Goal: Task Accomplishment & Management: Complete application form

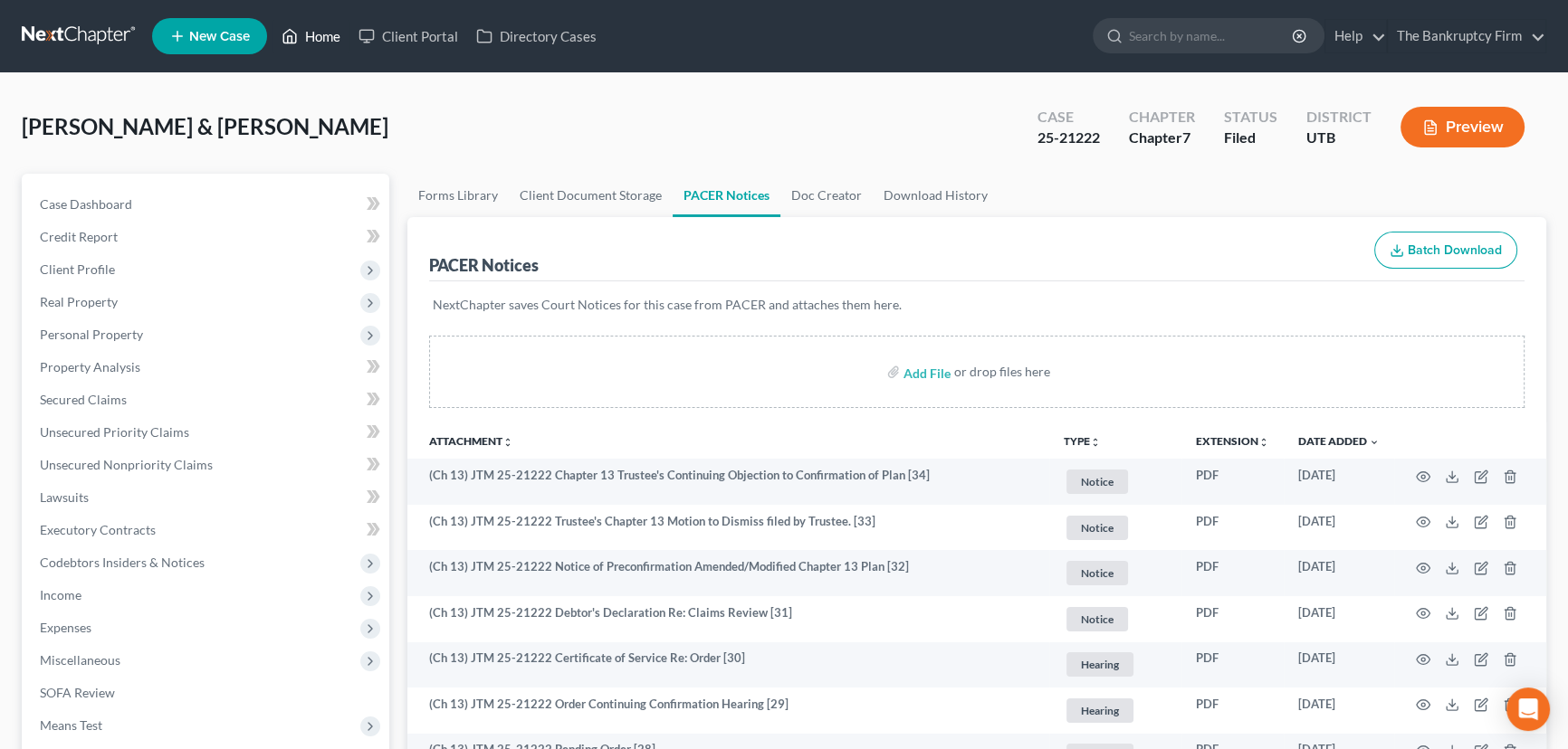
click at [309, 36] on link "Home" at bounding box center [311, 36] width 77 height 33
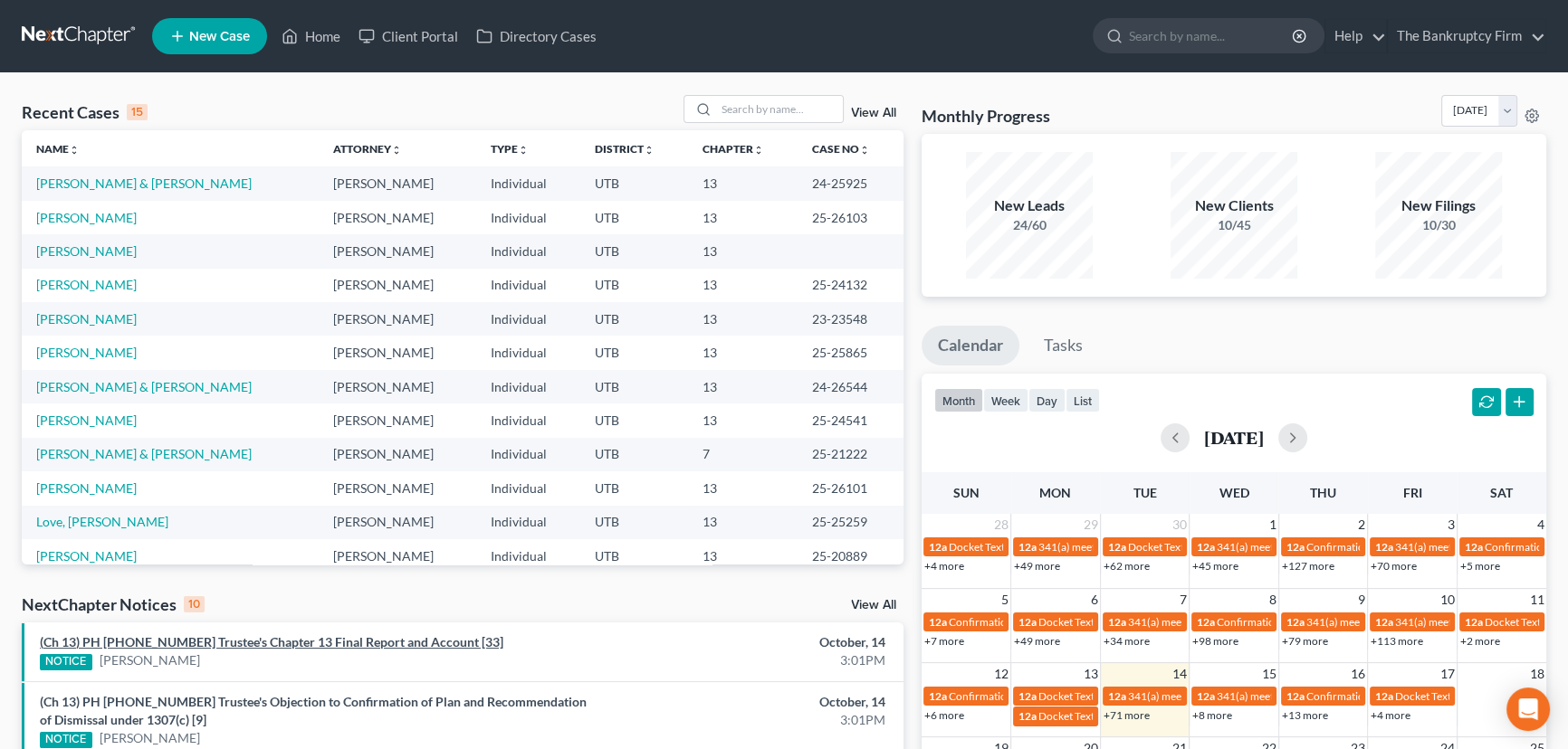
click at [263, 638] on link "(Ch 13) PH [PHONE_NUMBER] Trustee's Chapter 13 Final Report and Account [33]" at bounding box center [272, 642] width 464 height 15
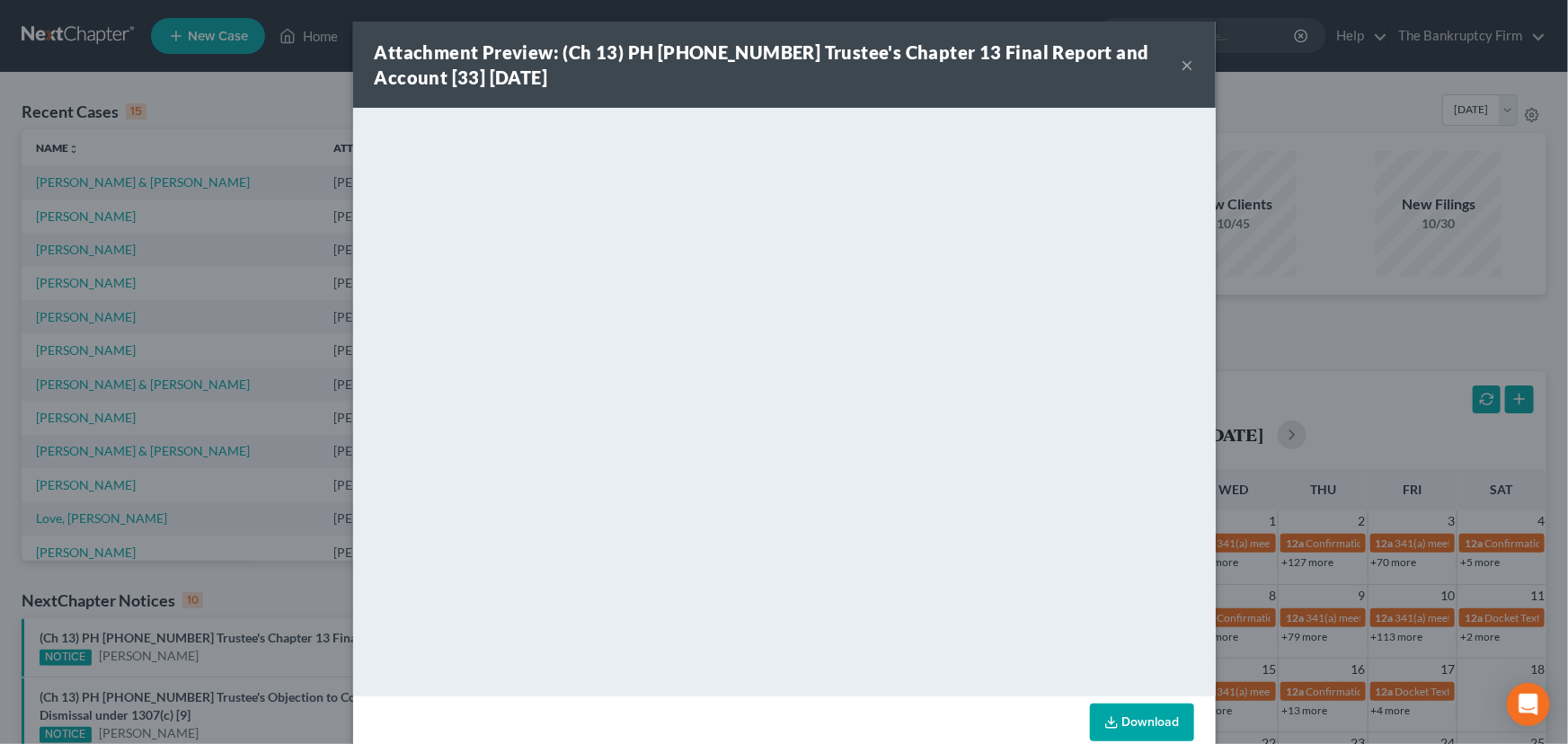
click at [252, 649] on div "Attachment Preview: (Ch 13) PH 25-20889 Trustee's Chapter 13 Final Report and A…" at bounding box center [784, 372] width 1568 height 744
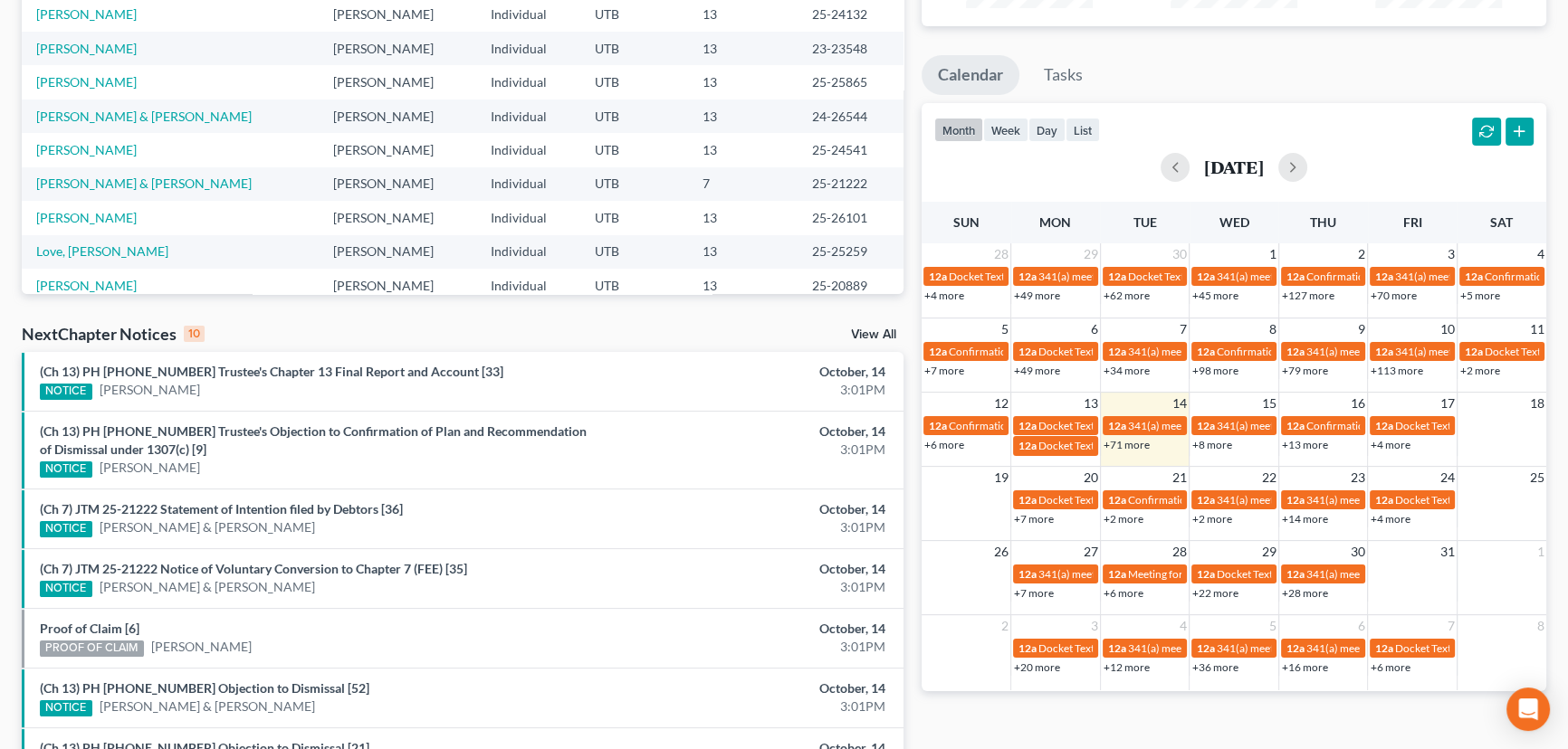
scroll to position [411, 0]
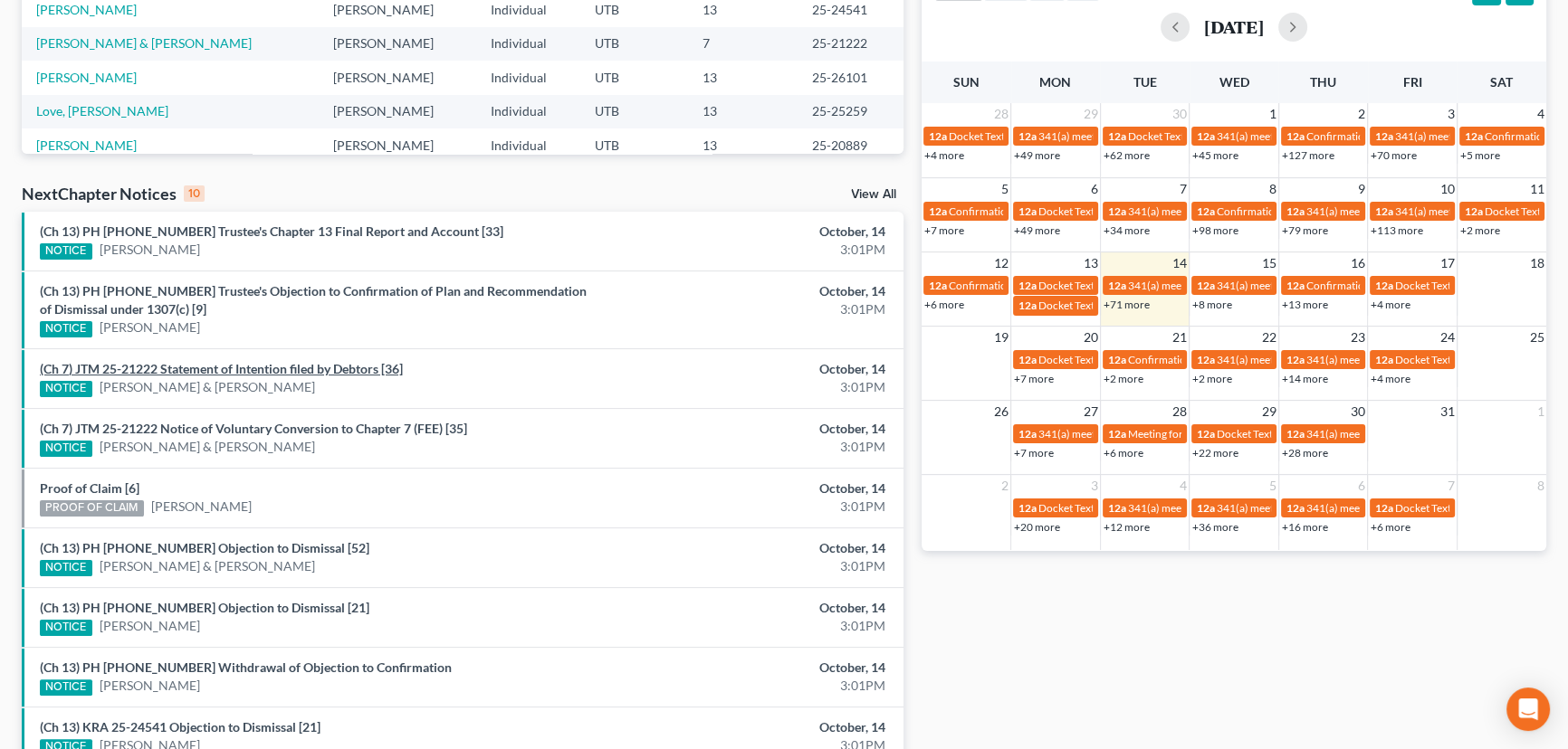
click at [264, 369] on link "(Ch 7) JTM 25-21222 Statement of Intention filed by Debtors [36]" at bounding box center [221, 369] width 363 height 15
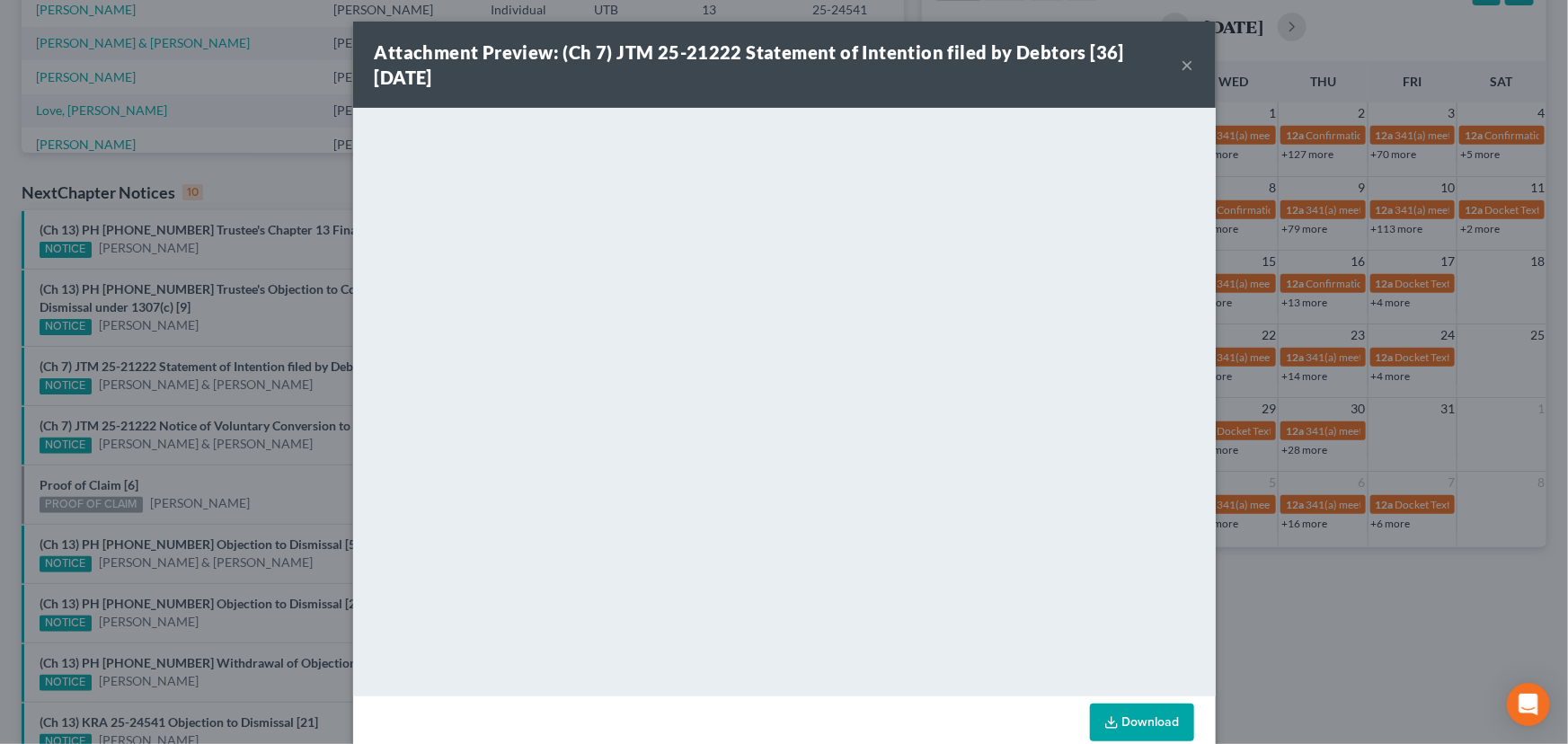
click at [210, 400] on div "Attachment Preview: (Ch 7) JTM 25-21222 Statement of Intention filed by Debtors…" at bounding box center [784, 372] width 1568 height 744
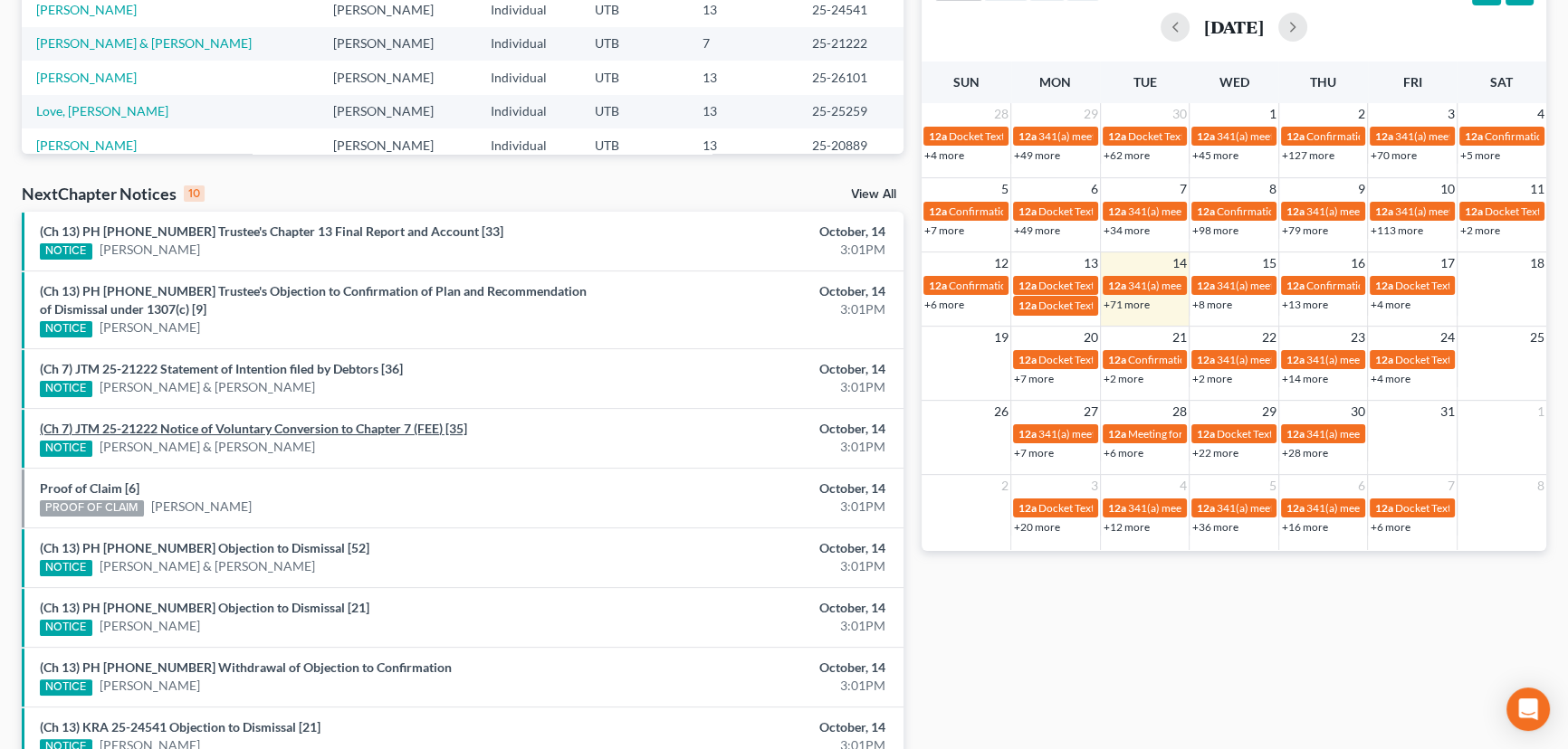
click at [198, 426] on link "(Ch 7) JTM 25-21222 Notice of Voluntary Conversion to Chapter 7 (FEE) [35]" at bounding box center [254, 428] width 427 height 15
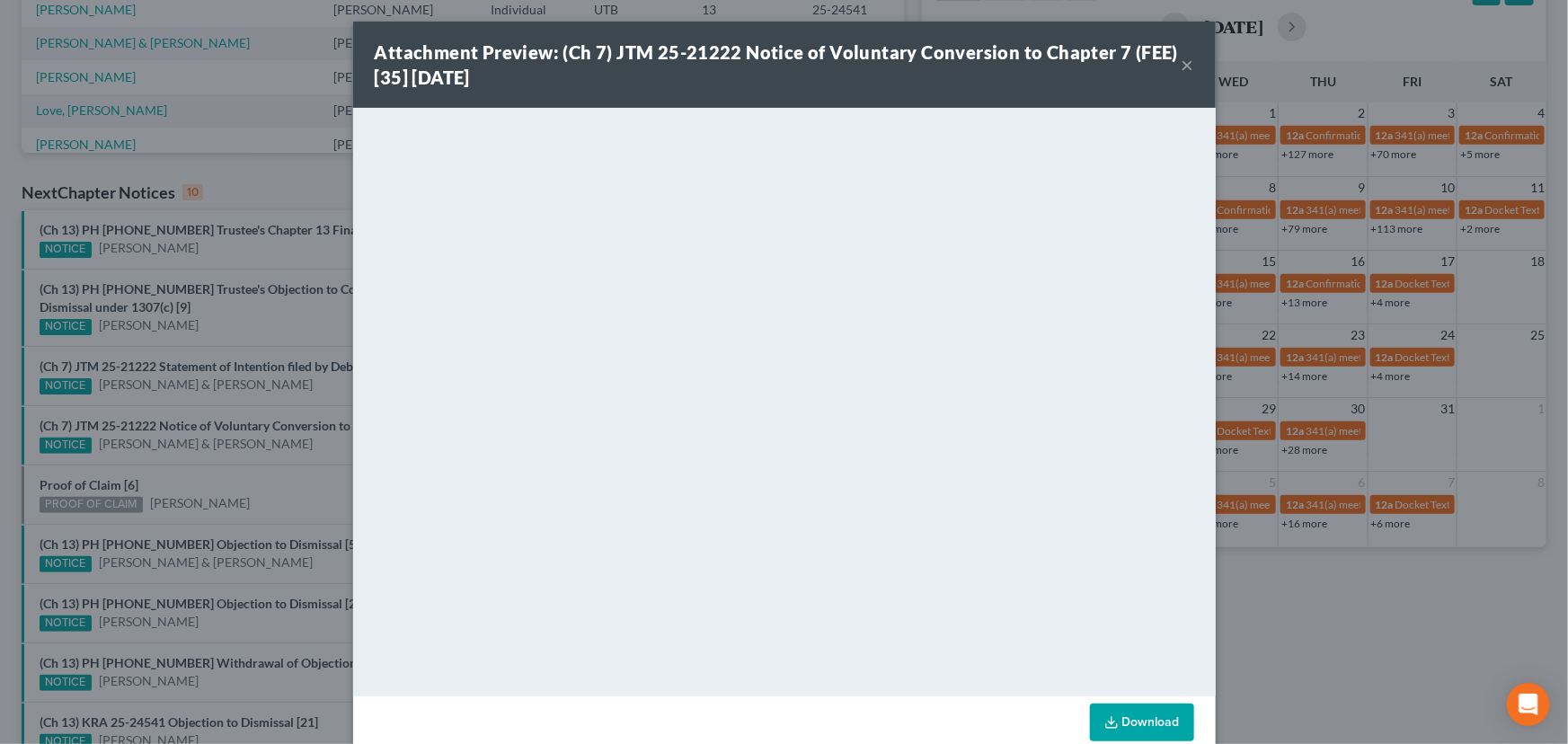
drag, startPoint x: 203, startPoint y: 459, endPoint x: 136, endPoint y: 486, distance: 72.2
click at [203, 462] on div "Attachment Preview: (Ch 7) JTM 25-21222 Notice of Voluntary Conversion to Chapt…" at bounding box center [784, 372] width 1568 height 744
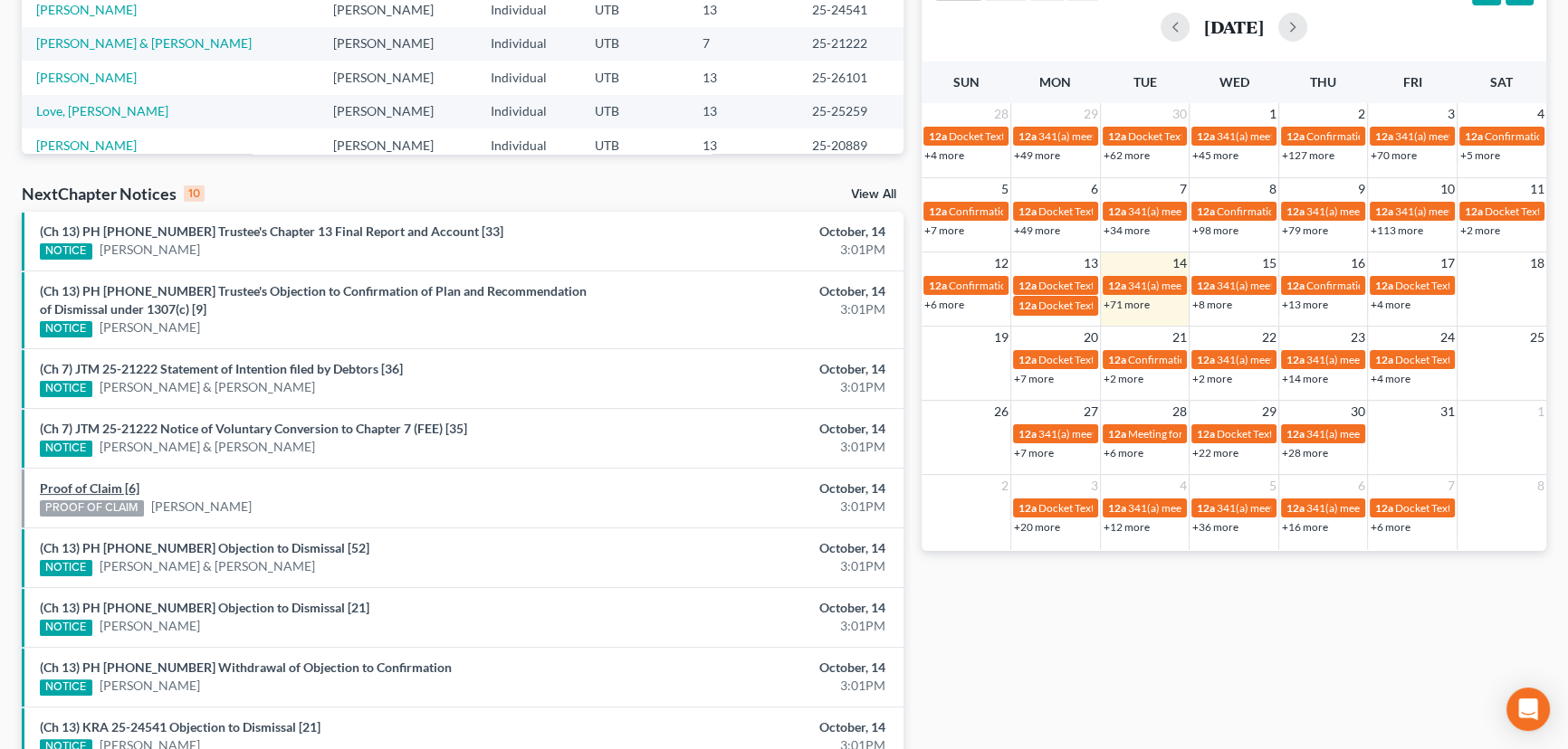
click at [73, 488] on link "Proof of Claim [6]" at bounding box center [90, 488] width 100 height 15
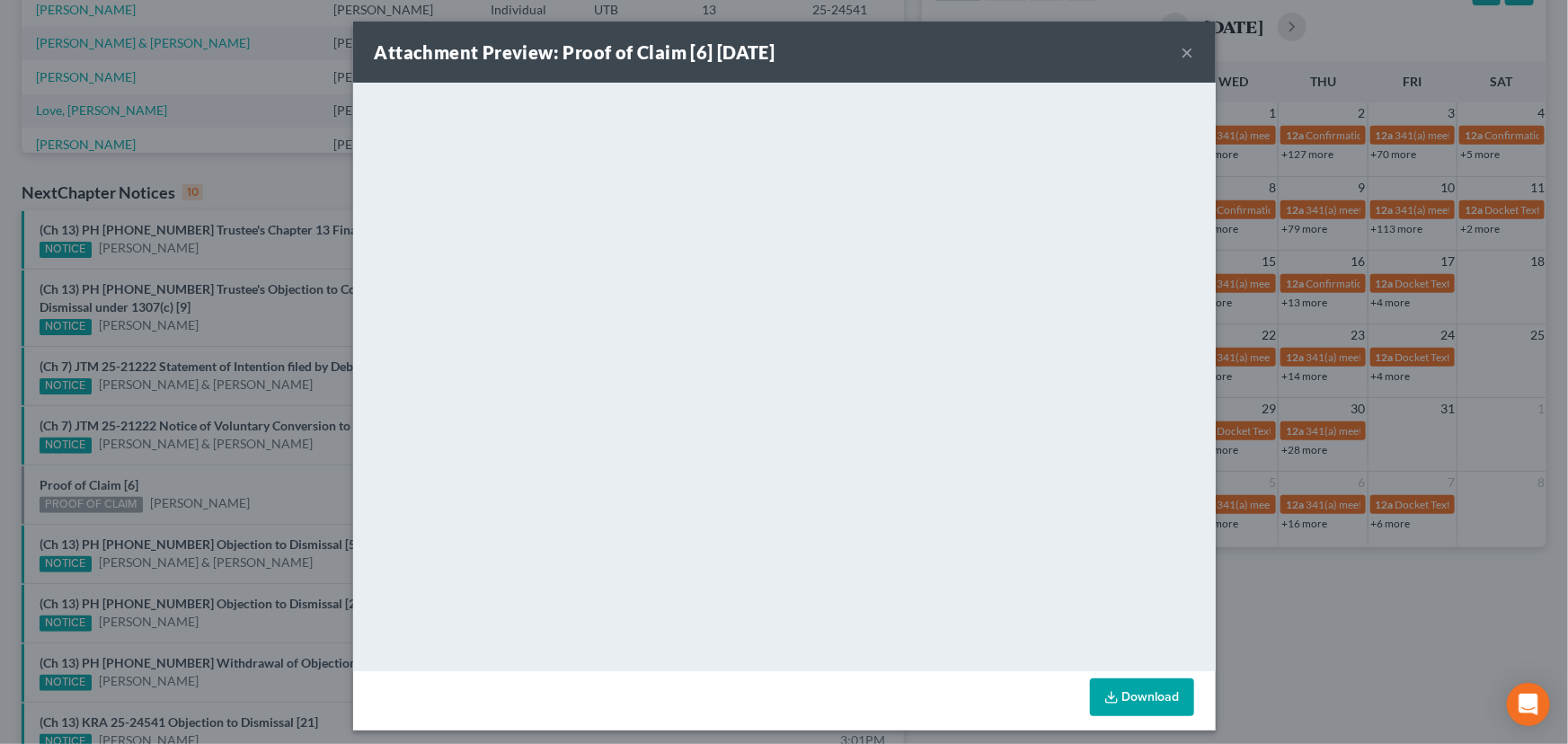
click at [180, 467] on div "Attachment Preview: Proof of Claim [6] 10/14/2025 × <object ng-attr-data='https…" at bounding box center [784, 372] width 1568 height 744
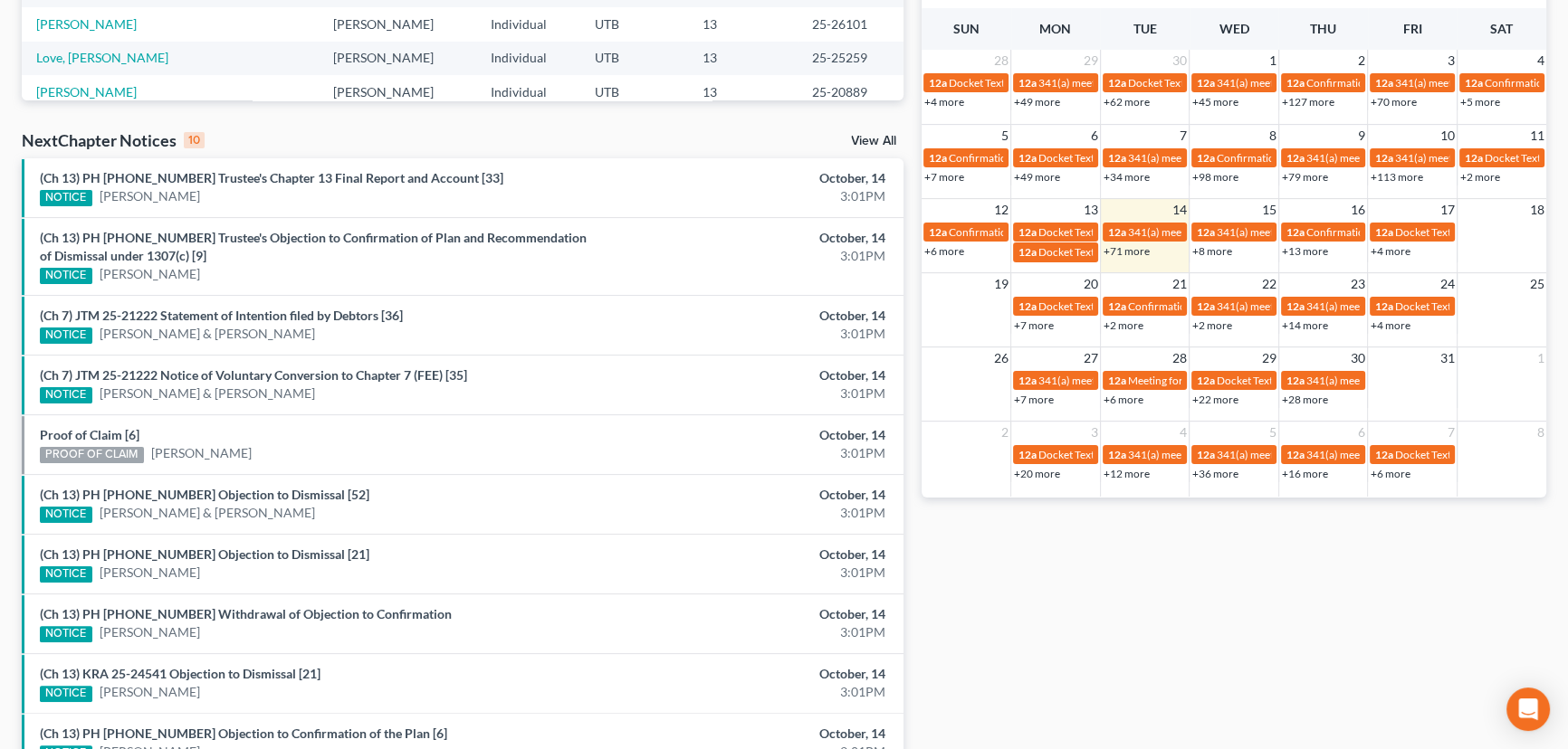
scroll to position [493, 0]
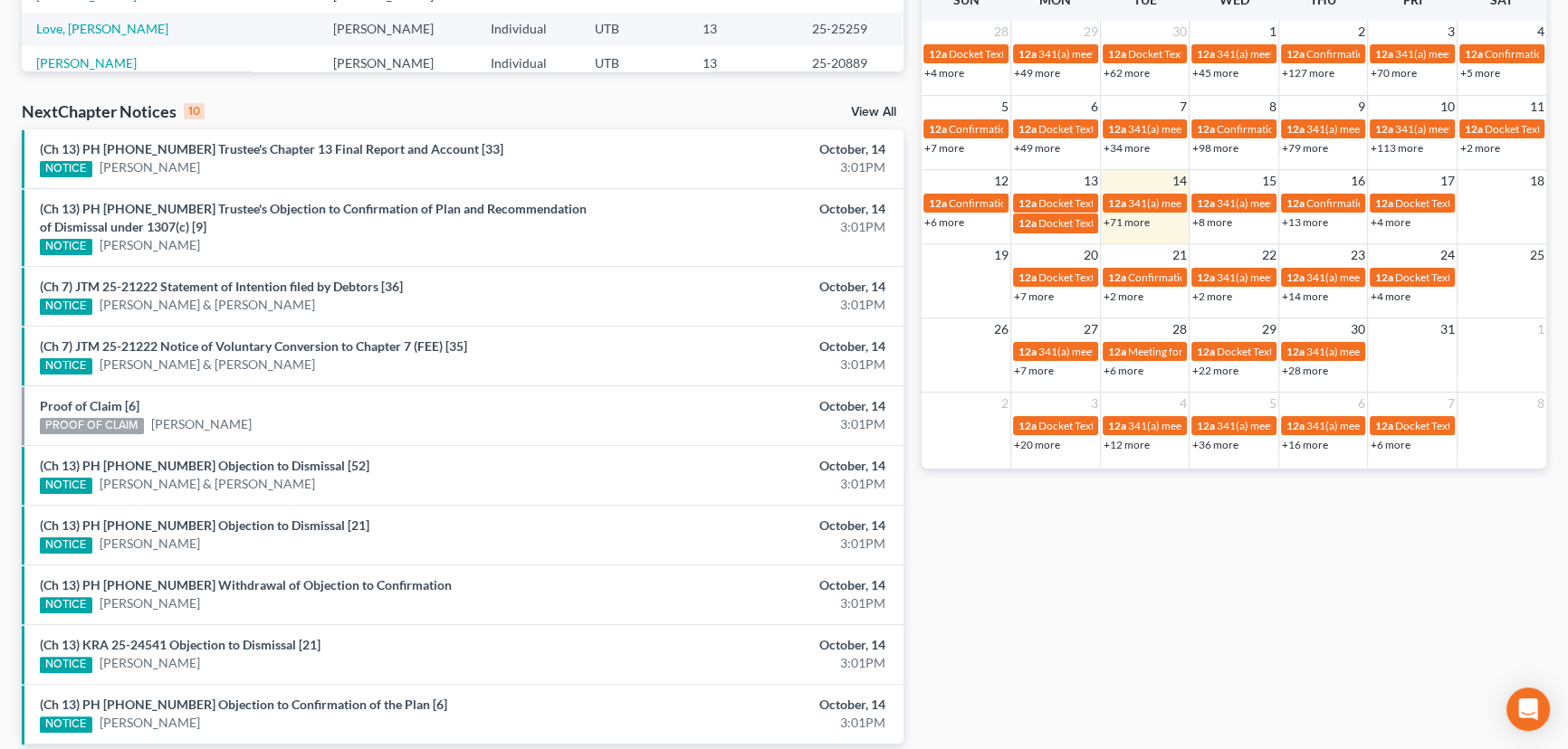
click at [334, 420] on div "PROOF OF CLAIM Miranda Johnson" at bounding box center [319, 425] width 558 height 19
click at [219, 463] on link "(Ch 13) PH 24-26544 Objection to Dismissal [52]" at bounding box center [205, 465] width 330 height 15
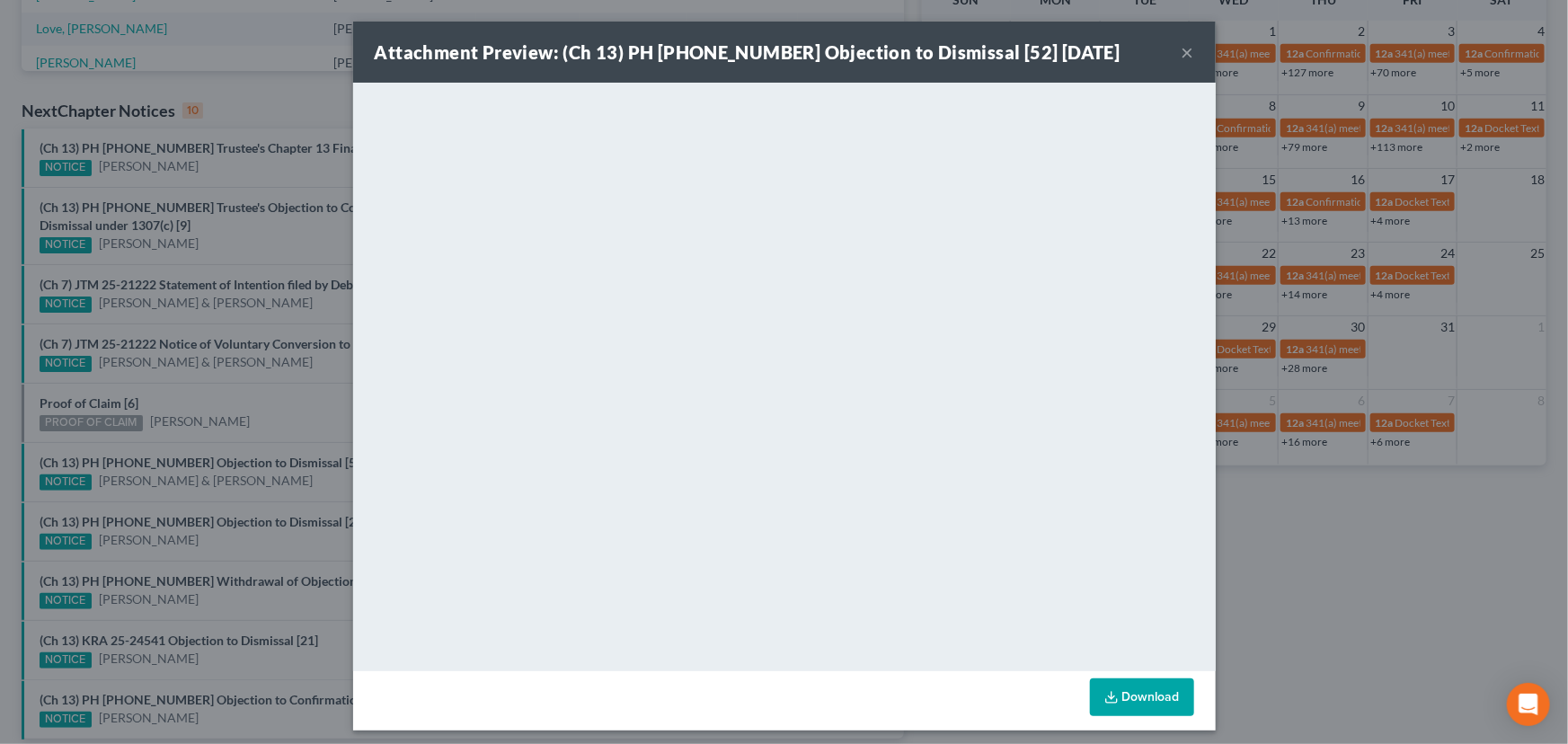
click at [289, 400] on div "Attachment Preview: (Ch 13) PH 24-26544 Objection to Dismissal [52] 10/14/2025 …" at bounding box center [784, 372] width 1568 height 744
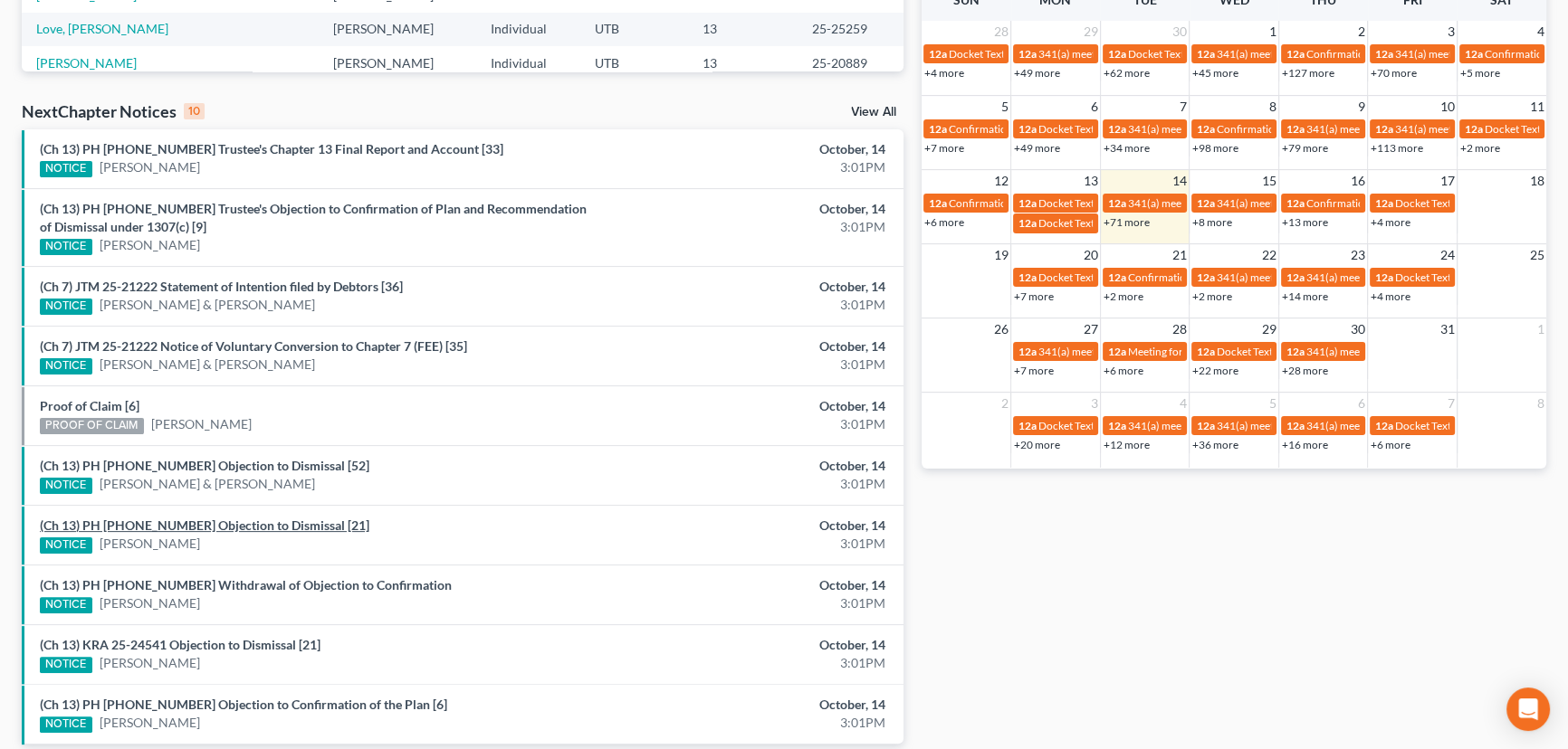
click at [228, 525] on link "(Ch 13) PH 25-24132 Objection to Dismissal [21]" at bounding box center [205, 525] width 330 height 15
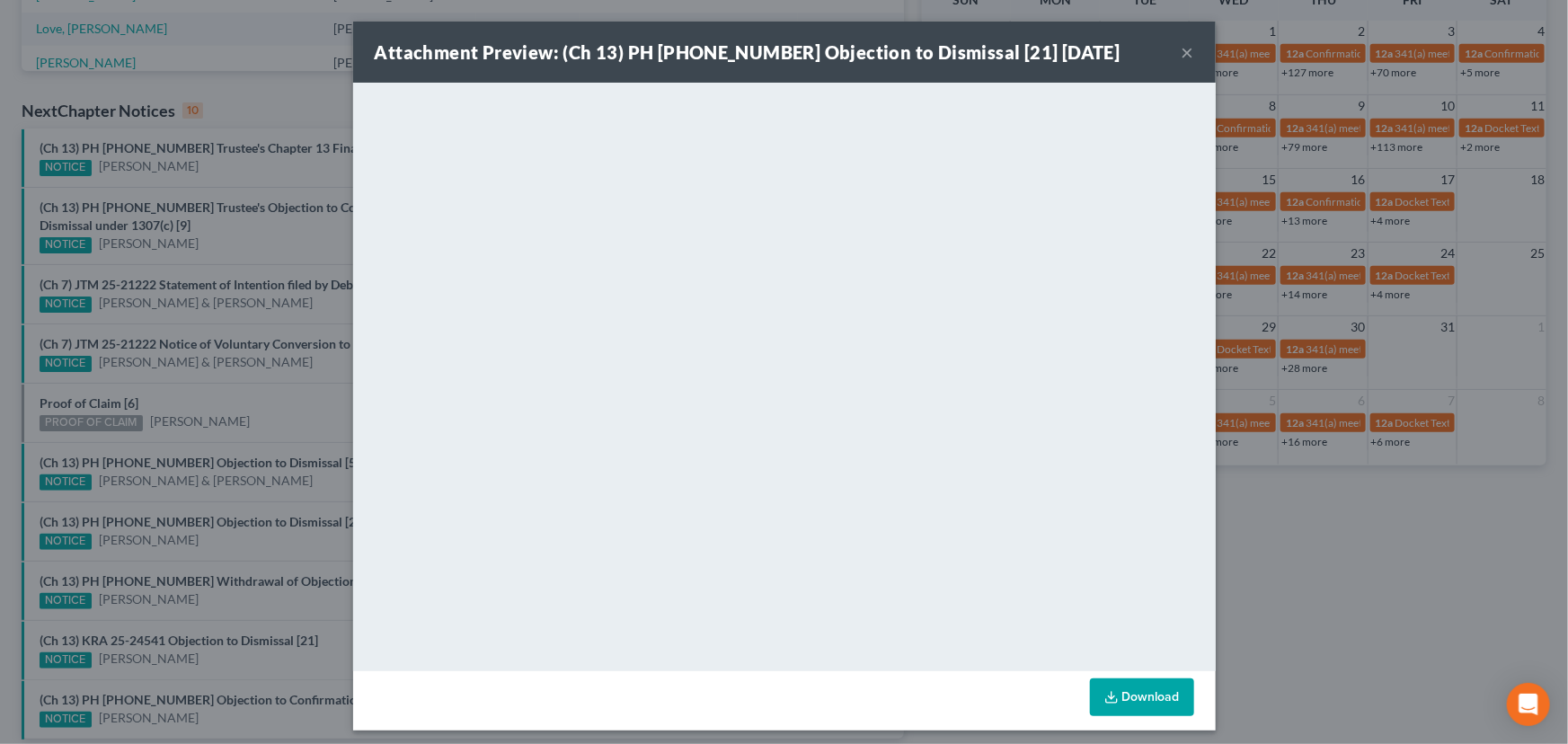
click at [253, 401] on div "Attachment Preview: (Ch 13) PH 25-24132 Objection to Dismissal [21] 10/14/2025 …" at bounding box center [784, 372] width 1568 height 744
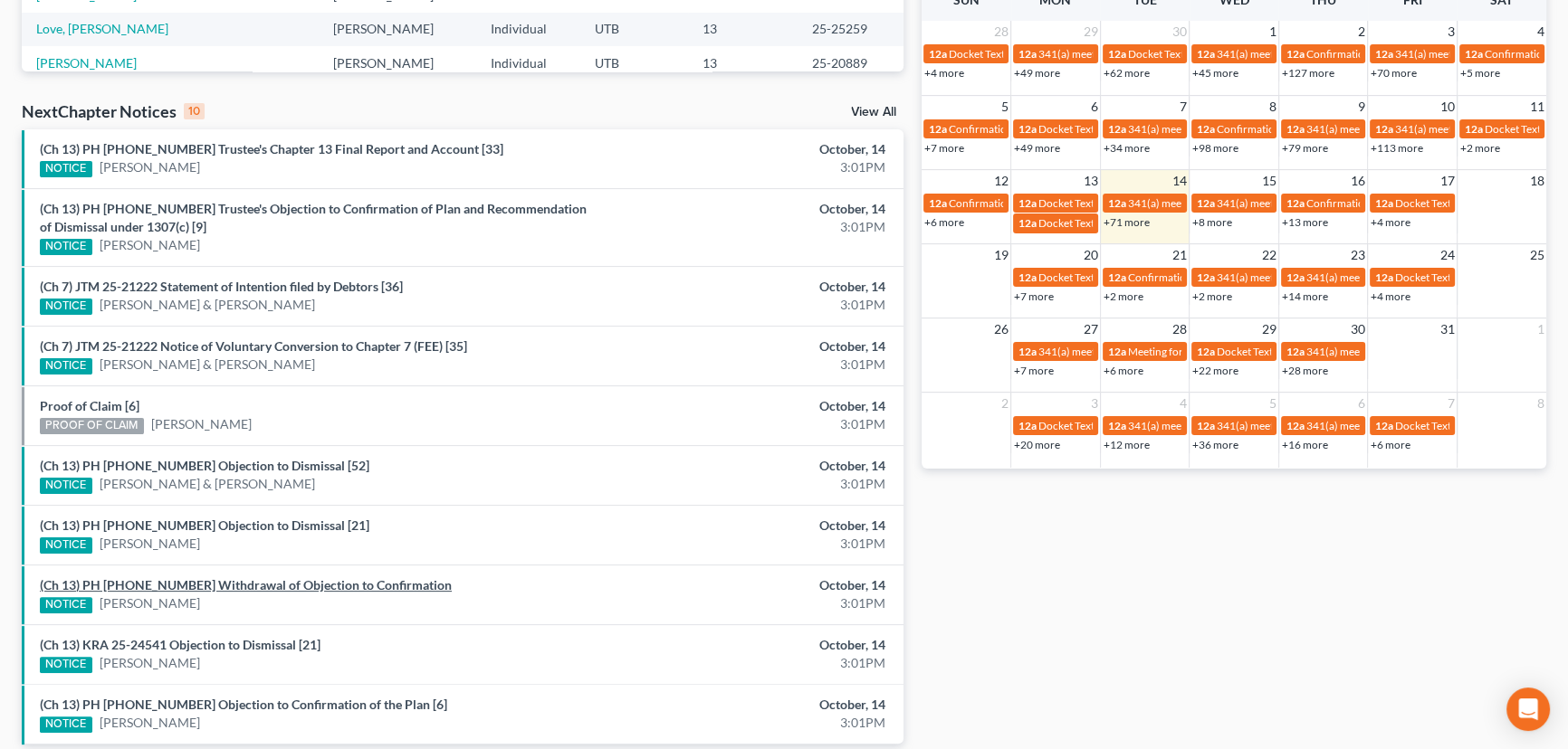
click at [232, 582] on link "(Ch 13) PH 25-25761 Withdrawal of Objection to Confirmation" at bounding box center [246, 585] width 412 height 15
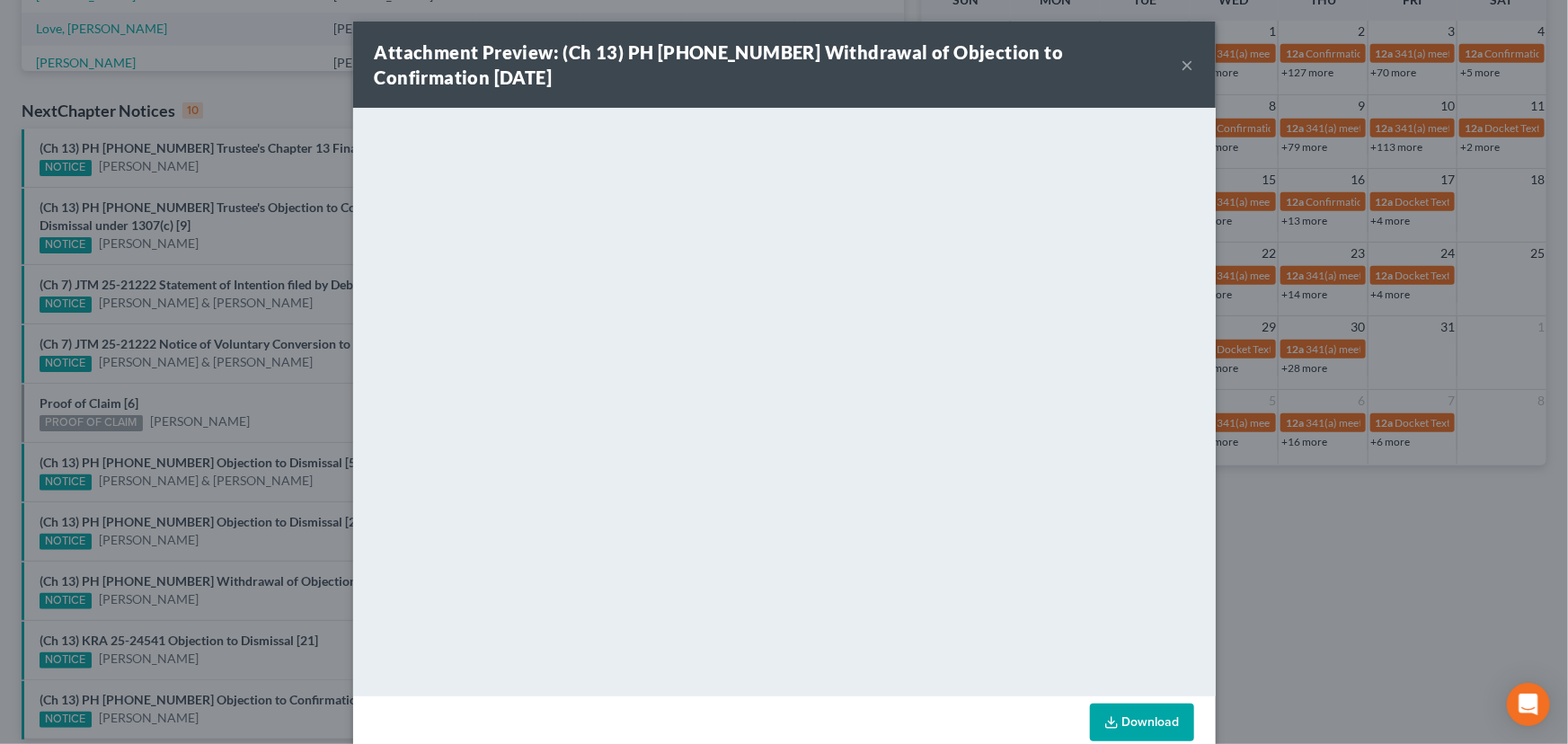
click at [208, 606] on div "Attachment Preview: (Ch 13) PH 25-25761 Withdrawal of Objection to Confirmation…" at bounding box center [784, 372] width 1568 height 744
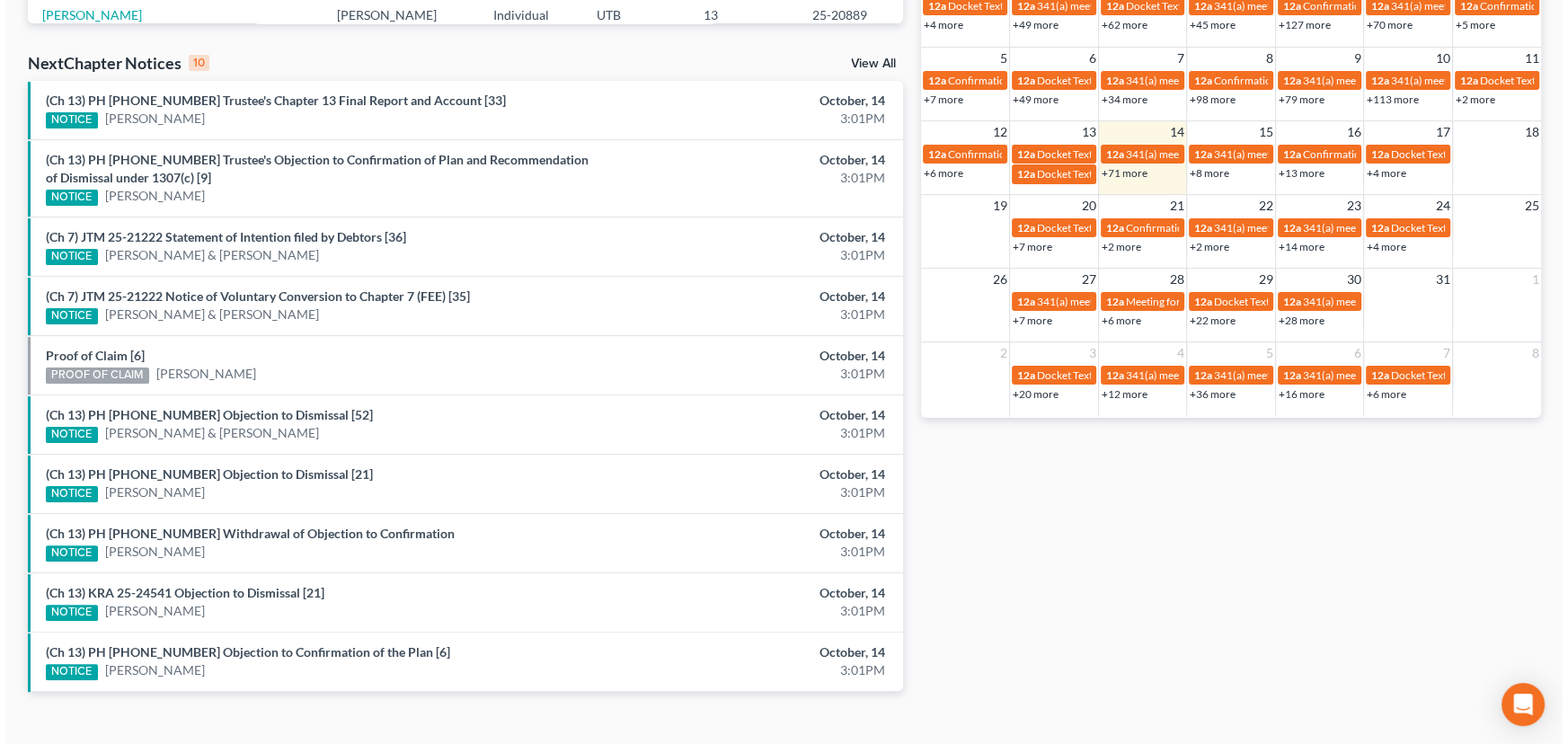
scroll to position [563, 0]
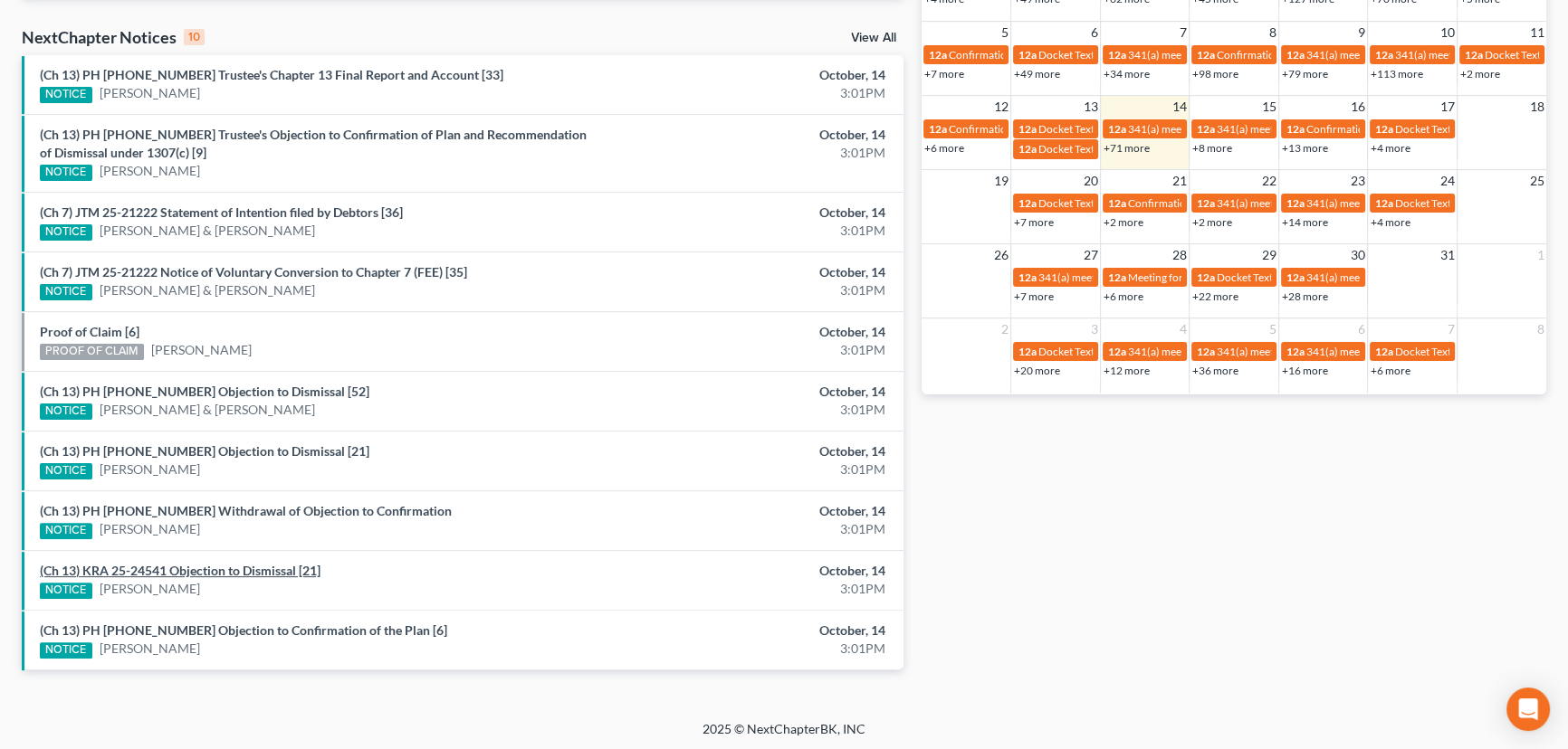
click at [202, 570] on link "(Ch 13) KRA 25-24541 Objection to Dismissal [21]" at bounding box center [180, 571] width 281 height 15
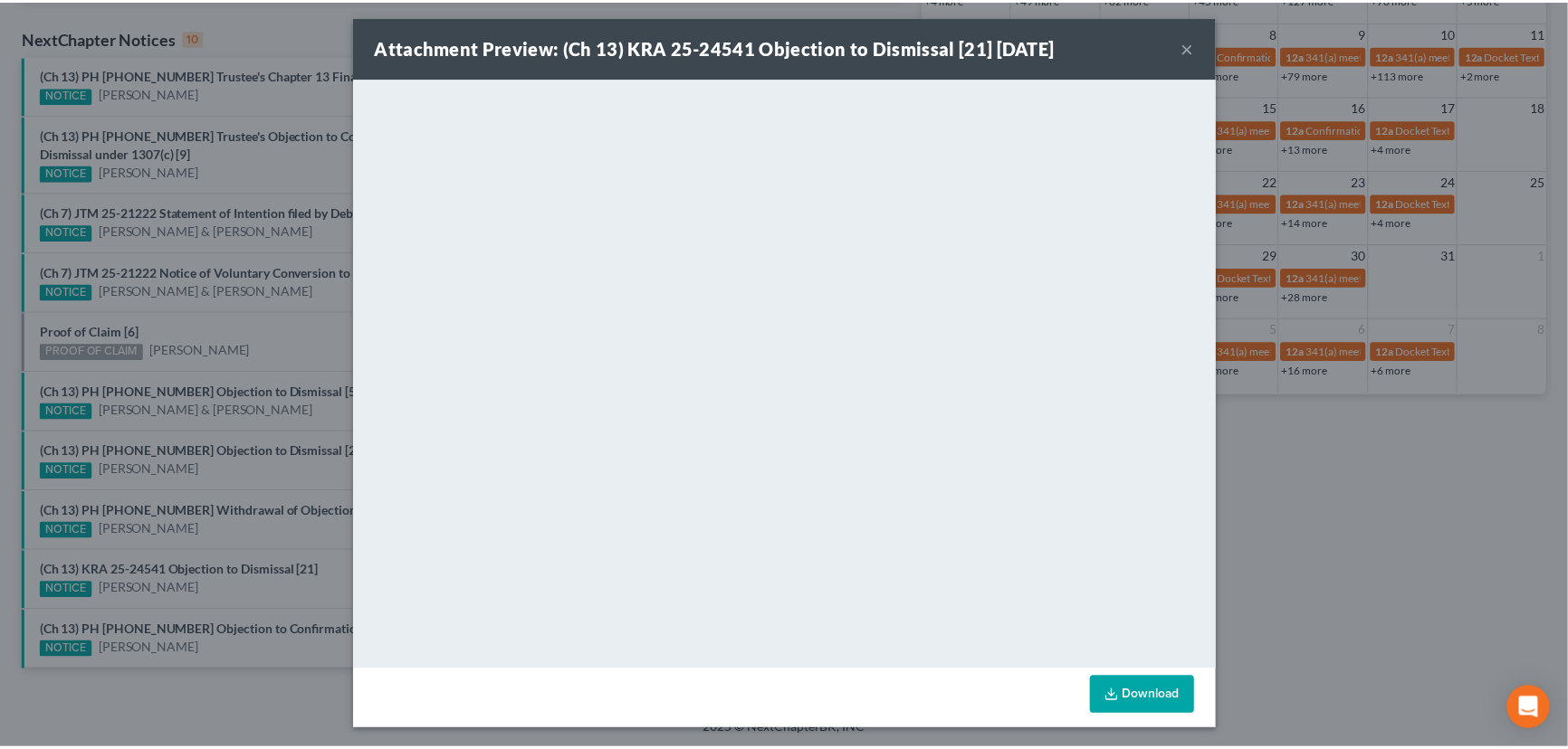
scroll to position [8, 0]
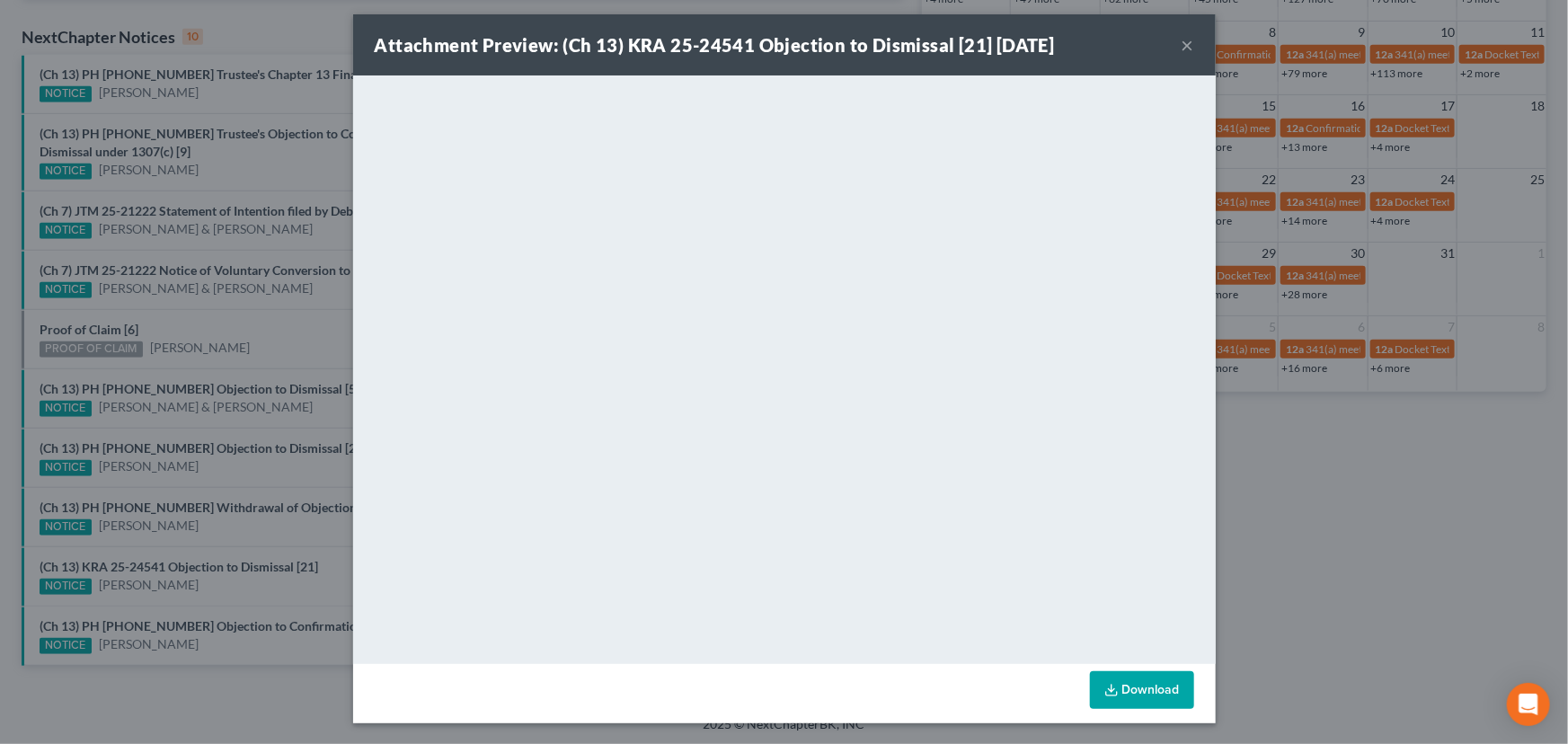
click at [223, 526] on div "Attachment Preview: (Ch 13) KRA 25-24541 Objection to Dismissal [21] 10/14/2025…" at bounding box center [784, 372] width 1568 height 744
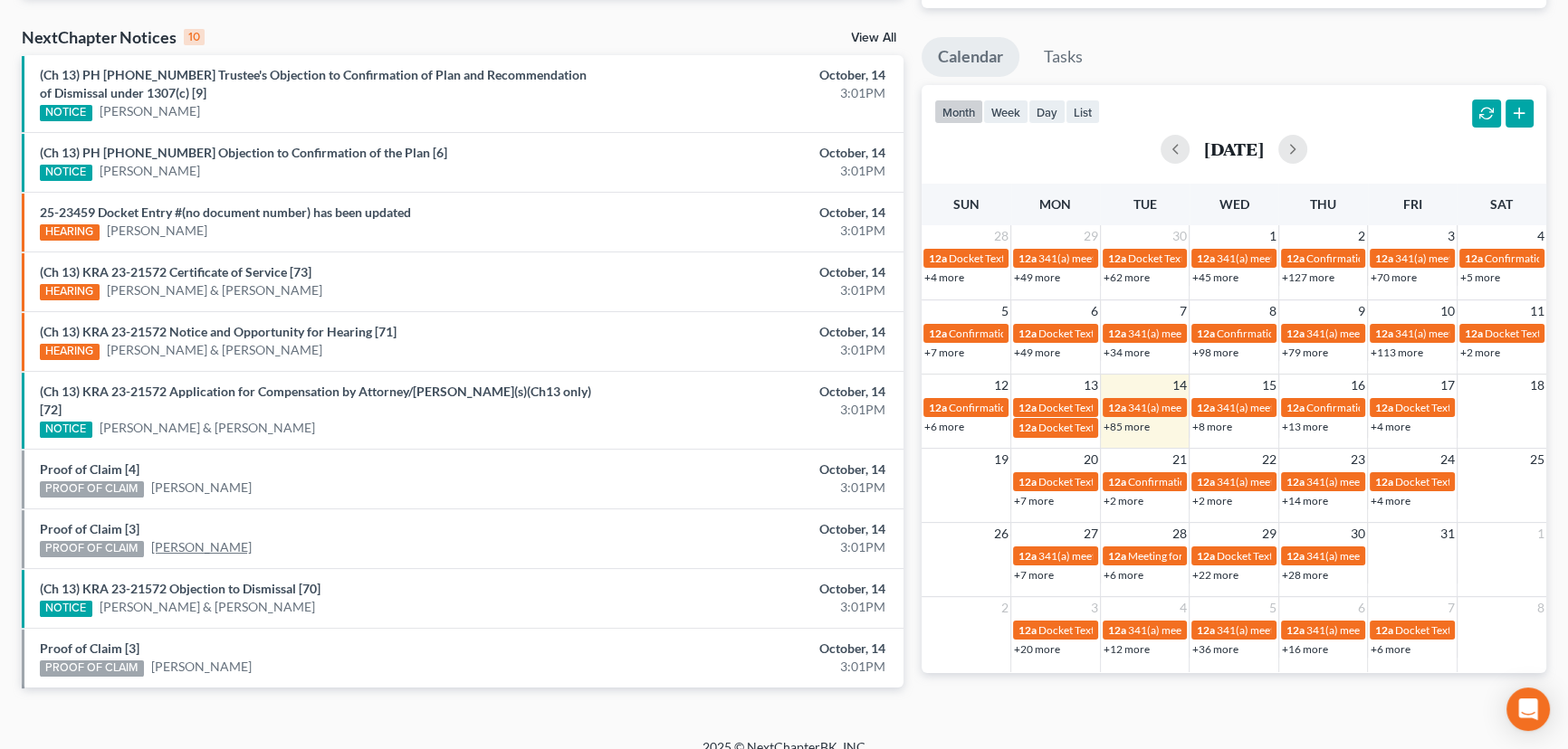
scroll to position [567, 0]
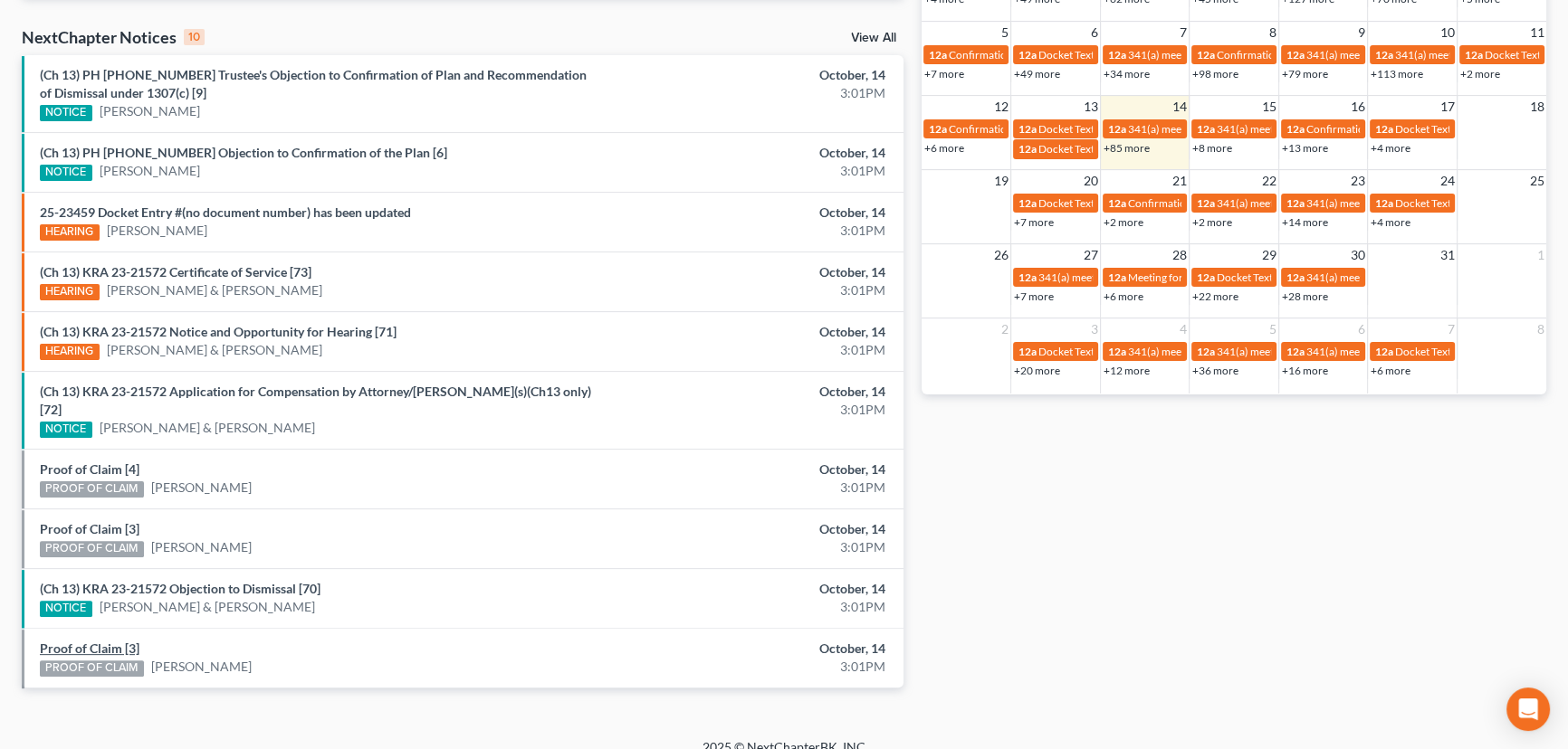
click at [90, 641] on link "Proof of Claim [3]" at bounding box center [90, 648] width 100 height 15
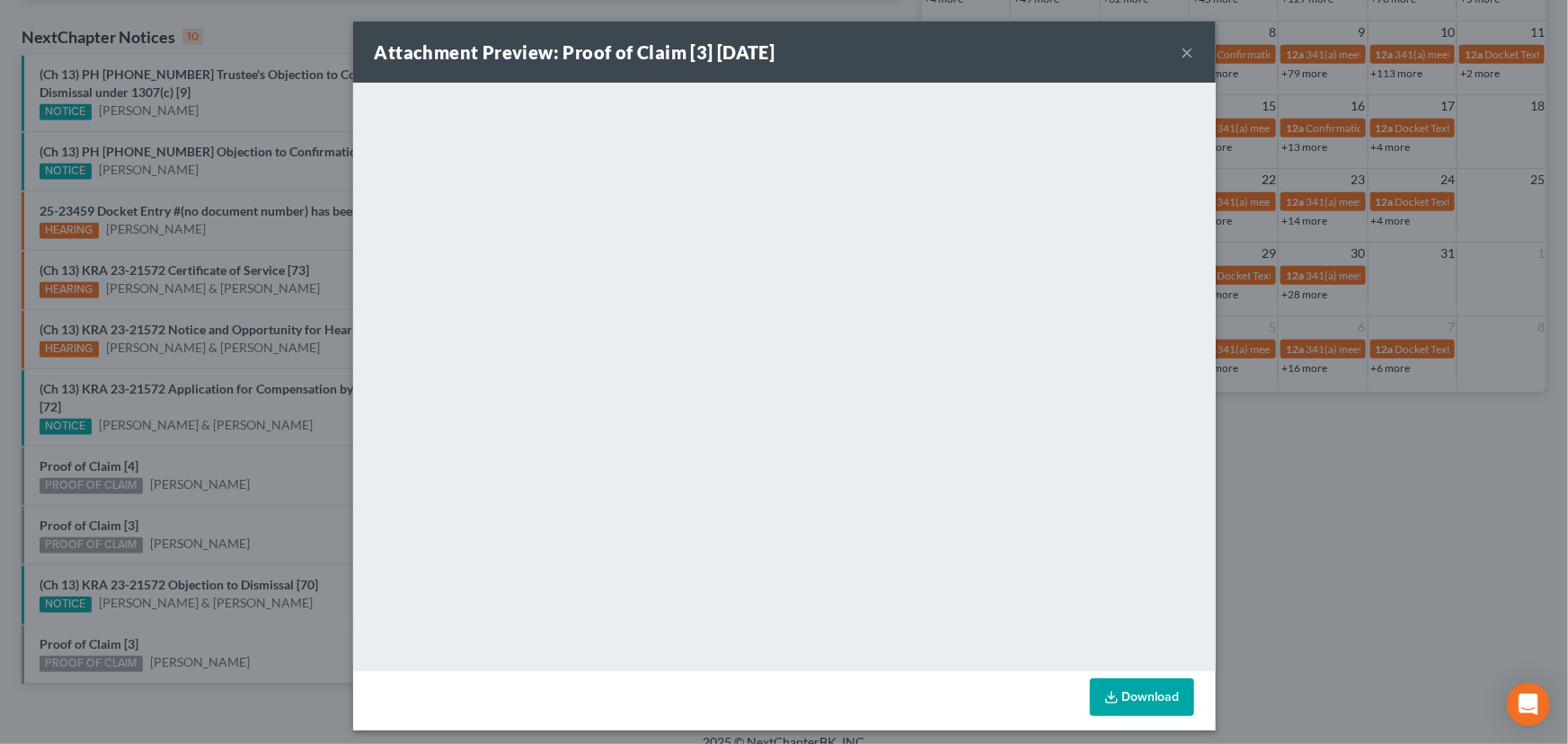
drag, startPoint x: 180, startPoint y: 619, endPoint x: 203, endPoint y: 619, distance: 23.0
click at [188, 619] on div "Attachment Preview: Proof of Claim [3] 10/14/2025 × <object ng-attr-data='https…" at bounding box center [784, 372] width 1568 height 744
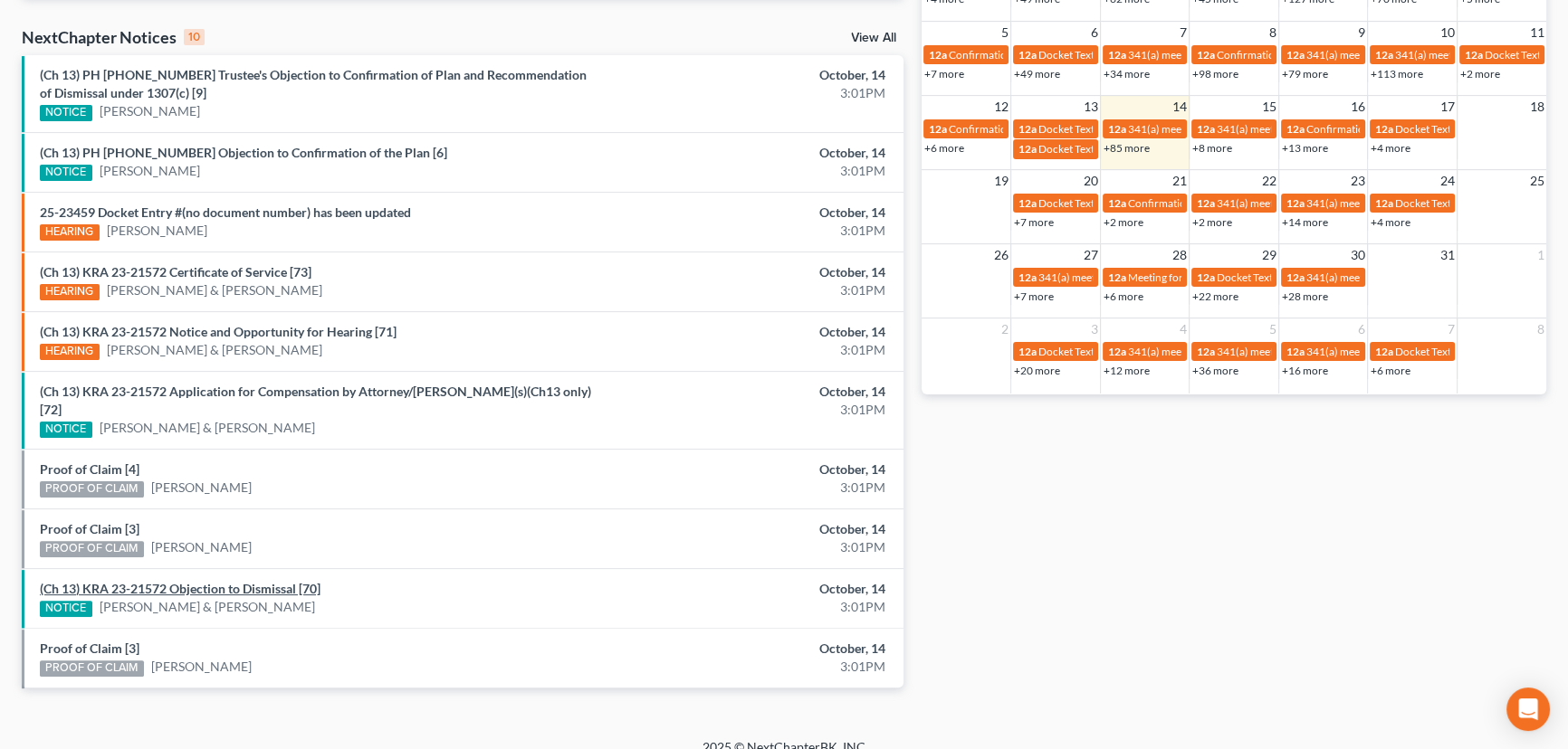
click at [210, 581] on link "(Ch 13) KRA 23-21572 Objection to Dismissal [70]" at bounding box center [180, 589] width 281 height 15
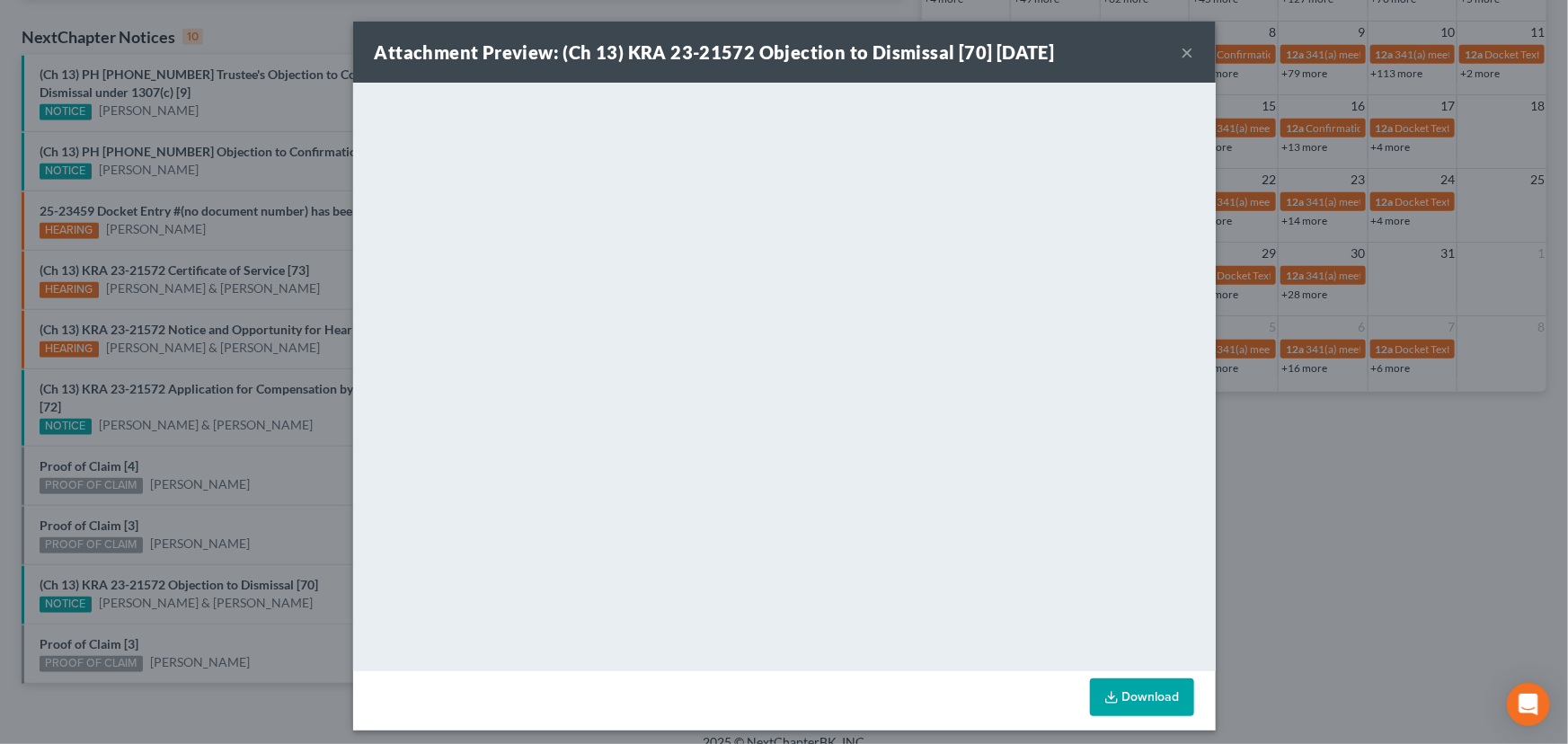
click at [204, 503] on div "Attachment Preview: (Ch 13) KRA 23-21572 Objection to Dismissal [70] 10/14/2025…" at bounding box center [784, 372] width 1568 height 744
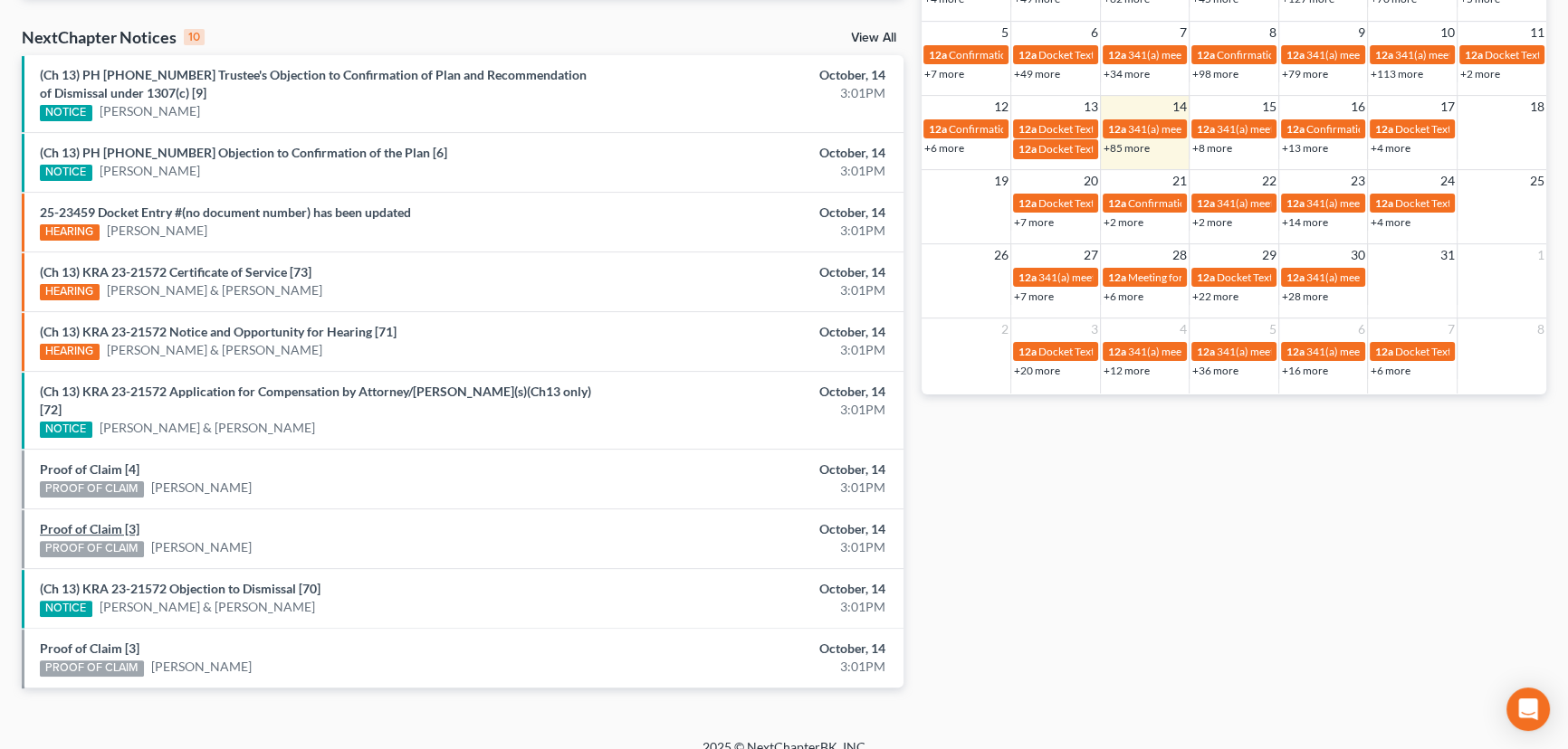
click at [91, 521] on link "Proof of Claim [3]" at bounding box center [90, 529] width 100 height 15
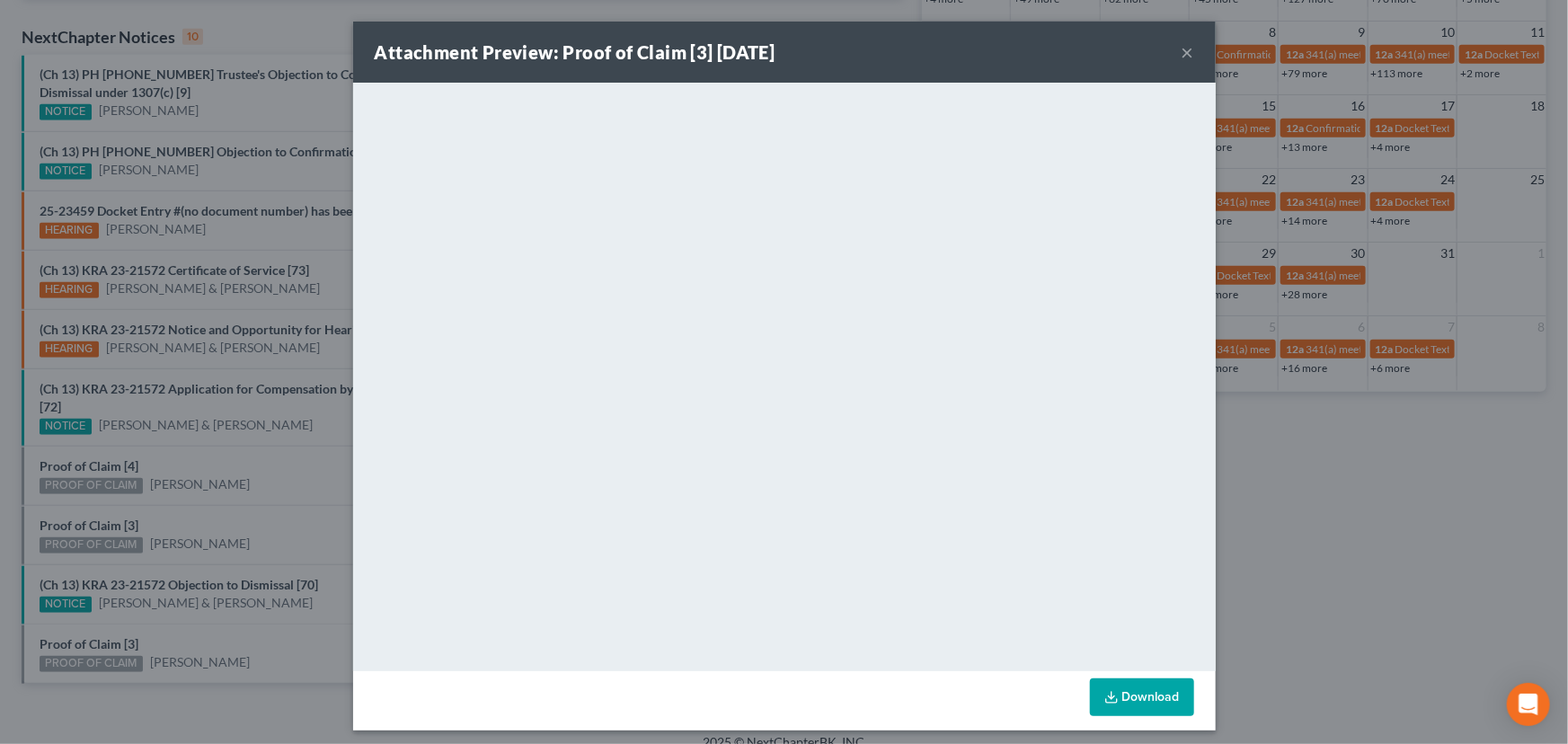
click at [177, 497] on div "Attachment Preview: Proof of Claim [3] 10/14/2025 × <object ng-attr-data='https…" at bounding box center [784, 372] width 1568 height 744
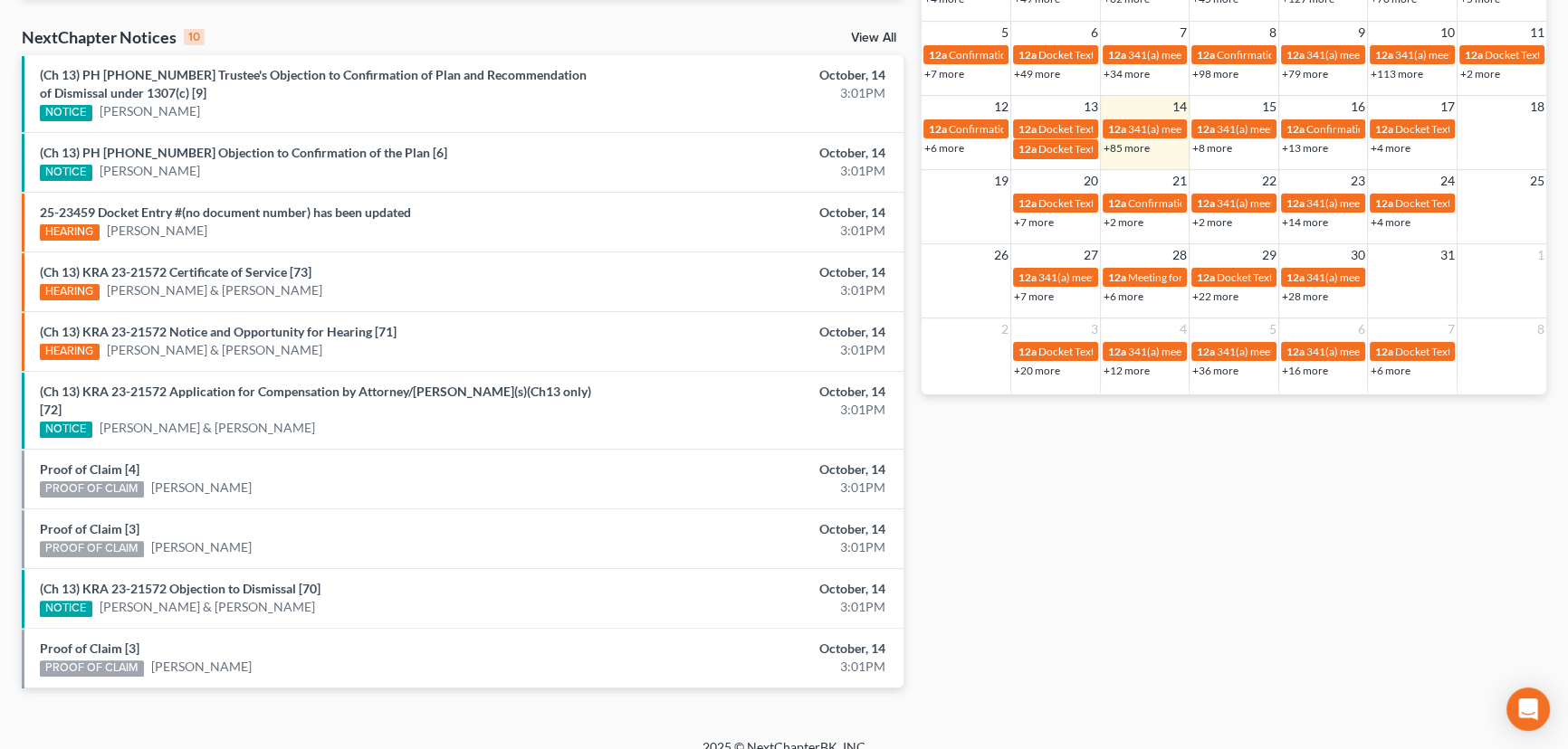
click at [103, 461] on div "Proof of Claim [4] PROOF OF CLAIM Skyler Parkinson" at bounding box center [318, 479] width 576 height 37
click at [98, 462] on link "Proof of Claim [4]" at bounding box center [90, 469] width 100 height 15
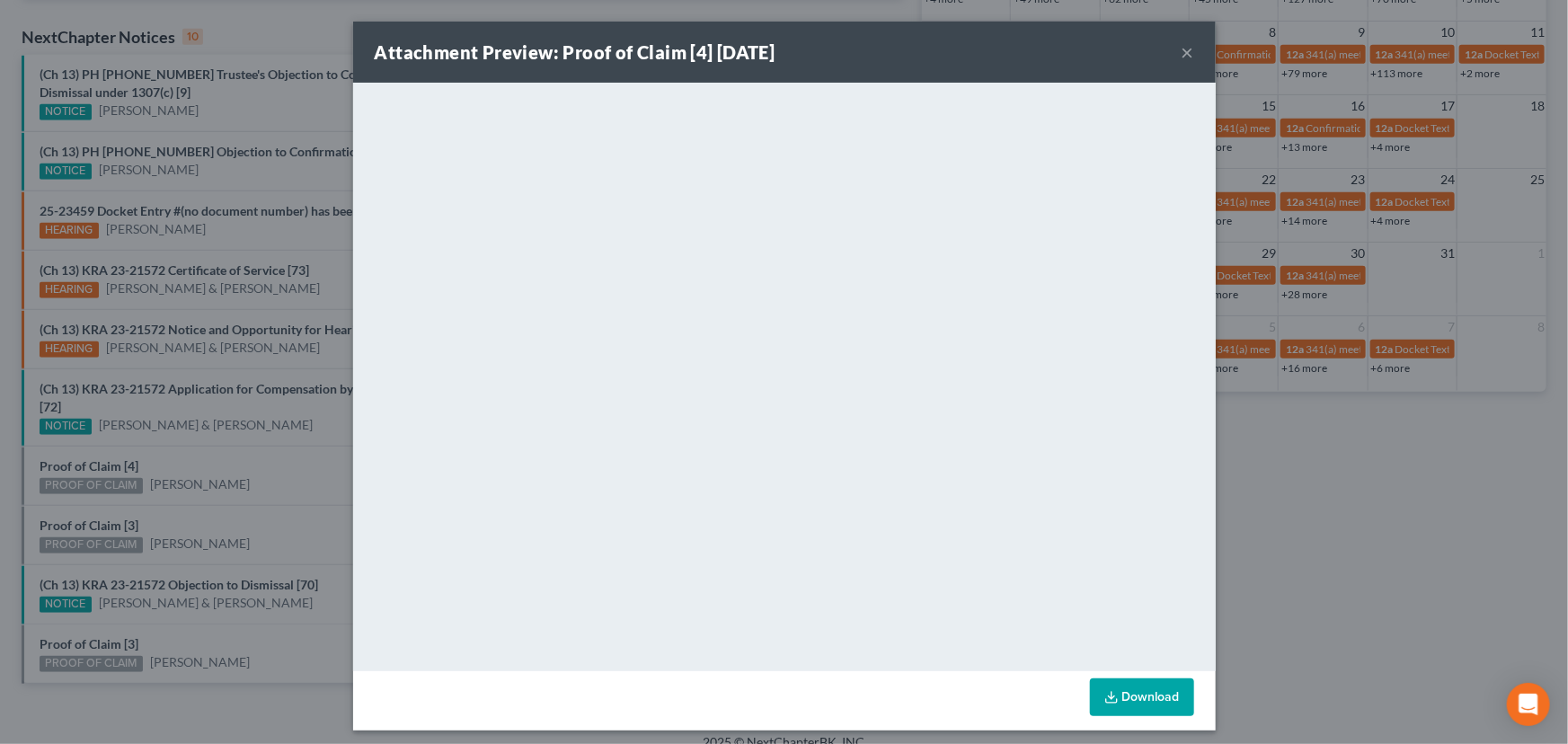
drag, startPoint x: 191, startPoint y: 443, endPoint x: 198, endPoint y: 431, distance: 13.9
click at [191, 443] on div "Attachment Preview: Proof of Claim [4] 10/14/2025 × <object ng-attr-data='https…" at bounding box center [784, 372] width 1568 height 744
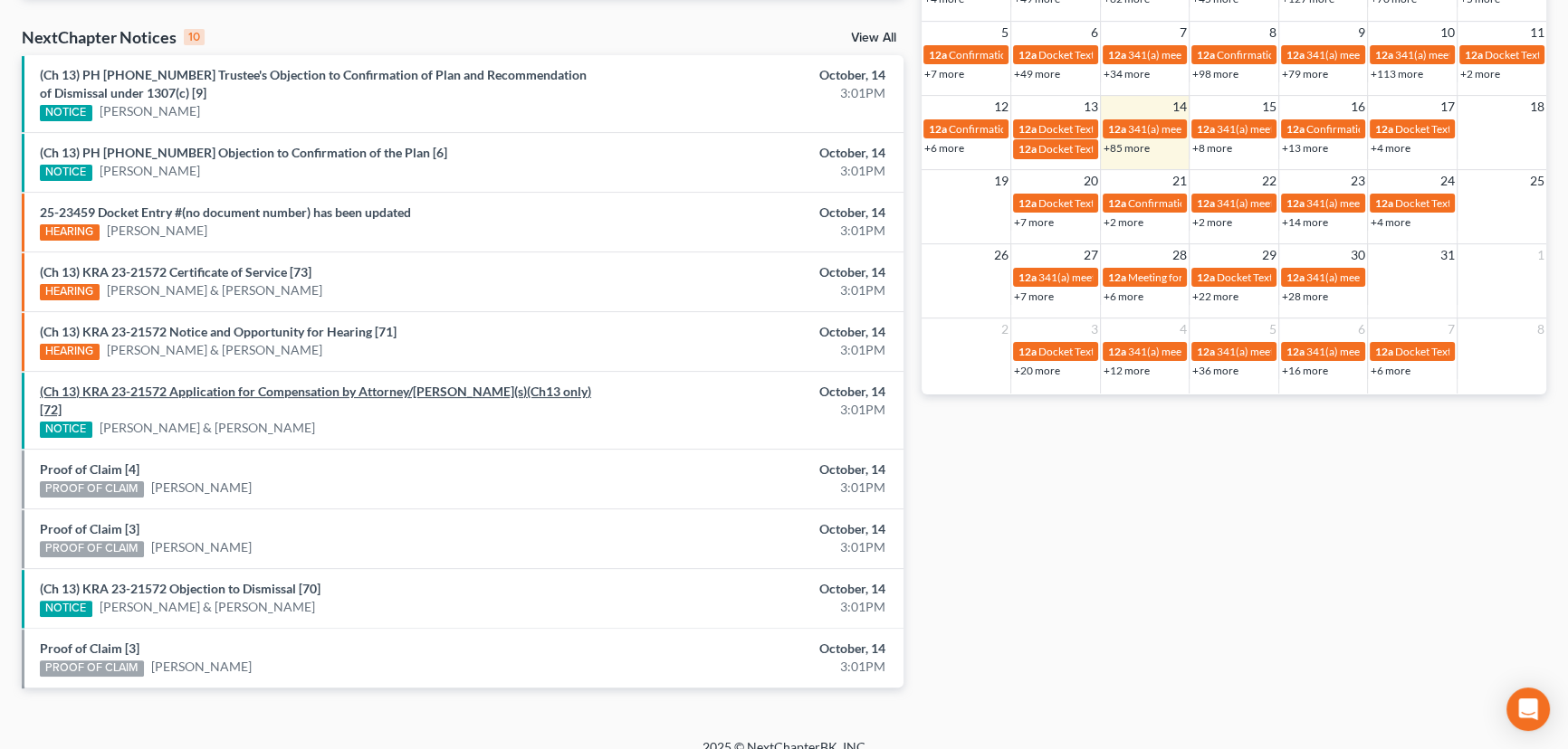
click at [201, 388] on link "(Ch 13) KRA 23-21572 Application for Compensation by Attorney/Debtor(s)(Ch13 on…" at bounding box center [315, 400] width 551 height 34
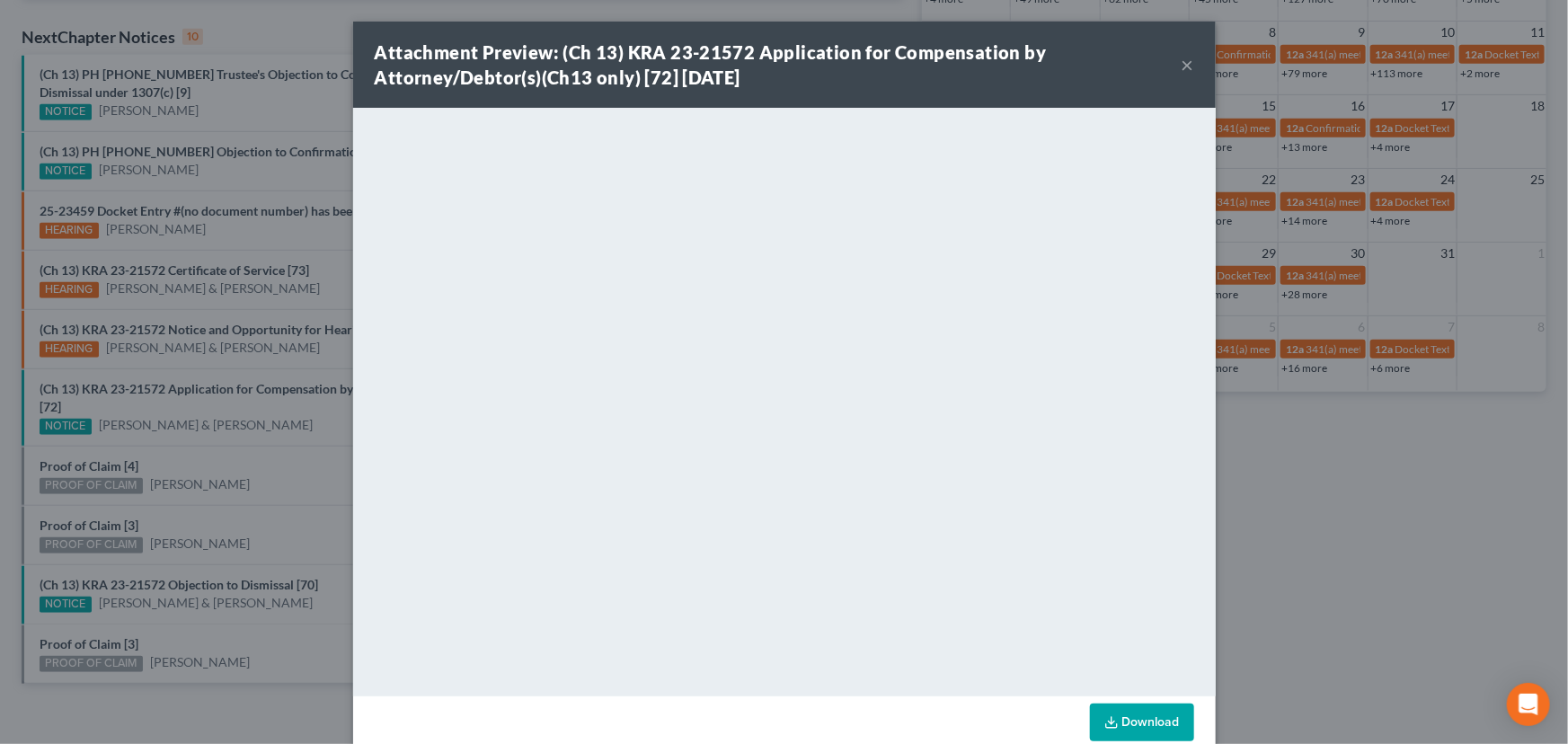
drag, startPoint x: 220, startPoint y: 464, endPoint x: 207, endPoint y: 311, distance: 153.6
click at [222, 452] on div "Attachment Preview: (Ch 13) KRA 23-21572 Application for Compensation by Attorn…" at bounding box center [784, 372] width 1568 height 744
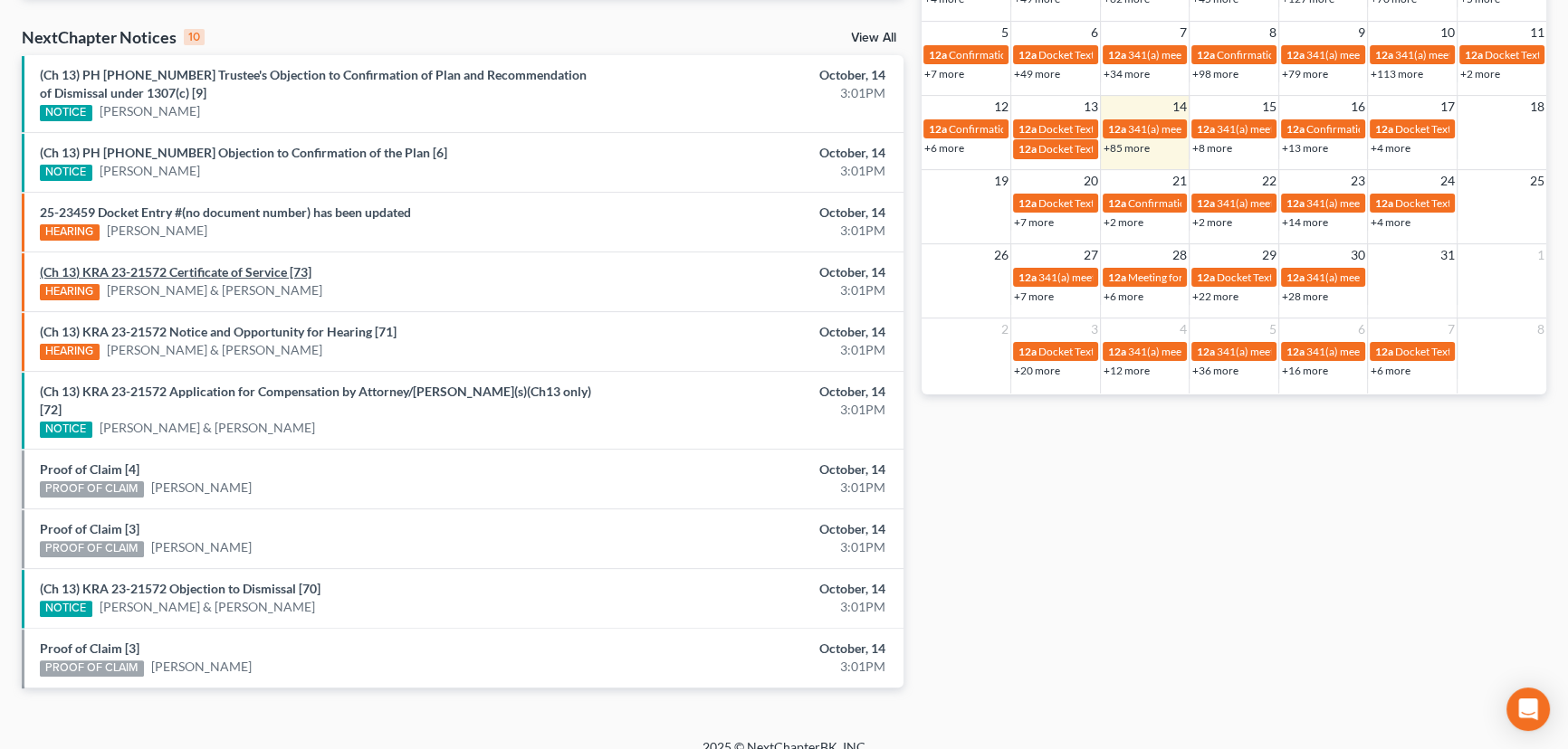
click at [196, 268] on link "(Ch 13) KRA 23-21572 Certificate of Service [73]" at bounding box center [175, 272] width 271 height 15
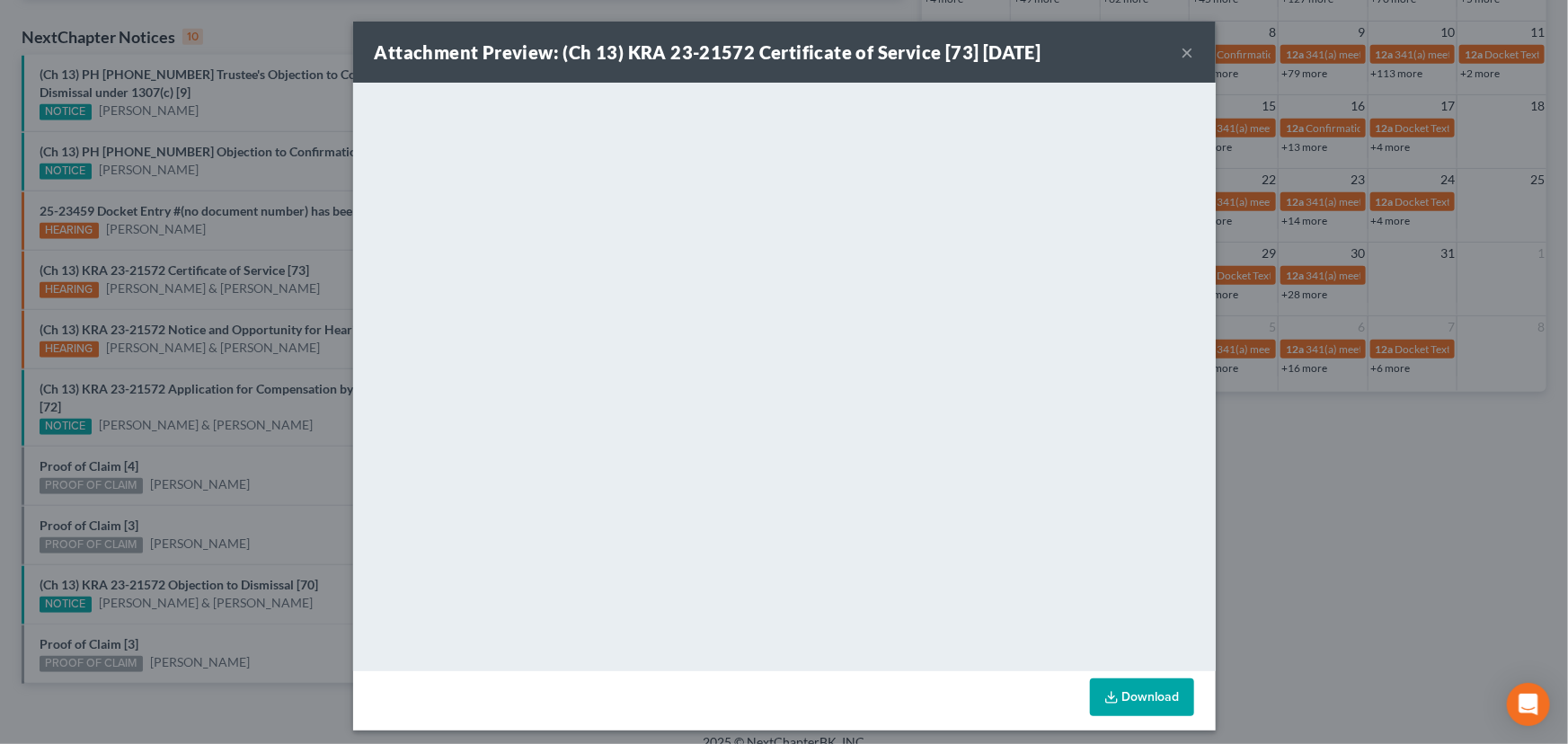
click at [252, 251] on div "Attachment Preview: (Ch 13) KRA 23-21572 Certificate of Service [73] 10/14/2025…" at bounding box center [784, 372] width 1568 height 744
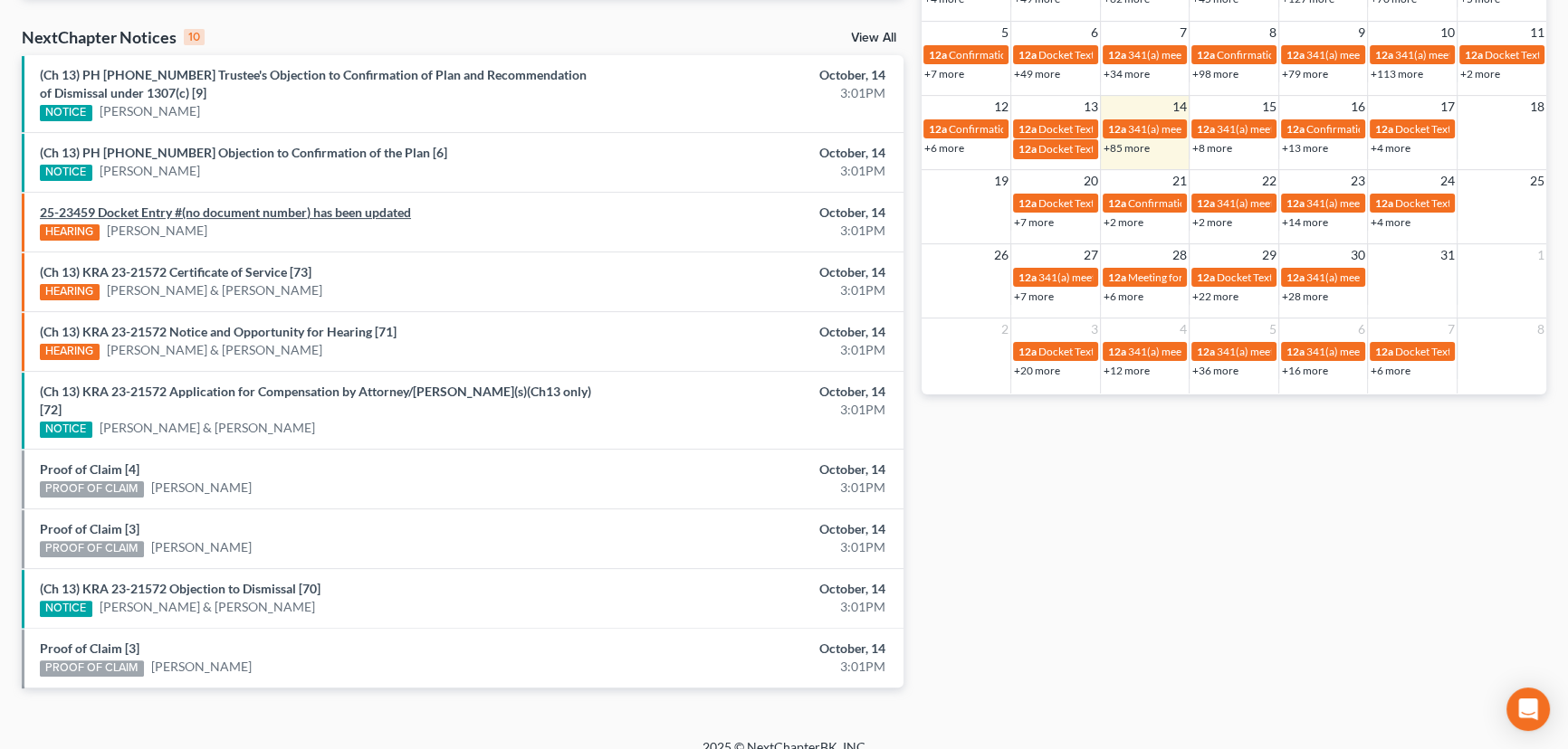
click at [225, 212] on link "25-23459 Docket Entry #(no document number) has been updated" at bounding box center [225, 213] width 371 height 15
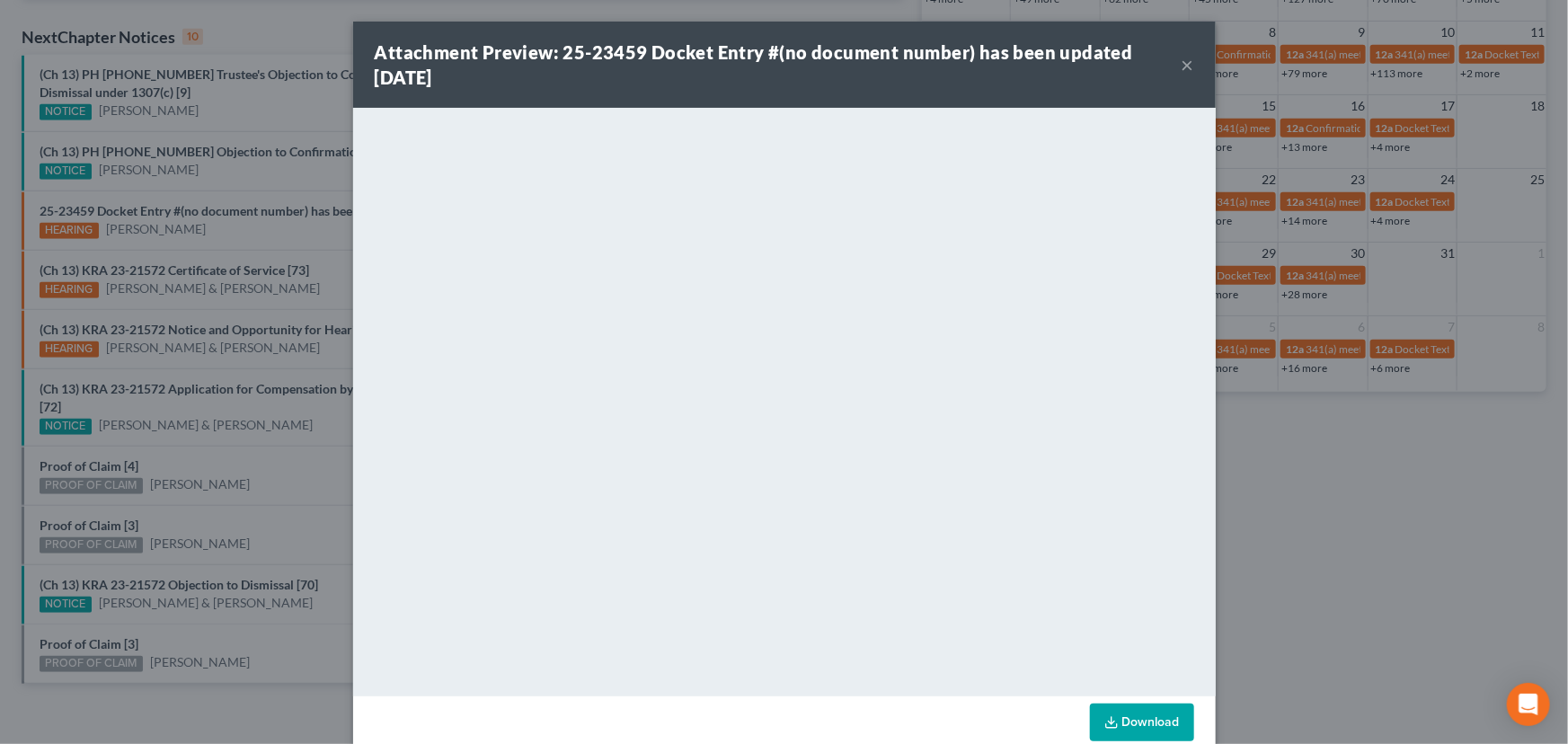
click at [239, 232] on div "Attachment Preview: 25-23459 Docket Entry #(no document number) has been update…" at bounding box center [784, 372] width 1568 height 744
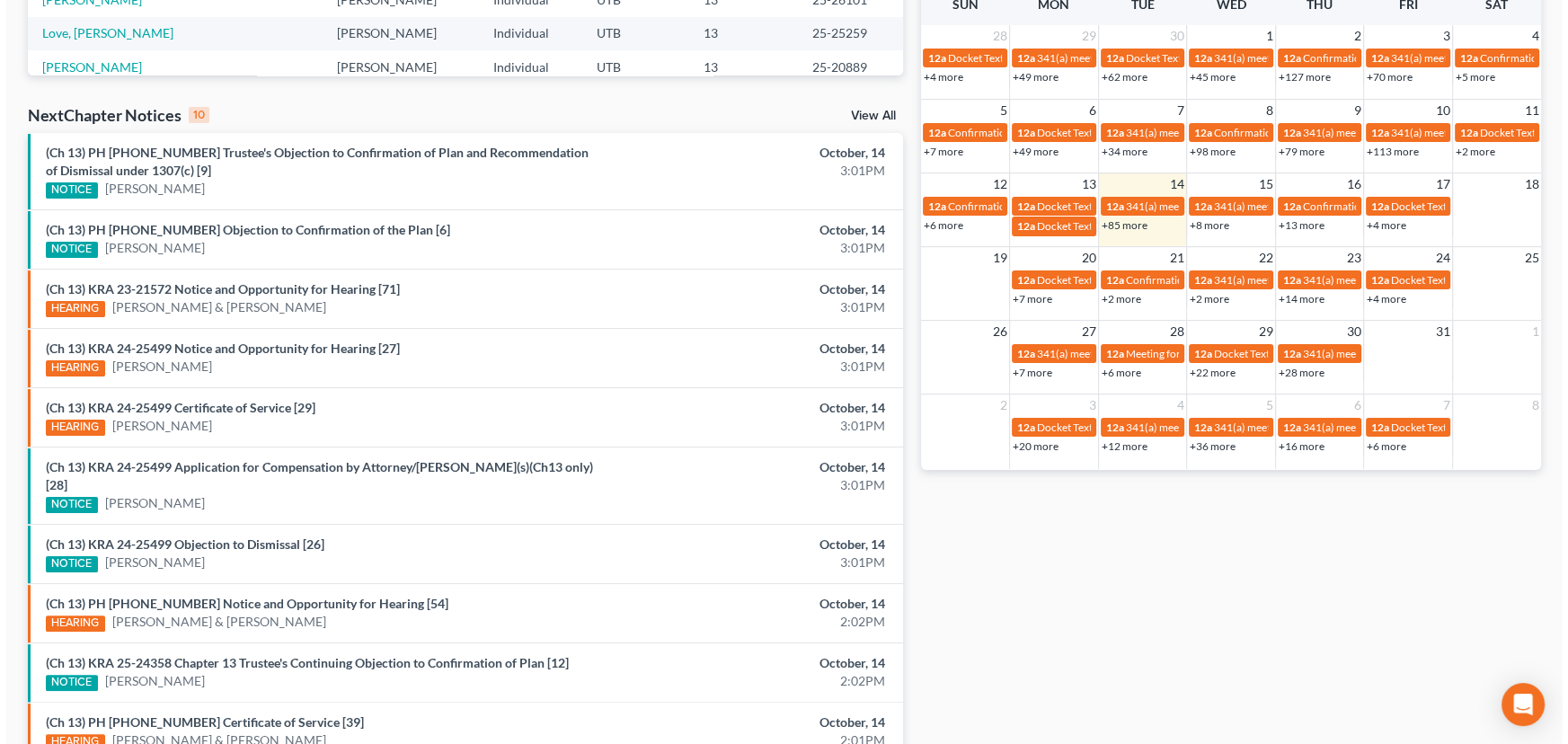
scroll to position [490, 0]
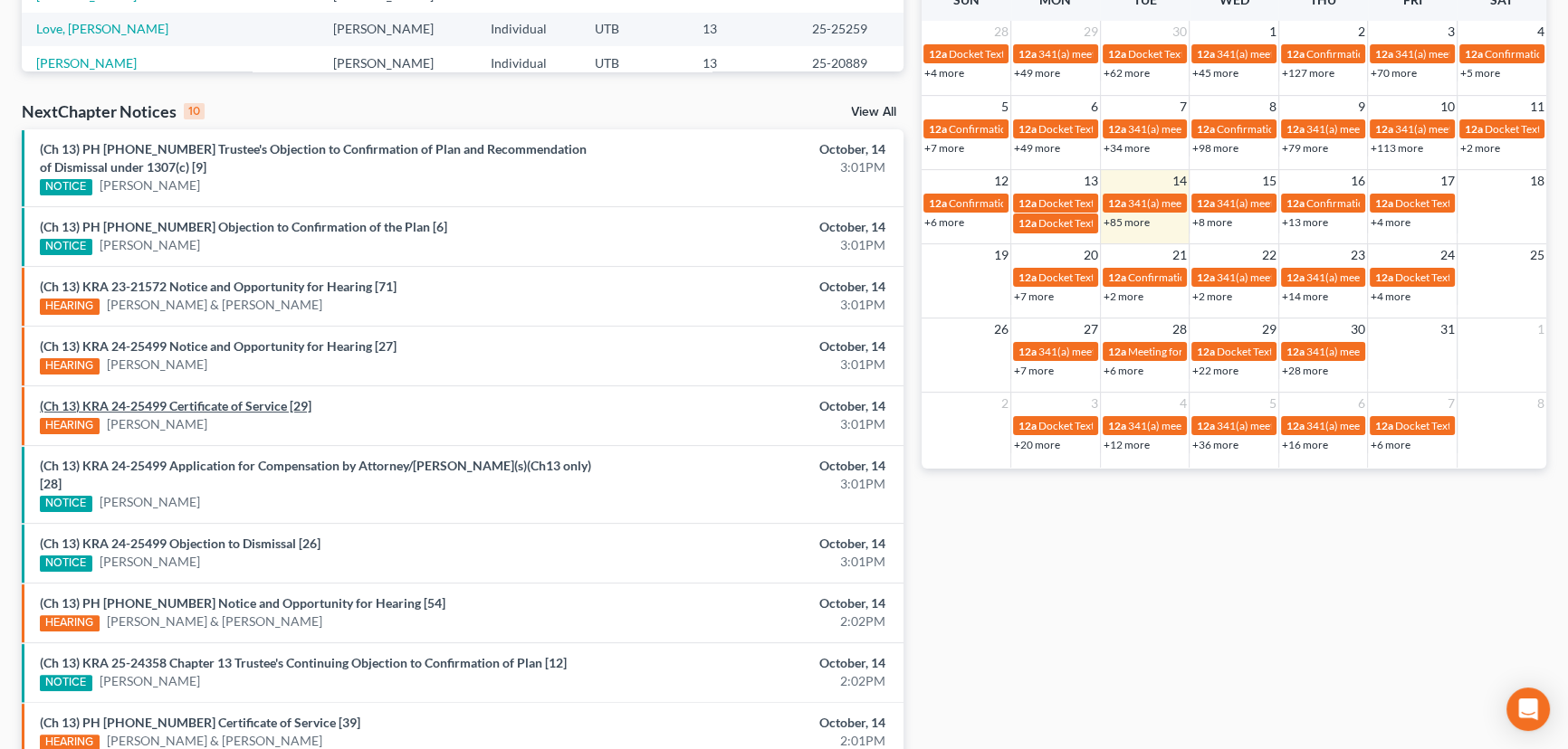
click at [226, 401] on link "(Ch 13) KRA 24-25499 Certificate of Service [29]" at bounding box center [175, 406] width 271 height 15
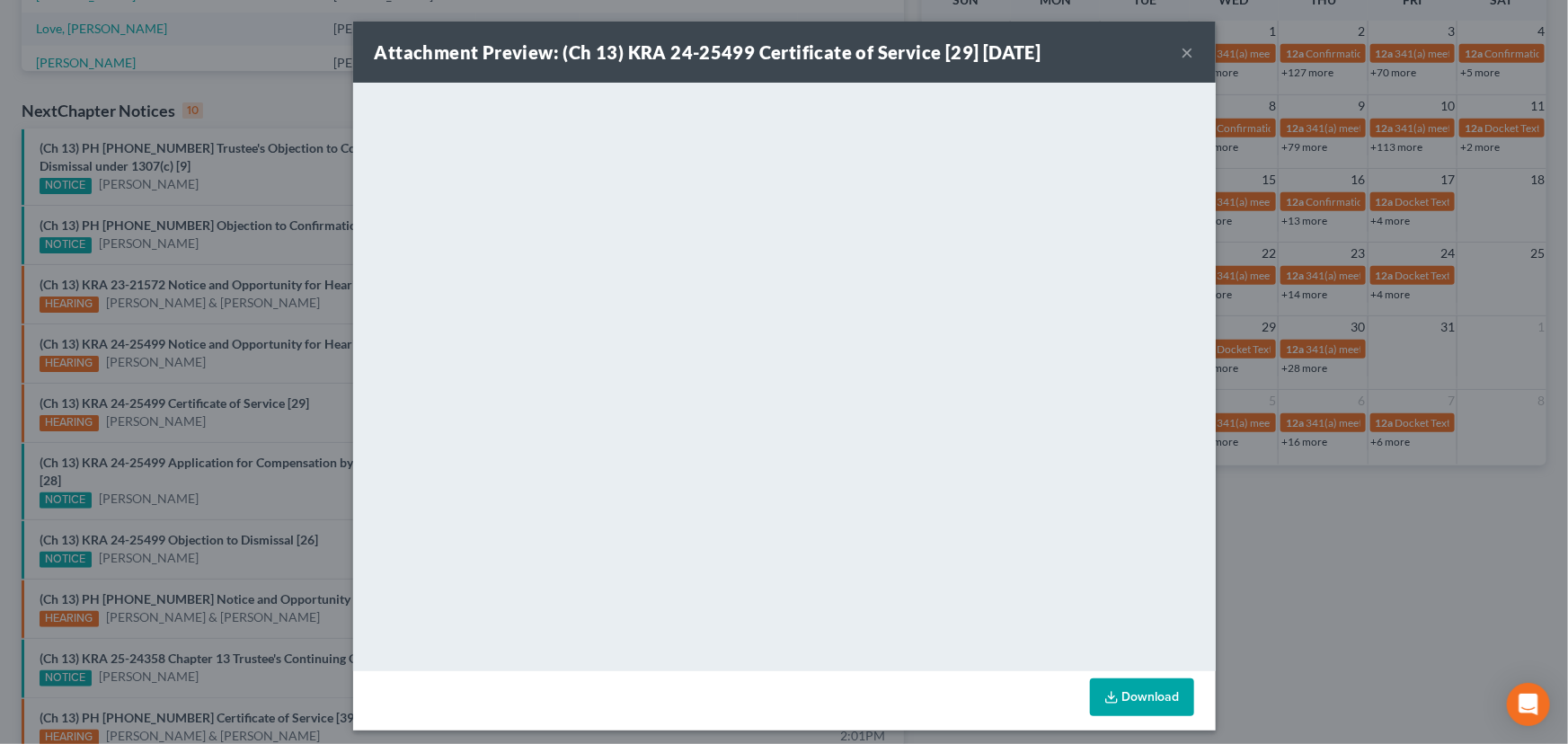
drag, startPoint x: 228, startPoint y: 417, endPoint x: 233, endPoint y: 436, distance: 19.6
click at [228, 417] on div "Attachment Preview: (Ch 13) KRA 24-25499 Certificate of Service [29] 10/14/2025…" at bounding box center [784, 372] width 1568 height 744
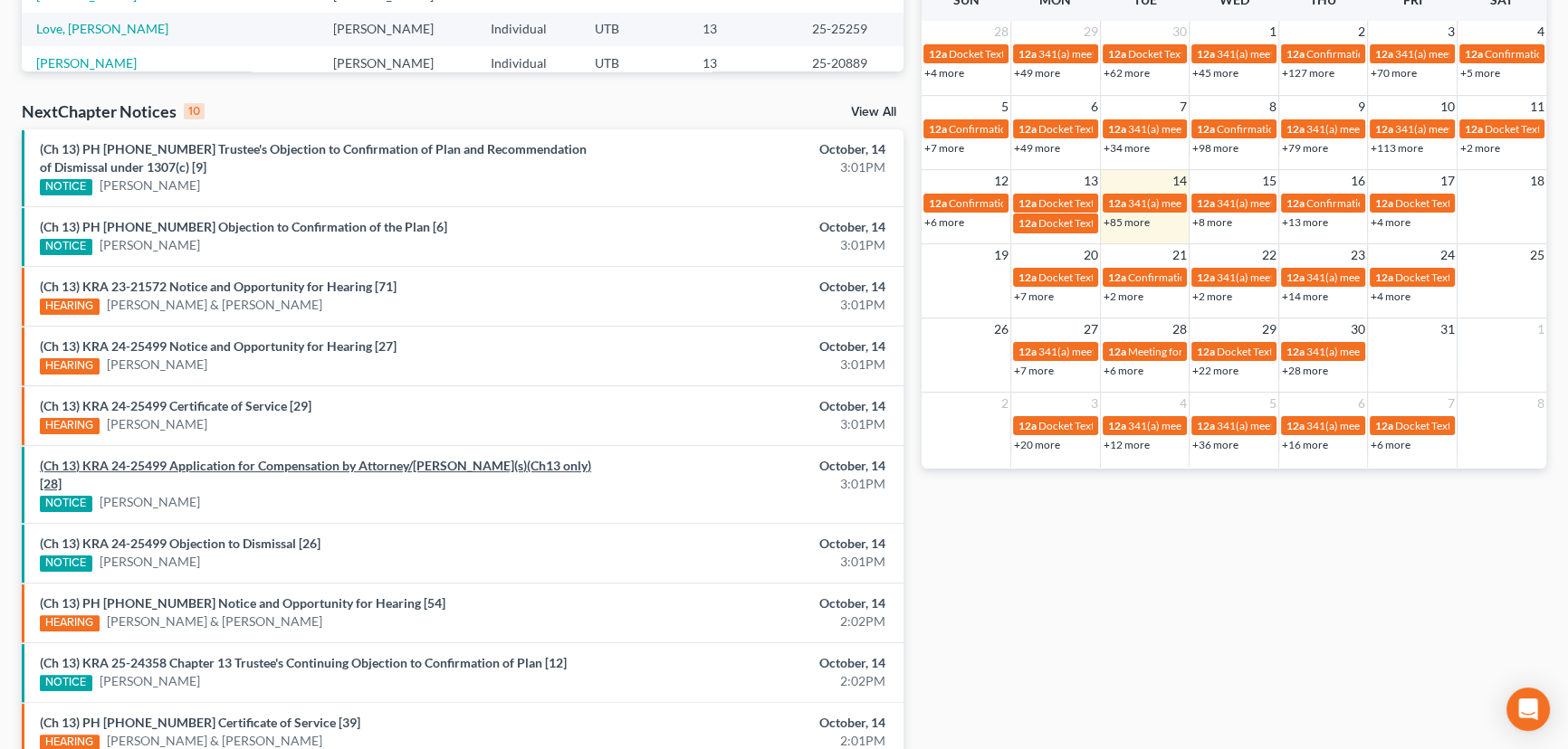
click at [232, 463] on link "(Ch 13) KRA 24-25499 Application for Compensation by Attorney/Debtor(s)(Ch13 on…" at bounding box center [315, 474] width 551 height 34
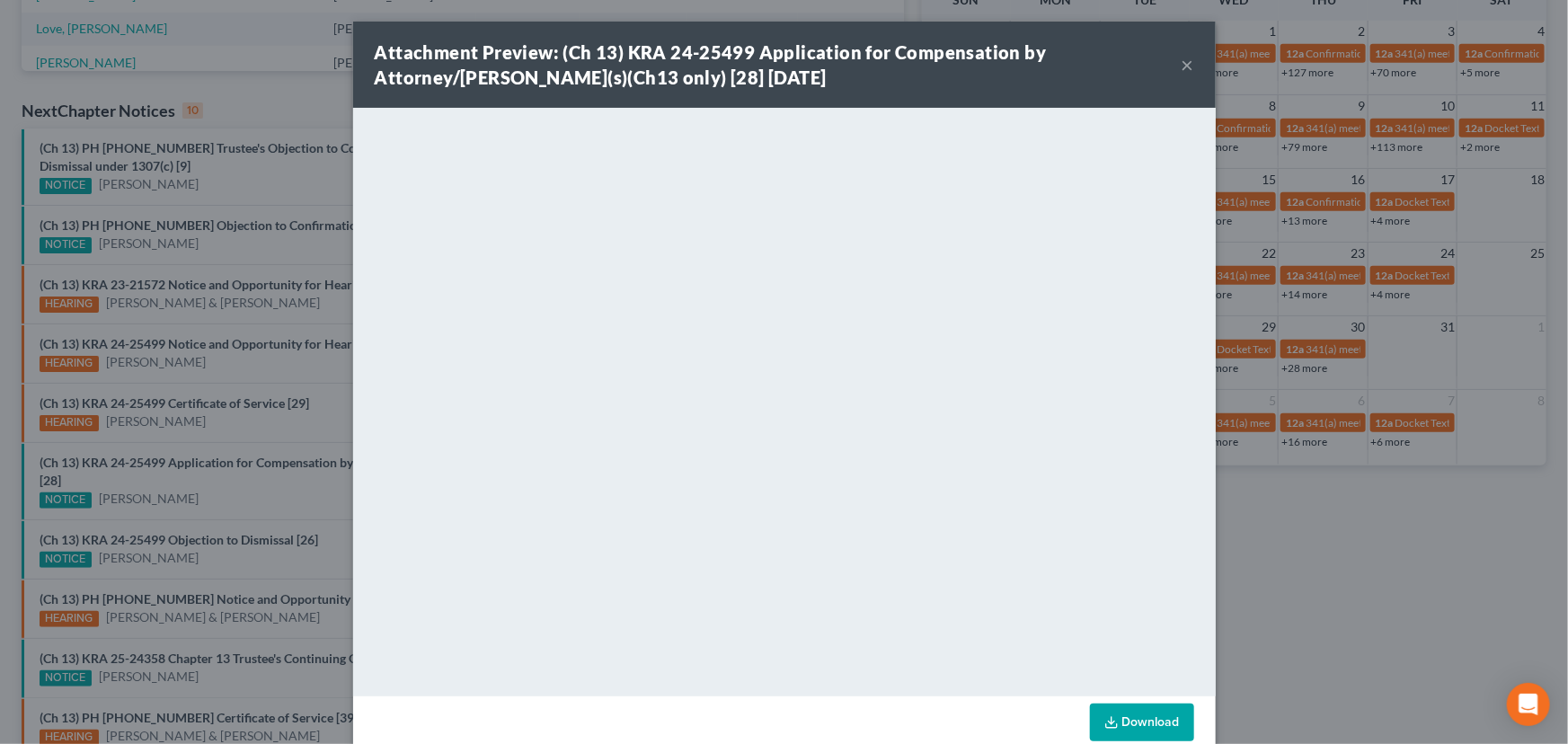
click at [236, 485] on div "Attachment Preview: (Ch 13) KRA 24-25499 Application for Compensation by Attorn…" at bounding box center [784, 372] width 1568 height 744
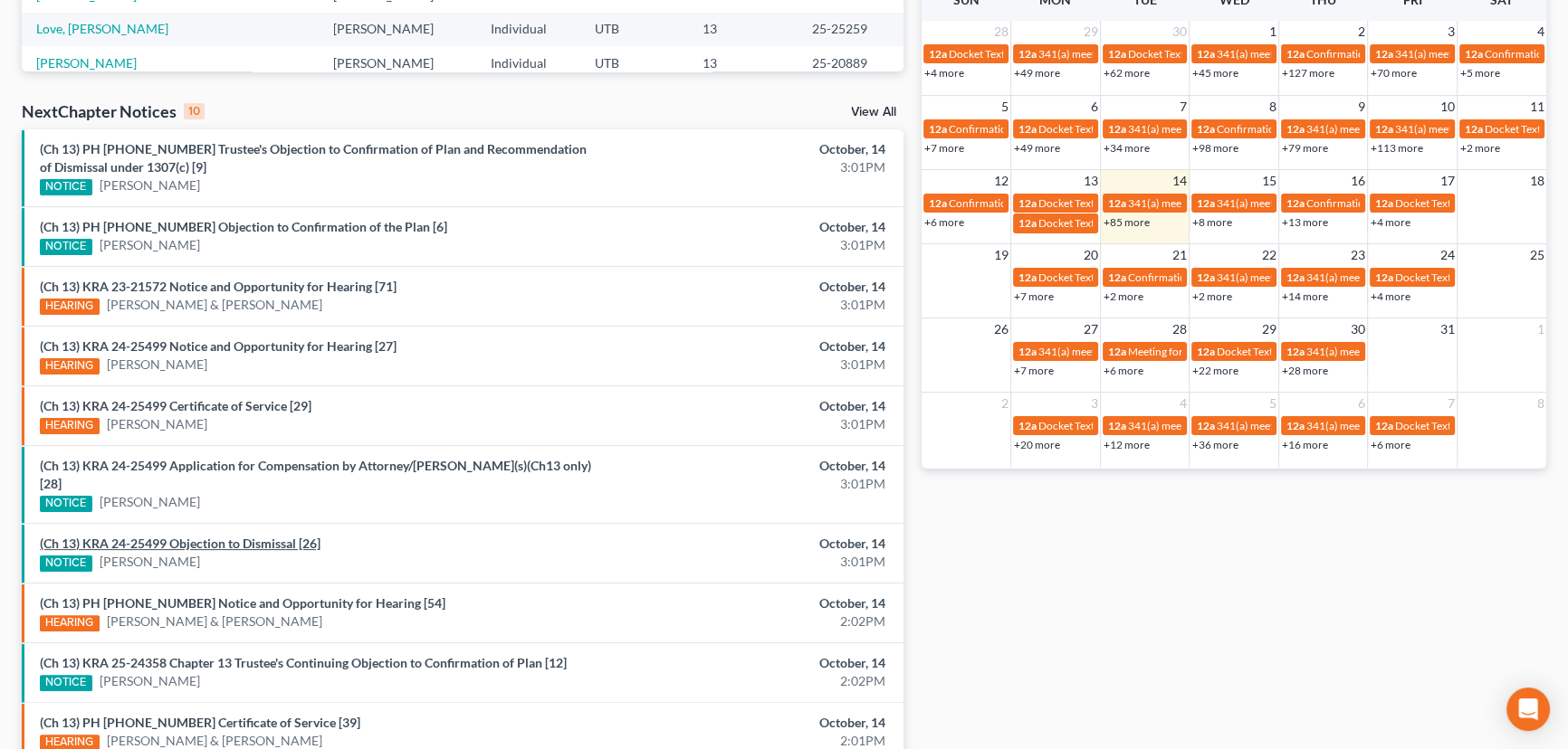
click at [223, 535] on link "(Ch 13) KRA 24-25499 Objection to Dismissal [26]" at bounding box center [180, 543] width 281 height 15
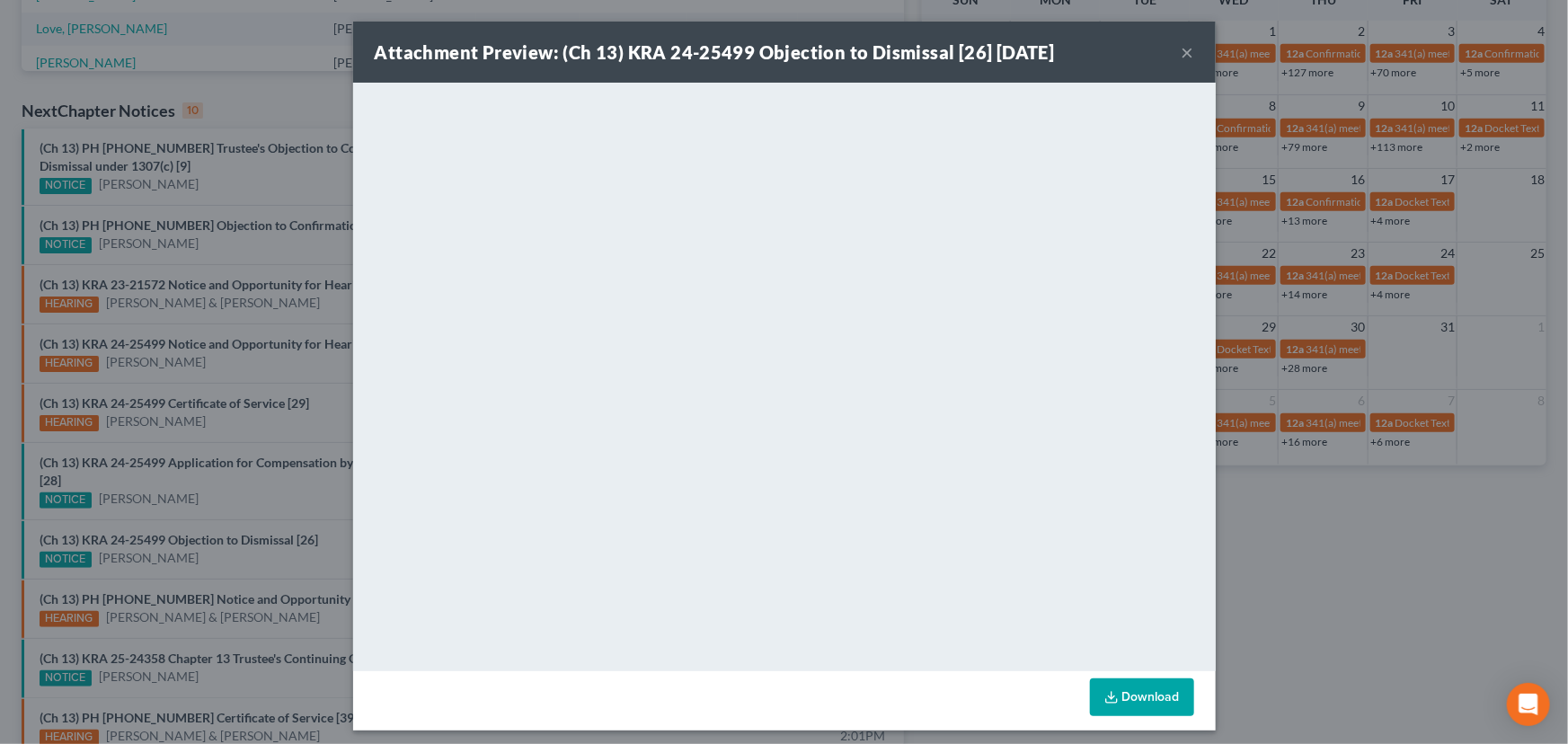
click at [224, 543] on div "Attachment Preview: (Ch 13) KRA 24-25499 Objection to Dismissal [26] 10/14/2025…" at bounding box center [784, 372] width 1568 height 744
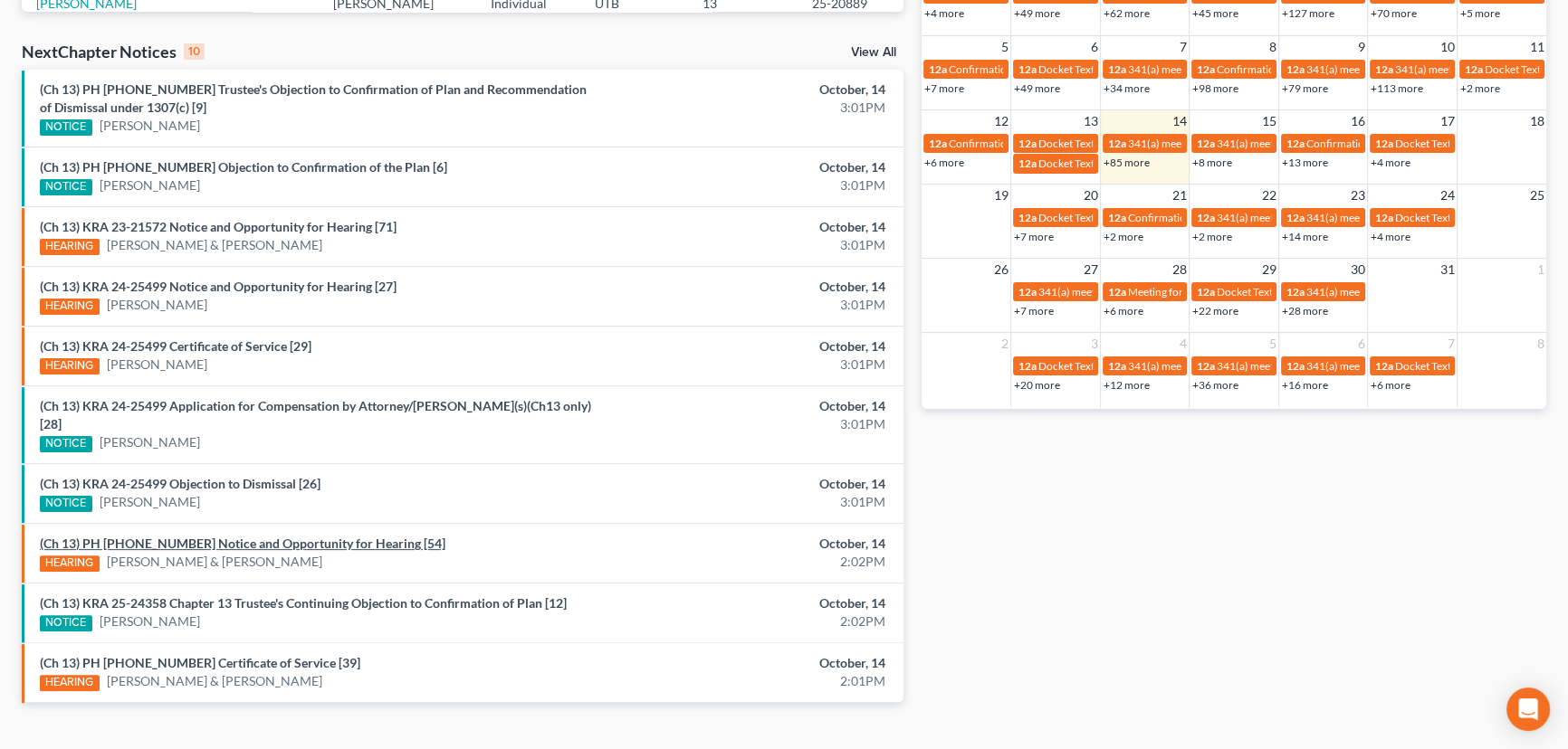
scroll to position [567, 0]
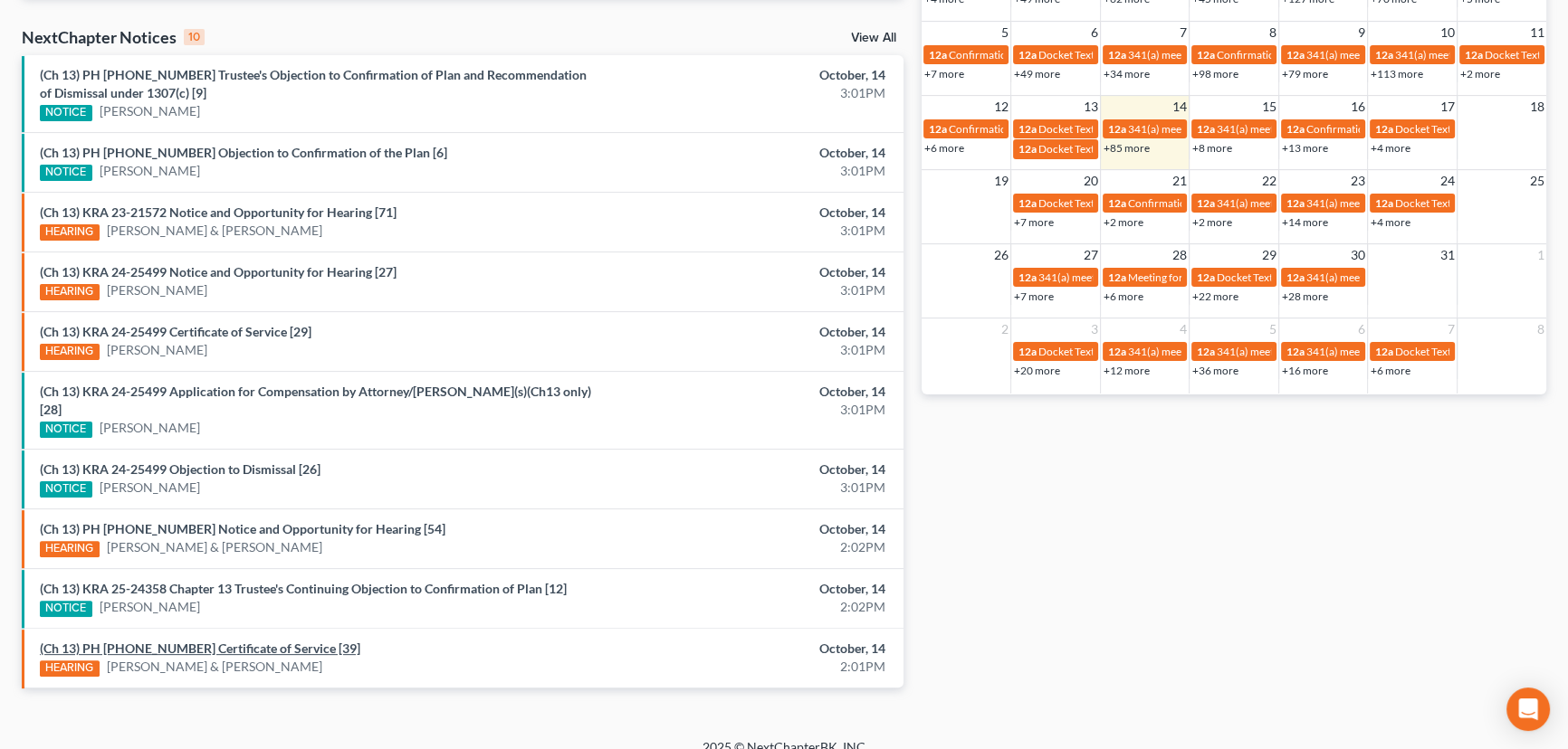
click at [222, 641] on link "(Ch 13) PH 24-26670 Certificate of Service [39]" at bounding box center [200, 648] width 320 height 15
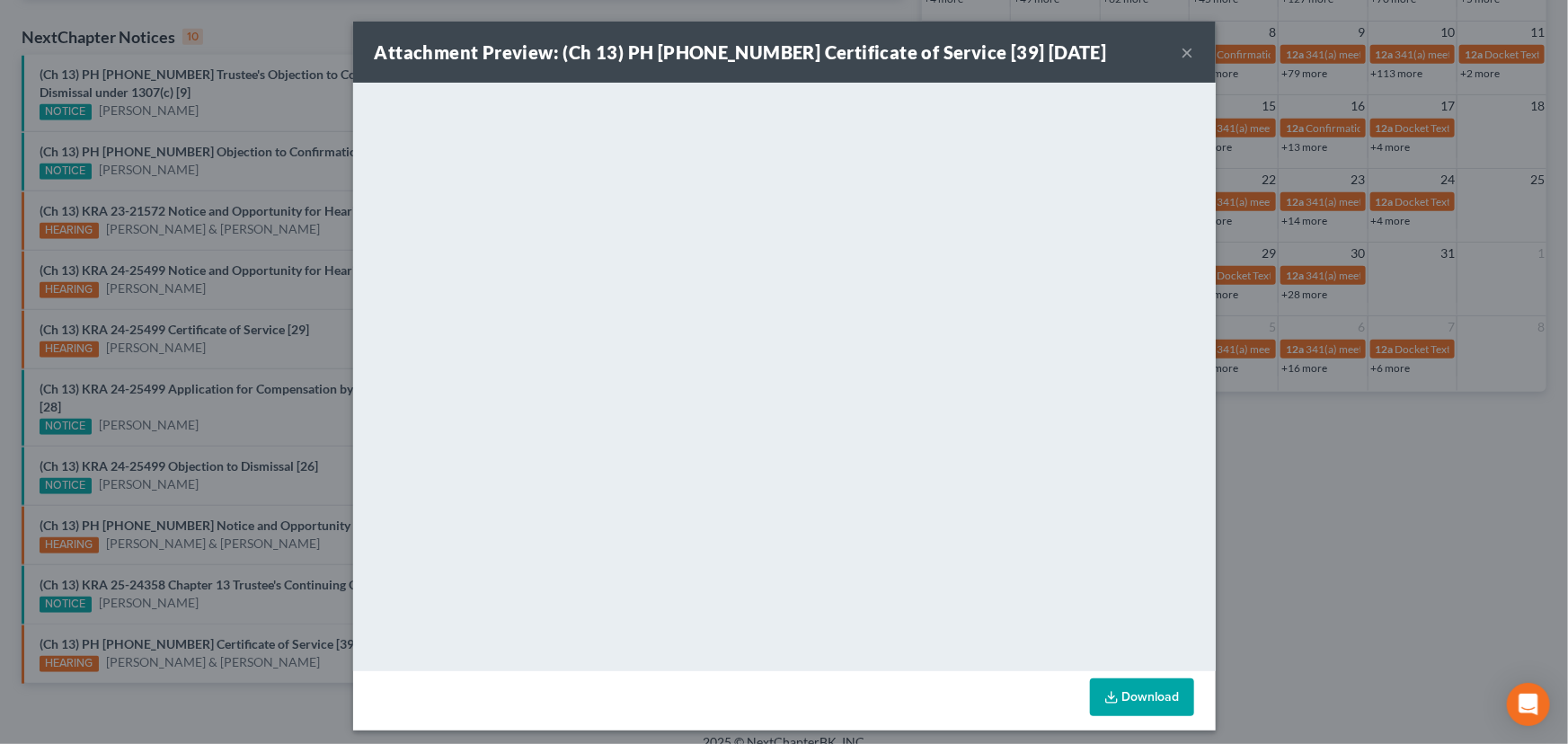
click at [281, 641] on div "Attachment Preview: (Ch 13) PH 24-26670 Certificate of Service [39] 10/14/2025 …" at bounding box center [784, 372] width 1568 height 744
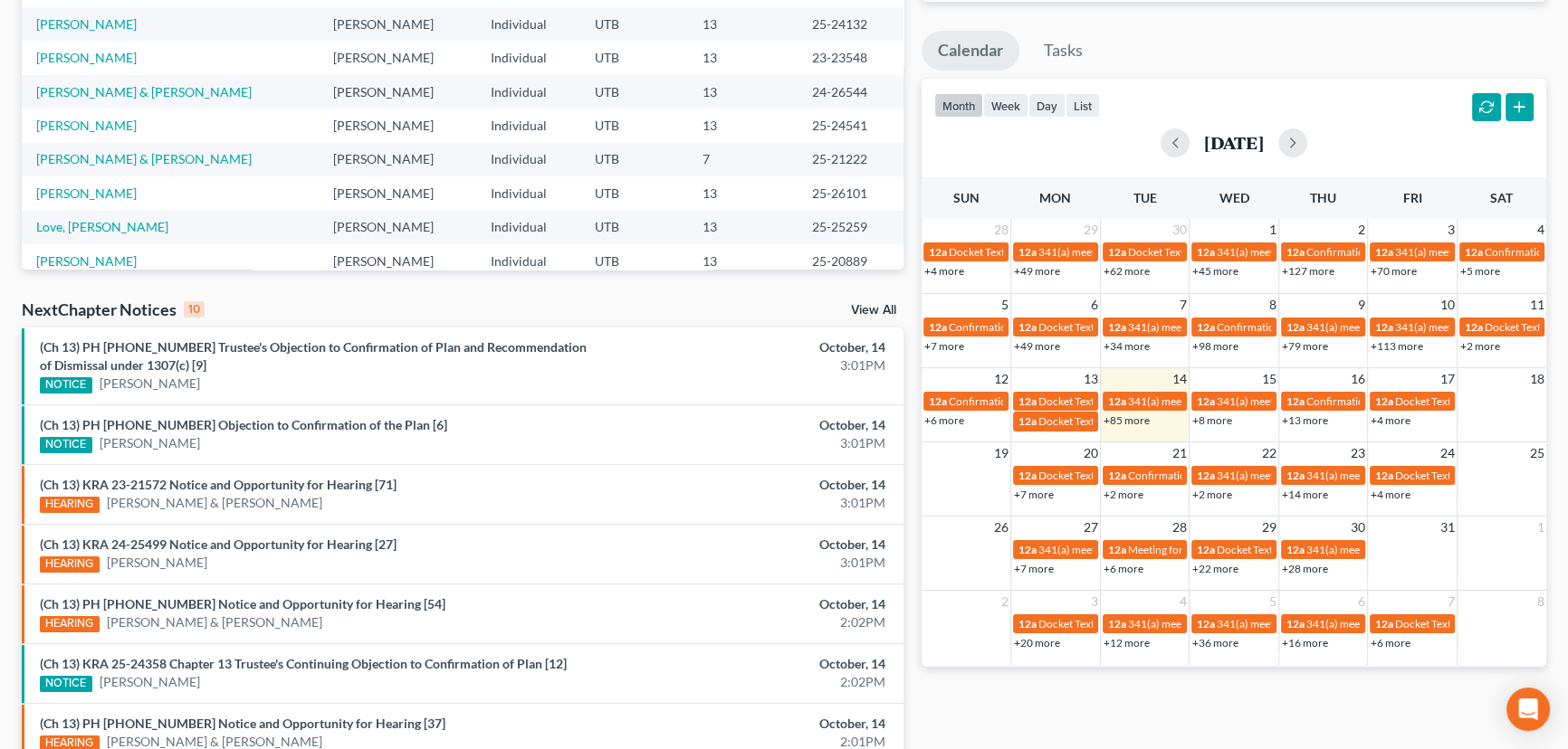
scroll to position [567, 0]
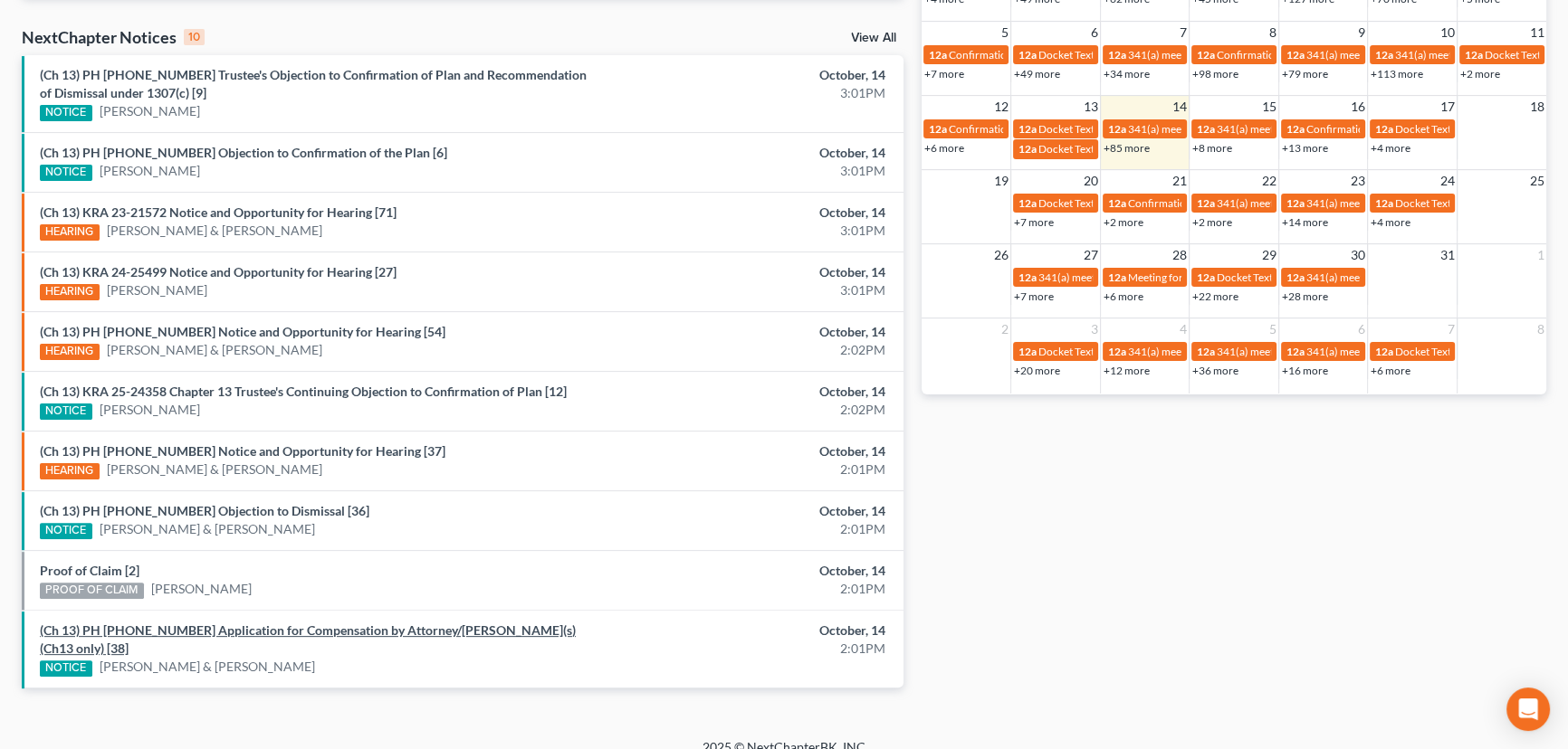
click at [163, 631] on link "(Ch 13) PH 24-26670 Application for Compensation by Attorney/Debtor(s)(Ch13 onl…" at bounding box center [308, 639] width 536 height 34
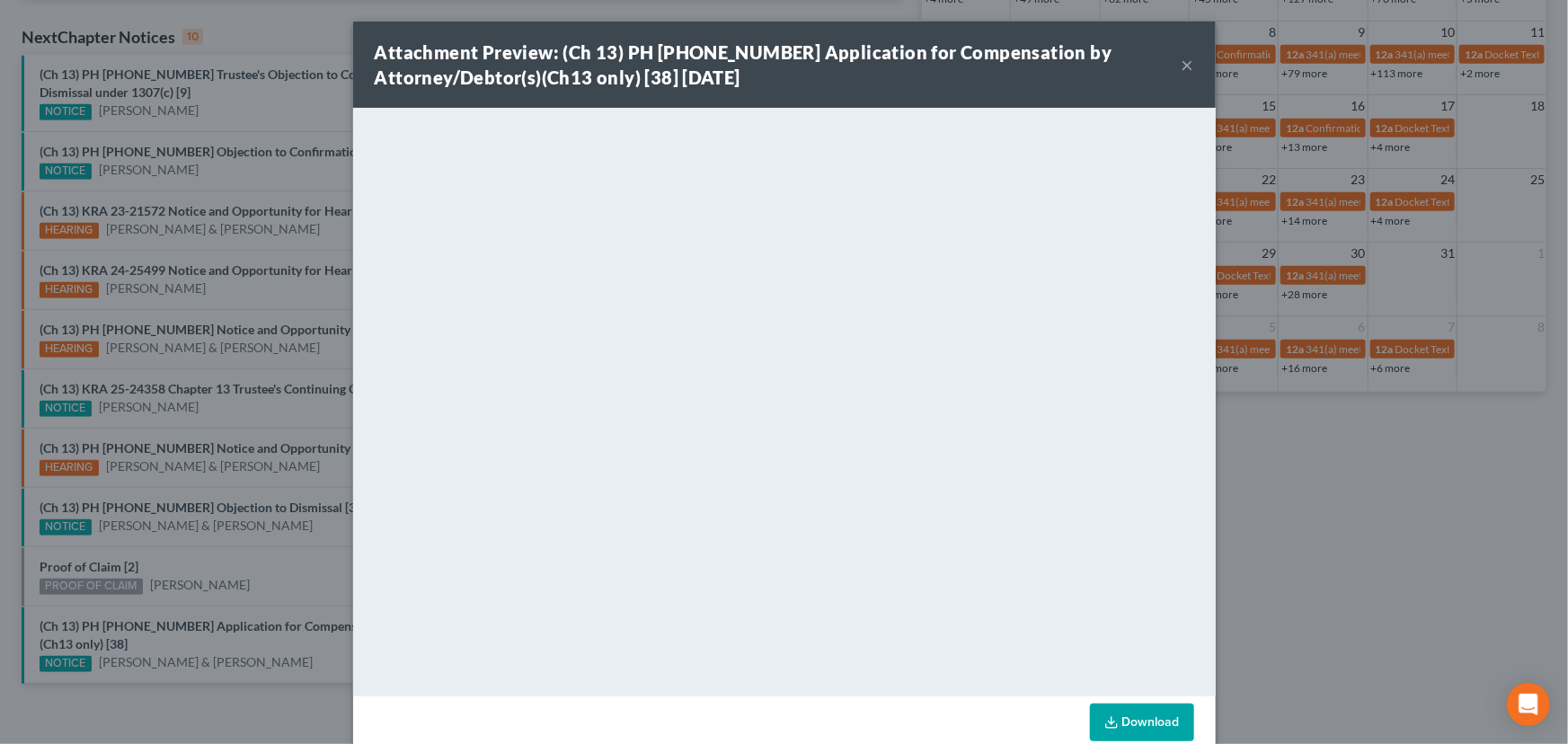
drag, startPoint x: 182, startPoint y: 577, endPoint x: 144, endPoint y: 570, distance: 38.6
click at [173, 576] on div "Attachment Preview: (Ch 13) PH 24-26670 Application for Compensation by Attorne…" at bounding box center [784, 372] width 1568 height 744
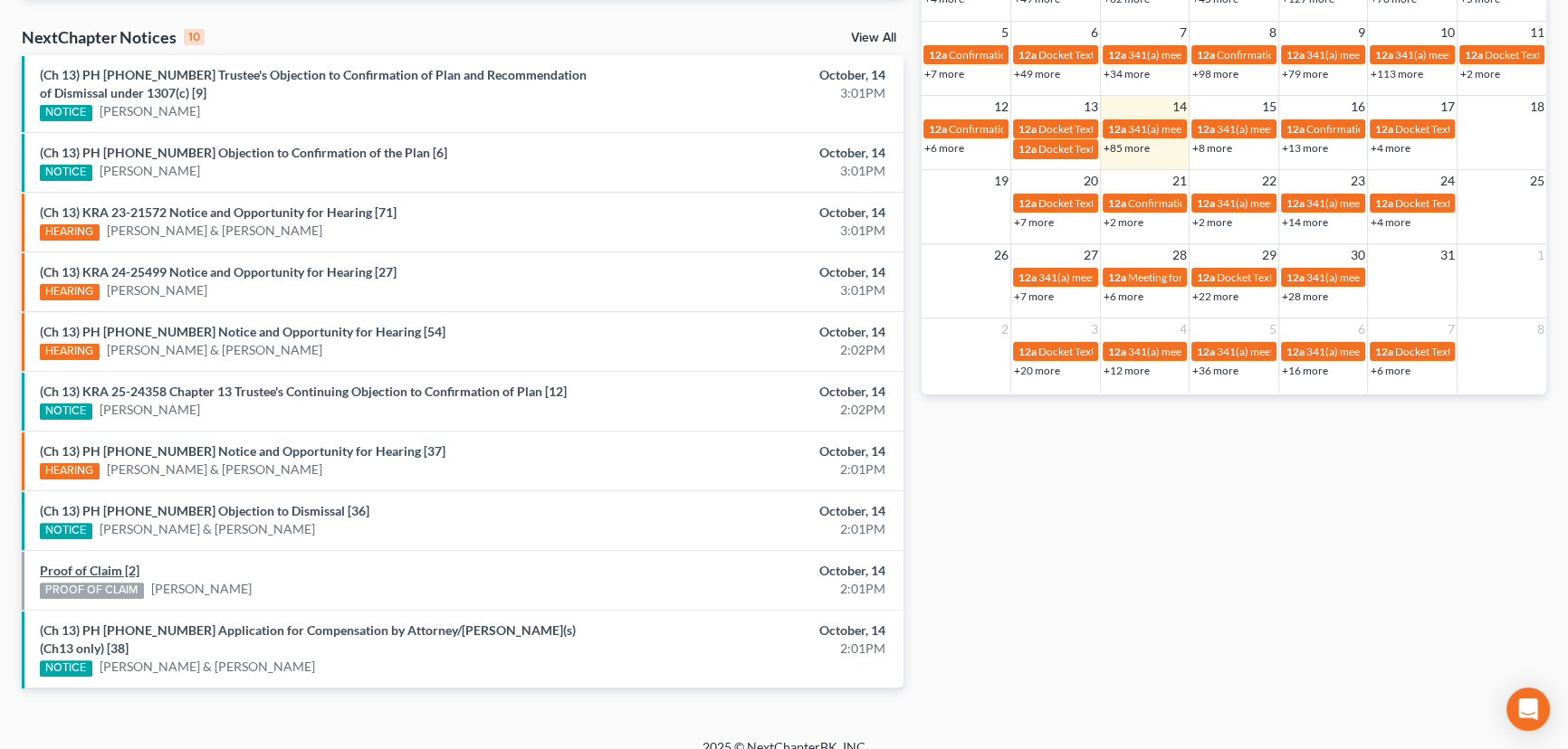
click at [99, 566] on link "Proof of Claim [2]" at bounding box center [90, 571] width 100 height 15
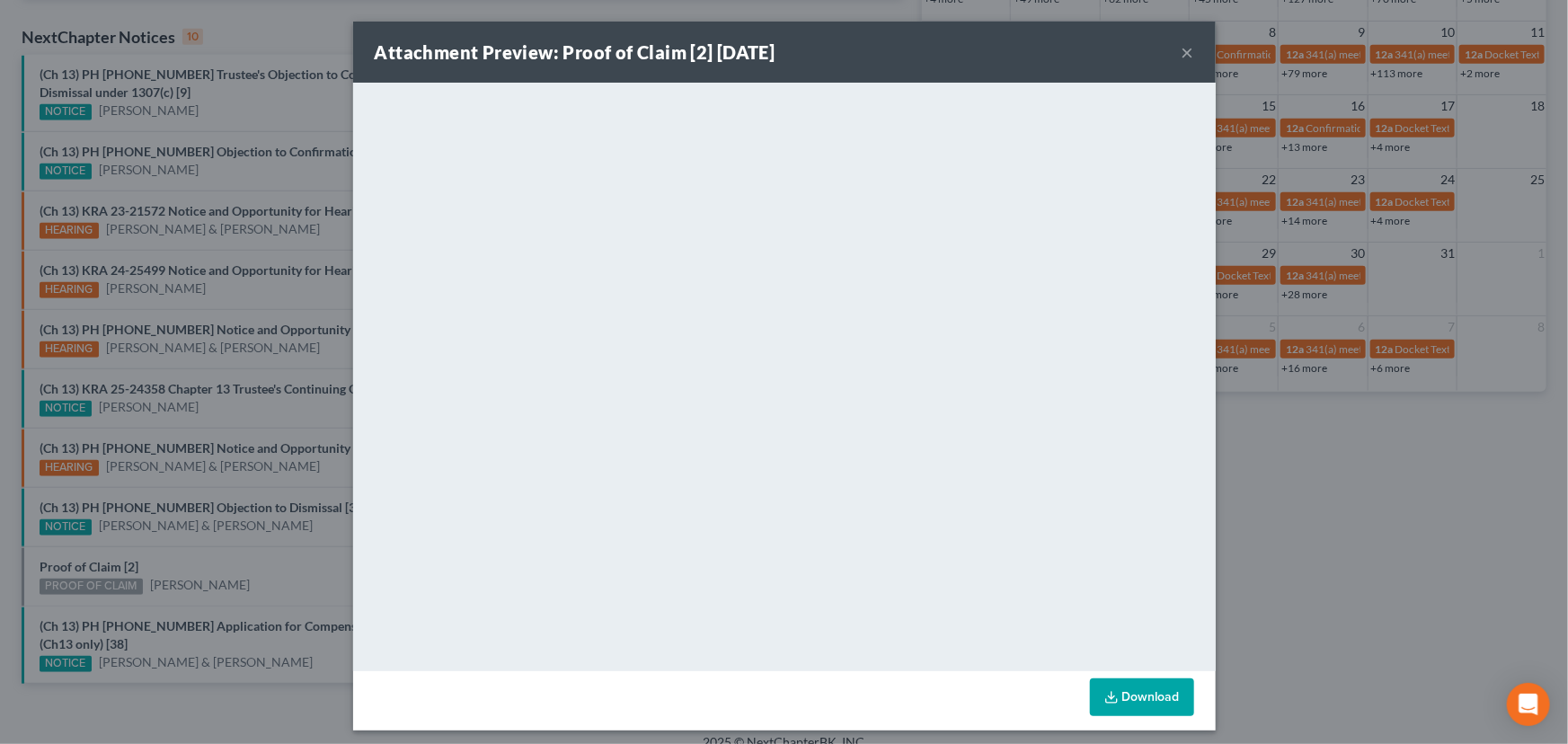
drag, startPoint x: 160, startPoint y: 558, endPoint x: 173, endPoint y: 523, distance: 37.3
click at [163, 551] on div "Attachment Preview: Proof of Claim [2] 10/14/2025 × <object ng-attr-data='https…" at bounding box center [784, 372] width 1568 height 744
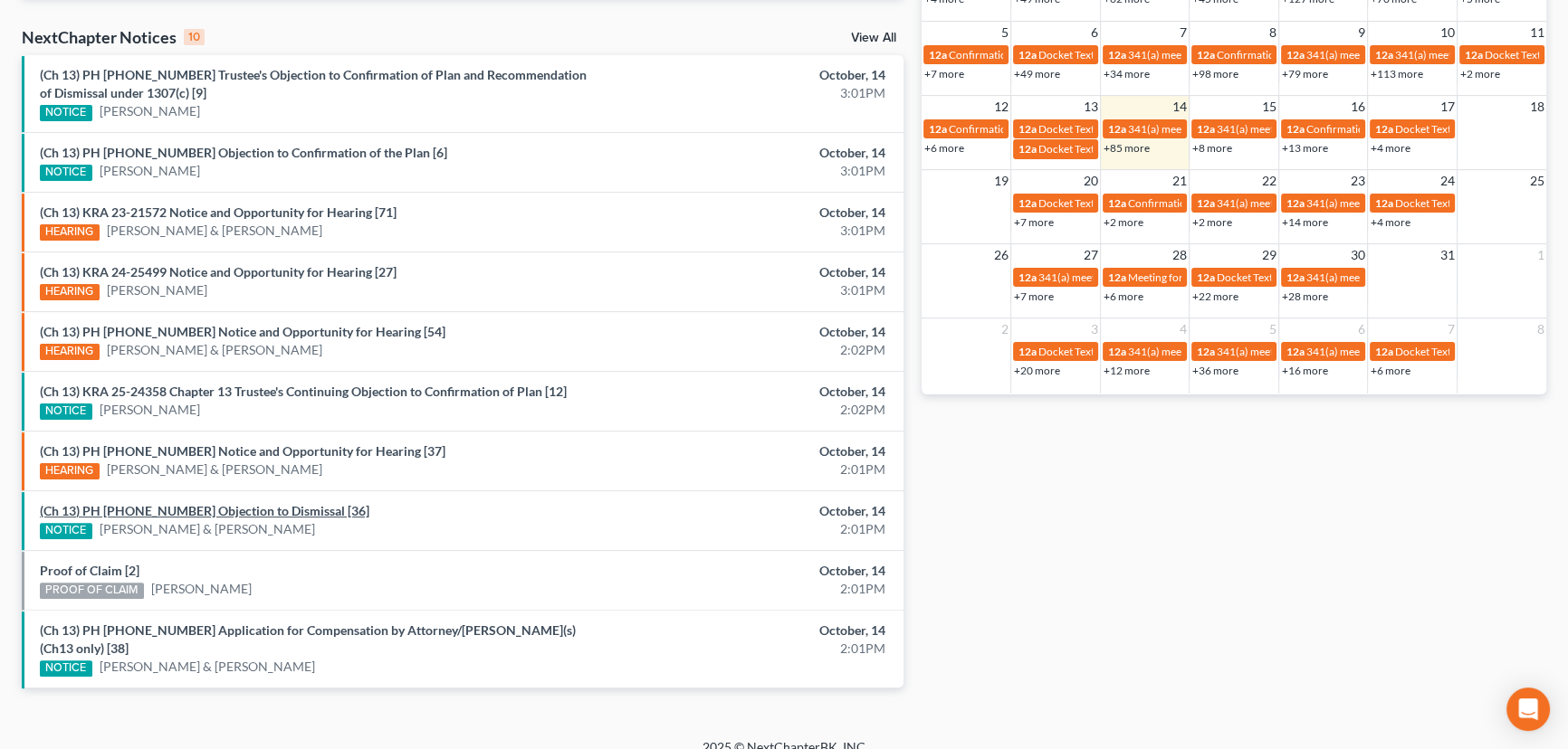
click at [181, 509] on link "(Ch 13) PH 24-26670 Objection to Dismissal [36]" at bounding box center [205, 511] width 330 height 15
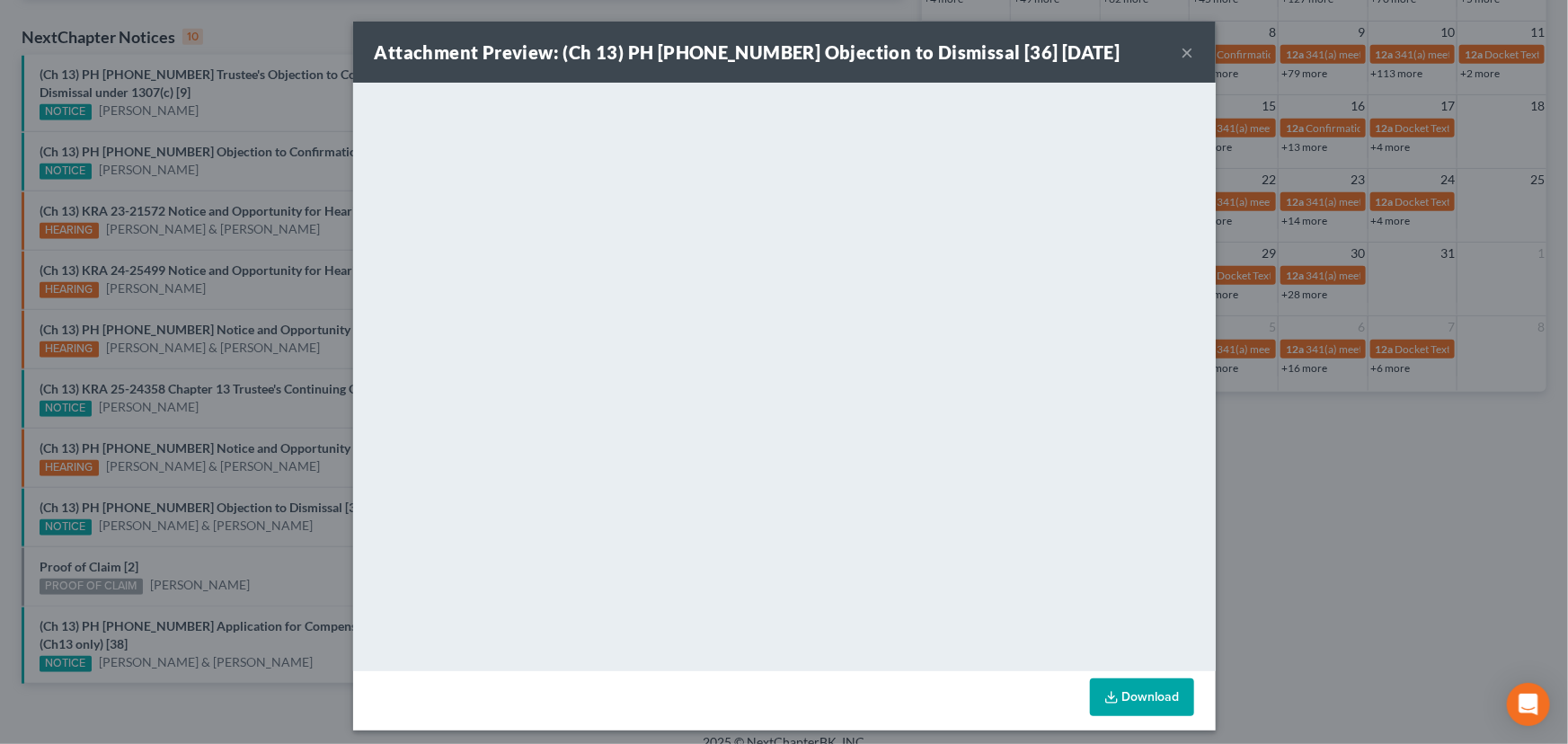
drag, startPoint x: 231, startPoint y: 544, endPoint x: 276, endPoint y: 548, distance: 45.2
click at [250, 547] on div "Attachment Preview: (Ch 13) PH 24-26670 Objection to Dismissal [36] 10/14/2025 …" at bounding box center [784, 372] width 1568 height 744
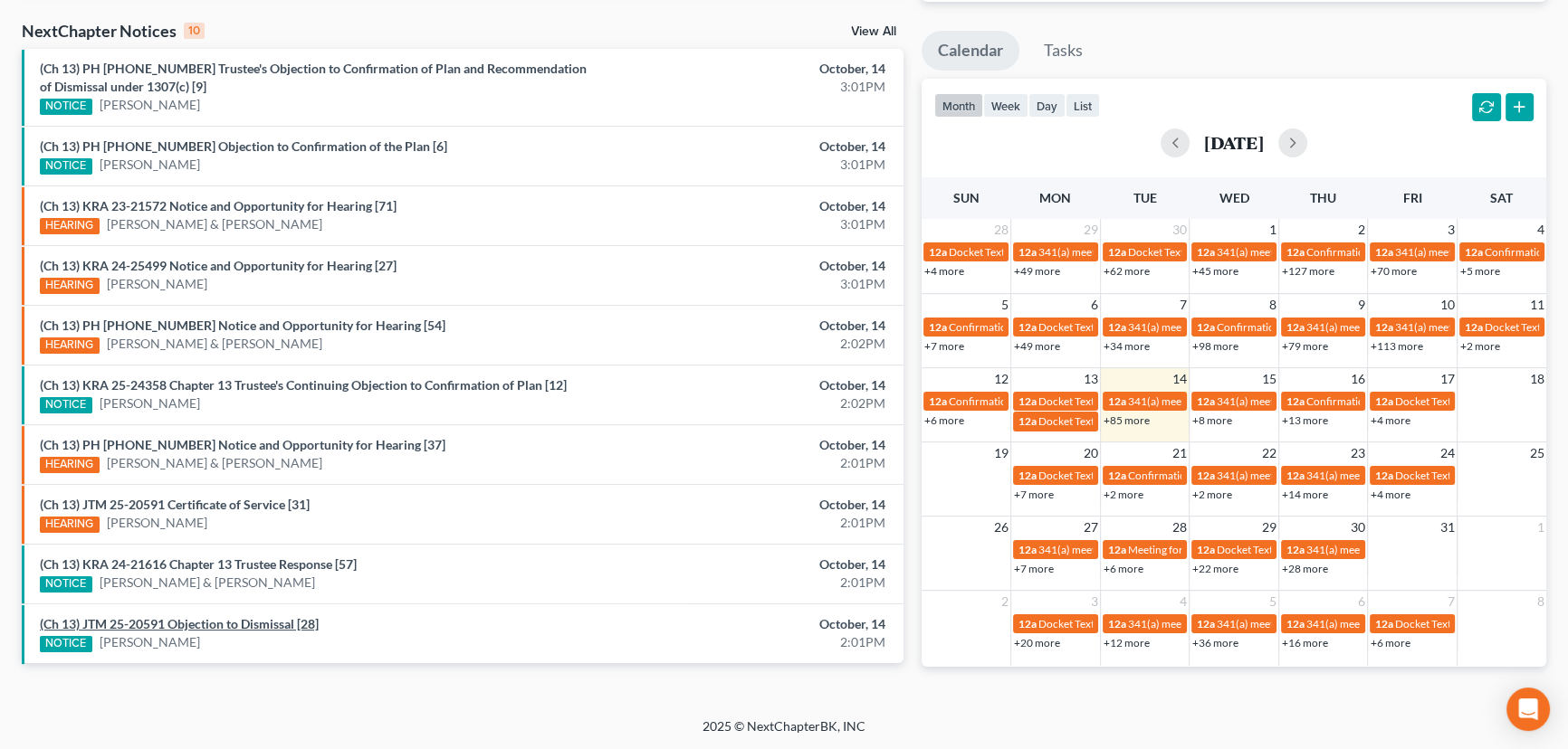
scroll to position [567, 0]
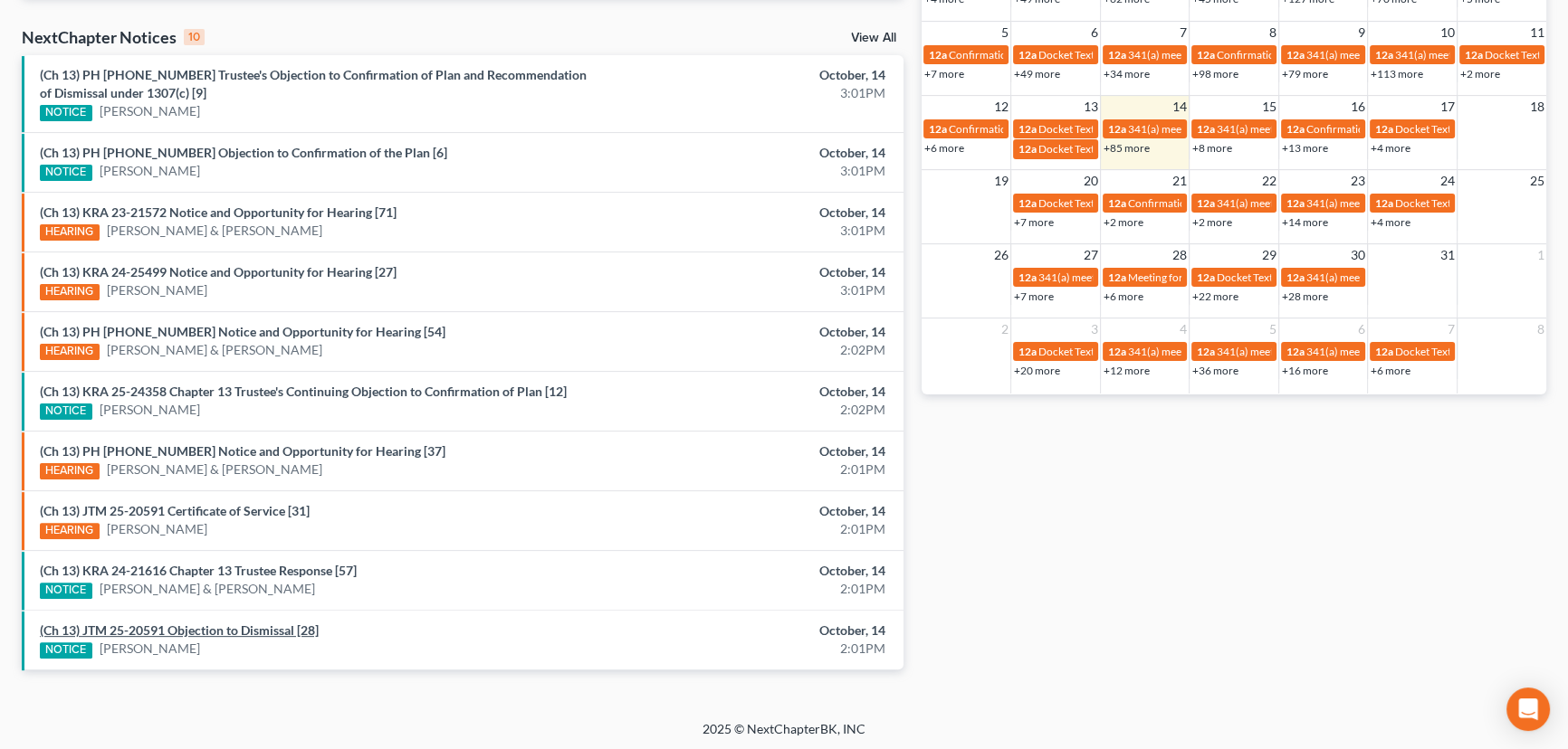
click at [207, 625] on link "(Ch 13) JTM 25-20591 Objection to Dismissal [28]" at bounding box center [179, 630] width 279 height 15
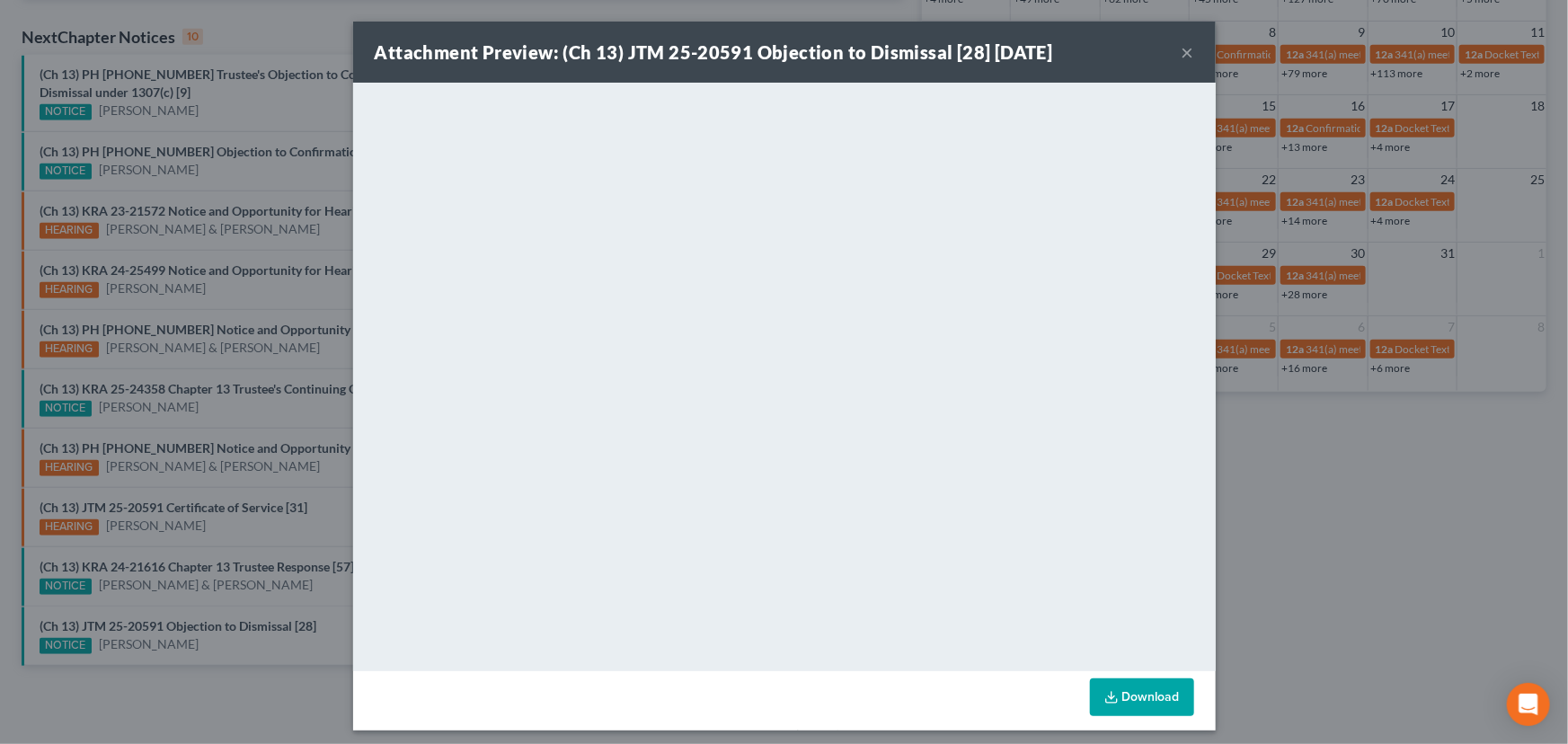
drag, startPoint x: 176, startPoint y: 609, endPoint x: 186, endPoint y: 585, distance: 26.0
click at [176, 607] on div "Attachment Preview: (Ch 13) JTM 25-20591 Objection to Dismissal [28] [DATE] × D…" at bounding box center [784, 372] width 1568 height 744
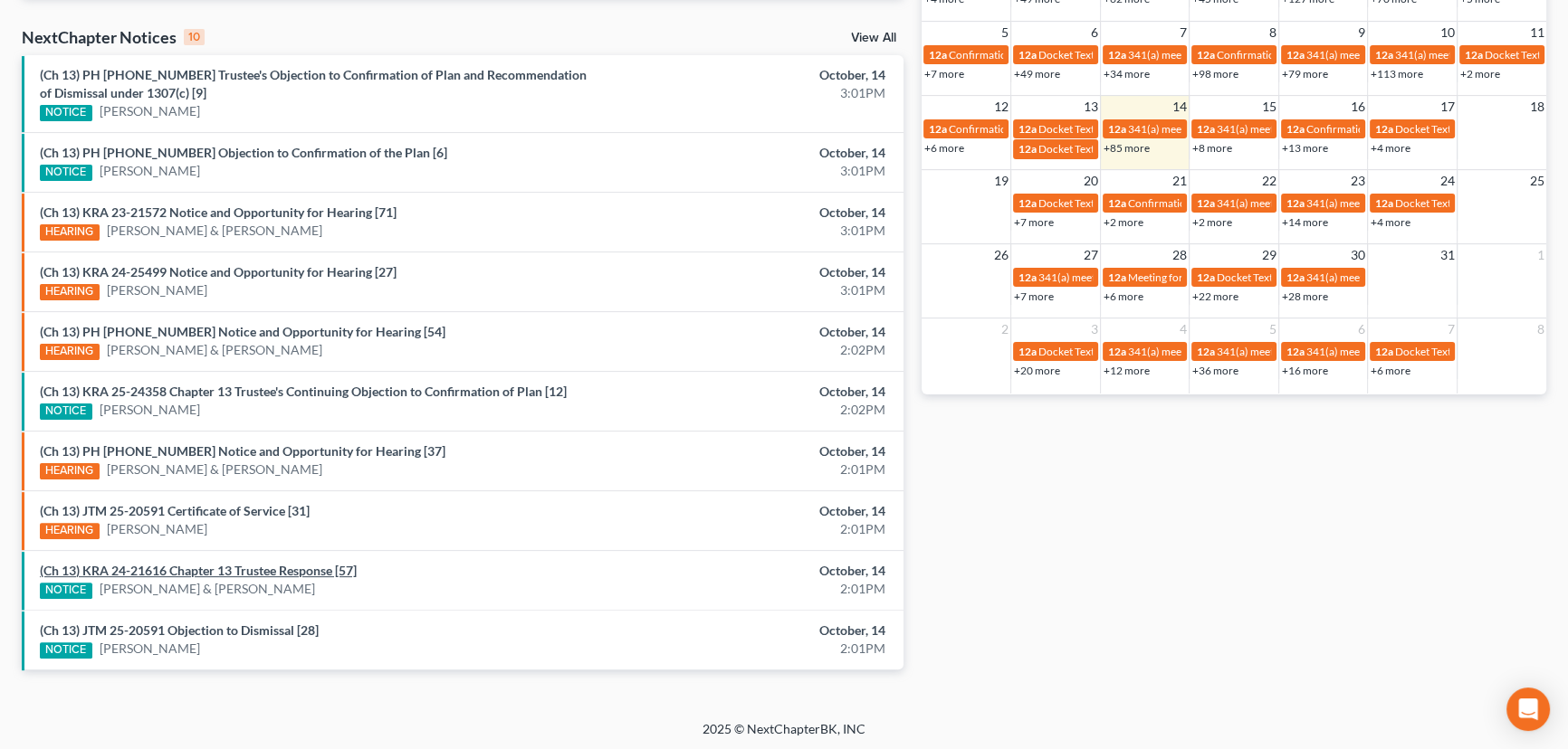
click at [195, 566] on link "(Ch 13) KRA 24-21616 Chapter 13 Trustee Response [57]" at bounding box center [198, 571] width 317 height 15
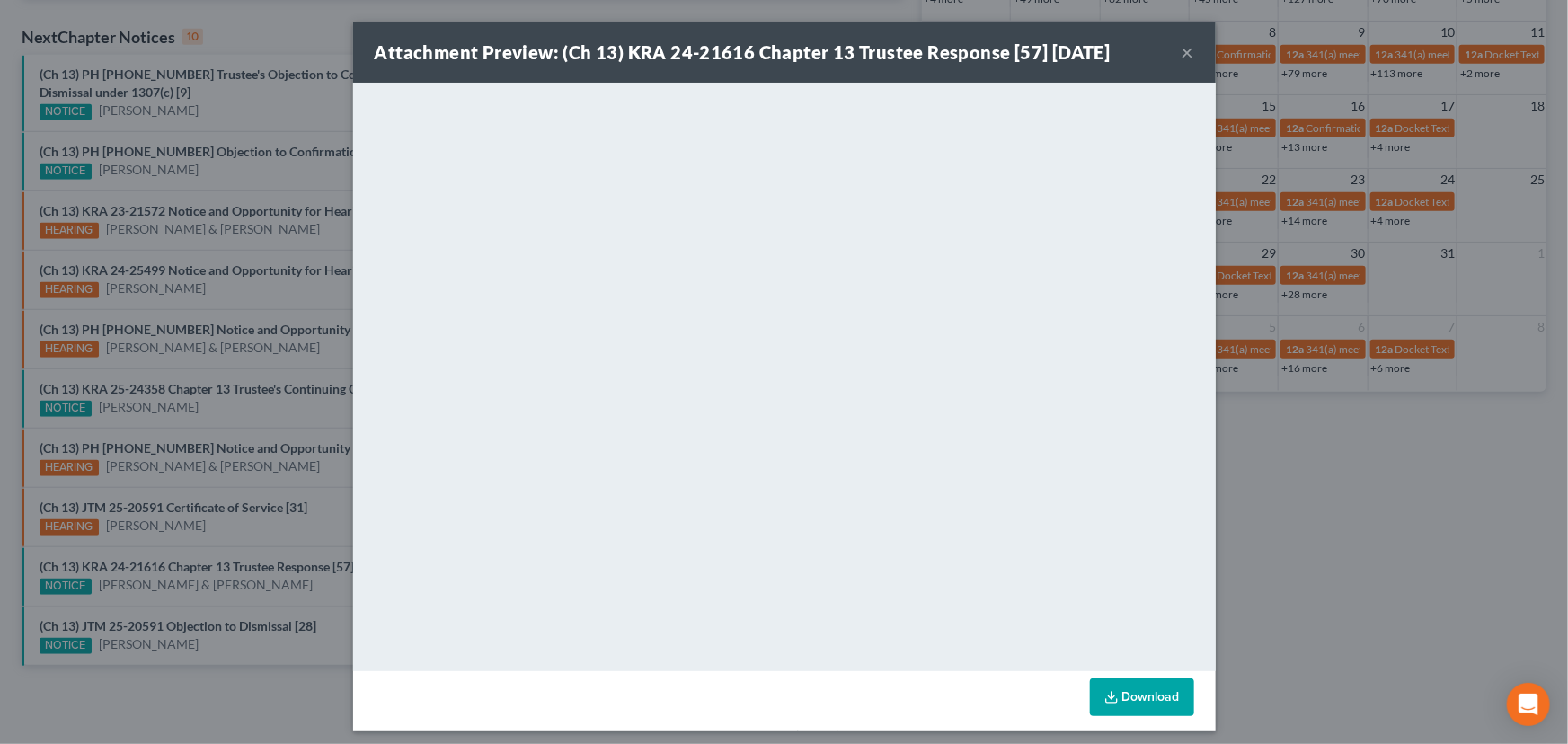
click at [195, 548] on div "Attachment Preview: (Ch 13) KRA 24-21616 Chapter 13 Trustee Response [57] 10/14…" at bounding box center [784, 372] width 1568 height 744
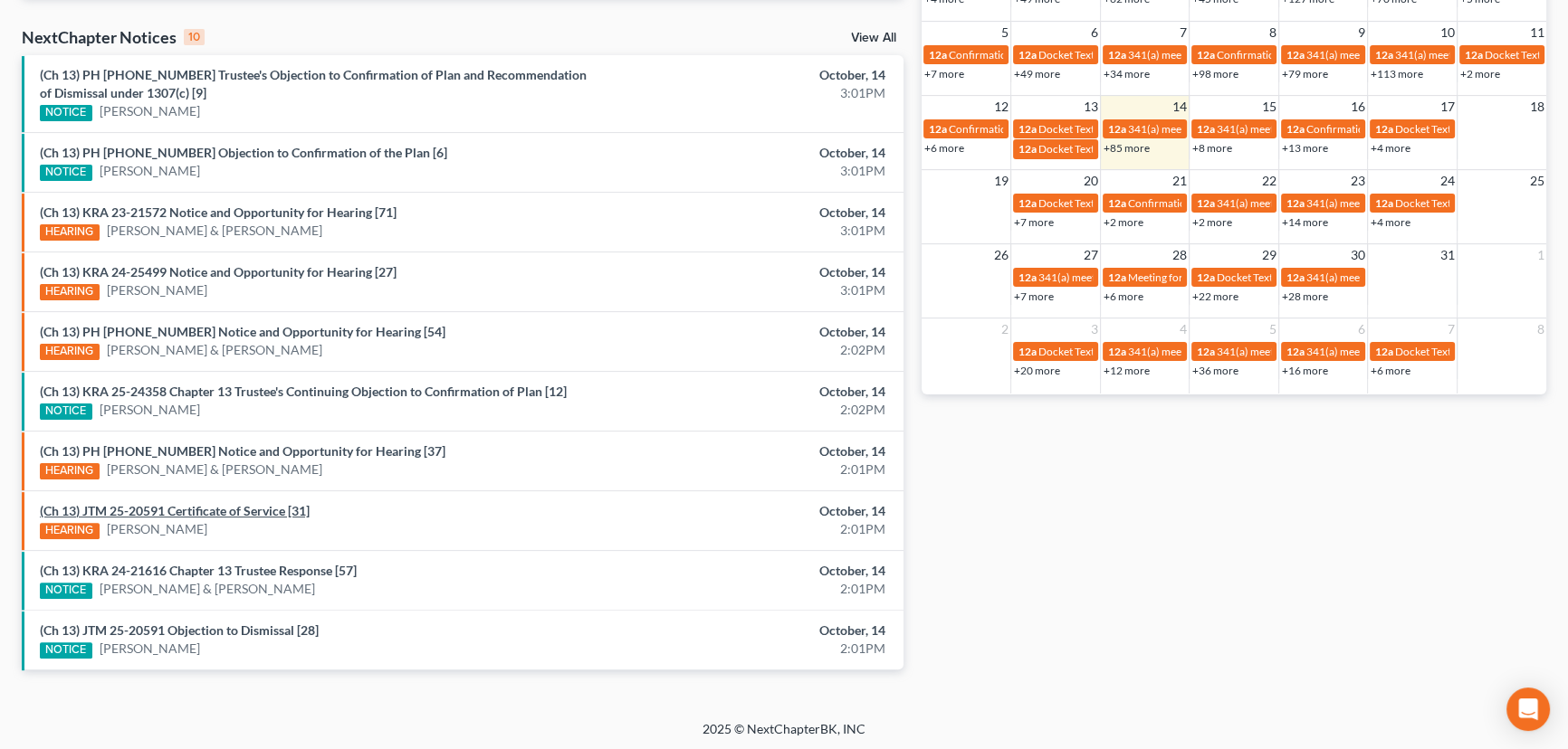
click at [209, 503] on link "(Ch 13) JTM 25-20591 Certificate of Service [31]" at bounding box center [175, 511] width 270 height 15
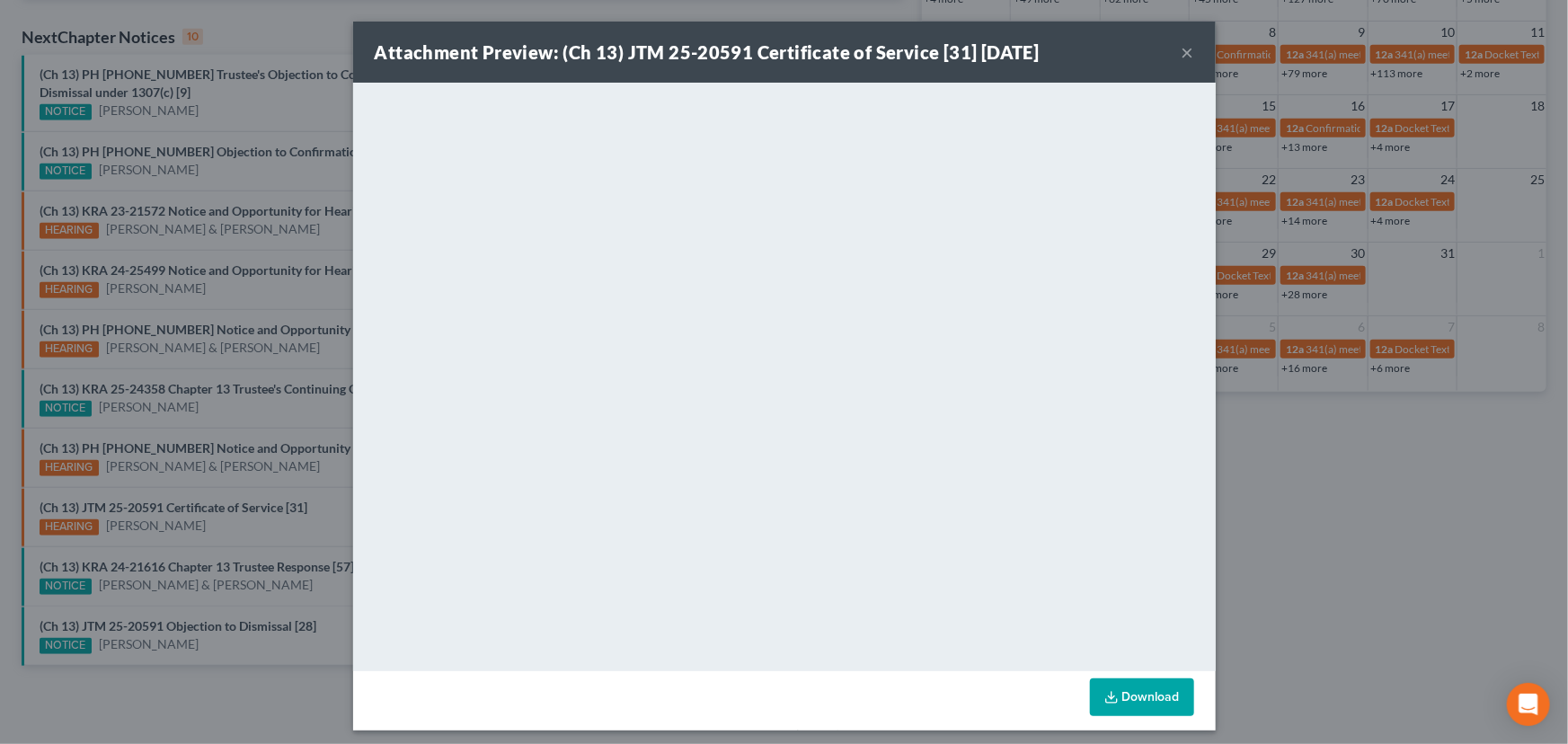
click at [220, 534] on div "Attachment Preview: (Ch 13) JTM 25-20591 Certificate of Service [31] 10/14/2025…" at bounding box center [784, 372] width 1568 height 744
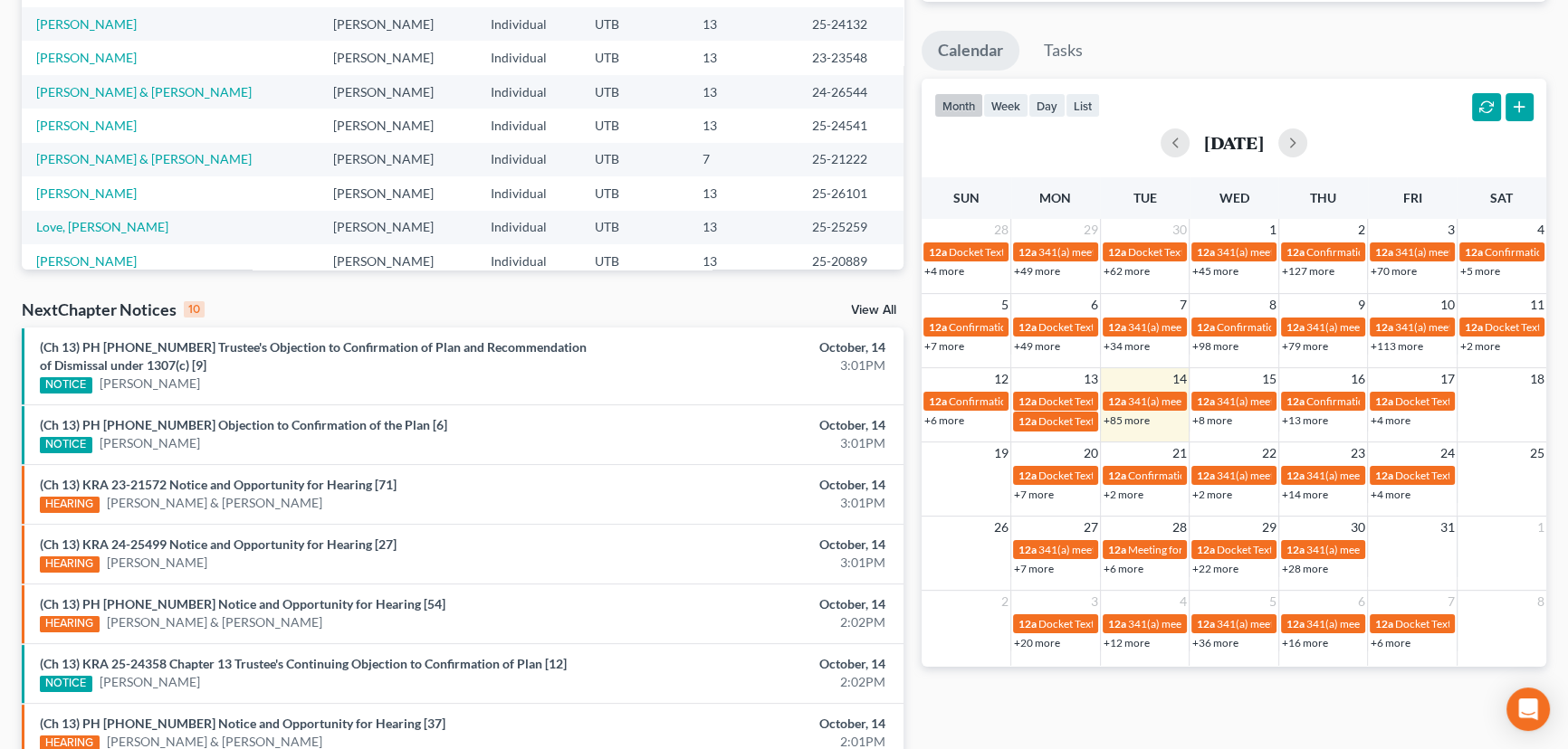
scroll to position [567, 0]
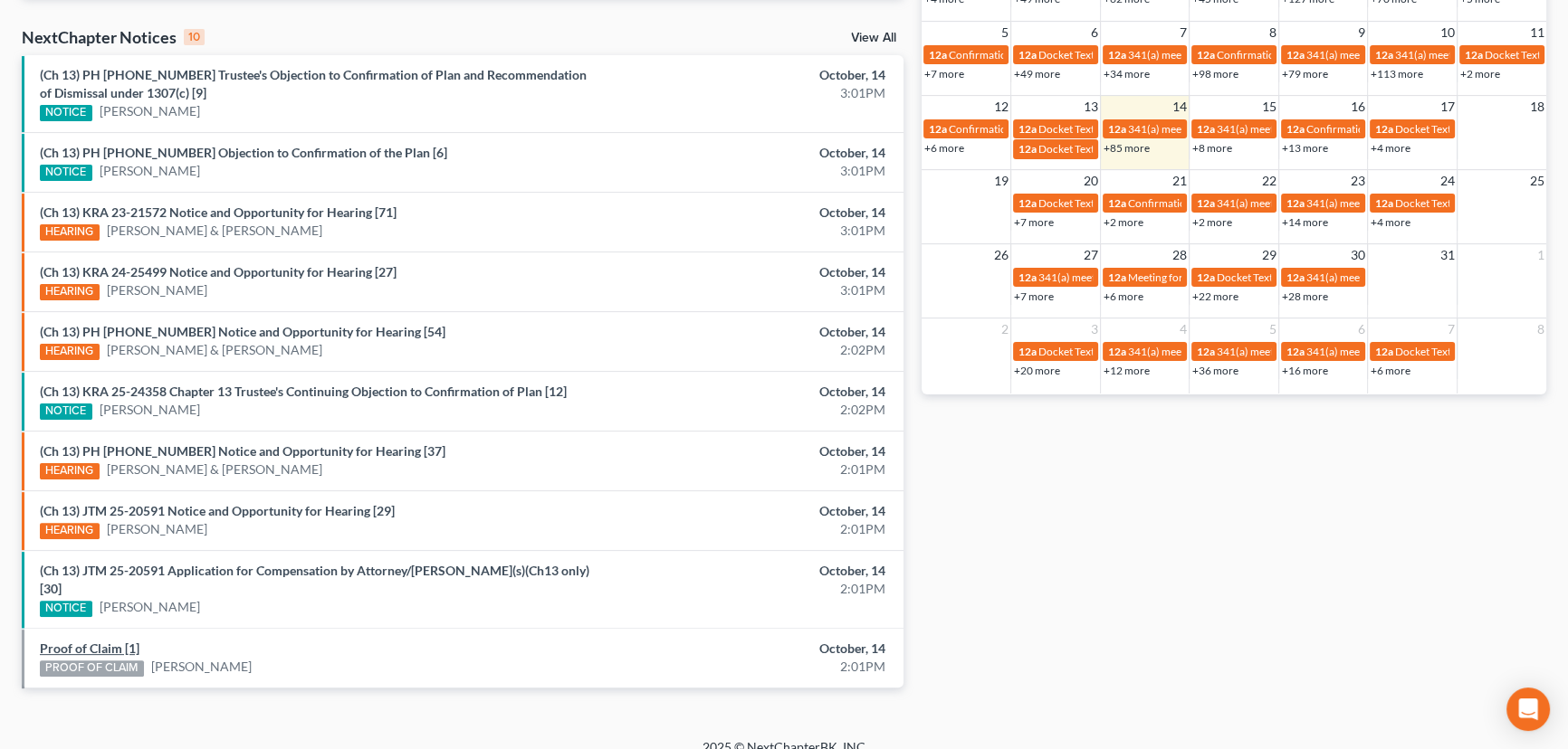
click at [99, 641] on link "Proof of Claim [1]" at bounding box center [90, 648] width 100 height 15
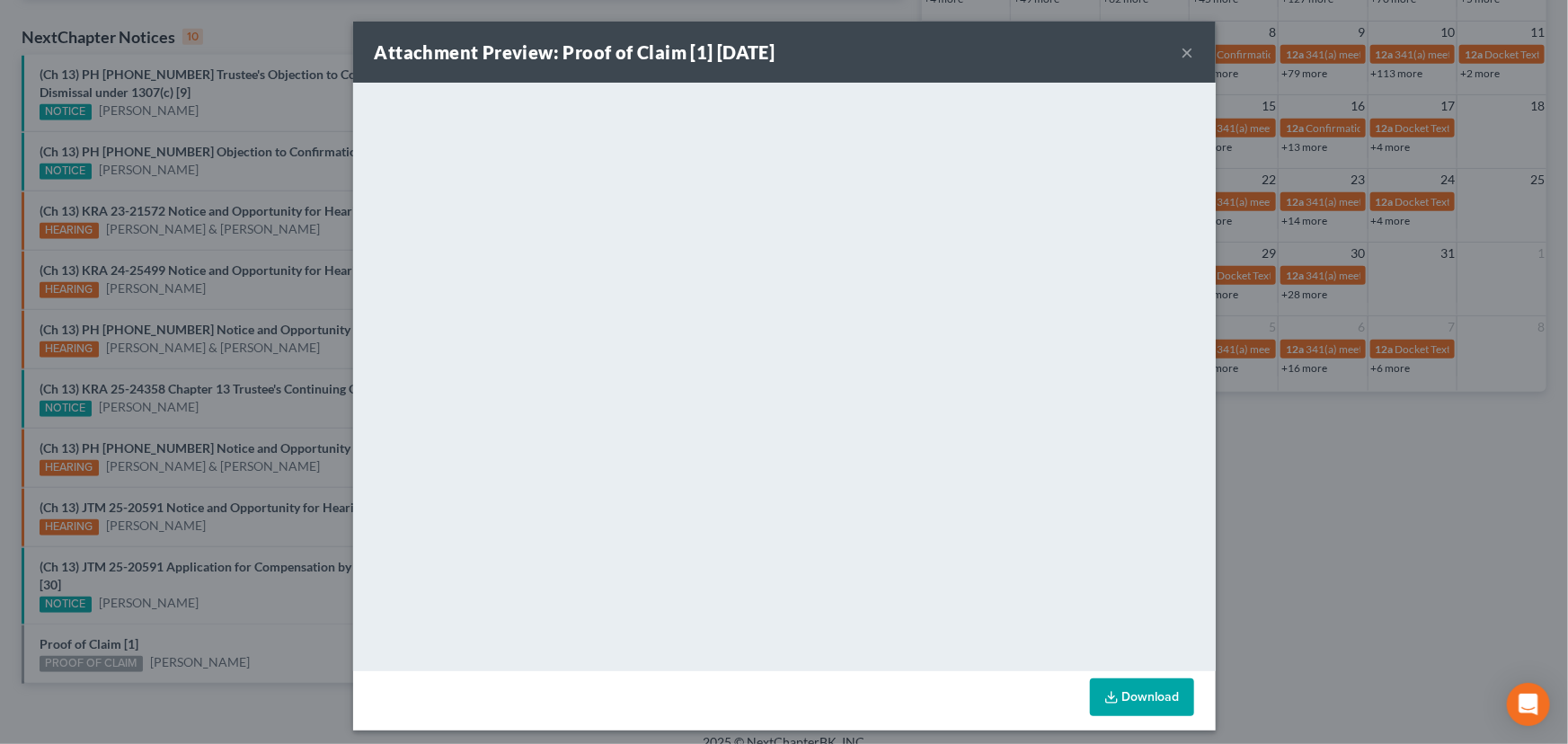
click at [190, 620] on div "Attachment Preview: Proof of Claim [1] 10/14/2025 × <object ng-attr-data='https…" at bounding box center [784, 372] width 1568 height 744
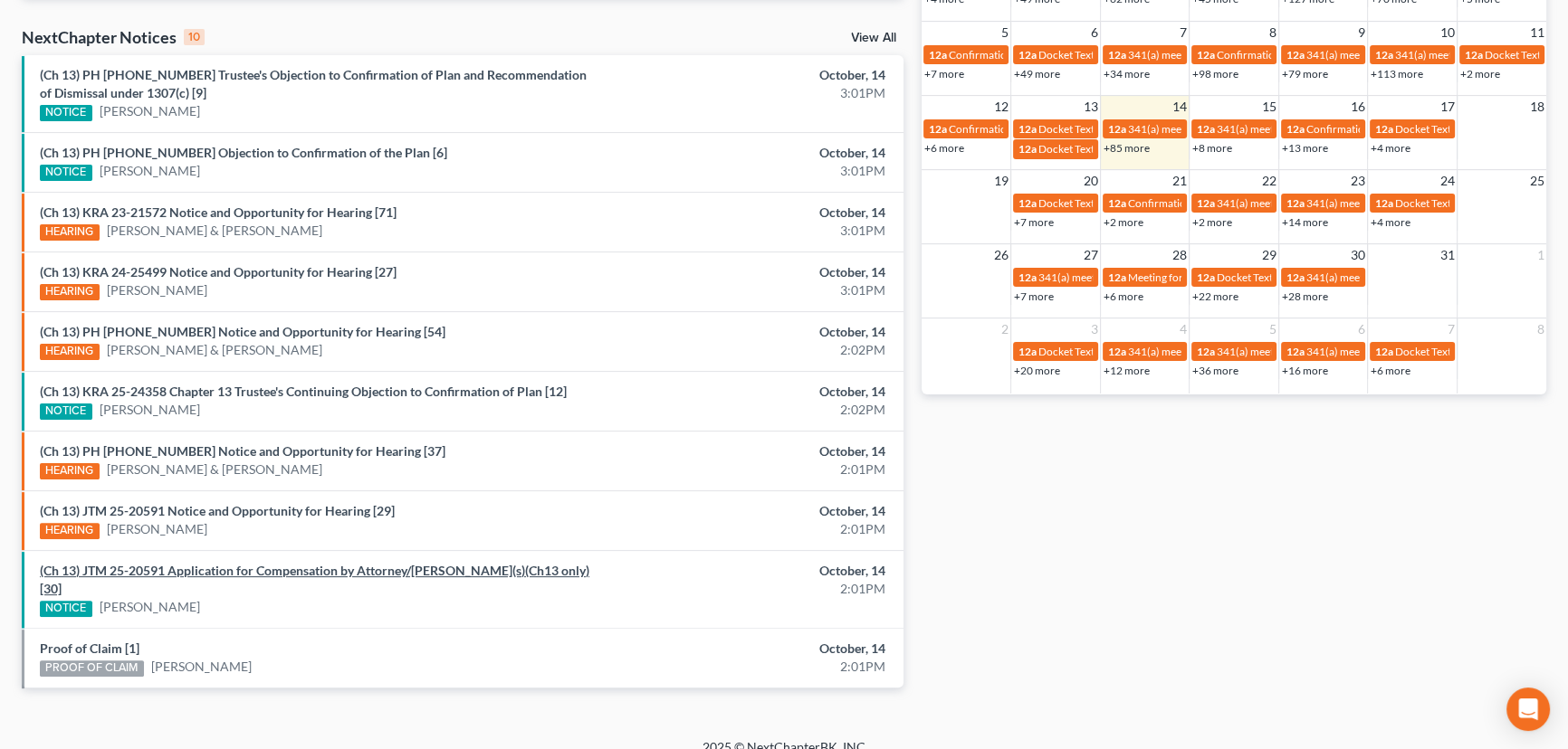
click at [226, 565] on link "(Ch 13) JTM 25-20591 Application for Compensation by Attorney/Debtor(s)(Ch13 on…" at bounding box center [315, 579] width 550 height 34
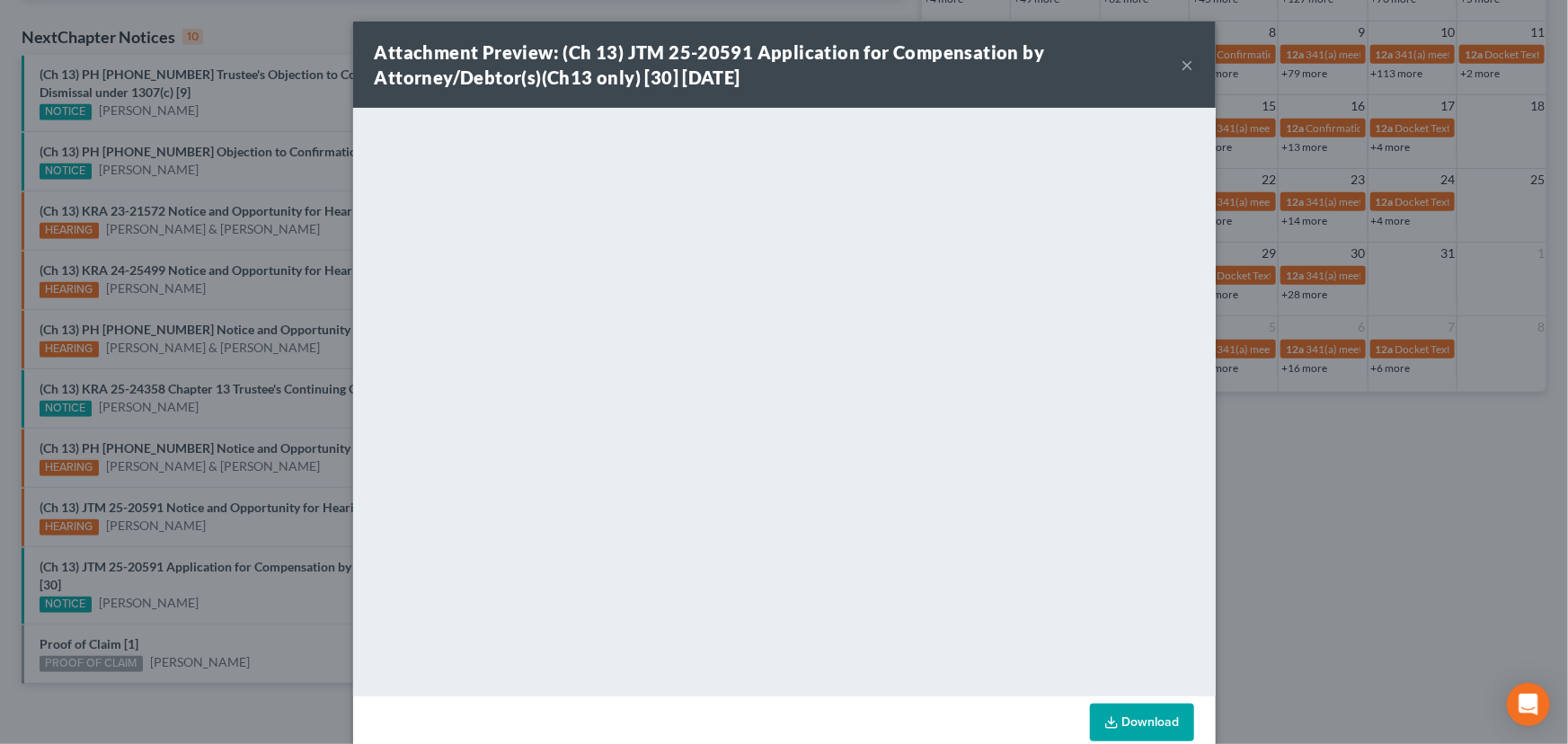
click at [224, 596] on div "Attachment Preview: (Ch 13) JTM 25-20591 Application for Compensation by Attorn…" at bounding box center [784, 372] width 1568 height 744
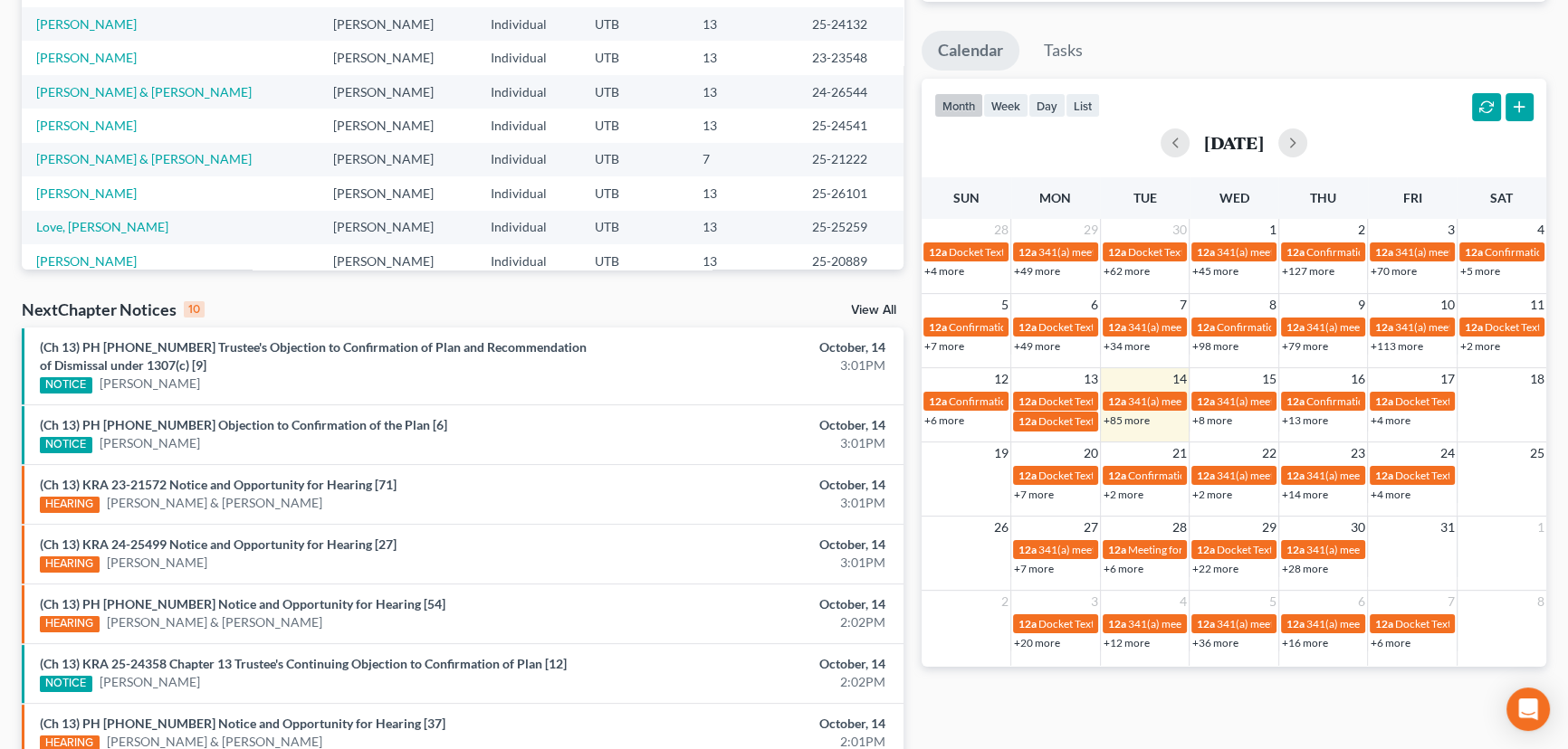
scroll to position [567, 0]
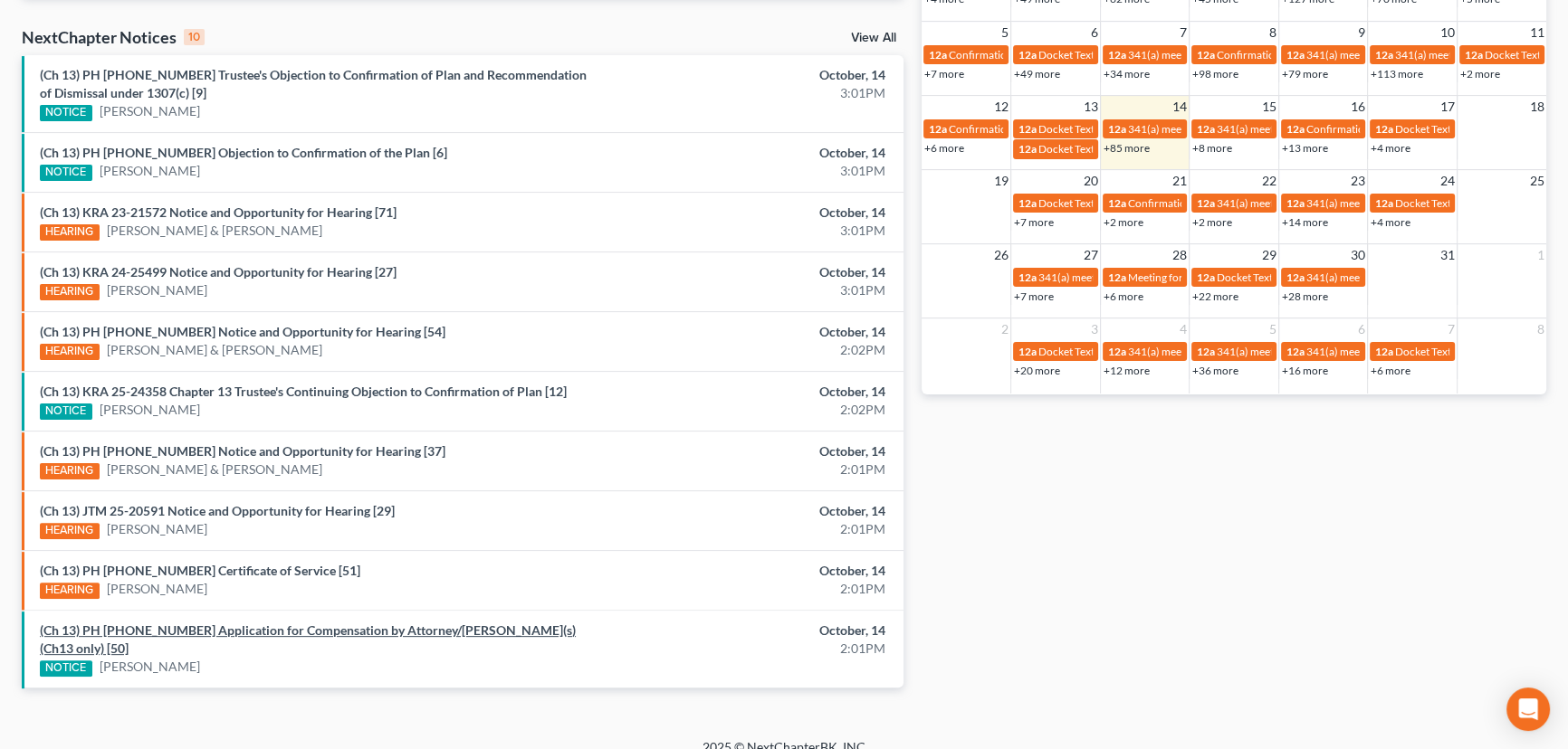
click at [222, 623] on link "(Ch 13) PH [PHONE_NUMBER] Application for Compensation by Attorney/[PERSON_NAME…" at bounding box center [308, 639] width 536 height 34
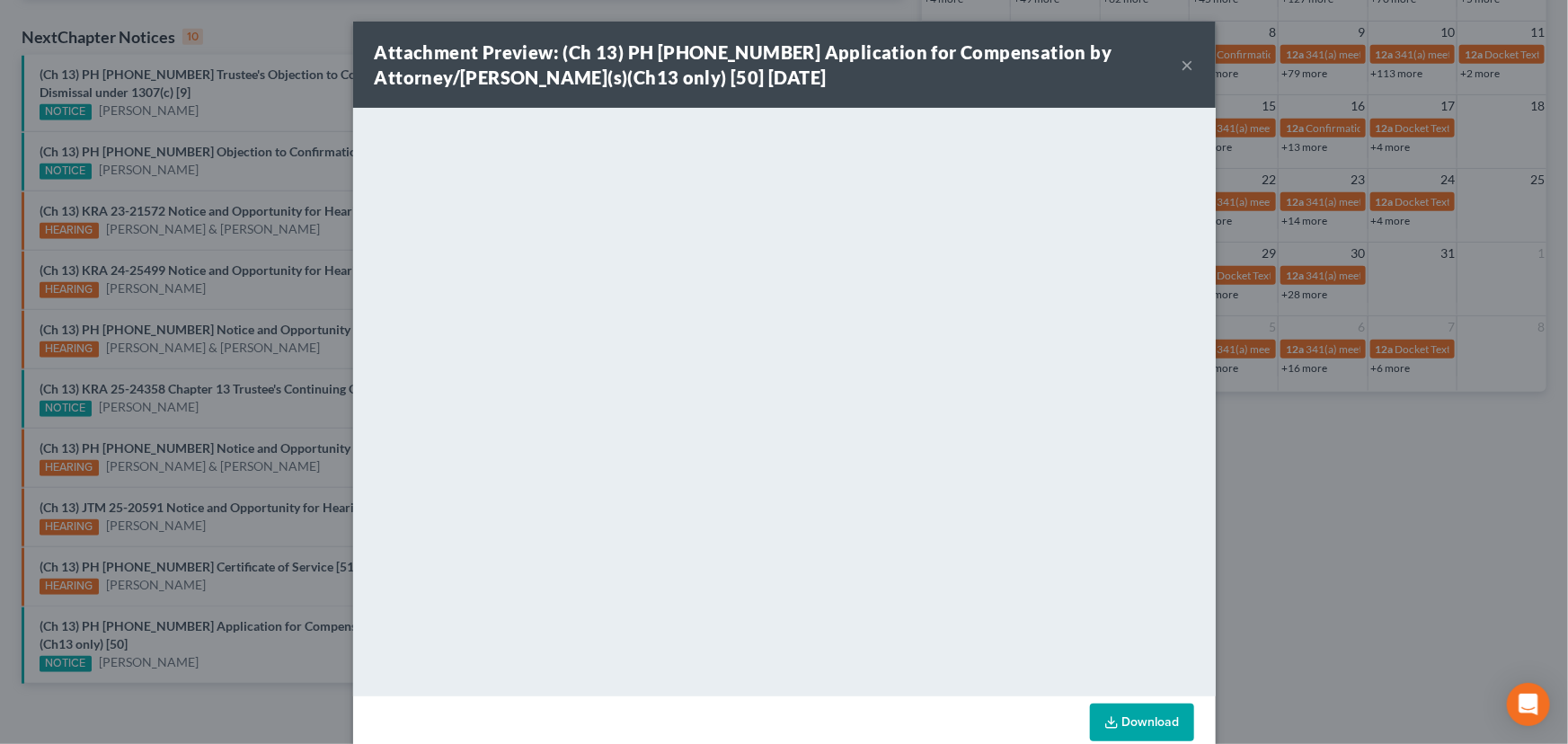
click at [225, 596] on div "Attachment Preview: (Ch 13) PH [PHONE_NUMBER] Application for Compensation by A…" at bounding box center [784, 372] width 1568 height 744
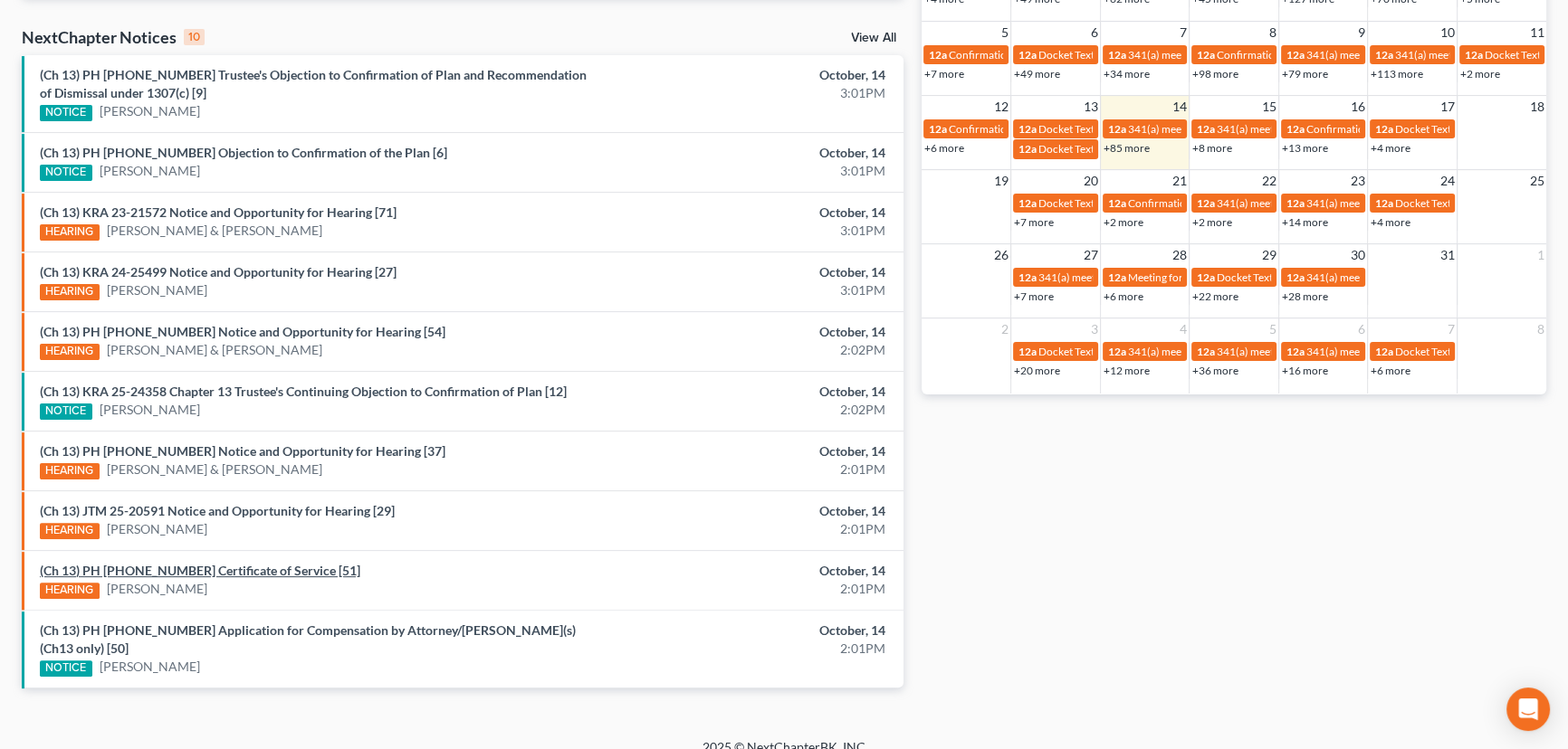
click at [219, 569] on link "(Ch 13) PH [PHONE_NUMBER] Certificate of Service [51]" at bounding box center [200, 571] width 320 height 15
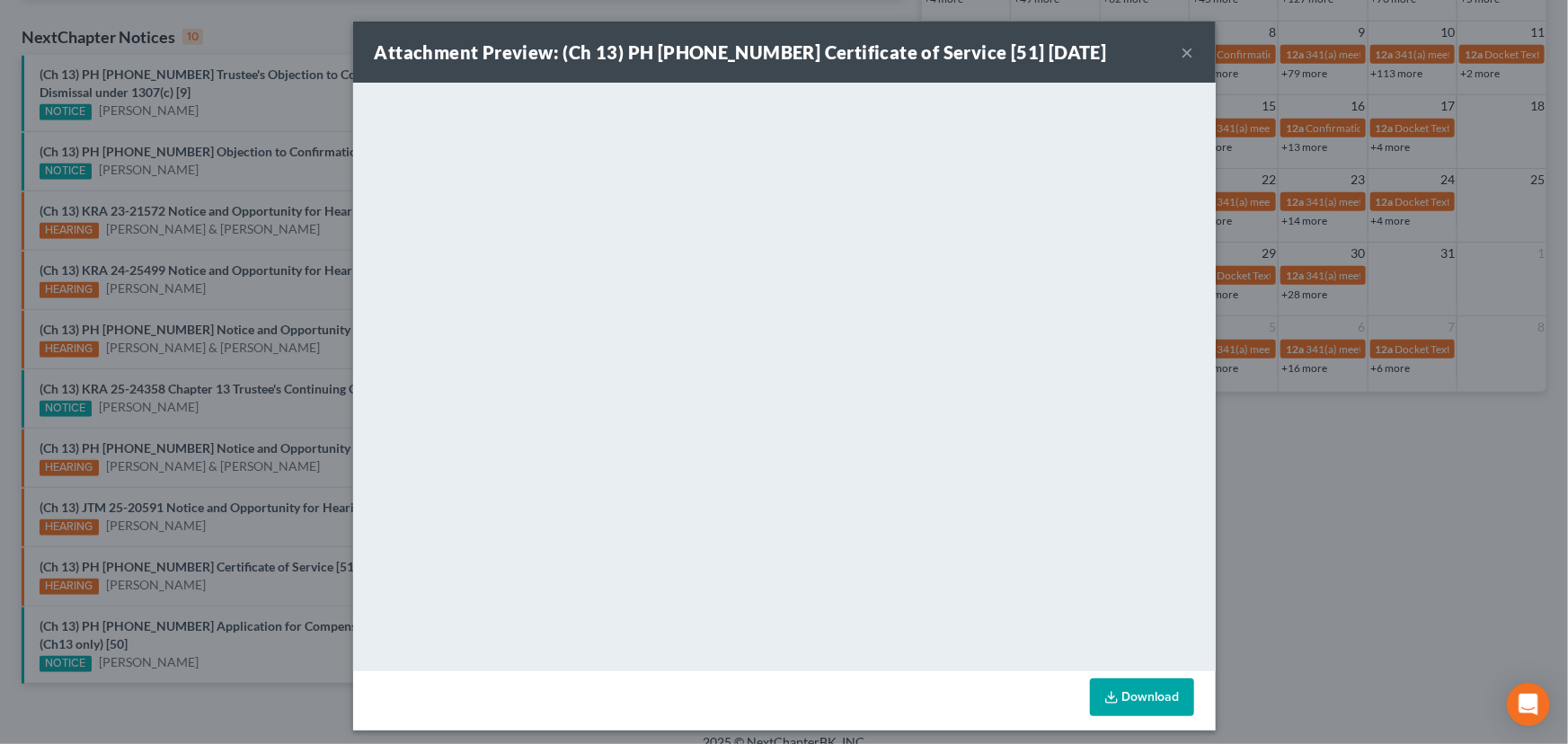
click at [236, 592] on div "Attachment Preview: (Ch 13) PH [PHONE_NUMBER] Certificate of Service [51] [DATE…" at bounding box center [784, 372] width 1568 height 744
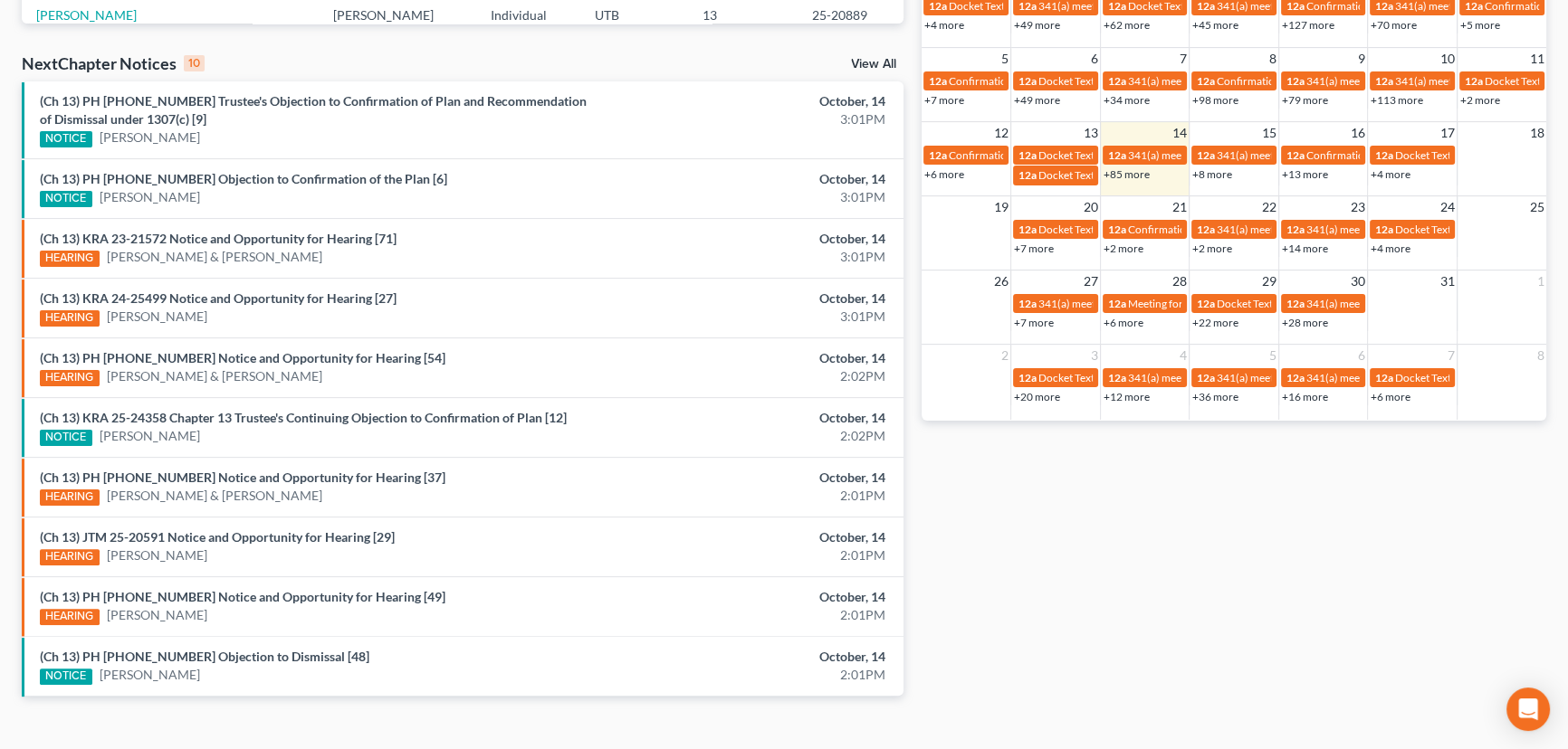
scroll to position [567, 0]
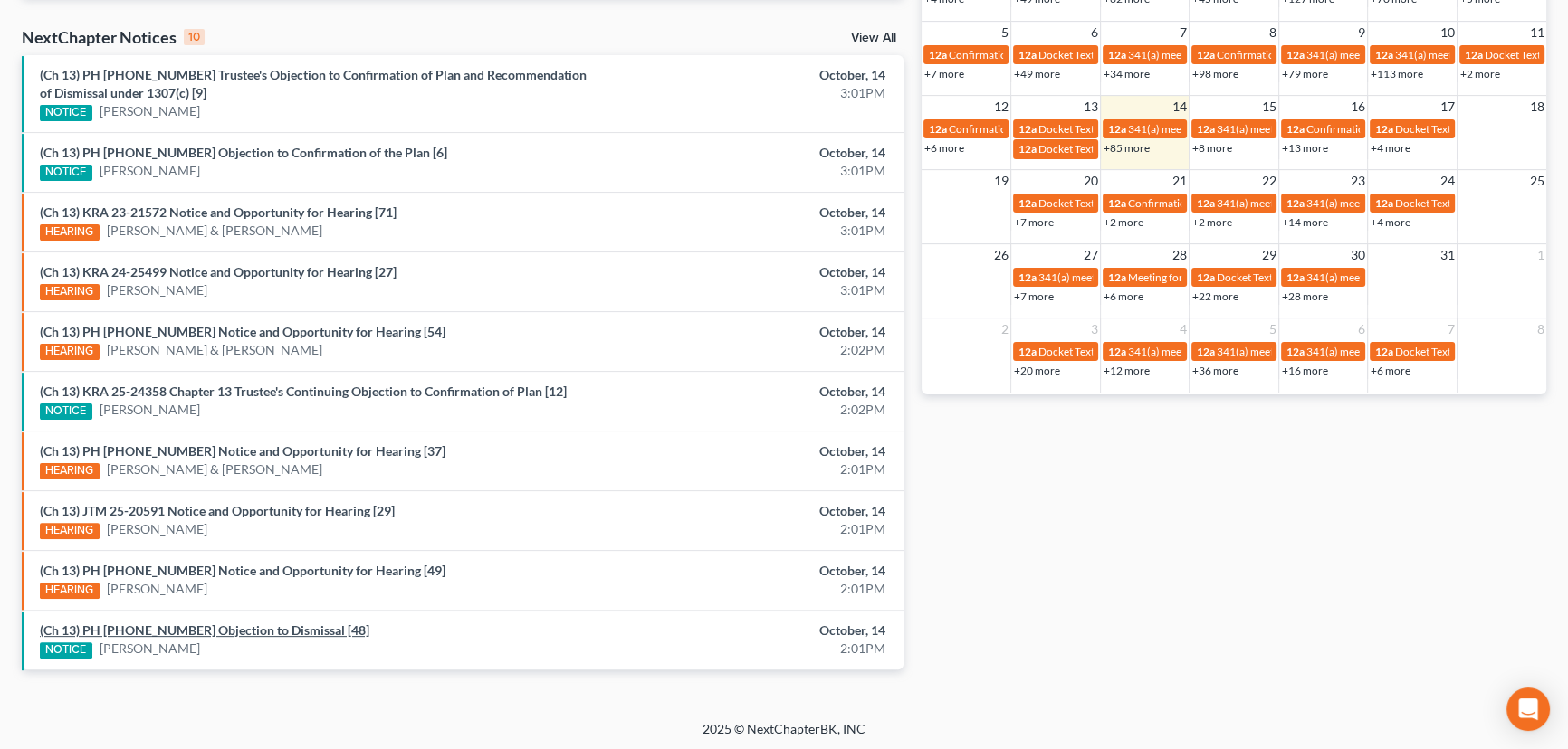
click at [198, 628] on link "(Ch 13) PH [PHONE_NUMBER] Objection to Dismissal [48]" at bounding box center [205, 630] width 330 height 15
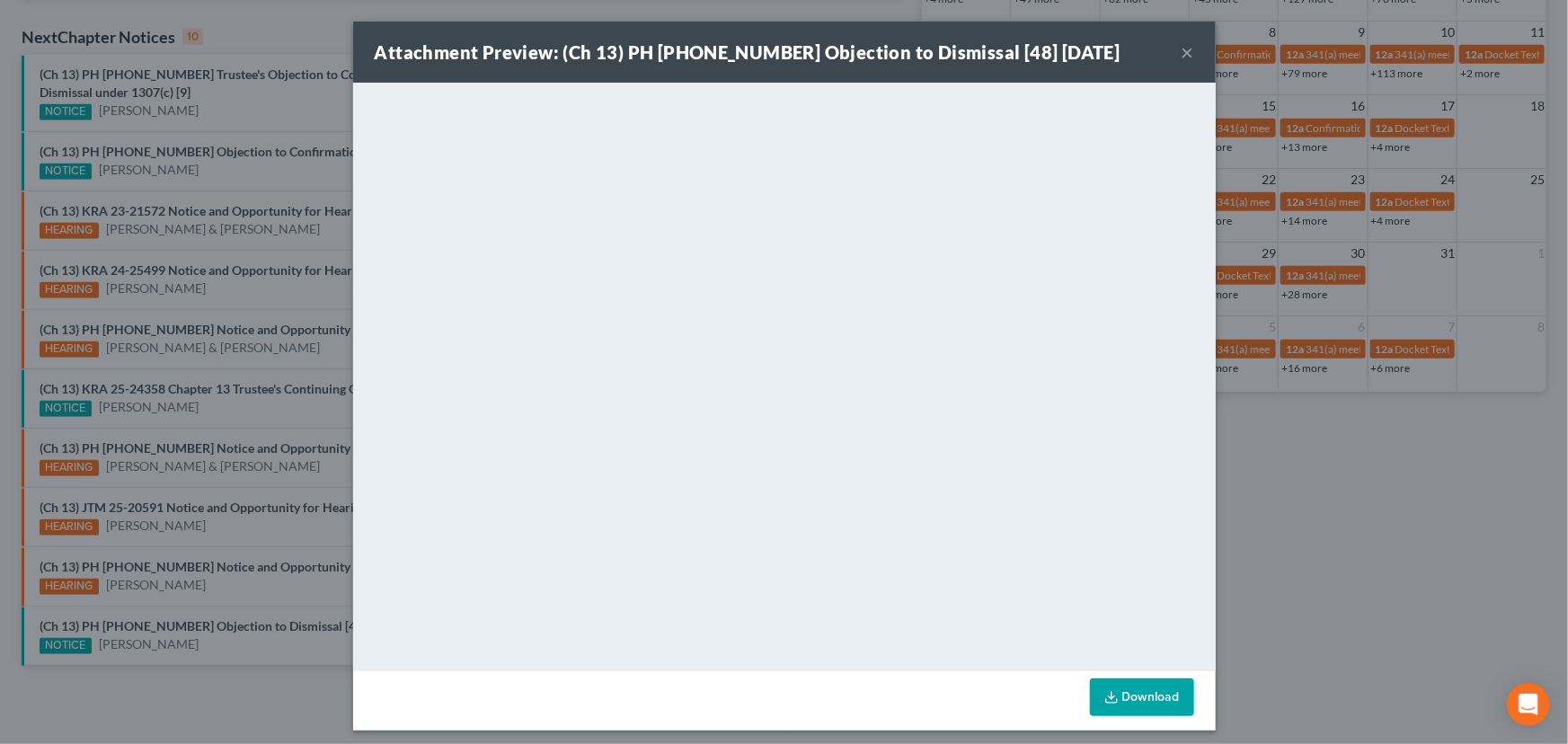
click at [236, 636] on div "Attachment Preview: (Ch 13) PH 25-20081 Objection to Dismissal [48] 10/14/2025 …" at bounding box center [784, 372] width 1568 height 744
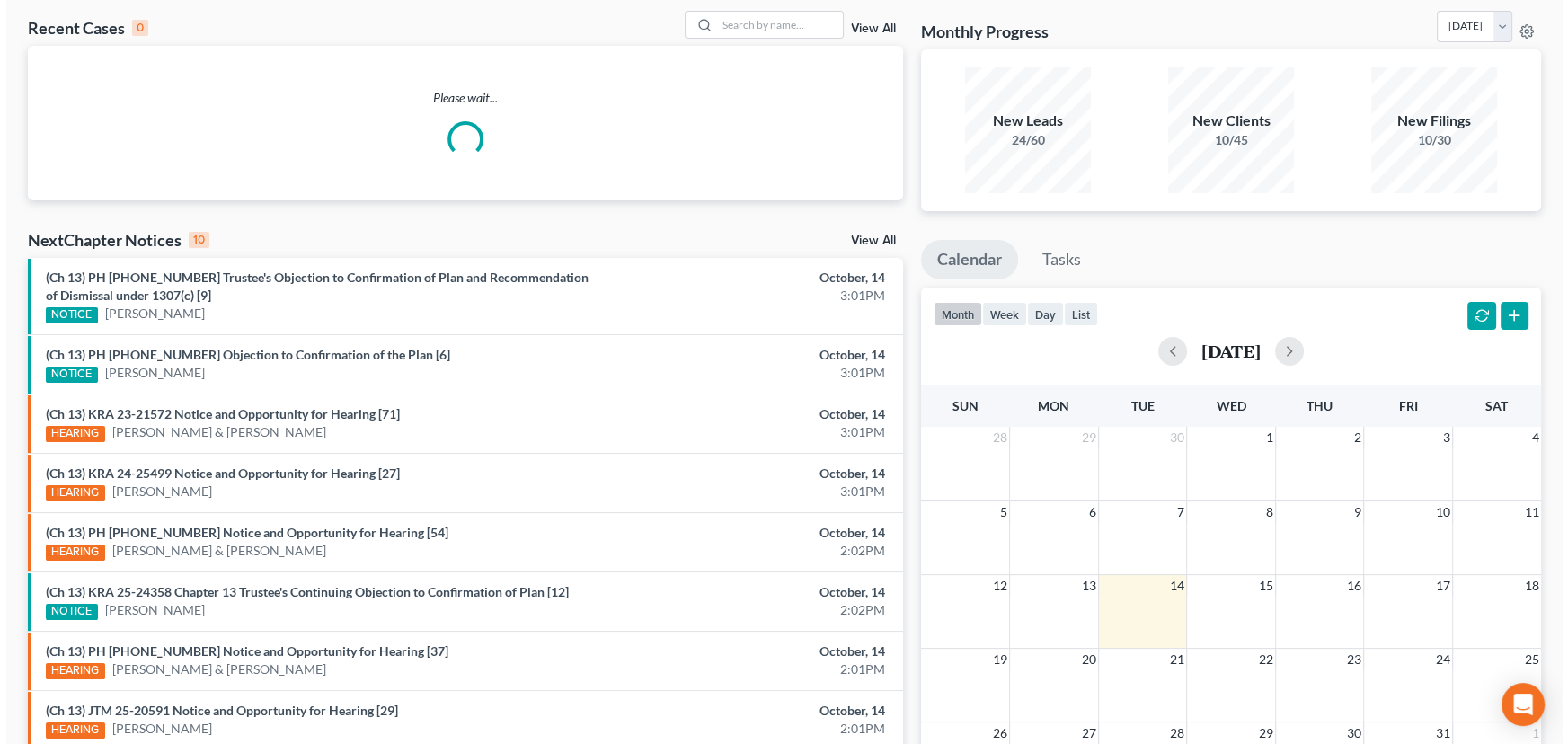
scroll to position [293, 0]
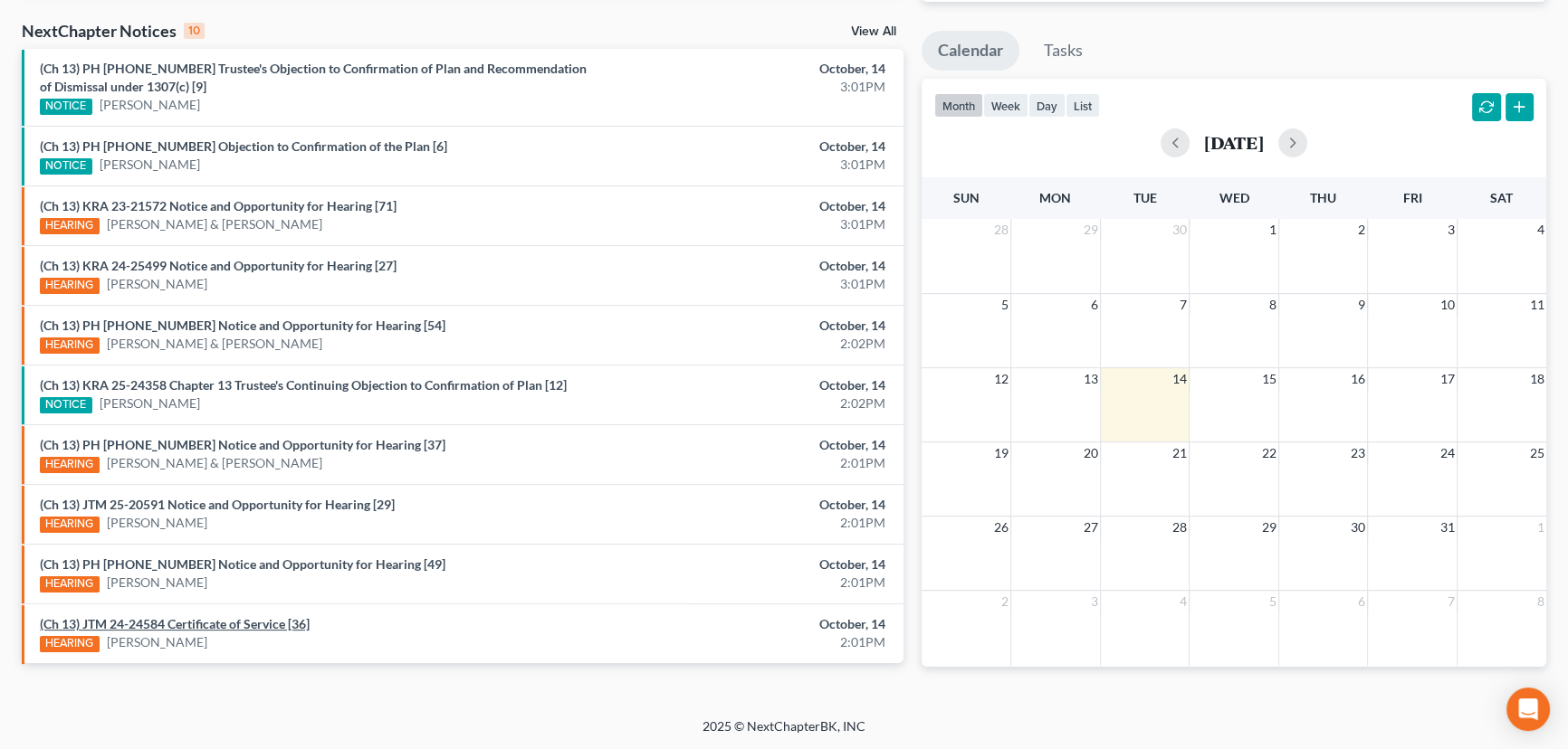
click at [209, 622] on link "(Ch 13) JTM 24-24584 Certificate of Service [36]" at bounding box center [175, 624] width 270 height 15
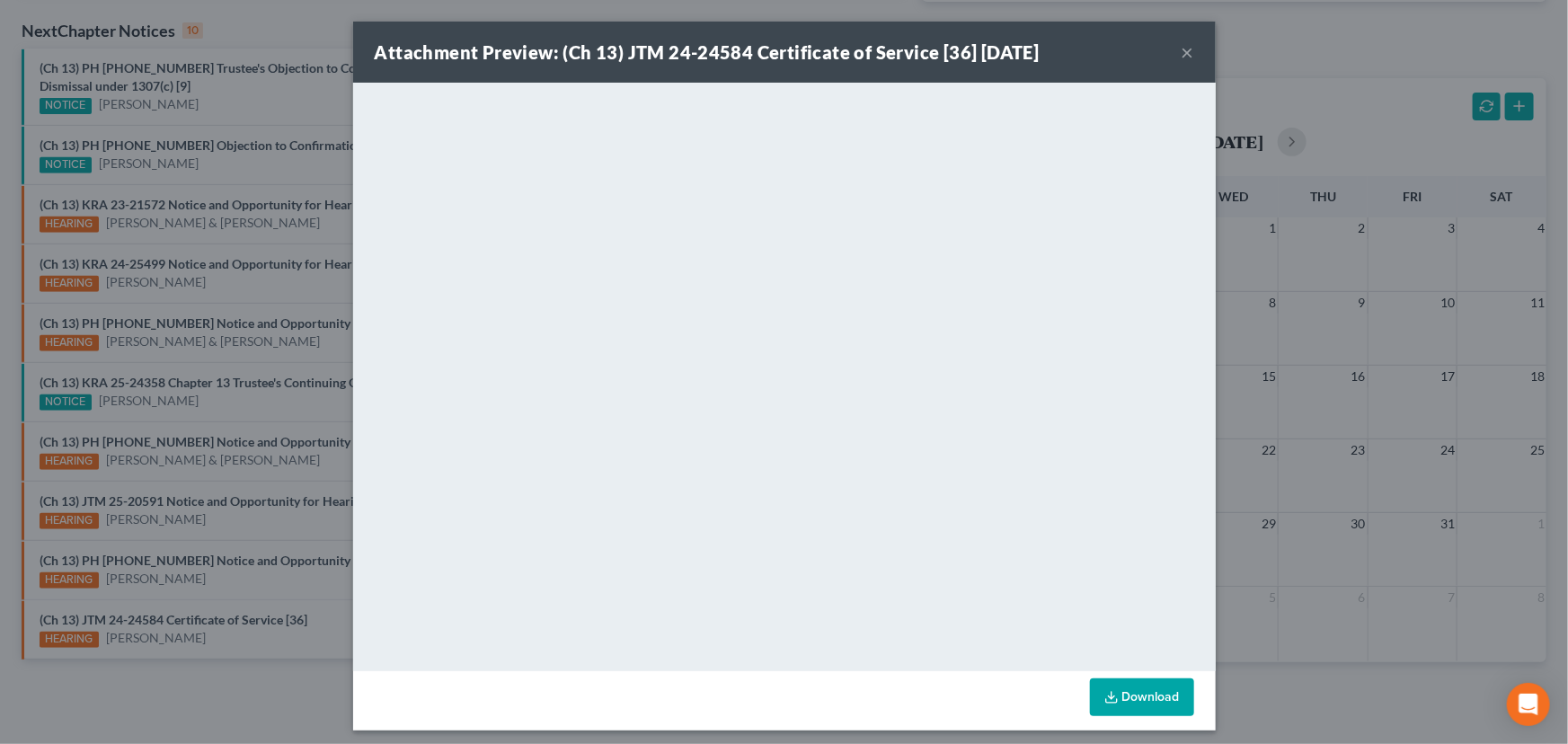
click at [209, 635] on div "Attachment Preview: (Ch 13) JTM 24-24584 Certificate of Service [36] [DATE] × D…" at bounding box center [784, 372] width 1568 height 744
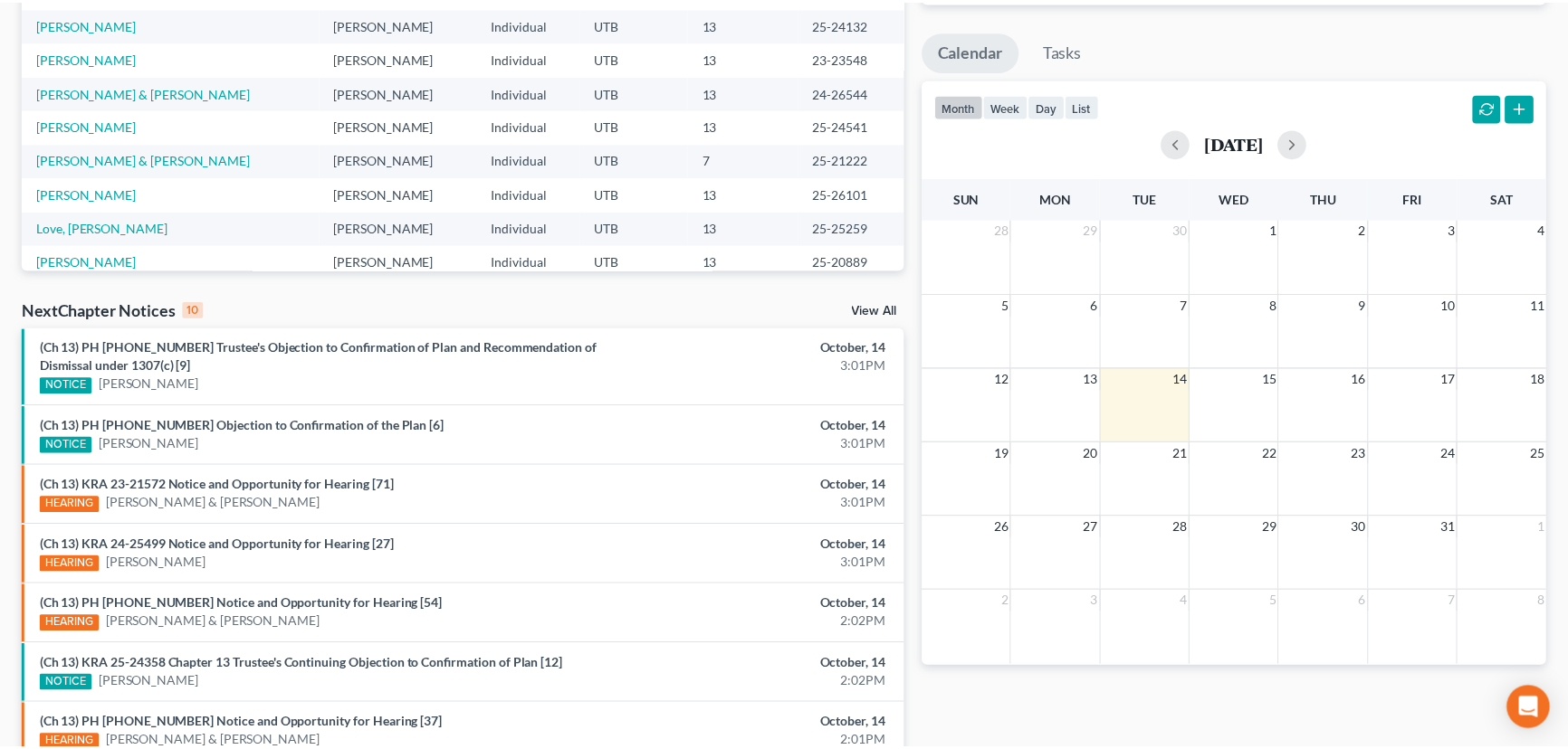
scroll to position [567, 0]
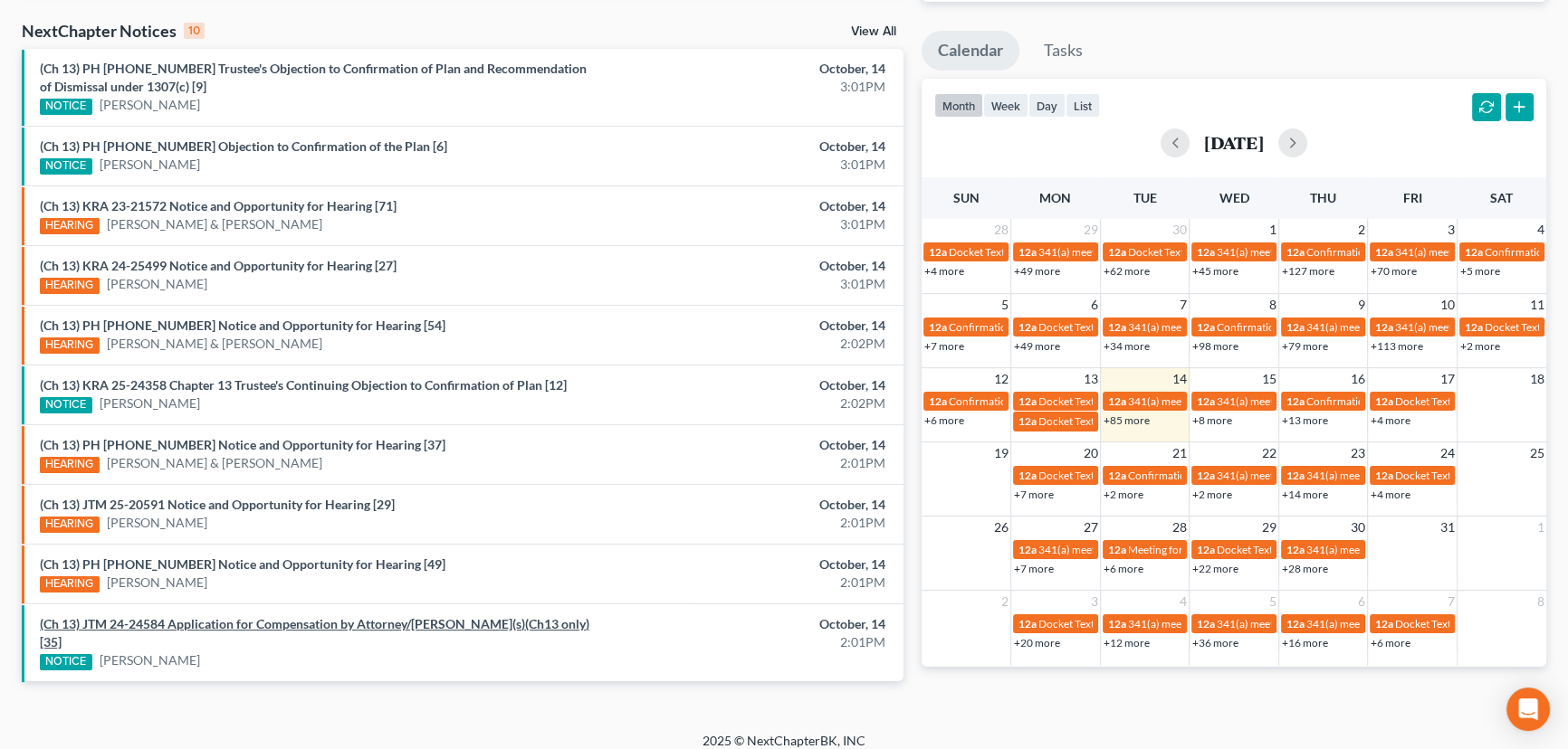
scroll to position [567, 0]
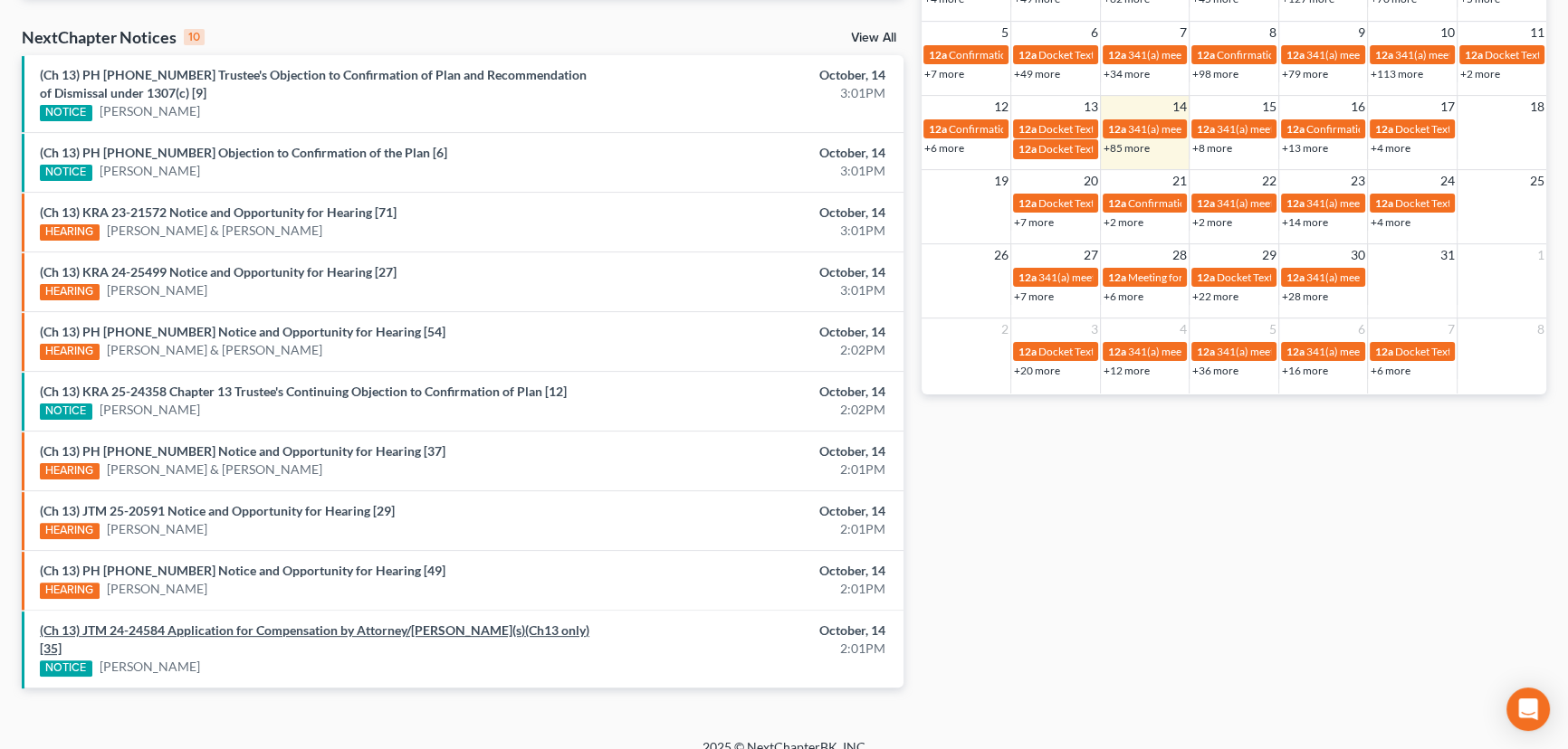
click at [234, 630] on link "(Ch 13) JTM 24-24584 Application for Compensation by Attorney/Debtor(s)(Ch13 on…" at bounding box center [315, 639] width 550 height 34
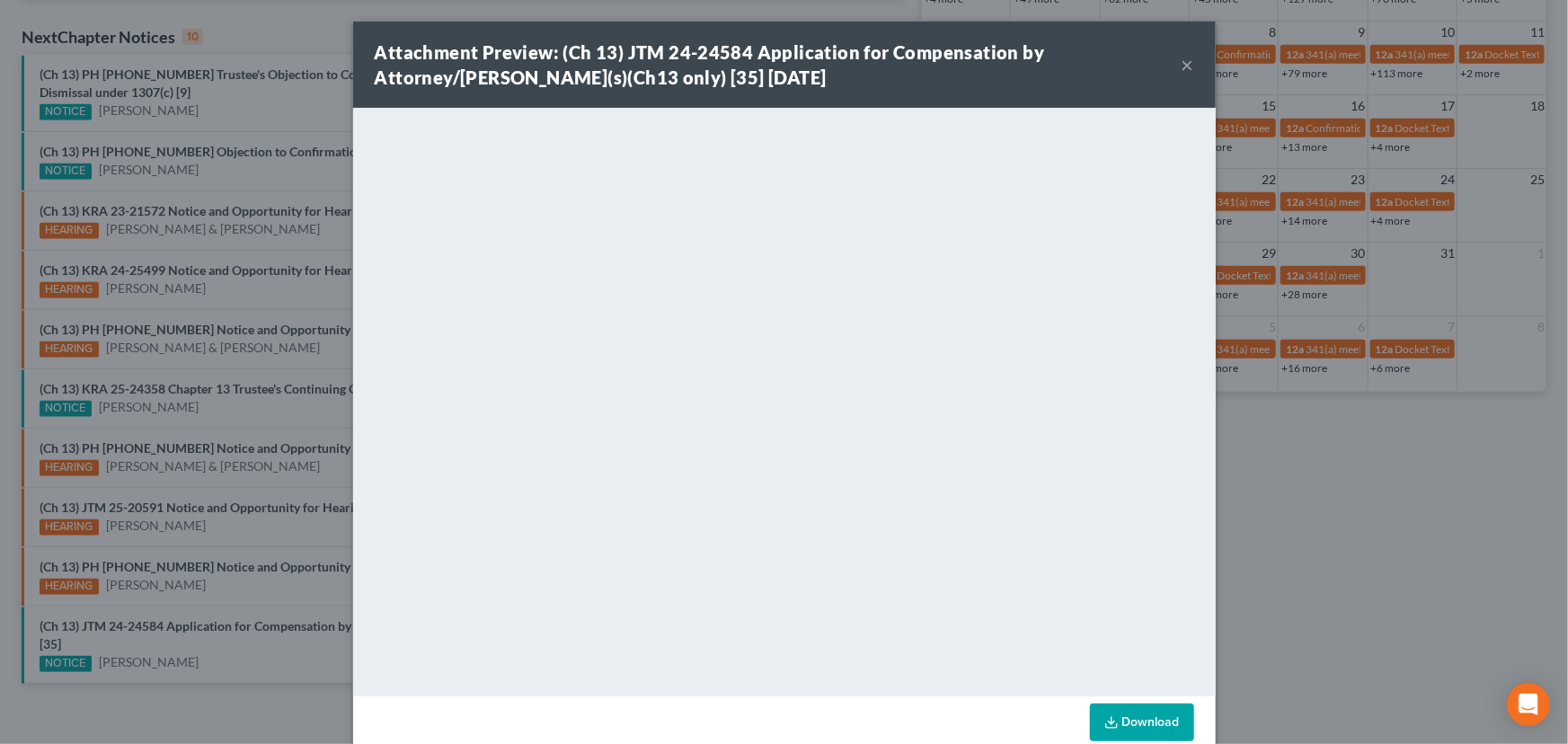
click at [219, 648] on div "Attachment Preview: (Ch 13) JTM 24-24584 Application for Compensation by Attorn…" at bounding box center [784, 372] width 1568 height 744
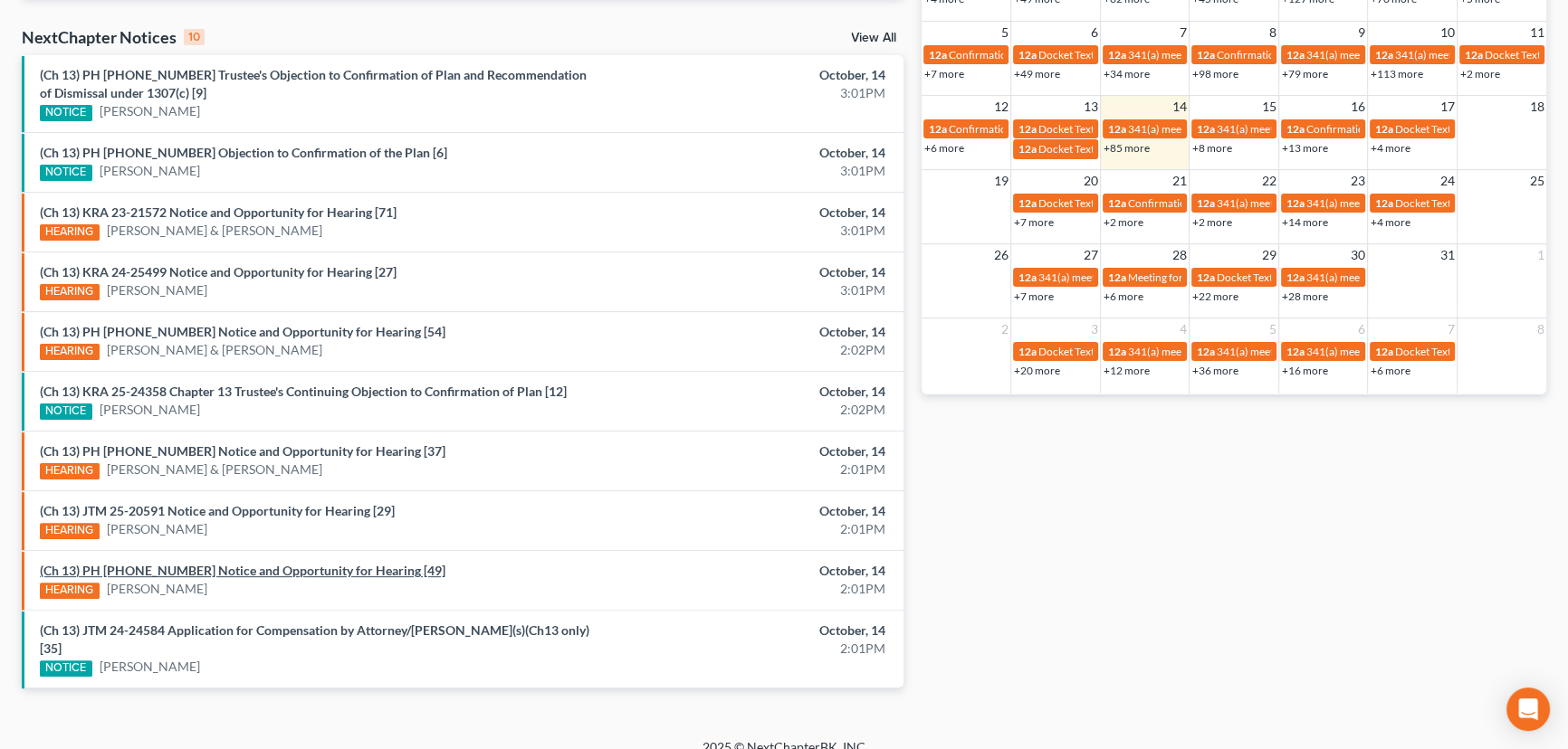
click at [234, 568] on link "(Ch 13) PH 25-20081 Notice and Opportunity for Hearing [49]" at bounding box center [242, 571] width 405 height 15
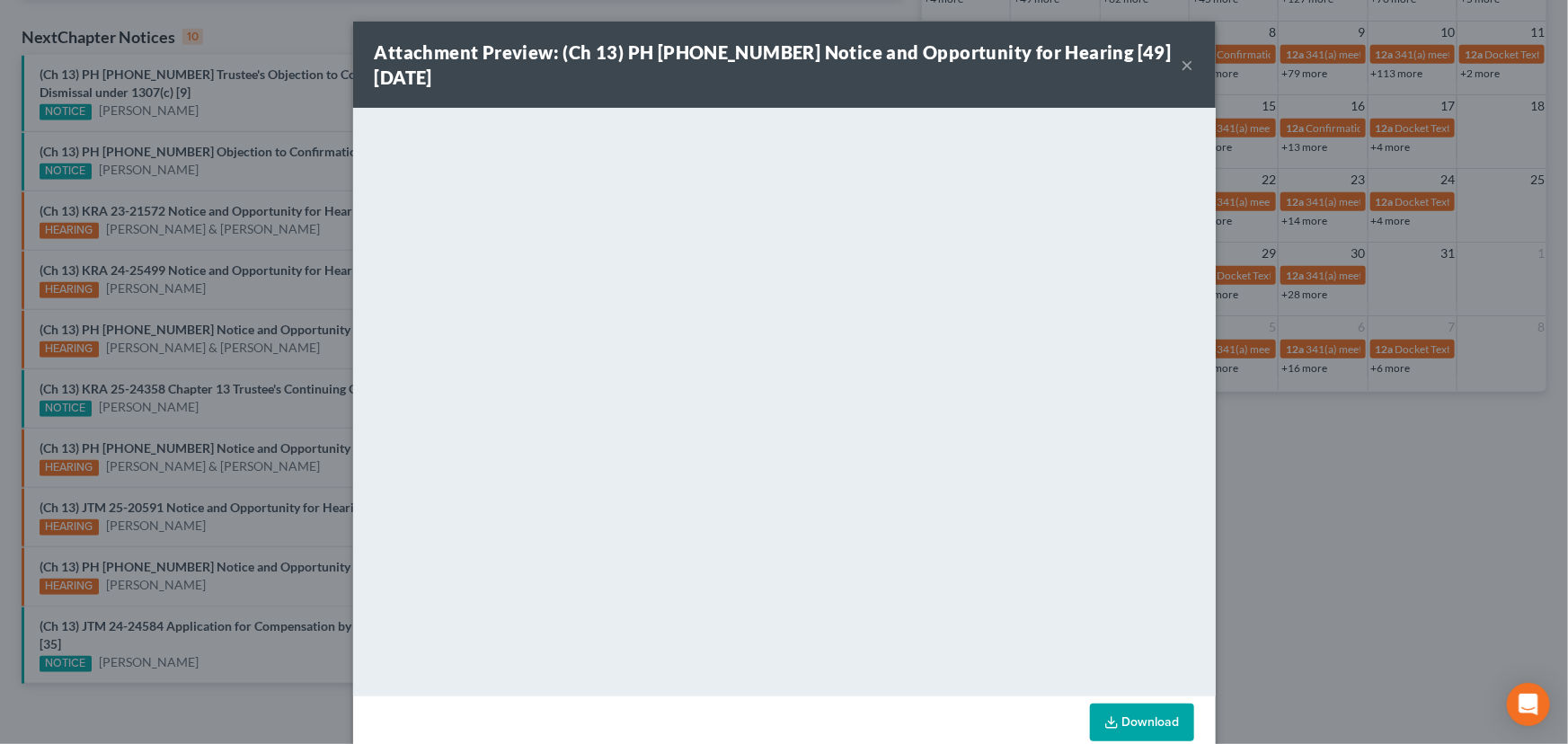
click at [272, 239] on div "Attachment Preview: (Ch 13) PH 25-20081 Notice and Opportunity for Hearing [49]…" at bounding box center [784, 372] width 1568 height 744
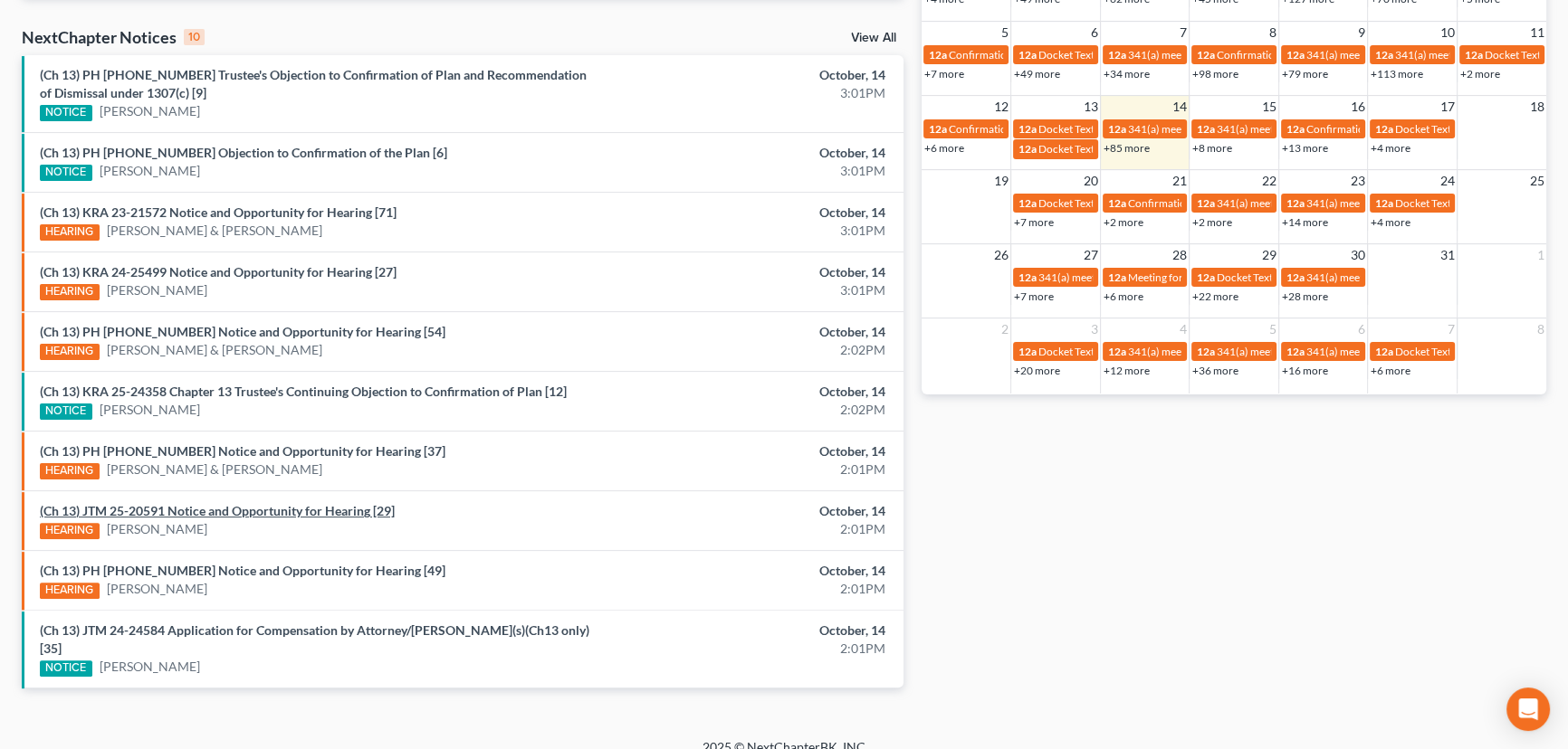
click at [224, 506] on link "(Ch 13) JTM 25-20591 Notice and Opportunity for Hearing [29]" at bounding box center [218, 511] width 355 height 15
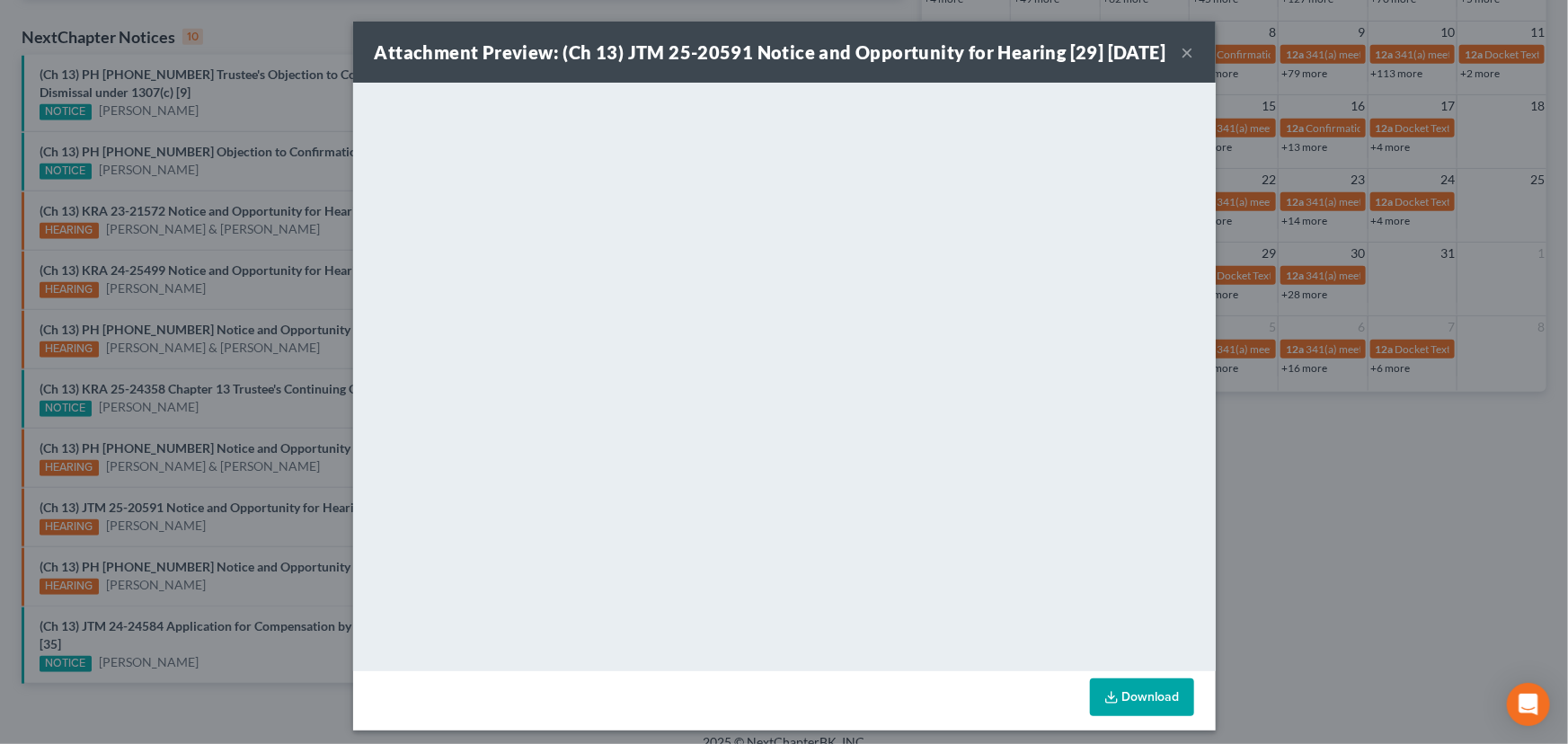
click at [198, 477] on div "Attachment Preview: (Ch 13) JTM 25-20591 Notice and Opportunity for Hearing [29…" at bounding box center [784, 372] width 1568 height 744
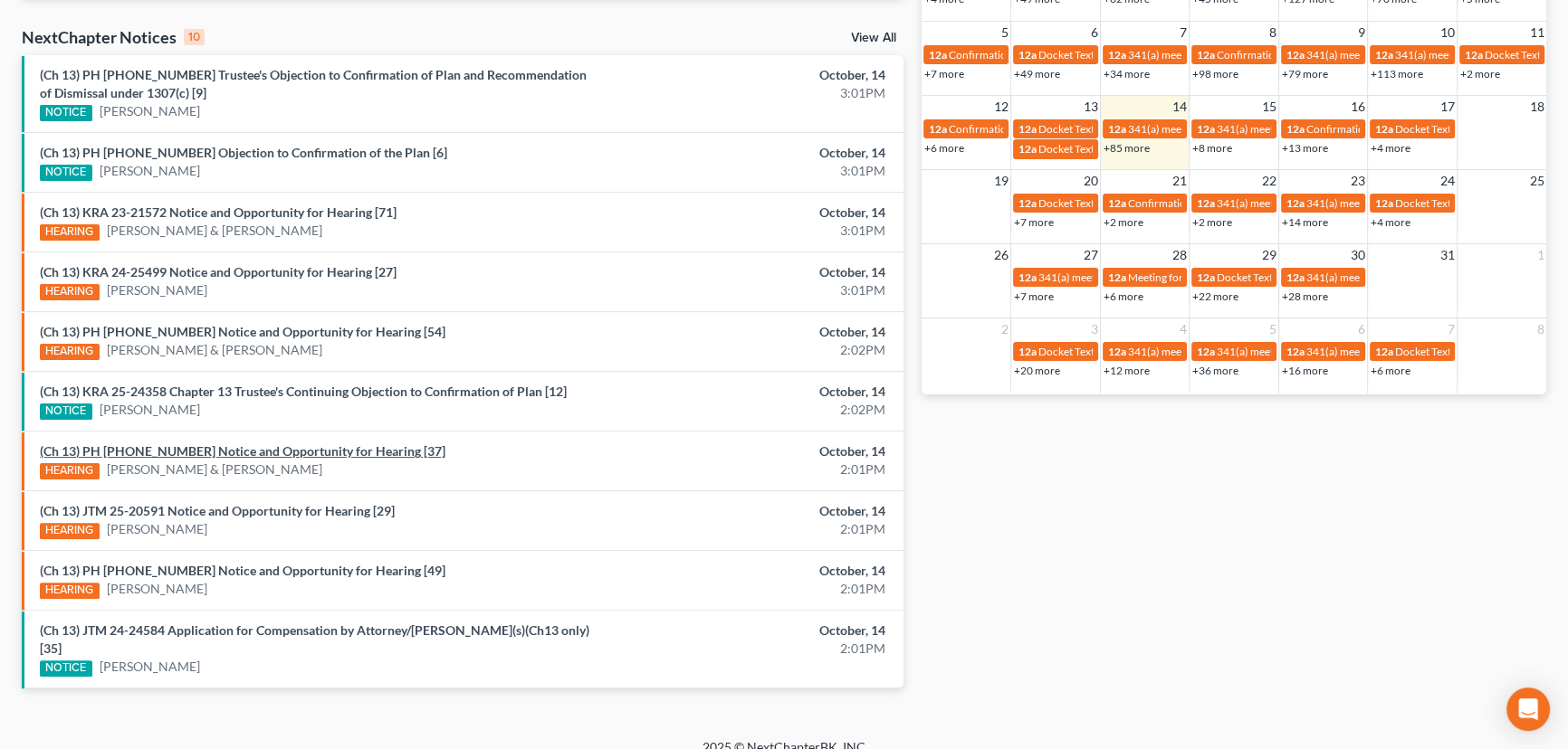
click at [213, 451] on link "(Ch 13) PH 24-26670 Notice and Opportunity for Hearing [37]" at bounding box center [242, 451] width 405 height 15
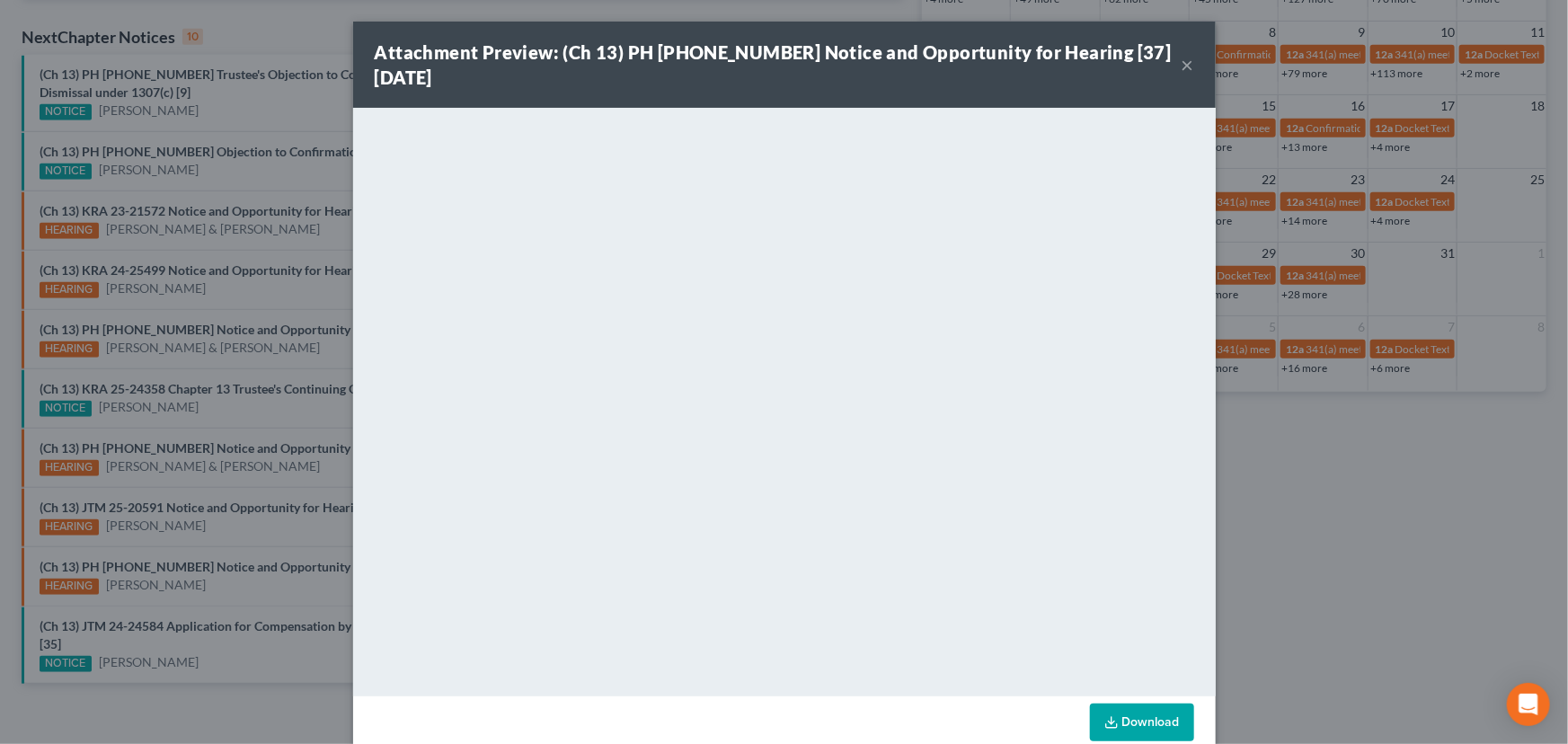
click at [237, 443] on div "Attachment Preview: (Ch 13) PH 24-26670 Notice and Opportunity for Hearing [37]…" at bounding box center [784, 372] width 1568 height 744
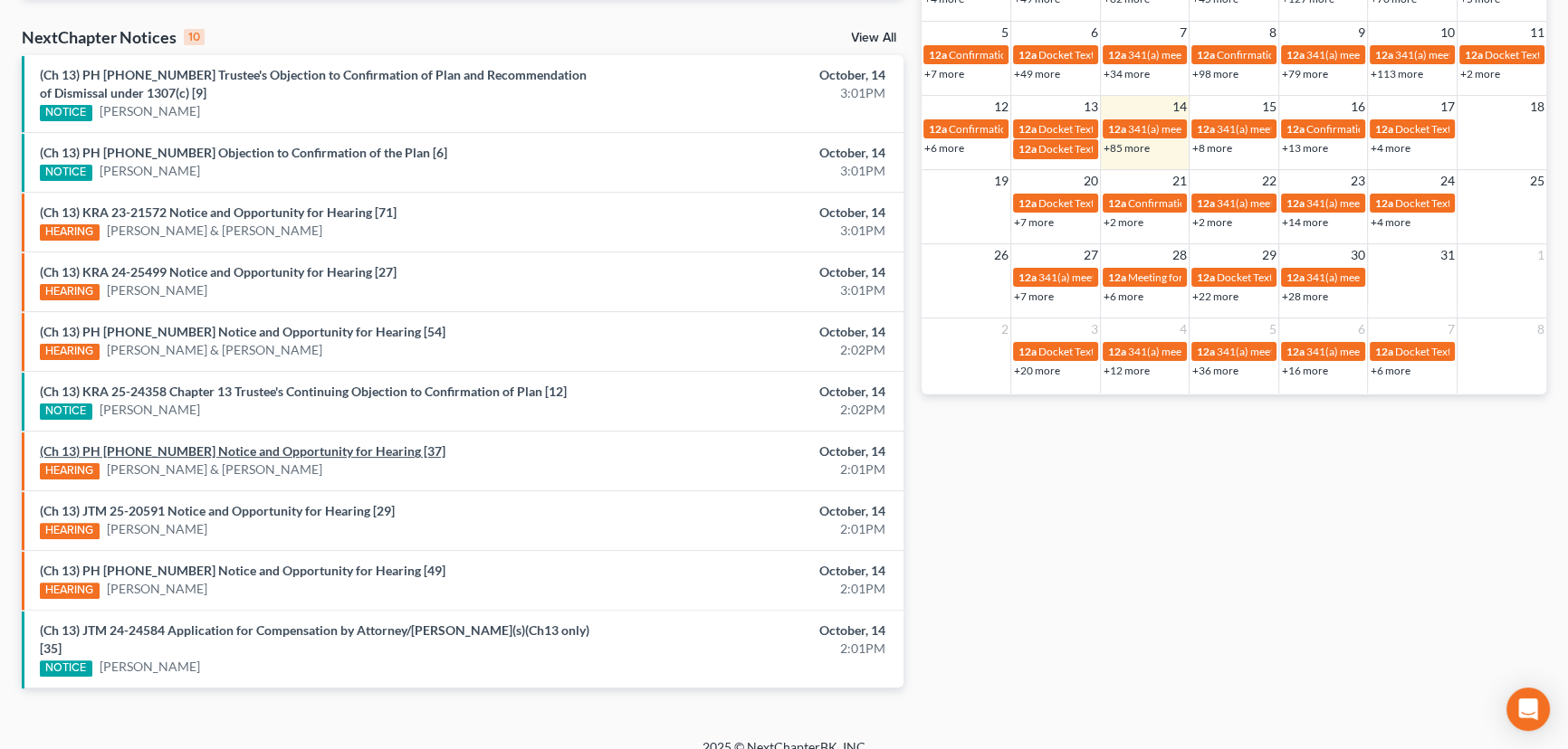
click at [252, 453] on link "(Ch 13) PH 24-26670 Notice and Opportunity for Hearing [37]" at bounding box center [242, 451] width 405 height 15
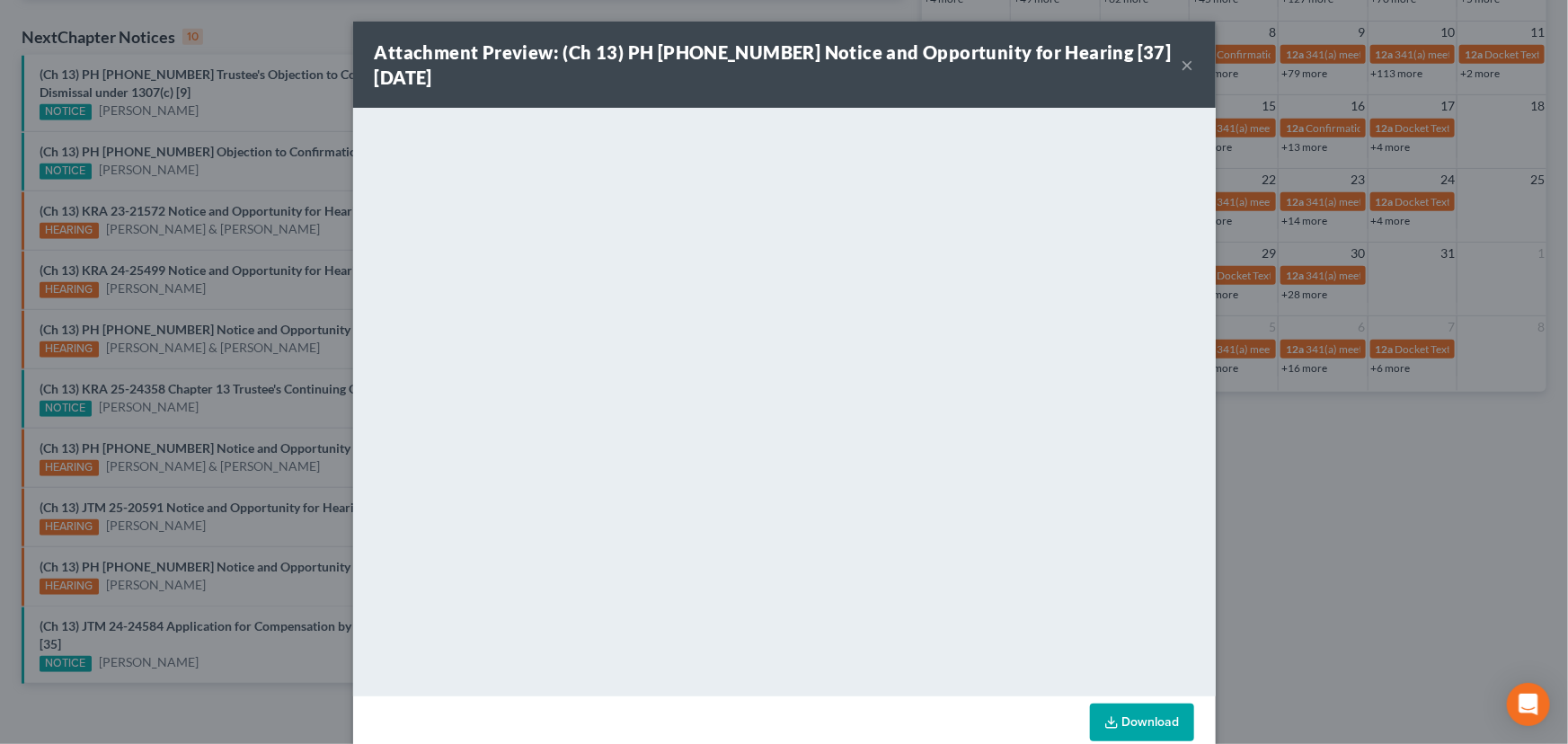
click at [270, 465] on div "Attachment Preview: (Ch 13) PH 24-26670 Notice and Opportunity for Hearing [37]…" at bounding box center [784, 372] width 1568 height 744
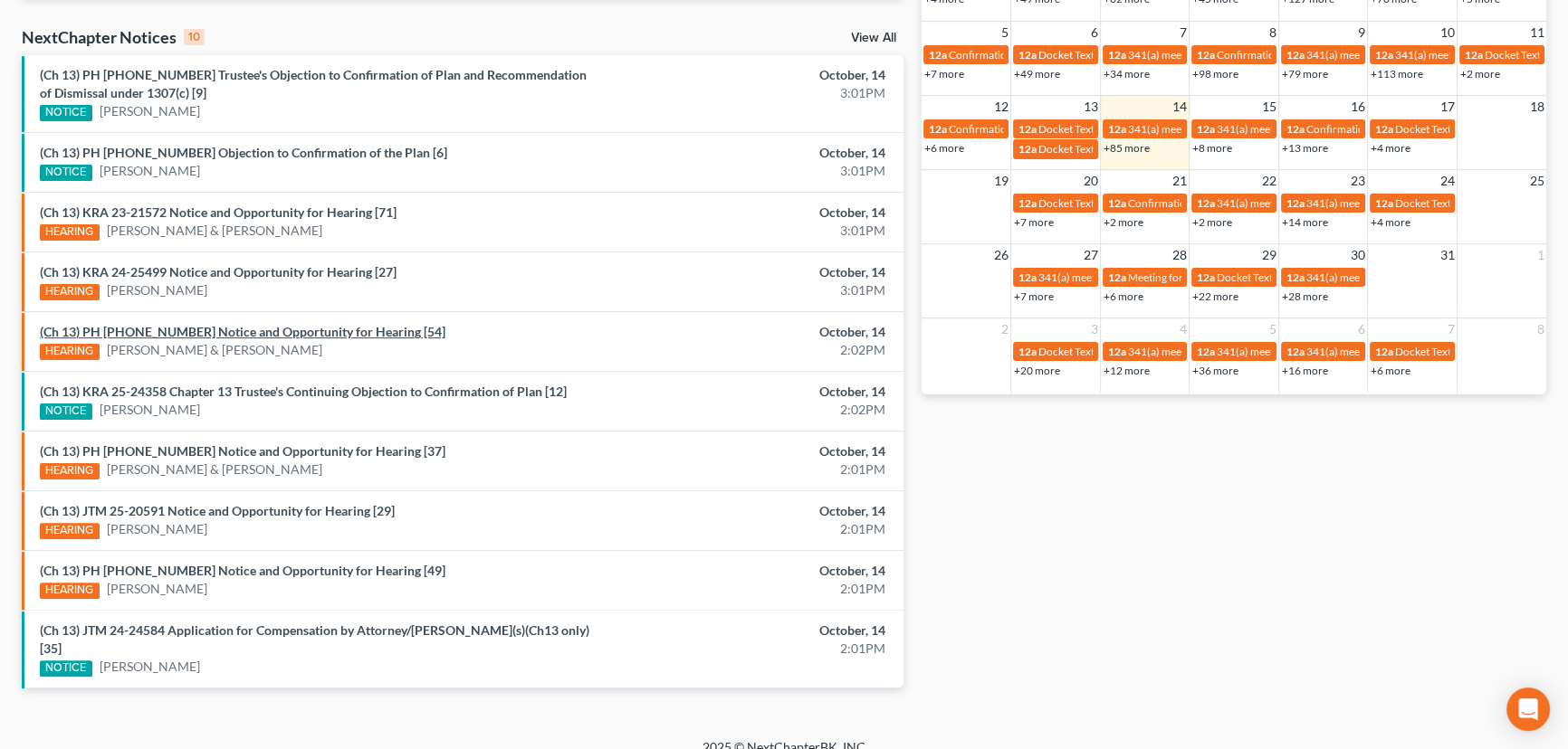
click at [266, 332] on link "(Ch 13) PH 24-25721 Notice and Opportunity for Hearing [54]" at bounding box center [242, 331] width 405 height 15
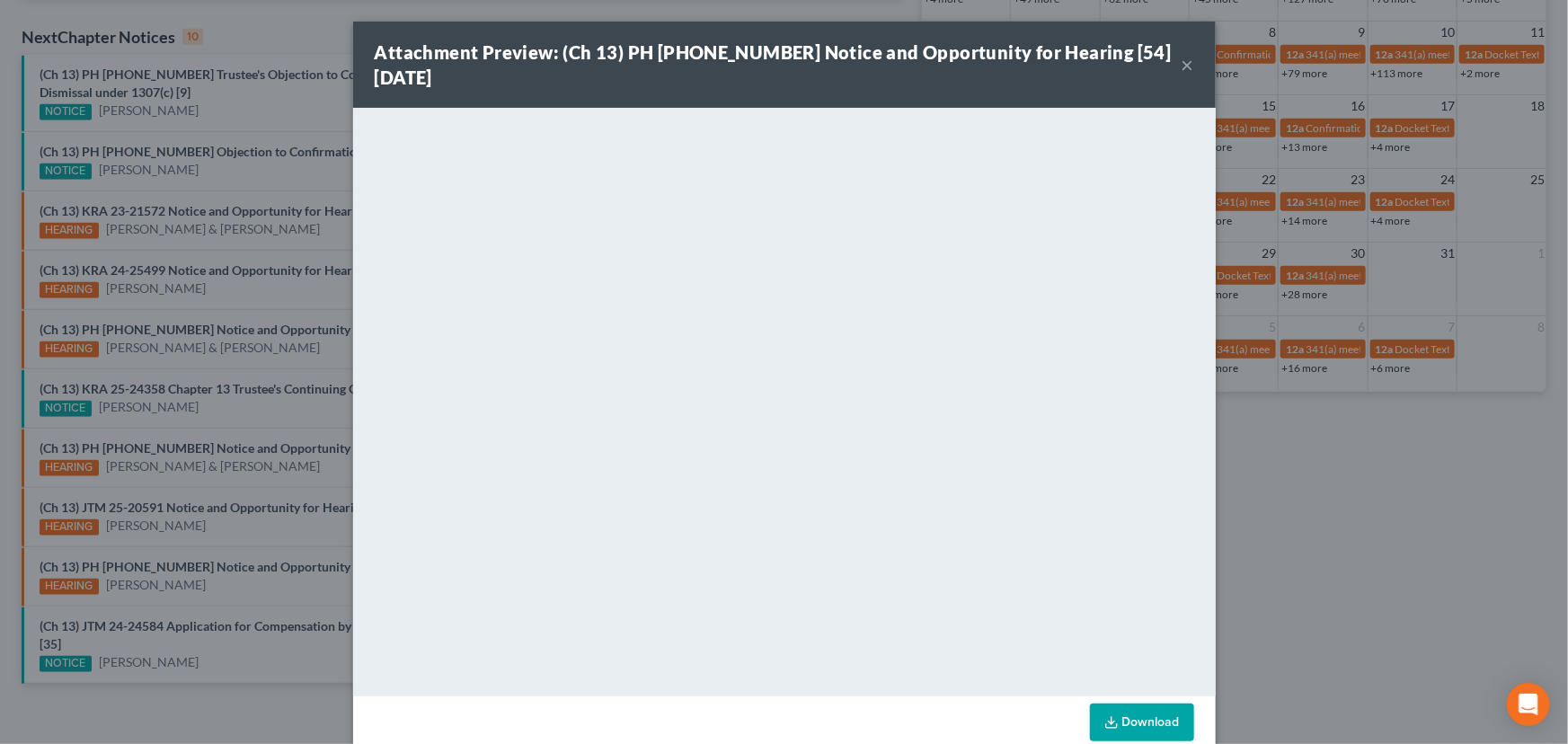
click at [238, 309] on div "Attachment Preview: (Ch 13) PH 24-25721 Notice and Opportunity for Hearing [54]…" at bounding box center [784, 372] width 1568 height 744
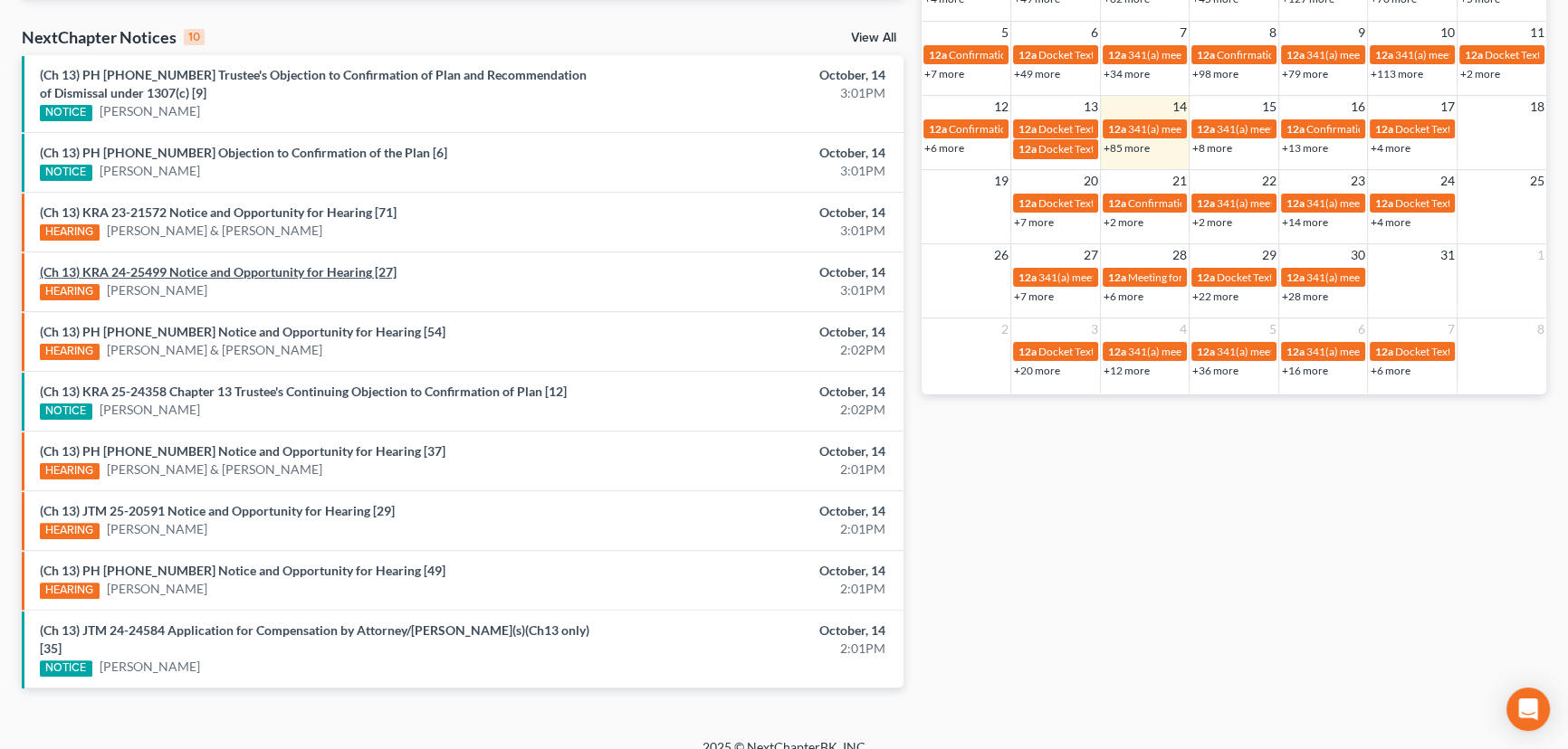
click at [257, 269] on link "(Ch 13) KRA 24-25499 Notice and Opportunity for Hearing [27]" at bounding box center [219, 272] width 357 height 15
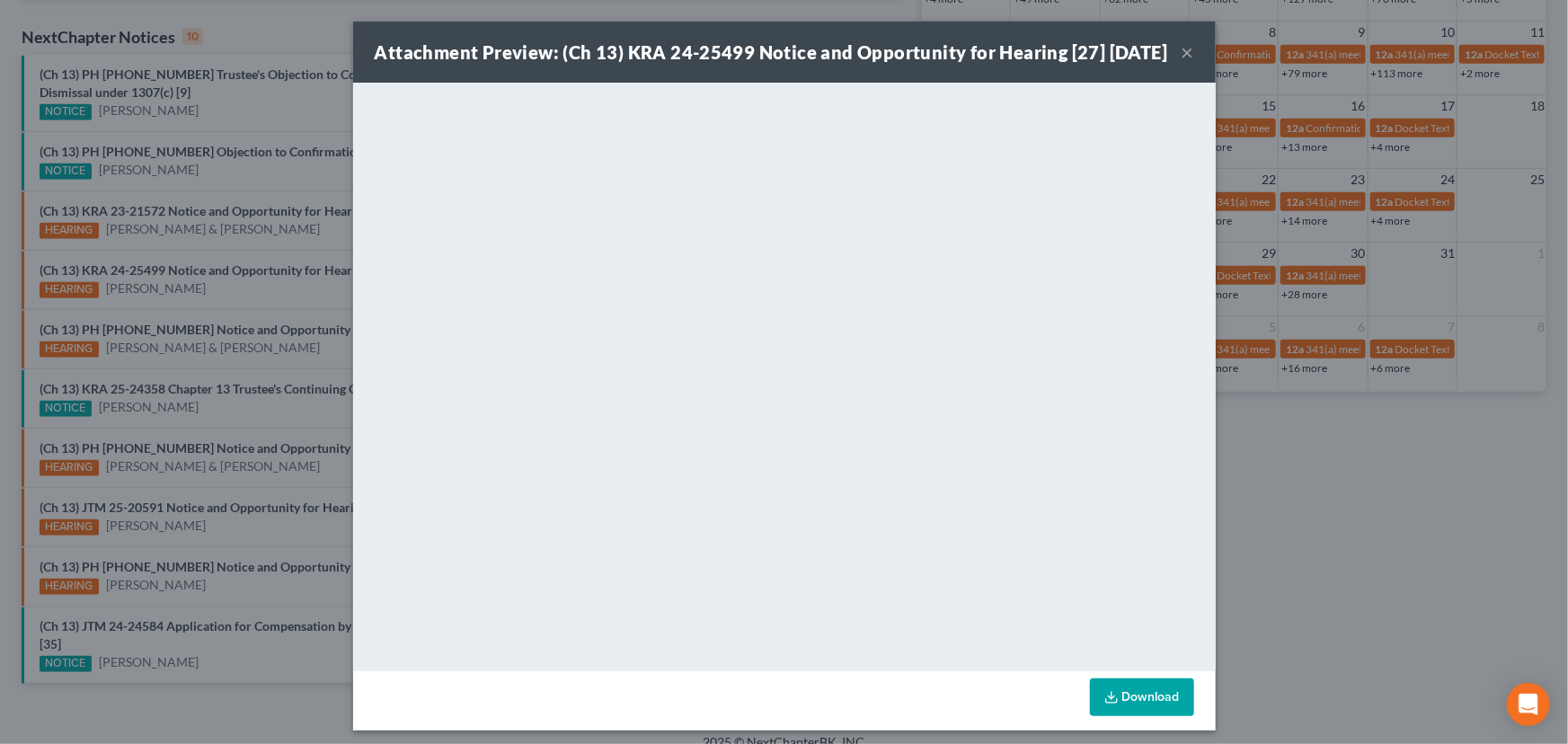
click at [1181, 62] on button "×" at bounding box center [1187, 51] width 12 height 22
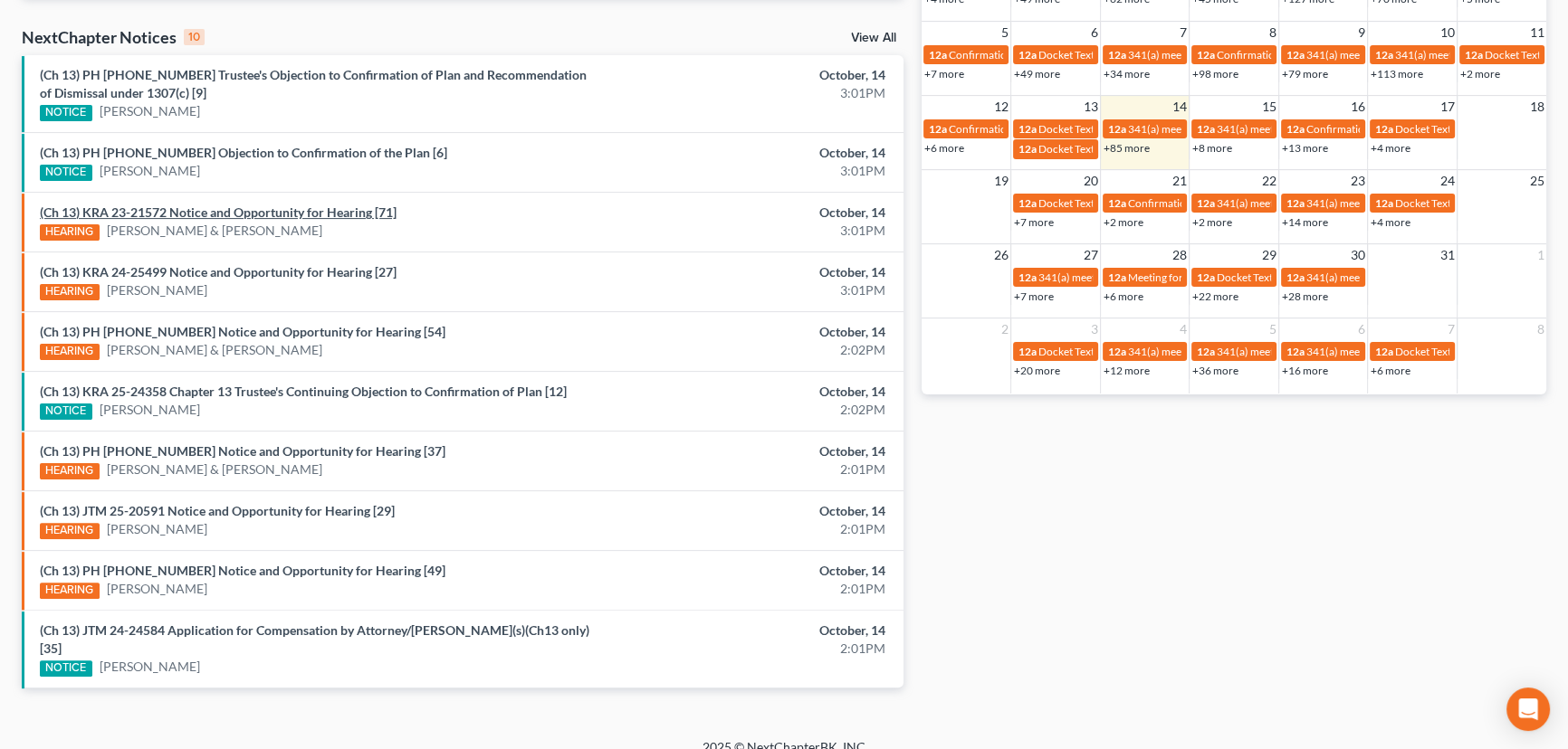
click at [296, 212] on link "(Ch 13) KRA 23-21572 Notice and Opportunity for Hearing [71]" at bounding box center [219, 213] width 357 height 15
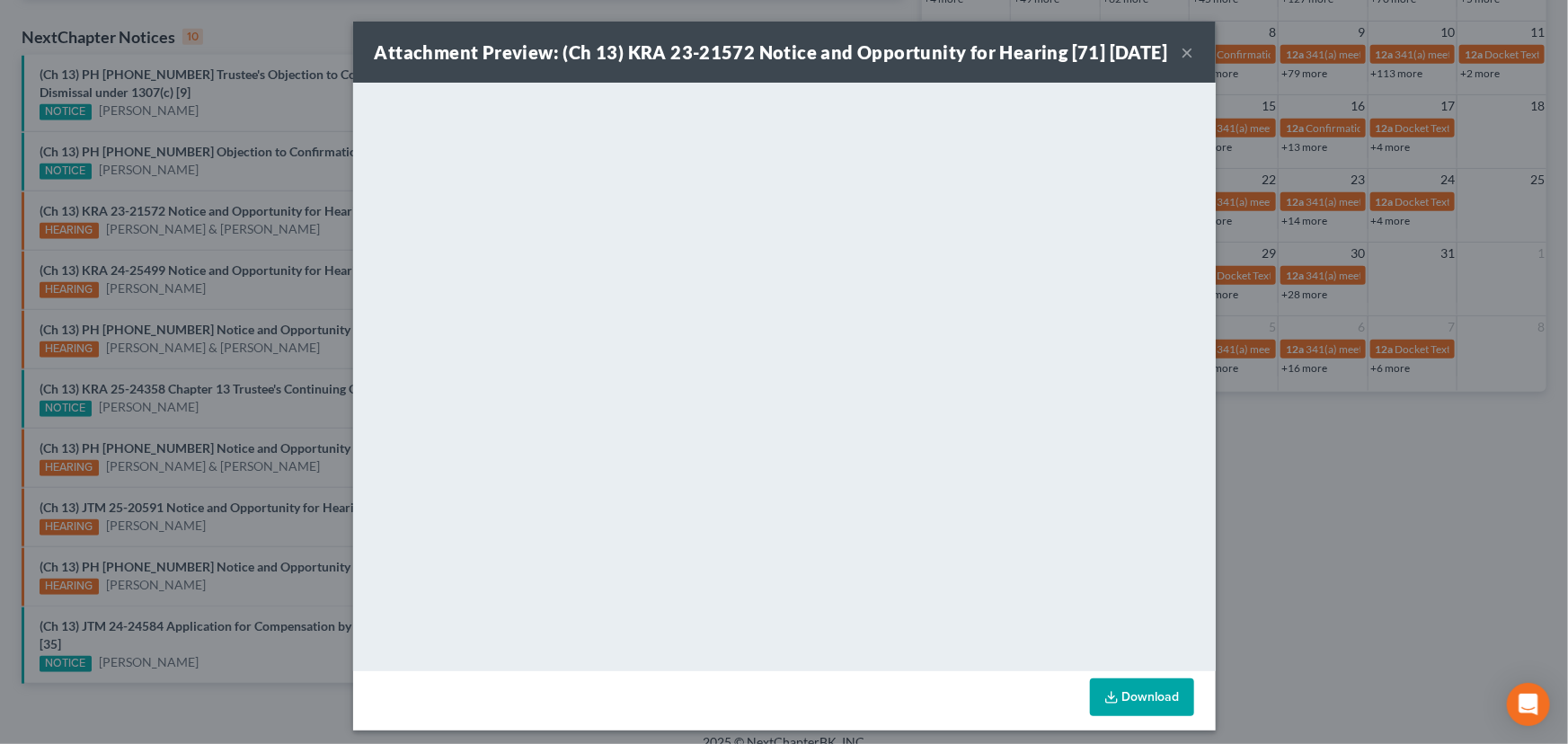
click at [240, 273] on div "Attachment Preview: (Ch 13) KRA 23-21572 Notice and Opportunity for Hearing [71…" at bounding box center [784, 372] width 1568 height 744
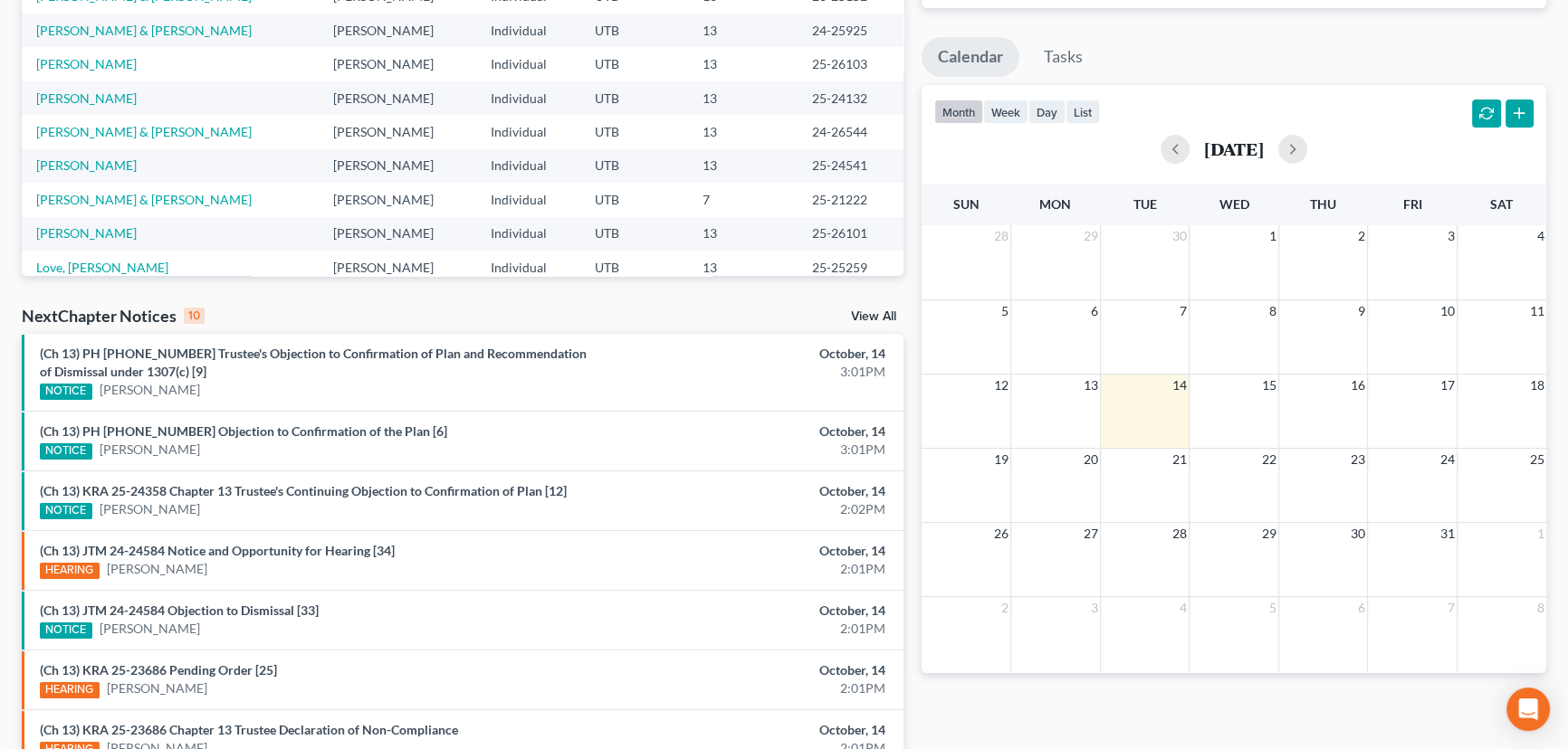
scroll to position [567, 0]
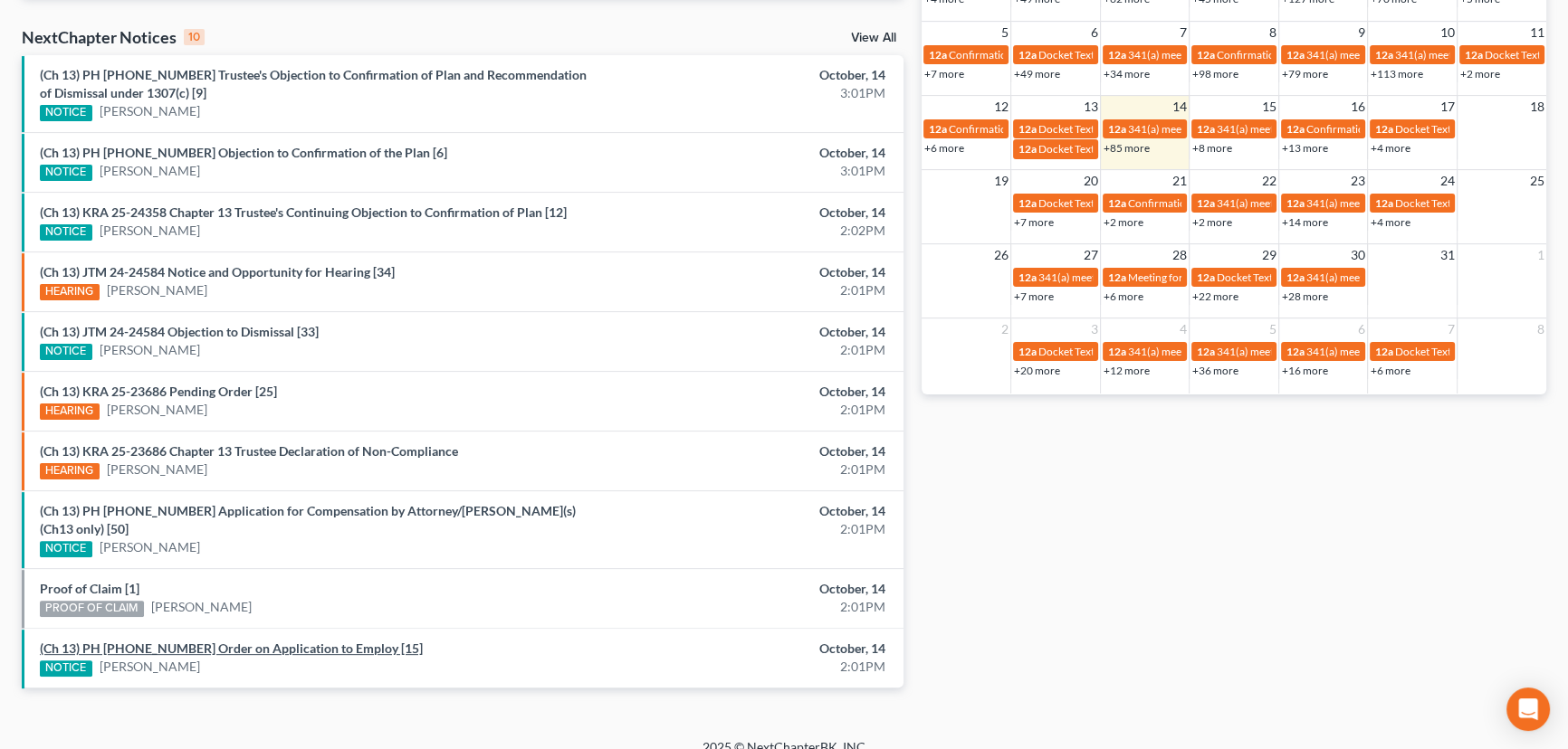
click at [176, 641] on link "(Ch 13) PH 25-25884 Order on Application to Employ [15]" at bounding box center [232, 648] width 383 height 15
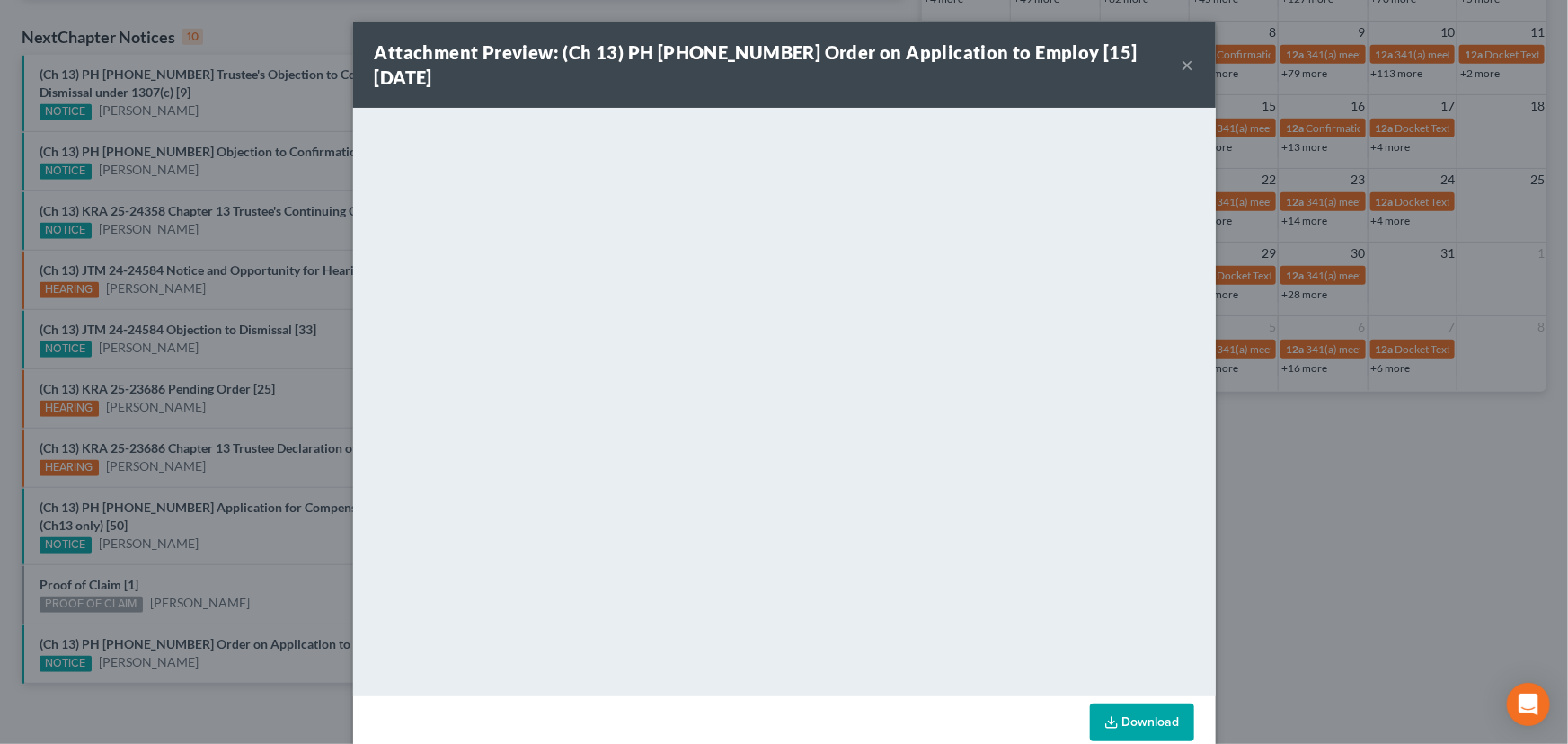
click at [219, 563] on div "Attachment Preview: (Ch 13) PH 25-25884 Order on Application to Employ [15] 10/…" at bounding box center [784, 372] width 1568 height 744
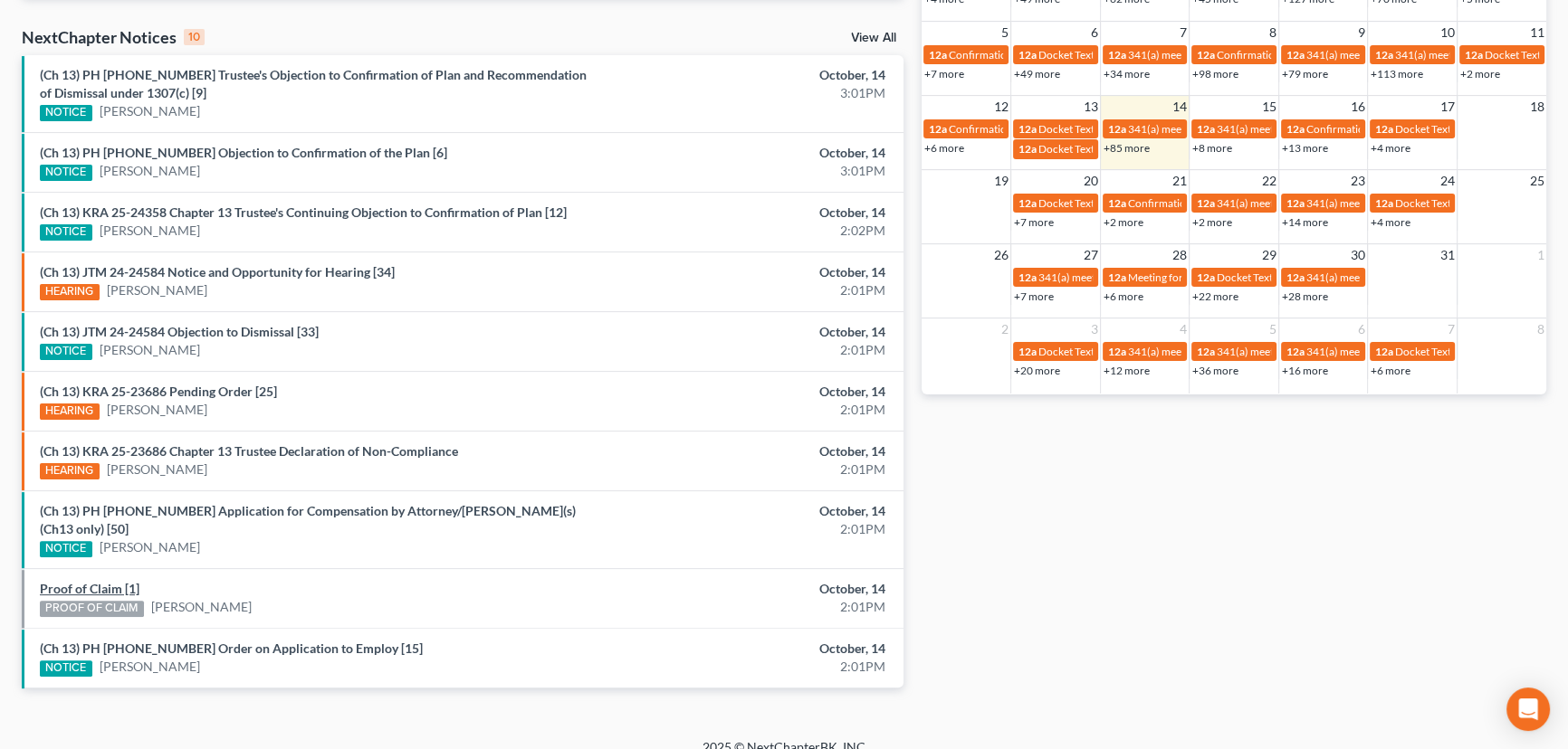
click at [97, 581] on link "Proof of Claim [1]" at bounding box center [90, 589] width 100 height 15
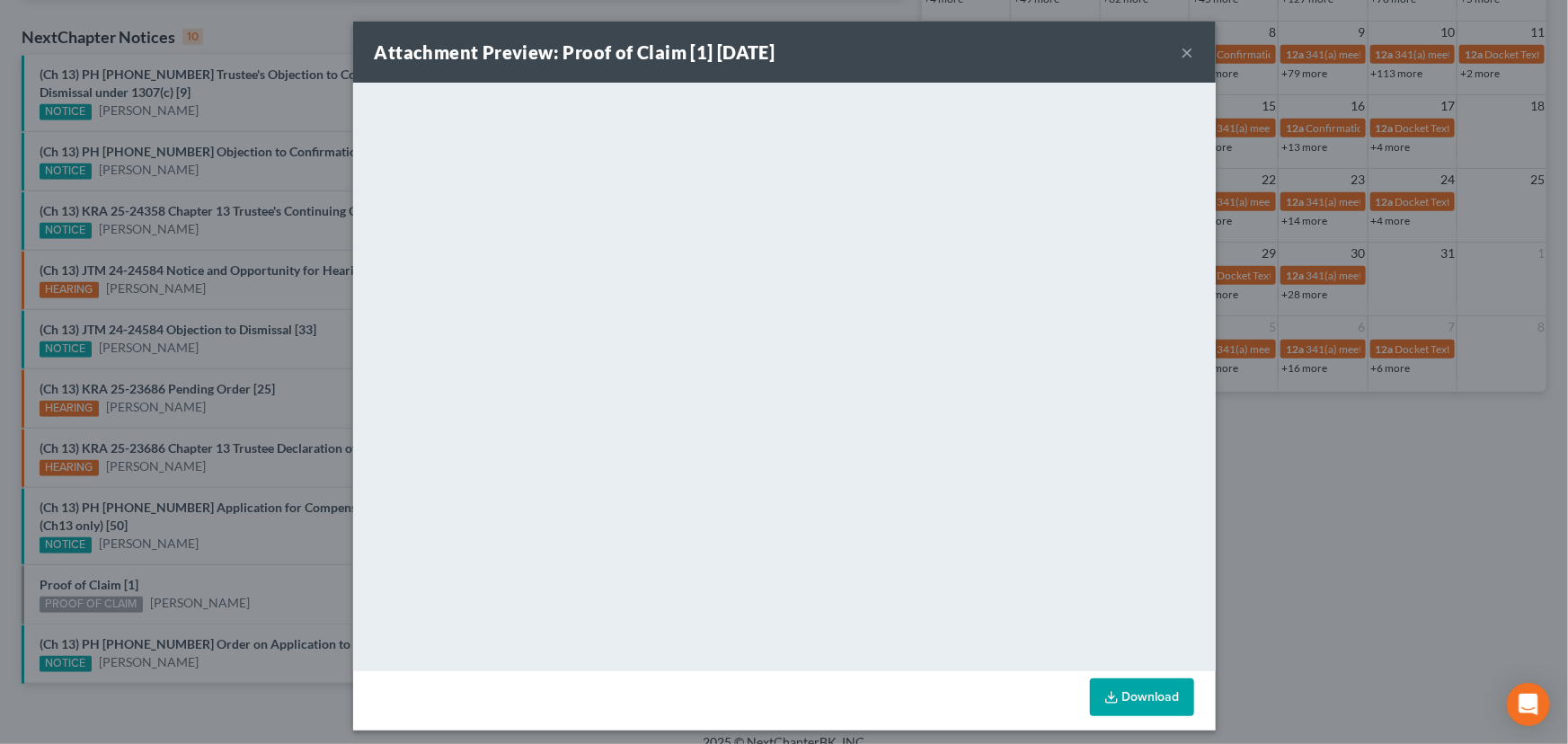
drag, startPoint x: 189, startPoint y: 563, endPoint x: 223, endPoint y: 530, distance: 47.4
click at [193, 562] on div "Attachment Preview: Proof of Claim [1] 10/14/2025 × <object ng-attr-data='https…" at bounding box center [784, 372] width 1568 height 744
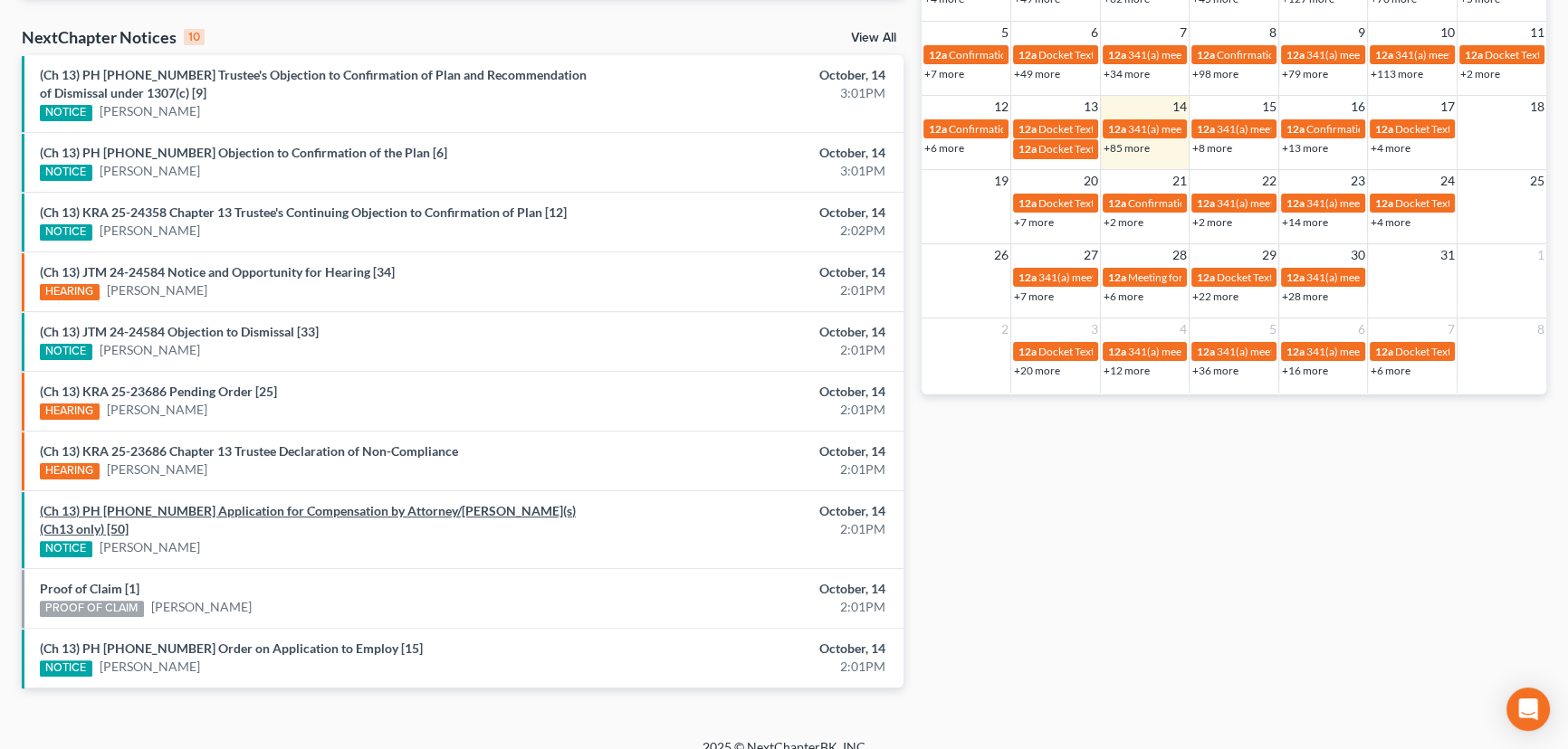
click at [225, 511] on link "(Ch 13) PH 23-20913 Application for Compensation by Attorney/Debtor(s)(Ch13 onl…" at bounding box center [308, 519] width 536 height 34
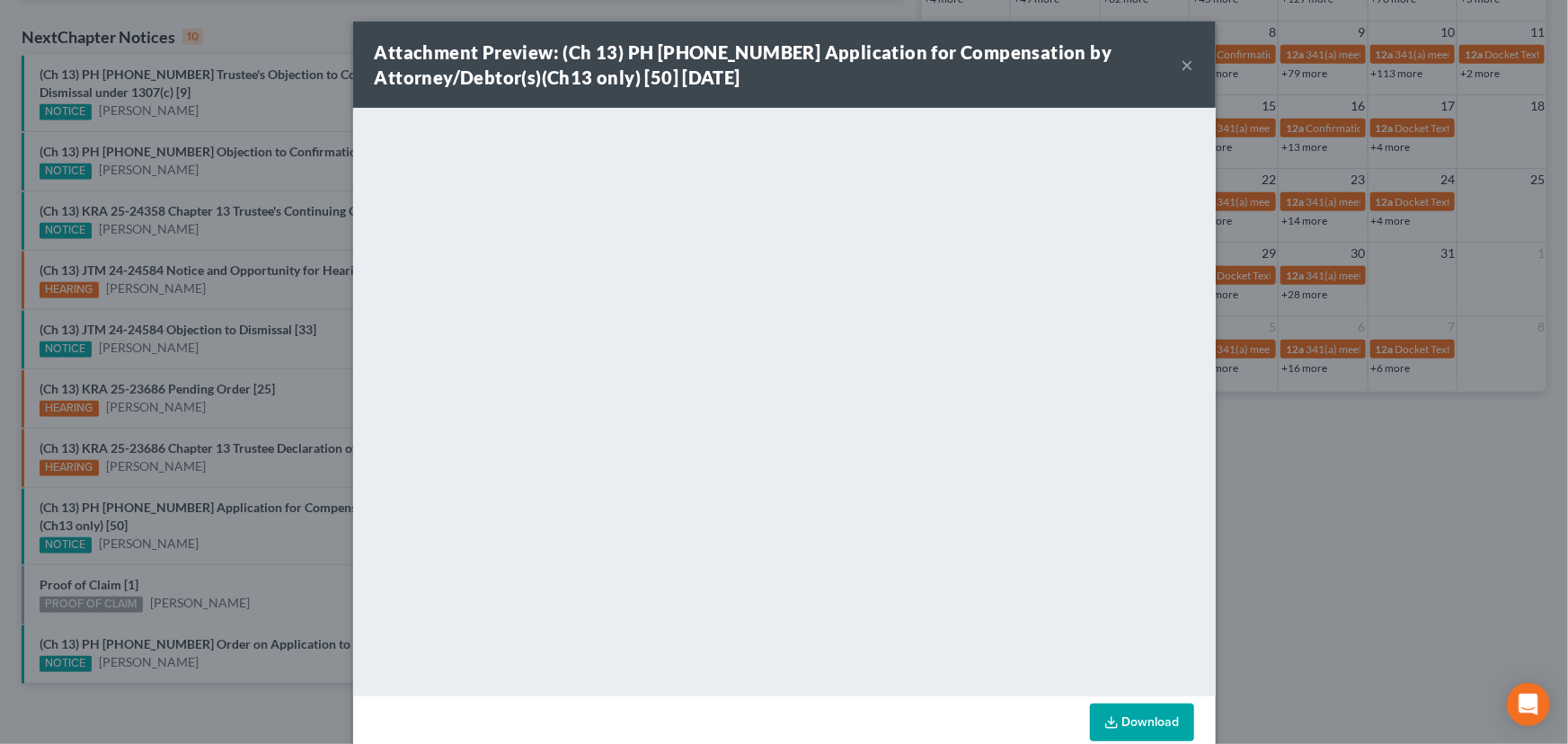
click at [245, 546] on div "Attachment Preview: (Ch 13) PH 23-20913 Application for Compensation by Attorne…" at bounding box center [784, 372] width 1568 height 744
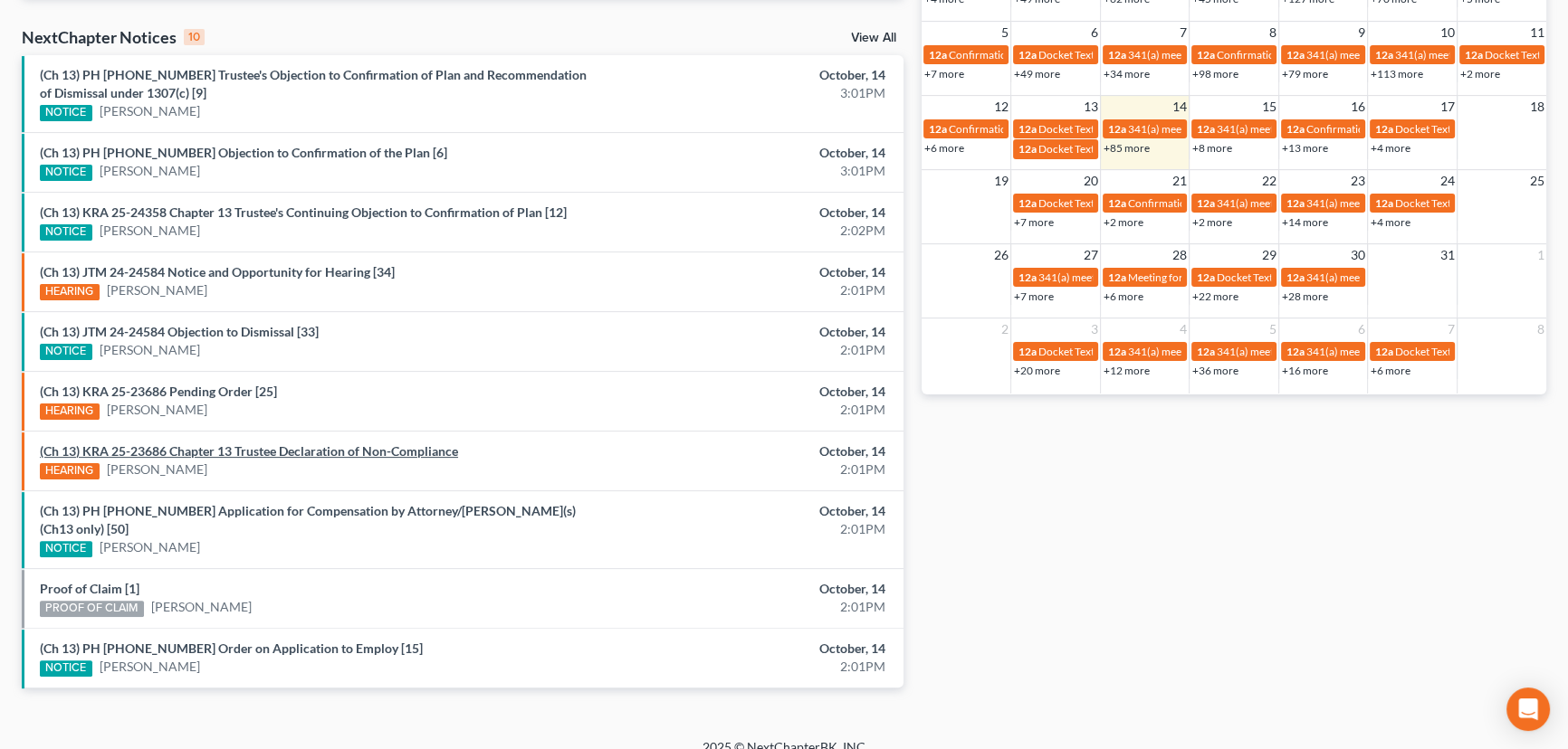
click at [318, 450] on link "(Ch 13) KRA 25-23686 Chapter 13 Trustee Declaration of Non-Compliance" at bounding box center [249, 451] width 419 height 15
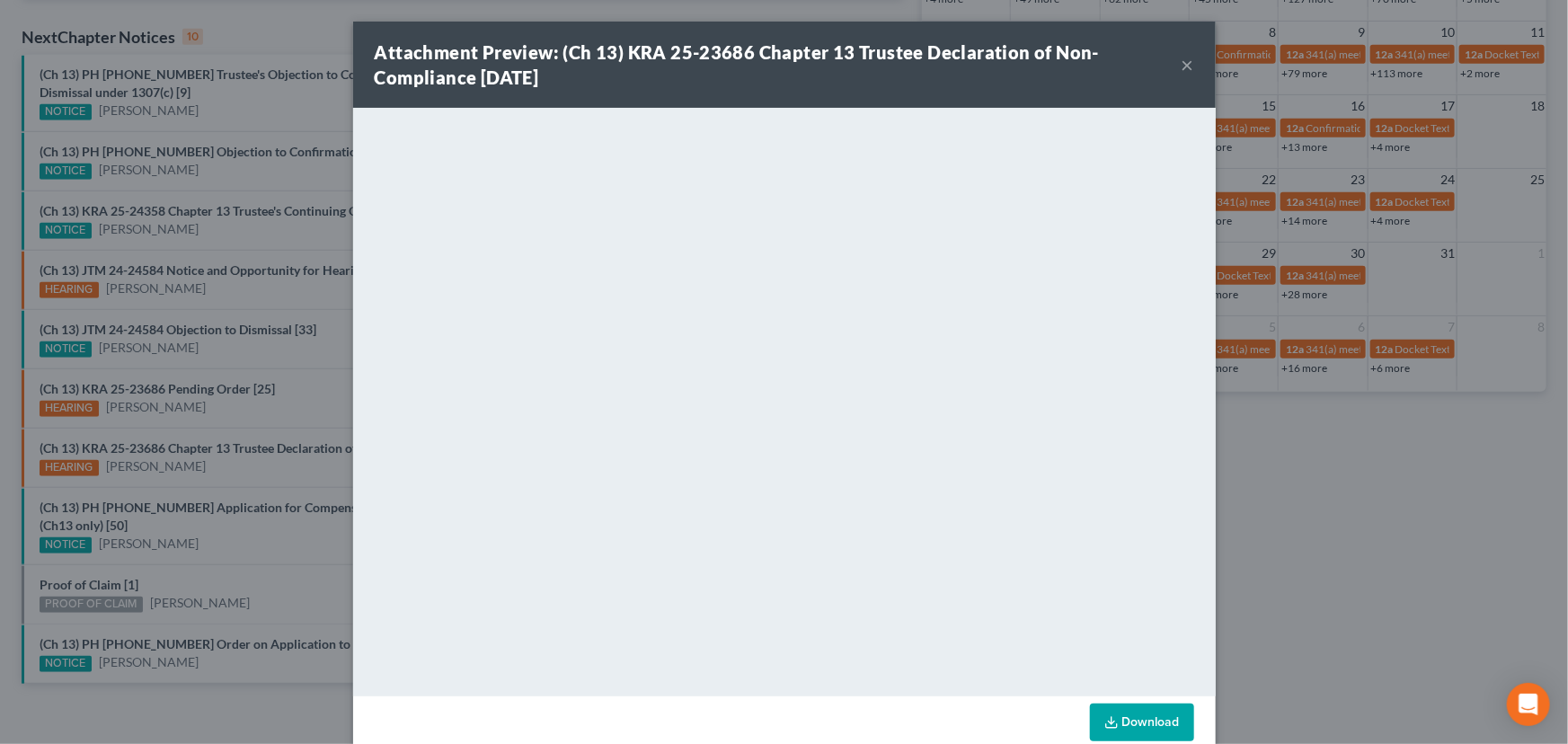
click at [1181, 63] on button "×" at bounding box center [1187, 65] width 12 height 22
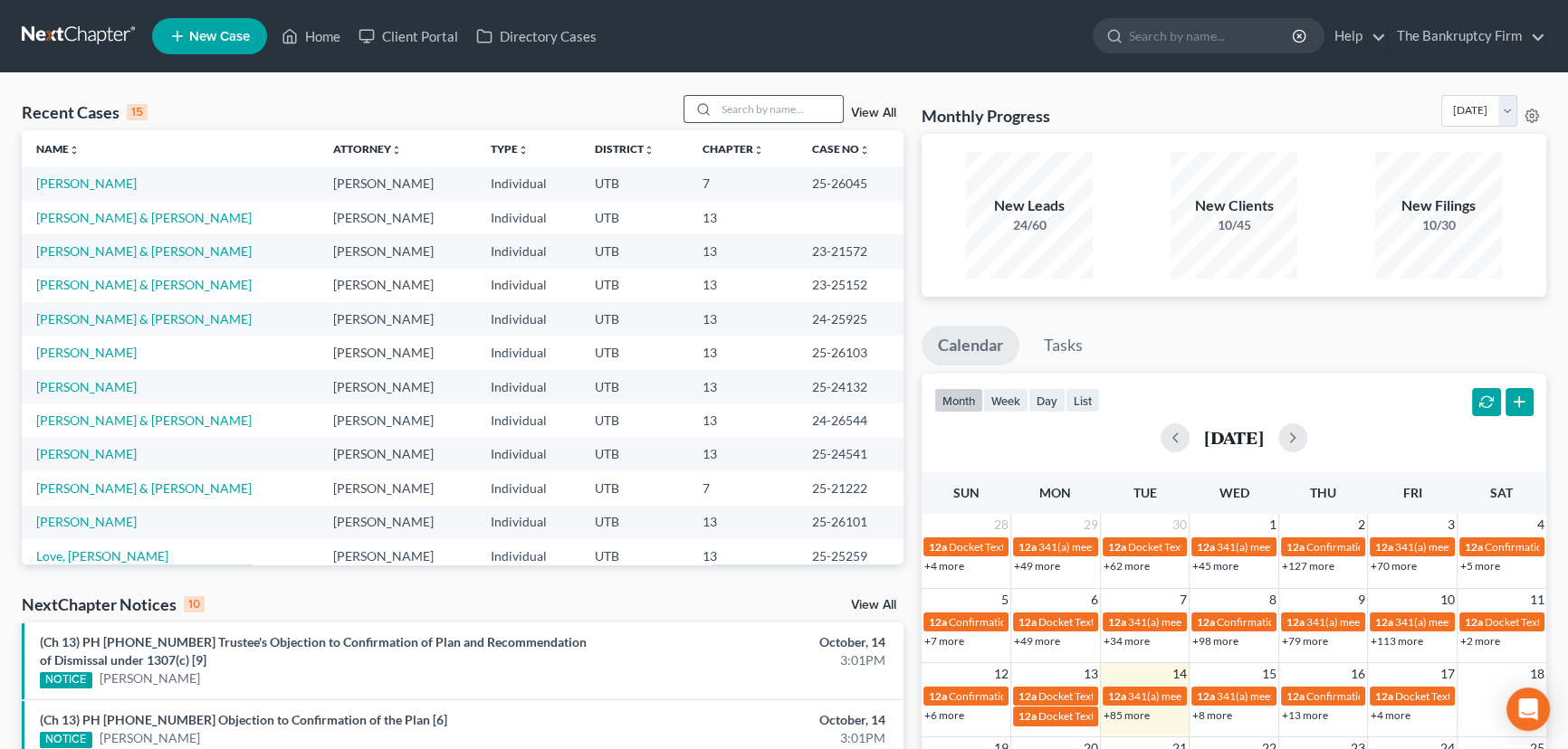
click at [772, 111] on input "search" at bounding box center [779, 108] width 127 height 26
type input "[PERSON_NAME]"
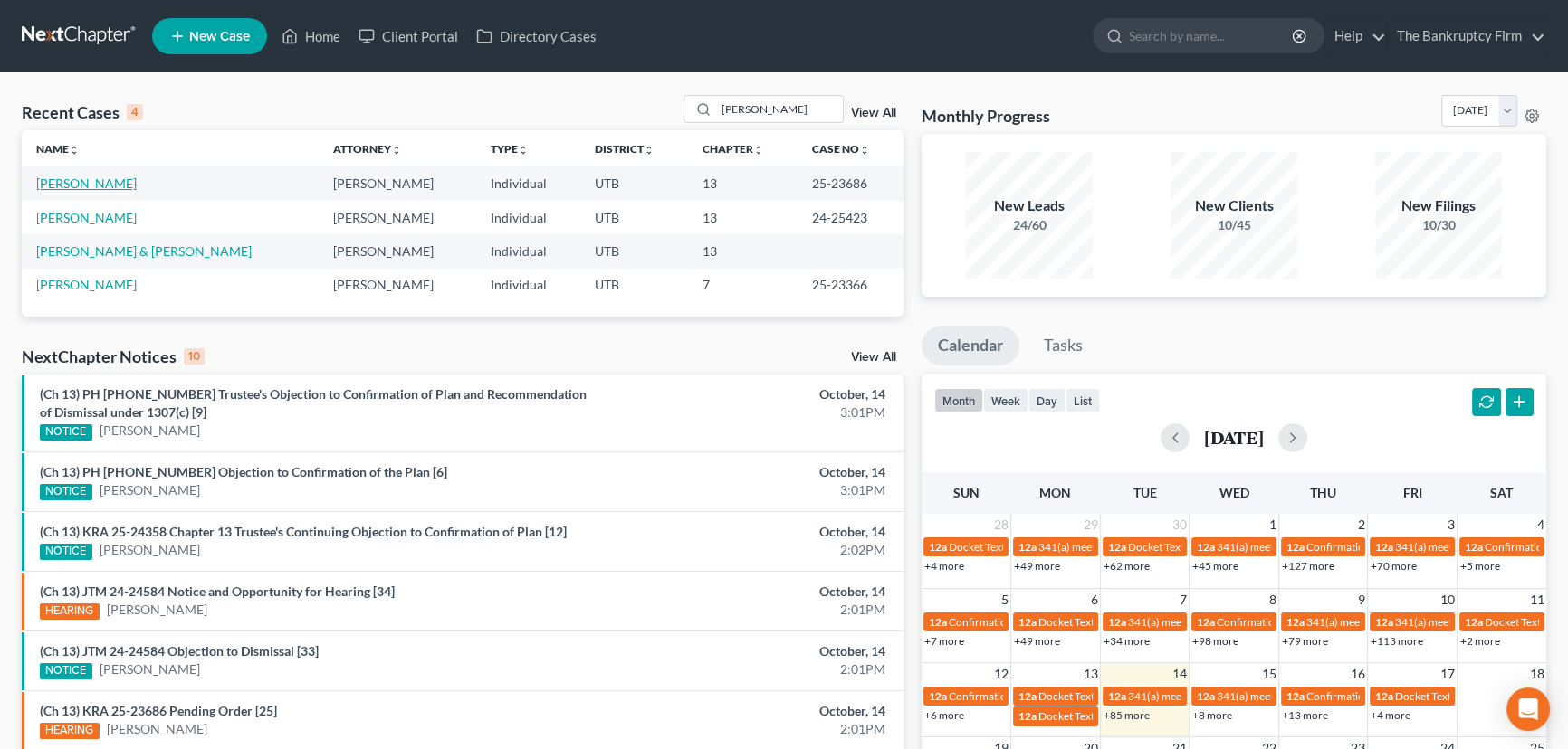
click at [90, 181] on link "[PERSON_NAME]" at bounding box center [86, 183] width 101 height 15
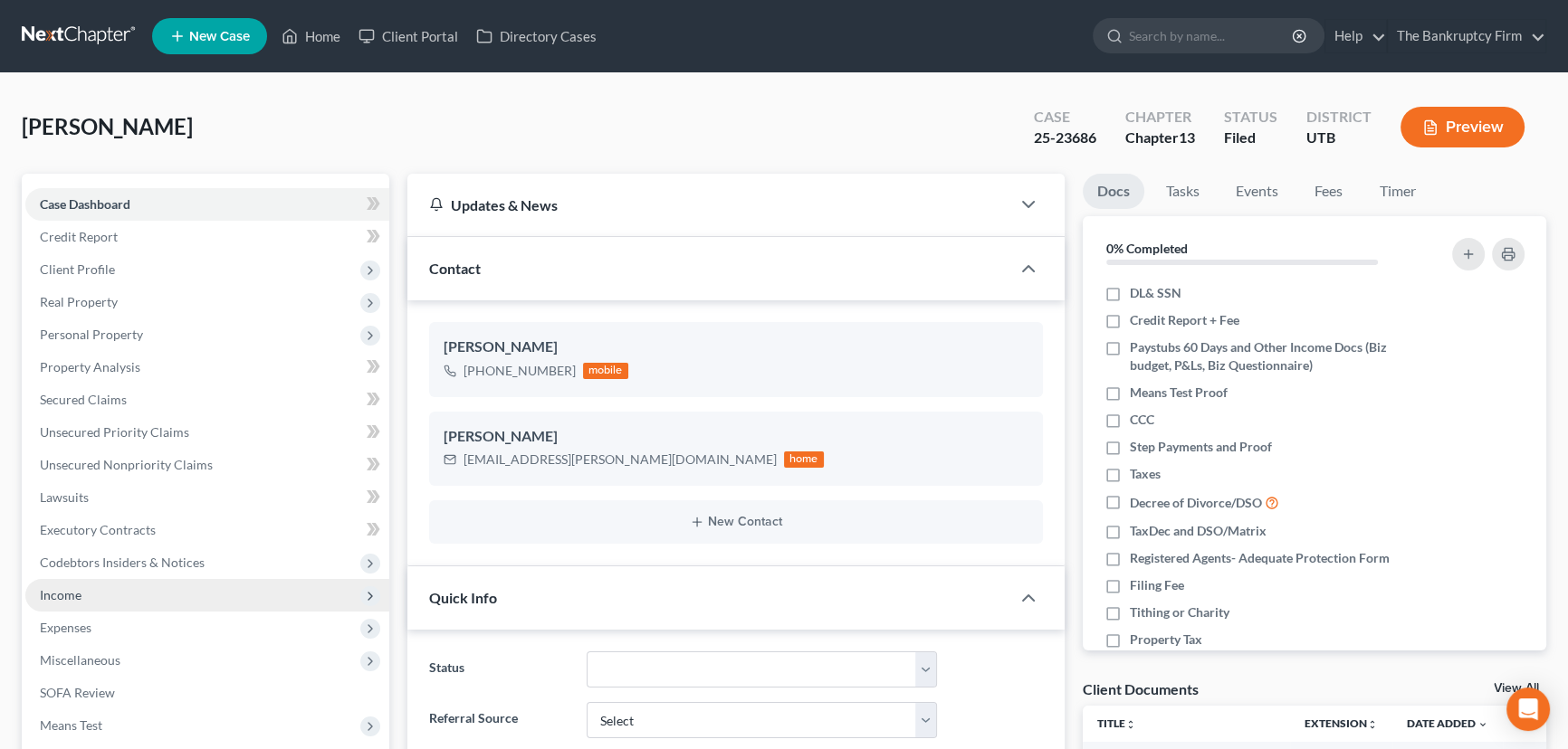
click at [83, 595] on span "Income" at bounding box center [207, 596] width 364 height 33
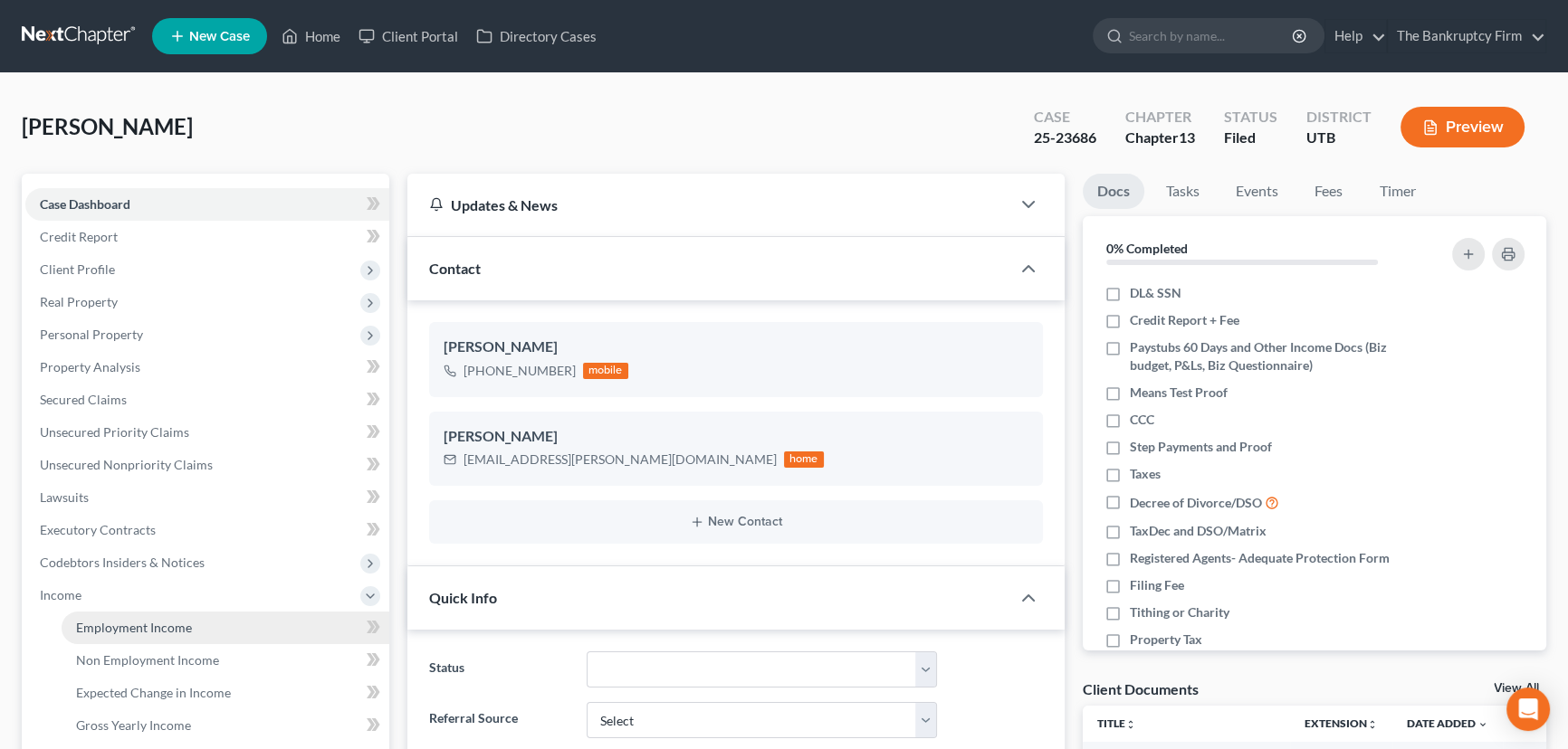
click at [138, 624] on span "Employment Income" at bounding box center [133, 627] width 116 height 15
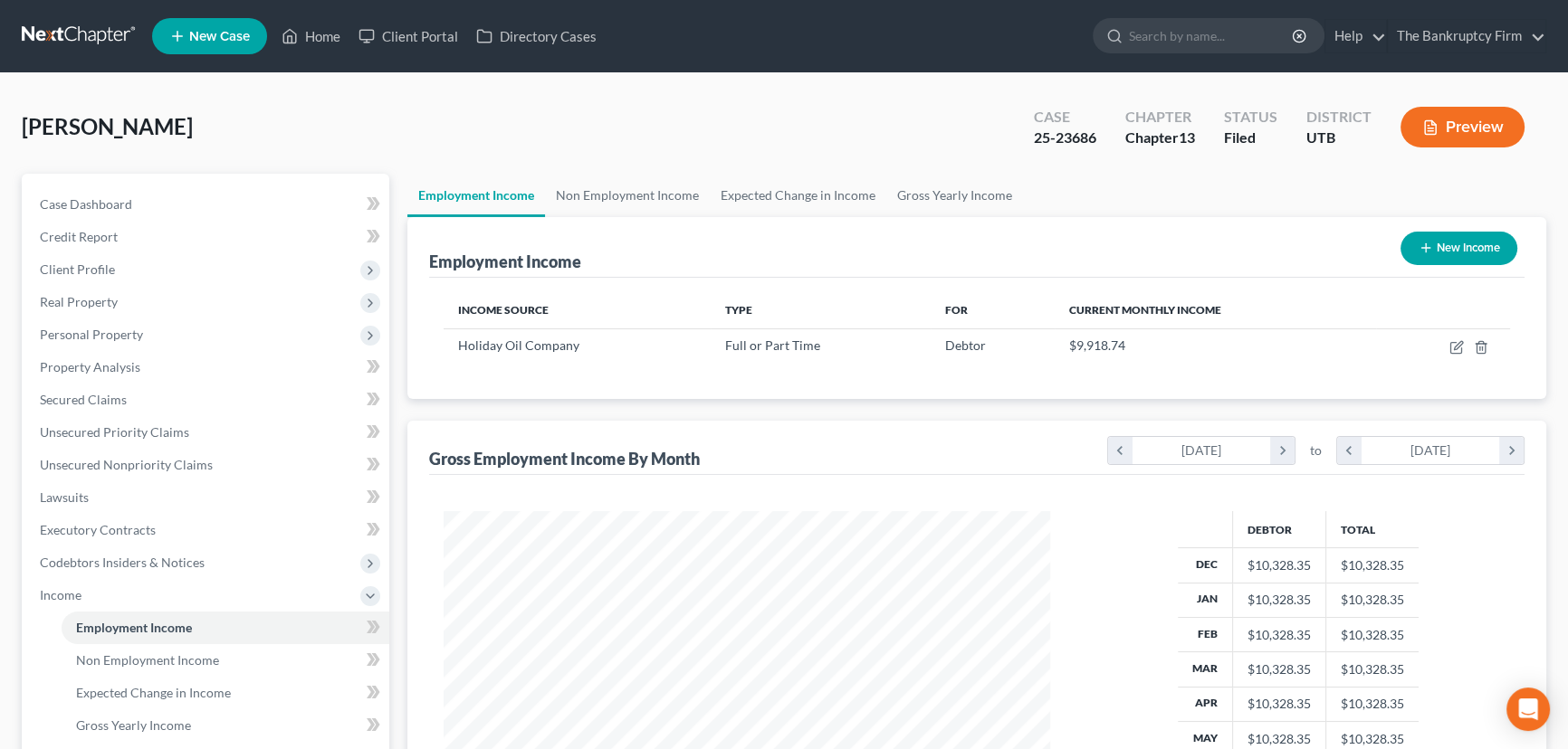
scroll to position [324, 643]
click at [615, 198] on link "Non Employment Income" at bounding box center [628, 194] width 165 height 43
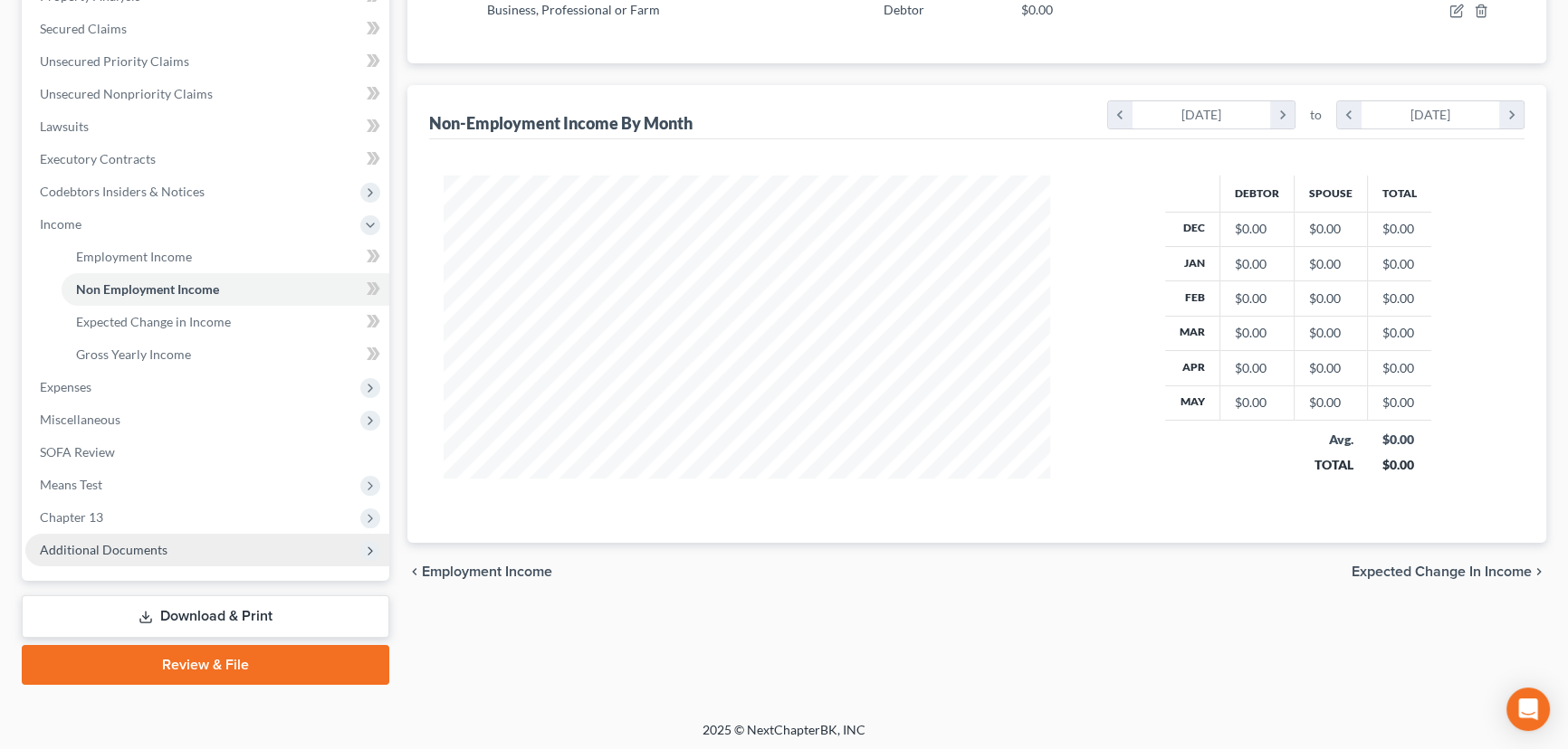
scroll to position [373, 0]
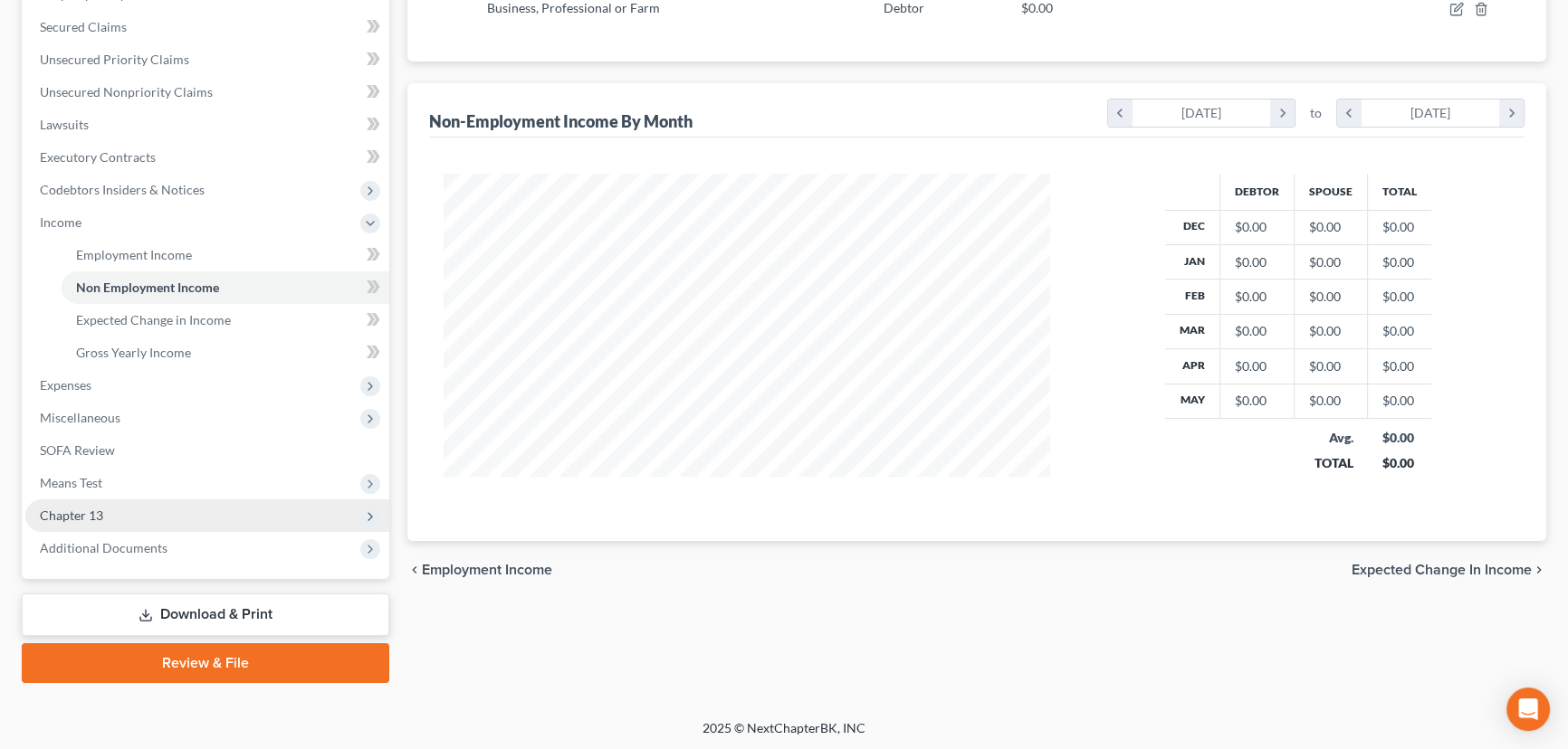
click at [96, 511] on span "Chapter 13" at bounding box center [72, 515] width 63 height 15
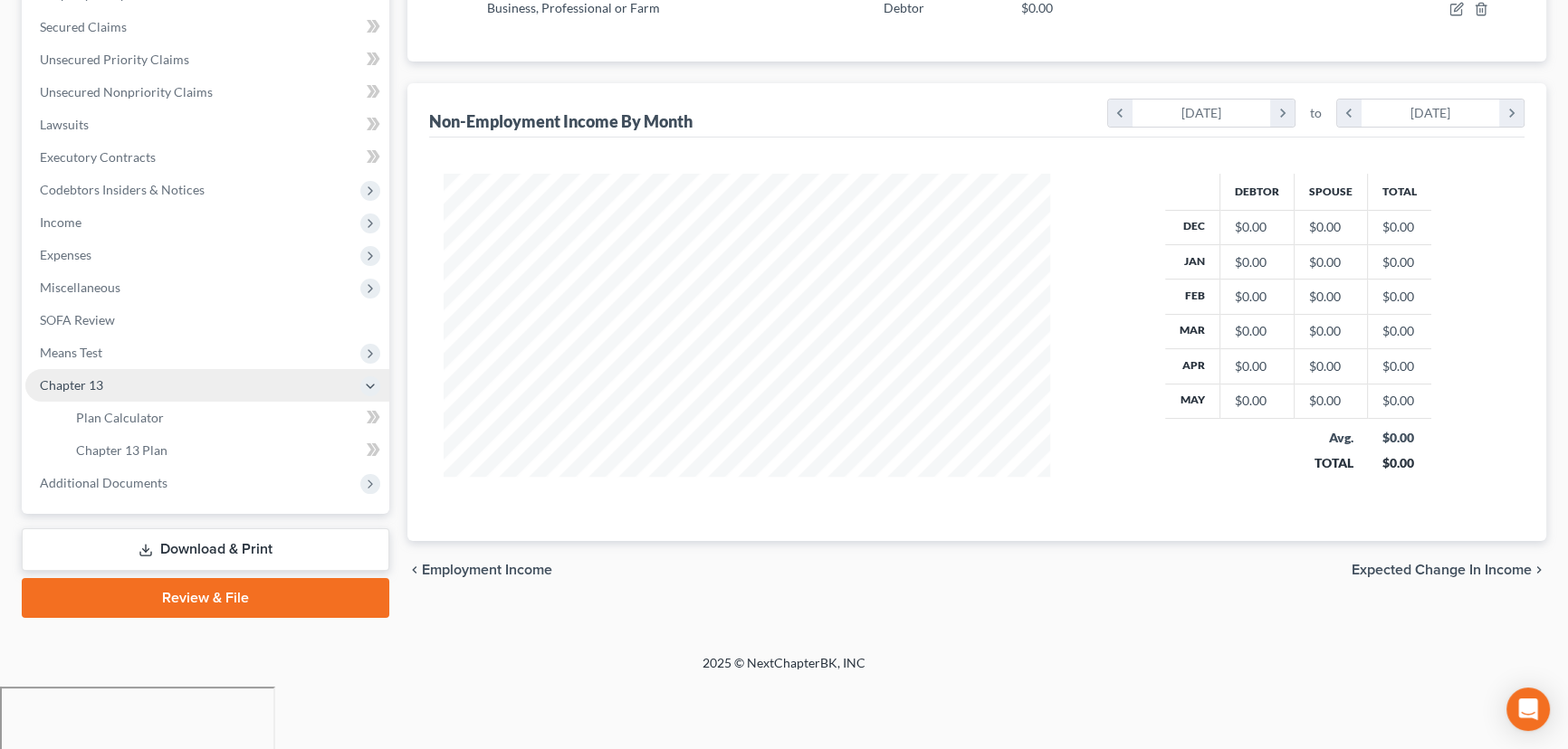
scroll to position [307, 0]
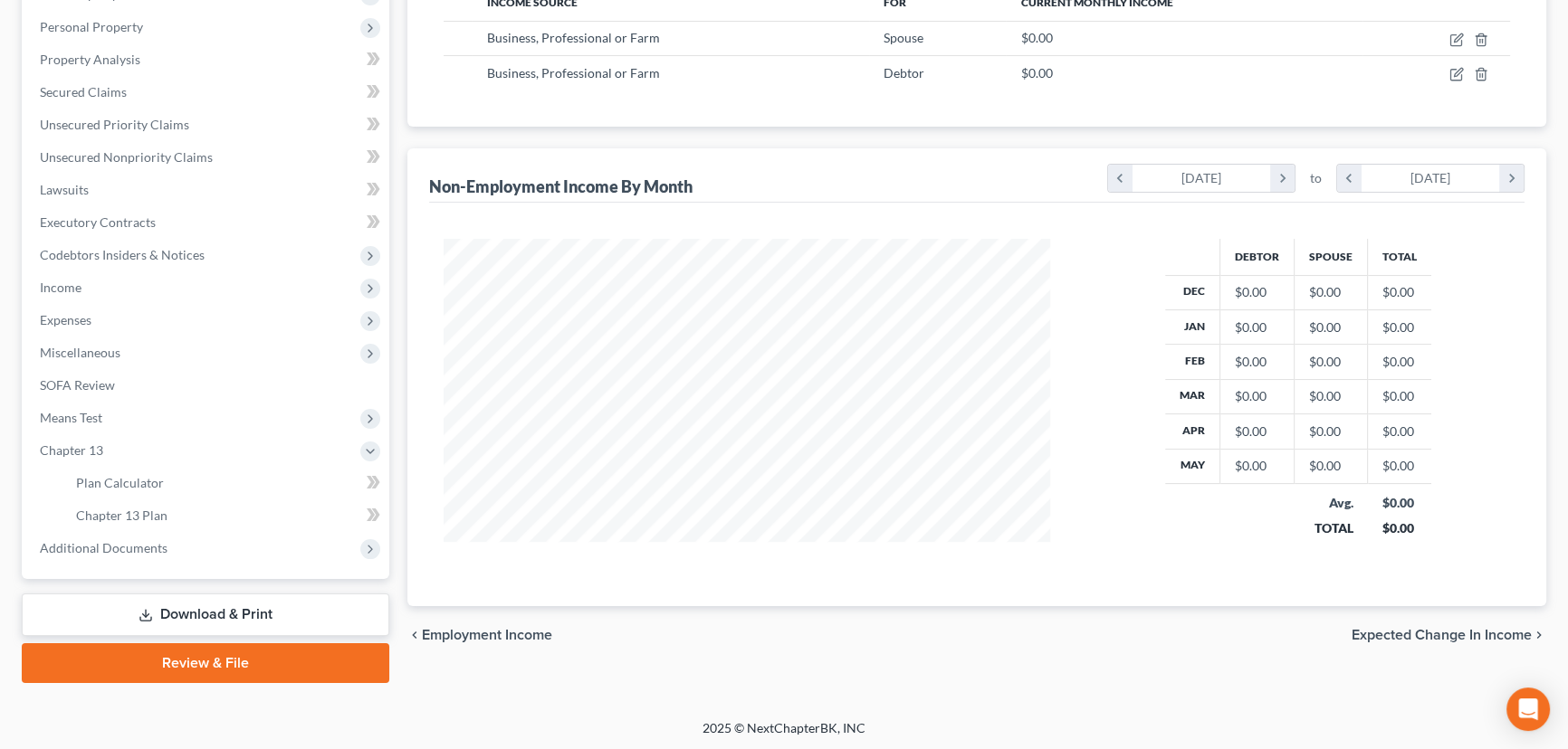
click at [122, 543] on span "Additional Documents" at bounding box center [104, 548] width 127 height 15
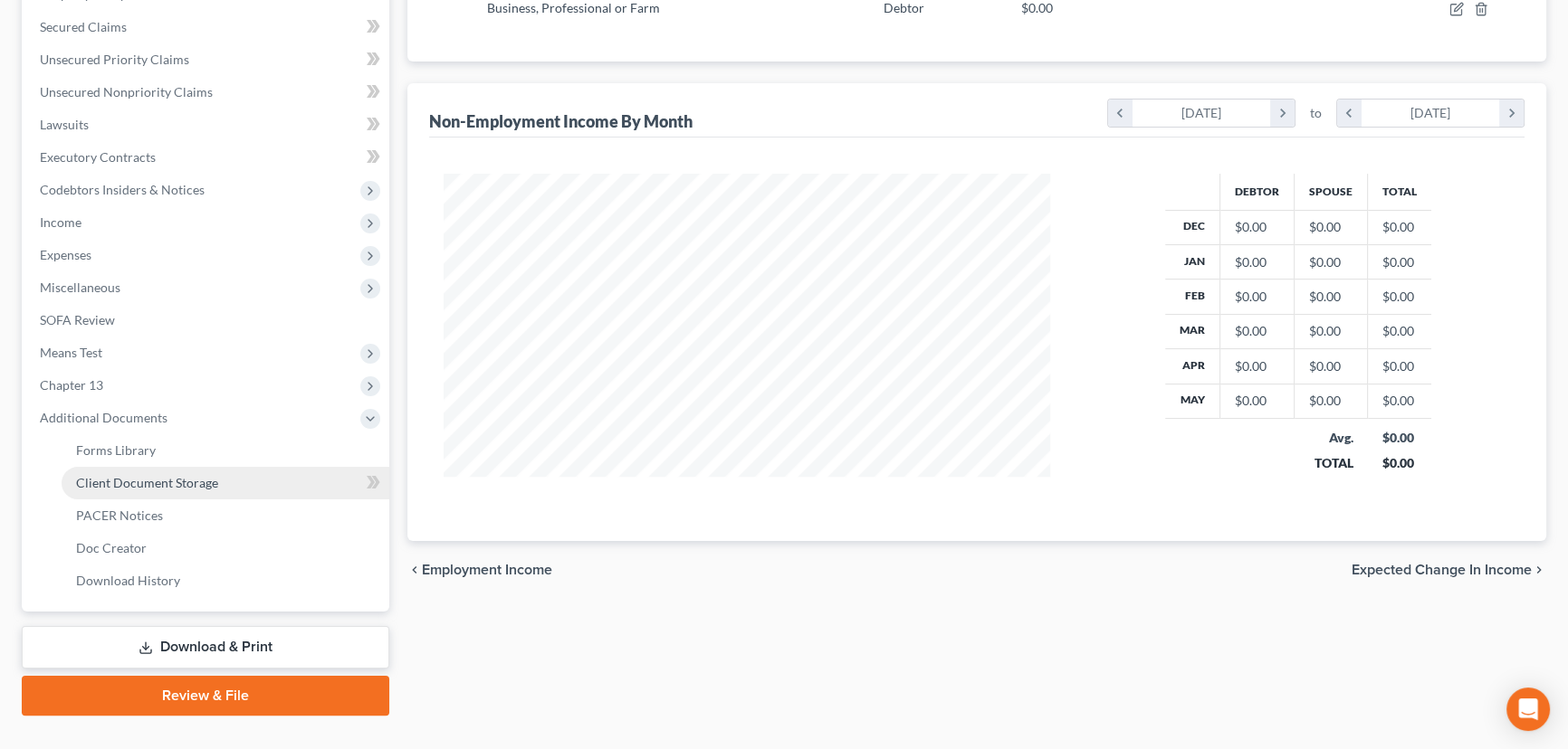
click at [170, 476] on span "Client Document Storage" at bounding box center [147, 483] width 142 height 15
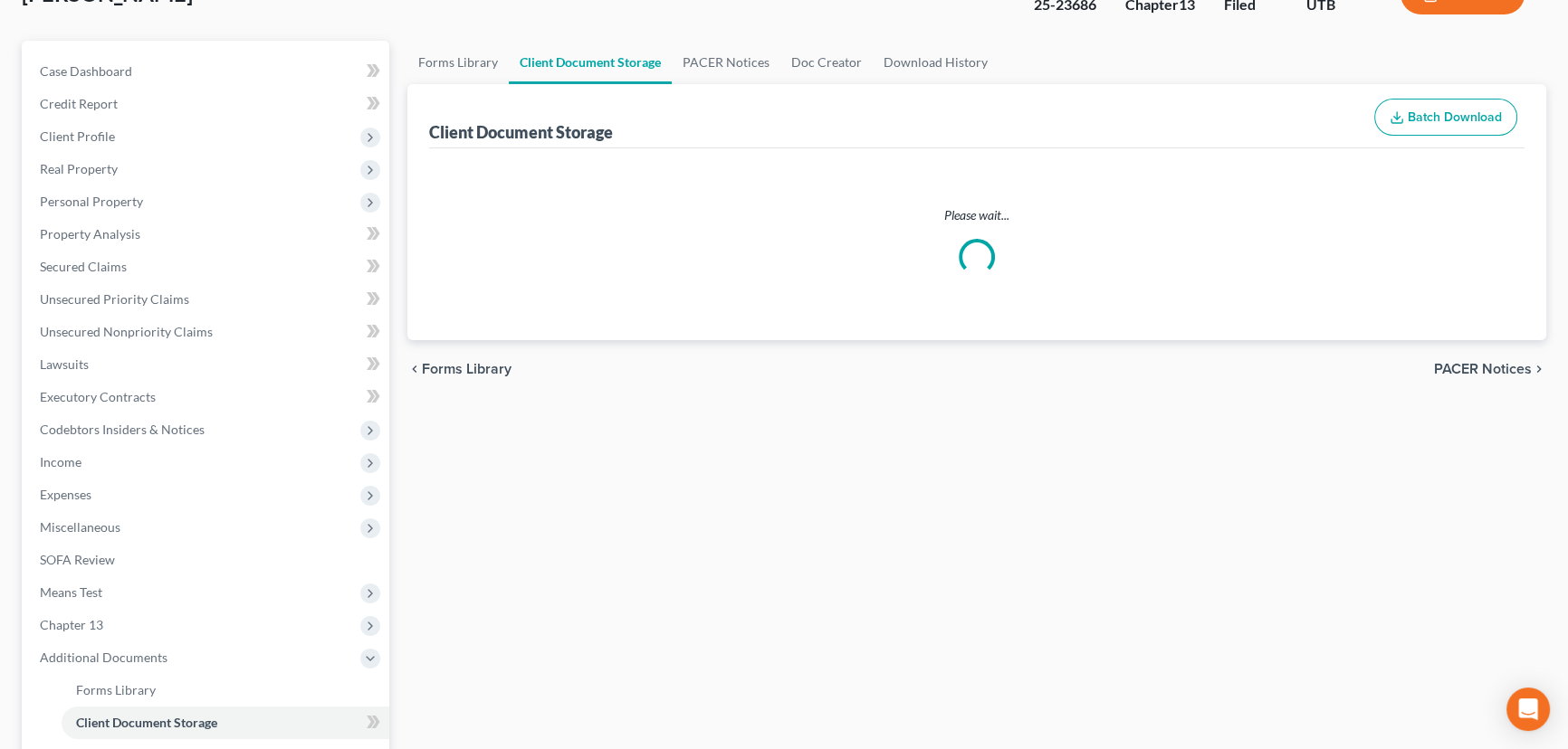
scroll to position [19, 0]
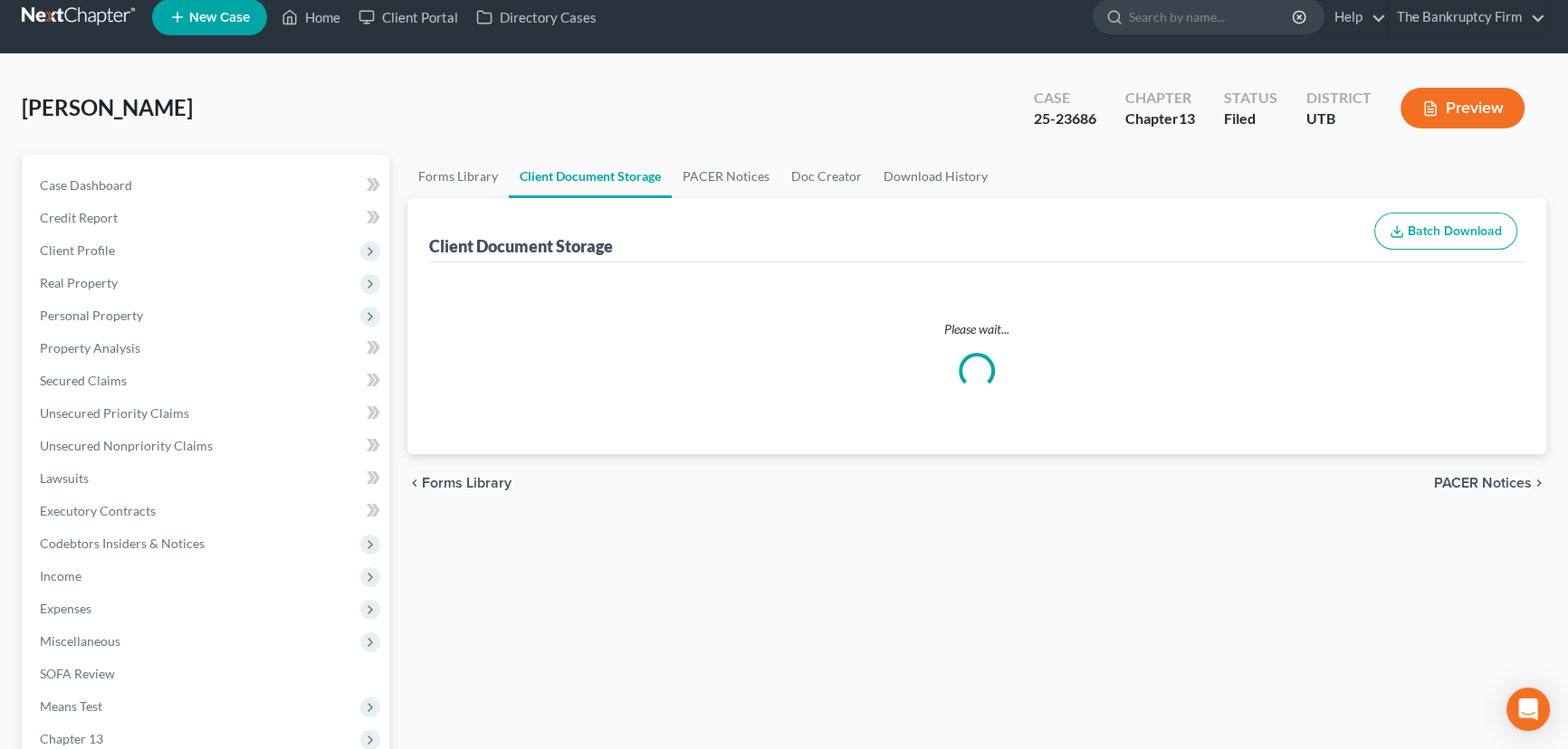
select select "26"
select select "30"
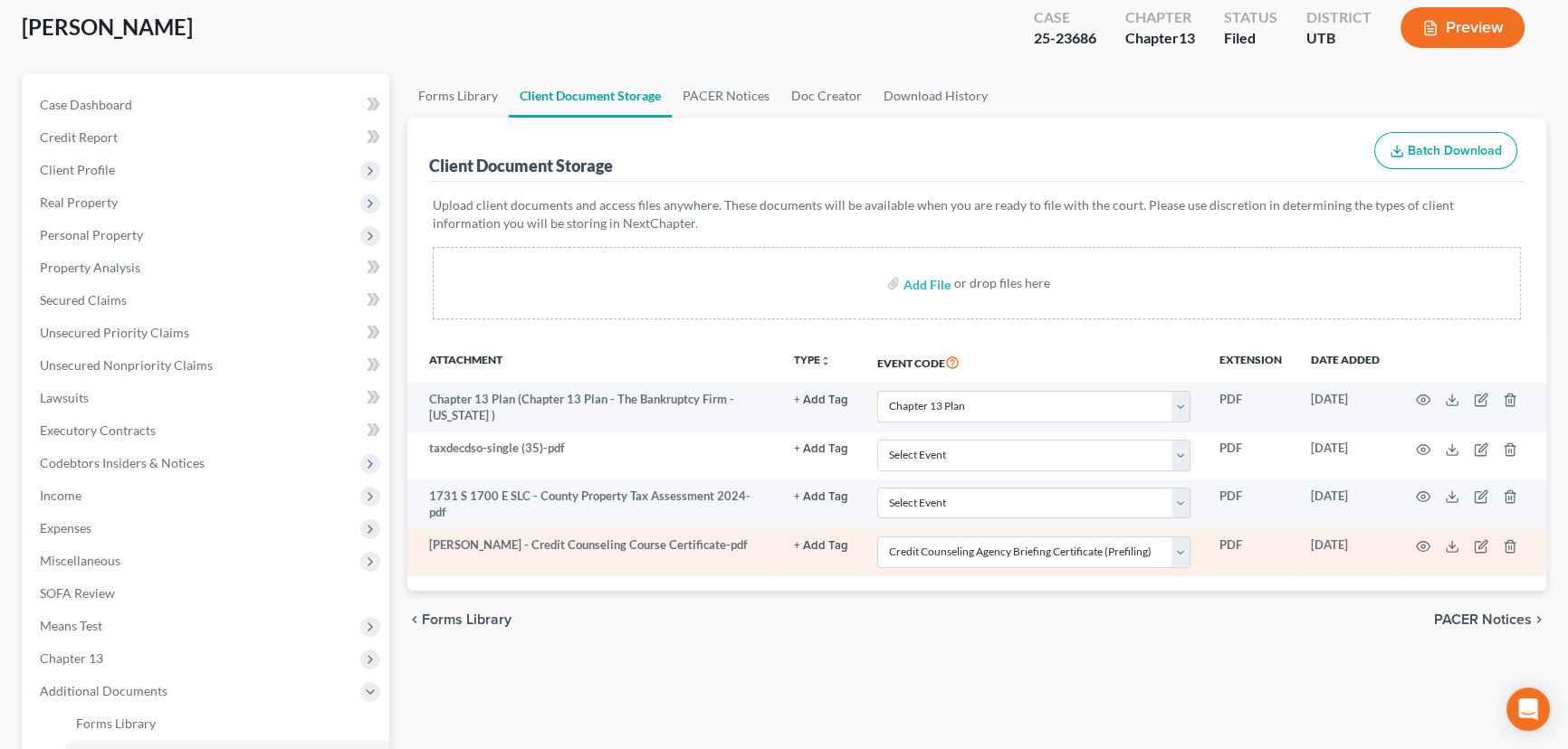
scroll to position [0, 0]
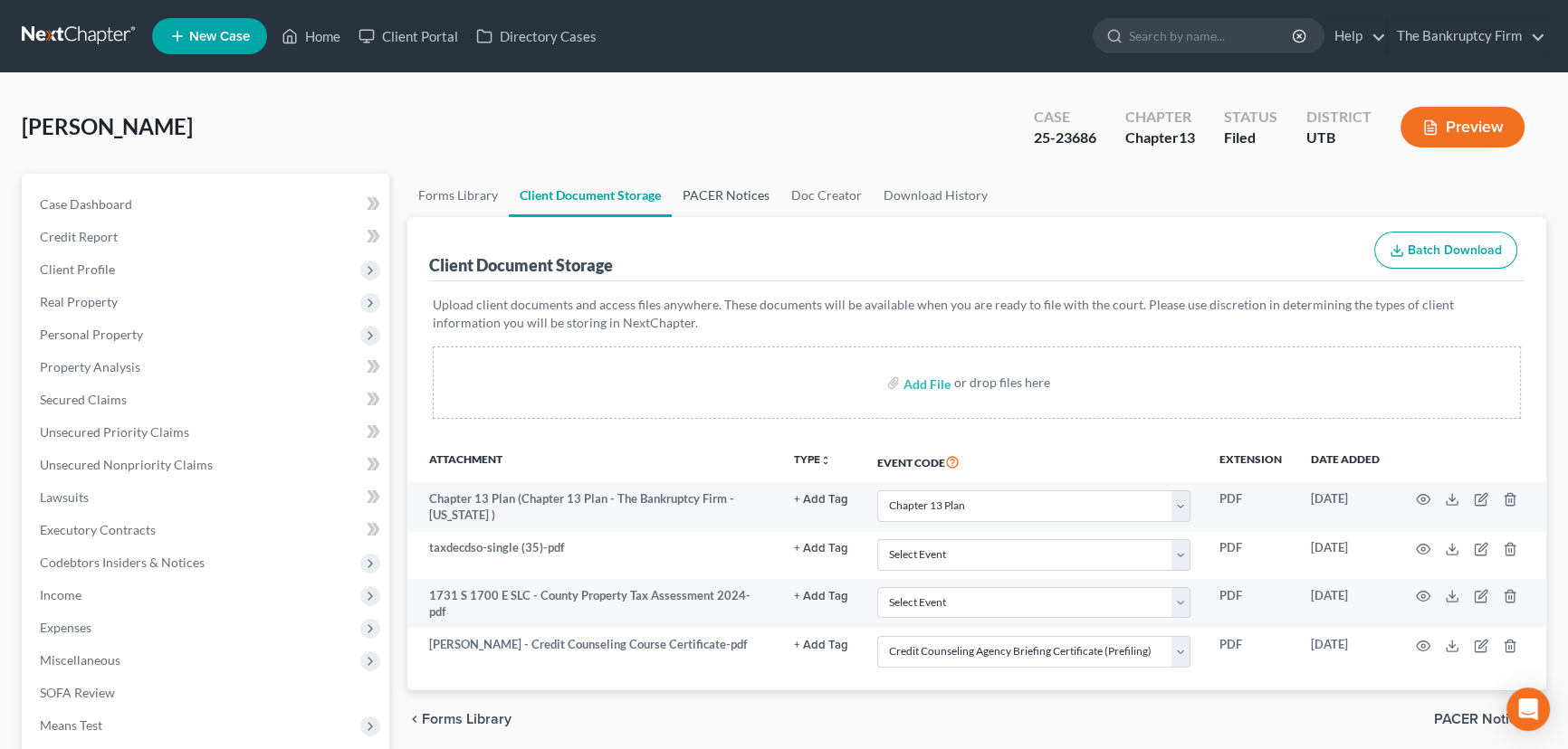
click at [737, 193] on link "PACER Notices" at bounding box center [726, 194] width 108 height 43
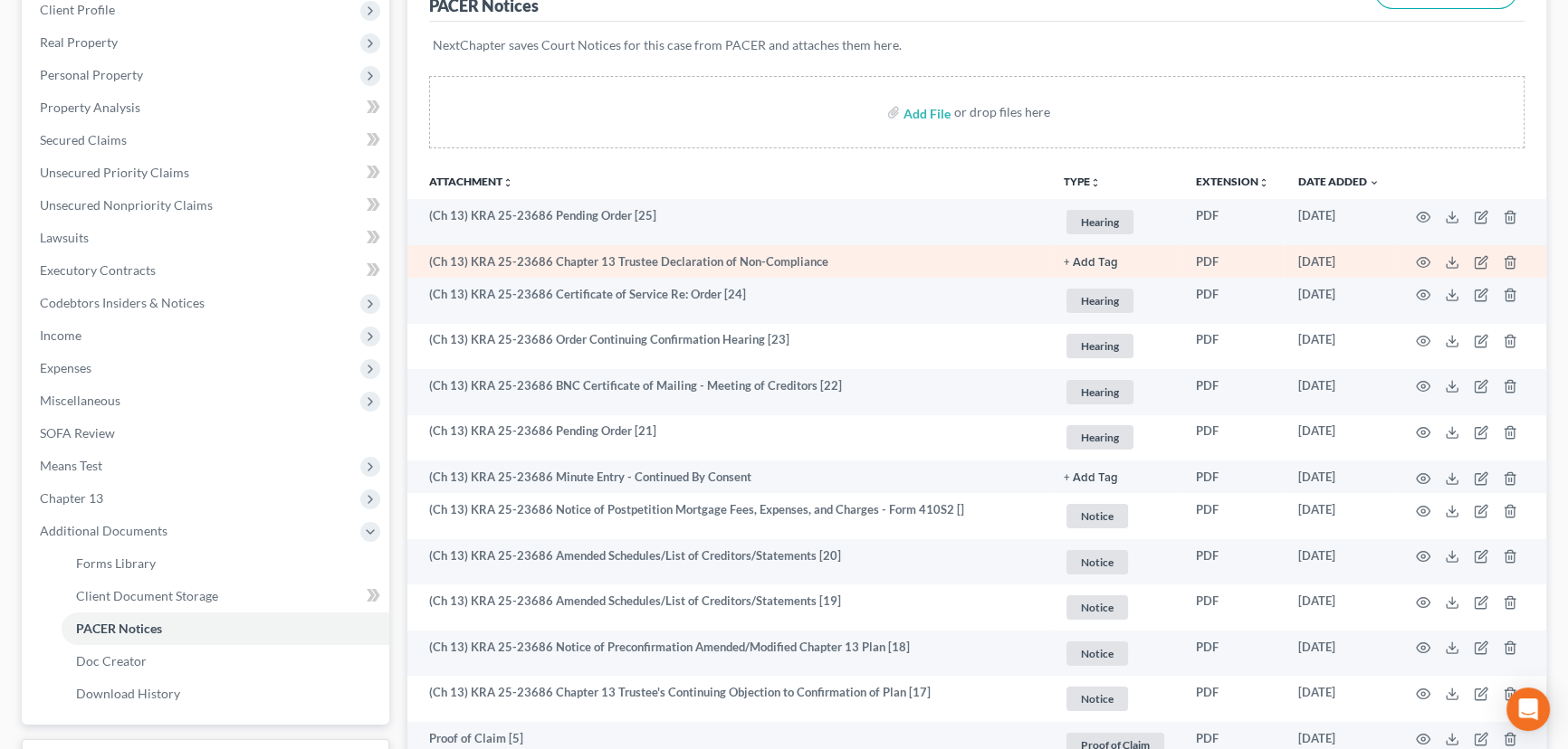
scroll to position [246, 0]
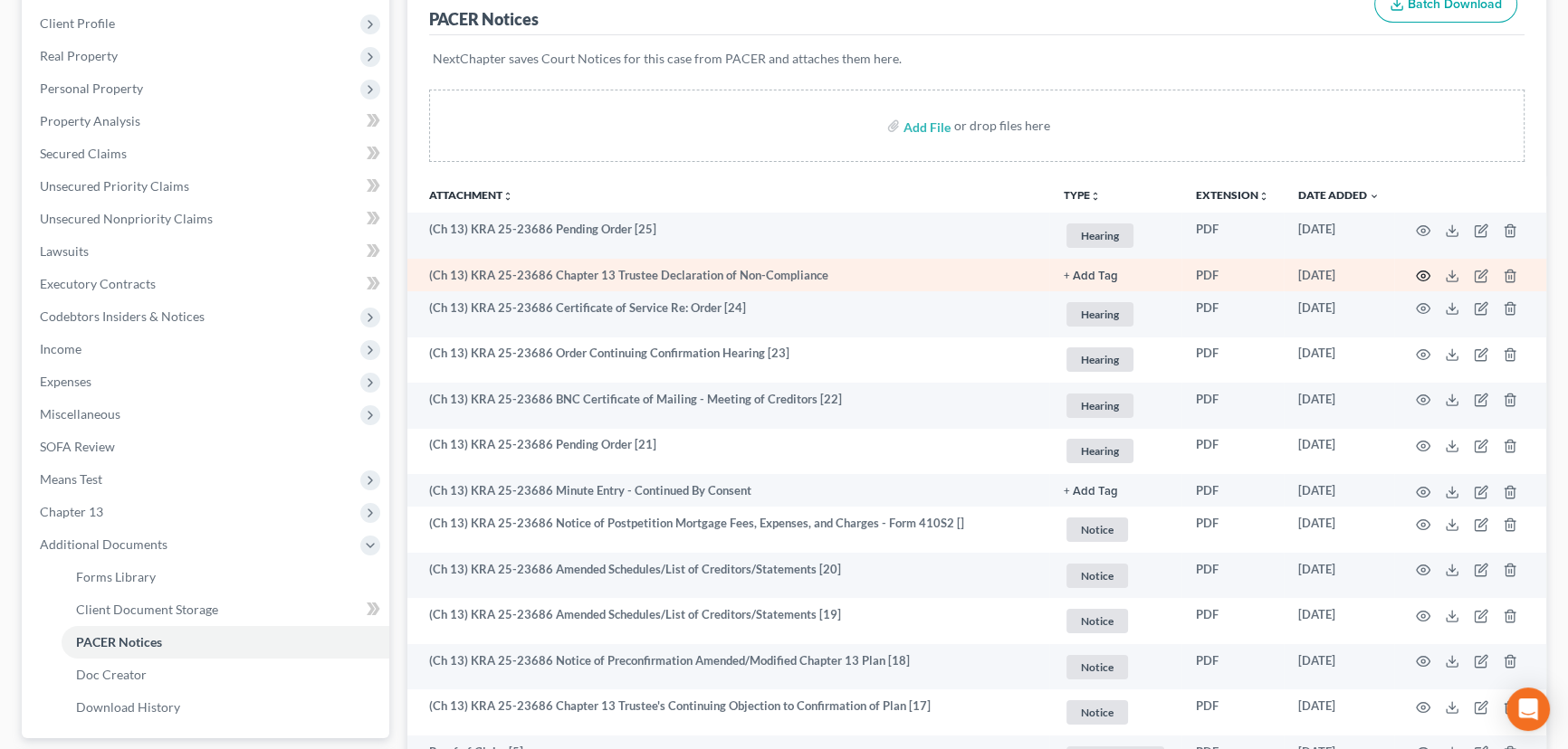
click at [1418, 271] on icon "button" at bounding box center [1423, 276] width 14 height 14
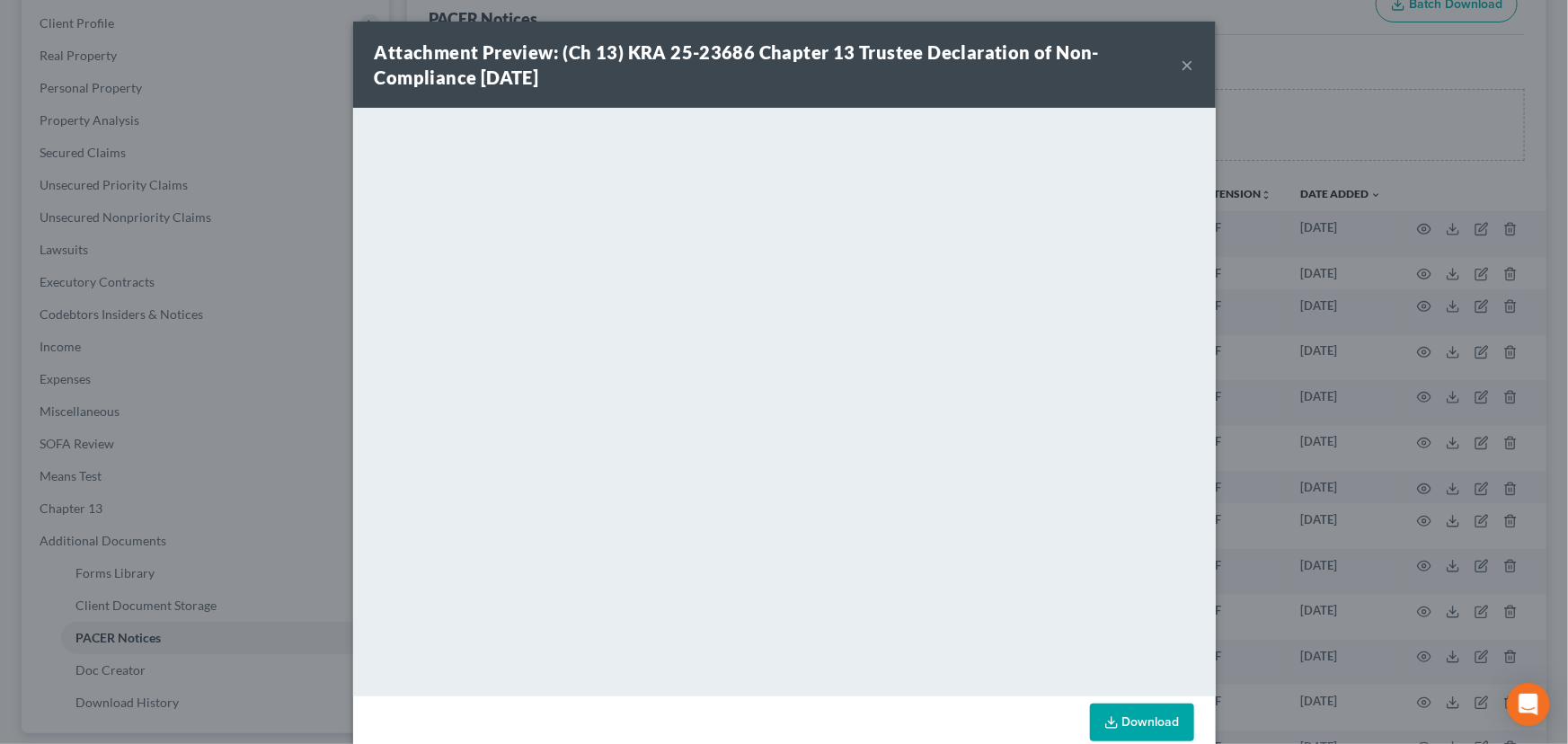
click at [1184, 70] on button "×" at bounding box center [1187, 65] width 12 height 22
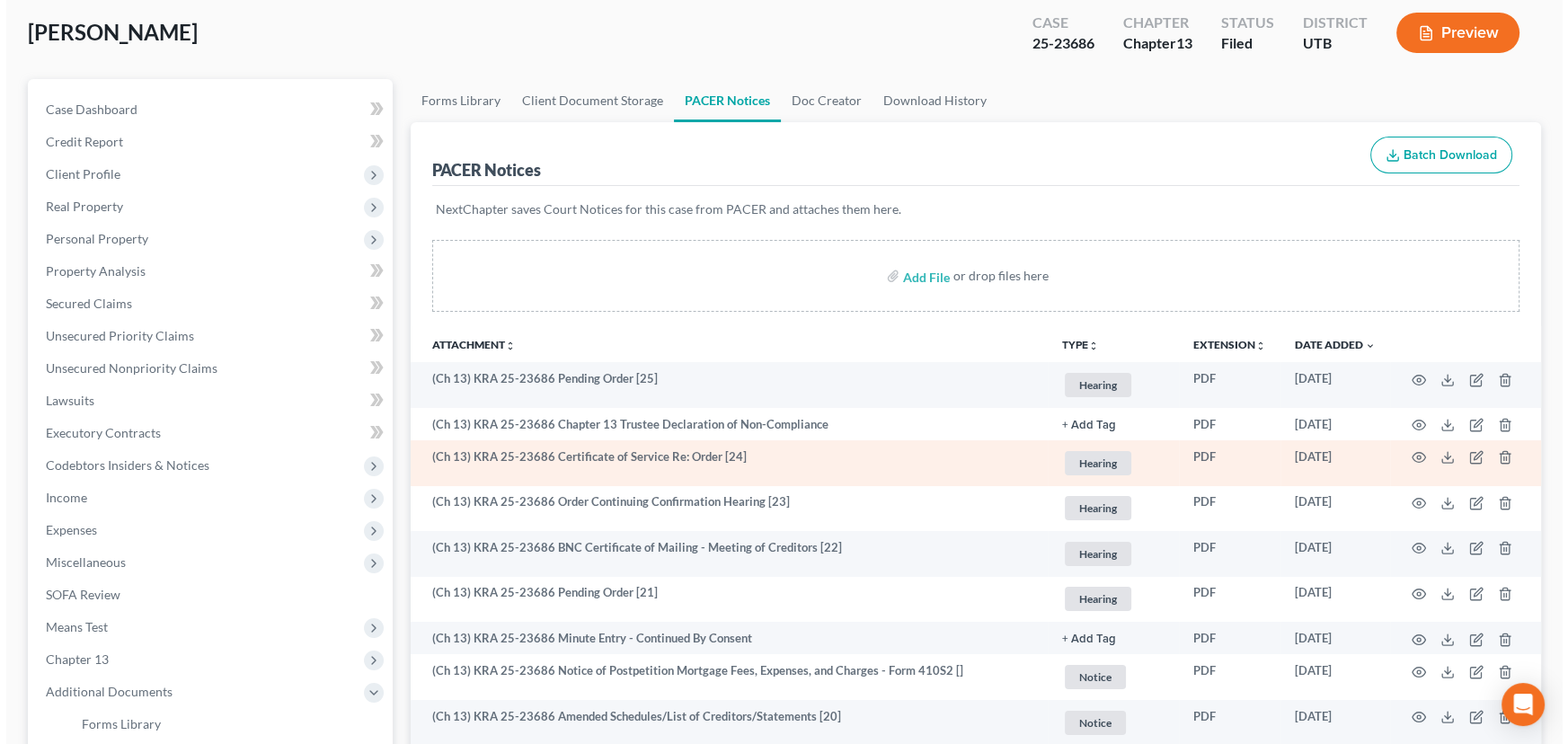
scroll to position [0, 0]
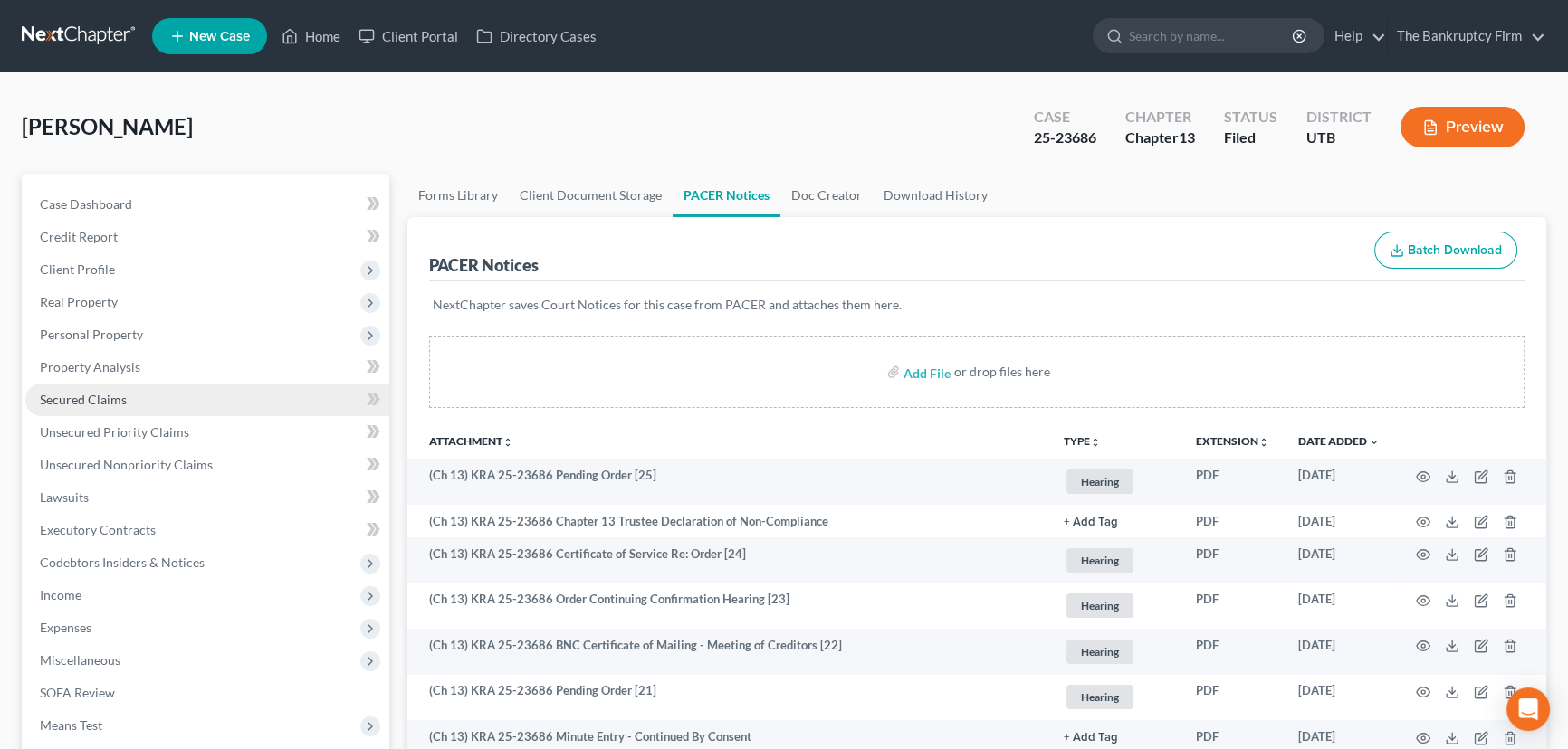
click at [81, 404] on span "Secured Claims" at bounding box center [83, 399] width 87 height 15
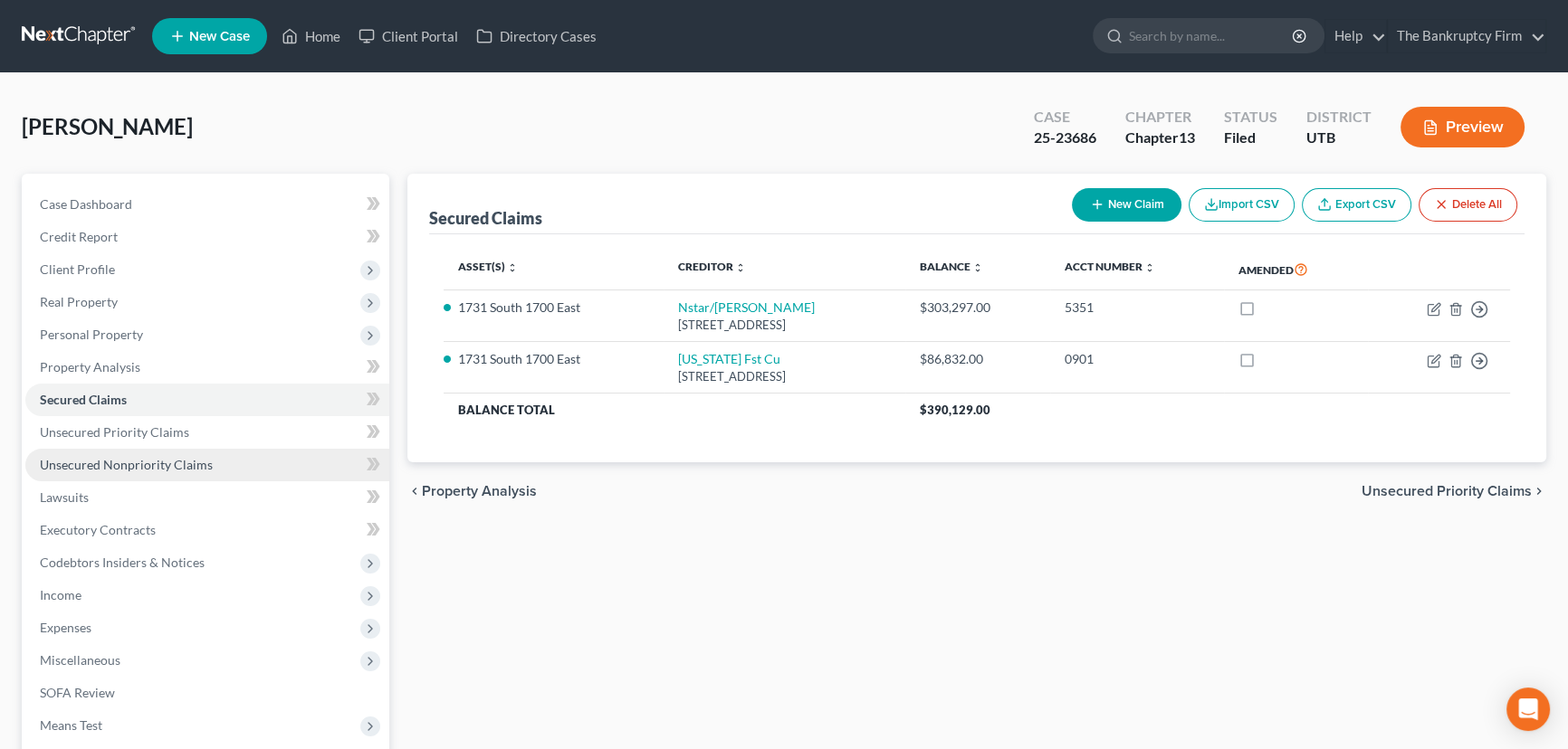
click at [118, 461] on span "Unsecured Nonpriority Claims" at bounding box center [127, 465] width 173 height 15
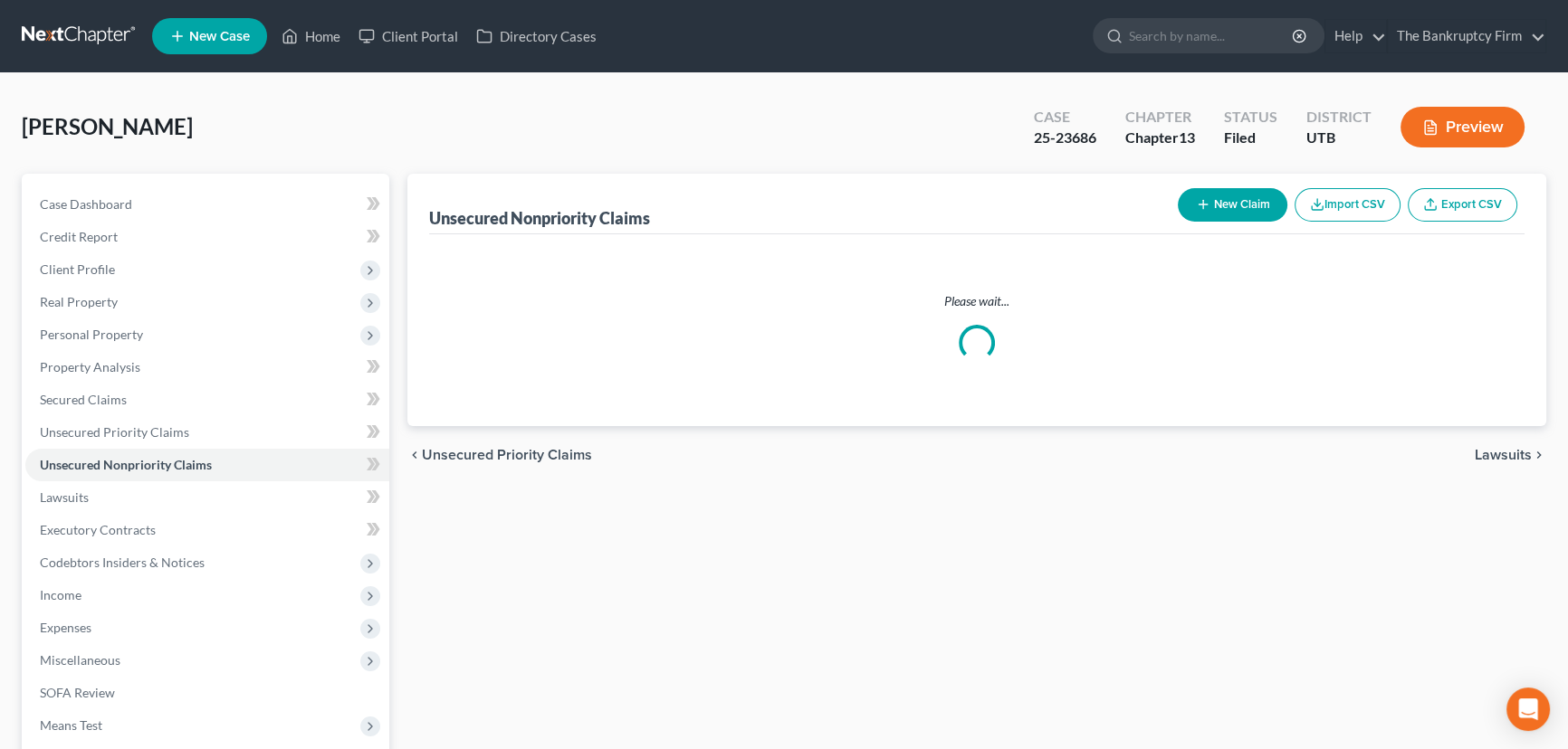
click at [1224, 205] on button "New Claim" at bounding box center [1233, 205] width 109 height 34
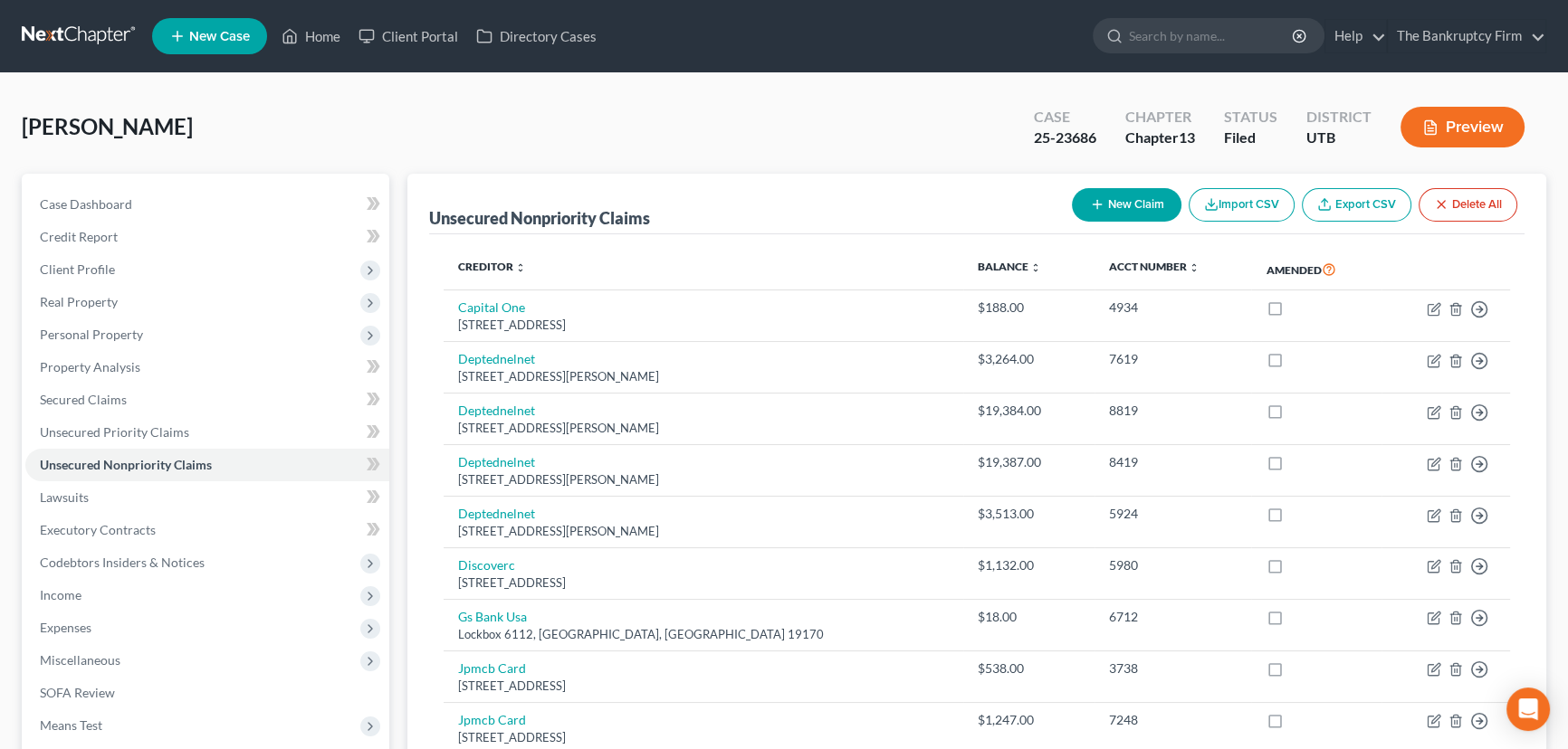
click at [1123, 204] on button "New Claim" at bounding box center [1127, 205] width 109 height 34
select select "0"
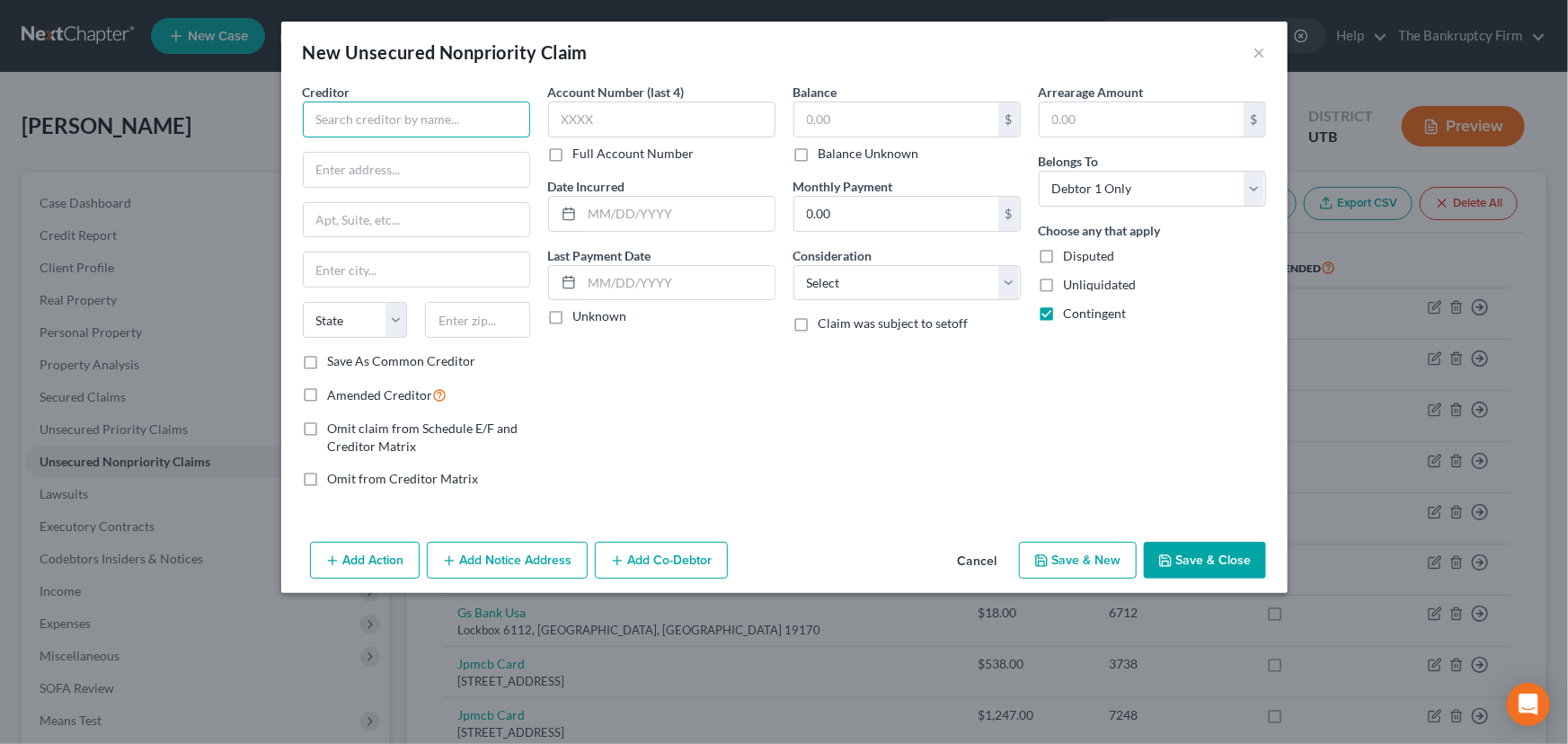
click at [338, 118] on input "text" at bounding box center [416, 120] width 227 height 36
paste input "Small Business Administration 125 South State Street, Room 2227 Salt Lake City,…"
drag, startPoint x: 485, startPoint y: 119, endPoint x: 384, endPoint y: 122, distance: 101.0
click at [384, 122] on input "Small Business Administration 125 South State Street, Room 2227 Salt Lake City,…" at bounding box center [416, 120] width 227 height 36
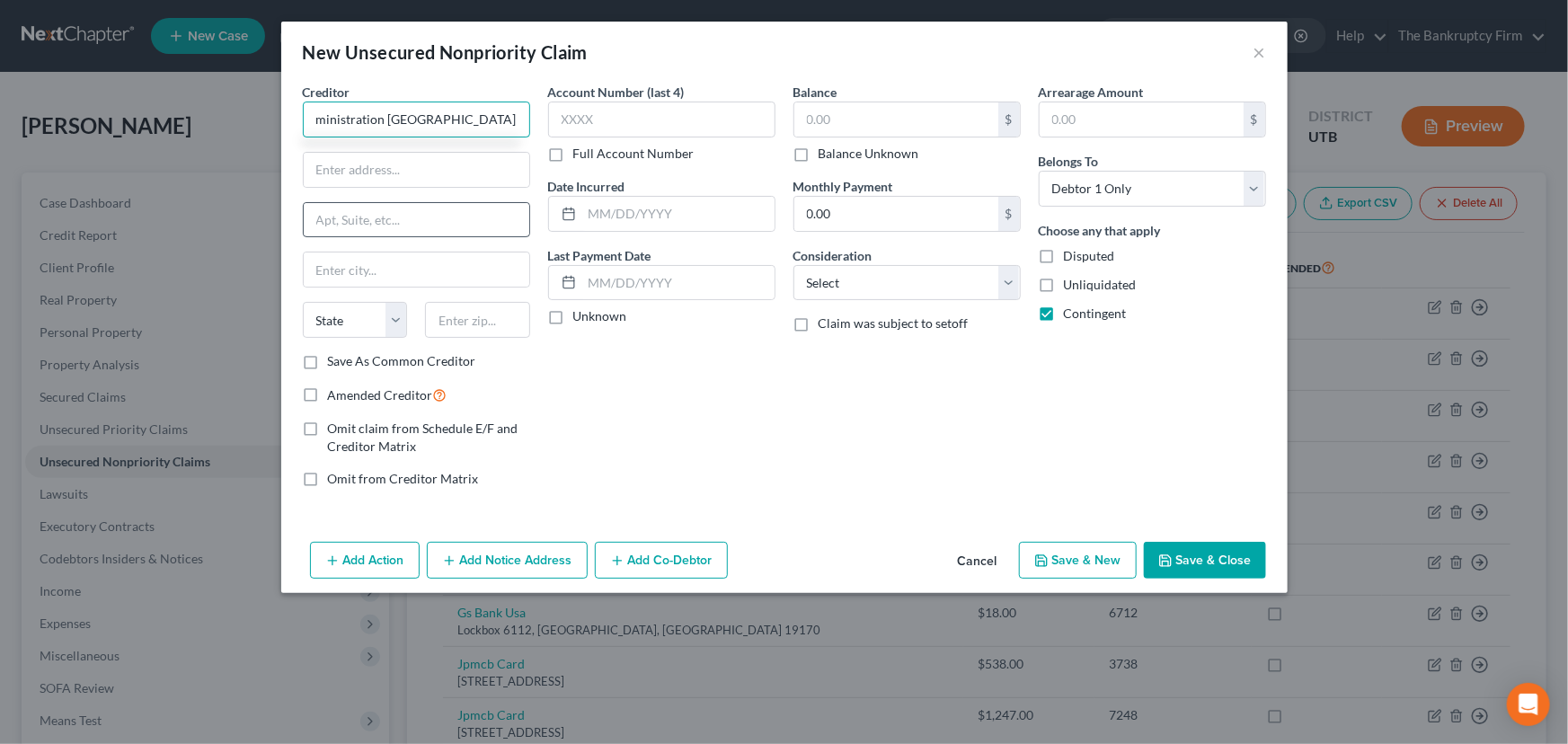
scroll to position [0, 101]
type input "Small Business Administration Salt Lake City, UT 84138"
click at [327, 168] on input "text" at bounding box center [416, 170] width 225 height 34
paste input "125 South State Street, Room 2227"
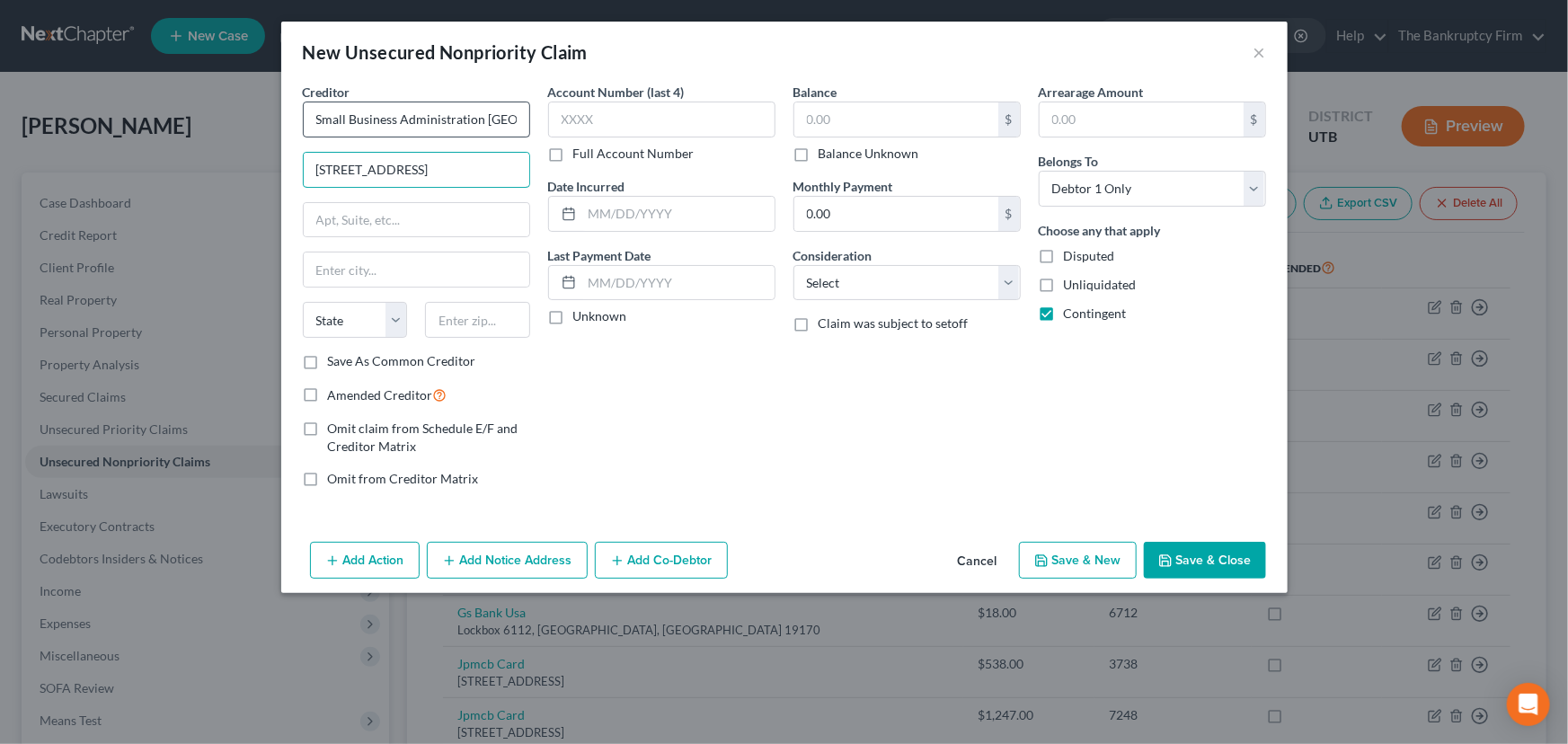
type input "125 South State Street, Room 2227"
click at [319, 117] on input "Small Business Administration Salt Lake City, UT 84138" at bounding box center [416, 120] width 227 height 36
drag, startPoint x: 315, startPoint y: 120, endPoint x: 275, endPoint y: 122, distance: 40.0
click at [275, 122] on div "New Unsecured Nonpriority Claim × Creditor * Small Business Administration Salt…" at bounding box center [784, 372] width 1568 height 744
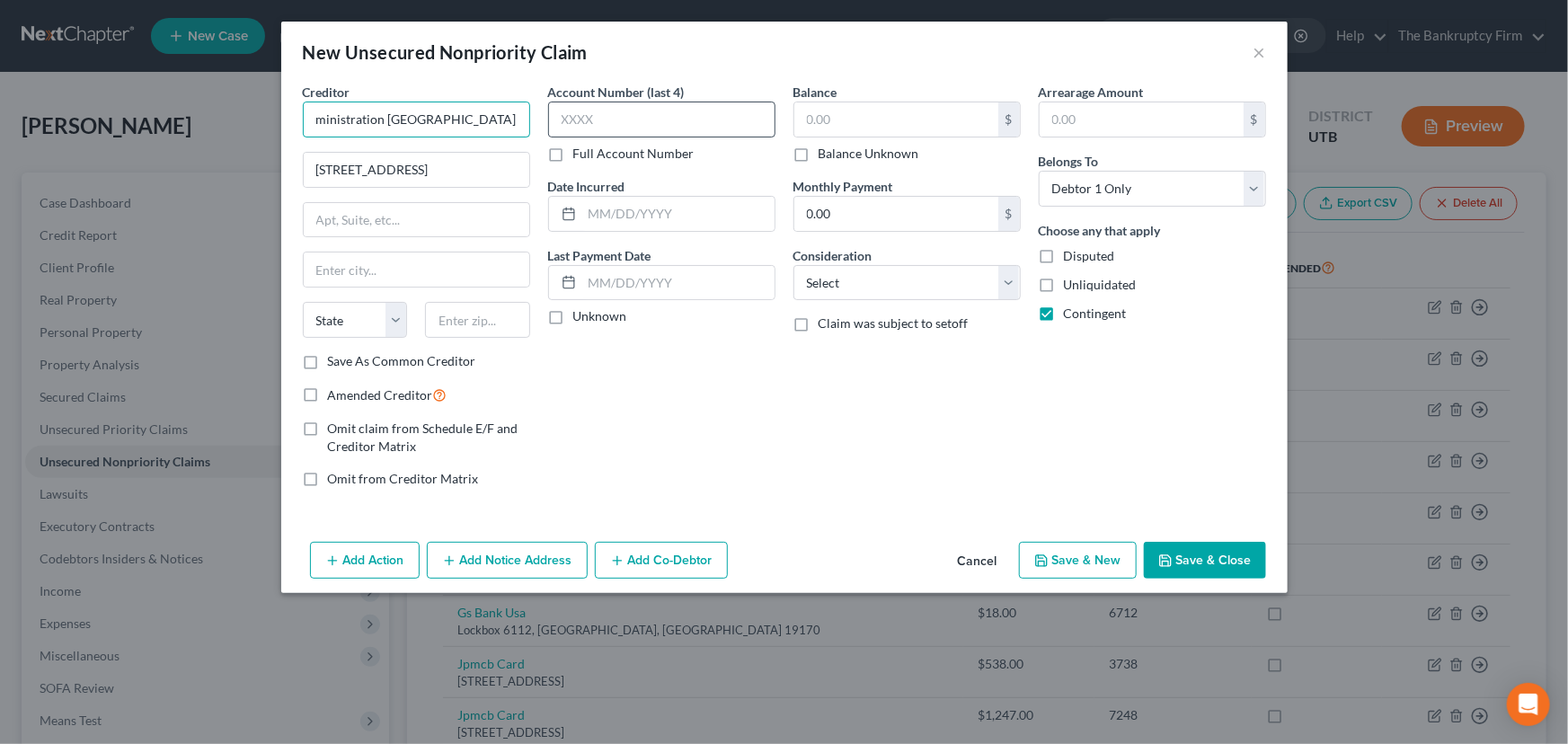
drag, startPoint x: 485, startPoint y: 117, endPoint x: 573, endPoint y: 121, distance: 88.1
click at [573, 121] on div "Creditor * Small Business Administration Salt Lake City, UT 84138 125 South Sta…" at bounding box center [784, 292] width 981 height 420
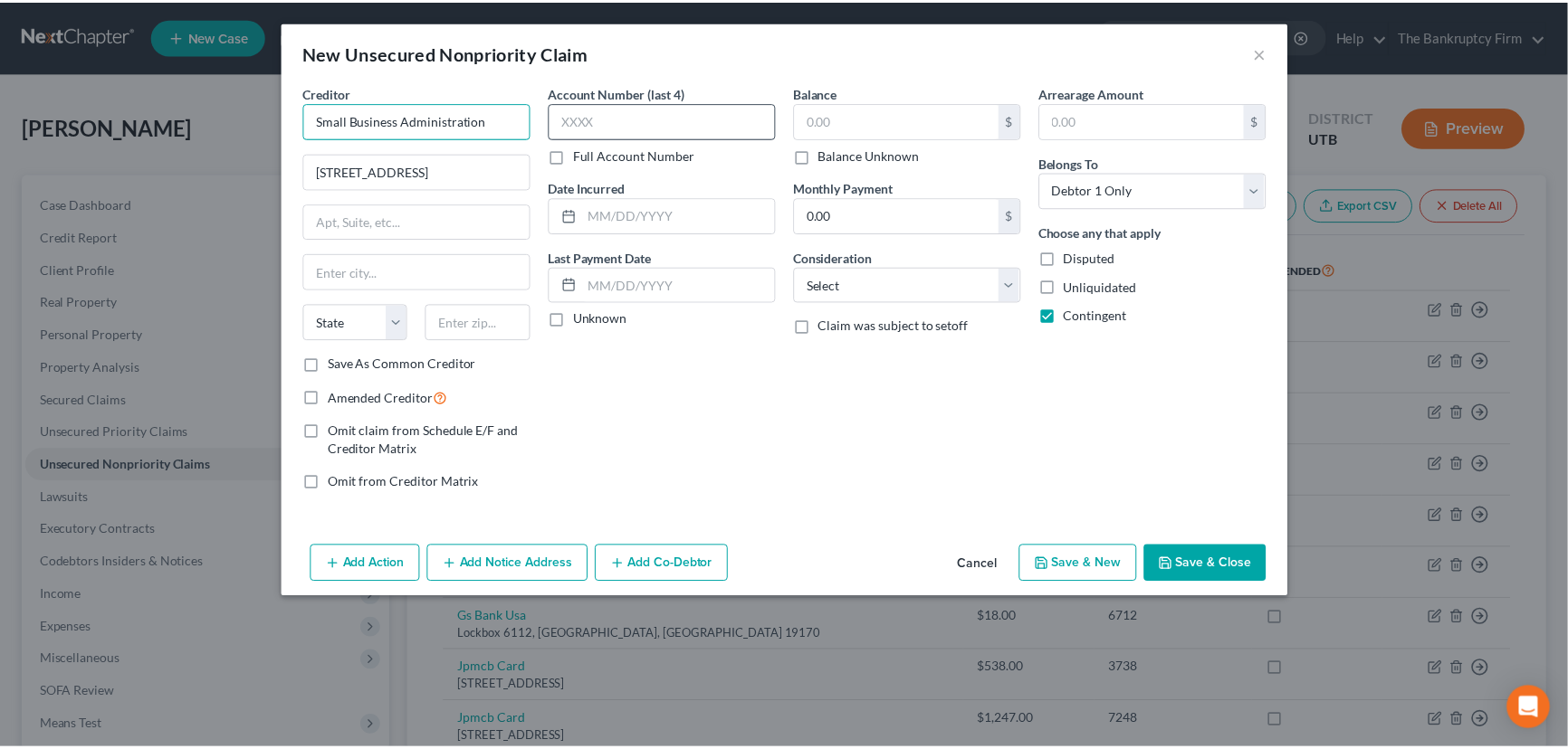
scroll to position [0, 0]
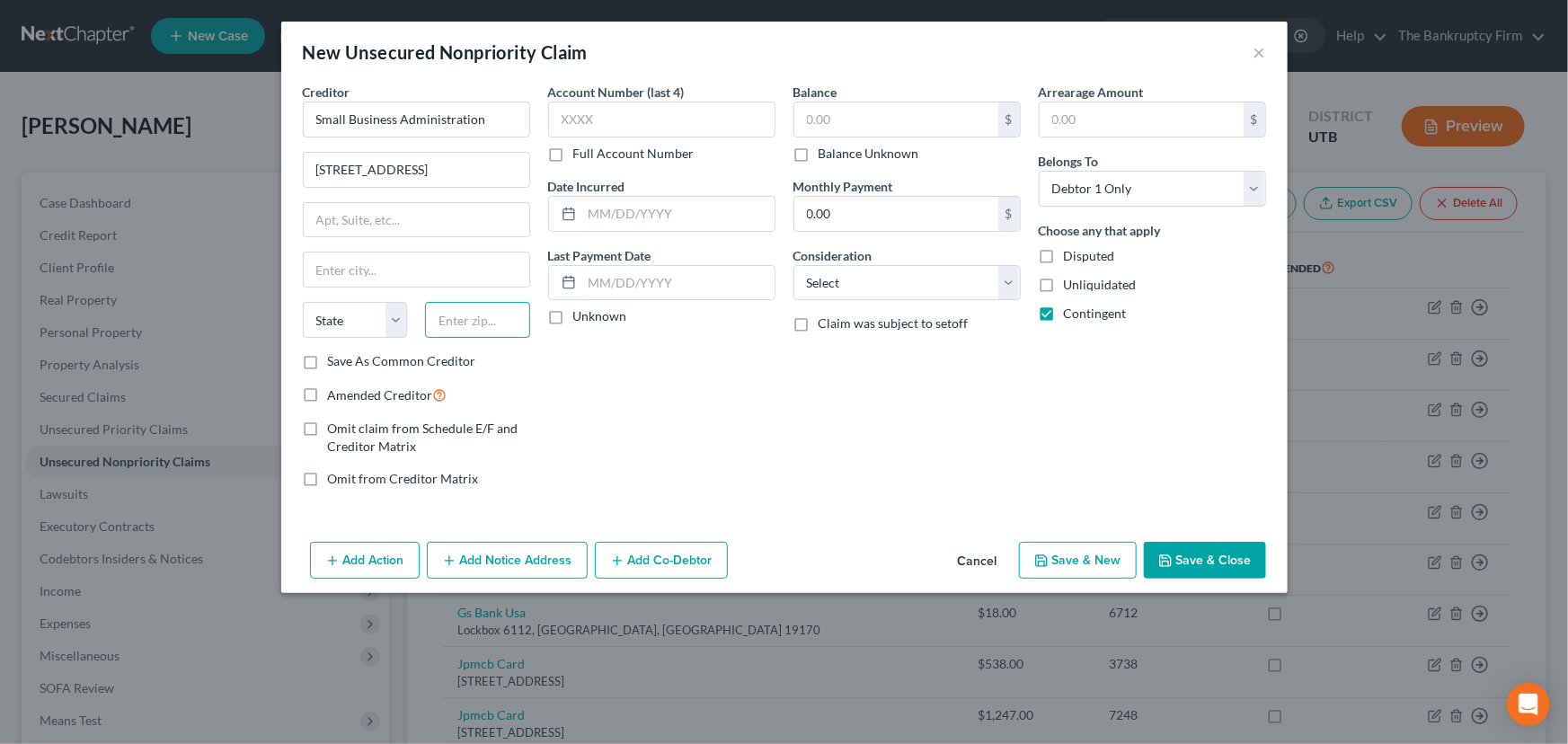
click at [457, 320] on input "text" at bounding box center [477, 320] width 106 height 36
type input "Small Business Administration"
type input "84138"
click at [819, 151] on label "Balance Unknown" at bounding box center [869, 153] width 101 height 18
click at [825, 151] on input "Balance Unknown" at bounding box center [831, 150] width 11 height 11
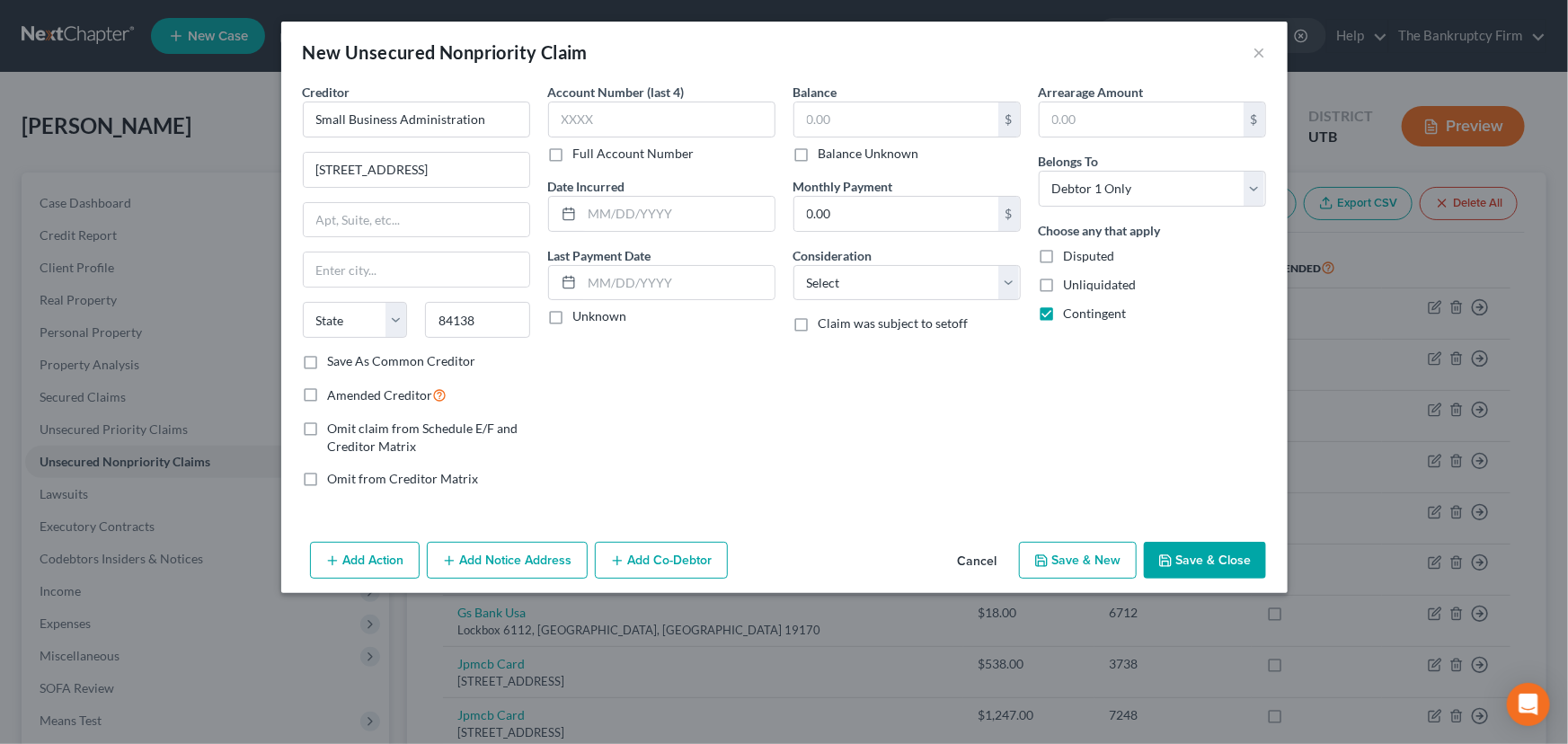
checkbox input "true"
type input "0.00"
type input "Salt Lake City"
select select "46"
click at [328, 358] on label "Save As Common Creditor" at bounding box center [402, 361] width 148 height 18
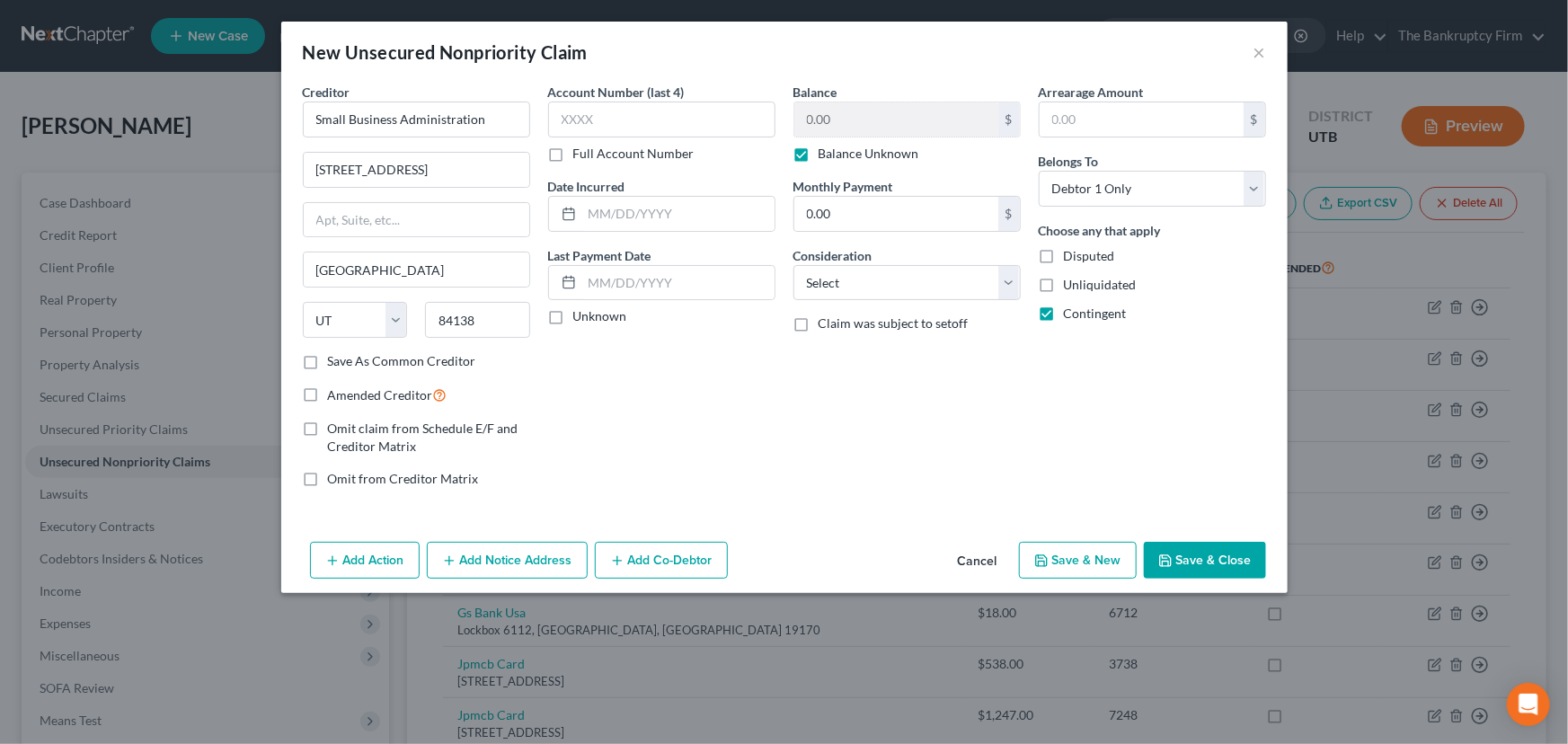
click at [335, 358] on input "Save As Common Creditor" at bounding box center [340, 358] width 11 height 11
checkbox input "true"
click at [312, 115] on input "Small Business Administration" at bounding box center [416, 120] width 227 height 36
type input "Deputy Counsel Small Business Administration"
click at [1193, 555] on button "Save & Close" at bounding box center [1205, 561] width 122 height 38
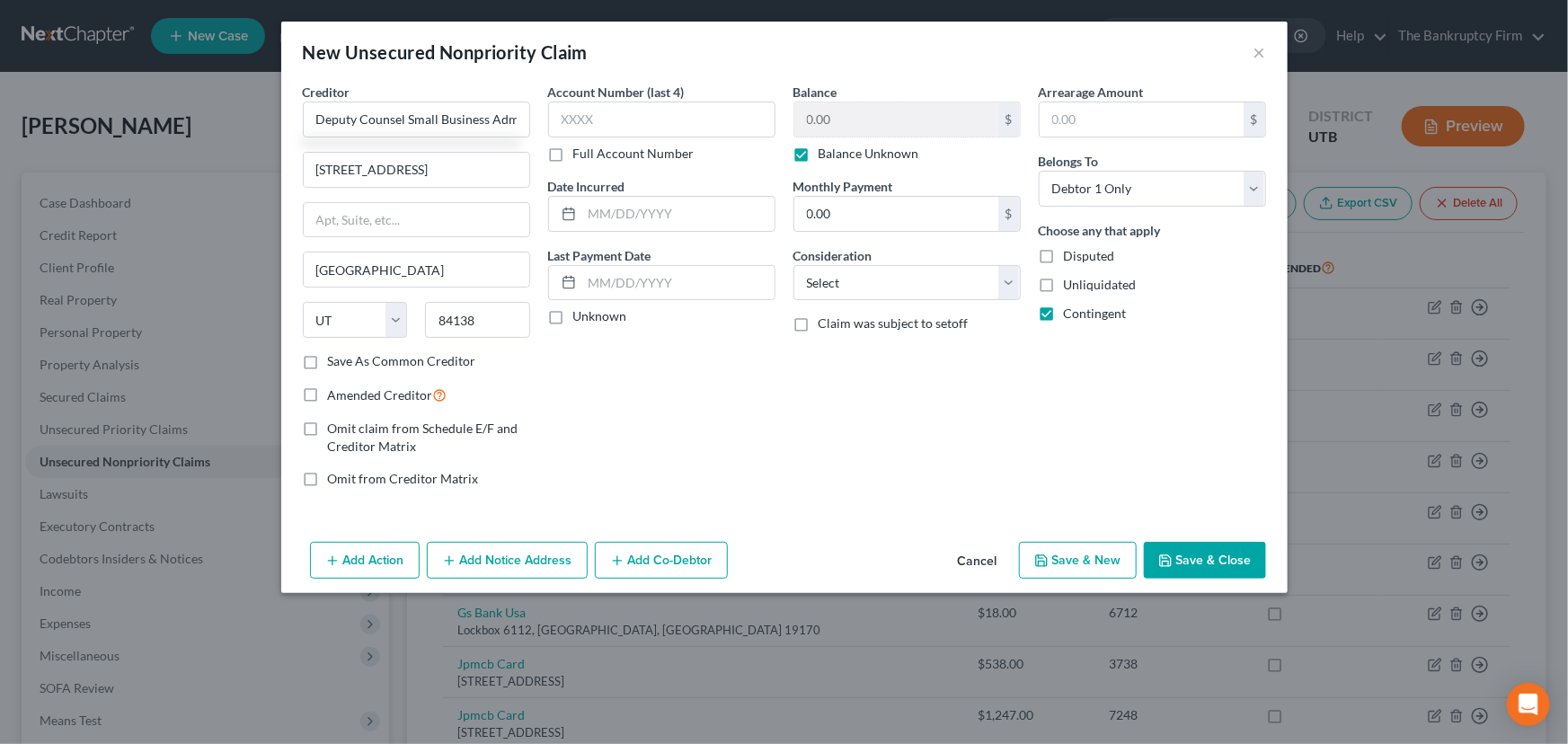
checkbox input "false"
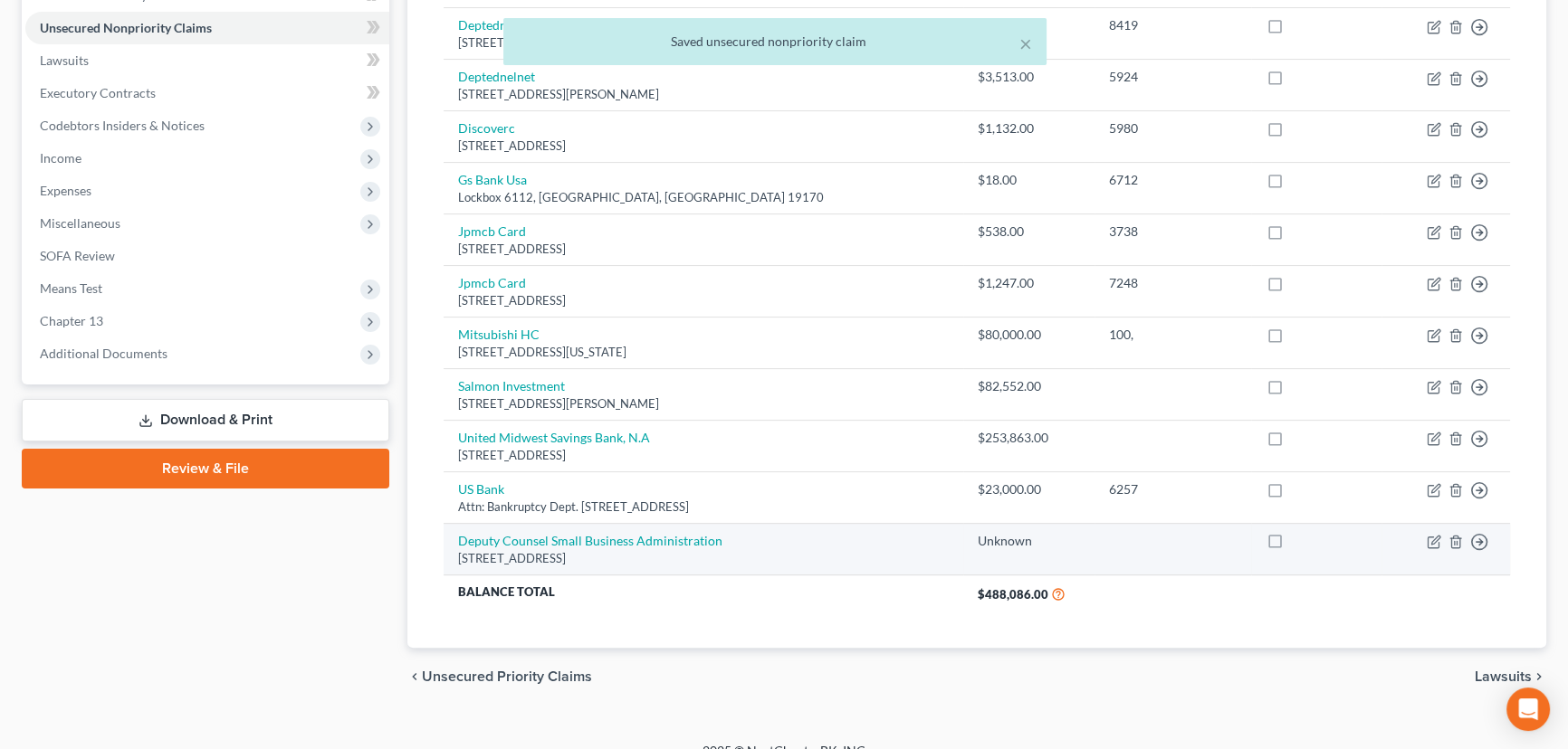
scroll to position [460, 0]
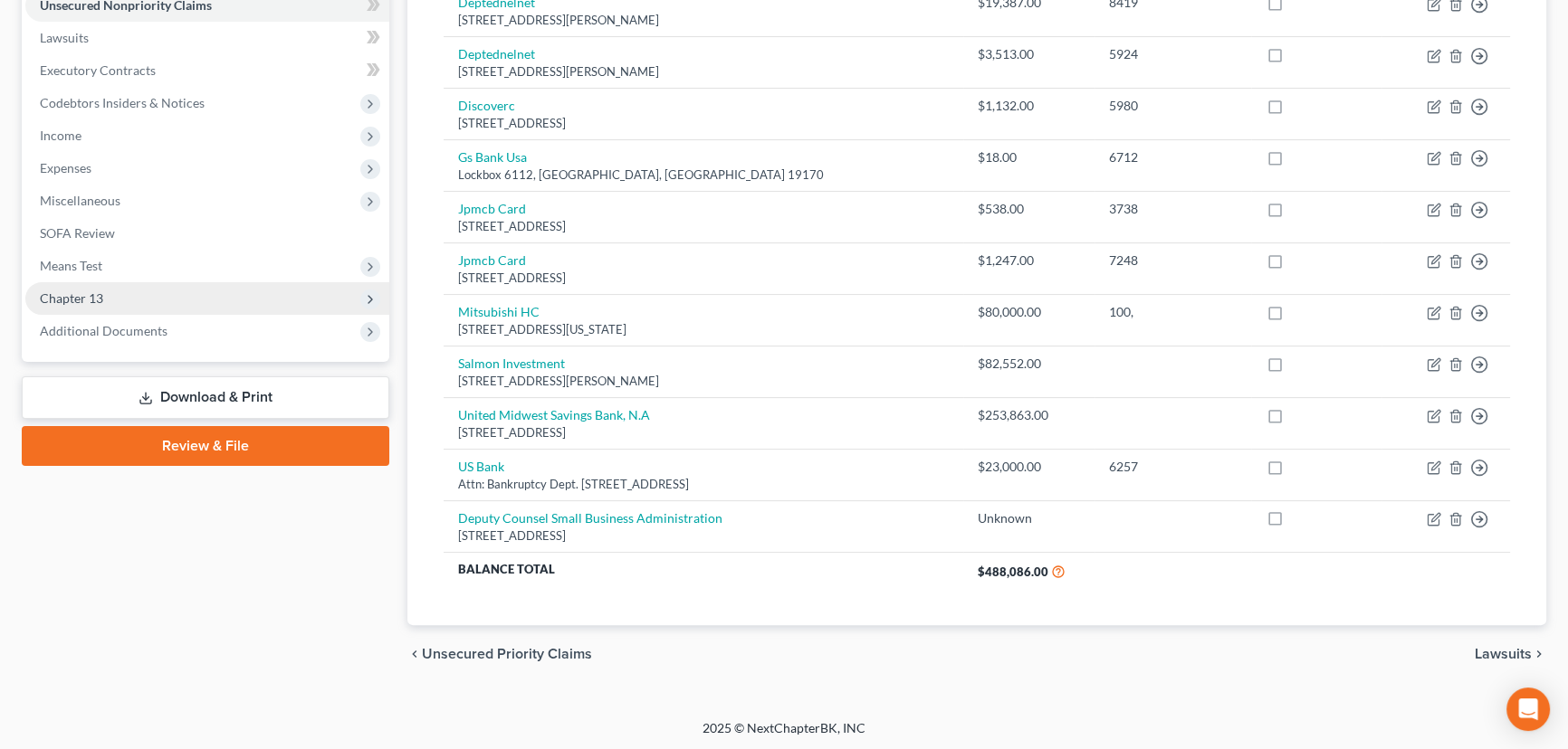
drag, startPoint x: 177, startPoint y: 396, endPoint x: 196, endPoint y: 397, distance: 19.0
click at [177, 396] on link "Download & Print" at bounding box center [206, 397] width 368 height 42
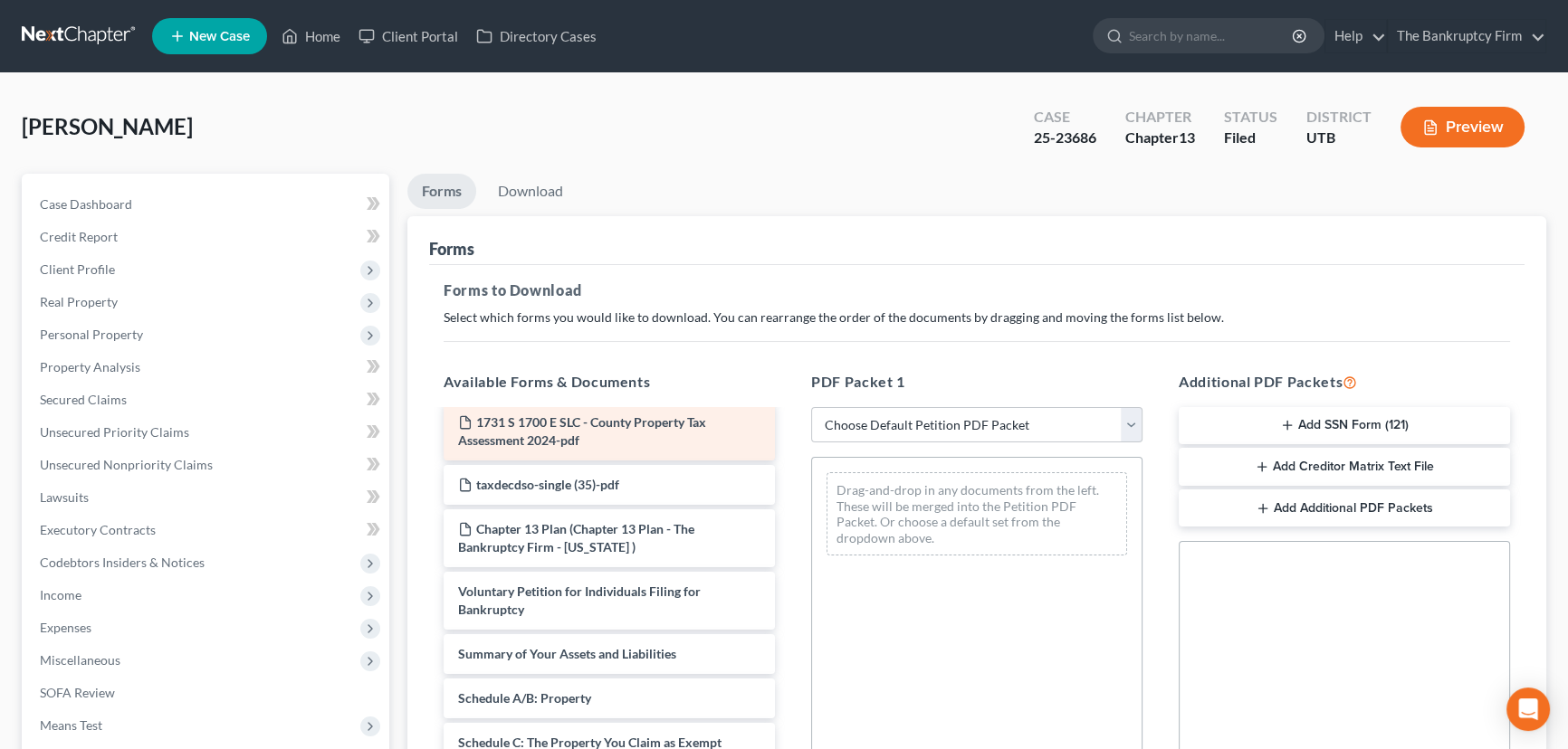
scroll to position [329, 0]
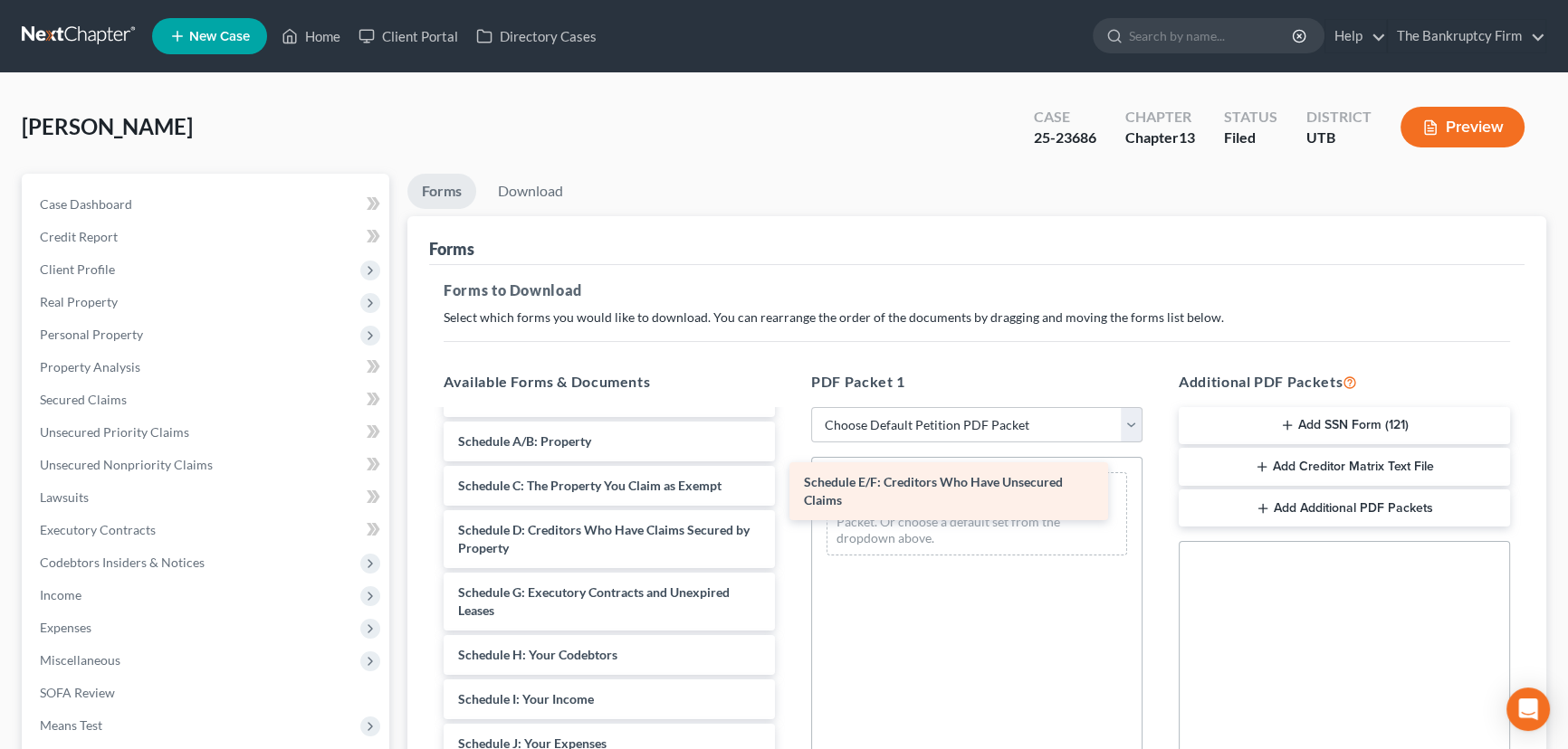
drag, startPoint x: 577, startPoint y: 593, endPoint x: 923, endPoint y: 485, distance: 362.5
click at [790, 485] on div "Schedule E/F: Creditors Who Have Unsecured Claims Cam Rigby - Credit Counseling…" at bounding box center [610, 605] width 360 height 1045
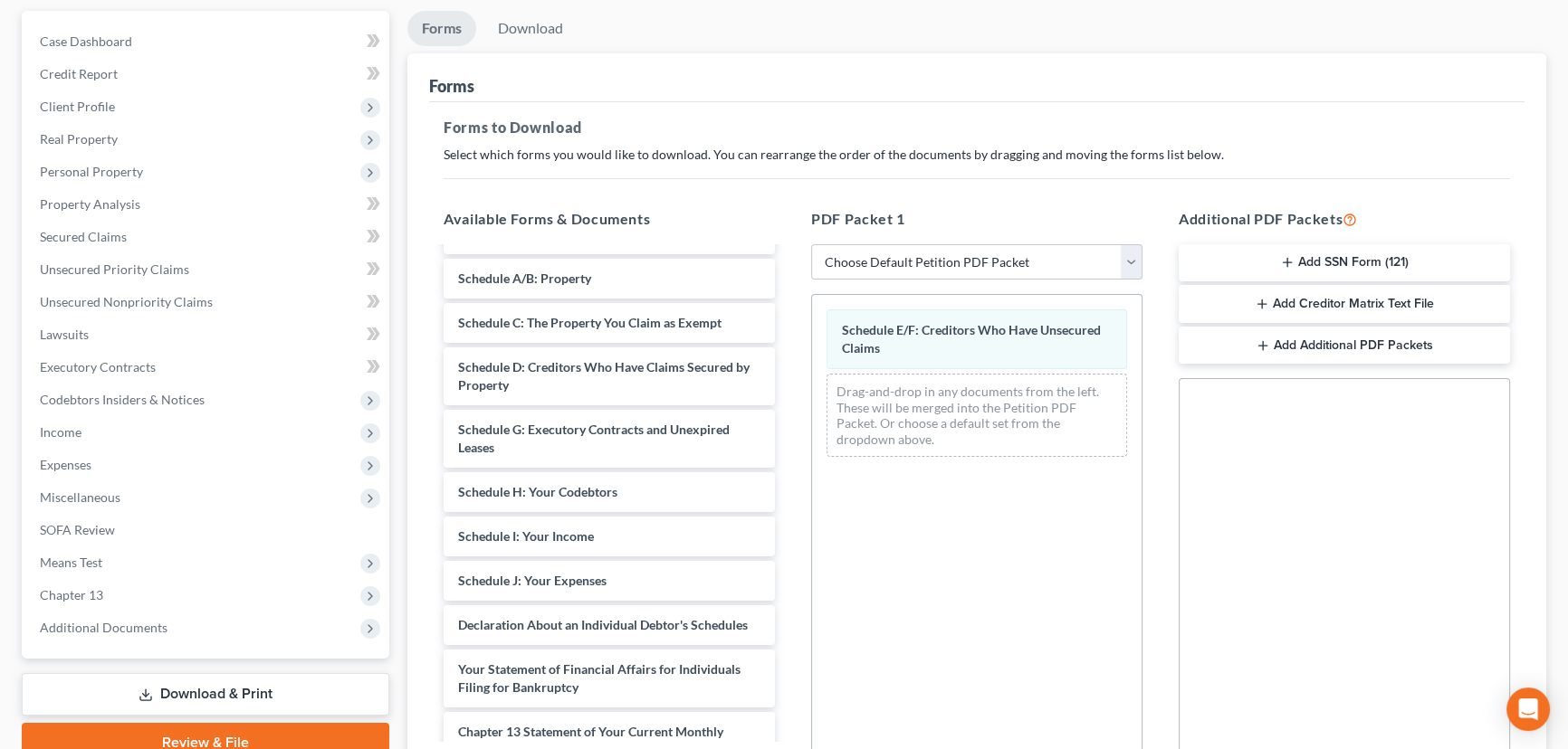
scroll to position [164, 0]
click at [1312, 303] on button "Add Creditor Matrix Text File" at bounding box center [1345, 304] width 332 height 38
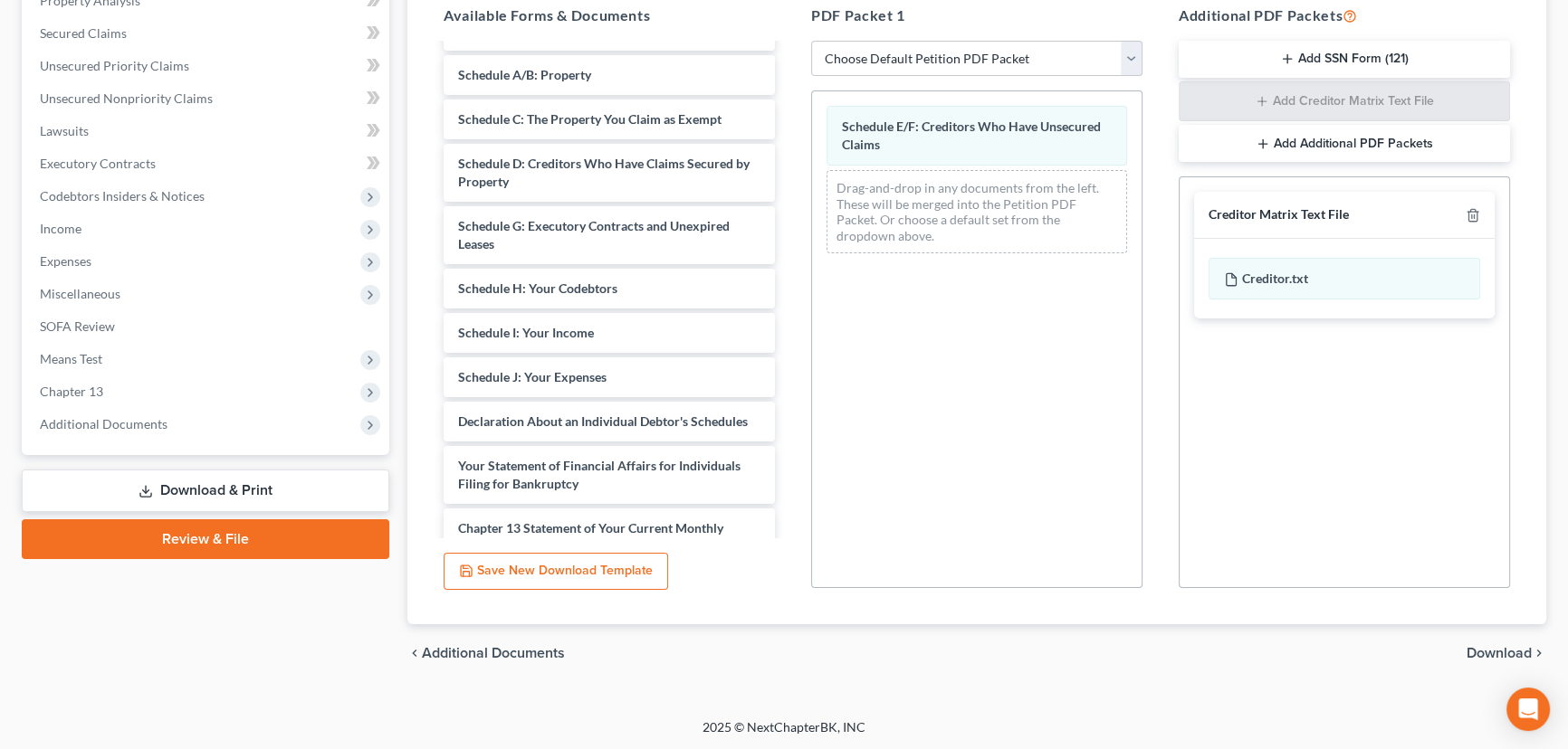
click at [1488, 647] on span "Download" at bounding box center [1500, 653] width 65 height 14
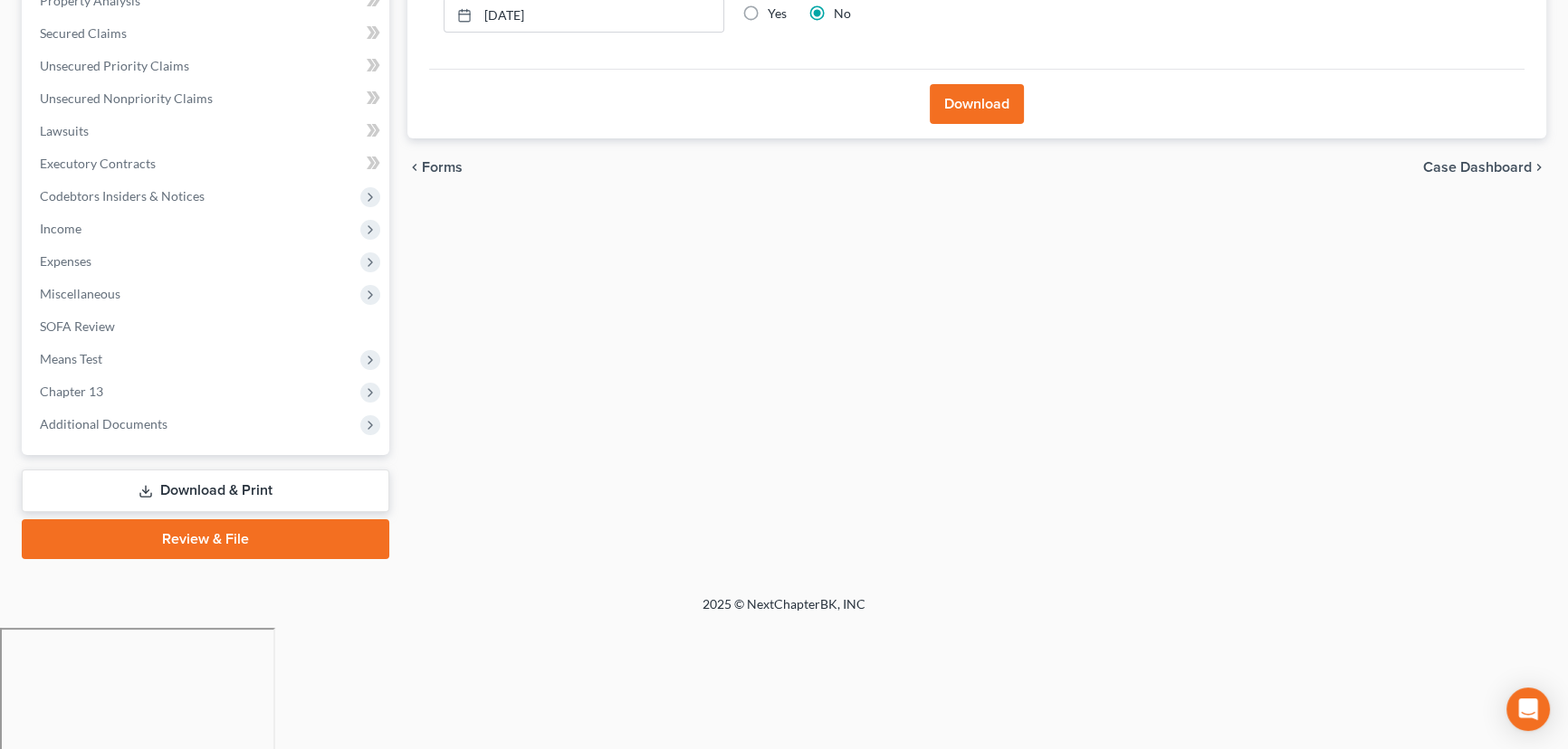
scroll to position [242, 0]
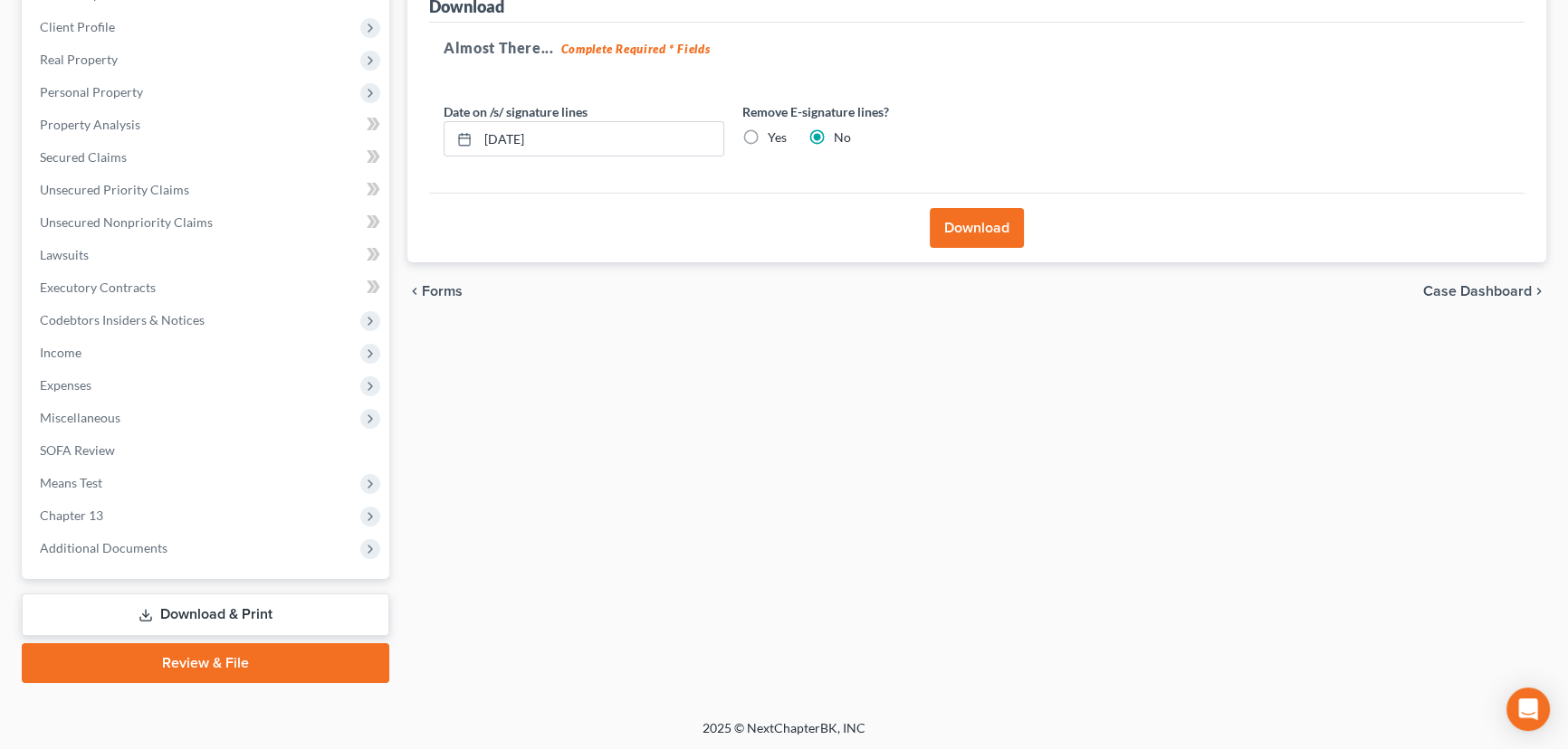
click at [978, 227] on button "Download" at bounding box center [977, 228] width 94 height 40
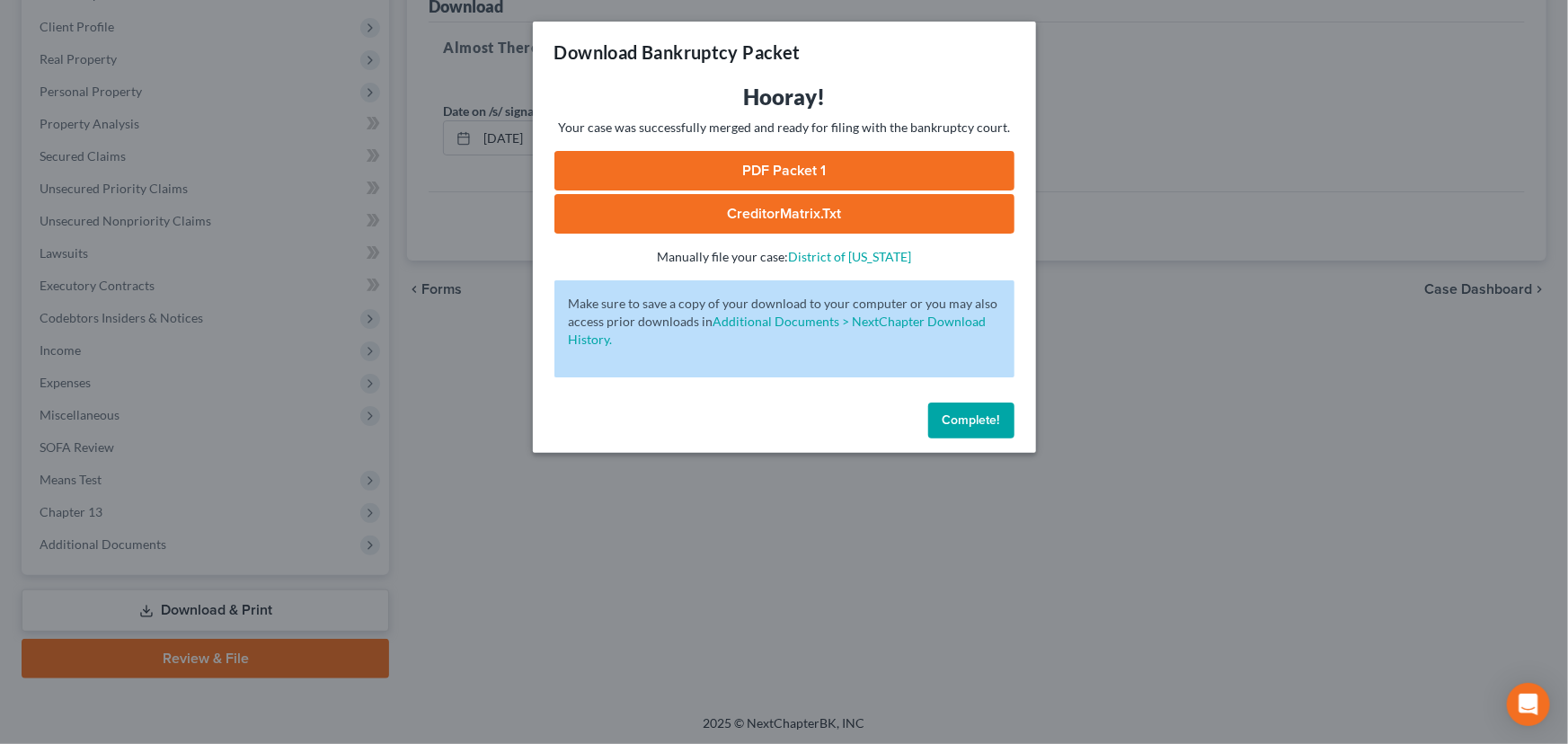
drag, startPoint x: 772, startPoint y: 168, endPoint x: 1029, endPoint y: 197, distance: 258.6
click at [772, 168] on link "PDF Packet 1" at bounding box center [784, 171] width 460 height 40
click at [737, 215] on link "CreditorMatrix.txt" at bounding box center [784, 214] width 460 height 40
drag, startPoint x: 964, startPoint y: 412, endPoint x: 861, endPoint y: 399, distance: 103.8
click at [964, 413] on span "Complete!" at bounding box center [971, 421] width 57 height 15
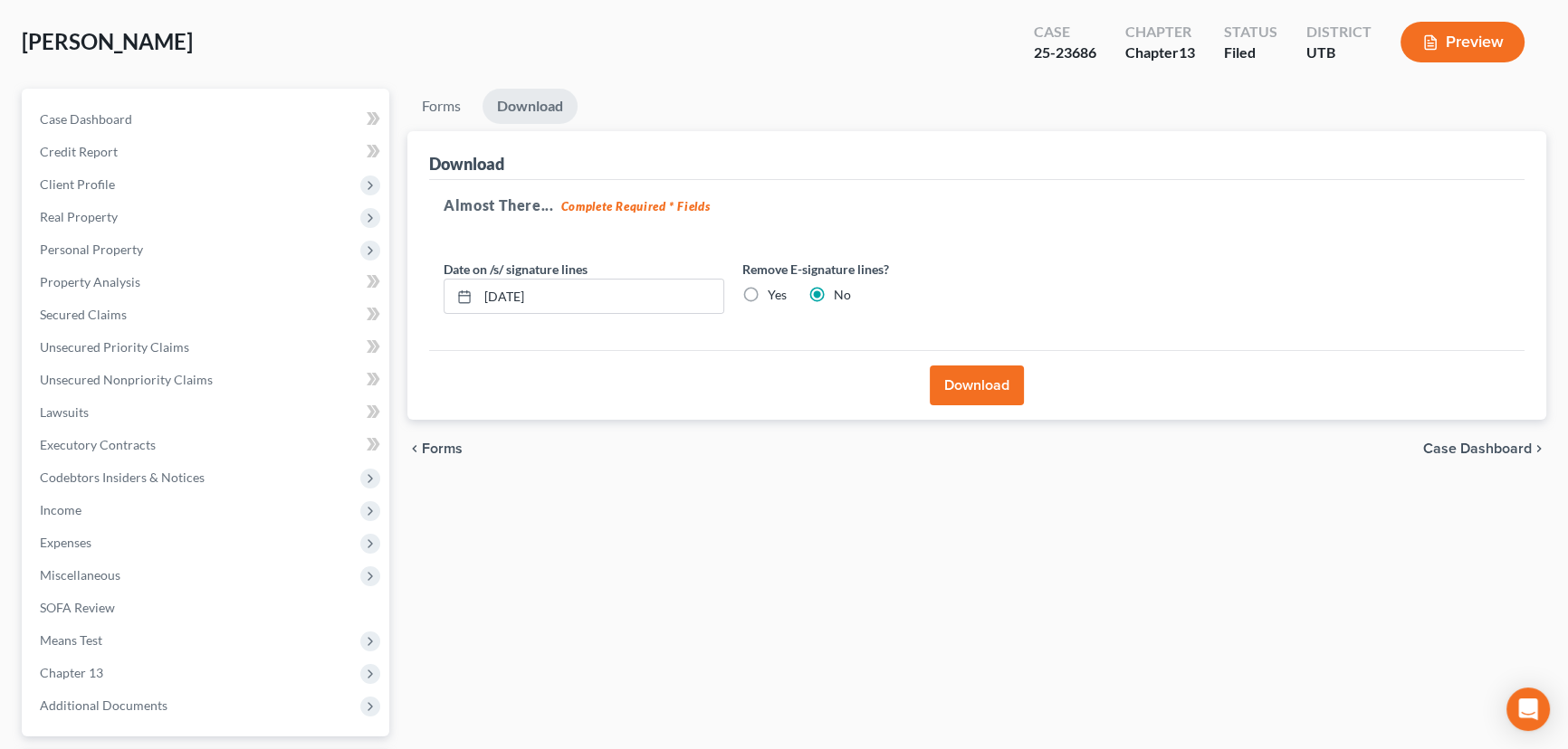
scroll to position [0, 0]
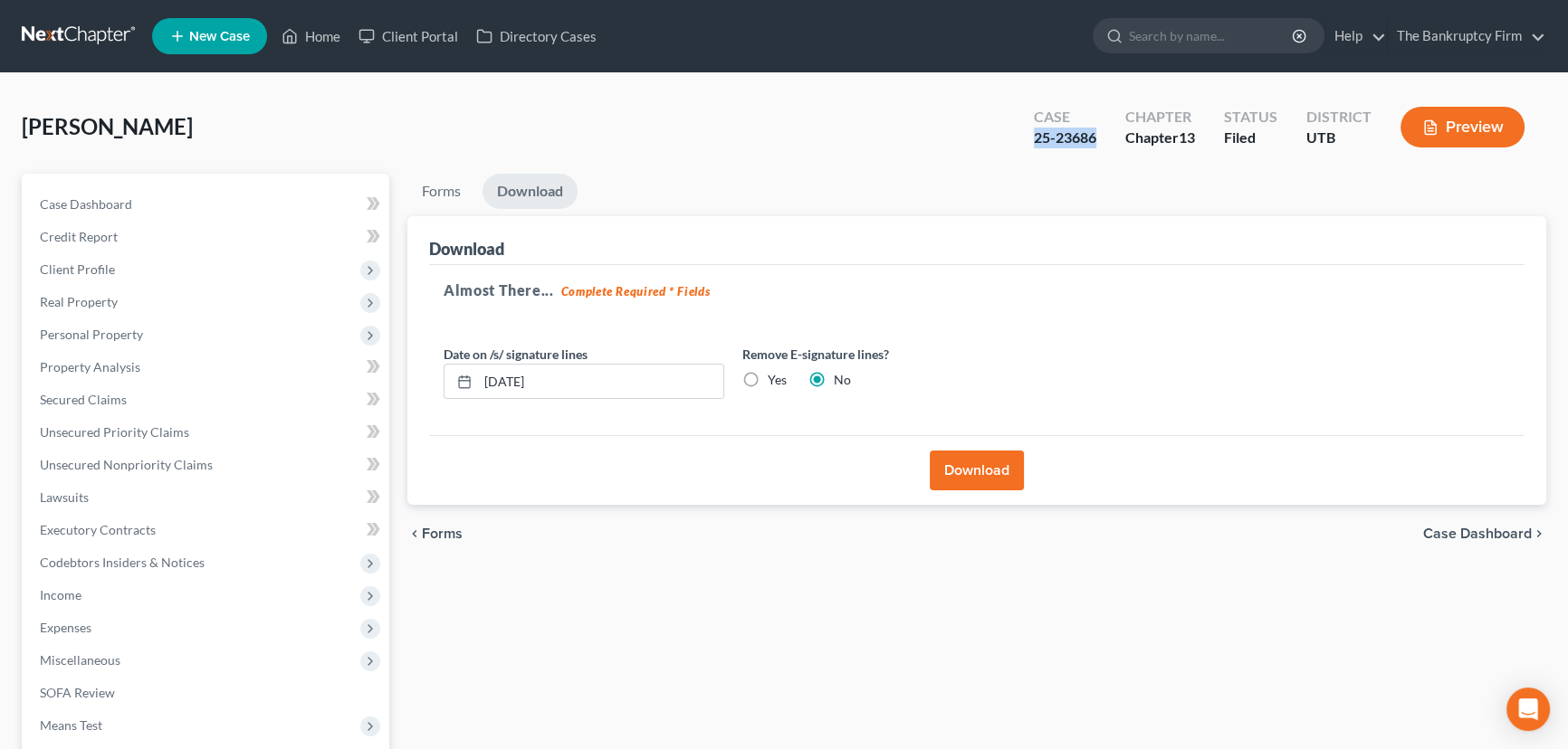
drag, startPoint x: 1097, startPoint y: 139, endPoint x: 1033, endPoint y: 148, distance: 64.6
click at [1033, 148] on div "Case 25-23686" at bounding box center [1065, 129] width 91 height 54
copy div "25-23686"
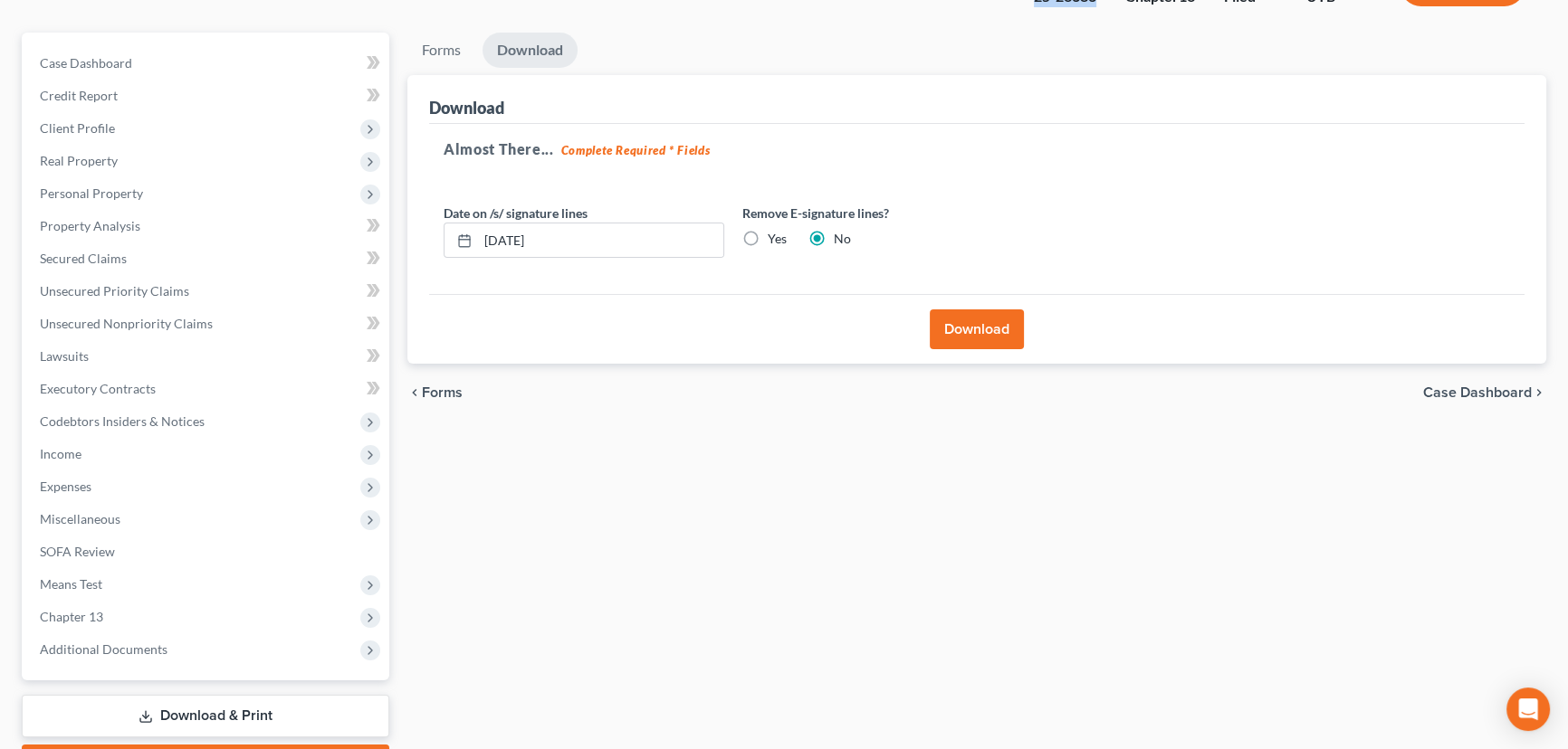
scroll to position [242, 0]
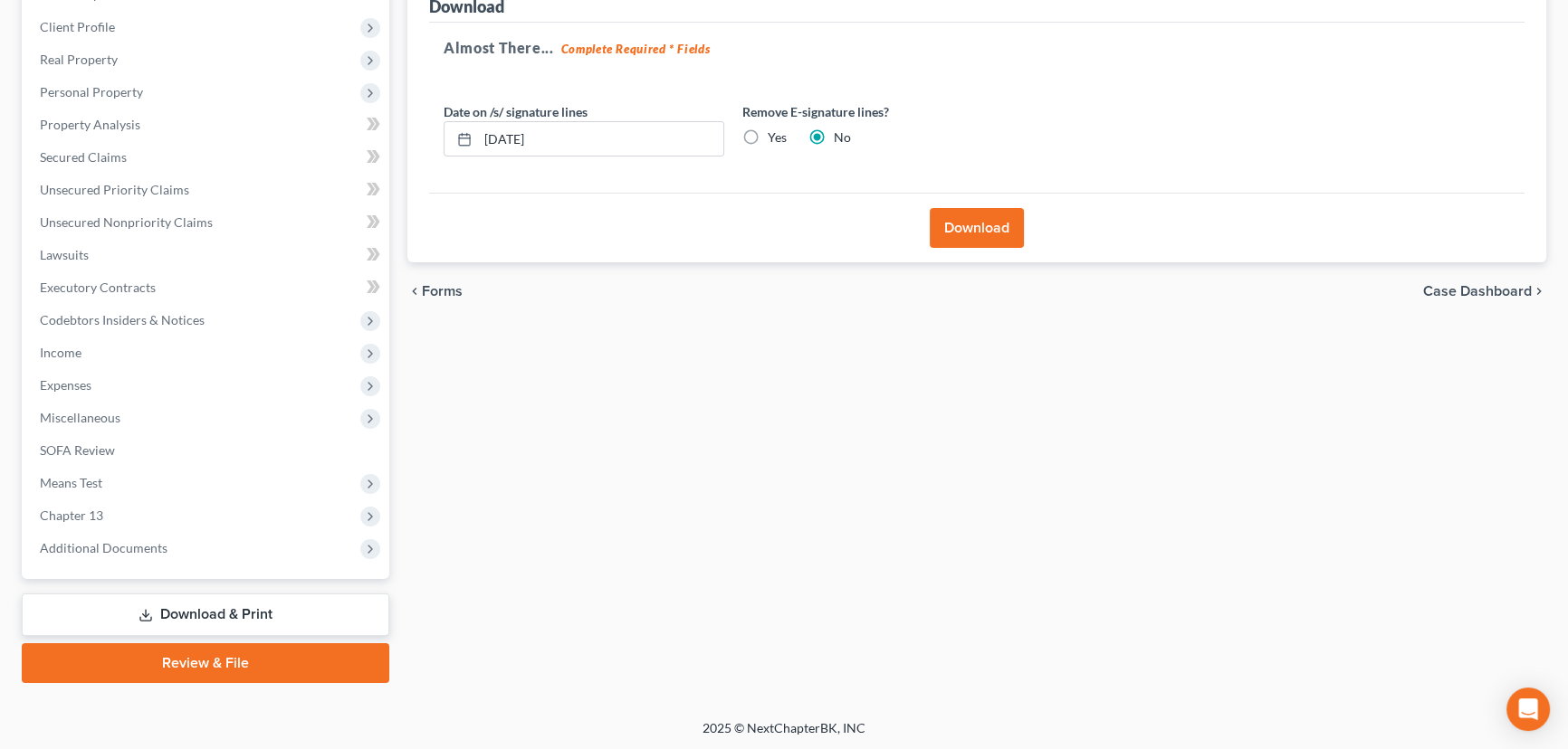
drag, startPoint x: 116, startPoint y: 545, endPoint x: 175, endPoint y: 564, distance: 62.0
click at [116, 545] on span "Additional Documents" at bounding box center [104, 548] width 127 height 15
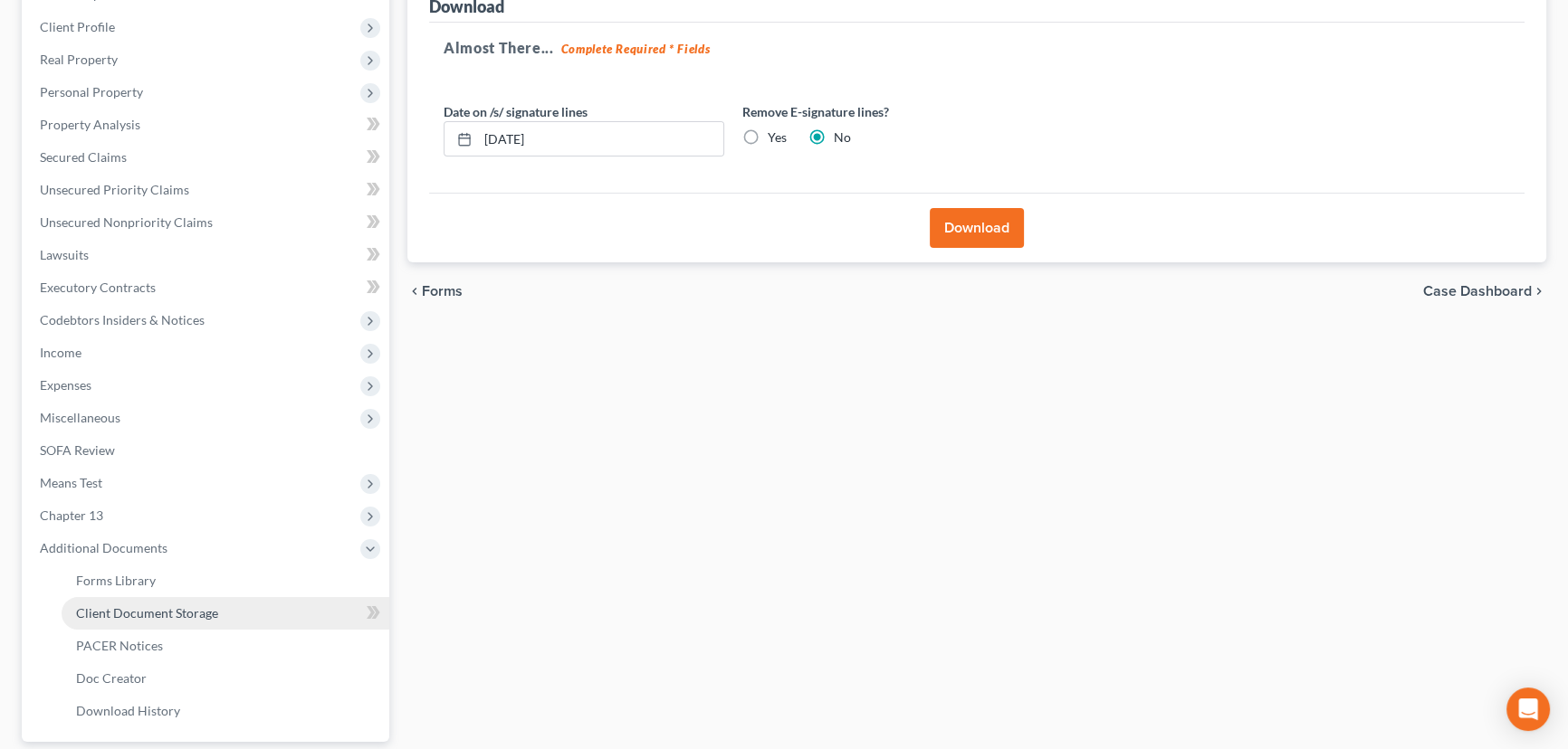
click at [187, 611] on span "Client Document Storage" at bounding box center [147, 613] width 142 height 15
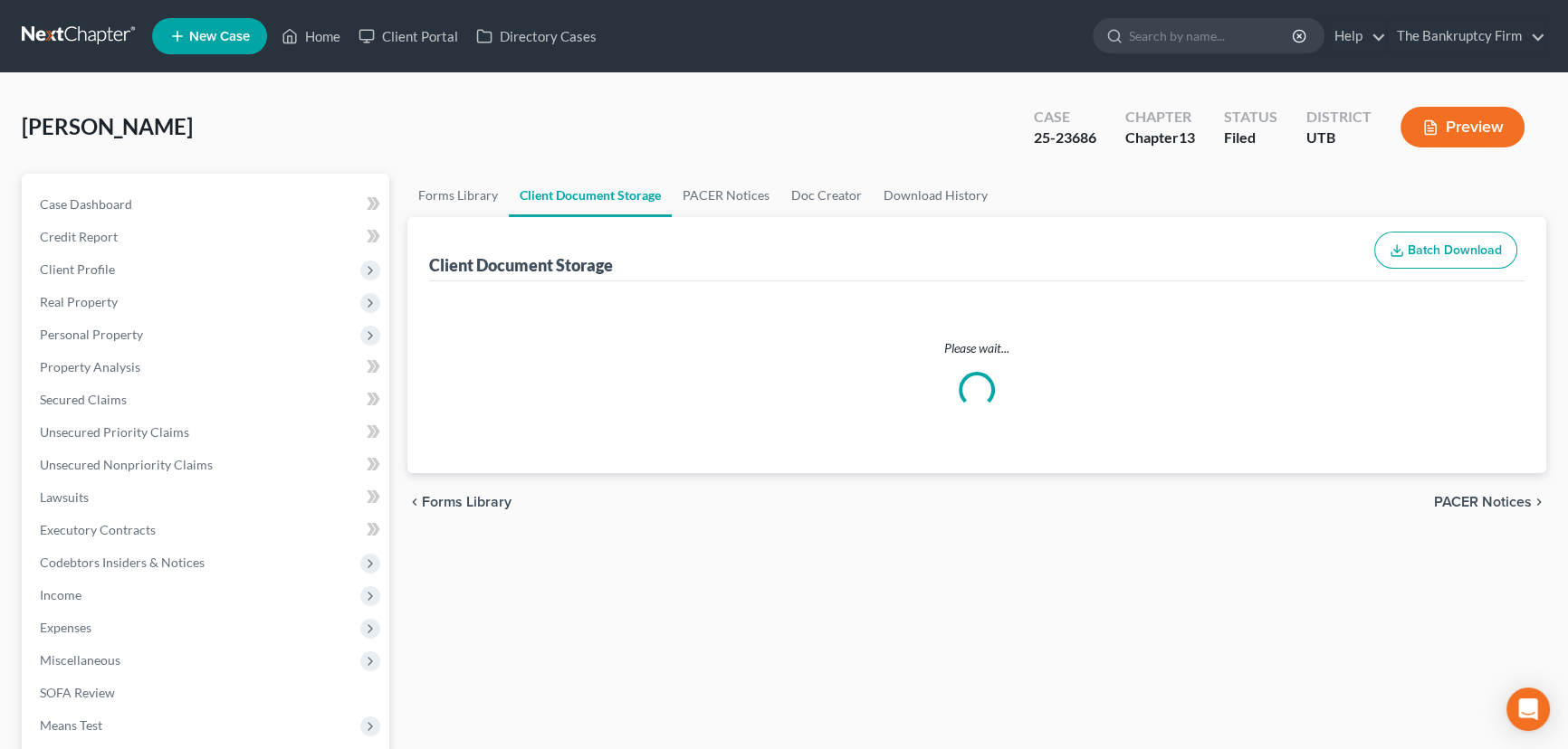
select select "26"
select select "30"
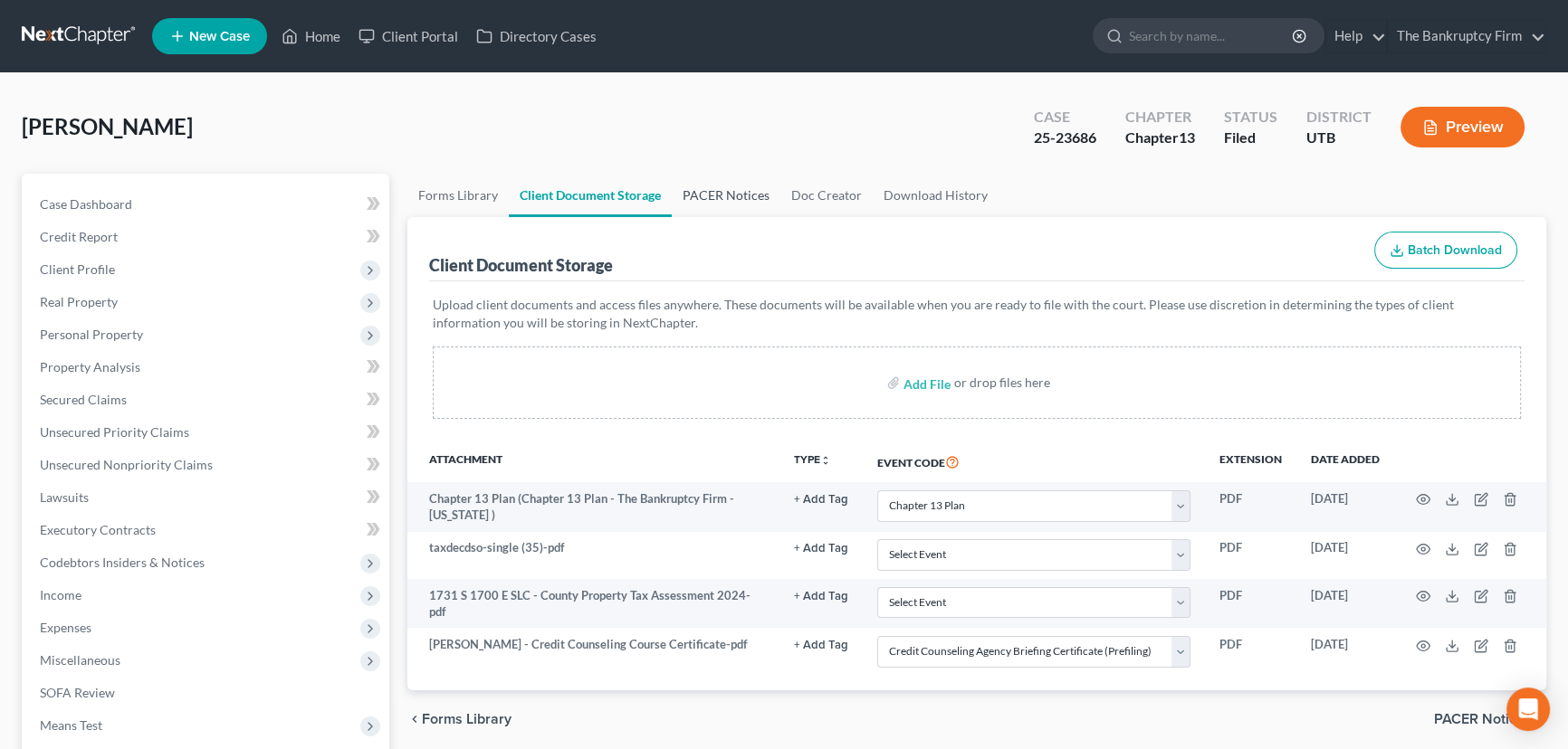
click at [706, 197] on link "PACER Notices" at bounding box center [726, 194] width 108 height 43
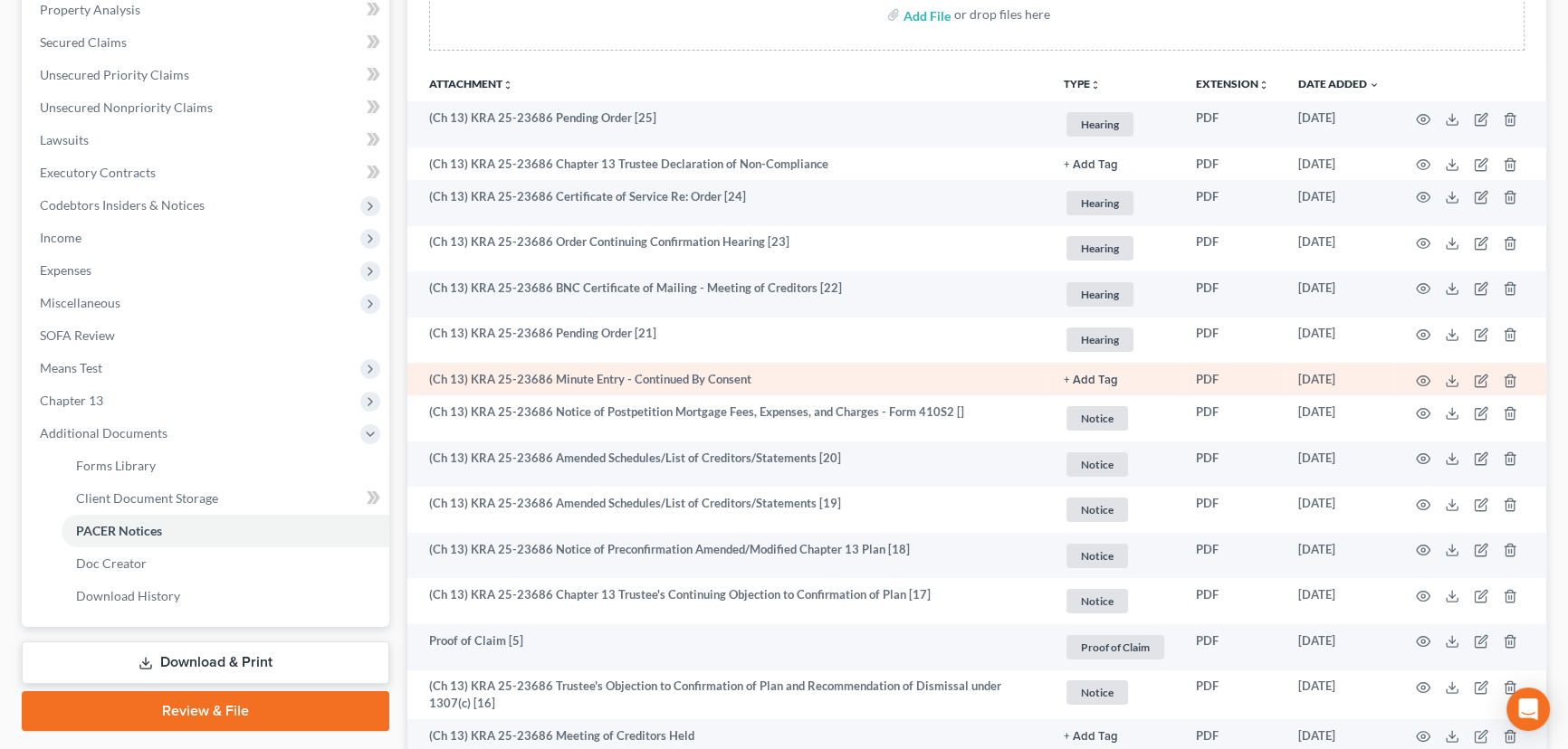
scroll to position [411, 0]
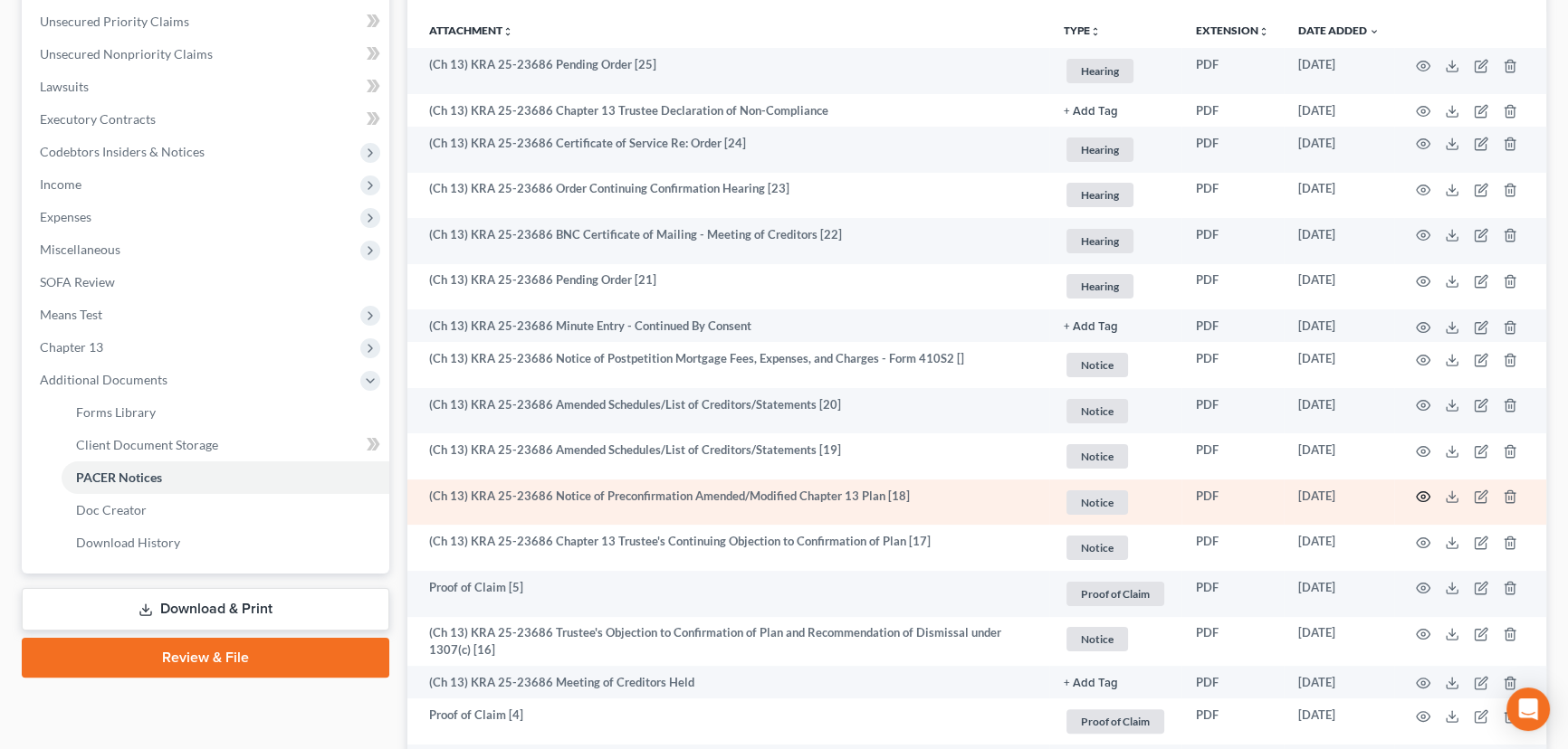
click at [1424, 495] on circle "button" at bounding box center [1423, 497] width 4 height 4
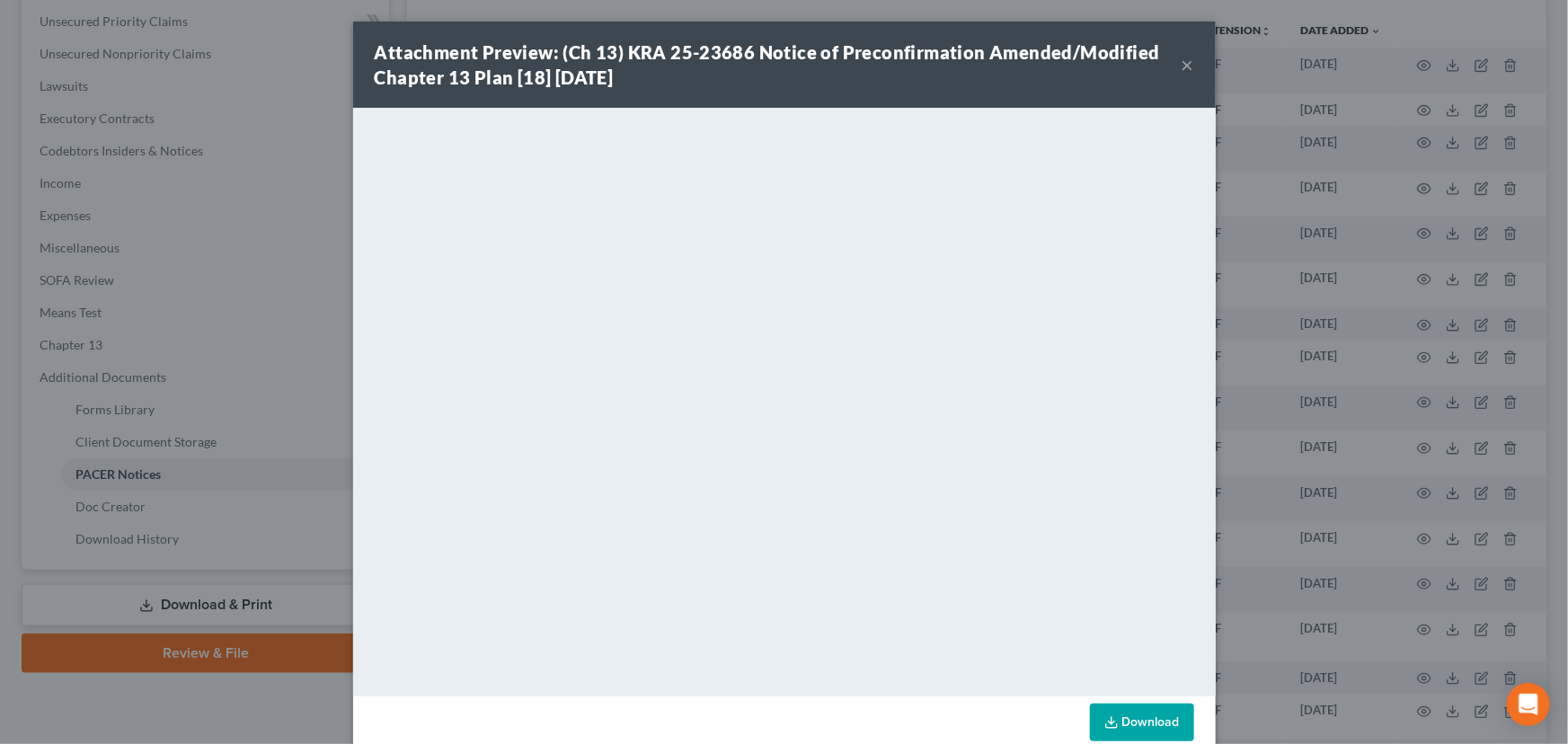
click at [1183, 65] on button "×" at bounding box center [1187, 65] width 12 height 22
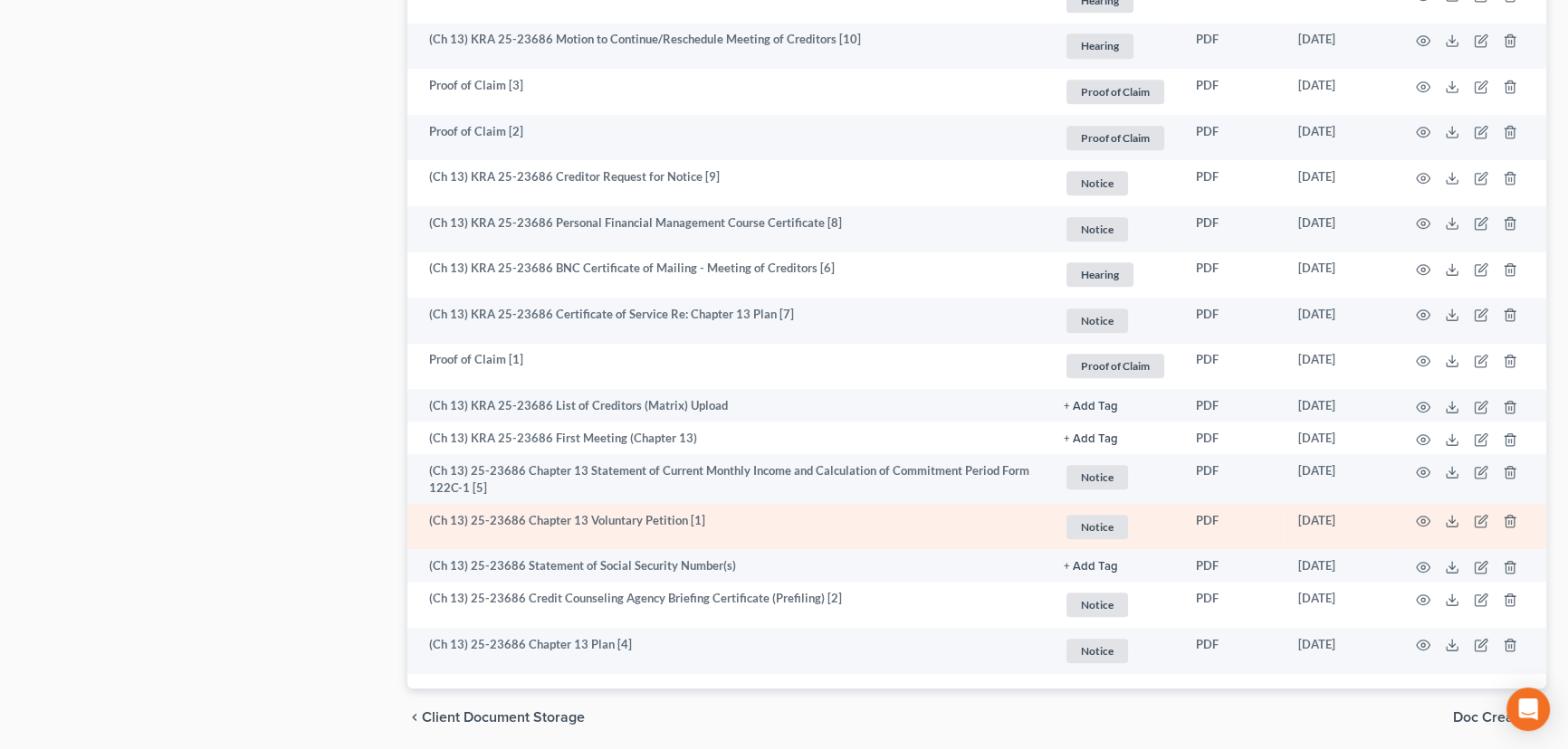
scroll to position [1563, 0]
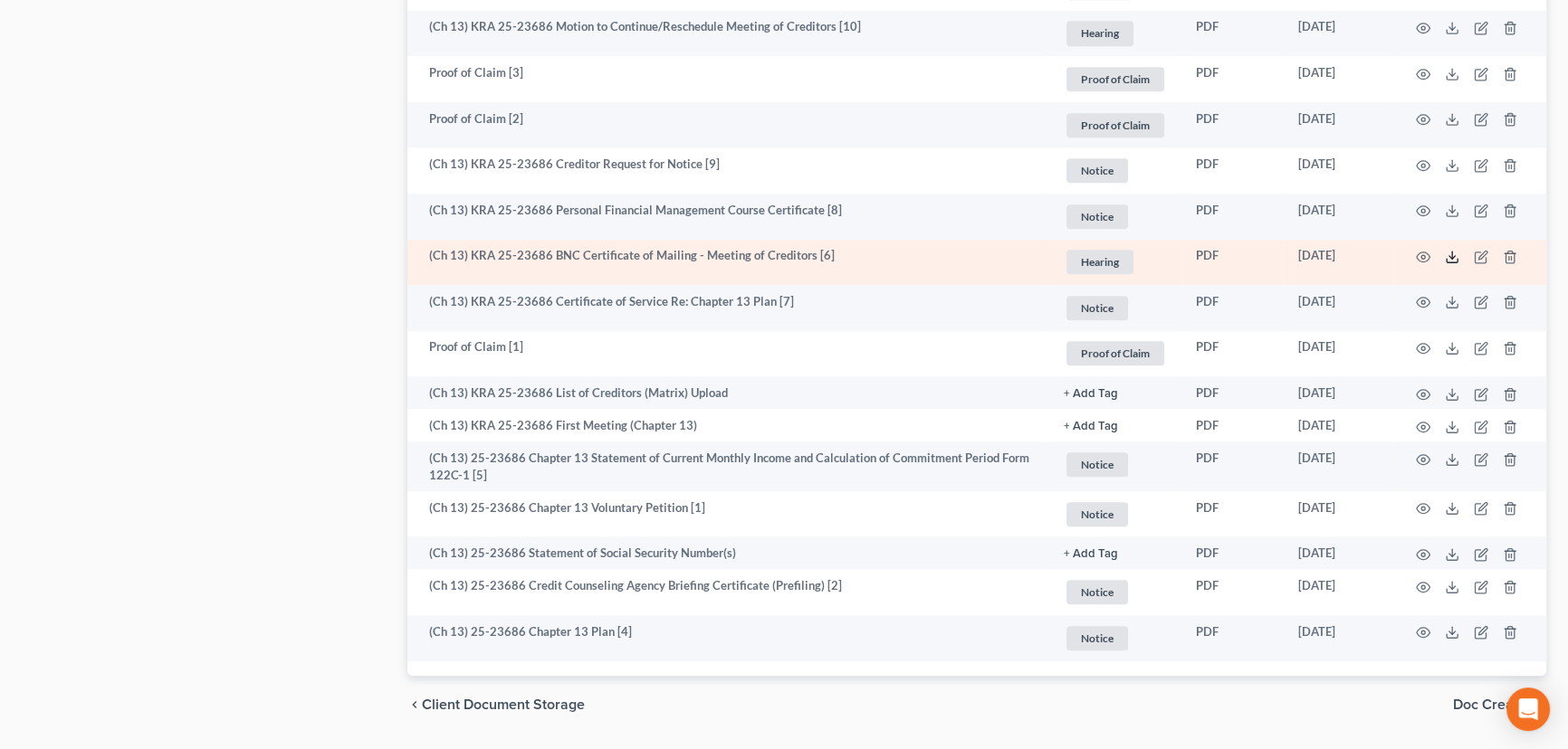
click at [1450, 256] on polyline at bounding box center [1453, 257] width 7 height 3
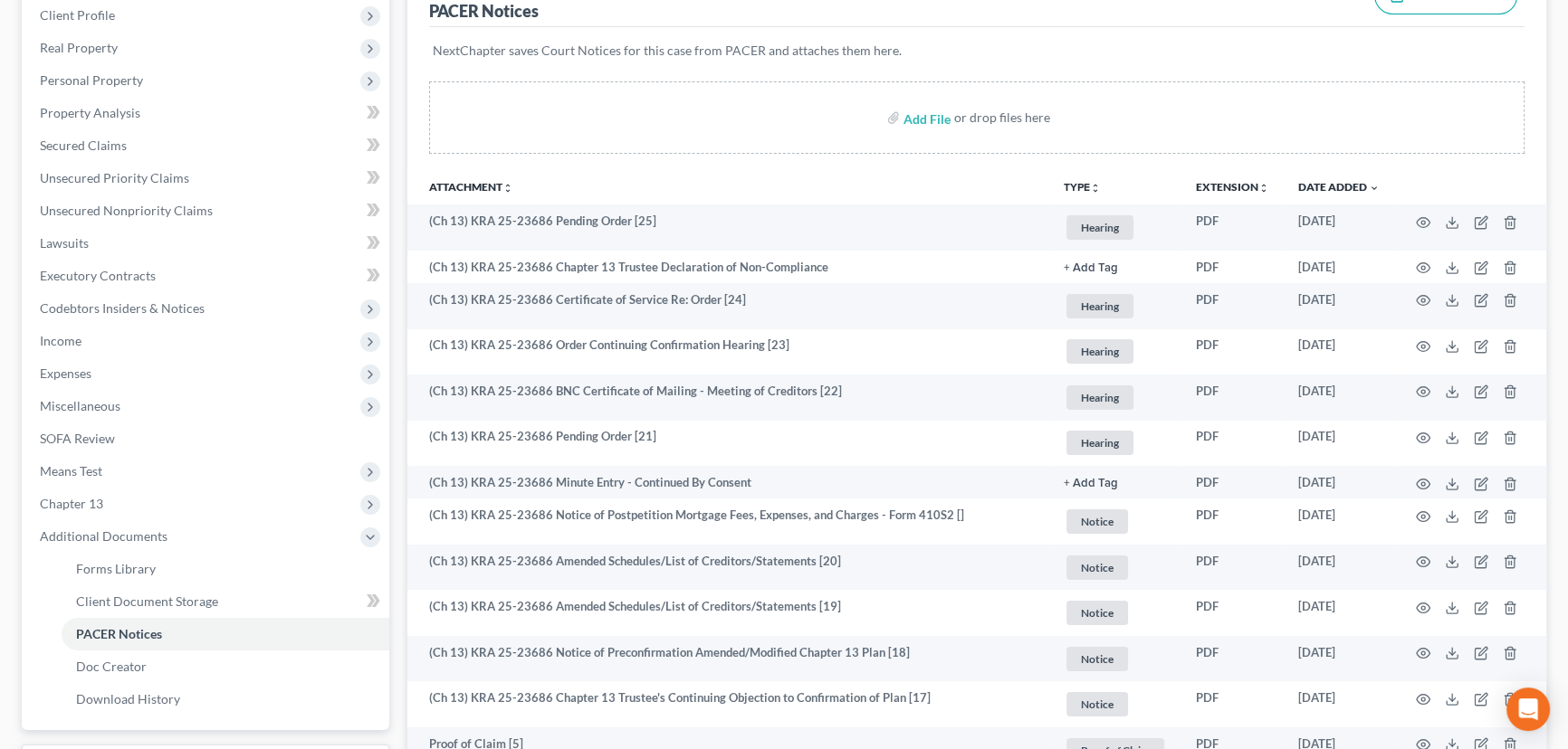
scroll to position [0, 0]
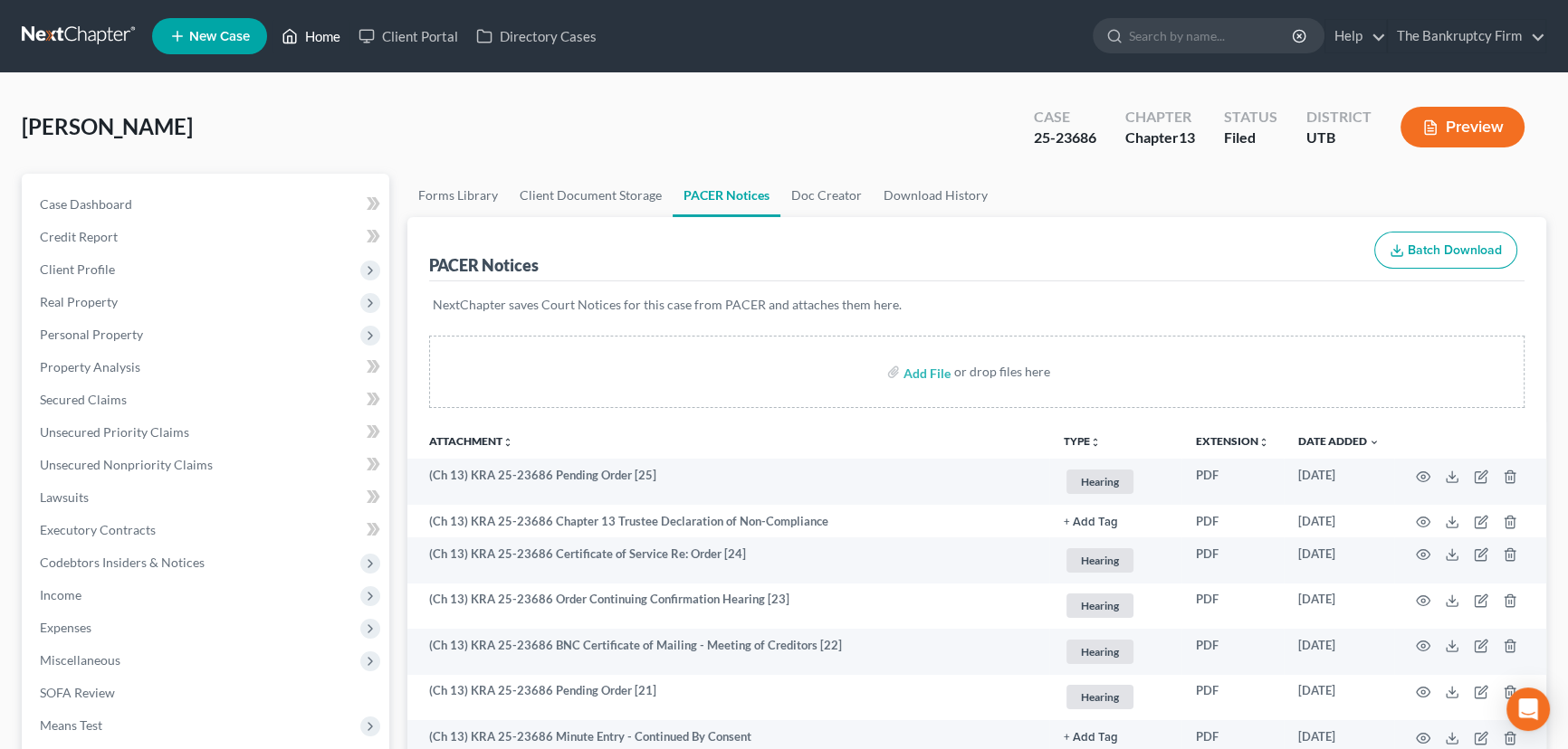
drag, startPoint x: 320, startPoint y: 40, endPoint x: 425, endPoint y: 118, distance: 130.8
click at [320, 40] on link "Home" at bounding box center [311, 36] width 77 height 33
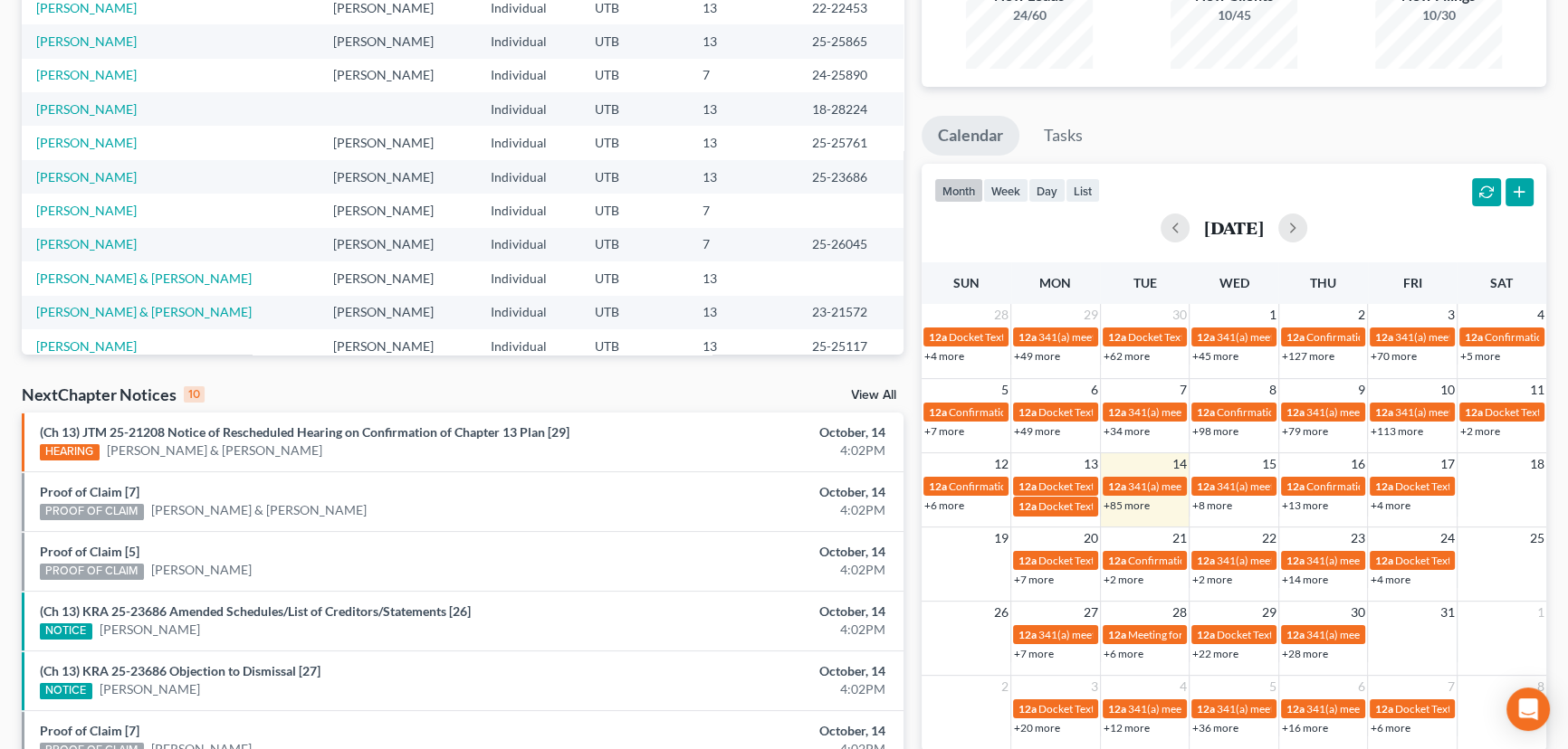
scroll to position [246, 0]
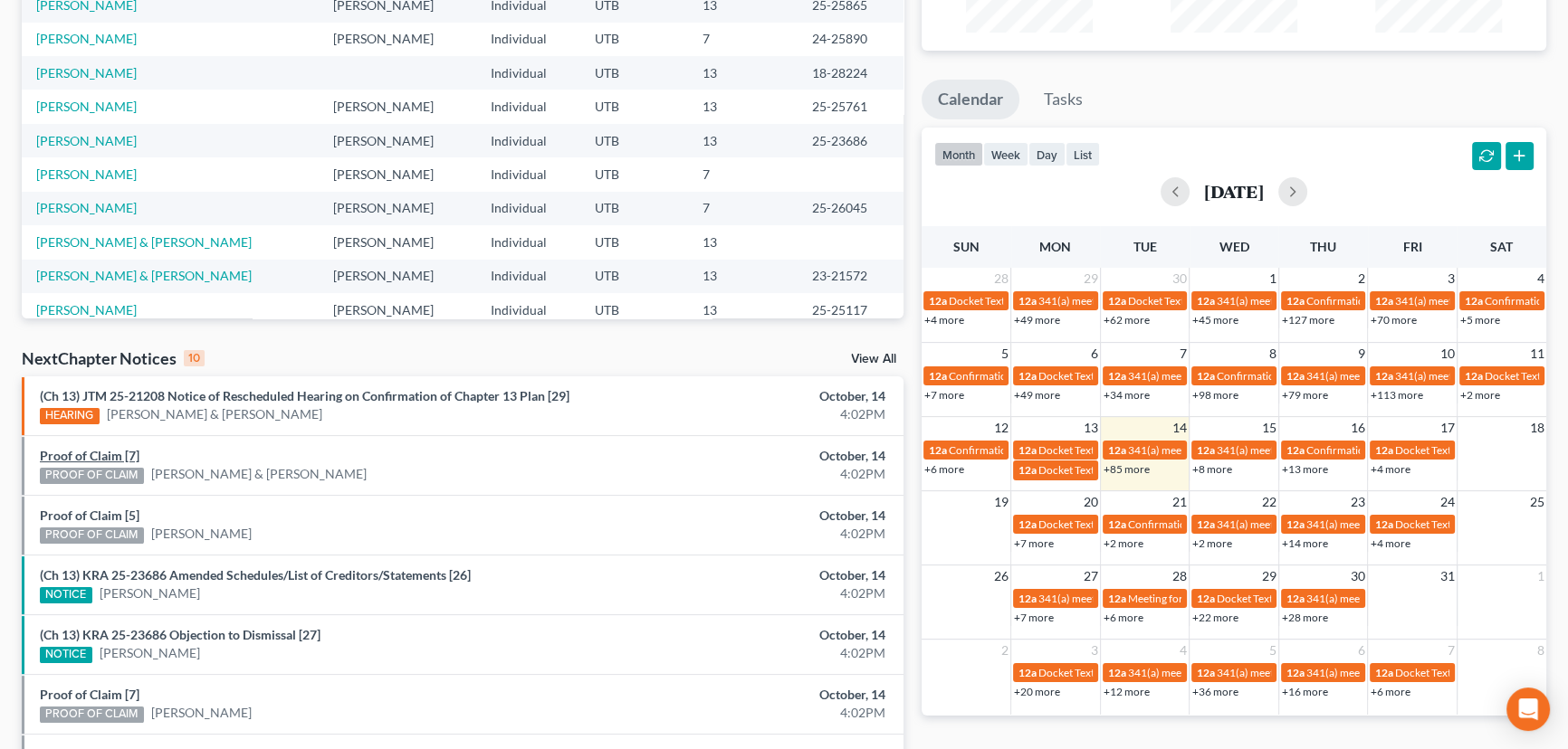
click at [88, 453] on link "Proof of Claim [7]" at bounding box center [90, 456] width 100 height 15
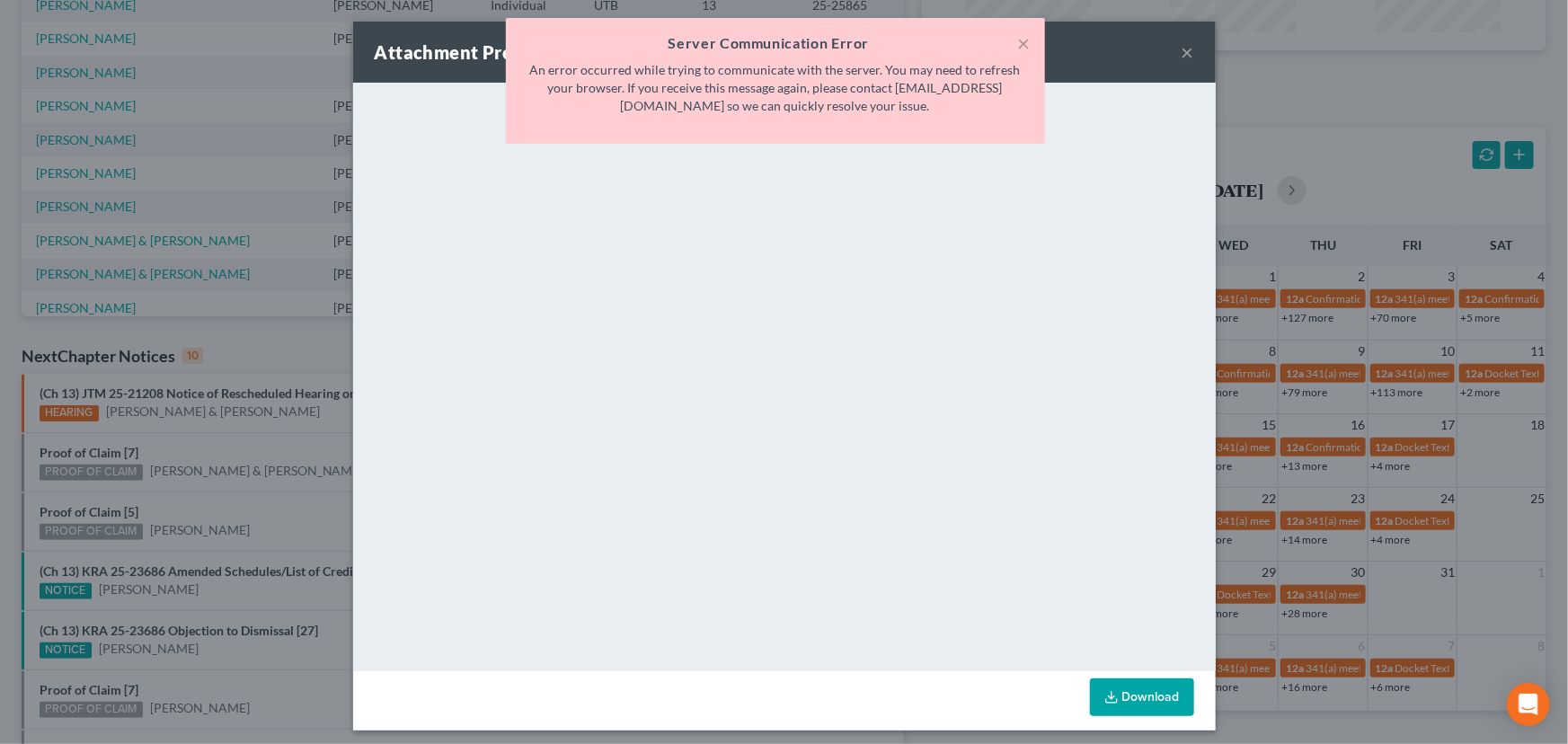
click at [206, 448] on div "Attachment Preview: Proof of Claim [7] 10/14/2025 × <object ng-attr-data='https…" at bounding box center [784, 372] width 1568 height 744
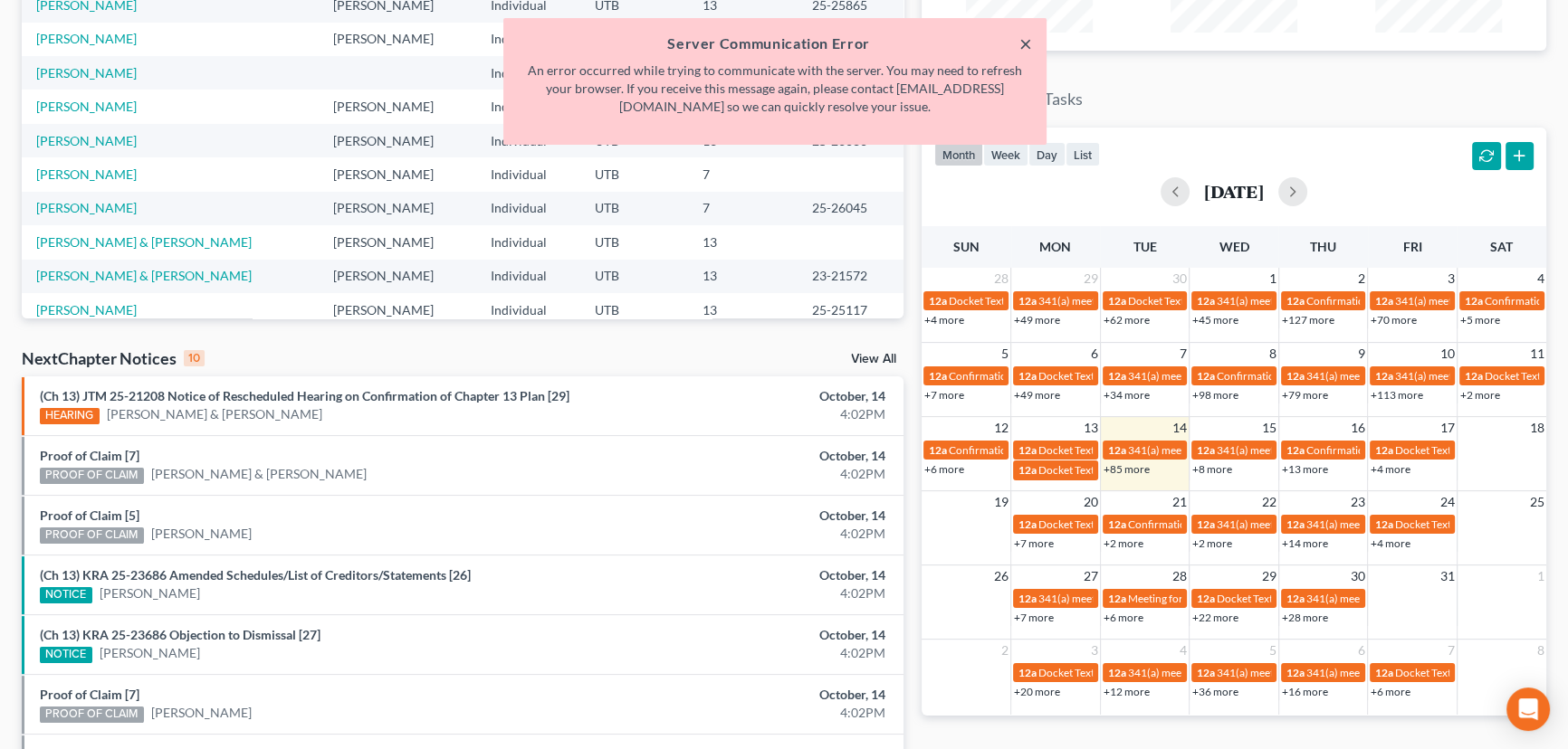
click at [1032, 45] on div "× Server Communication Error An error occurred while trying to communicate with…" at bounding box center [774, 81] width 543 height 126
click at [1028, 42] on button "×" at bounding box center [1026, 43] width 12 height 22
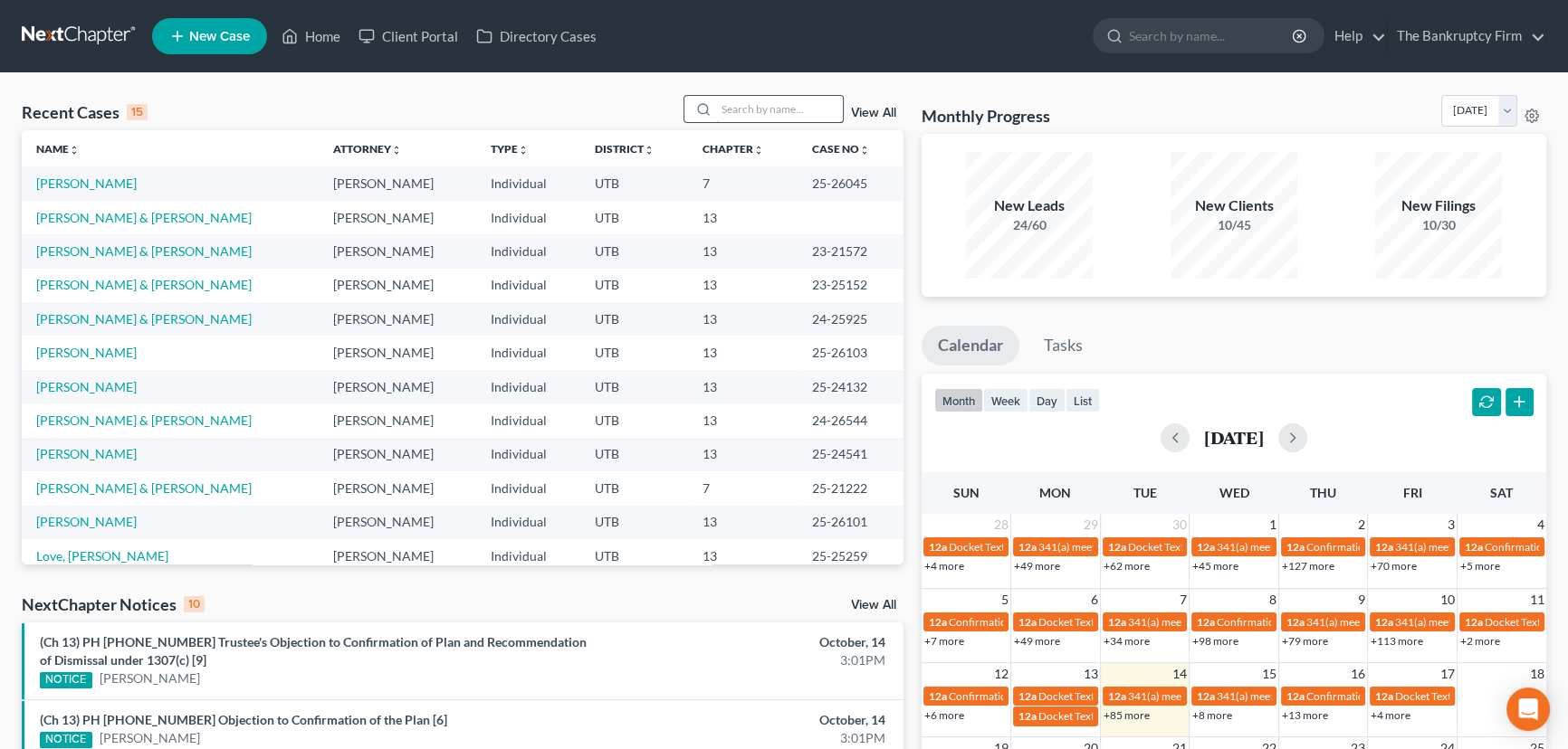
click at [732, 107] on input "search" at bounding box center [779, 108] width 127 height 26
type input "[PERSON_NAME]"
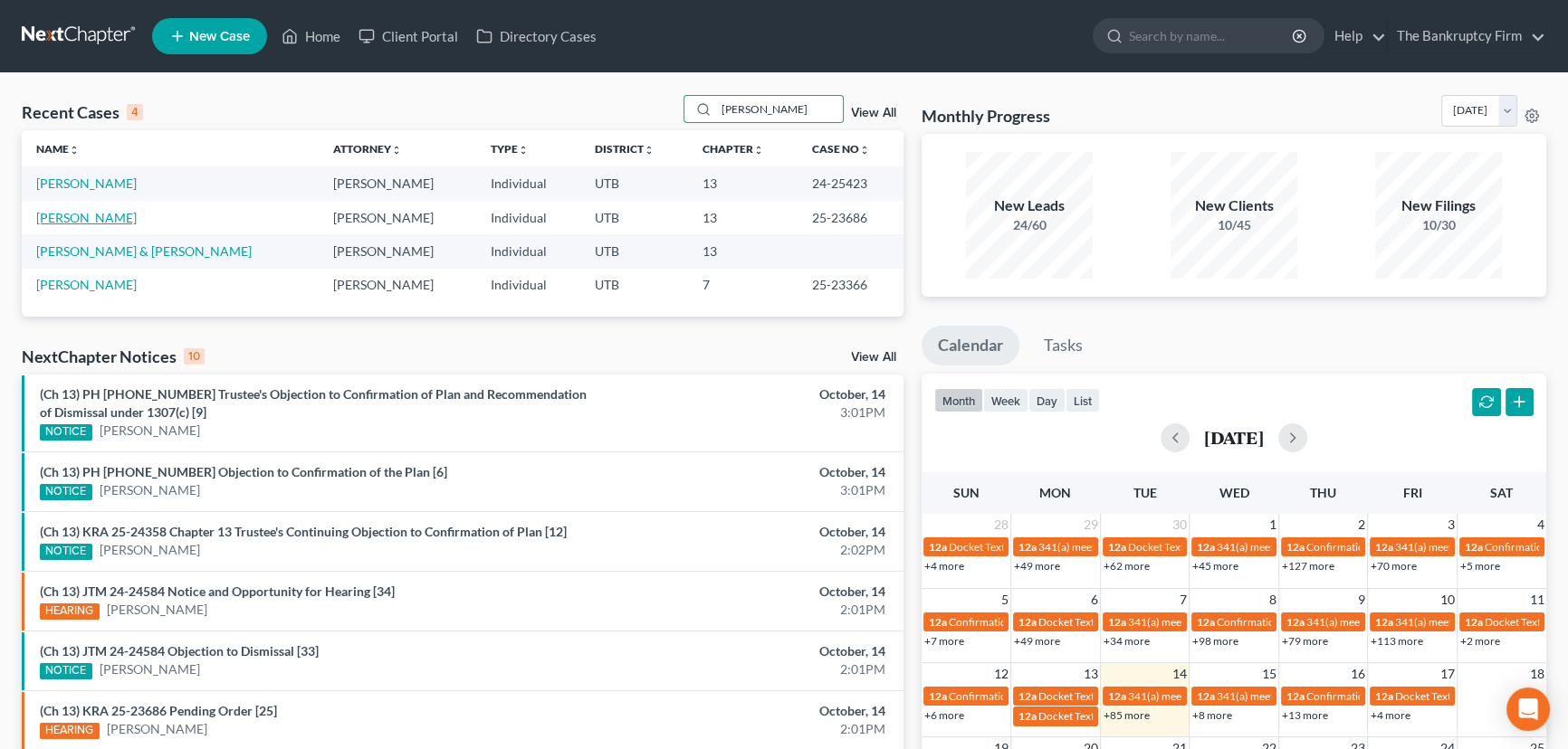
click at [101, 216] on link "[PERSON_NAME]" at bounding box center [86, 217] width 101 height 15
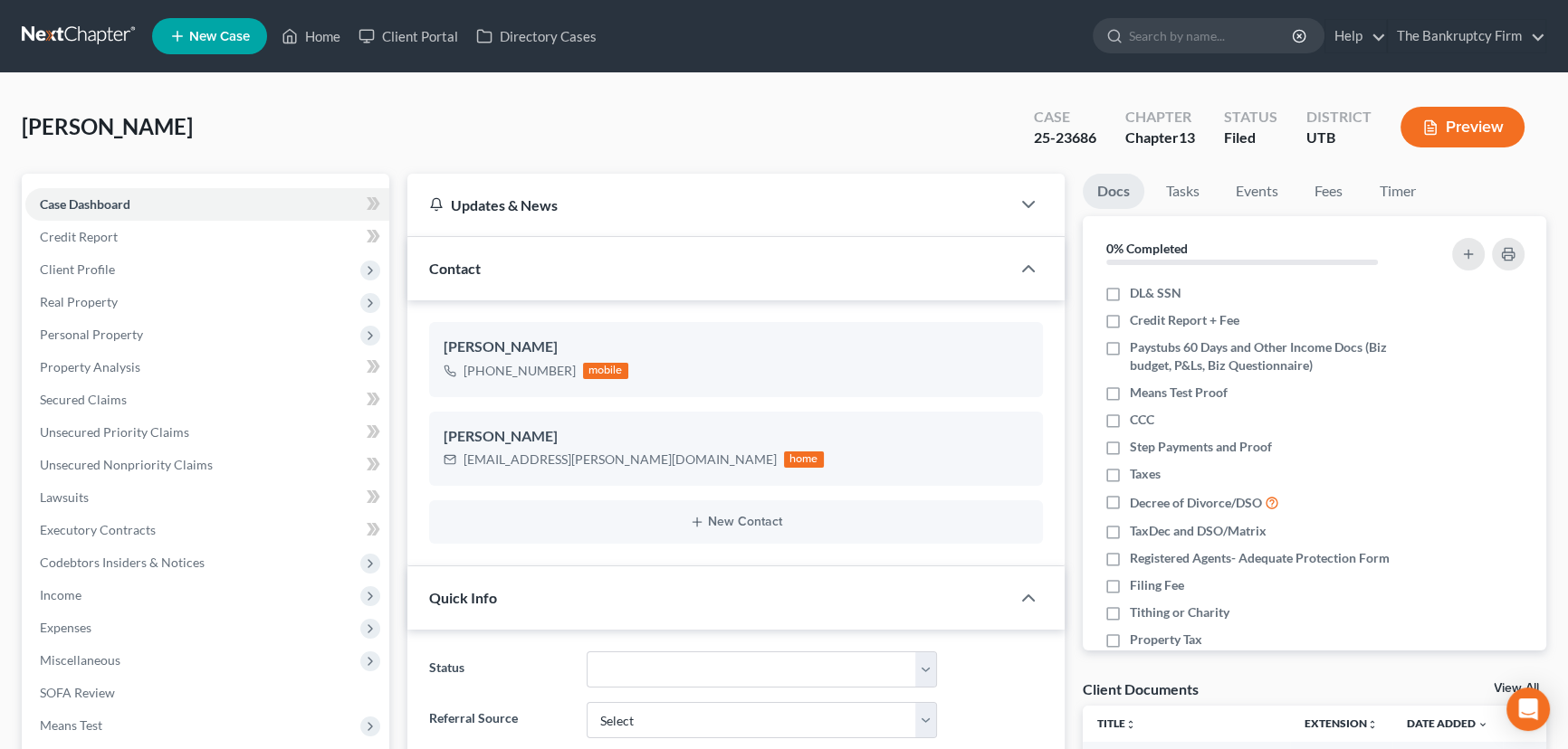
click at [1498, 682] on link "View All" at bounding box center [1516, 688] width 45 height 12
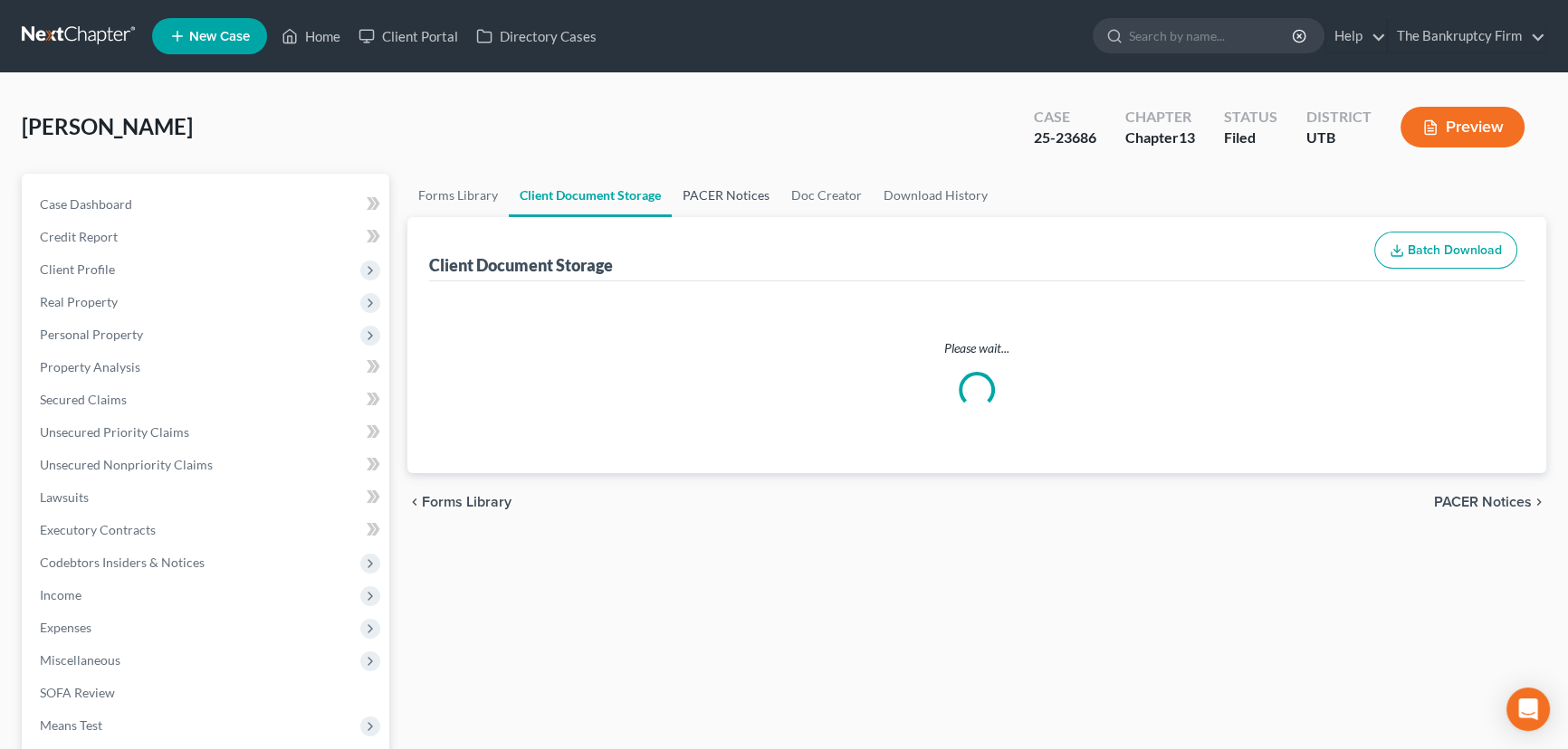
select select "26"
select select "30"
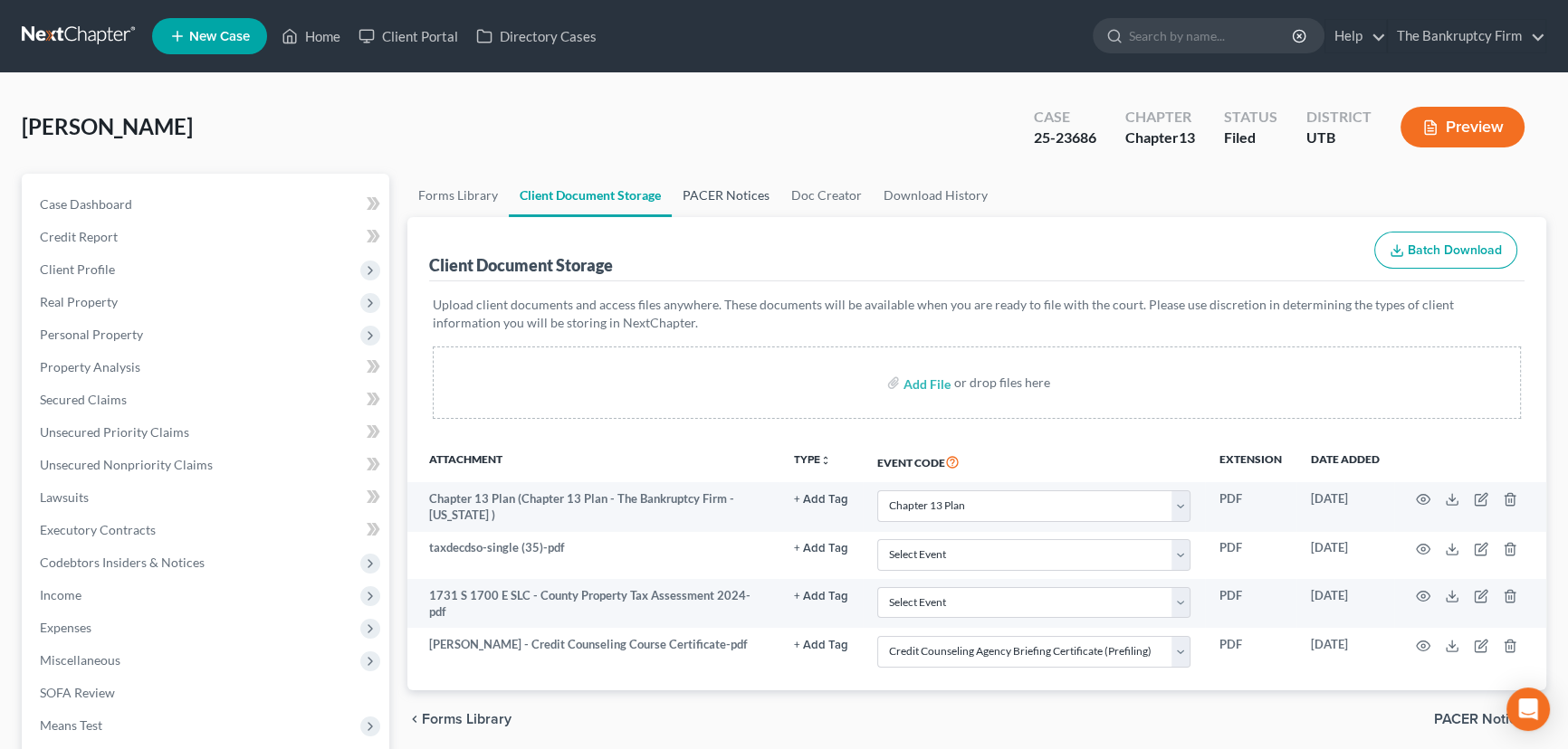
click at [707, 190] on link "PACER Notices" at bounding box center [726, 194] width 108 height 43
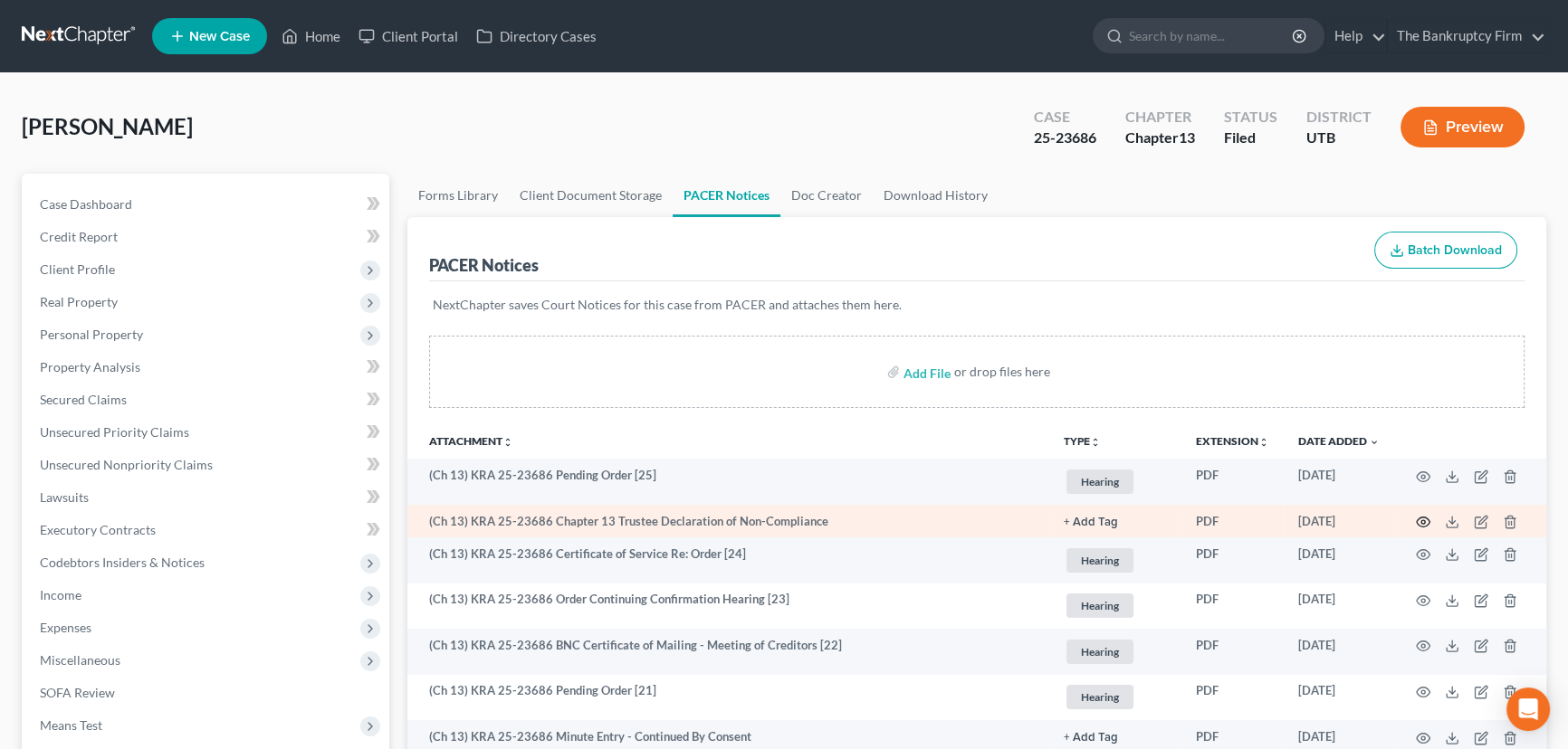
click at [1421, 516] on icon "button" at bounding box center [1423, 522] width 14 height 14
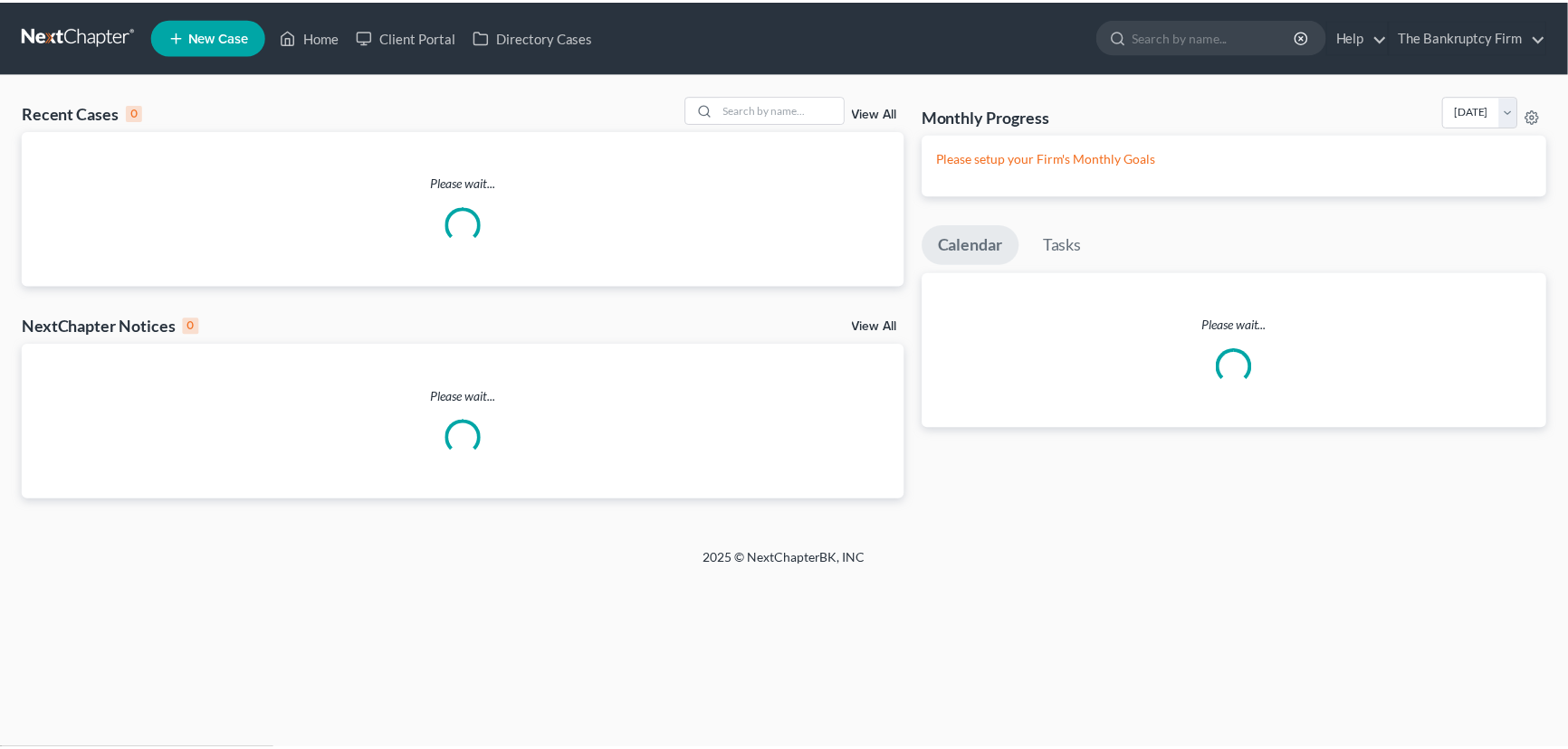
scroll to position [246, 0]
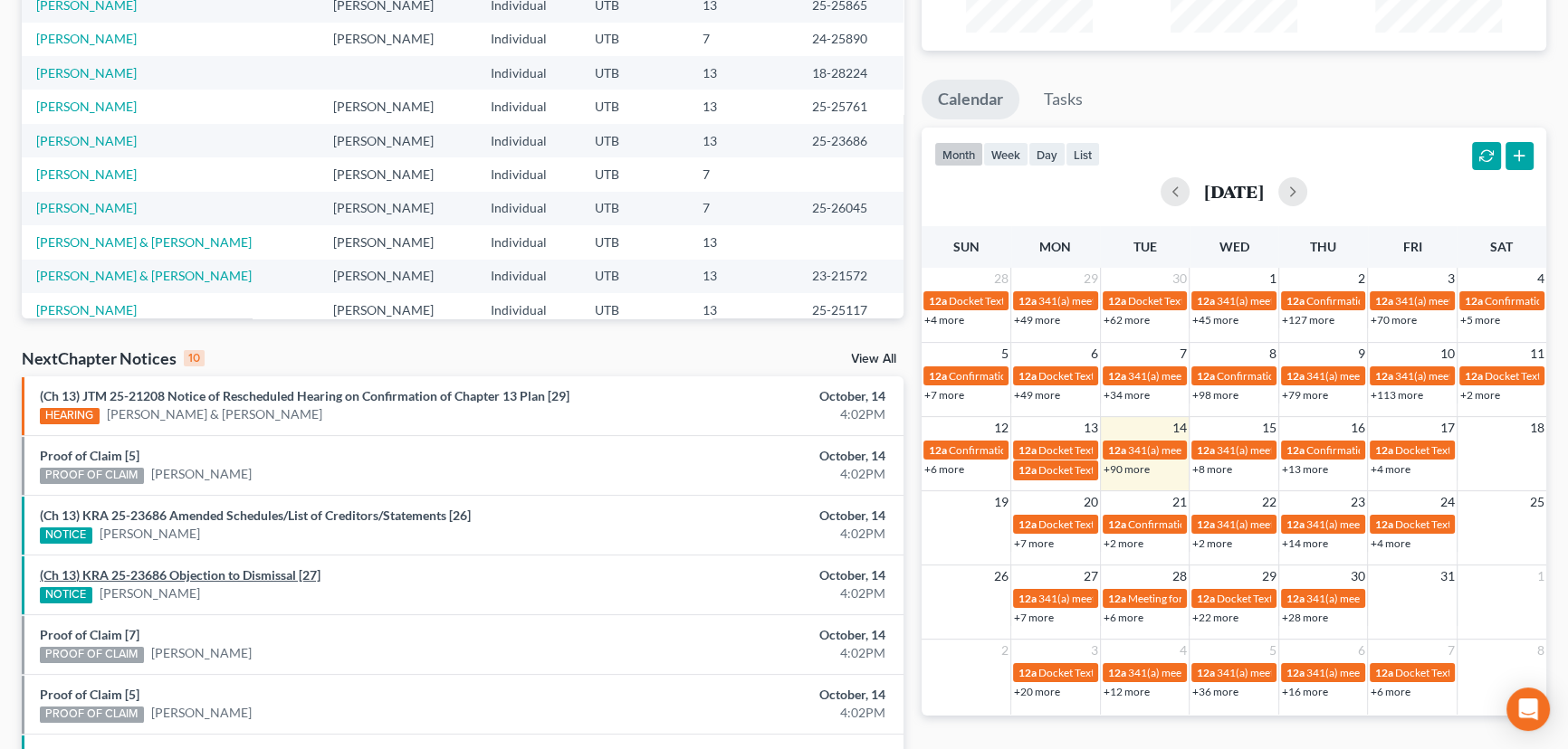
click at [195, 574] on link "(Ch 13) KRA 25-23686 Objection to Dismissal [27]" at bounding box center [180, 575] width 281 height 15
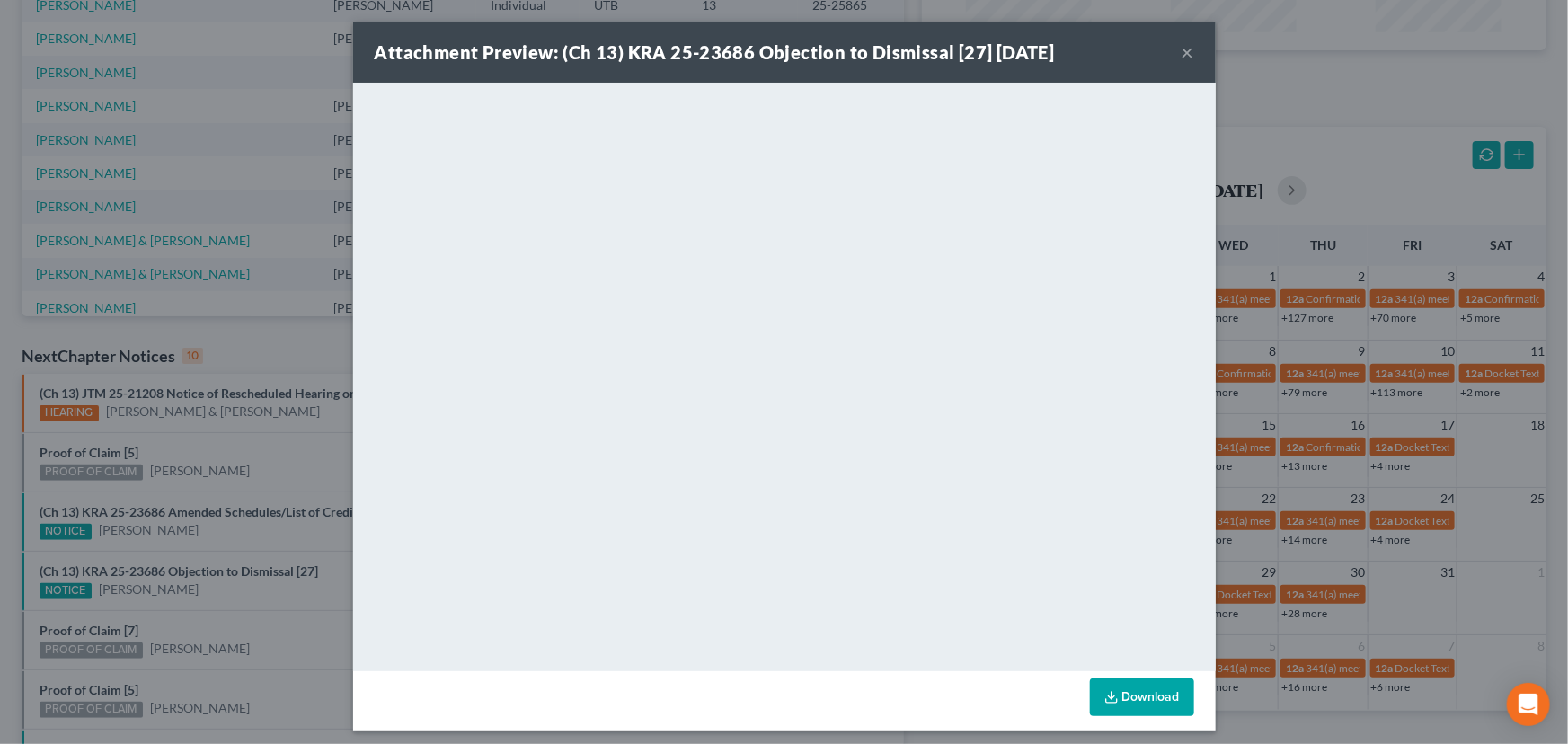
click at [190, 545] on div "Attachment Preview: (Ch 13) KRA 25-23686 Objection to Dismissal [27] 10/14/2025…" at bounding box center [784, 372] width 1568 height 744
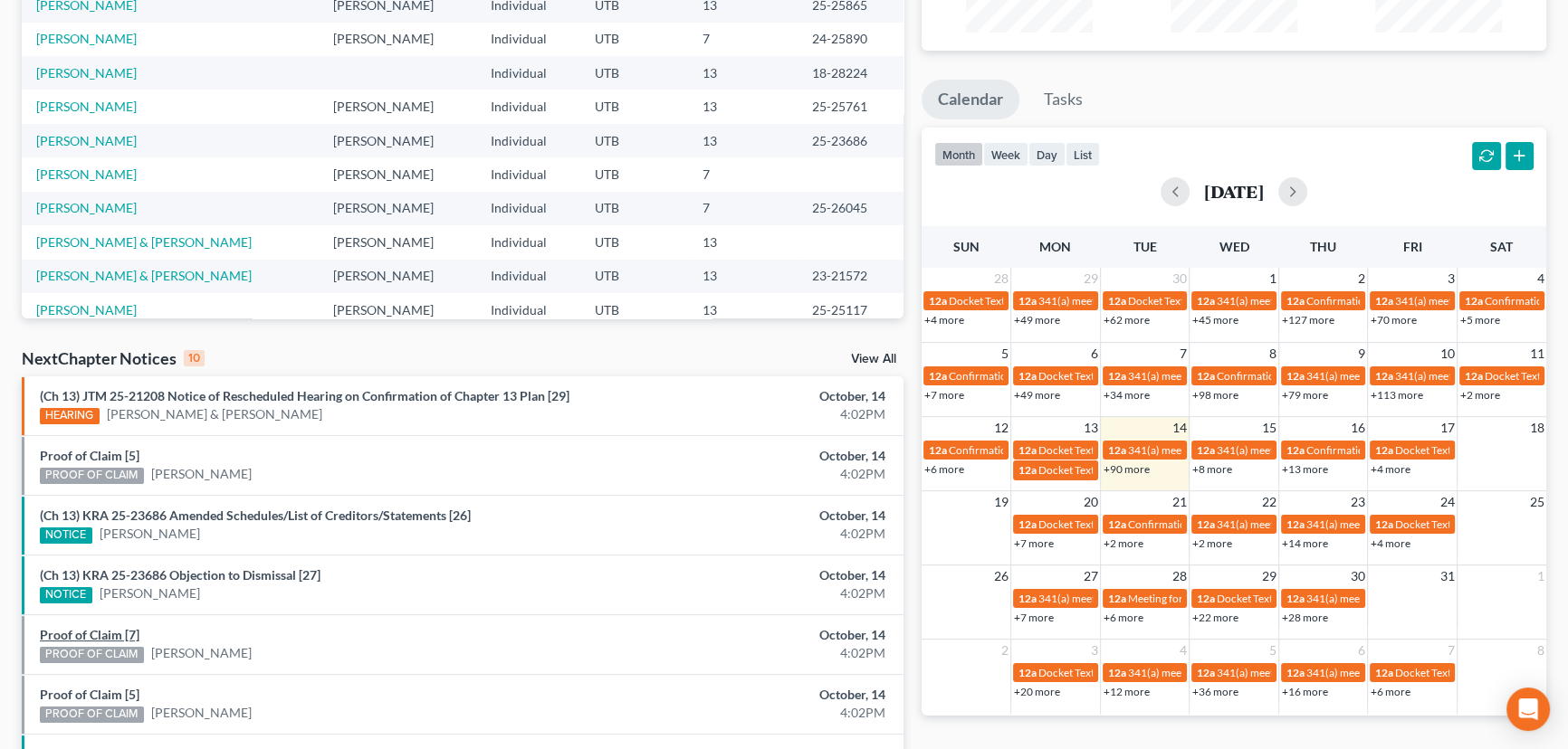
click at [98, 633] on link "Proof of Claim [7]" at bounding box center [90, 635] width 100 height 15
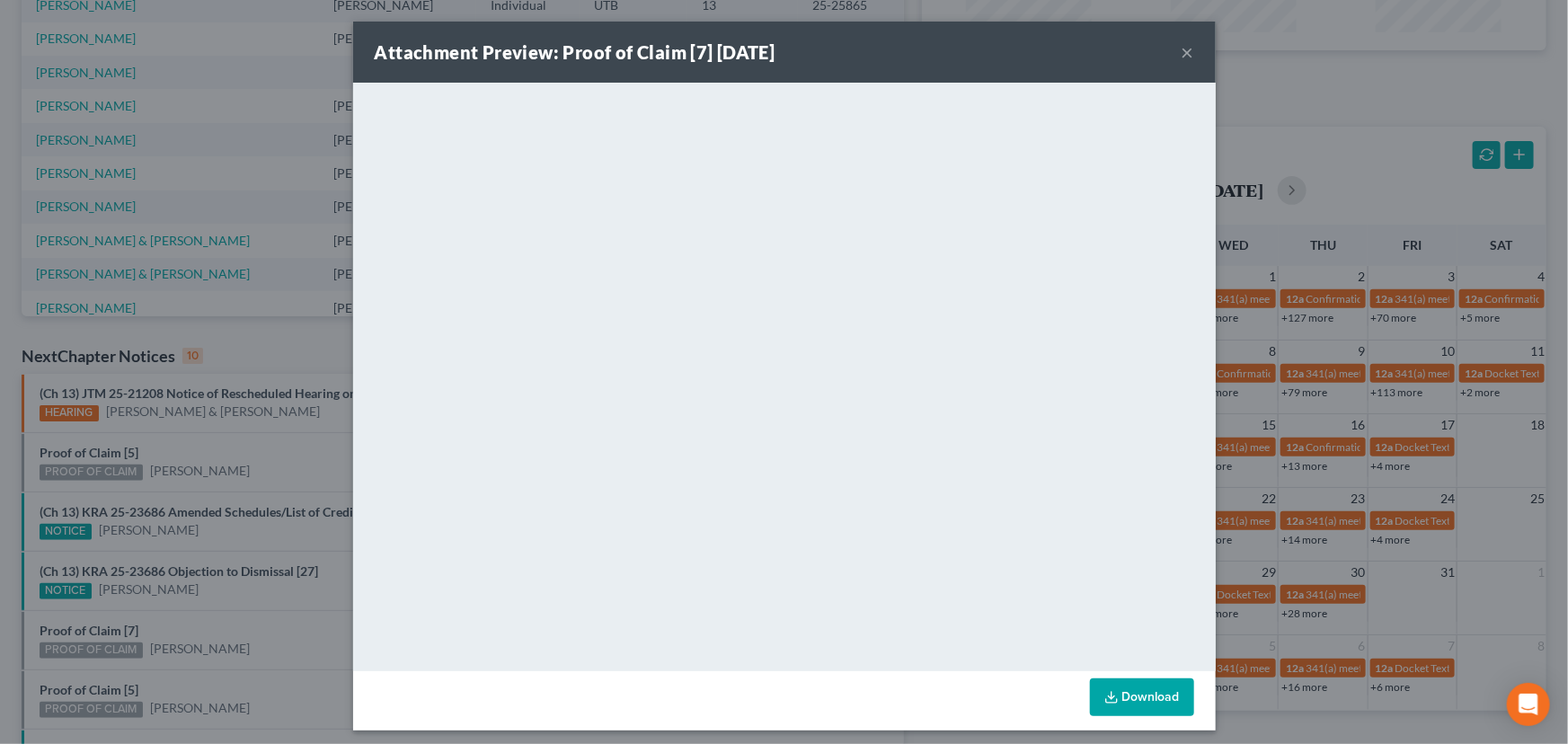
click at [203, 618] on div "Attachment Preview: Proof of Claim [7] 10/14/2025 × <object ng-attr-data='https…" at bounding box center [784, 372] width 1568 height 744
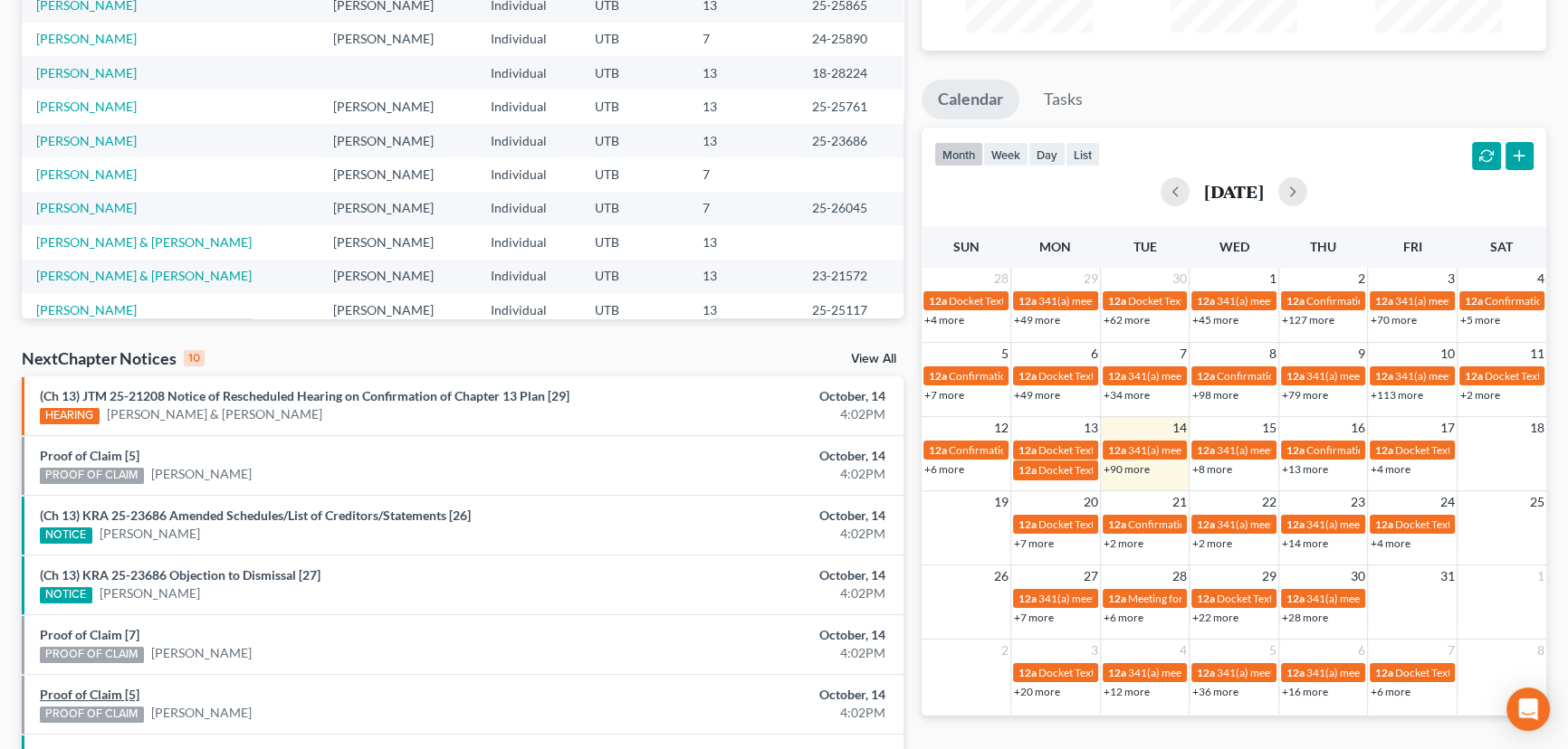
click at [107, 694] on link "Proof of Claim [5]" at bounding box center [90, 694] width 100 height 15
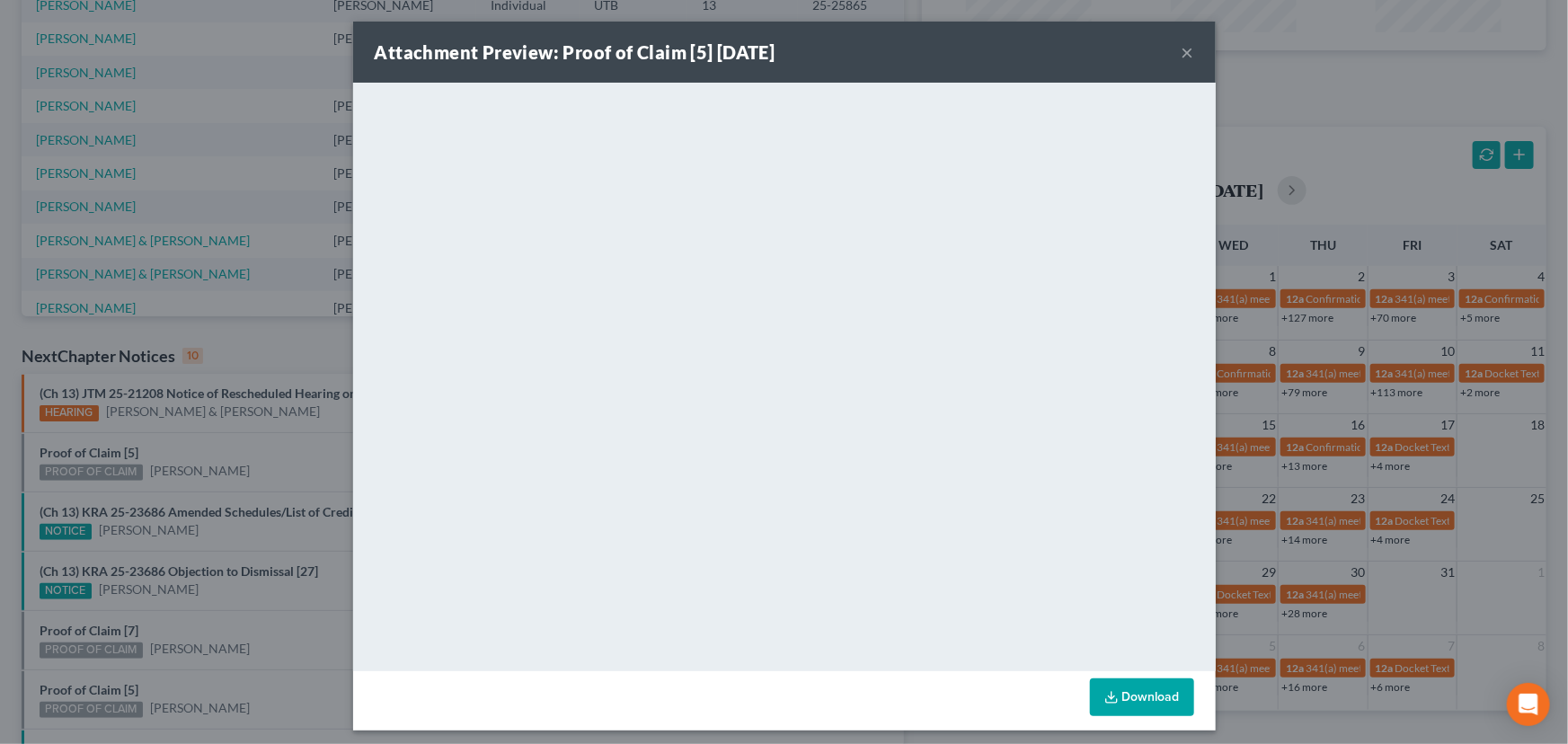
click at [186, 674] on div "Attachment Preview: Proof of Claim [5] 10/14/2025 × <object ng-attr-data='https…" at bounding box center [784, 372] width 1568 height 744
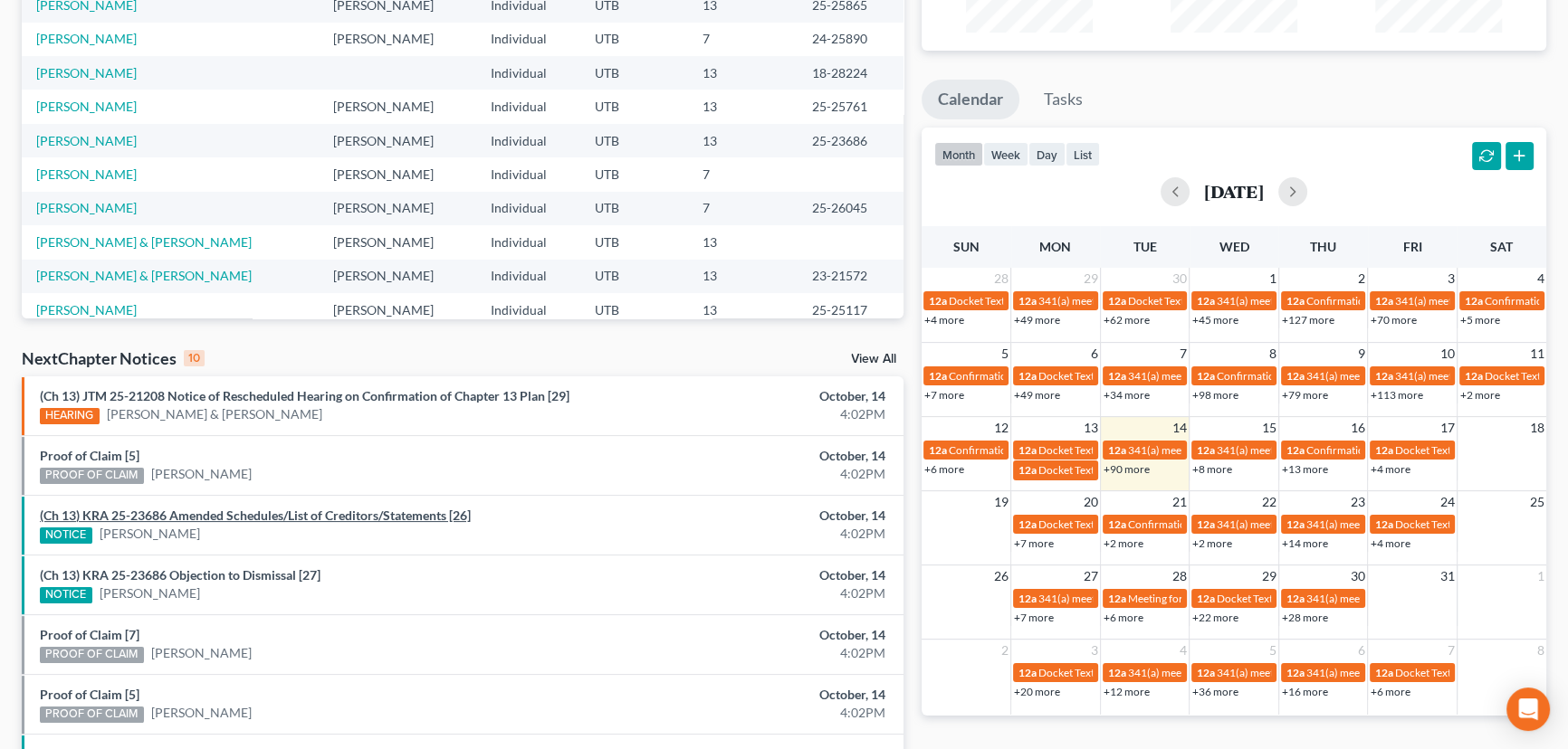
click at [198, 516] on link "(Ch 13) KRA 25-23686 Amended Schedules/List of Creditors/Statements [26]" at bounding box center [256, 515] width 431 height 15
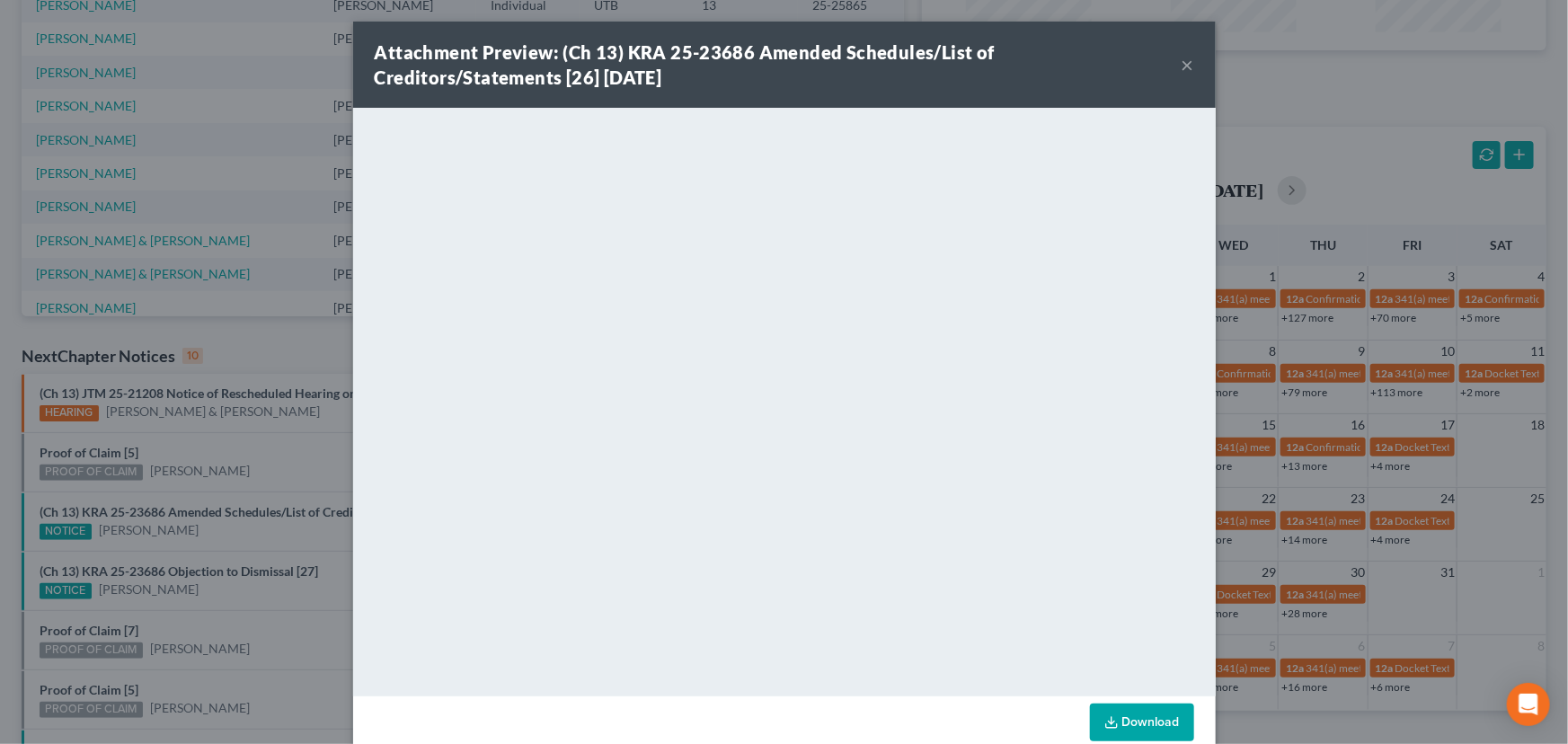
click at [234, 535] on div "Attachment Preview: (Ch 13) KRA 25-23686 Amended Schedules/List of Creditors/St…" at bounding box center [784, 372] width 1568 height 744
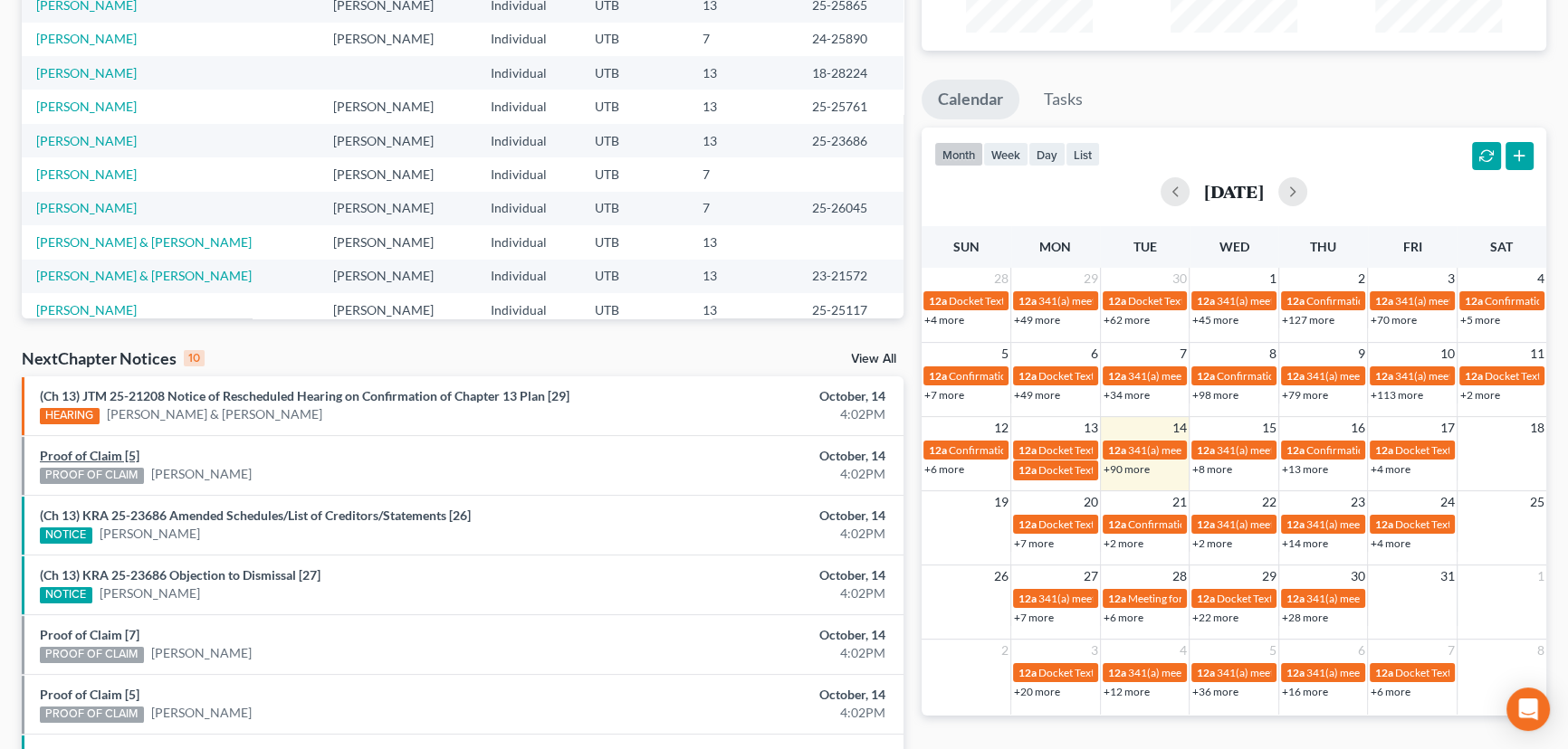
click at [101, 452] on link "Proof of Claim [5]" at bounding box center [90, 456] width 100 height 15
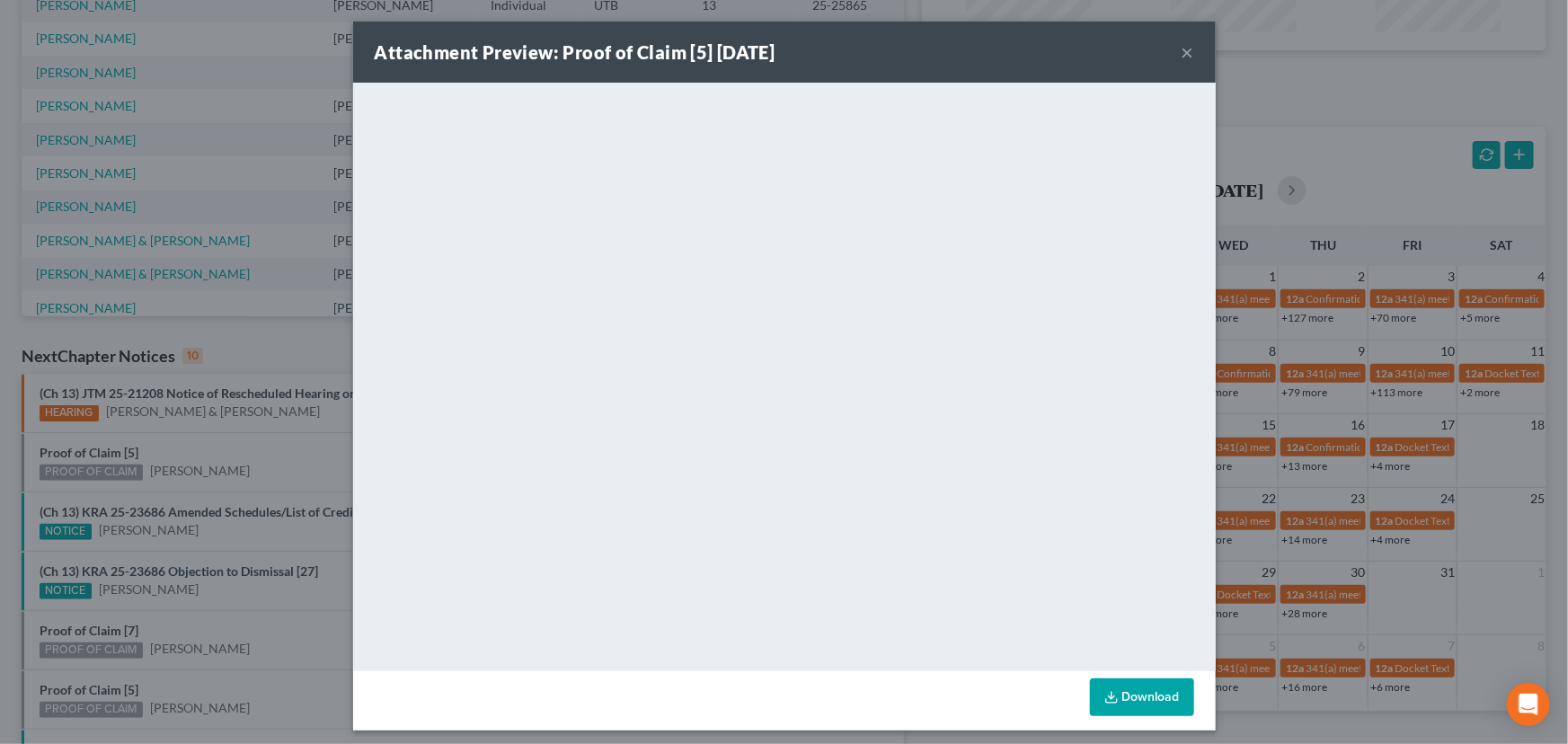
click at [269, 453] on div "Attachment Preview: Proof of Claim [5] 10/14/2025 × <object ng-attr-data='https…" at bounding box center [784, 372] width 1568 height 744
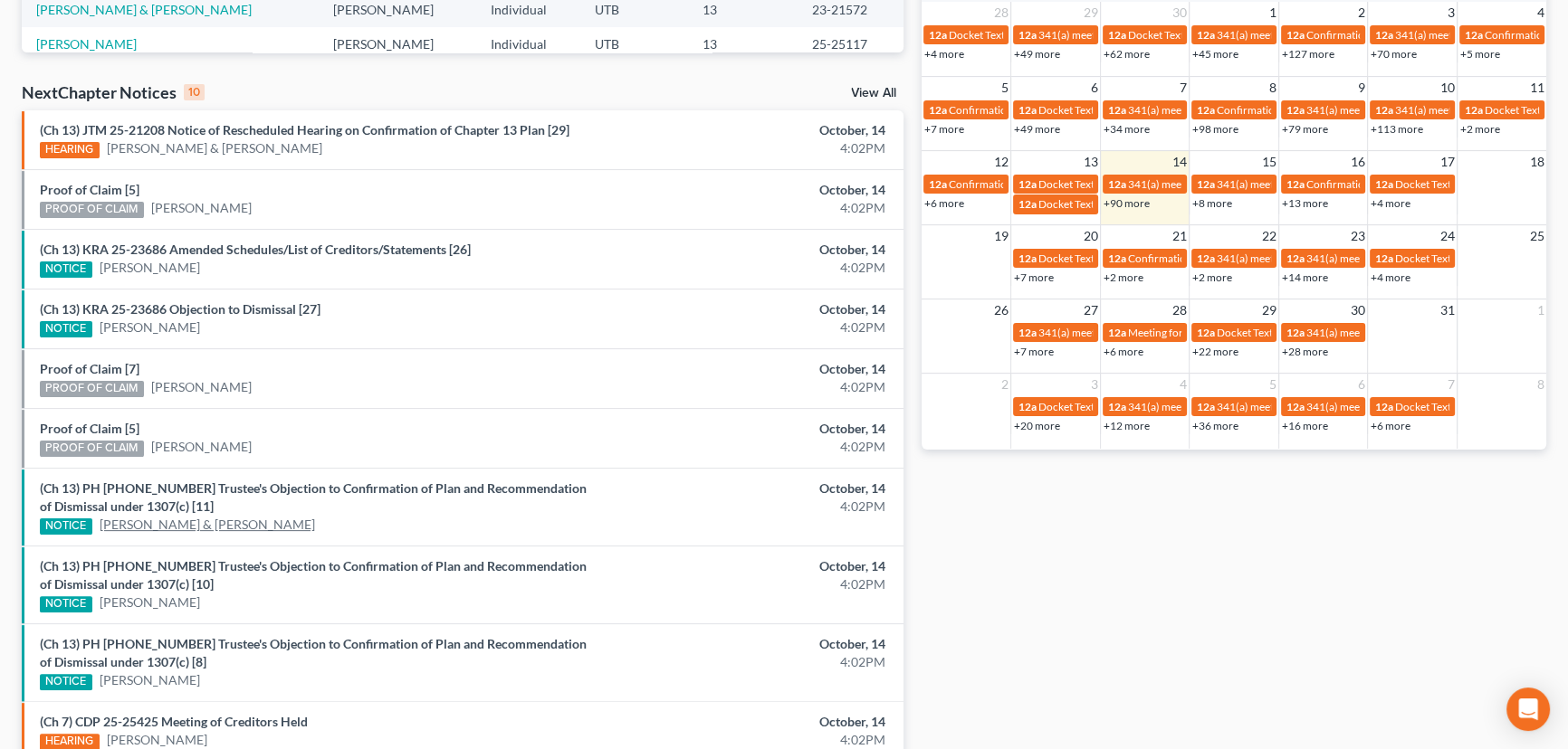
scroll to position [576, 0]
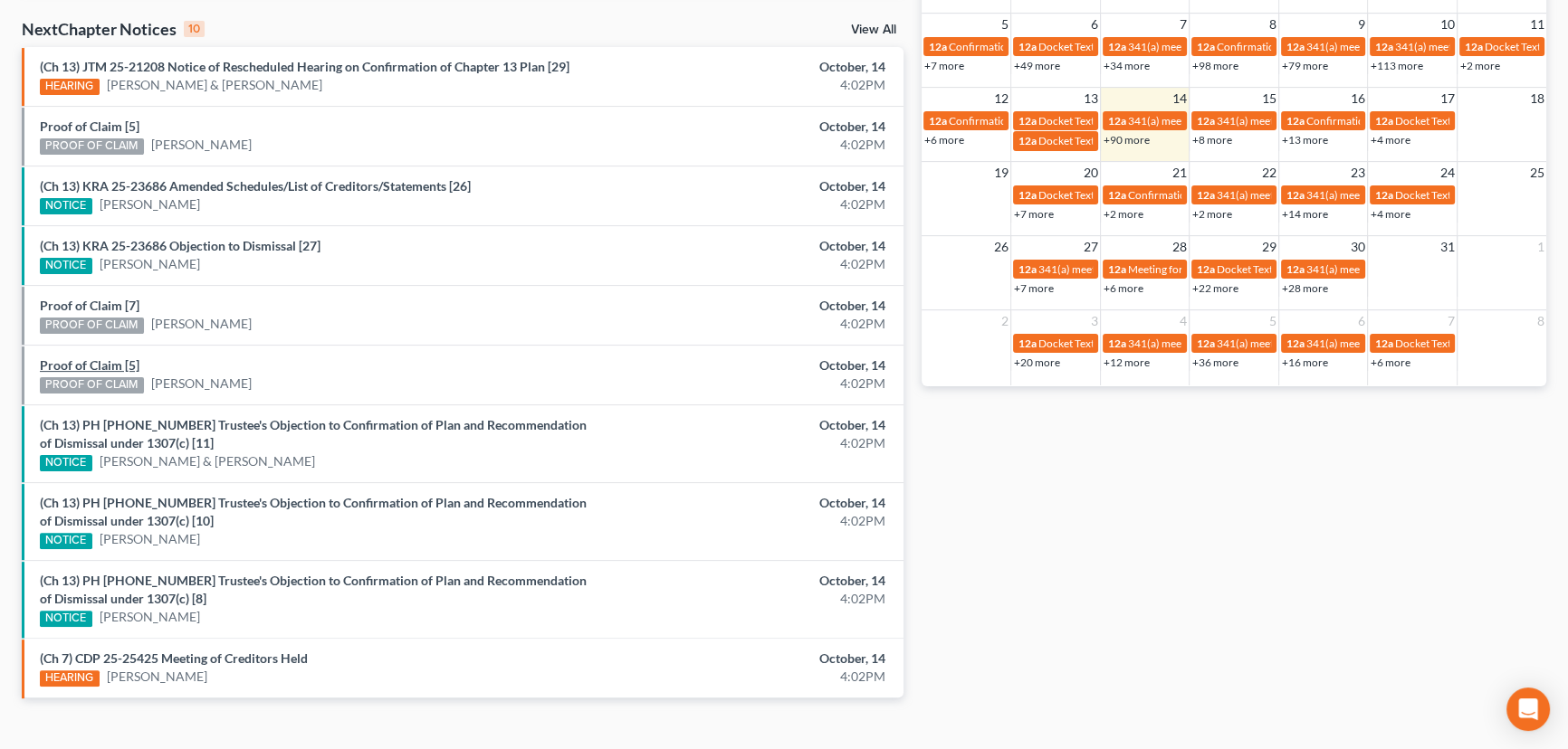
click at [122, 361] on link "Proof of Claim [5]" at bounding box center [90, 365] width 100 height 15
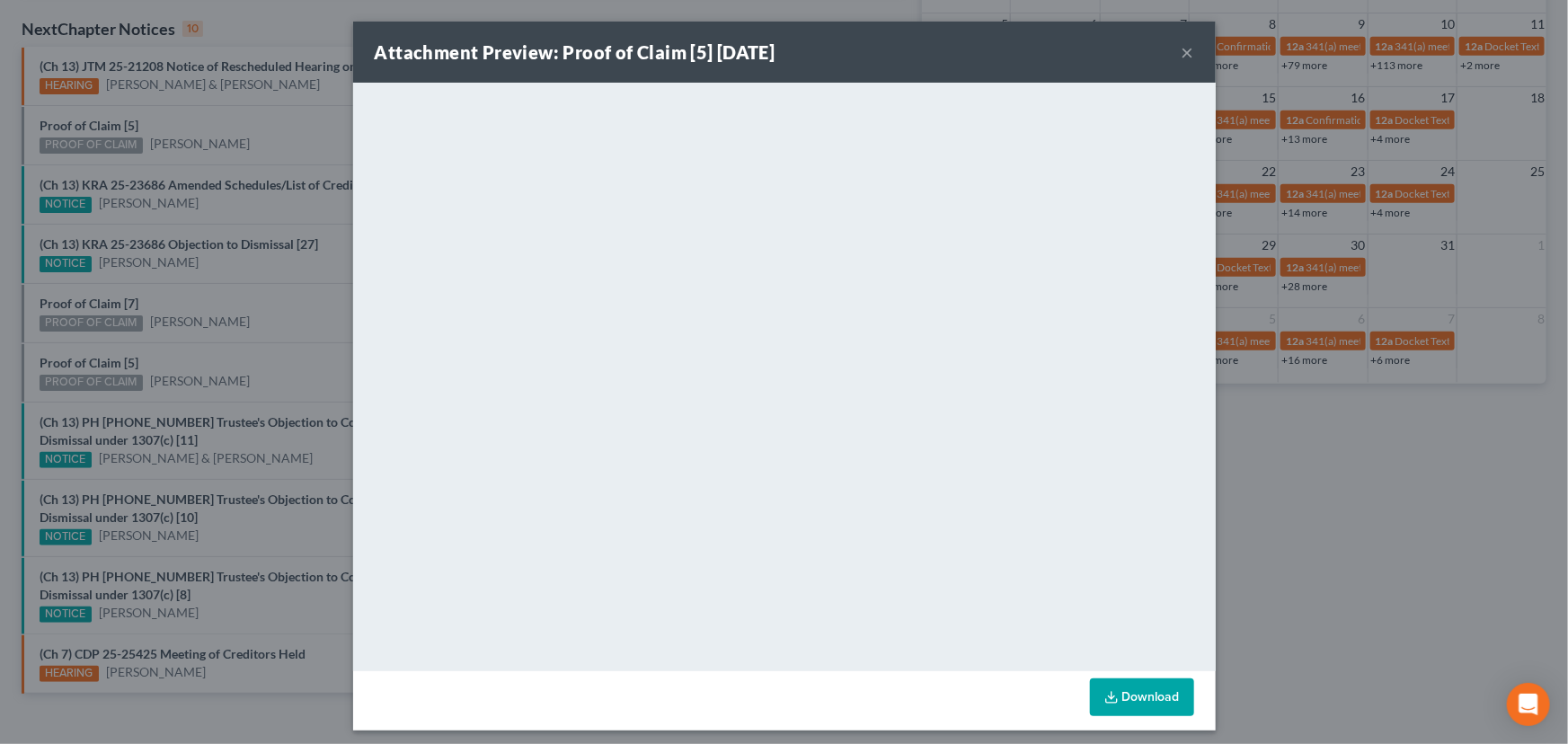
click at [262, 358] on div "Attachment Preview: Proof of Claim [5] 10/14/2025 × <object ng-attr-data='https…" at bounding box center [784, 372] width 1568 height 744
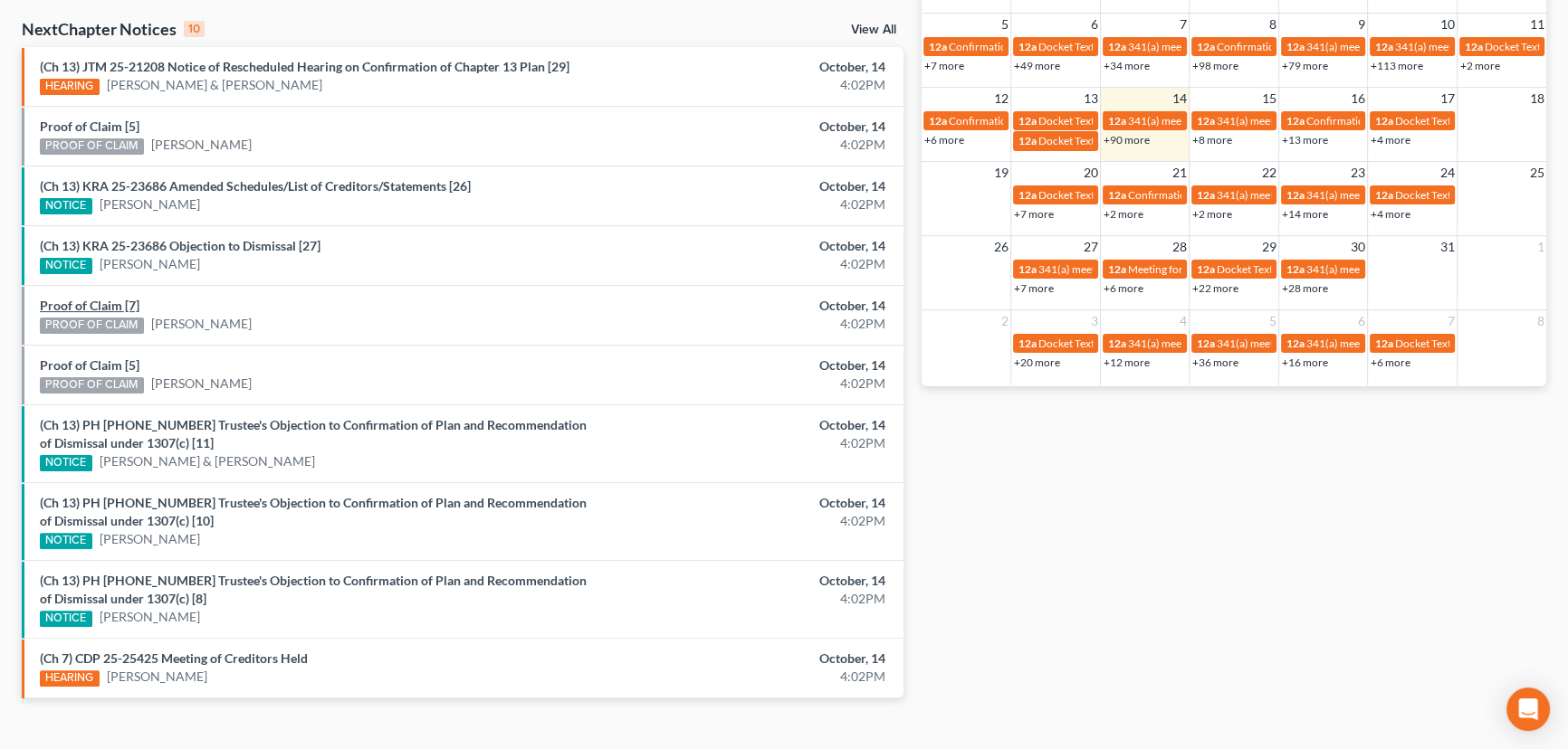
click at [81, 306] on link "Proof of Claim [7]" at bounding box center [90, 306] width 100 height 15
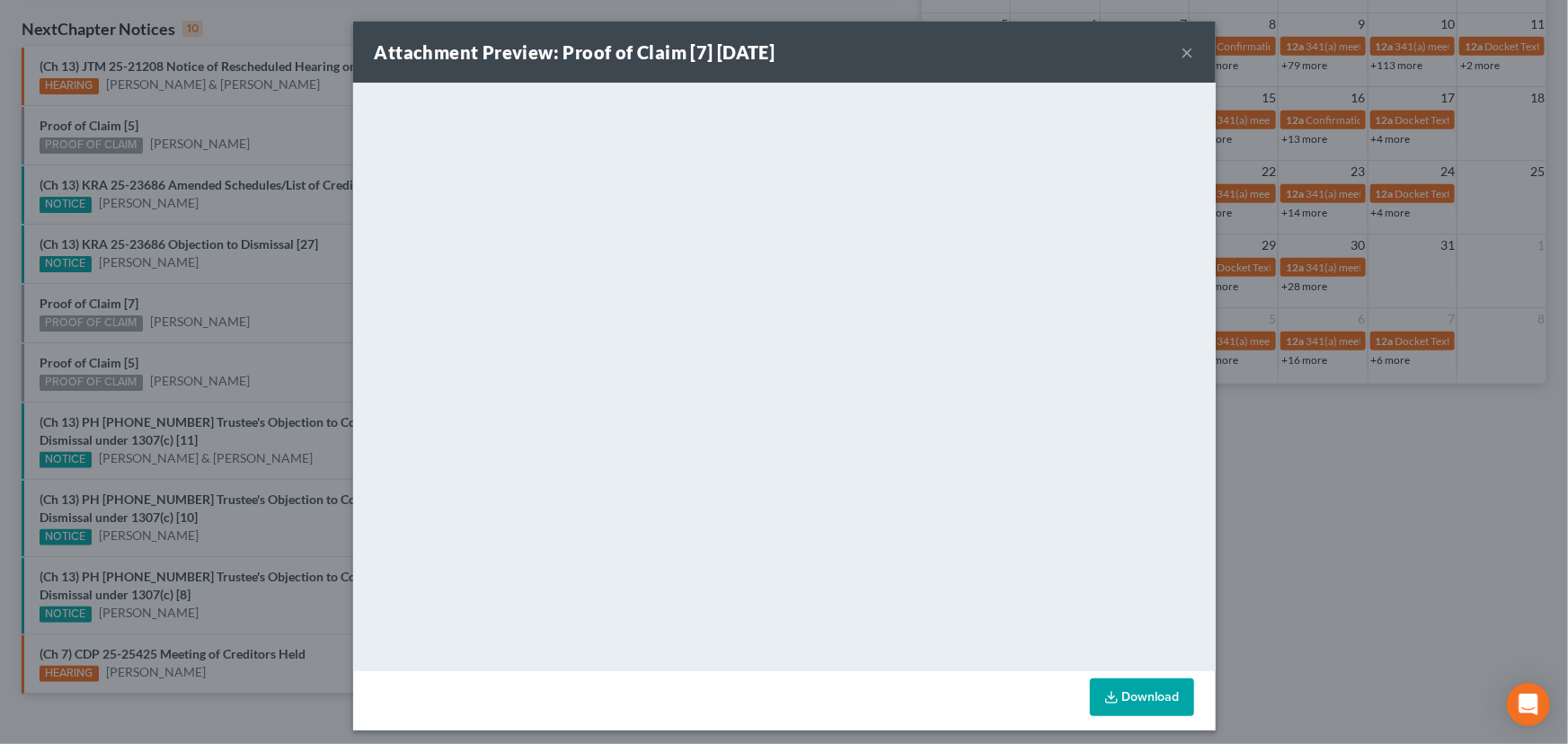
click at [193, 316] on div "Attachment Preview: Proof of Claim [7] 10/14/2025 × <object ng-attr-data='https…" at bounding box center [784, 372] width 1568 height 744
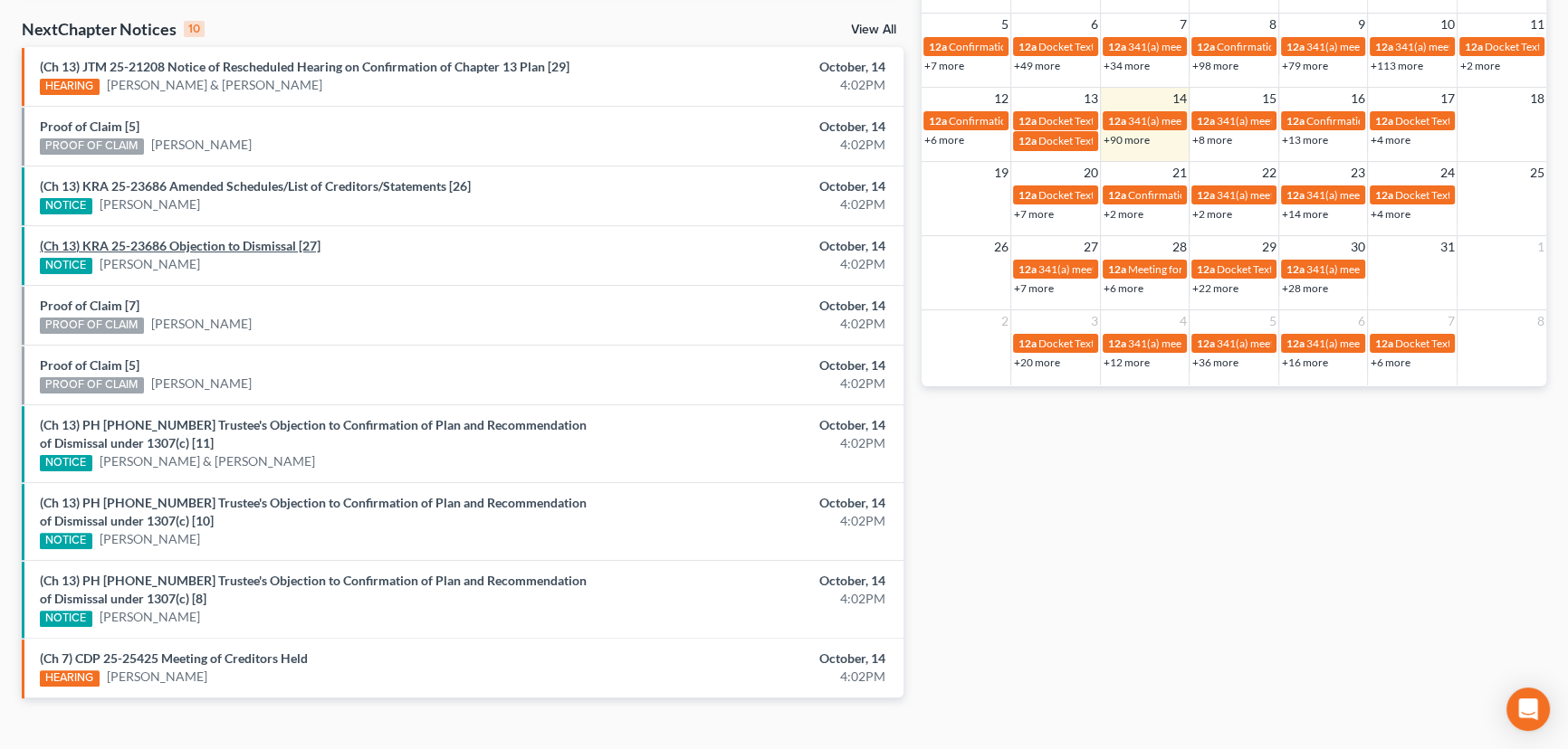
click at [199, 243] on link "(Ch 13) KRA 25-23686 Objection to Dismissal [27]" at bounding box center [180, 245] width 281 height 15
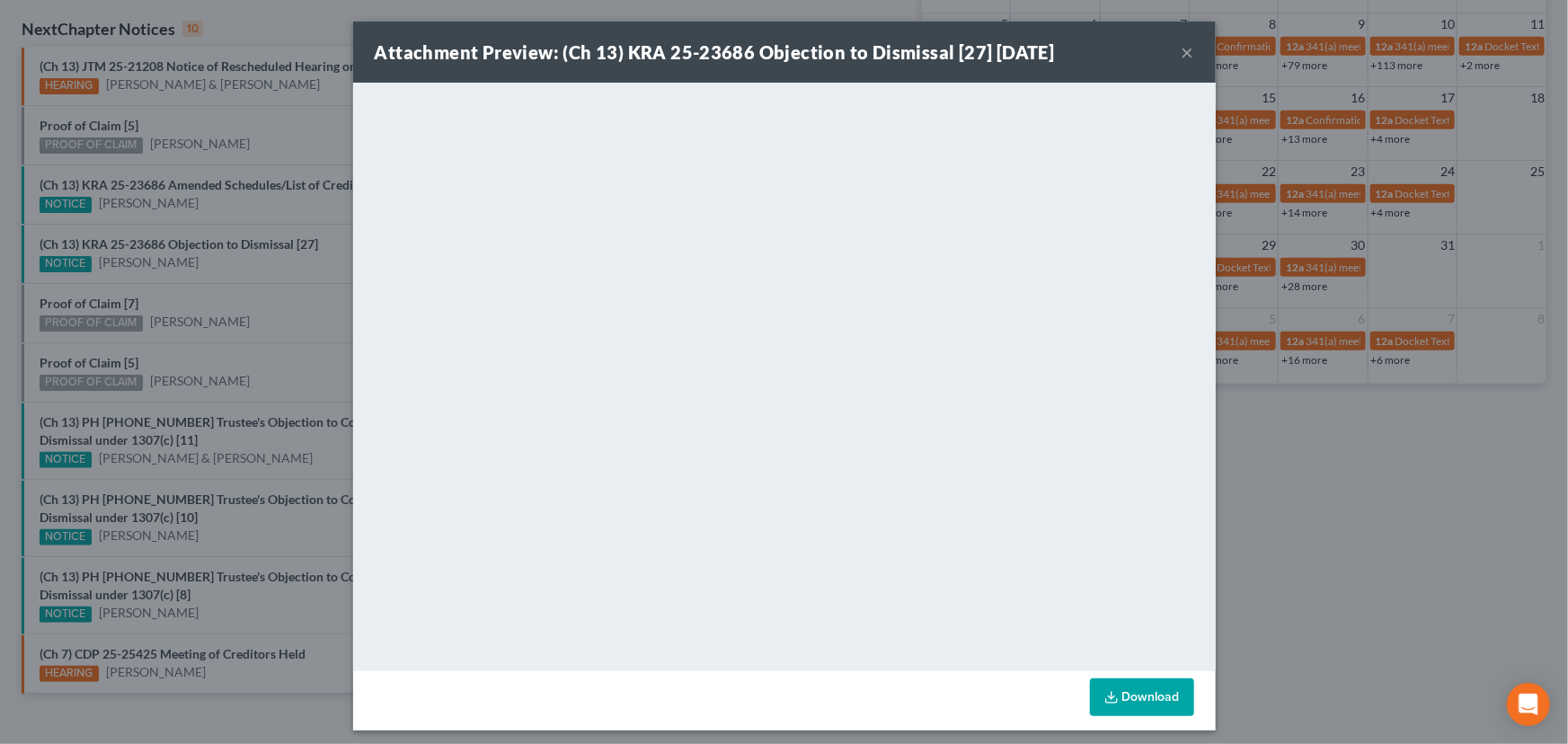
click at [220, 281] on div "Attachment Preview: (Ch 13) KRA 25-23686 Objection to Dismissal [27] 10/14/2025…" at bounding box center [784, 372] width 1568 height 744
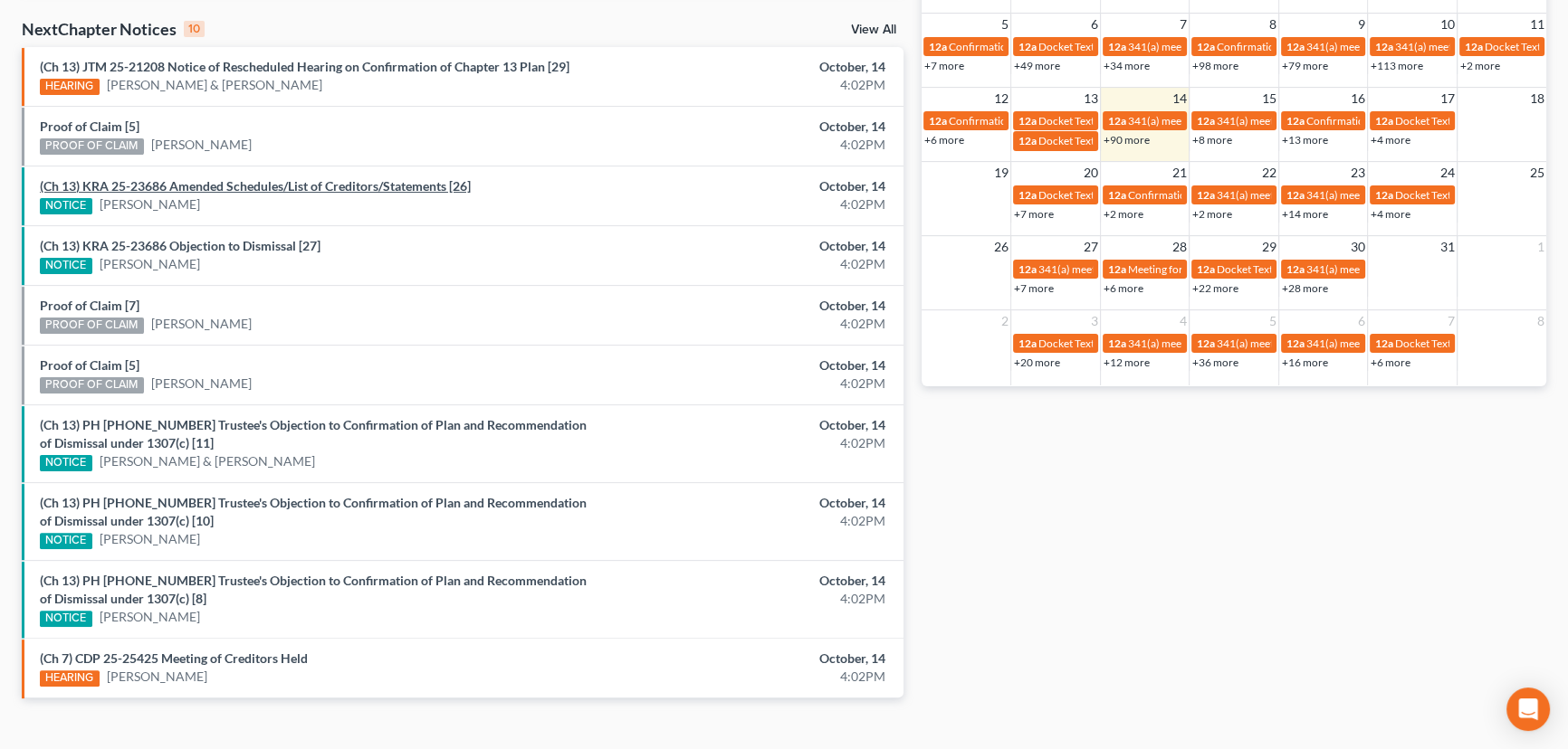
click at [206, 184] on link "(Ch 13) KRA 25-23686 Amended Schedules/List of Creditors/Statements [26]" at bounding box center [256, 186] width 431 height 15
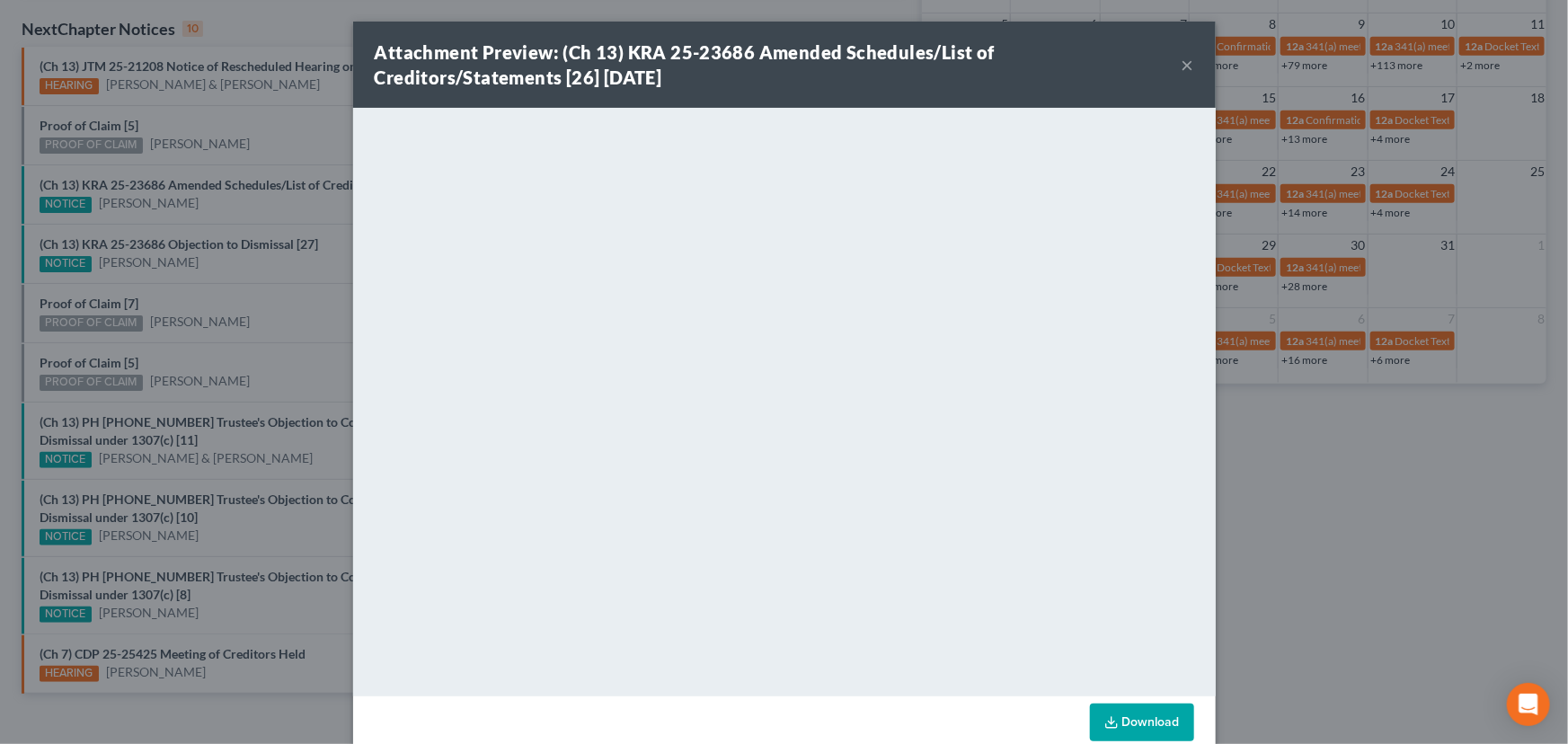
click at [215, 213] on div "Attachment Preview: (Ch 13) KRA 25-23686 Amended Schedules/List of Creditors/St…" at bounding box center [784, 372] width 1568 height 744
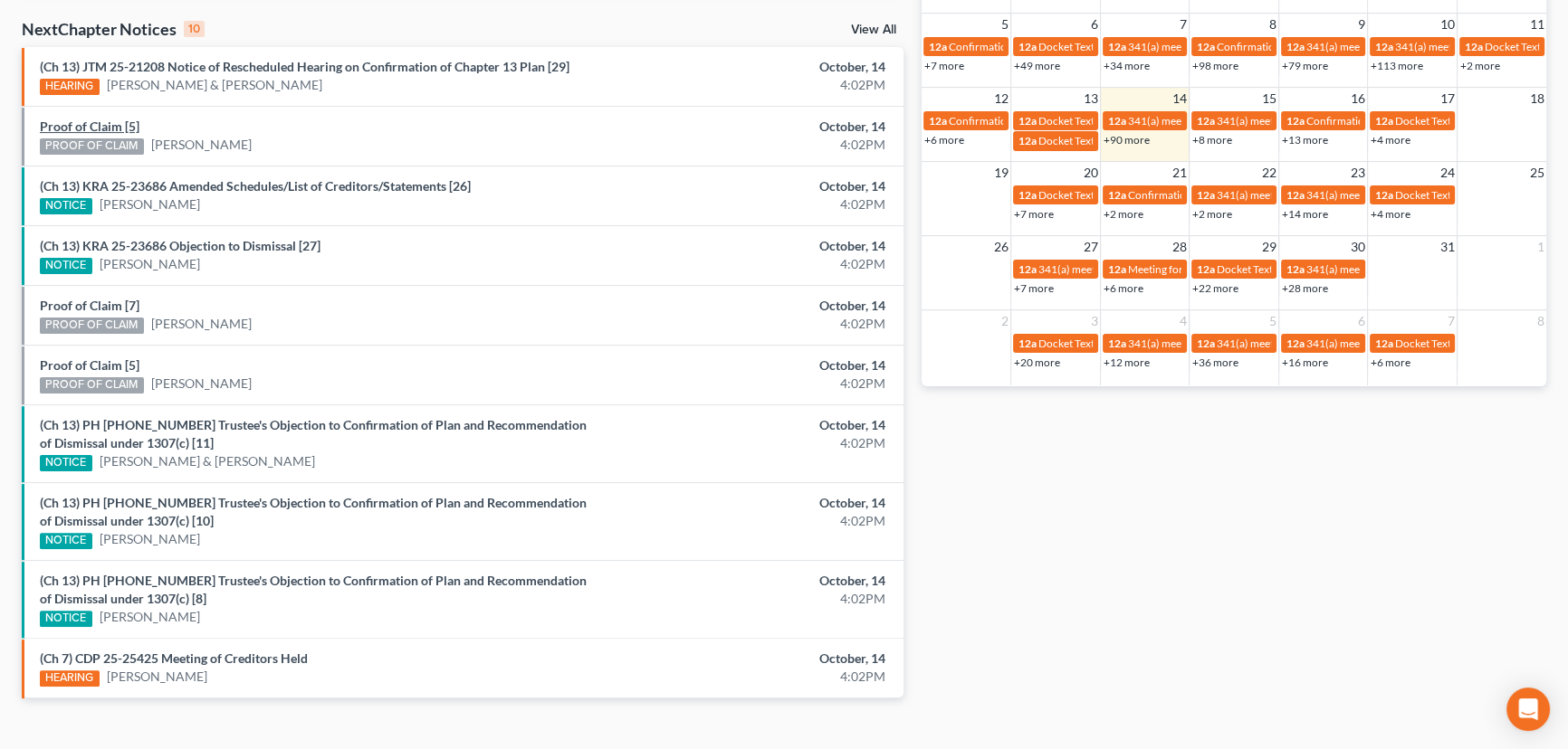
click at [90, 124] on link "Proof of Claim [5]" at bounding box center [90, 126] width 100 height 15
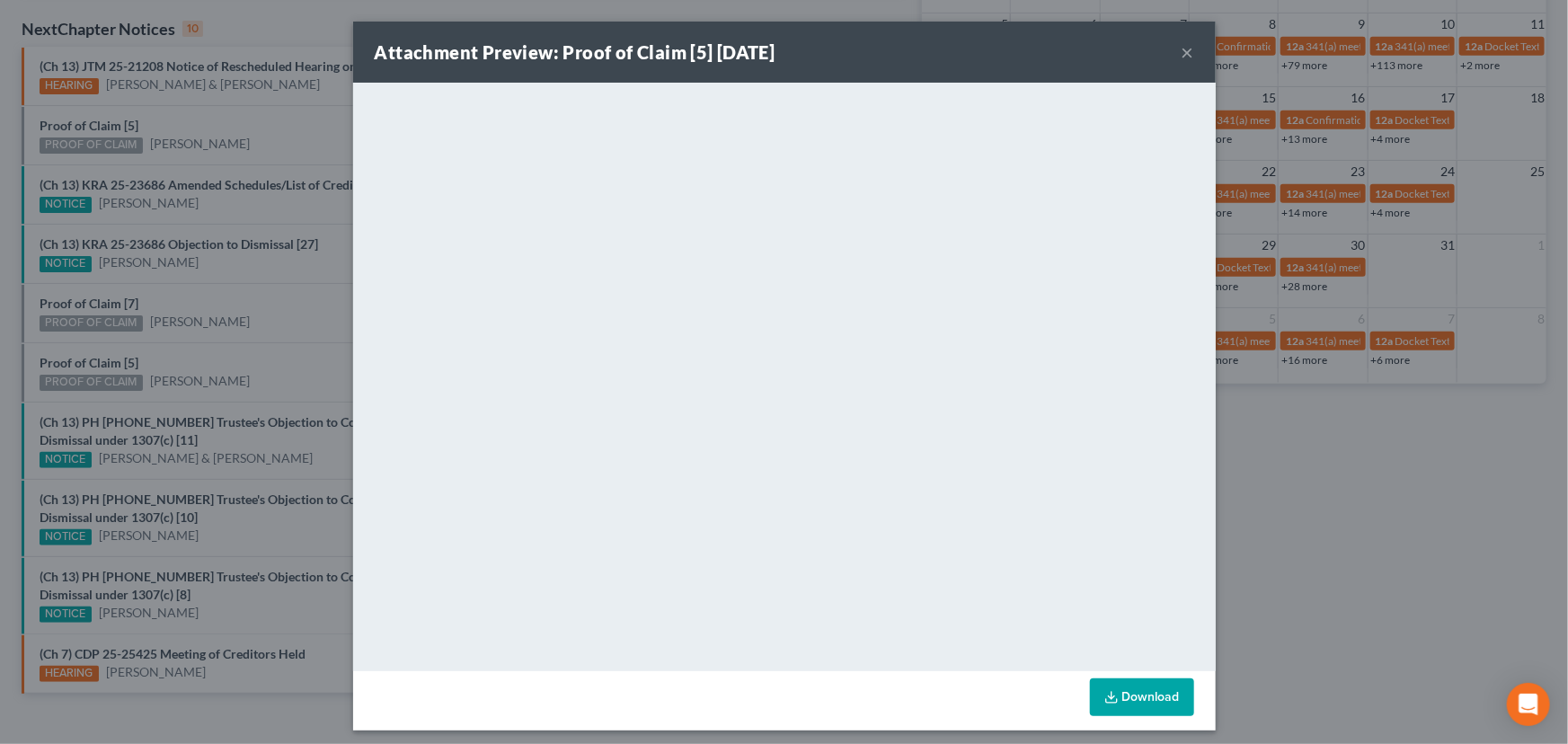
click at [183, 126] on div "Attachment Preview: Proof of Claim [5] 10/14/2025 × <object ng-attr-data='https…" at bounding box center [784, 372] width 1568 height 744
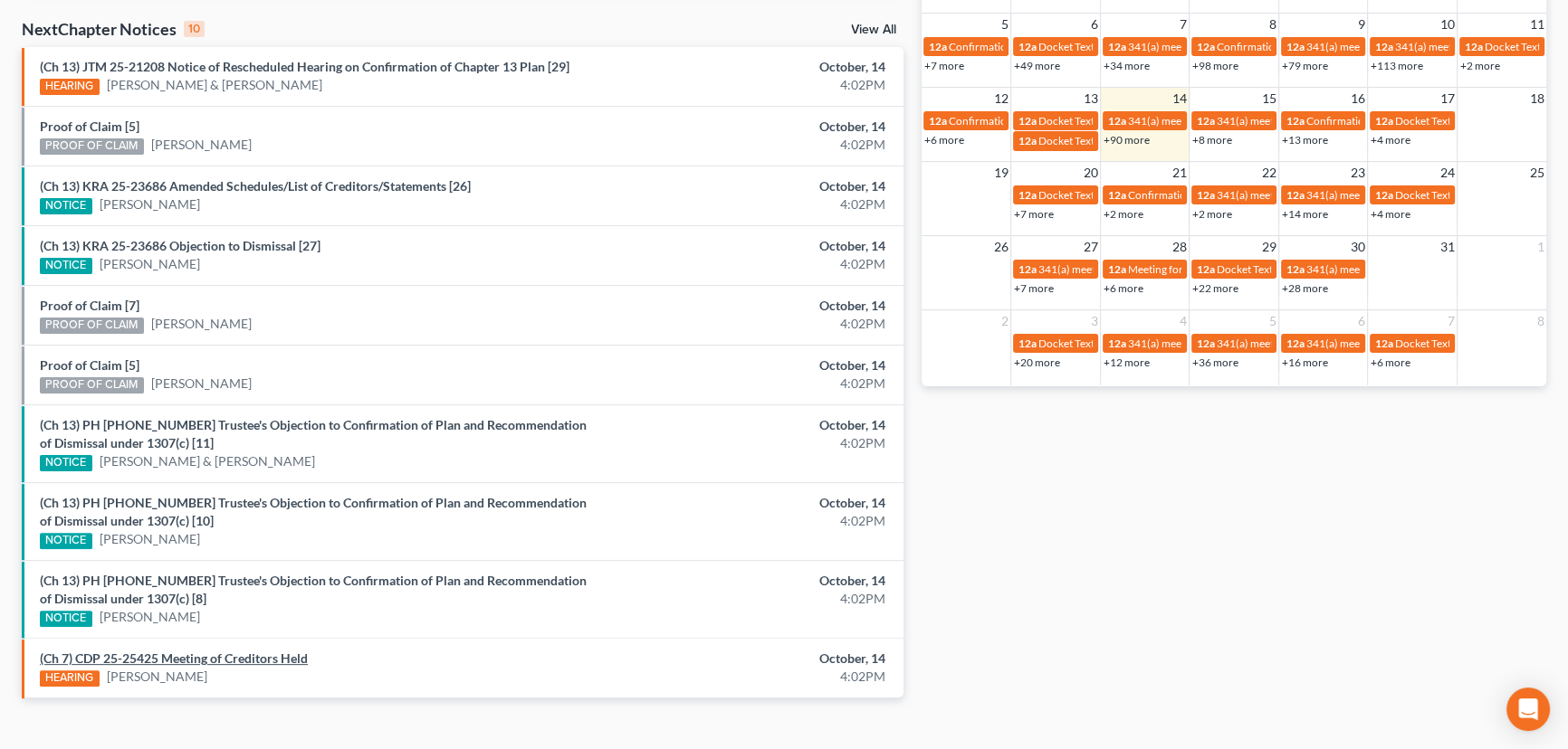
click at [233, 657] on link "(Ch 7) CDP 25-25425 Meeting of Creditors Held" at bounding box center [174, 658] width 268 height 15
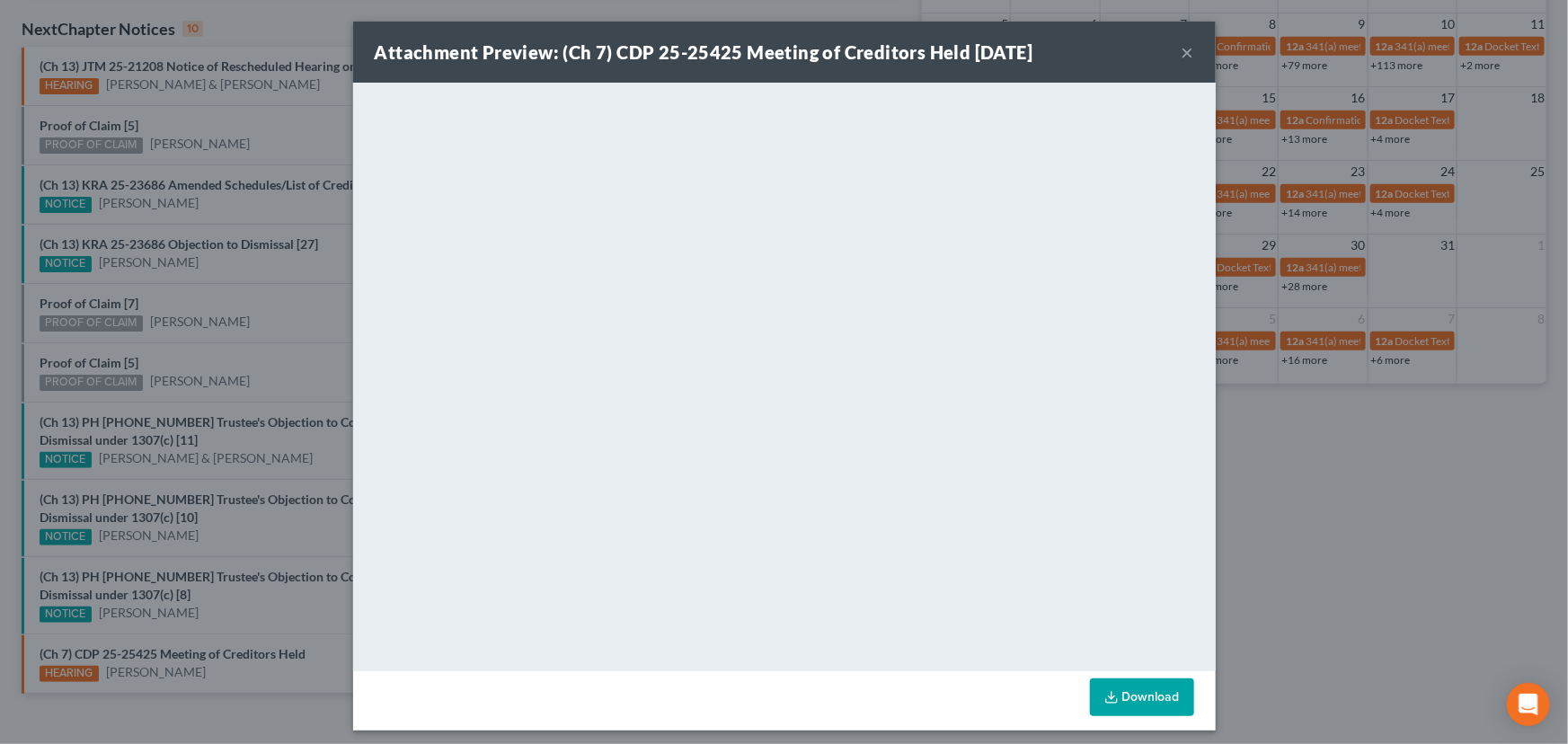
click at [215, 675] on div "Attachment Preview: (Ch 7) CDP 25-25425 Meeting of Creditors Held 10/14/2025 × …" at bounding box center [784, 372] width 1568 height 744
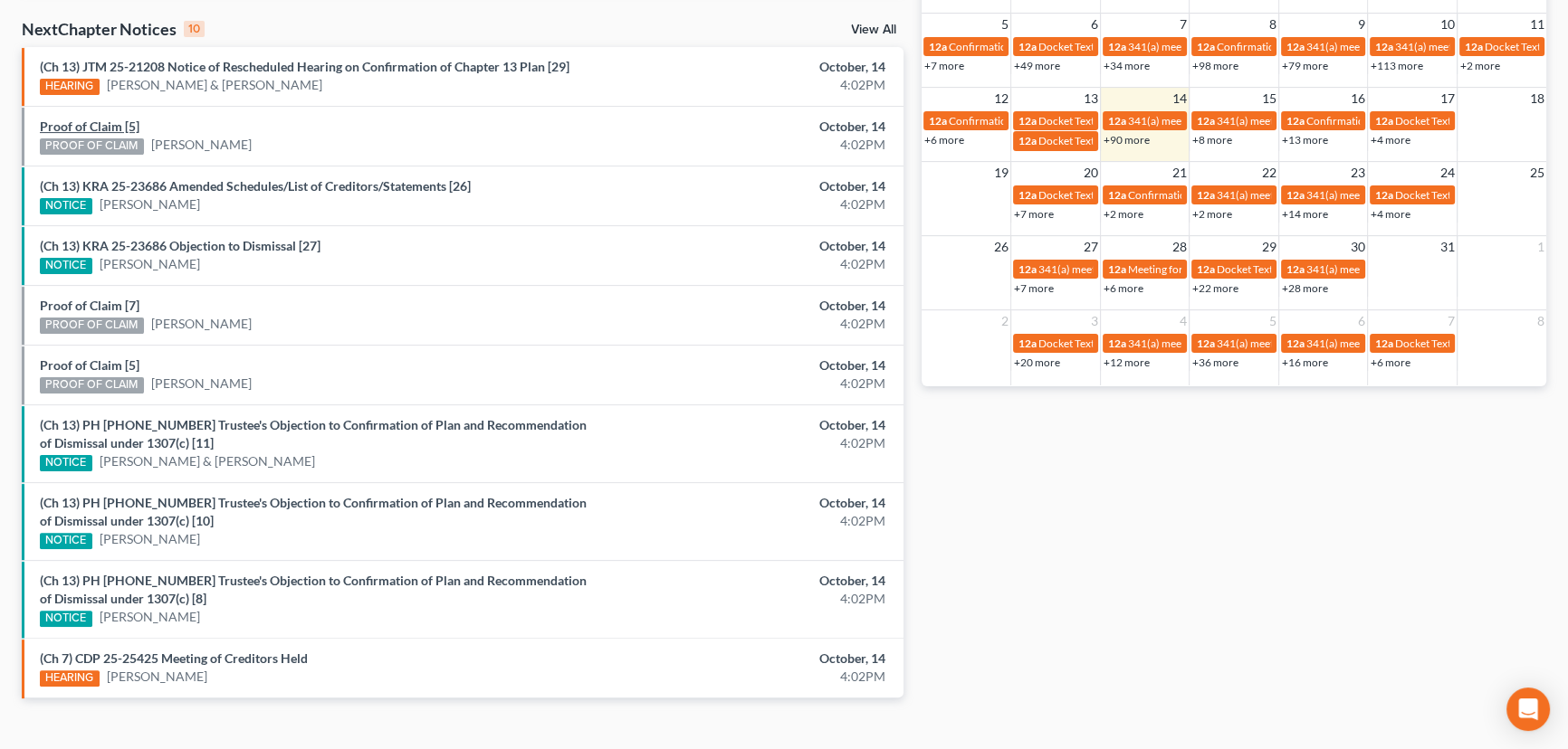
click at [81, 123] on link "Proof of Claim [5]" at bounding box center [90, 126] width 100 height 15
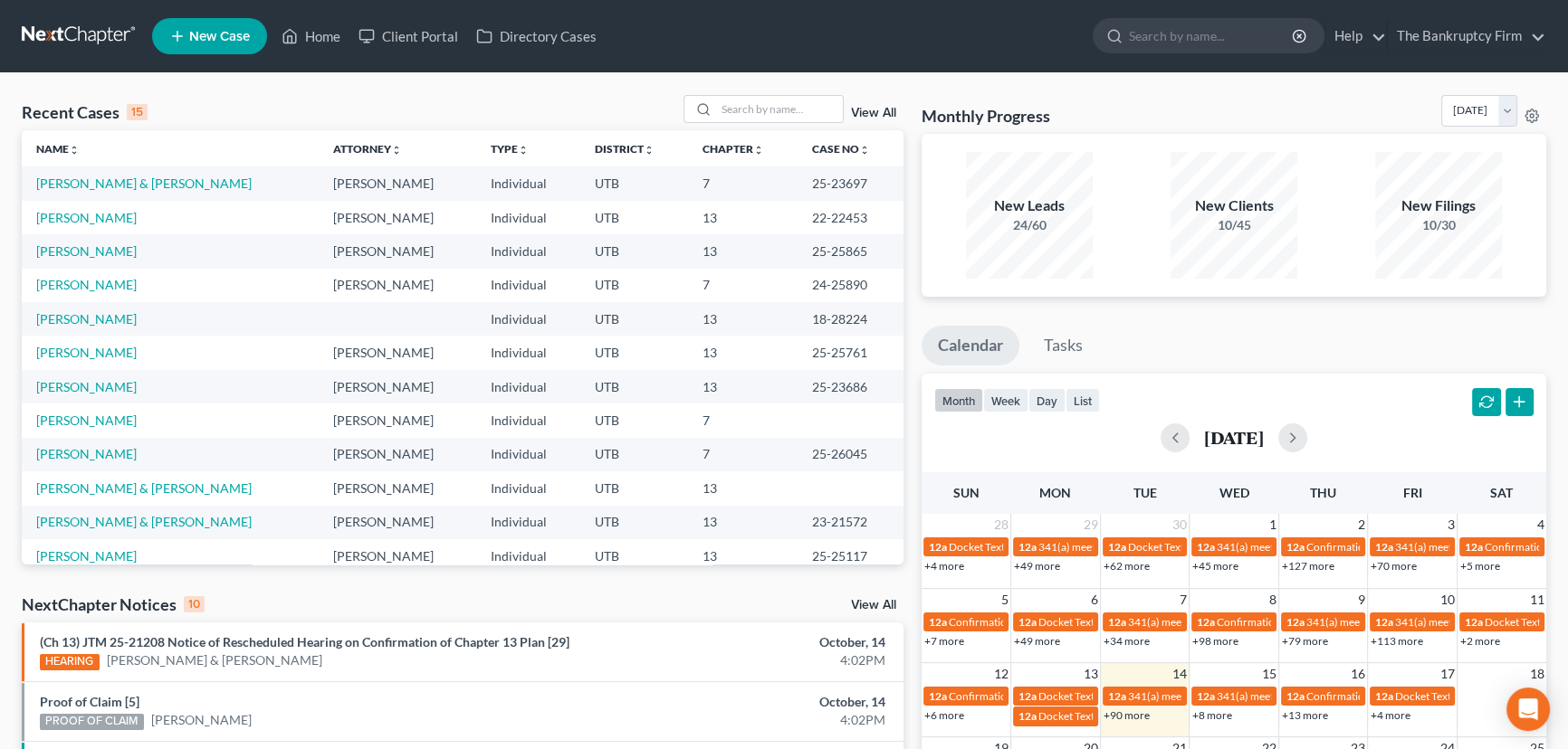
scroll to position [0, 0]
click at [735, 104] on input "search" at bounding box center [779, 108] width 127 height 26
type input "Dutcher"
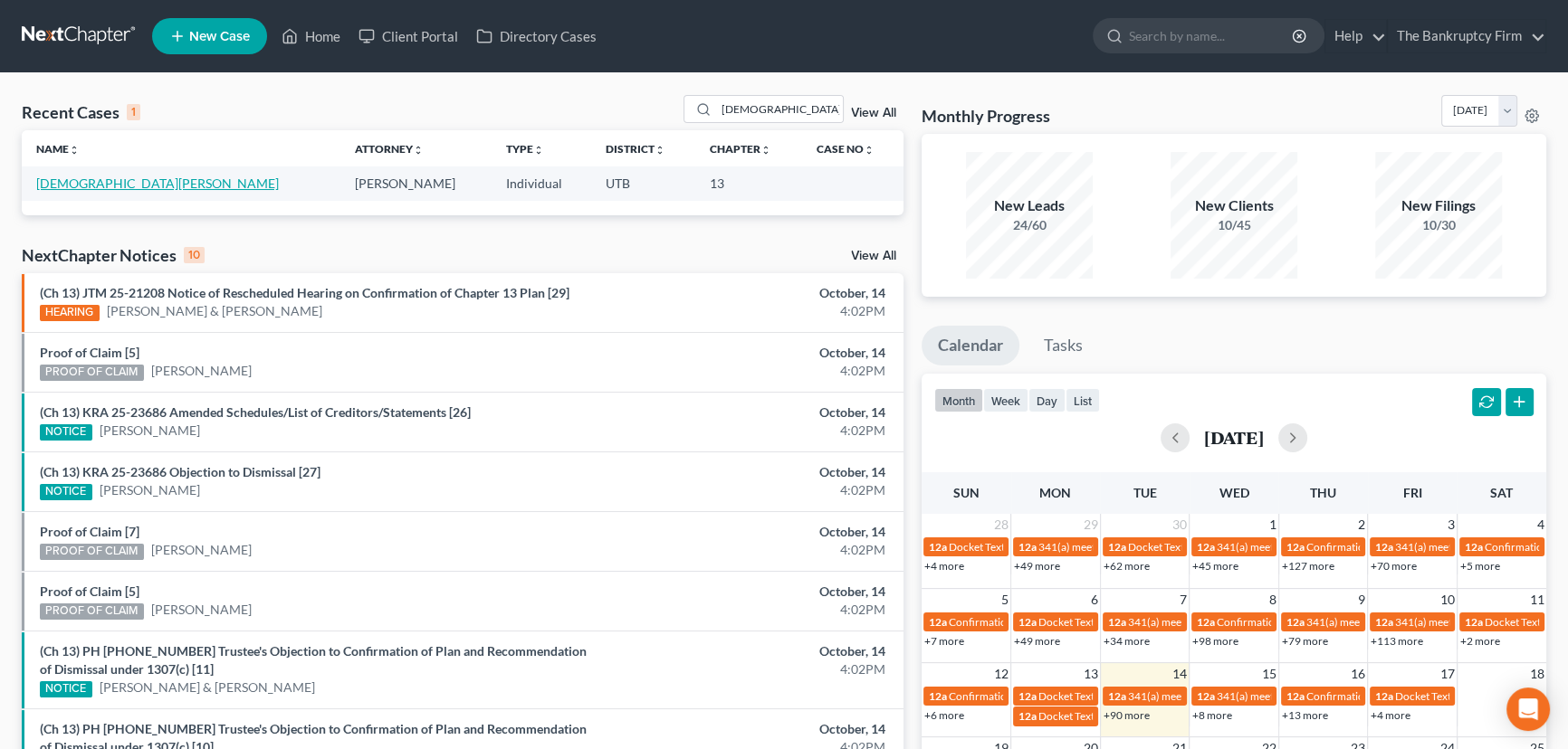
click at [59, 187] on link "[DEMOGRAPHIC_DATA][PERSON_NAME]" at bounding box center [157, 183] width 242 height 15
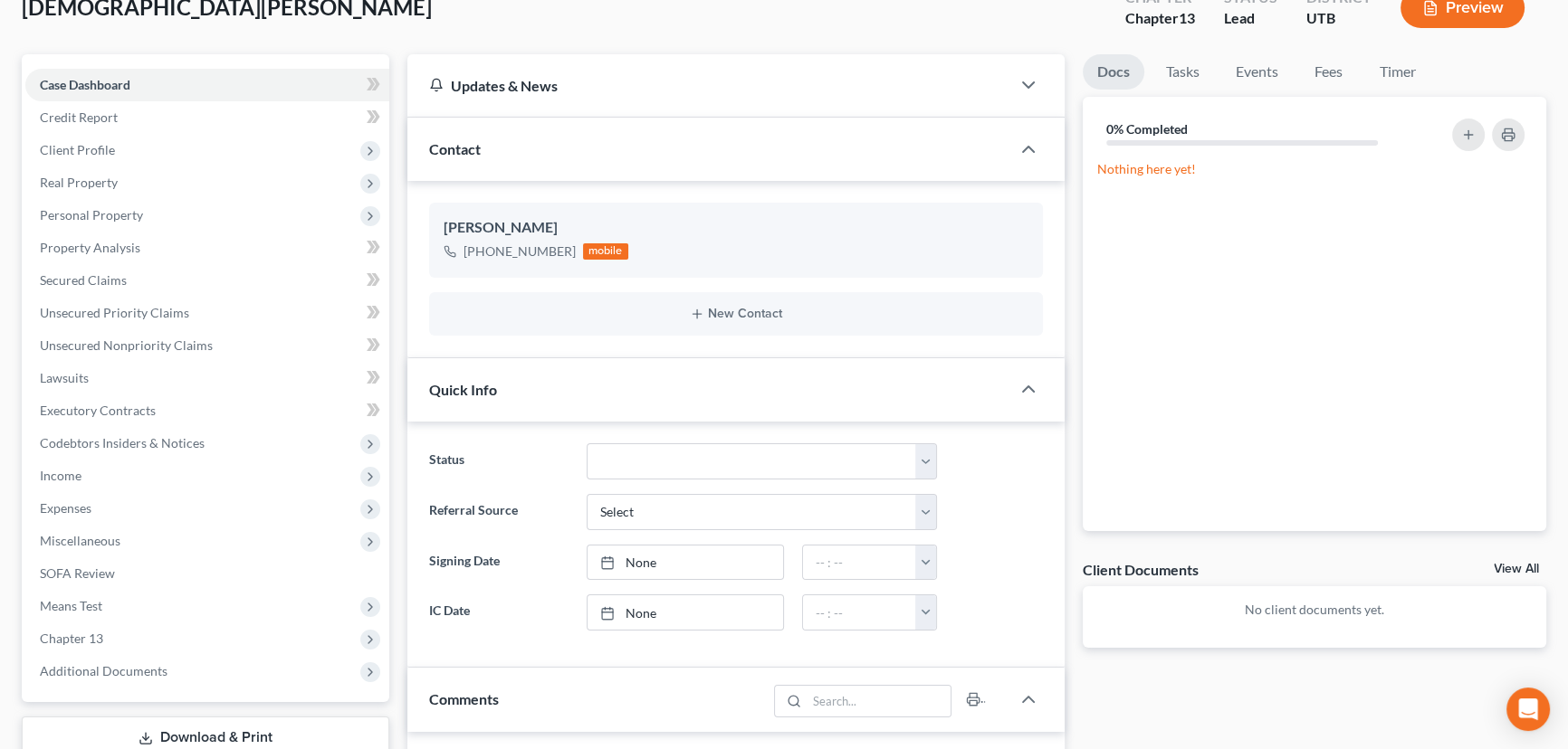
scroll to position [81, 0]
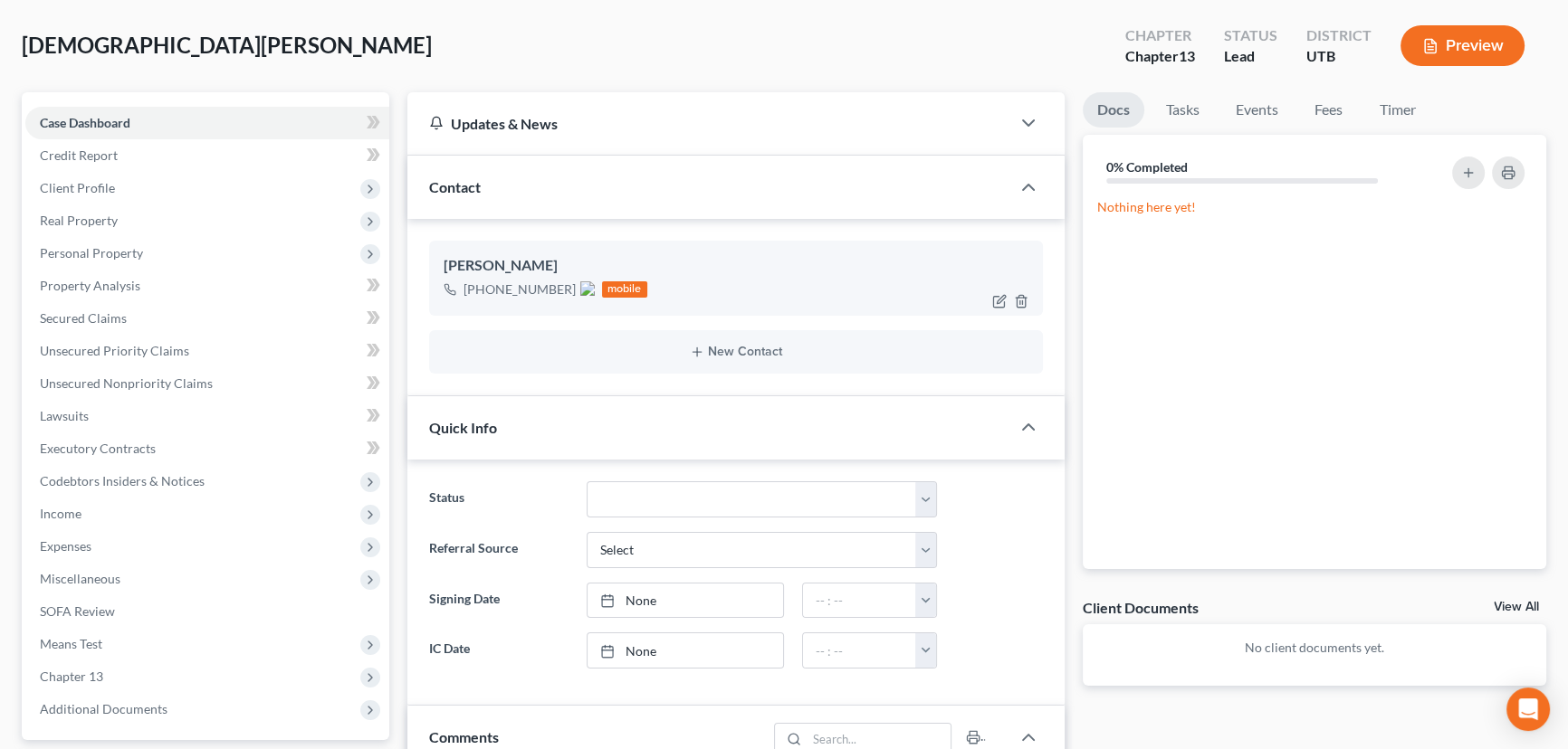
click at [588, 286] on img at bounding box center [588, 288] width 14 height 14
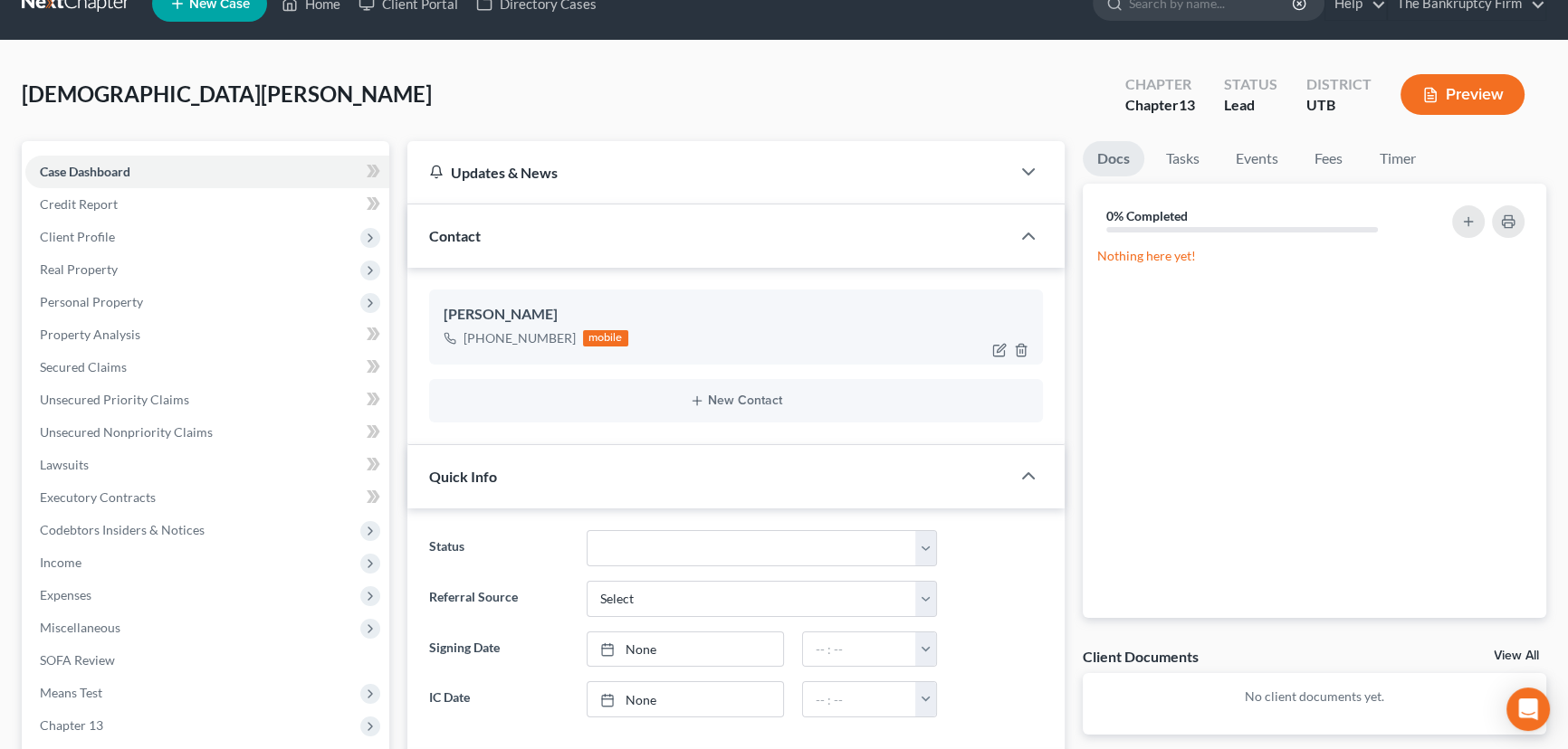
scroll to position [0, 0]
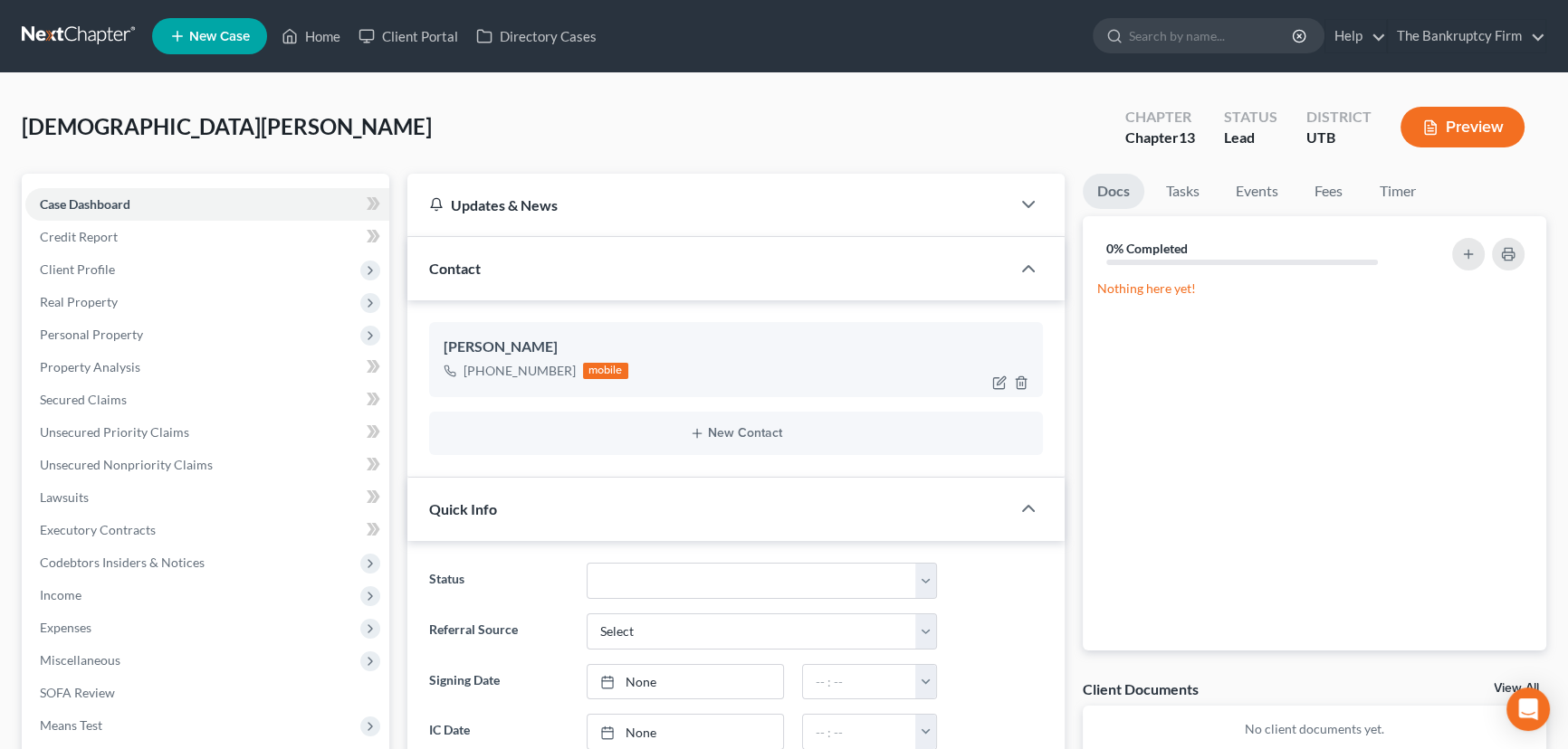
click at [94, 298] on span "Real Property" at bounding box center [79, 302] width 78 height 15
click at [316, 33] on link "Home" at bounding box center [311, 36] width 77 height 33
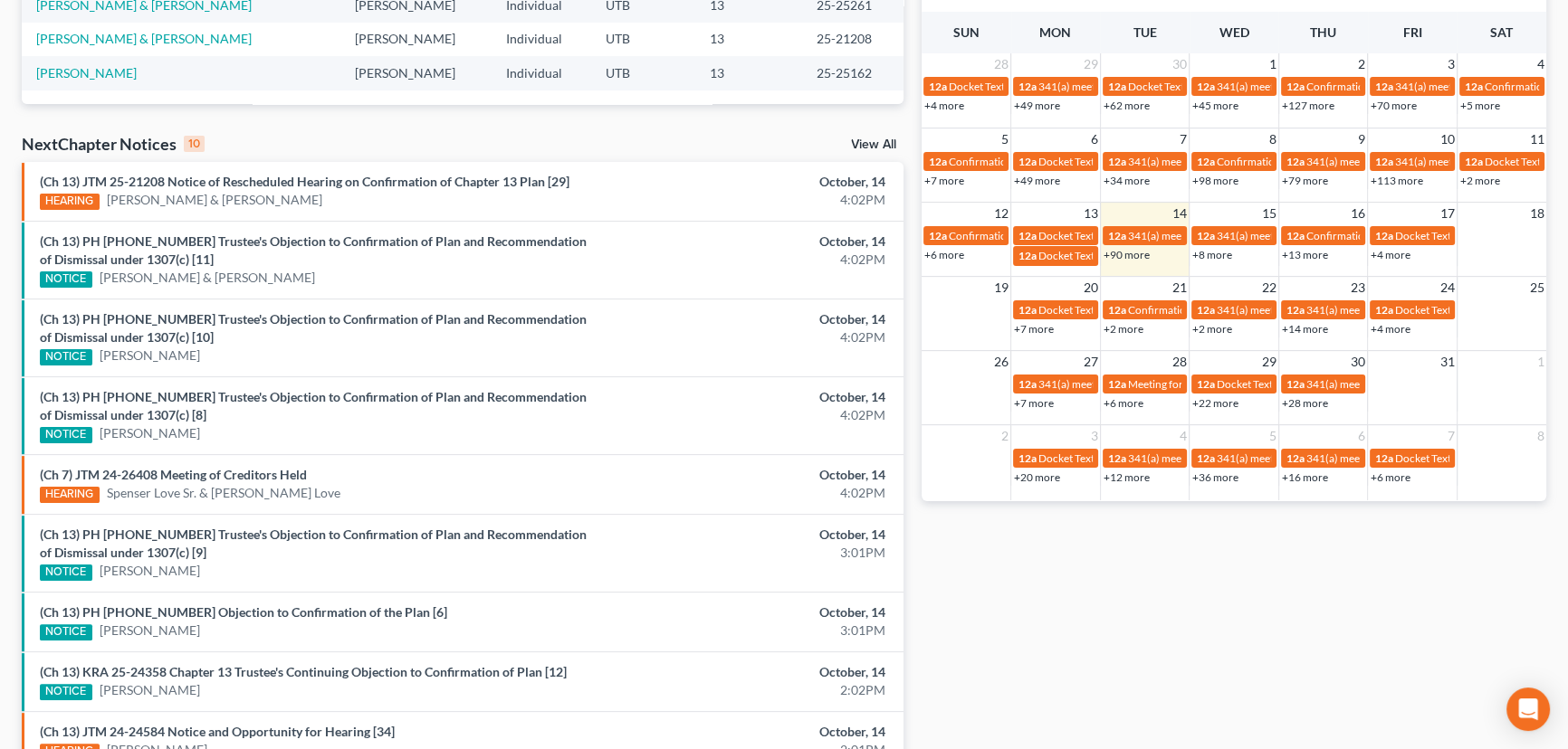
scroll to position [493, 0]
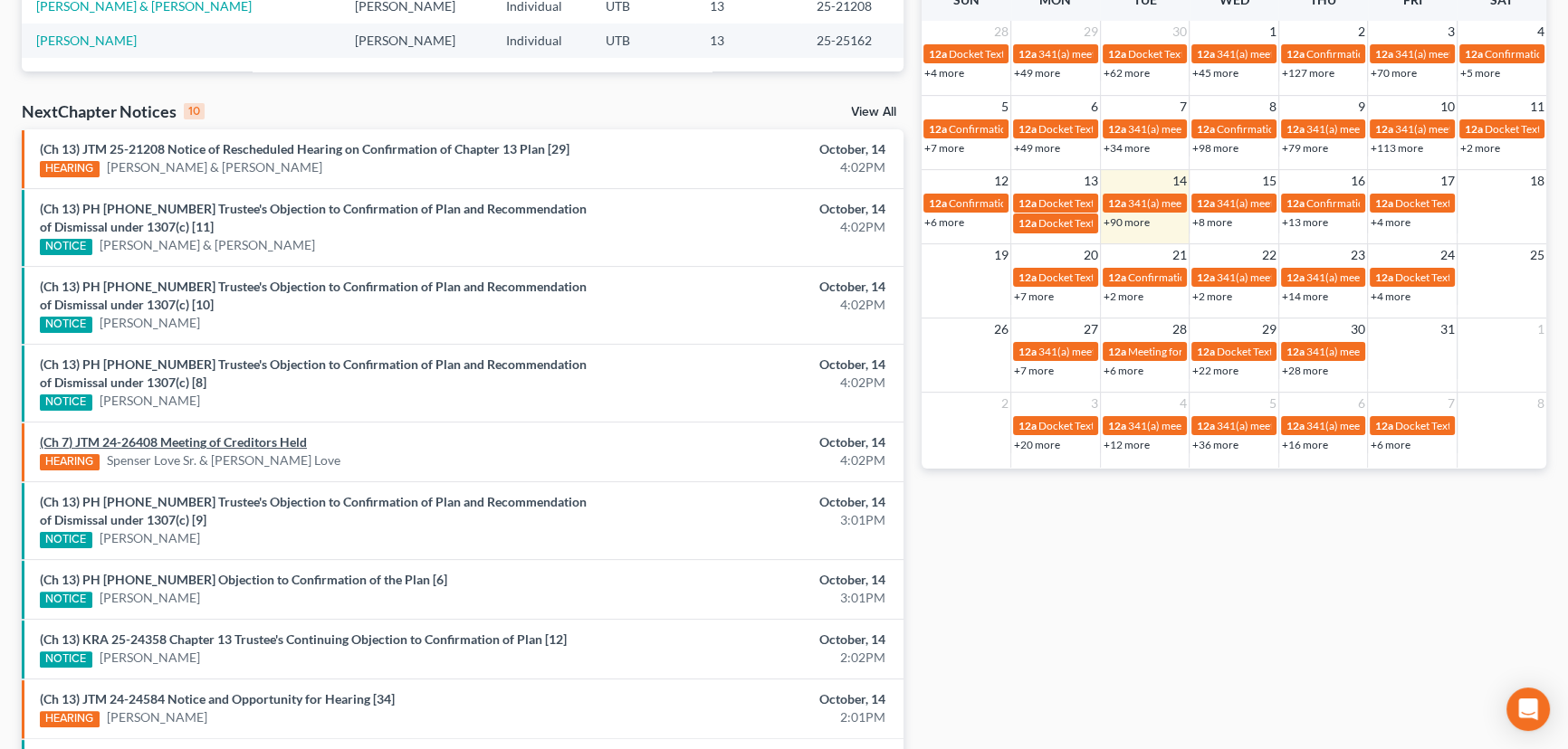
click at [265, 441] on link "(Ch 7) JTM 24-26408 Meeting of Creditors Held" at bounding box center [173, 443] width 267 height 15
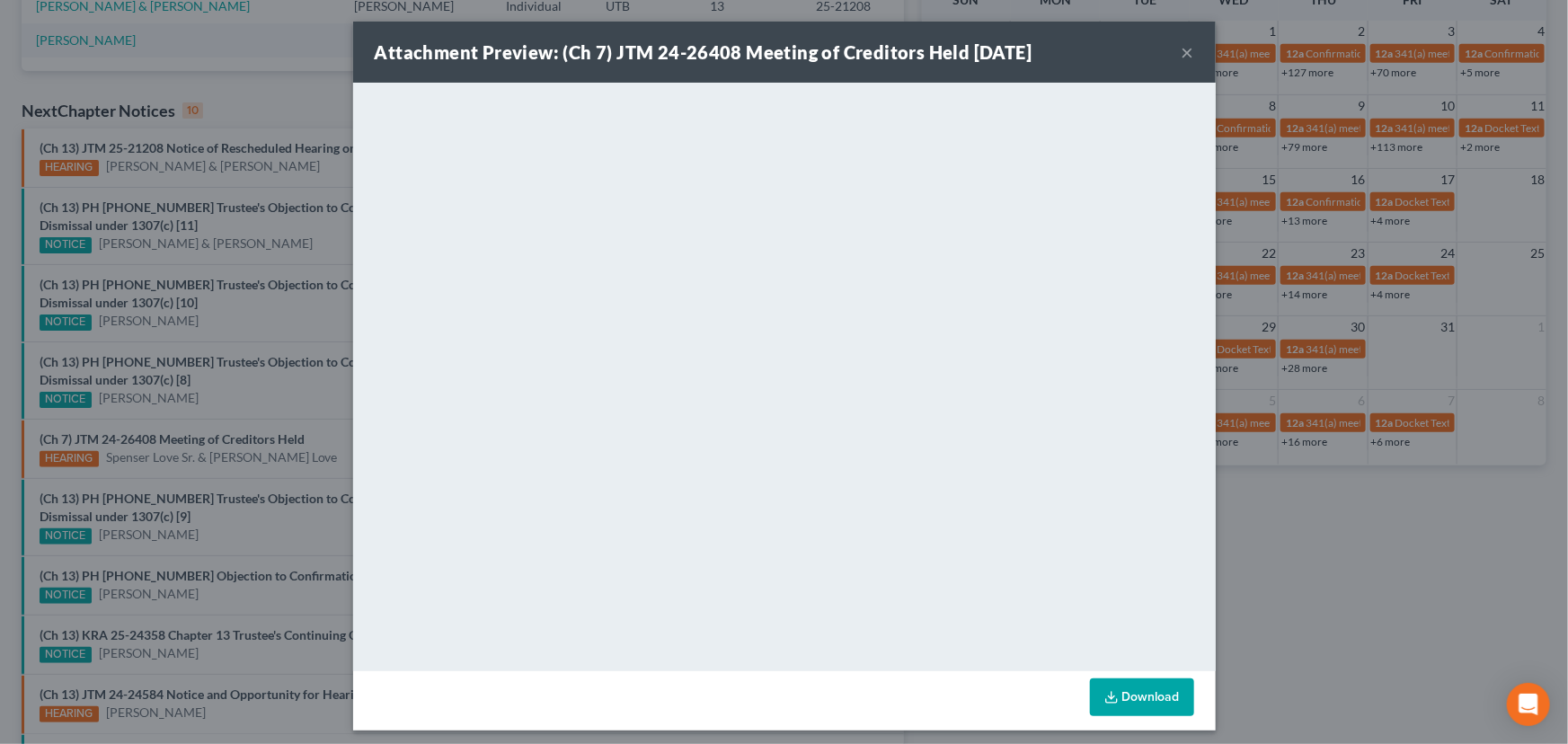
click at [306, 457] on div "Attachment Preview: (Ch 7) JTM 24-26408 Meeting of Creditors Held 10/14/2025 × …" at bounding box center [784, 372] width 1568 height 744
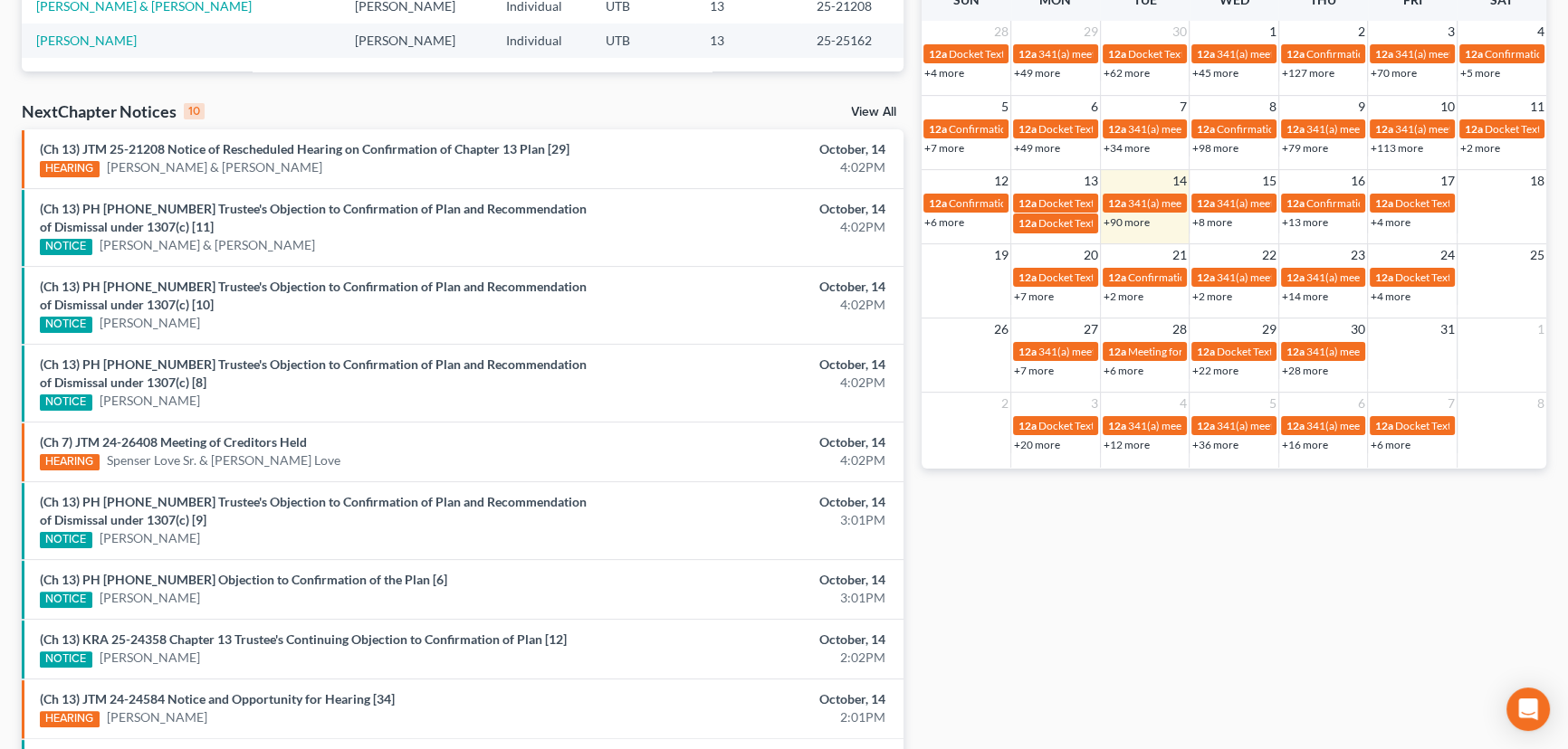
click at [320, 445] on div "(Ch 7) JTM 24-26408 Meeting of Creditors Held HEARING Spenser Love Sr. & Barbra…" at bounding box center [318, 452] width 576 height 37
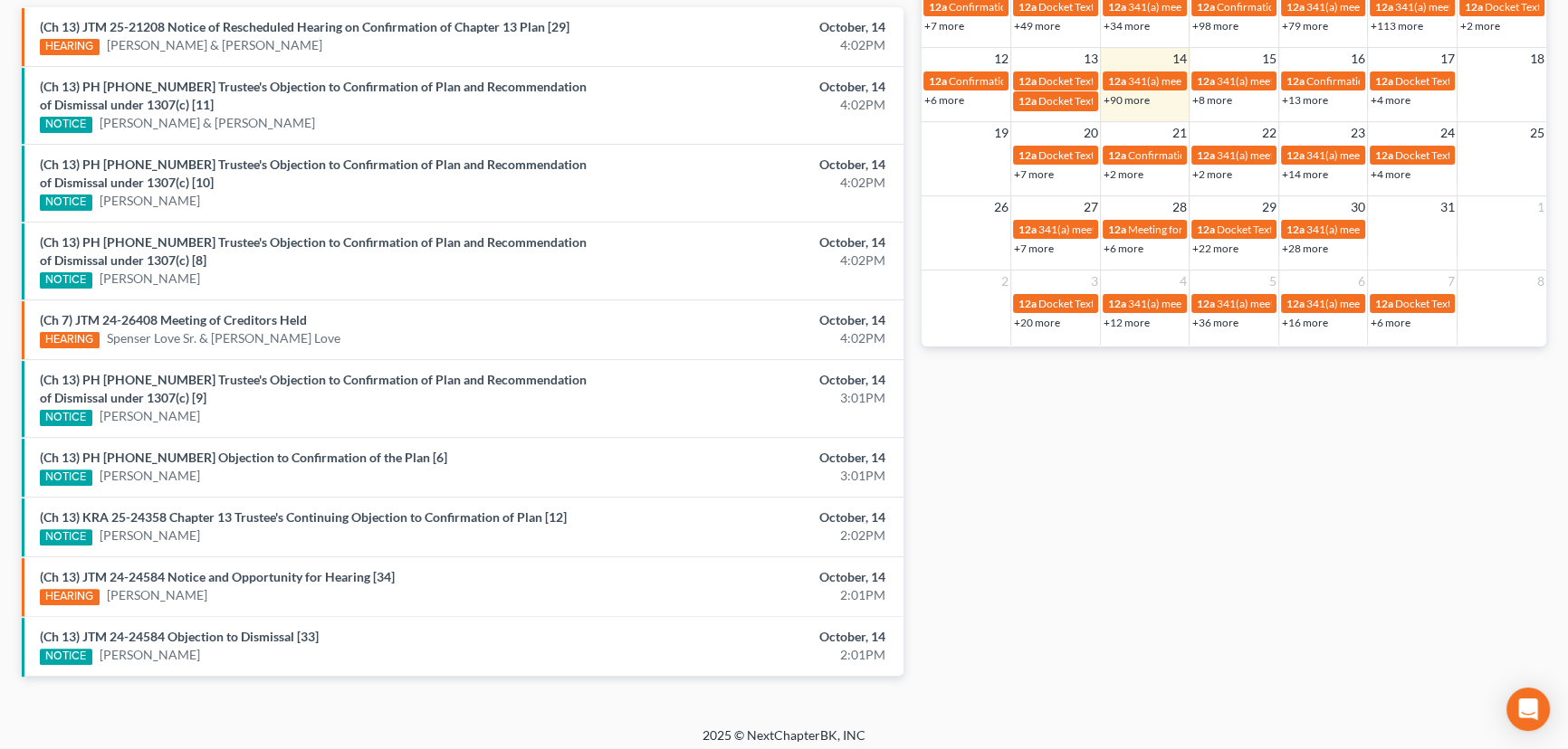
scroll to position [622, 0]
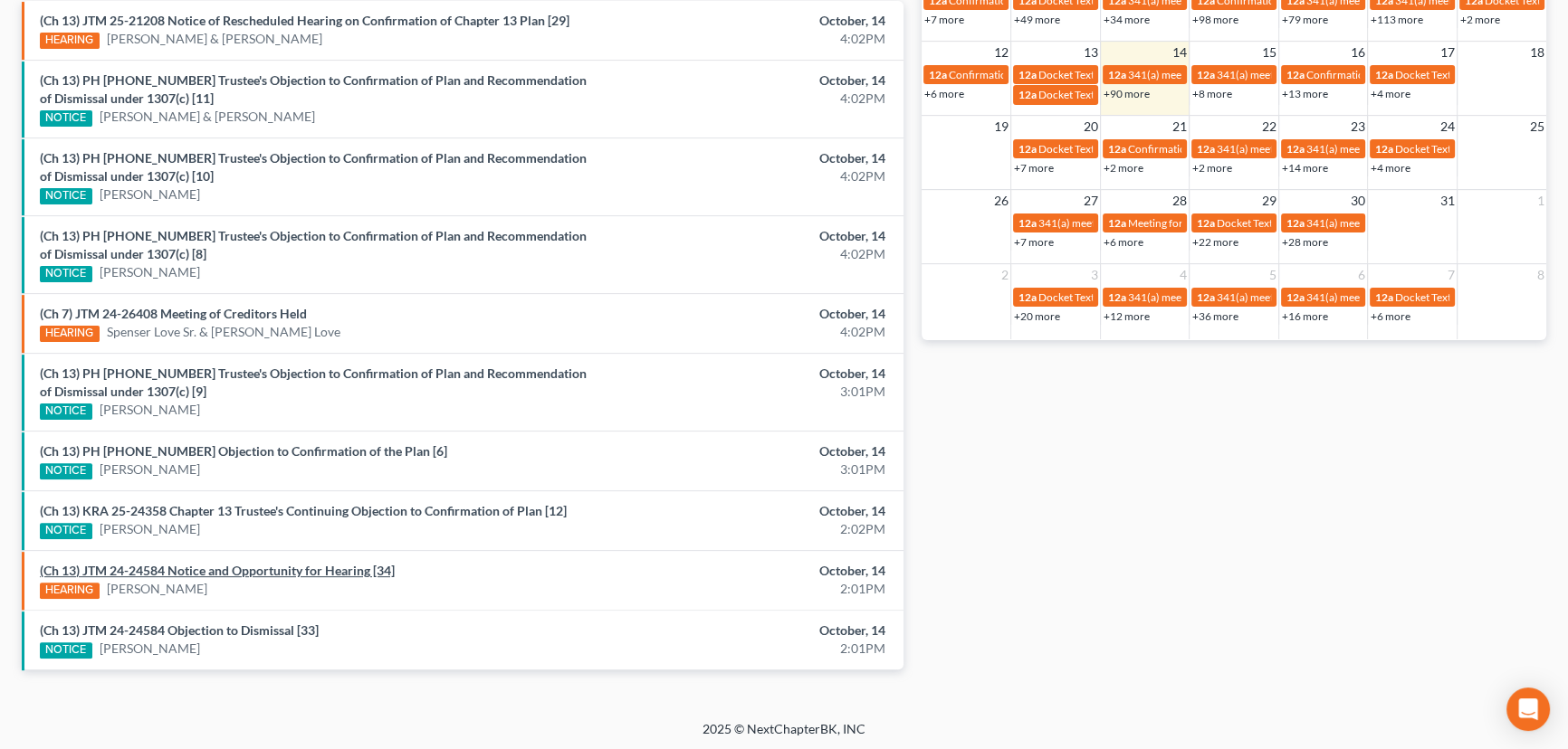
click at [266, 571] on link "(Ch 13) JTM 24-24584 Notice and Opportunity for Hearing [34]" at bounding box center [218, 571] width 355 height 15
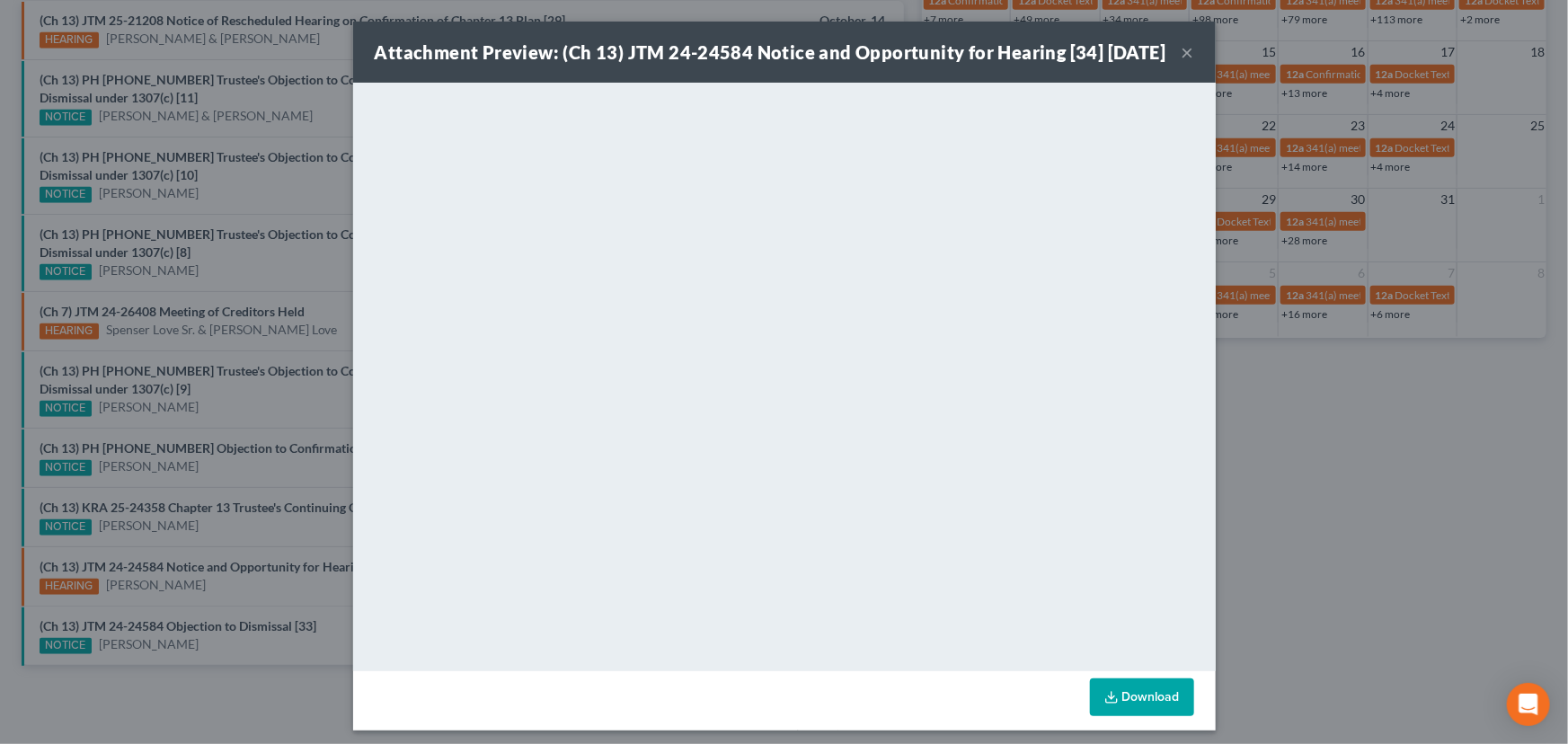
click at [208, 570] on div "Attachment Preview: (Ch 13) JTM 24-24584 Notice and Opportunity for Hearing [34…" at bounding box center [784, 372] width 1568 height 744
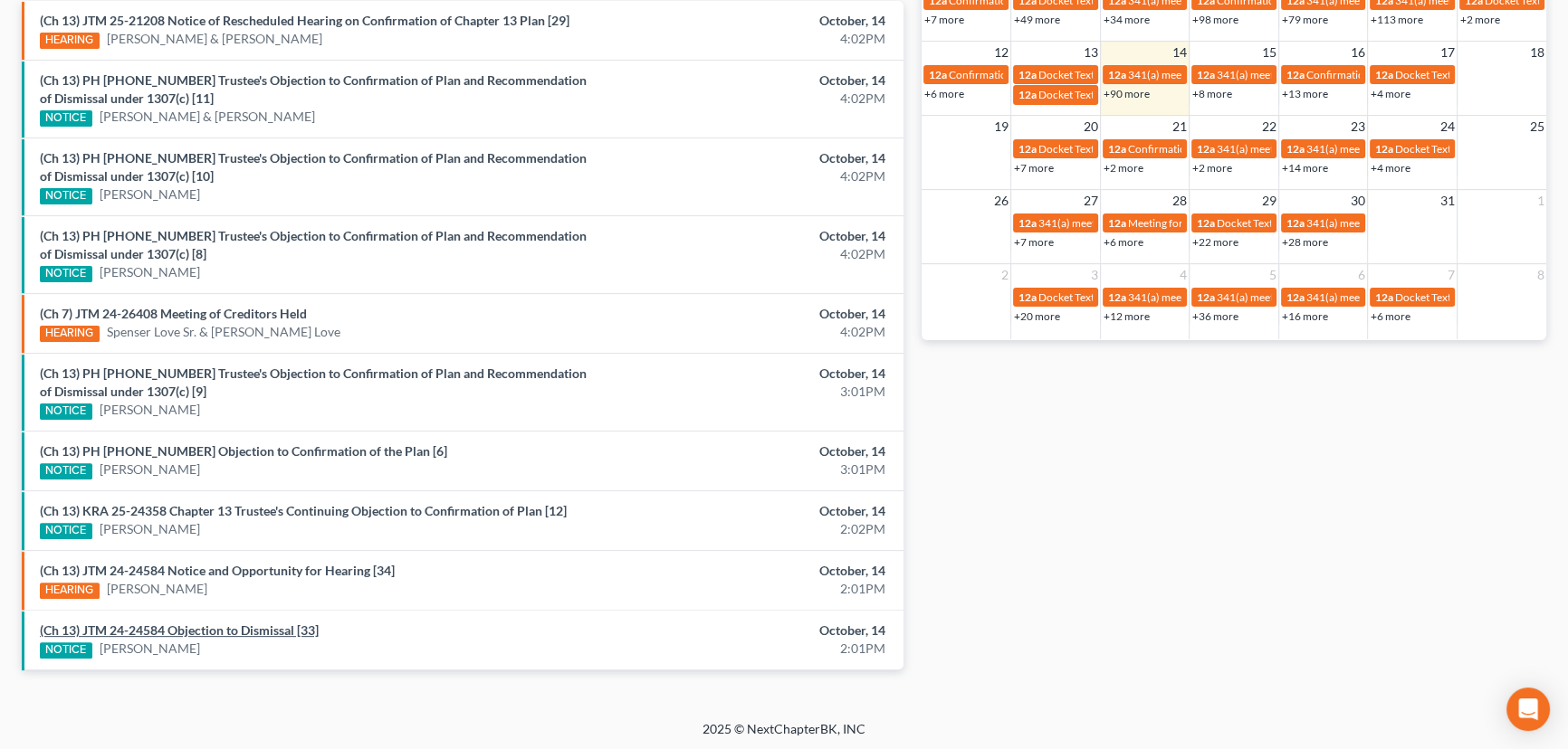
click at [217, 629] on link "(Ch 13) JTM 24-24584 Objection to Dismissal [33]" at bounding box center [179, 630] width 279 height 15
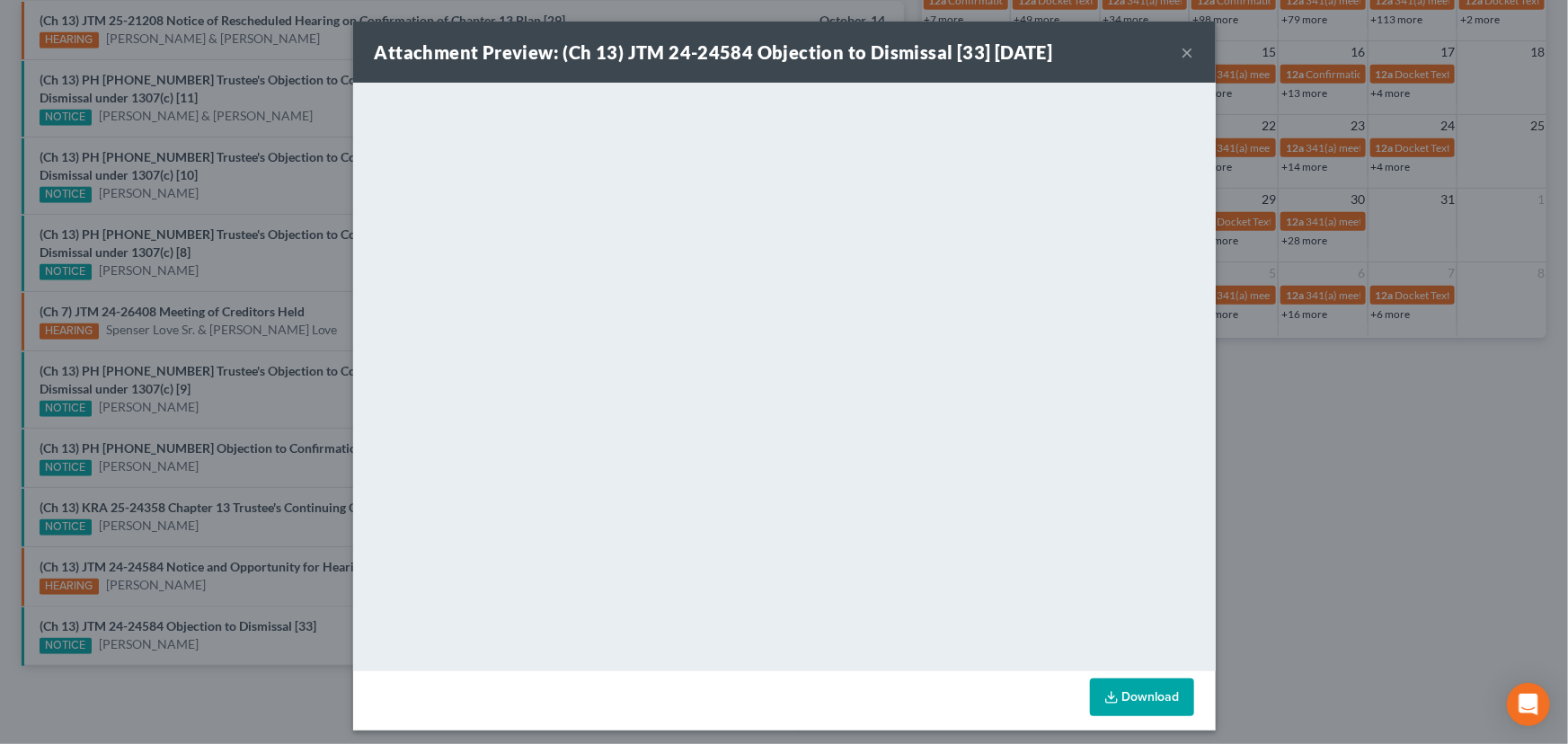
click at [216, 595] on div "Attachment Preview: (Ch 13) JTM 24-24584 Objection to Dismissal [33] 10/14/2025…" at bounding box center [784, 372] width 1568 height 744
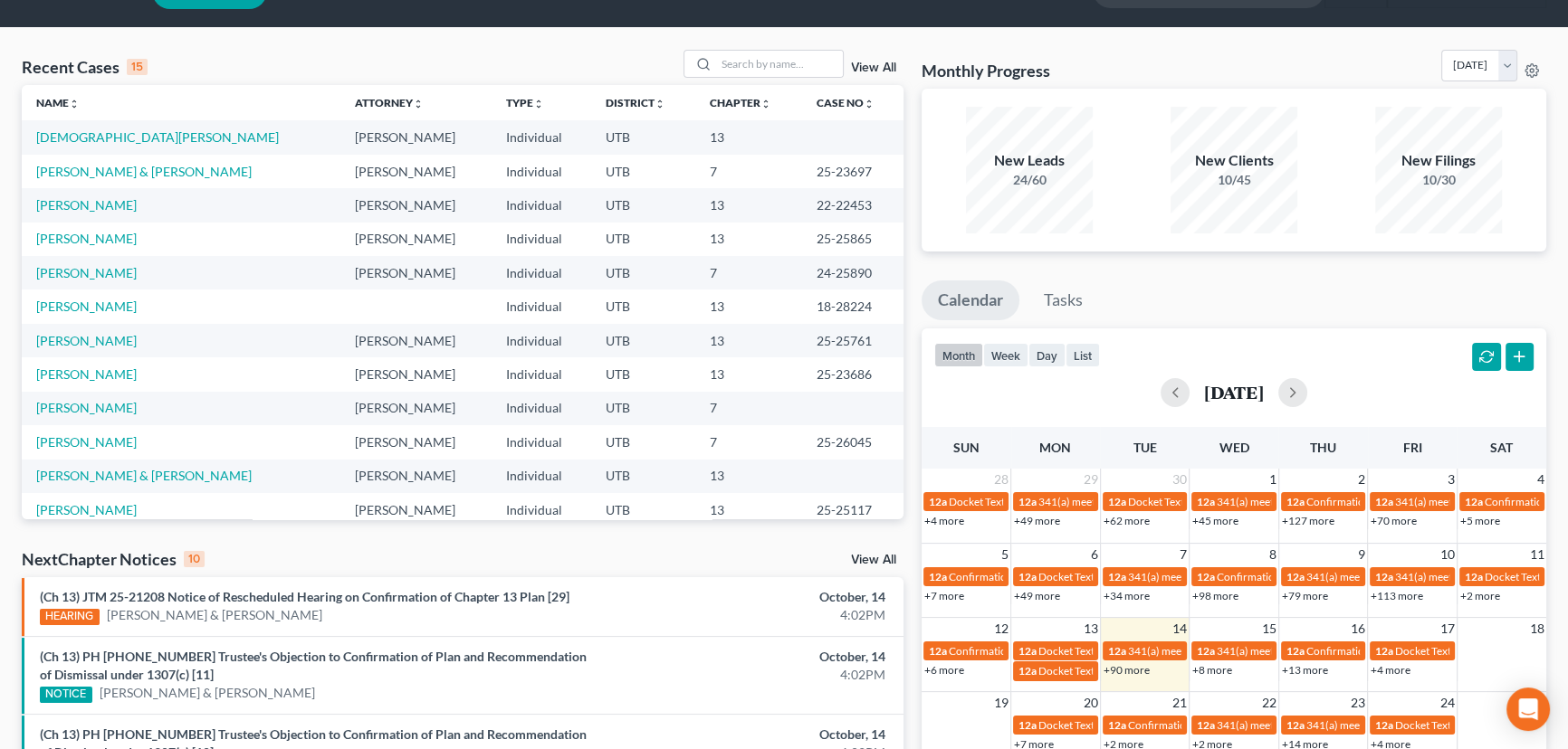
scroll to position [0, 0]
click at [96, 377] on link "[PERSON_NAME]" at bounding box center [86, 375] width 101 height 15
select select "3"
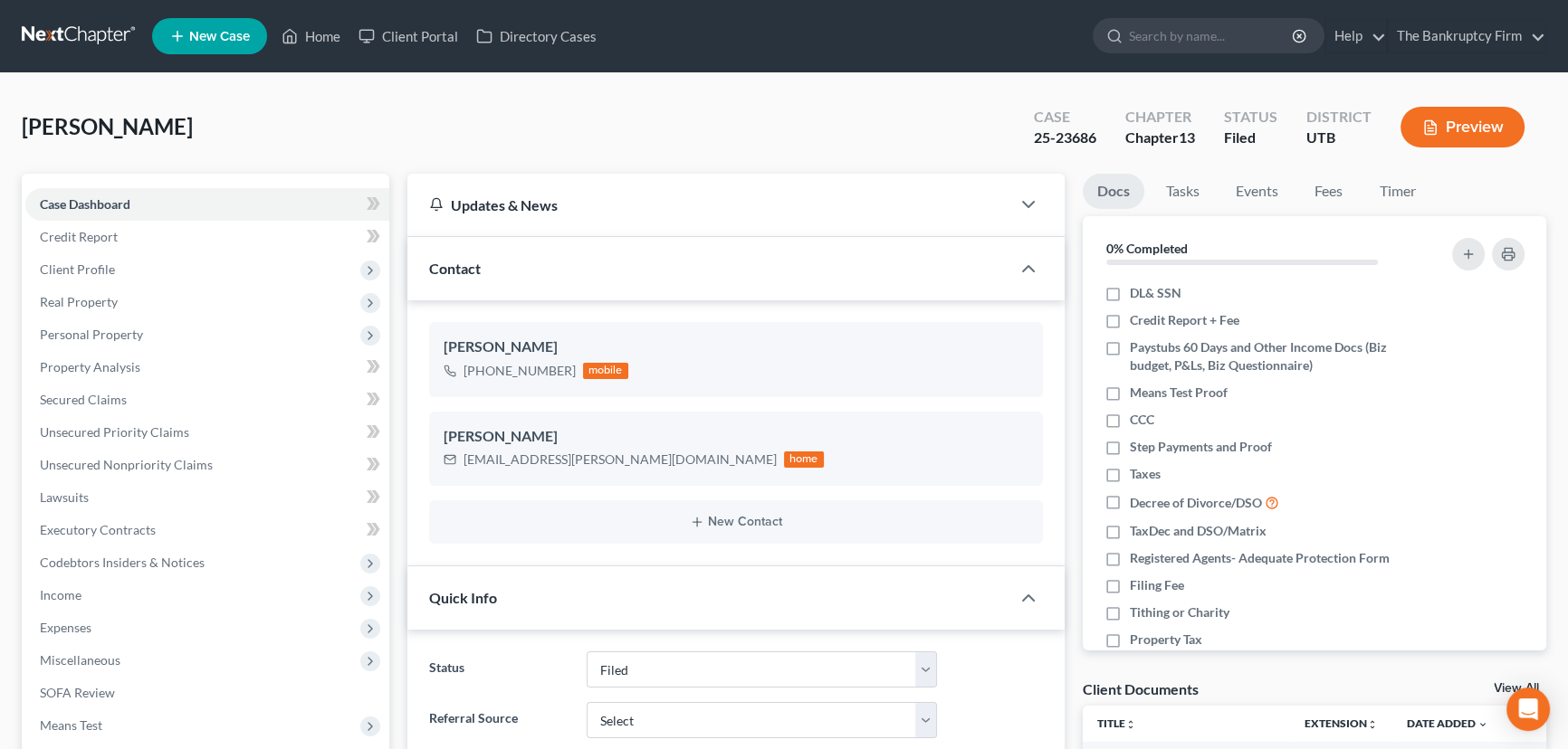
click at [1501, 687] on link "View All" at bounding box center [1516, 688] width 45 height 12
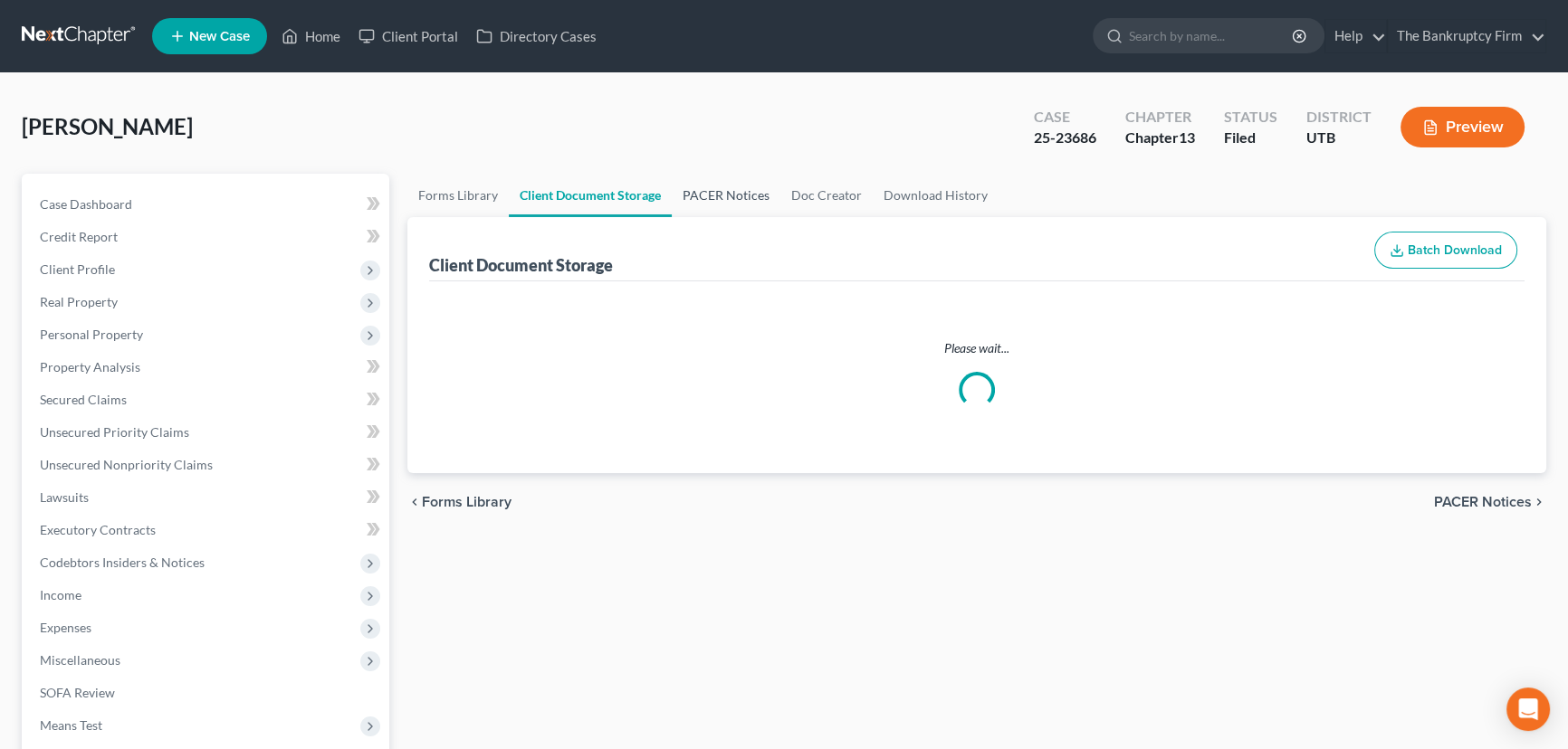
click at [706, 189] on link "PACER Notices" at bounding box center [726, 194] width 108 height 43
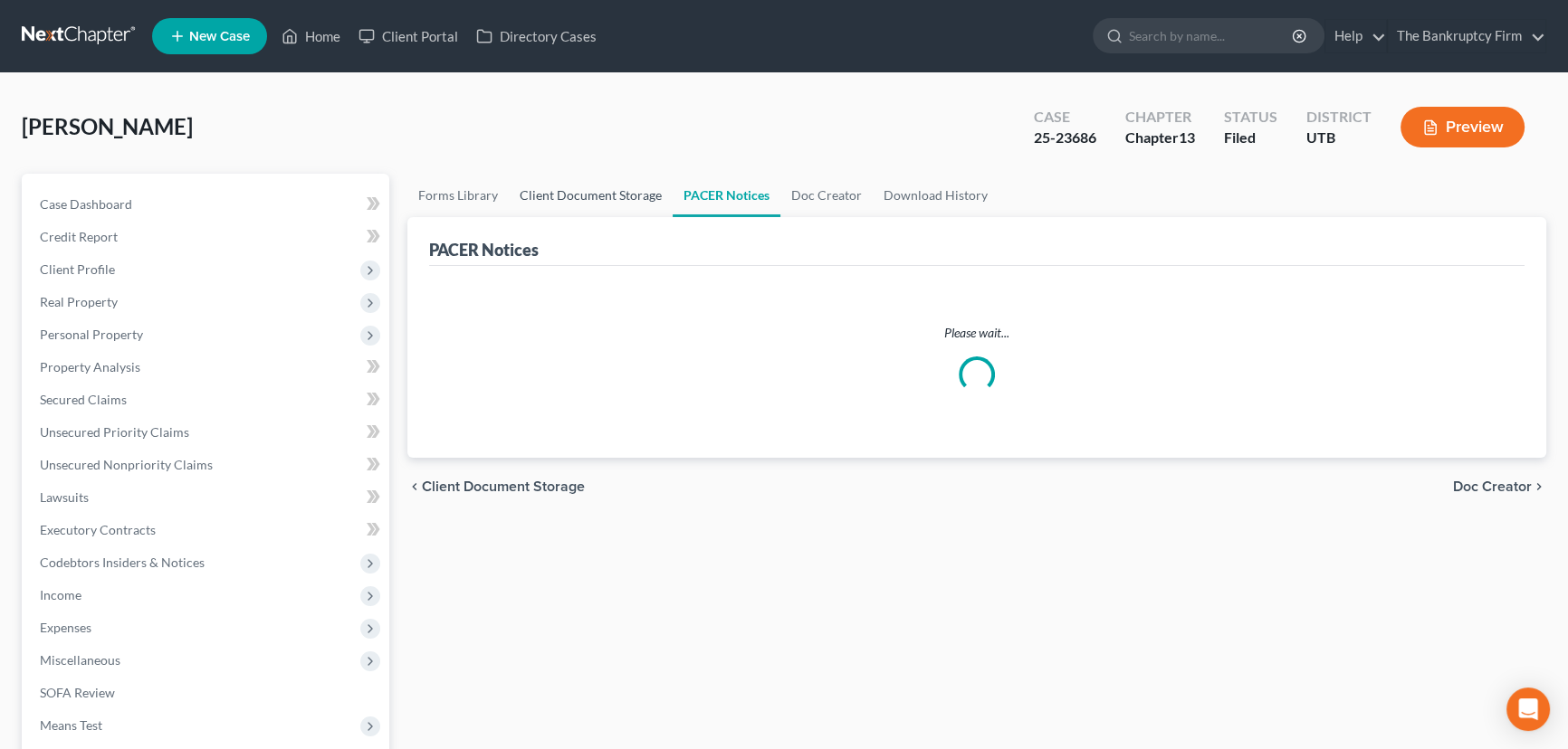
click at [576, 194] on link "Client Document Storage" at bounding box center [590, 194] width 164 height 43
select select "26"
select select "30"
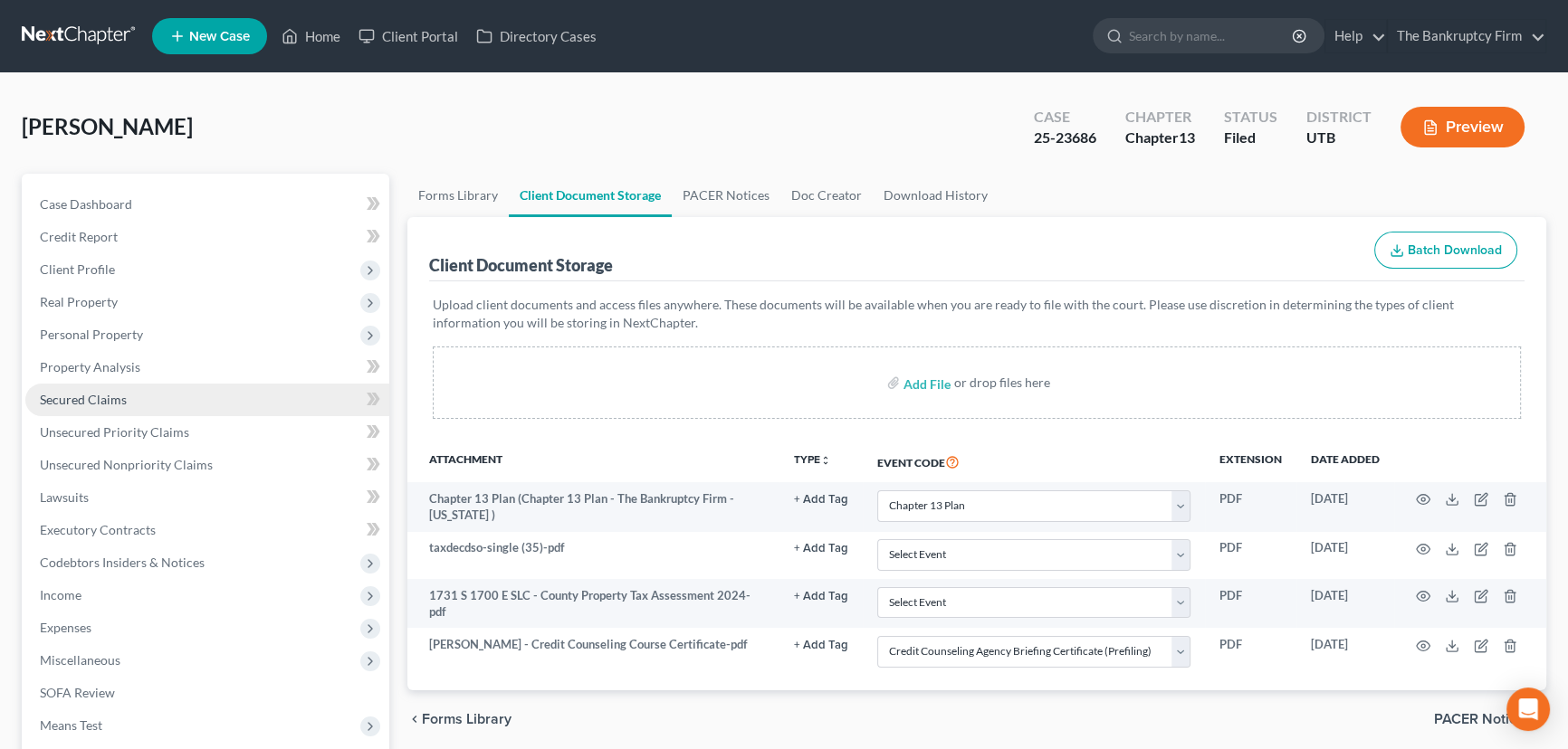
click at [74, 399] on span "Secured Claims" at bounding box center [83, 399] width 87 height 15
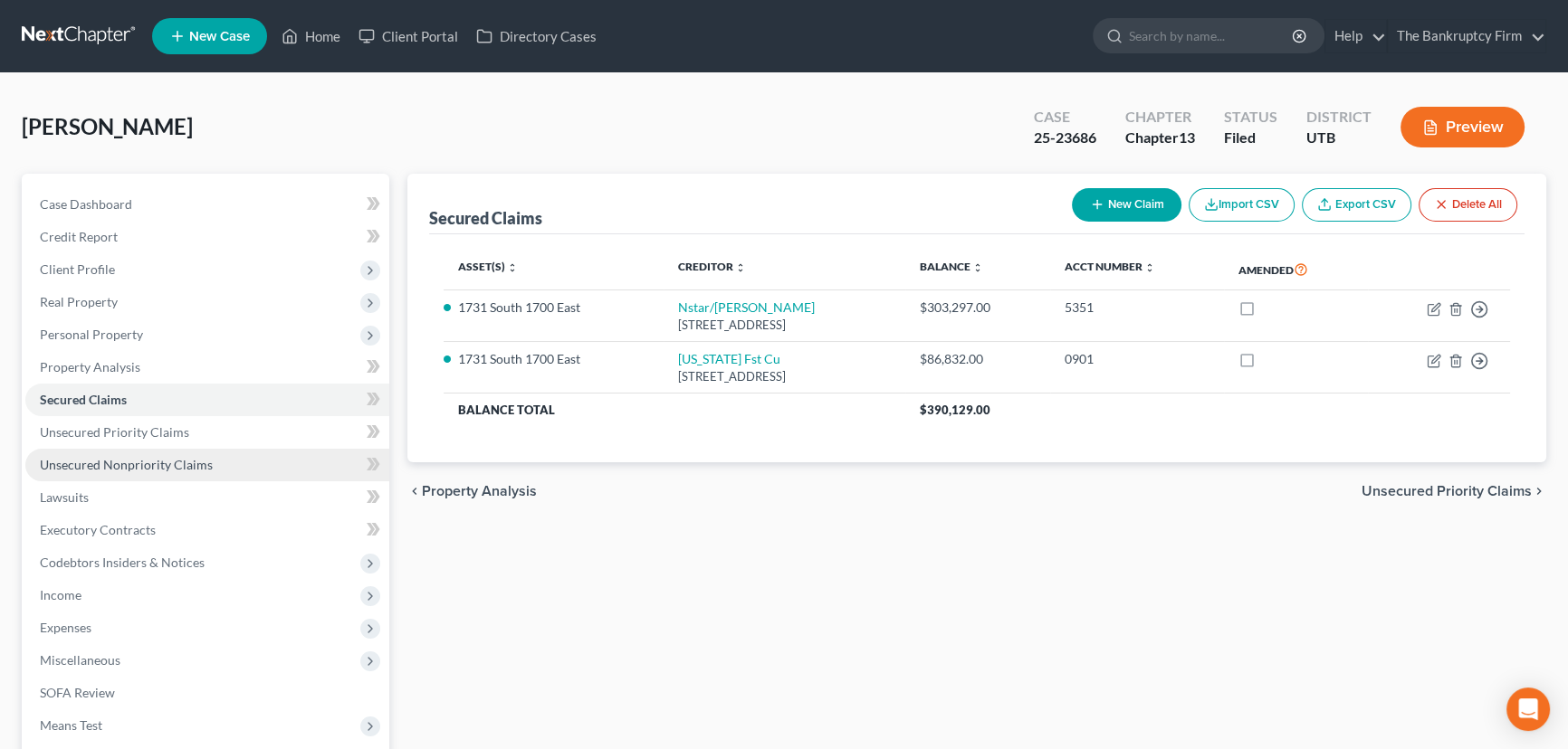
click at [79, 465] on span "Unsecured Nonpriority Claims" at bounding box center [127, 465] width 173 height 15
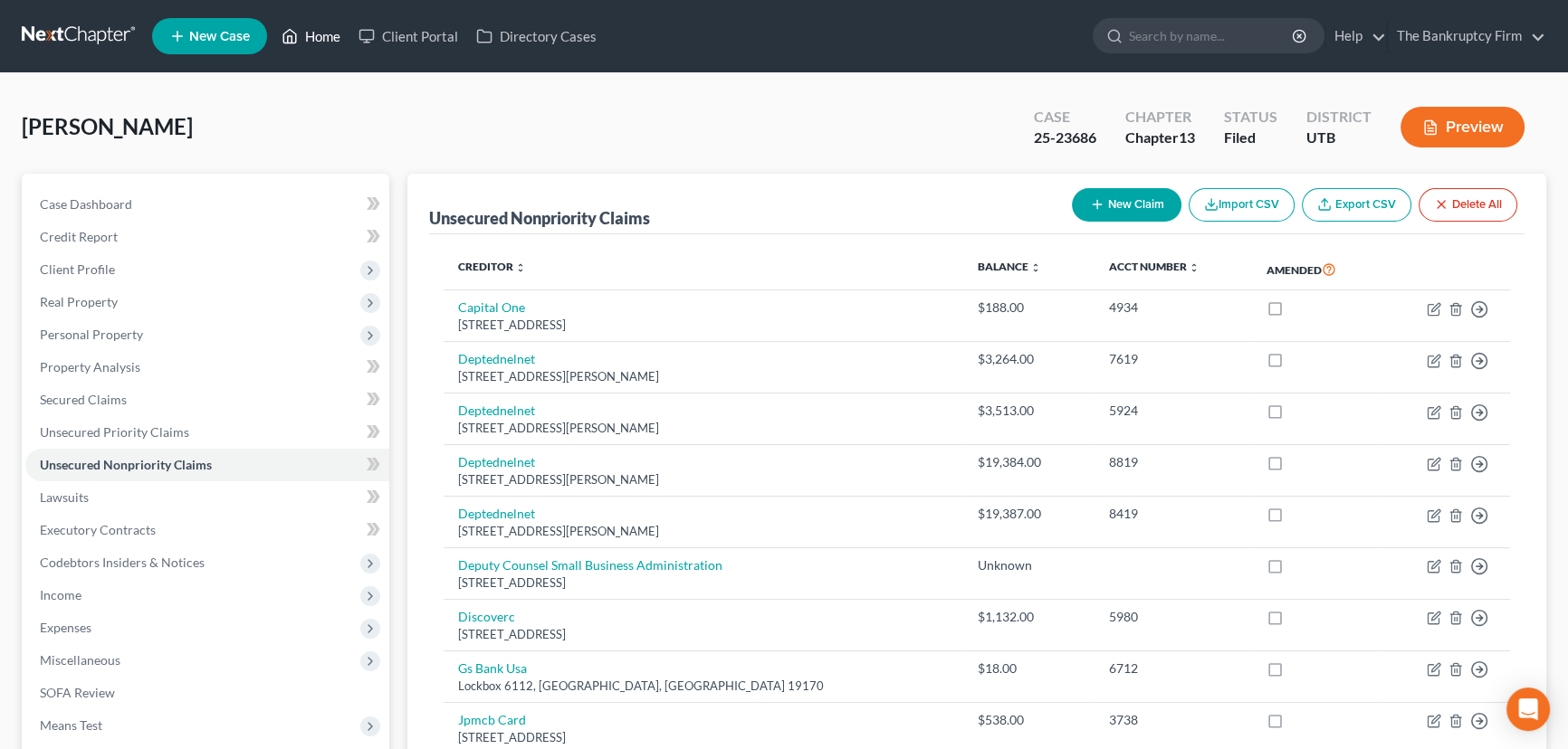
click at [316, 36] on link "Home" at bounding box center [311, 36] width 77 height 33
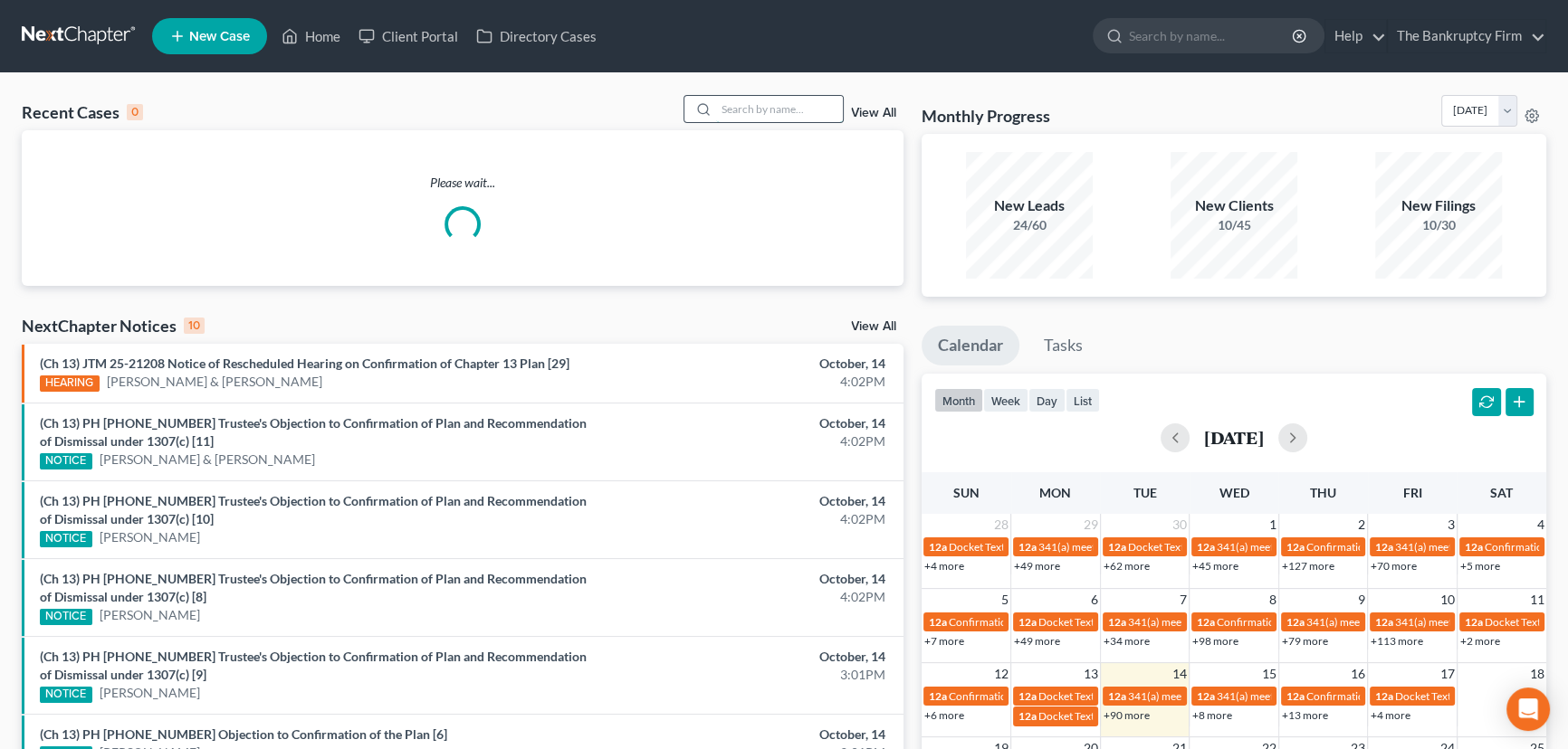
click at [742, 108] on input "search" at bounding box center [779, 108] width 127 height 26
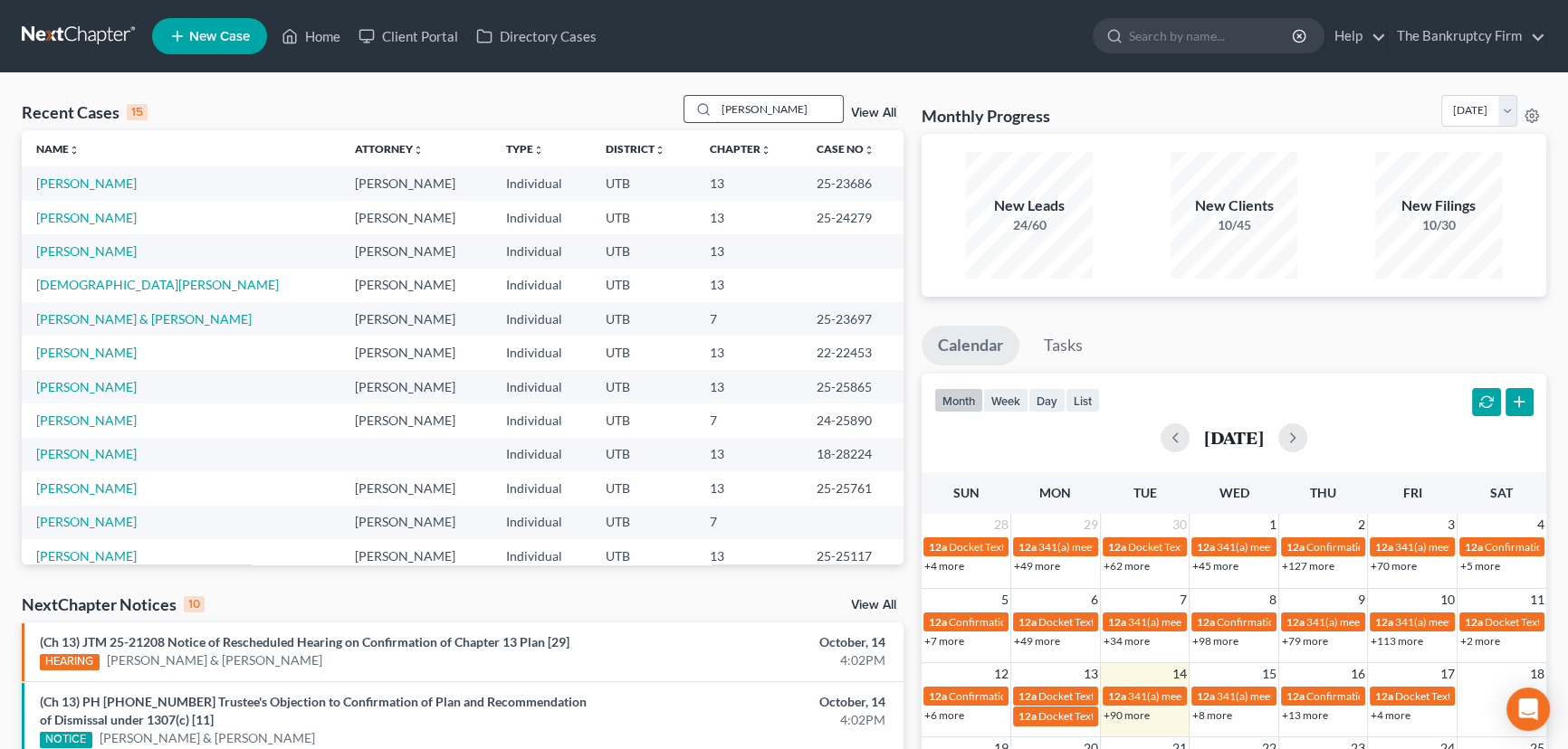
type input "Rigby"
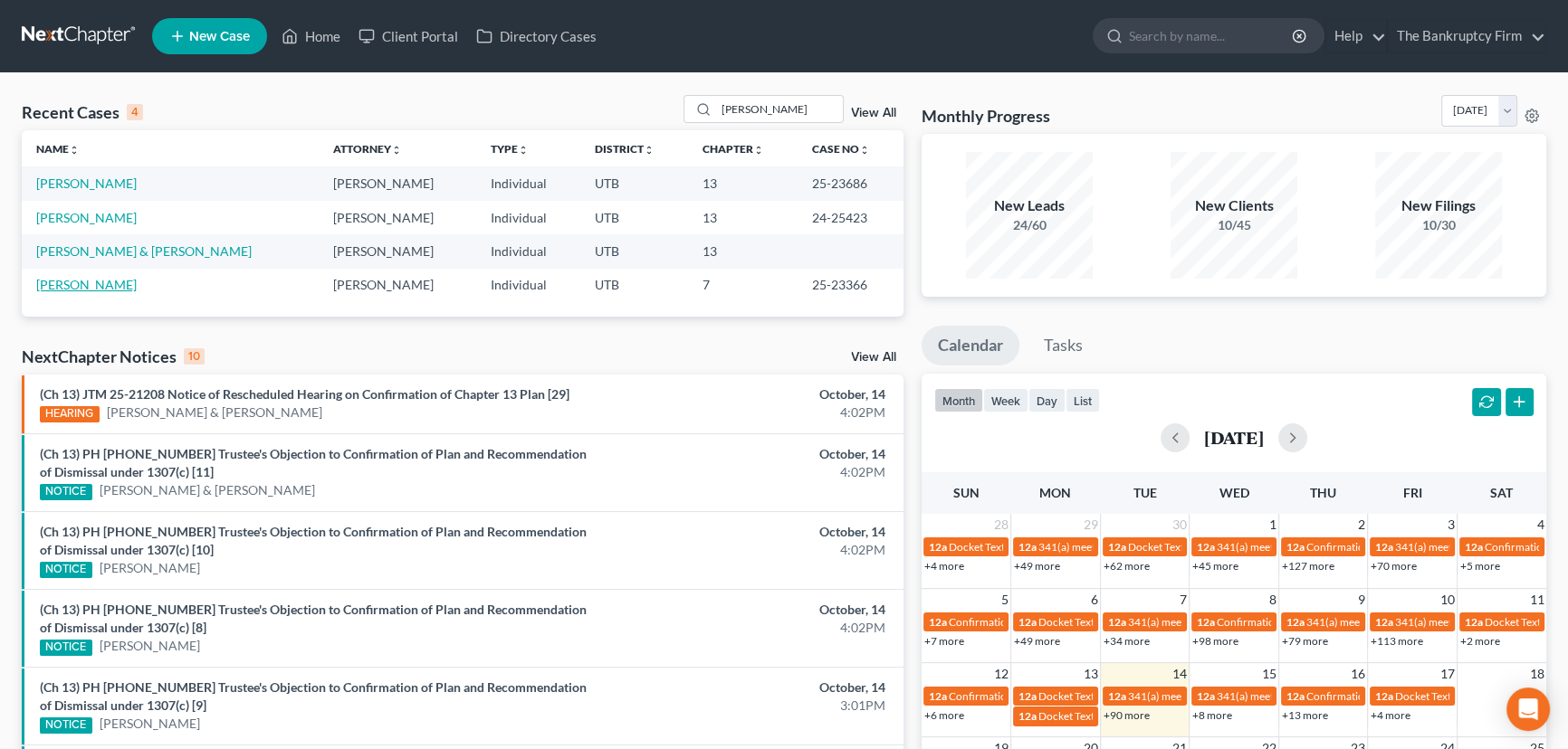
click at [78, 282] on link "[PERSON_NAME]" at bounding box center [86, 284] width 101 height 15
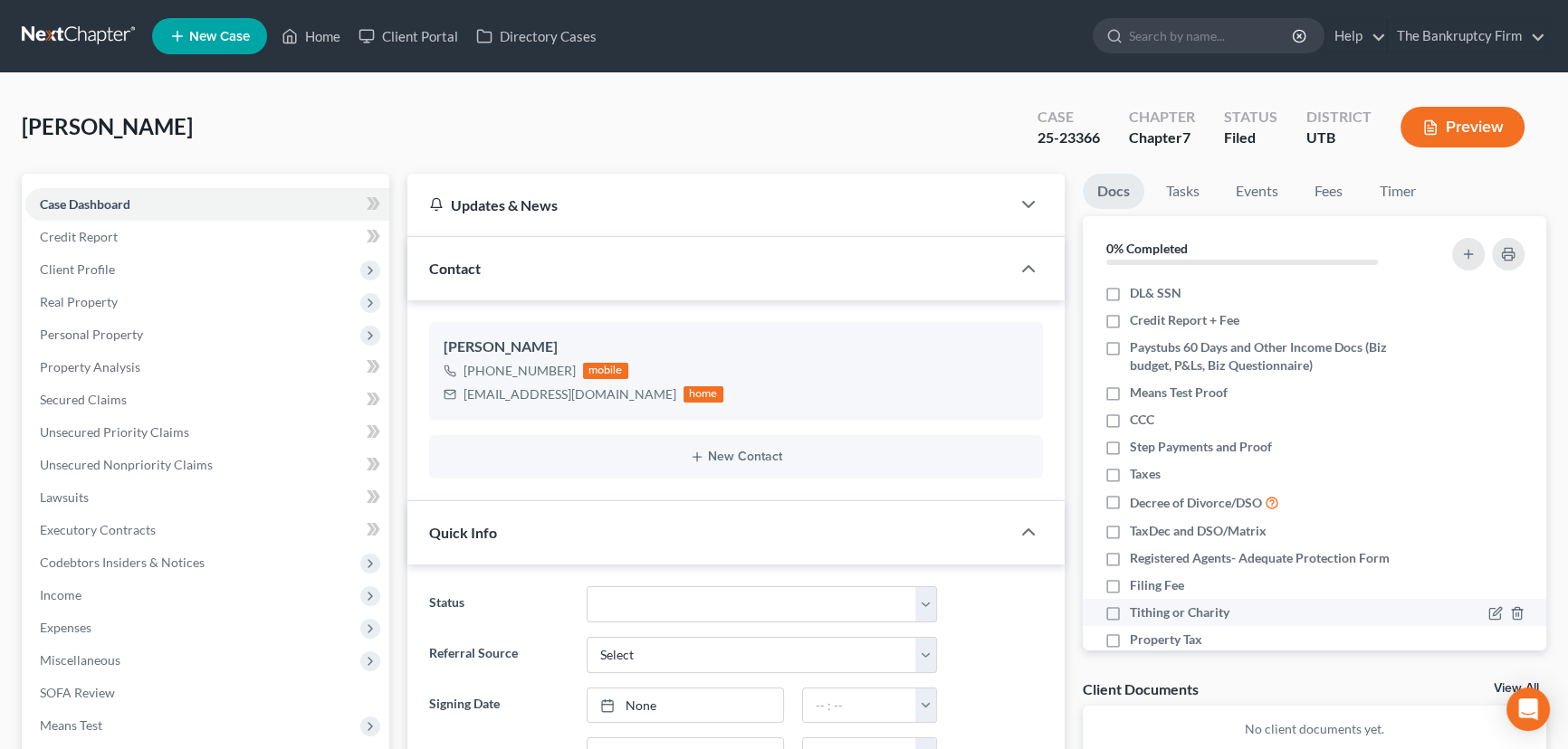
click at [1502, 683] on link "View All" at bounding box center [1516, 688] width 45 height 12
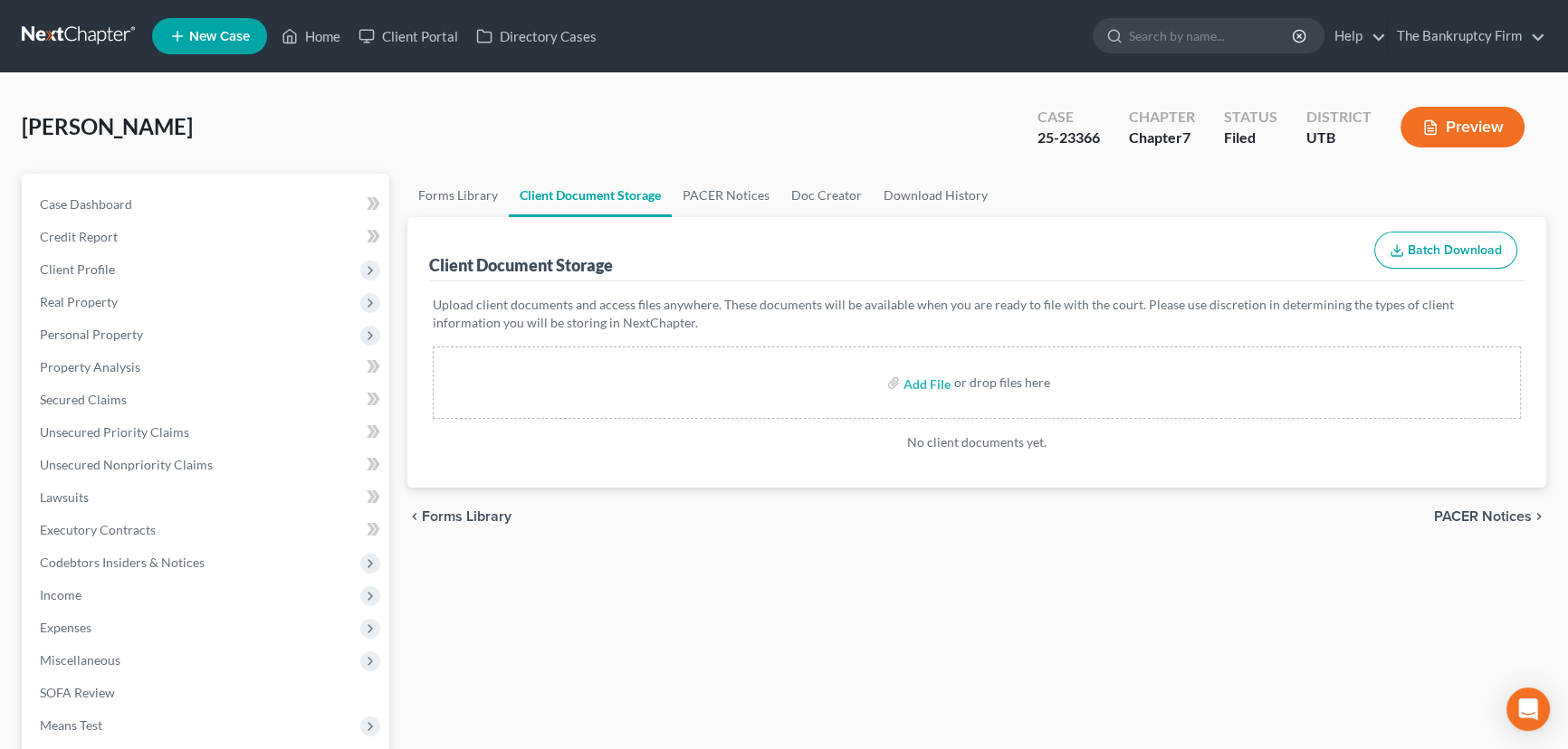
click at [1499, 684] on div "Forms Library Client Document Storage PACER Notices Doc Creator Download Histor…" at bounding box center [978, 614] width 1158 height 882
click at [701, 190] on link "PACER Notices" at bounding box center [726, 194] width 108 height 43
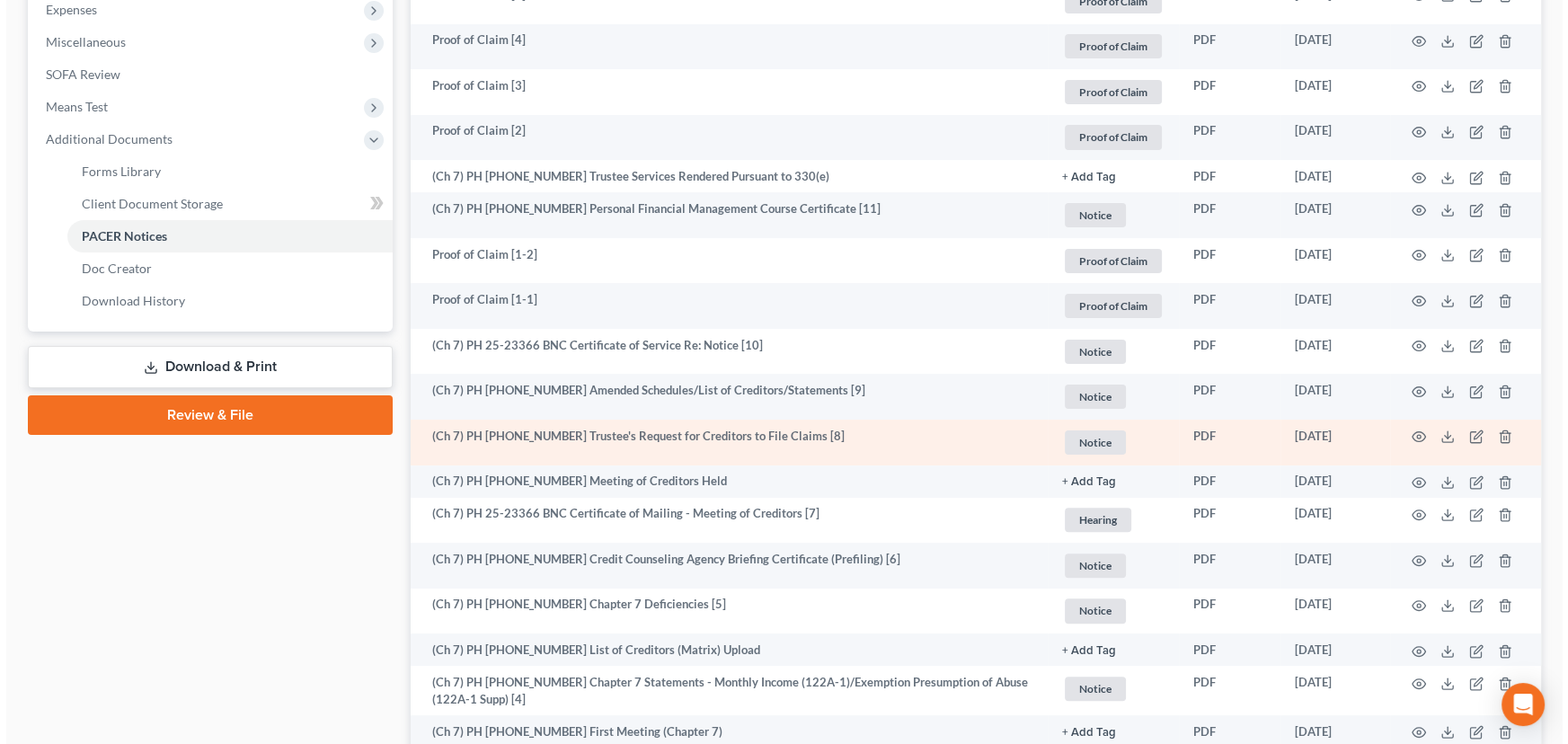
scroll to position [654, 0]
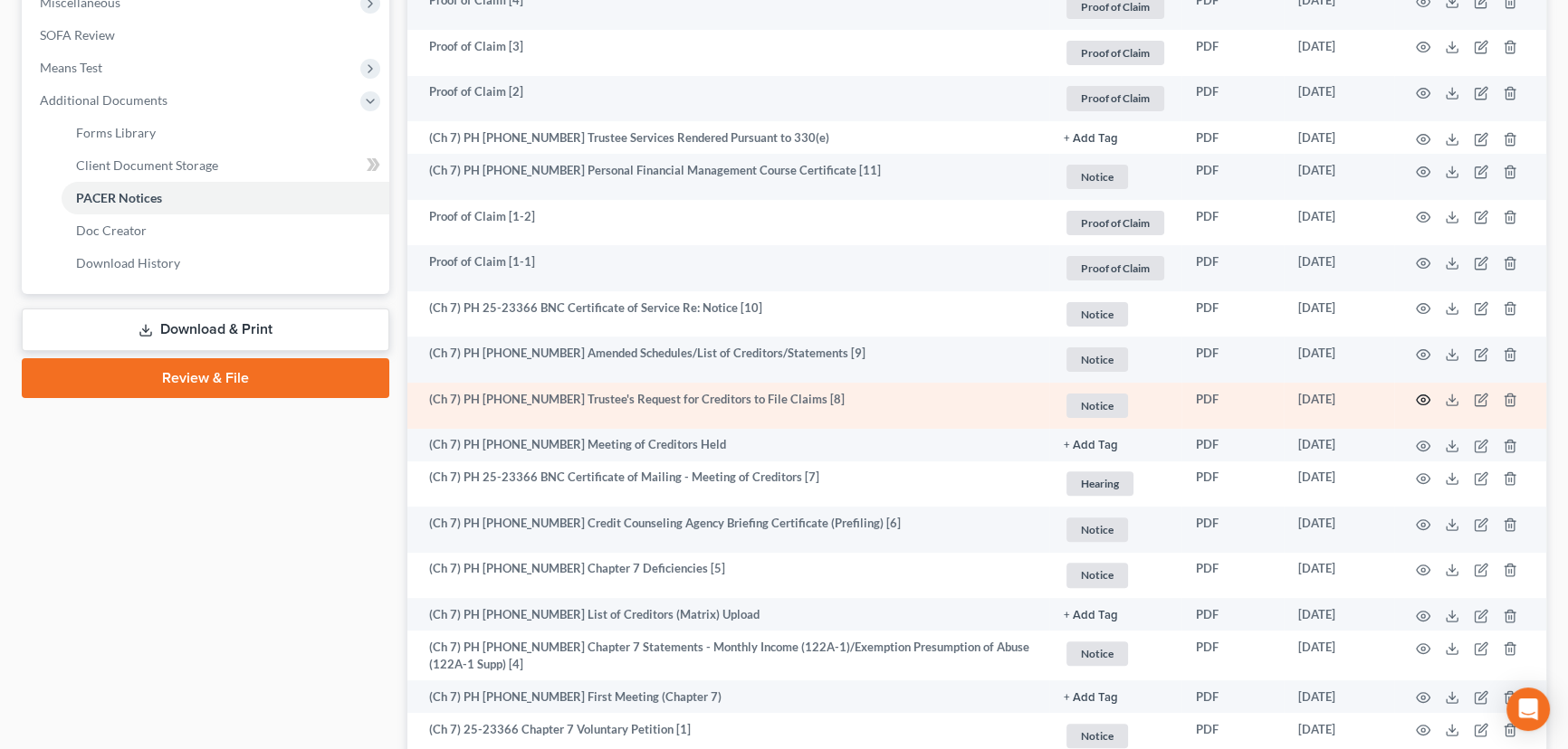
click at [1424, 396] on icon "button" at bounding box center [1423, 399] width 14 height 14
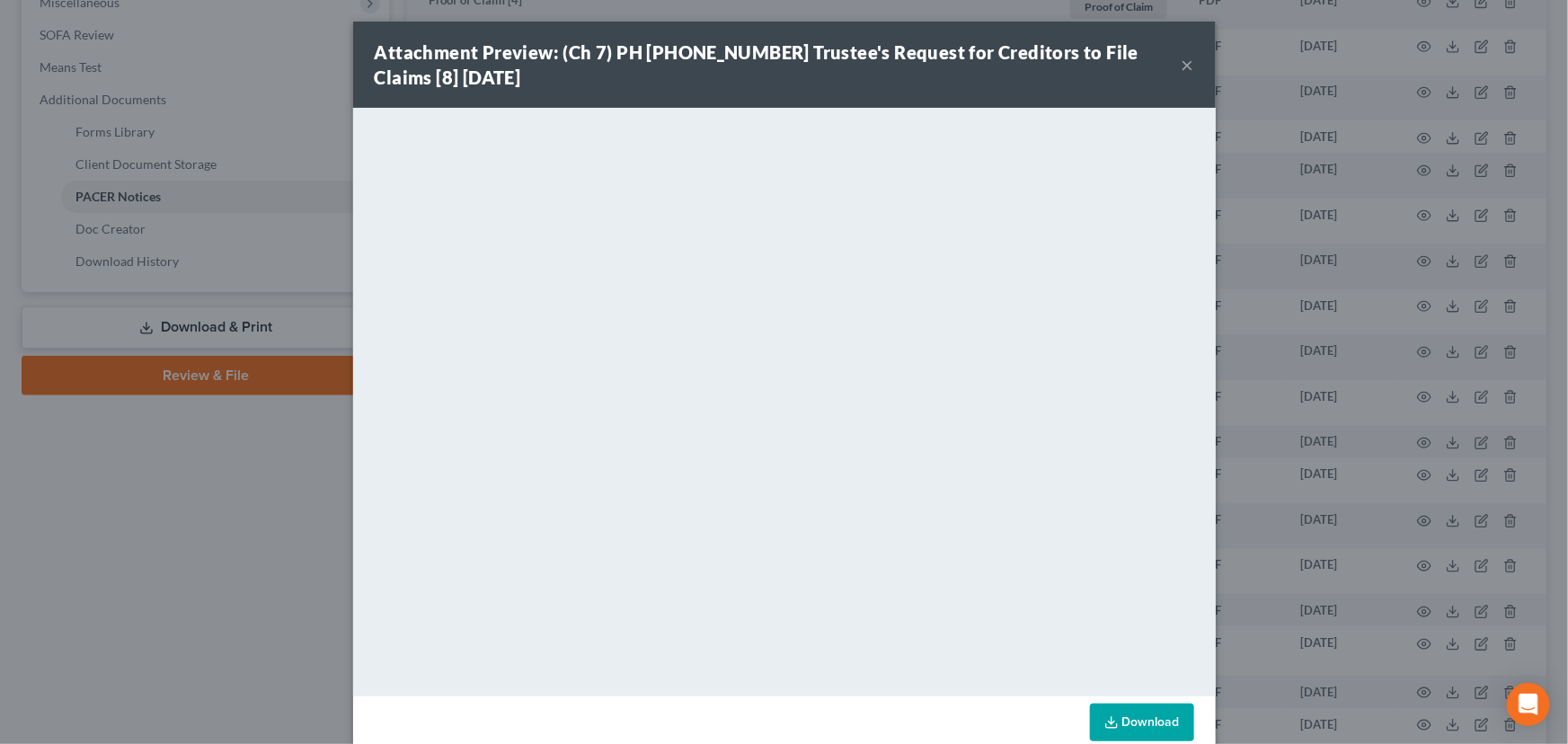
click at [1184, 63] on button "×" at bounding box center [1187, 65] width 12 height 22
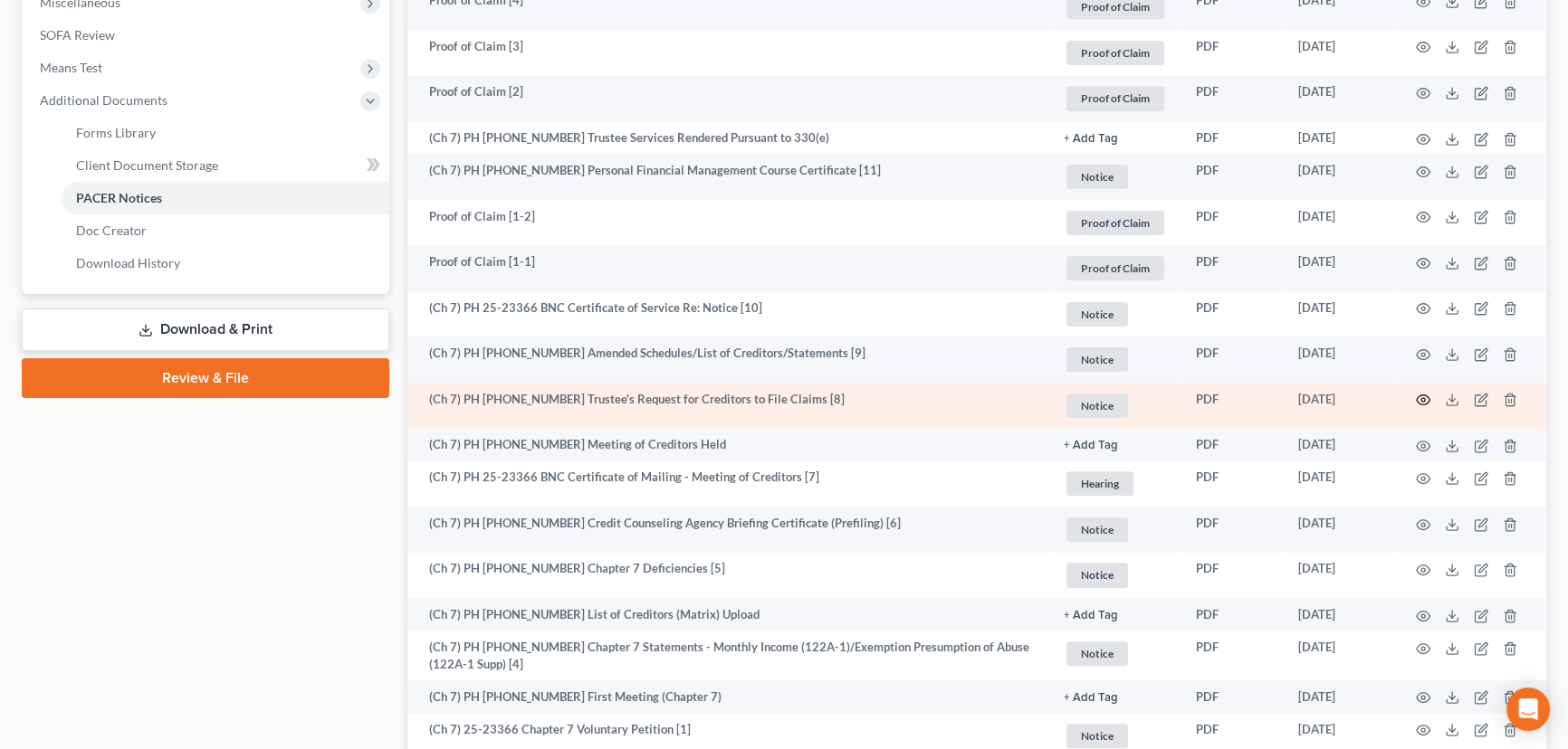
click at [1424, 398] on circle "button" at bounding box center [1423, 400] width 4 height 4
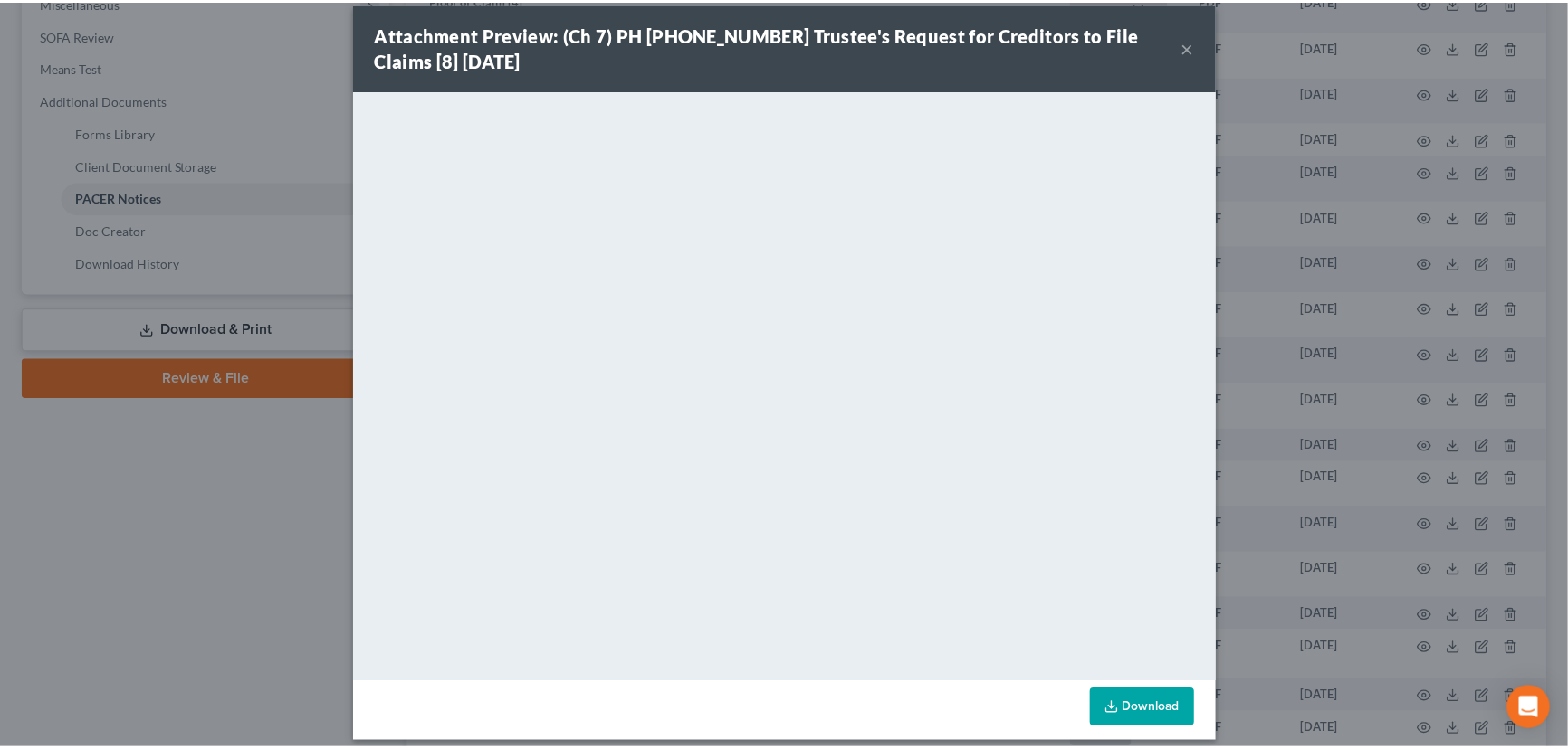
scroll to position [33, 0]
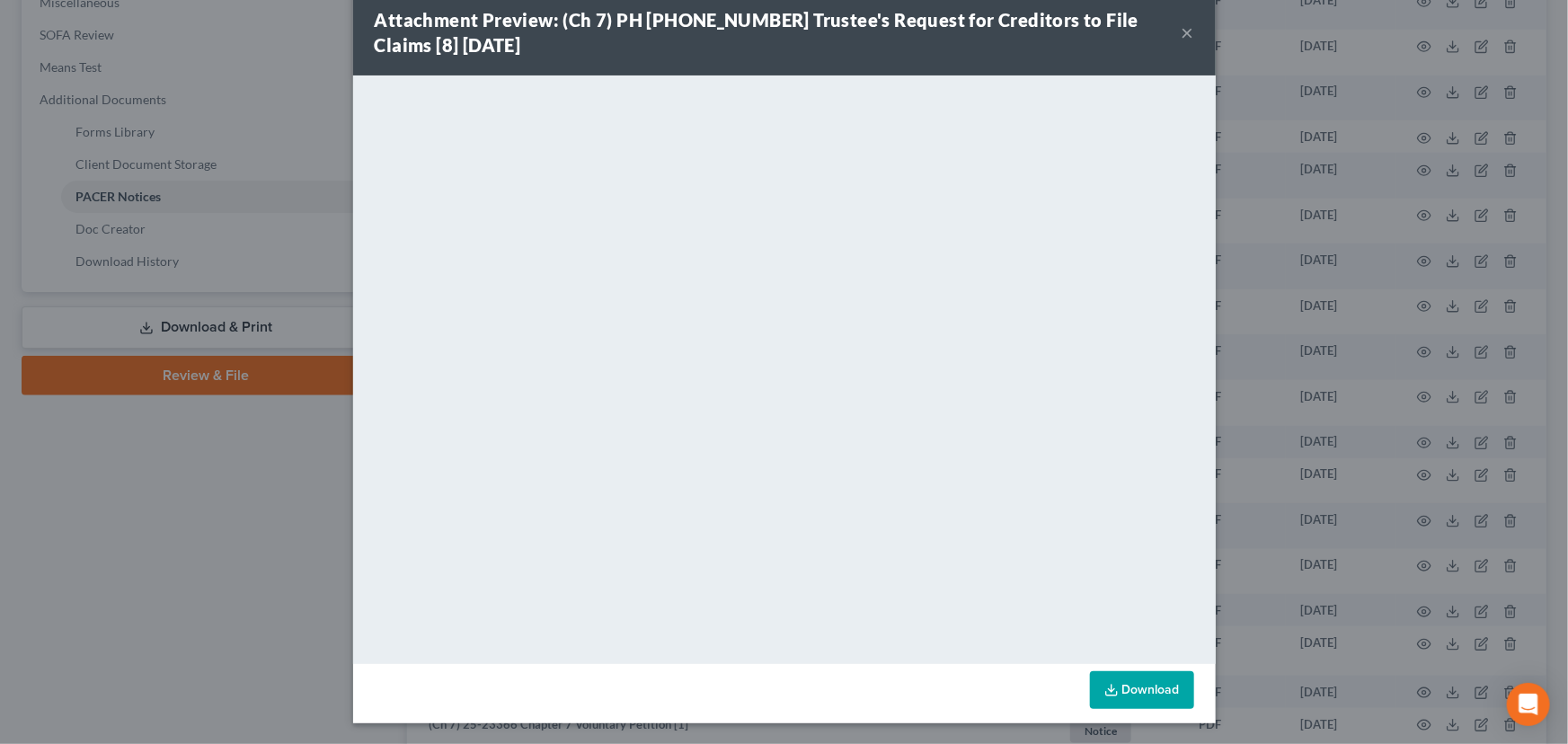
click at [1181, 26] on button "×" at bounding box center [1187, 32] width 12 height 22
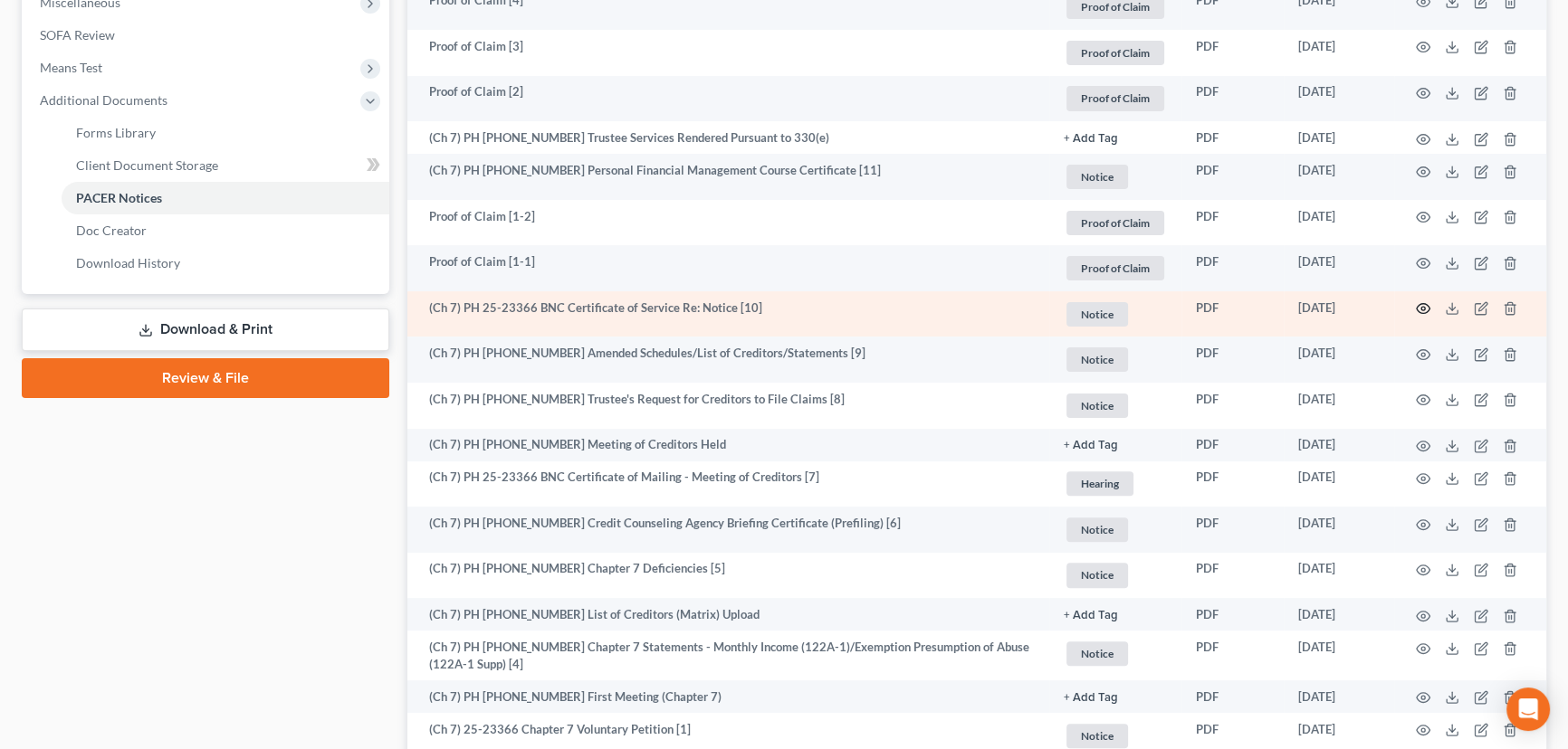
click at [1422, 306] on circle "button" at bounding box center [1423, 308] width 4 height 4
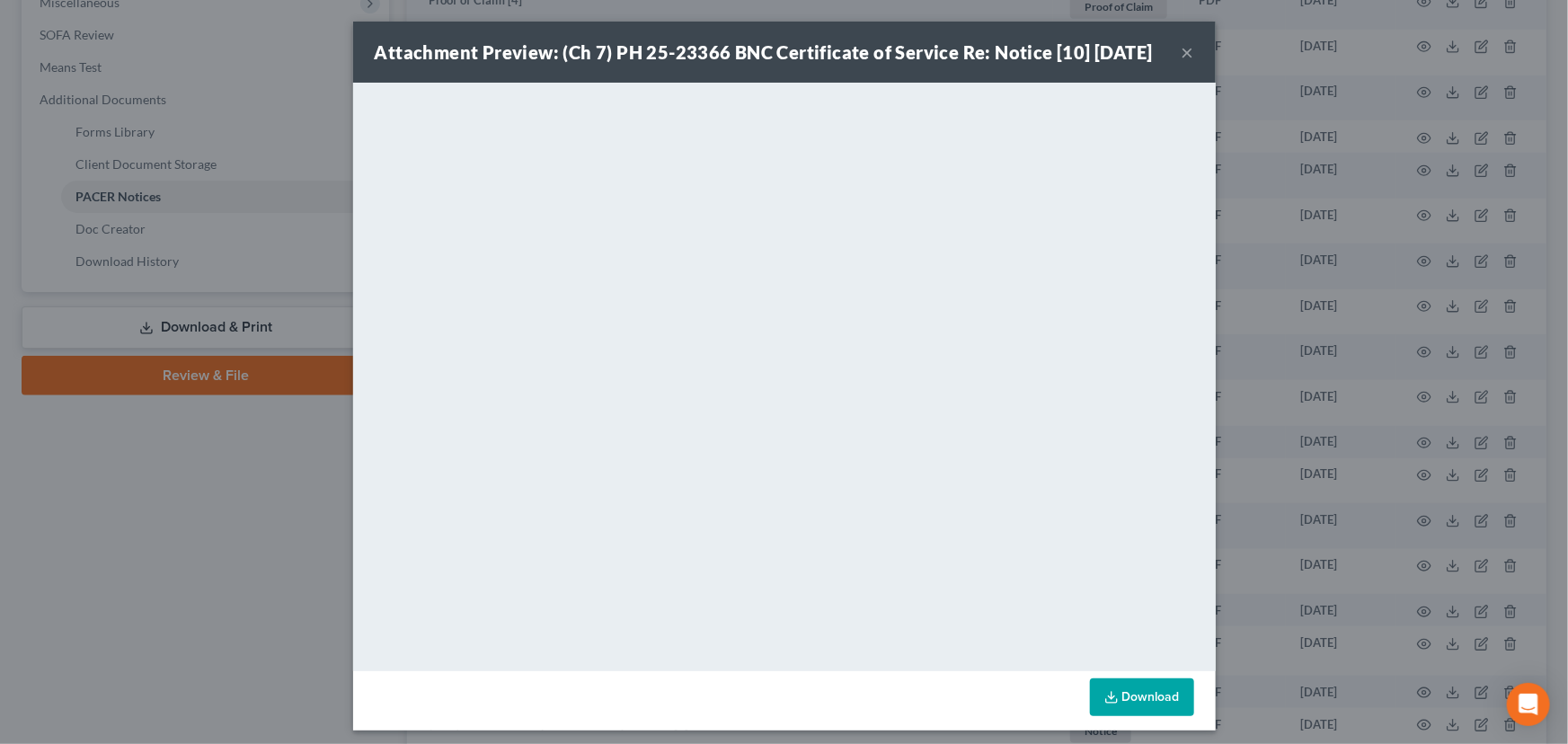
click at [128, 497] on div "Attachment Preview: (Ch 7) PH 25-23366 BNC Certificate of Service Re: Notice [1…" at bounding box center [784, 372] width 1568 height 744
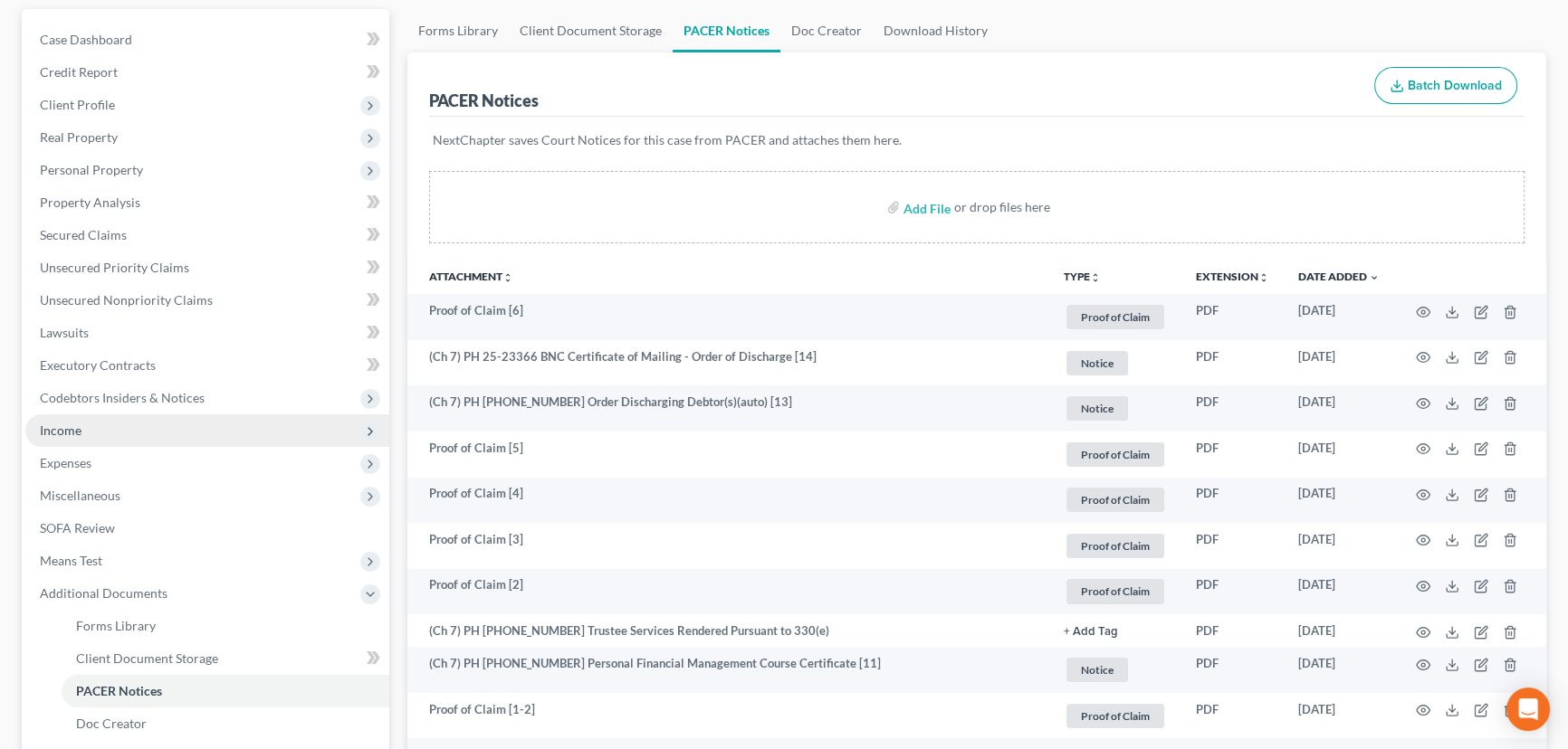
scroll to position [164, 0]
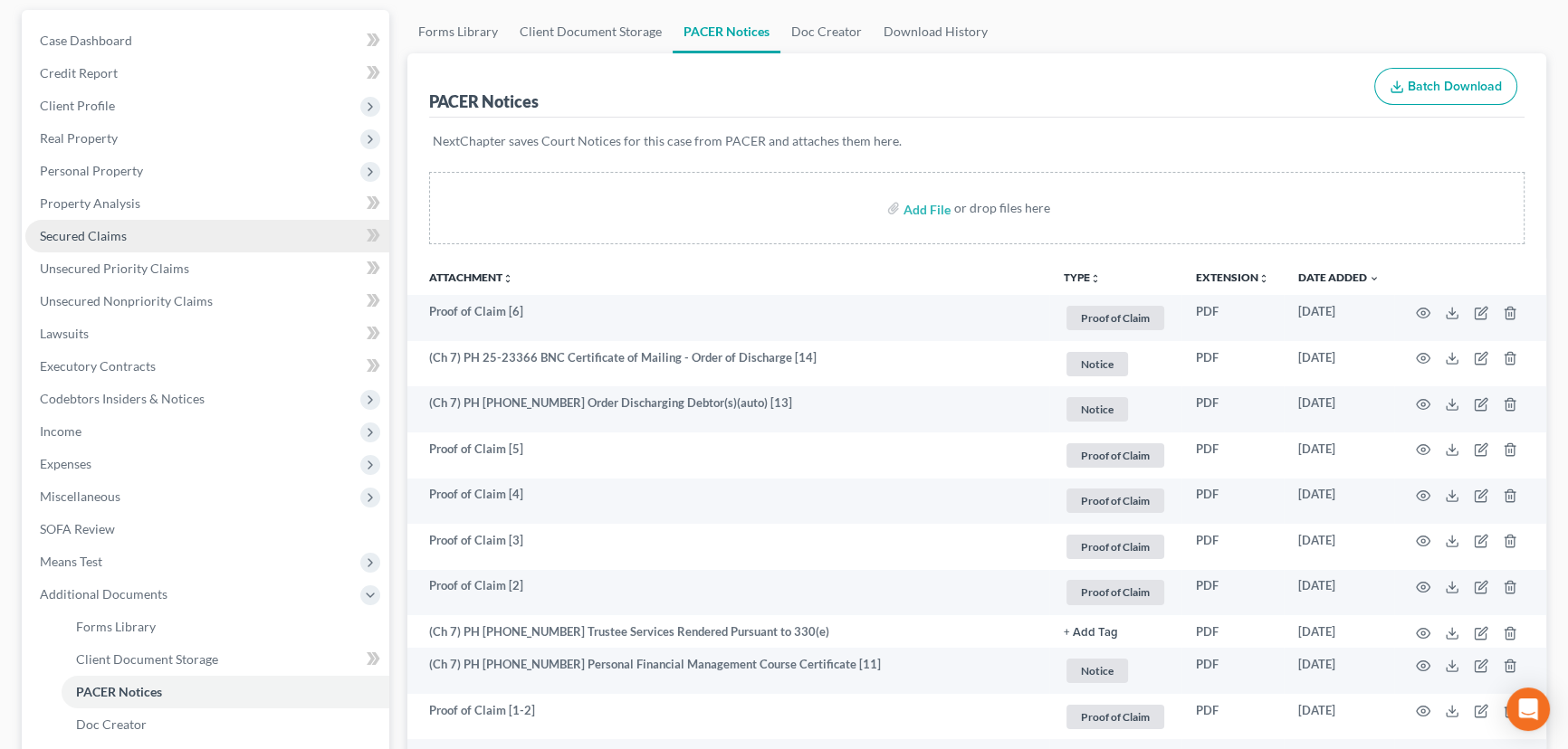
click at [83, 231] on span "Secured Claims" at bounding box center [83, 236] width 87 height 15
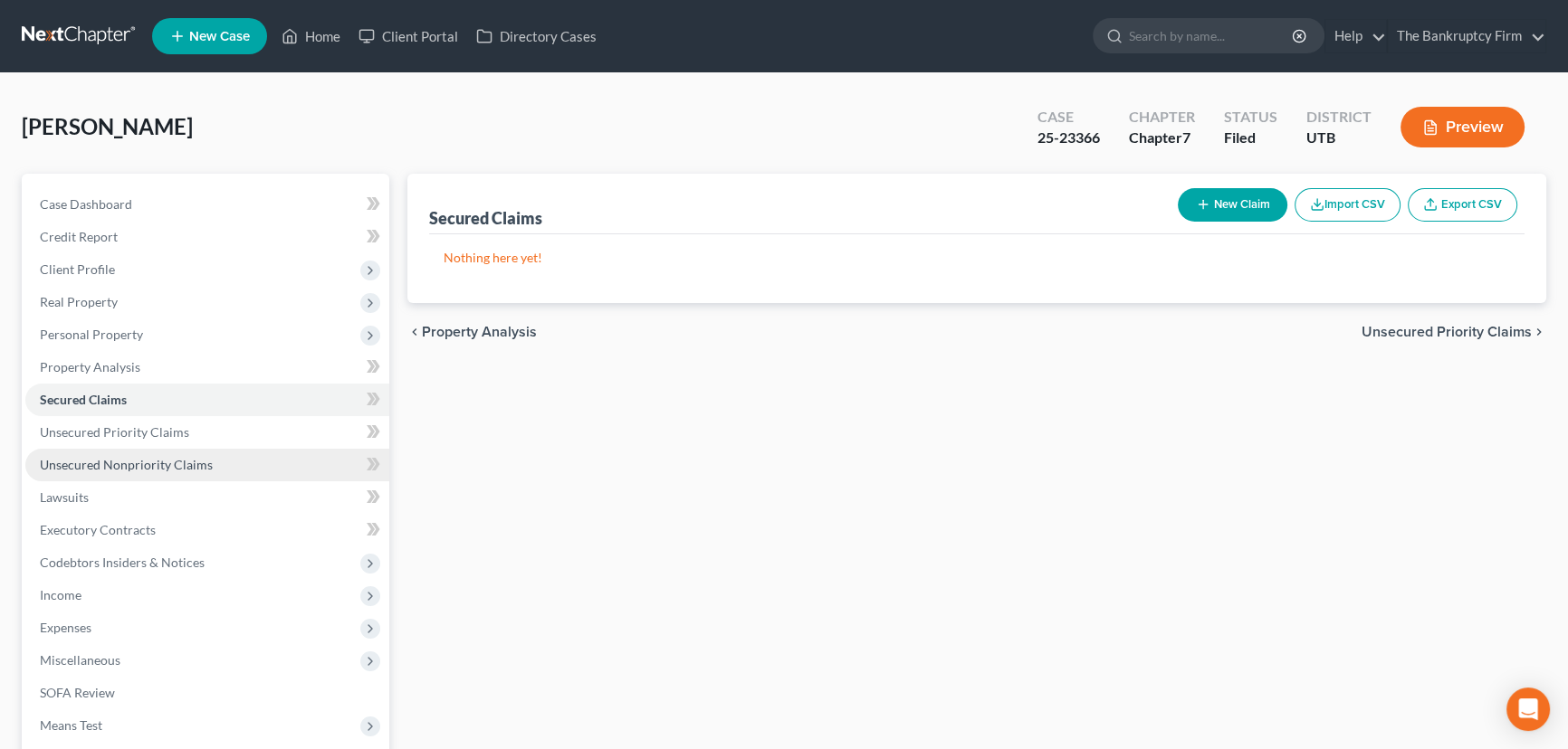
click at [104, 457] on span "Unsecured Nonpriority Claims" at bounding box center [127, 465] width 173 height 15
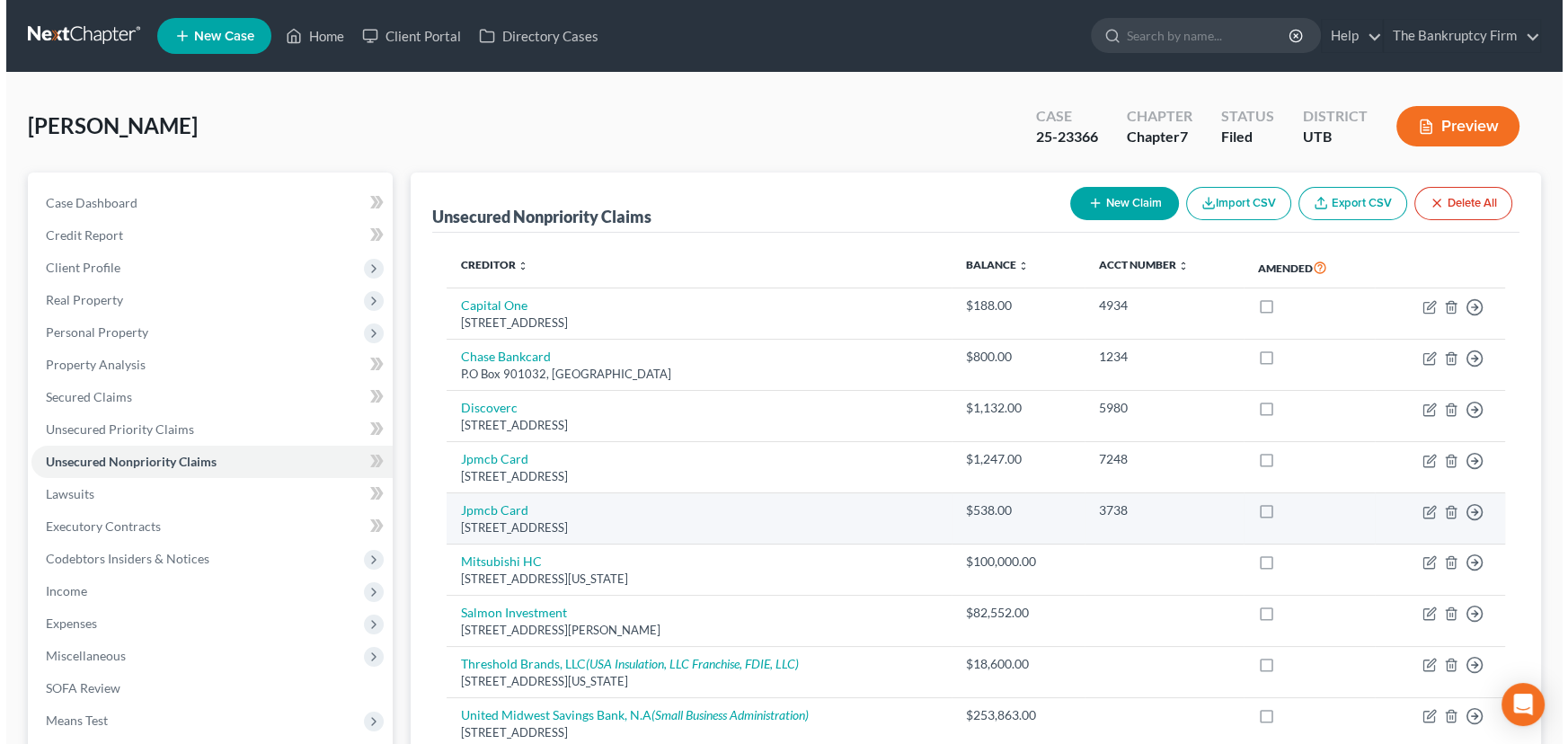
scroll to position [248, 0]
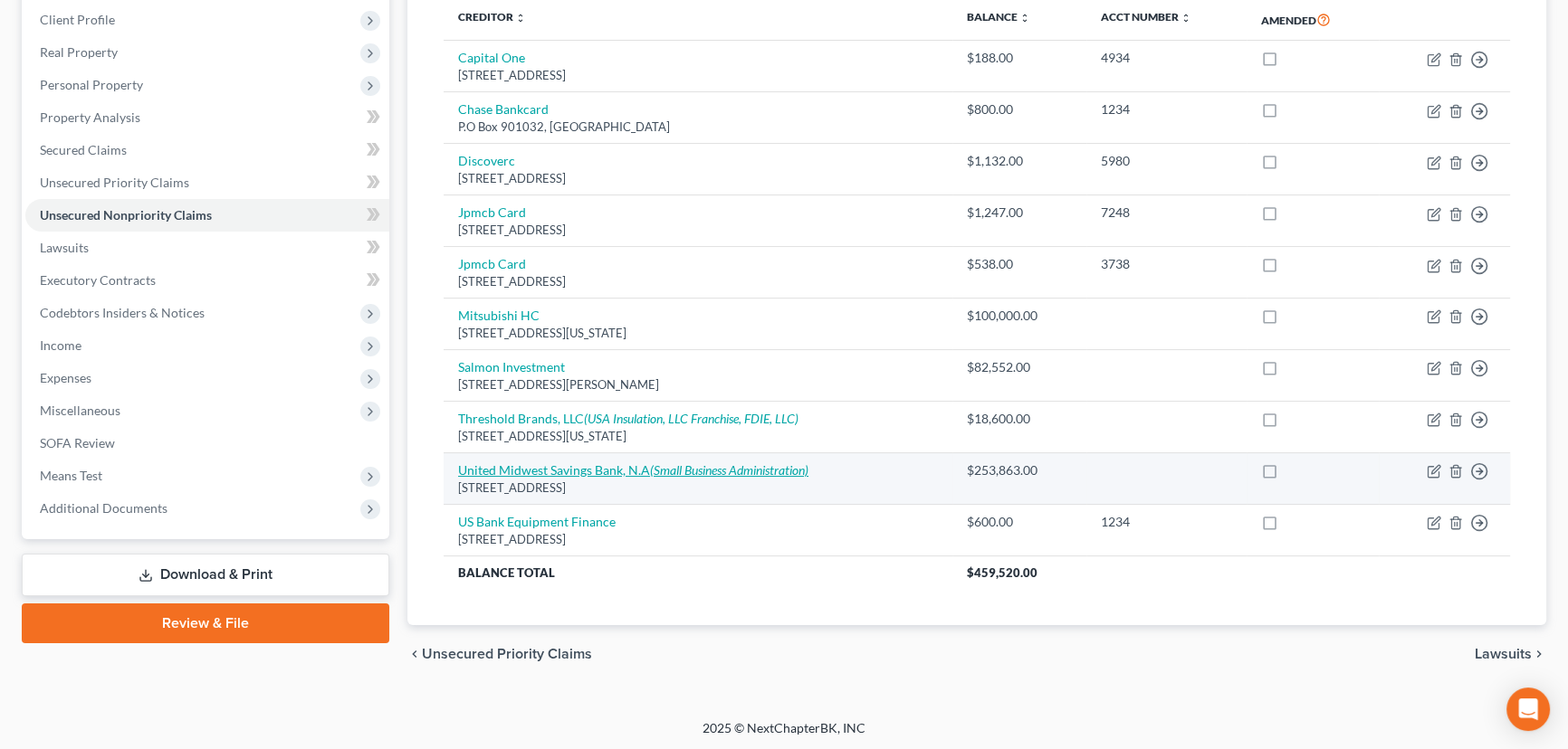
click at [522, 465] on link "United Midwest Savings Bank, N.A (Small Business Administration)" at bounding box center [634, 470] width 351 height 15
select select "36"
select select "0"
select select "10"
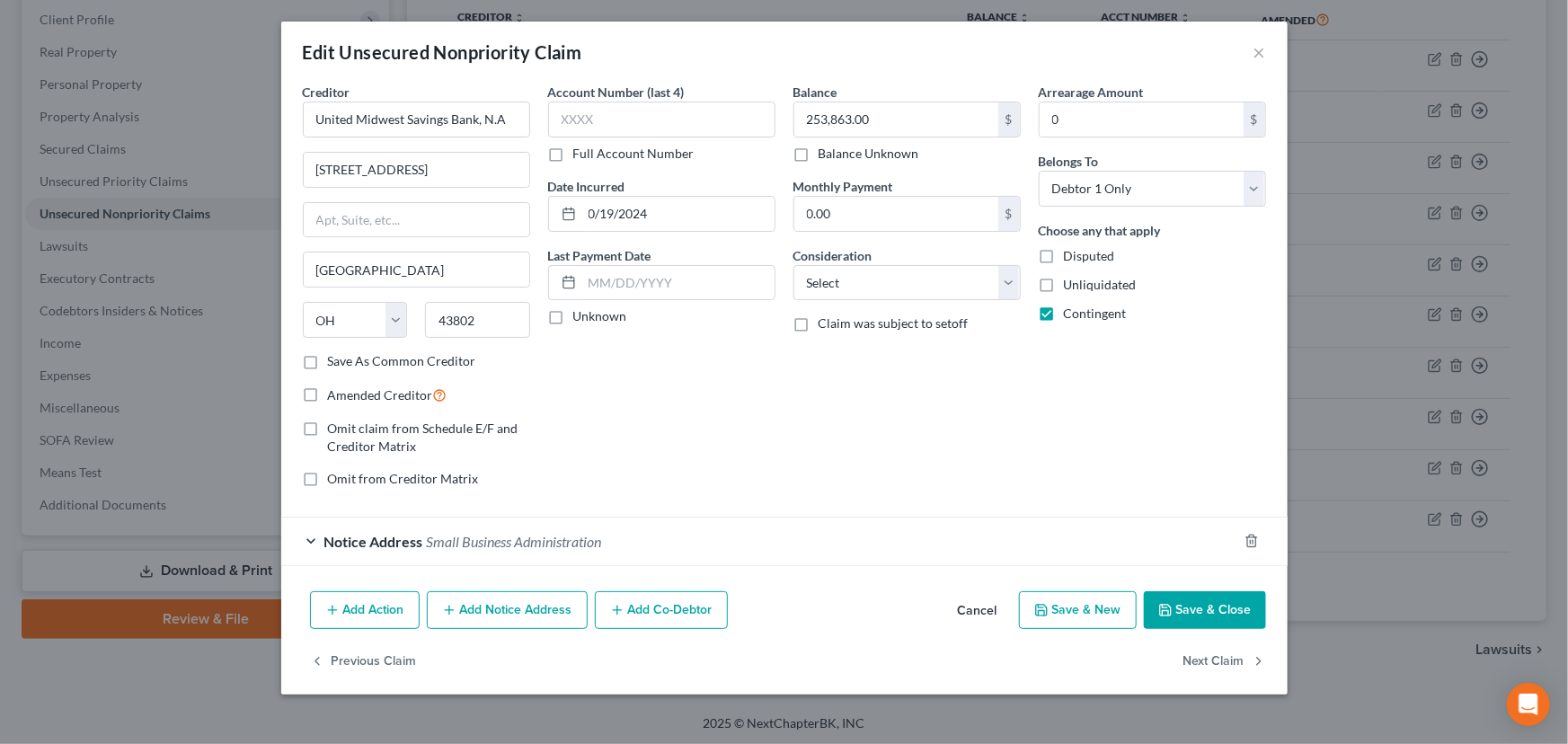
click at [381, 540] on span "Notice Address" at bounding box center [374, 541] width 99 height 17
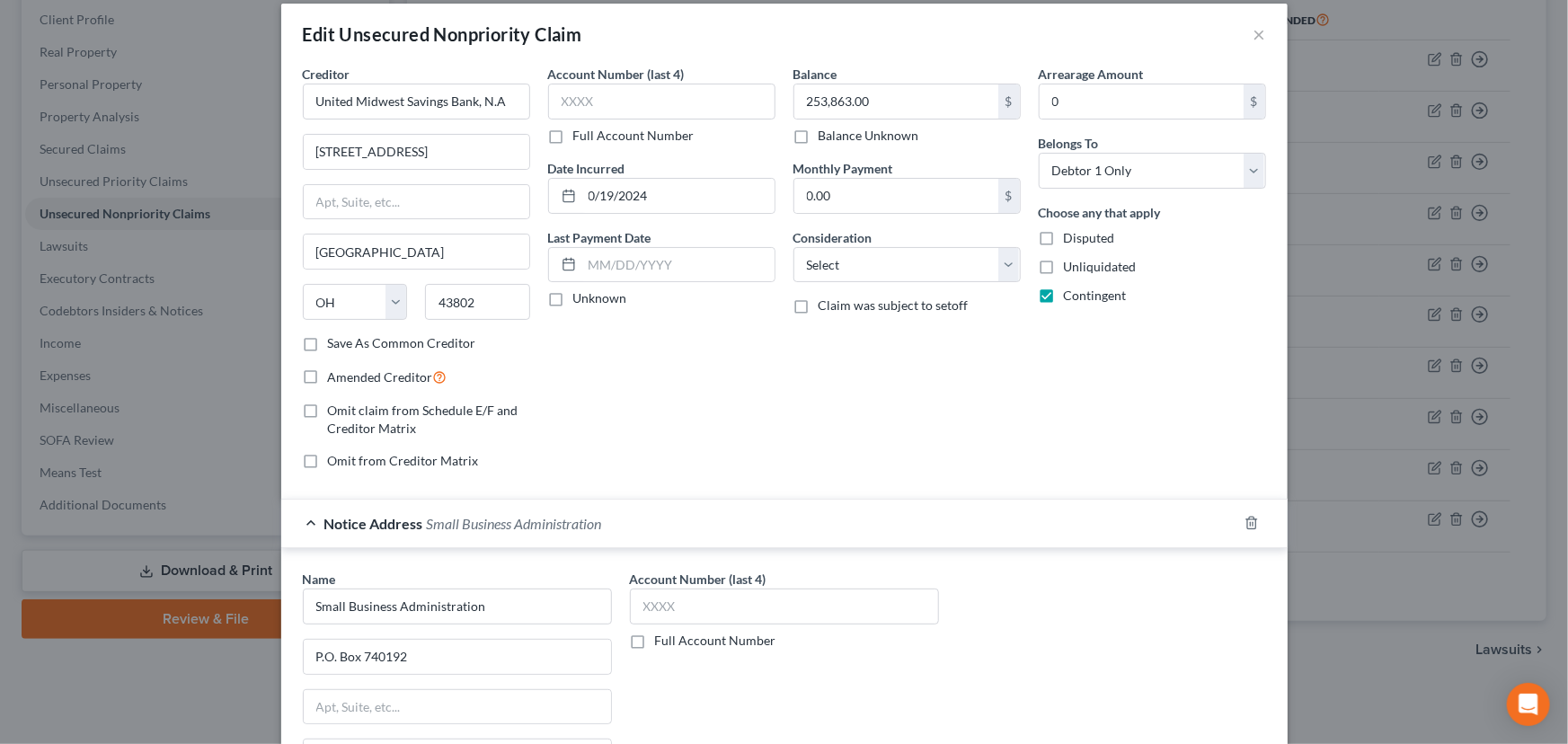
scroll to position [0, 0]
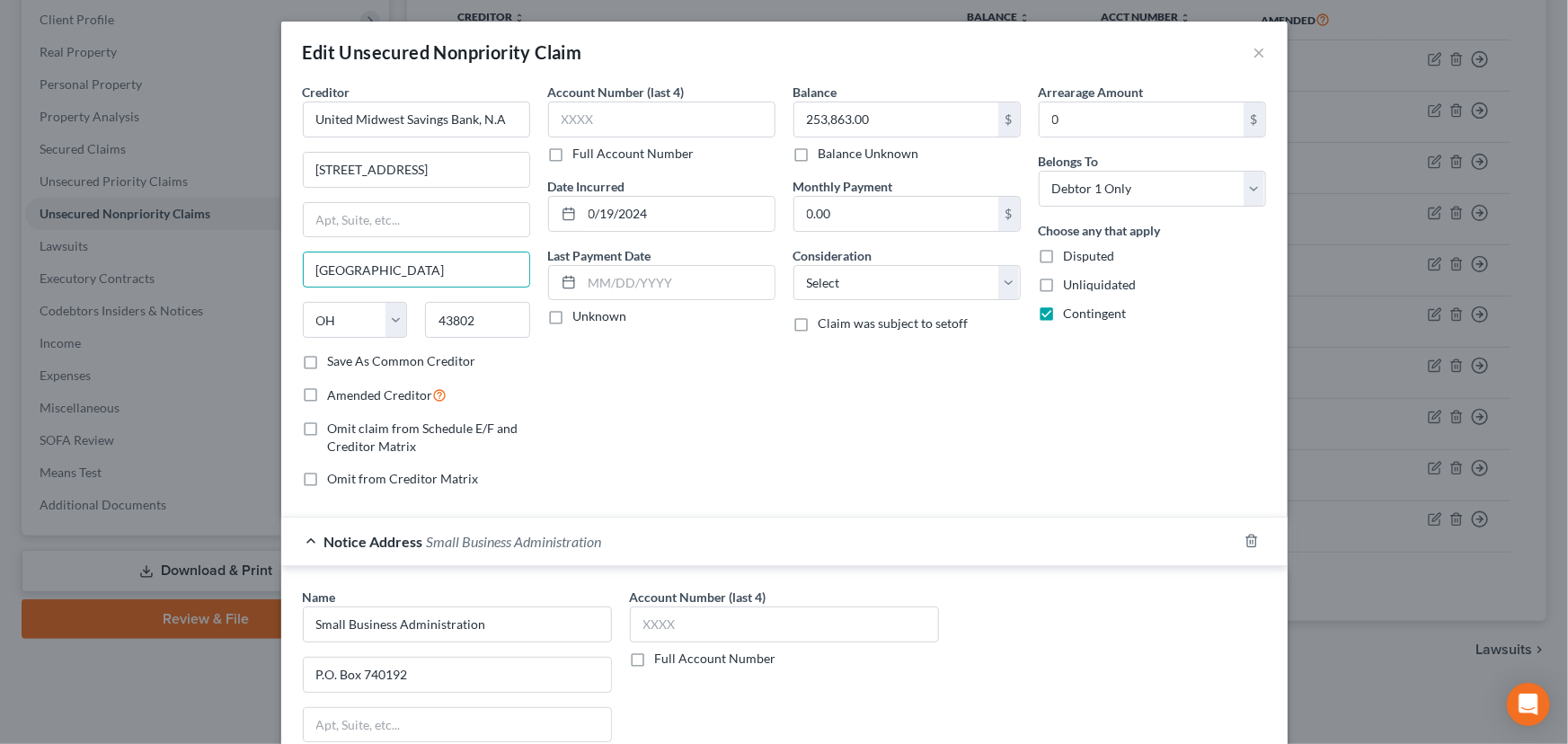
drag, startPoint x: 379, startPoint y: 269, endPoint x: 236, endPoint y: 270, distance: 143.0
click at [236, 270] on div "Edit Unsecured Nonpriority Claim × Creditor * United Midwest Savings Bank, N.A …" at bounding box center [784, 372] width 1568 height 744
drag, startPoint x: 449, startPoint y: 320, endPoint x: 461, endPoint y: 315, distance: 13.0
click at [461, 315] on input "43802" at bounding box center [477, 320] width 106 height 36
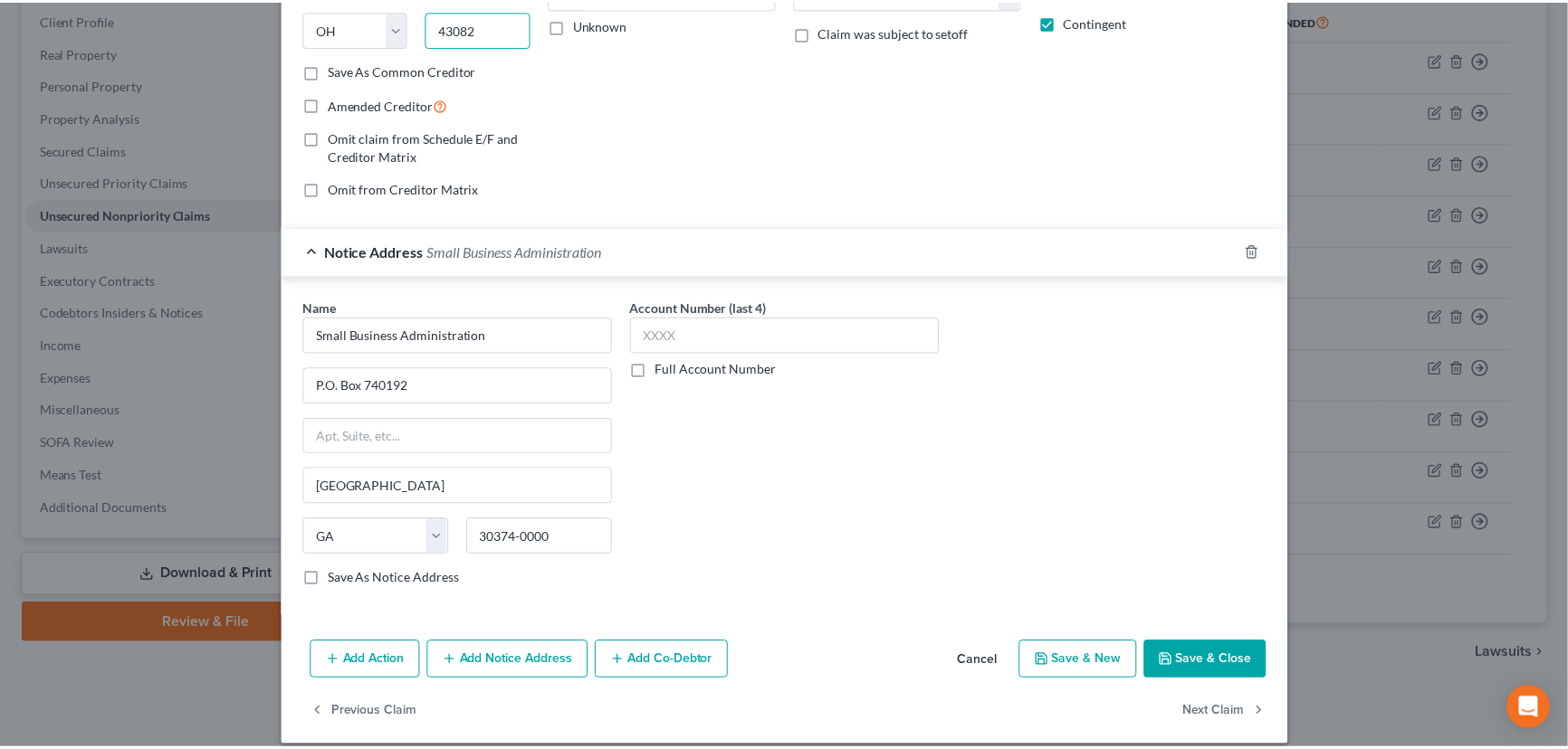
scroll to position [309, 0]
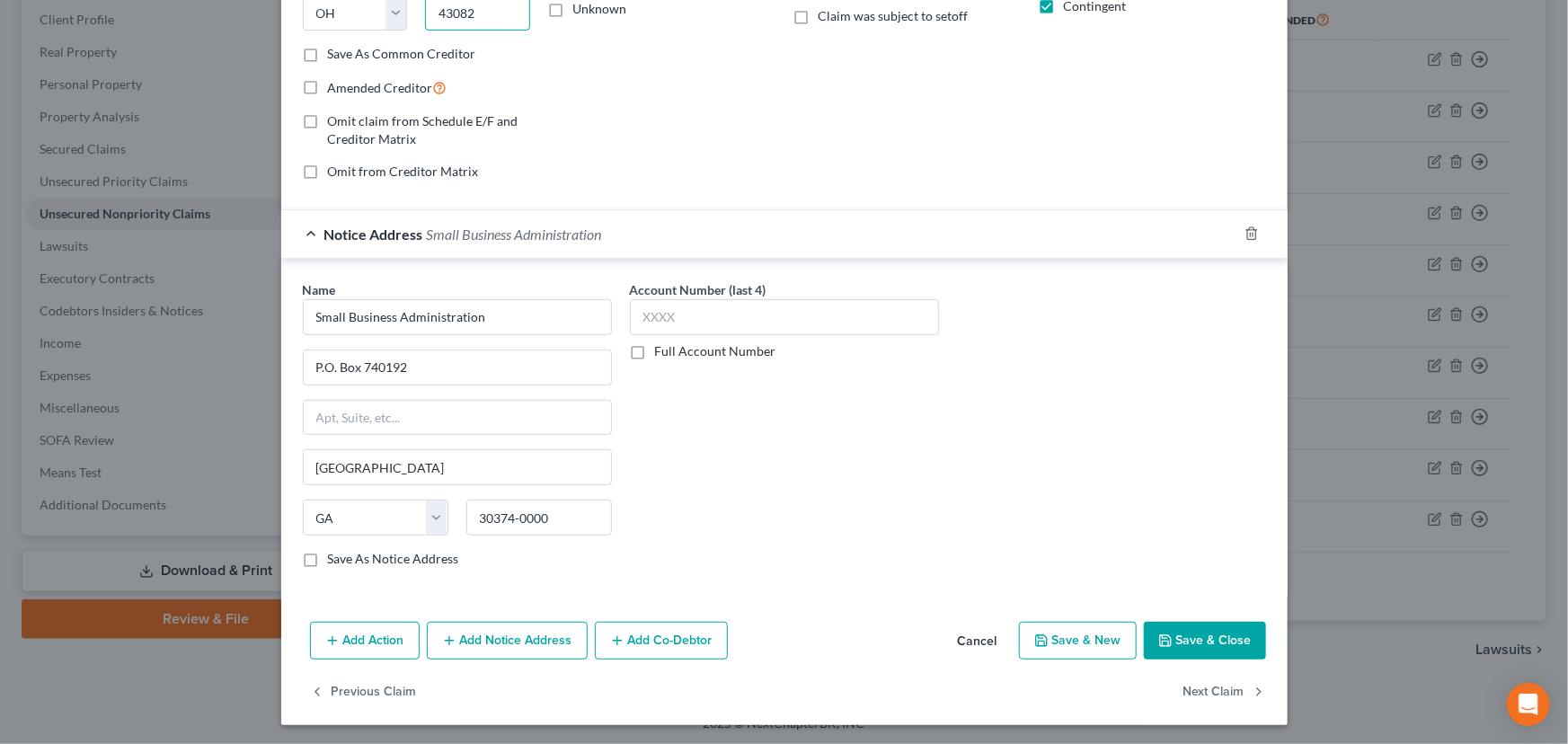
type input "43082"
click at [1173, 630] on button "Save & Close" at bounding box center [1205, 641] width 122 height 38
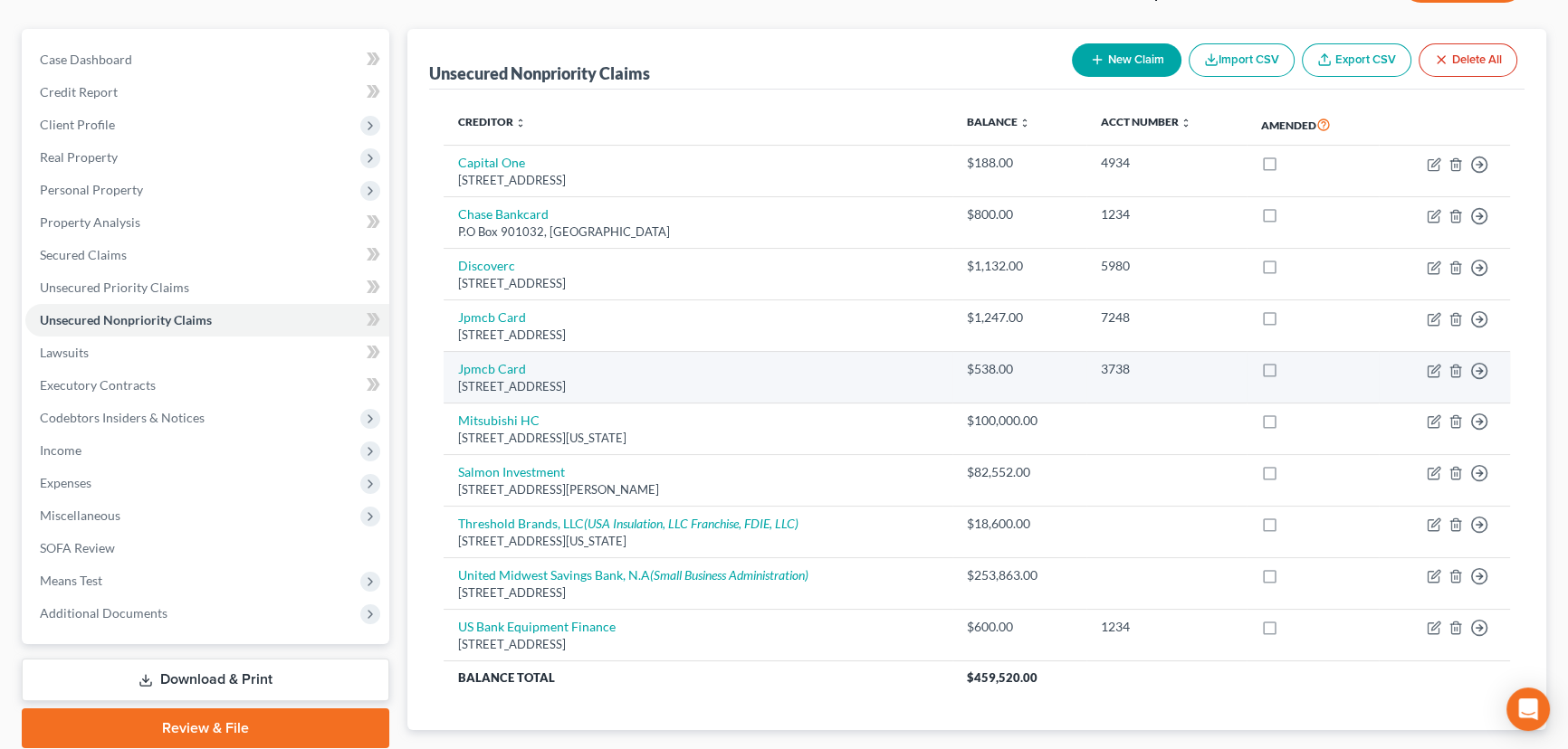
scroll to position [0, 0]
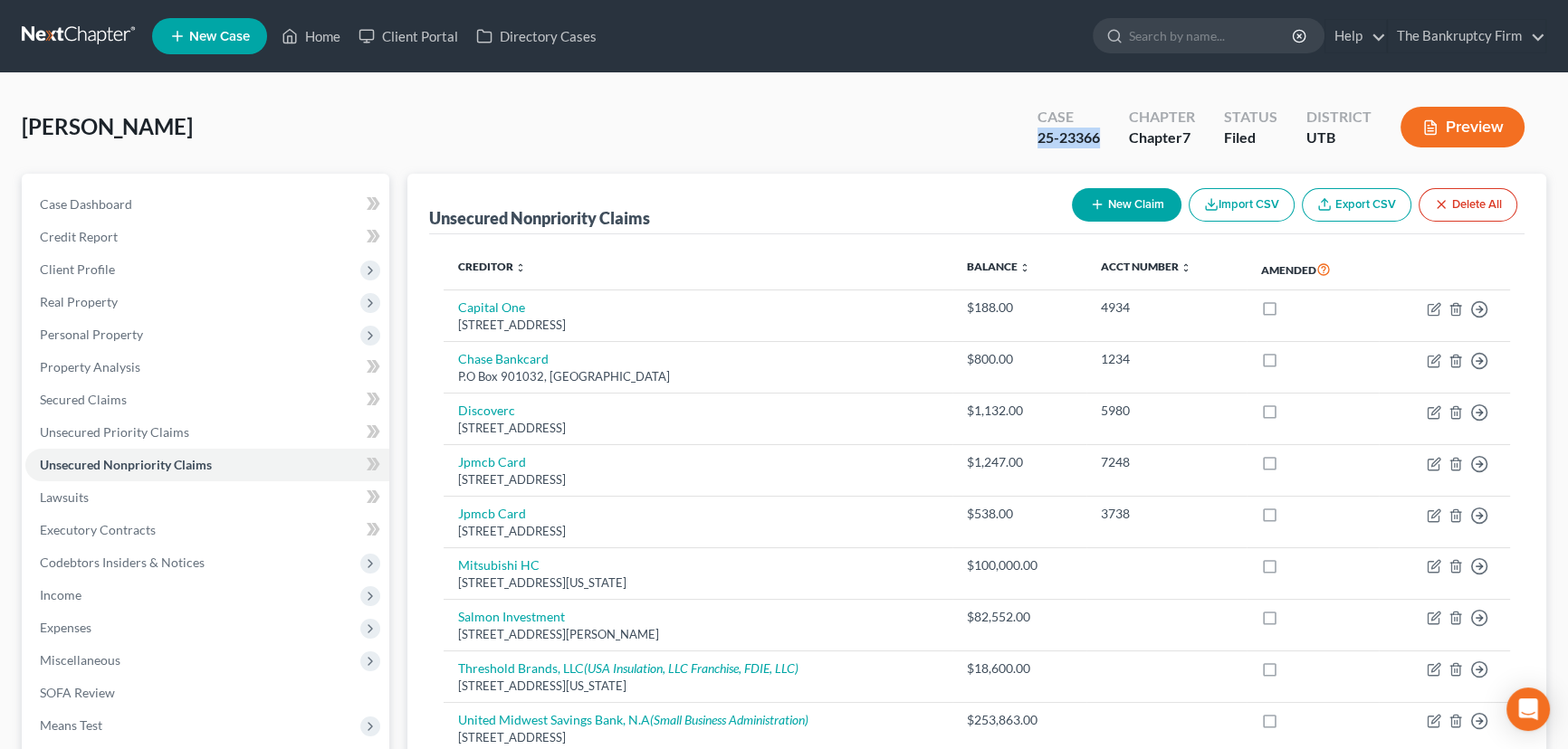
drag, startPoint x: 1105, startPoint y: 137, endPoint x: 1041, endPoint y: 148, distance: 64.9
click at [1041, 148] on div "Case 25-23366" at bounding box center [1069, 129] width 91 height 54
copy div "25-23366"
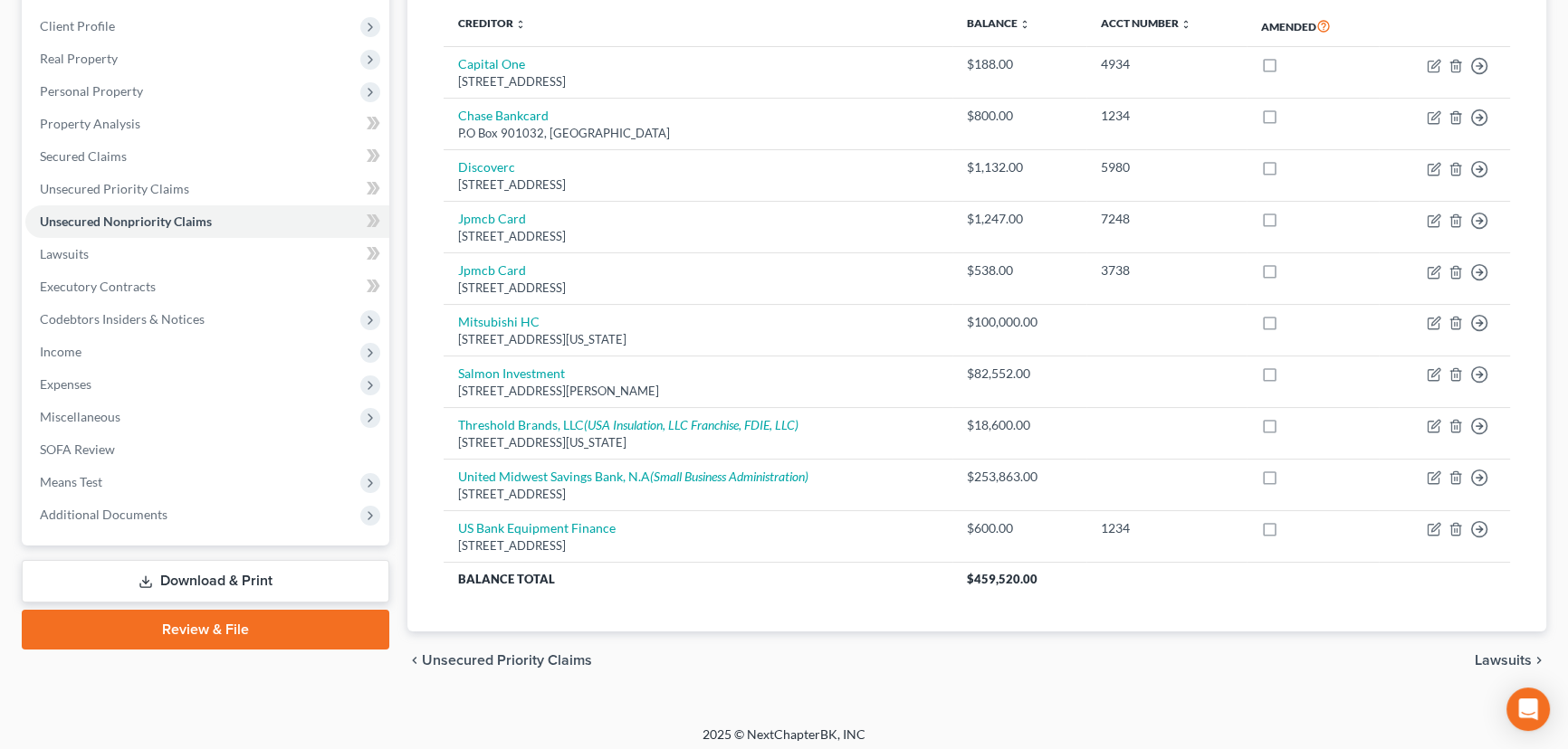
scroll to position [250, 0]
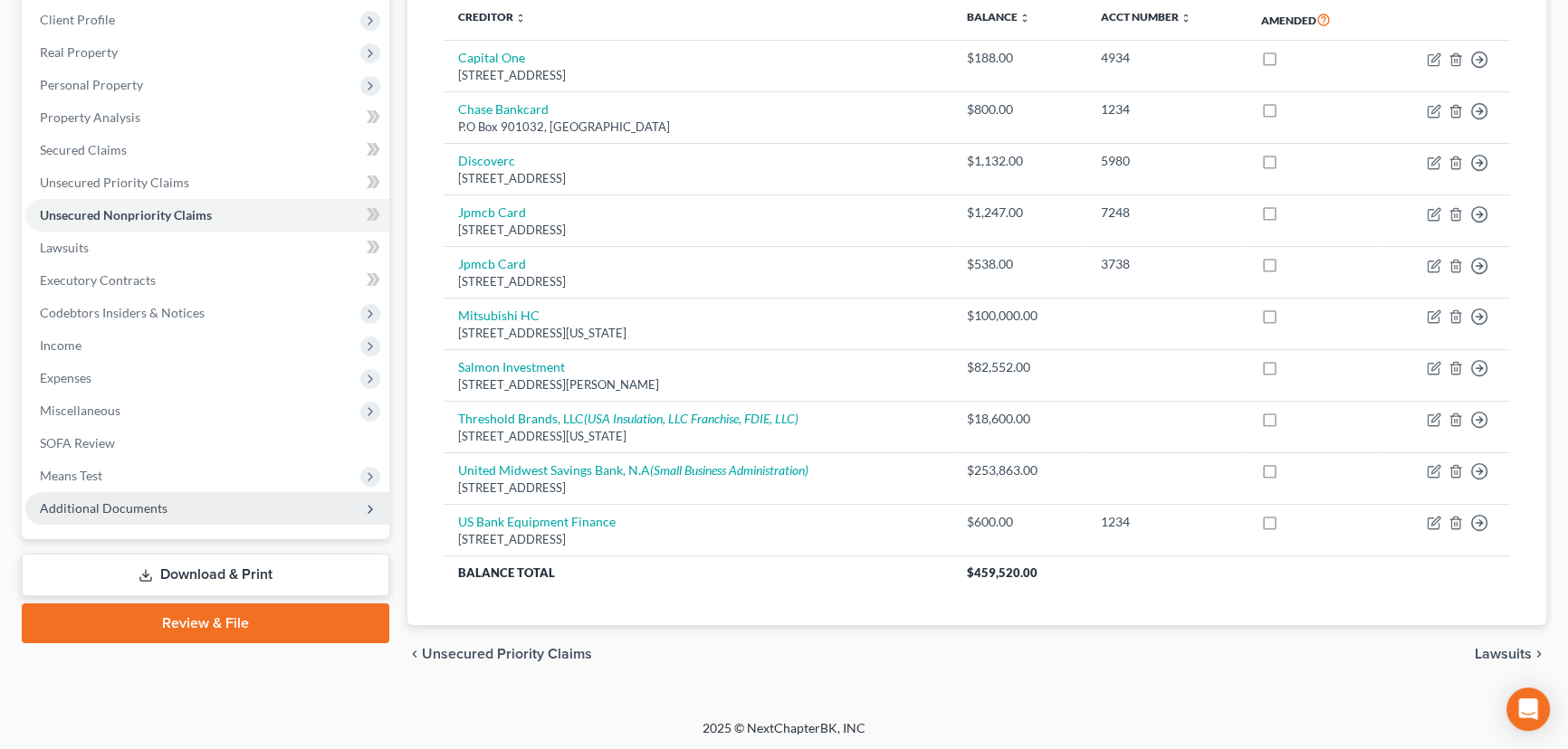
click at [125, 508] on span "Additional Documents" at bounding box center [104, 508] width 127 height 15
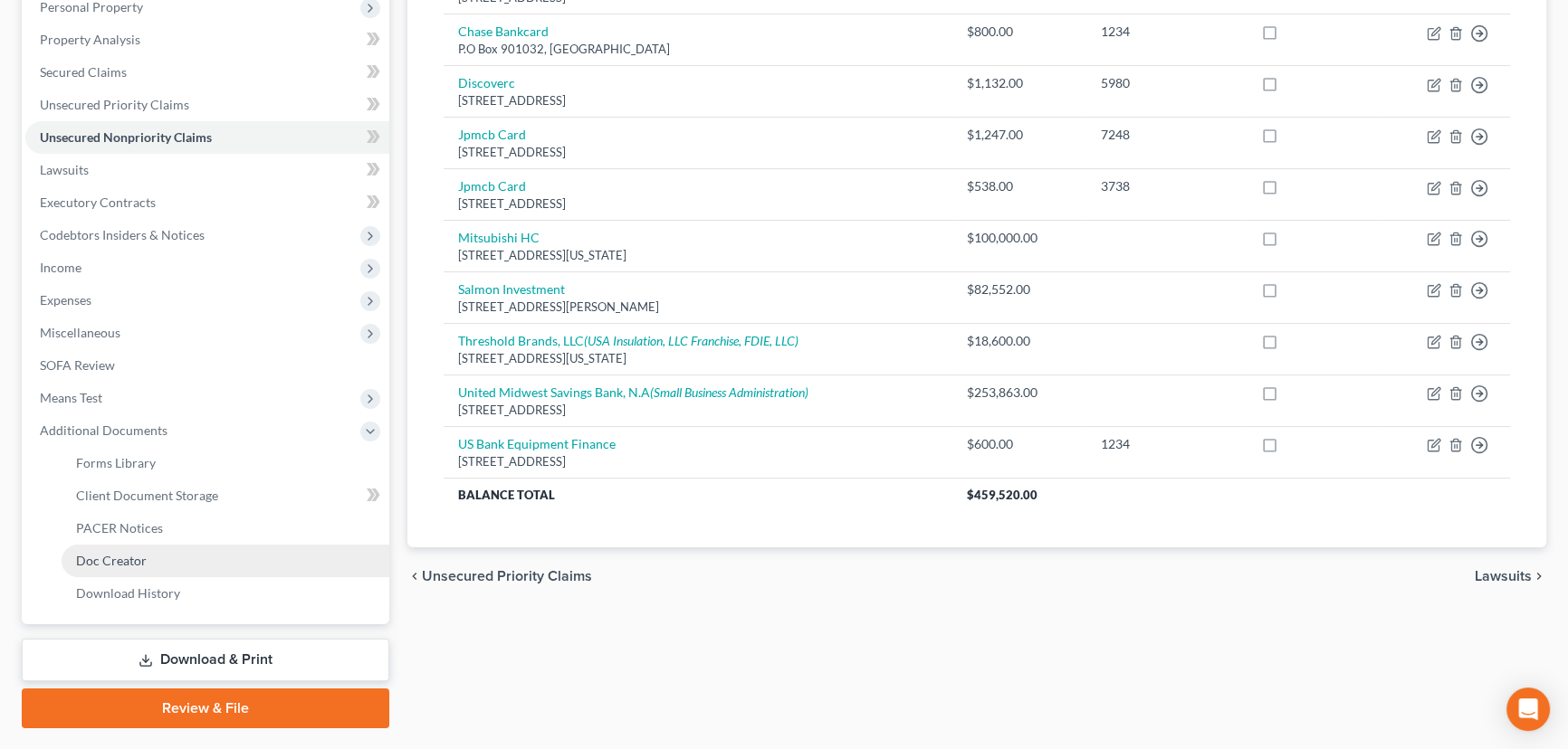
scroll to position [332, 0]
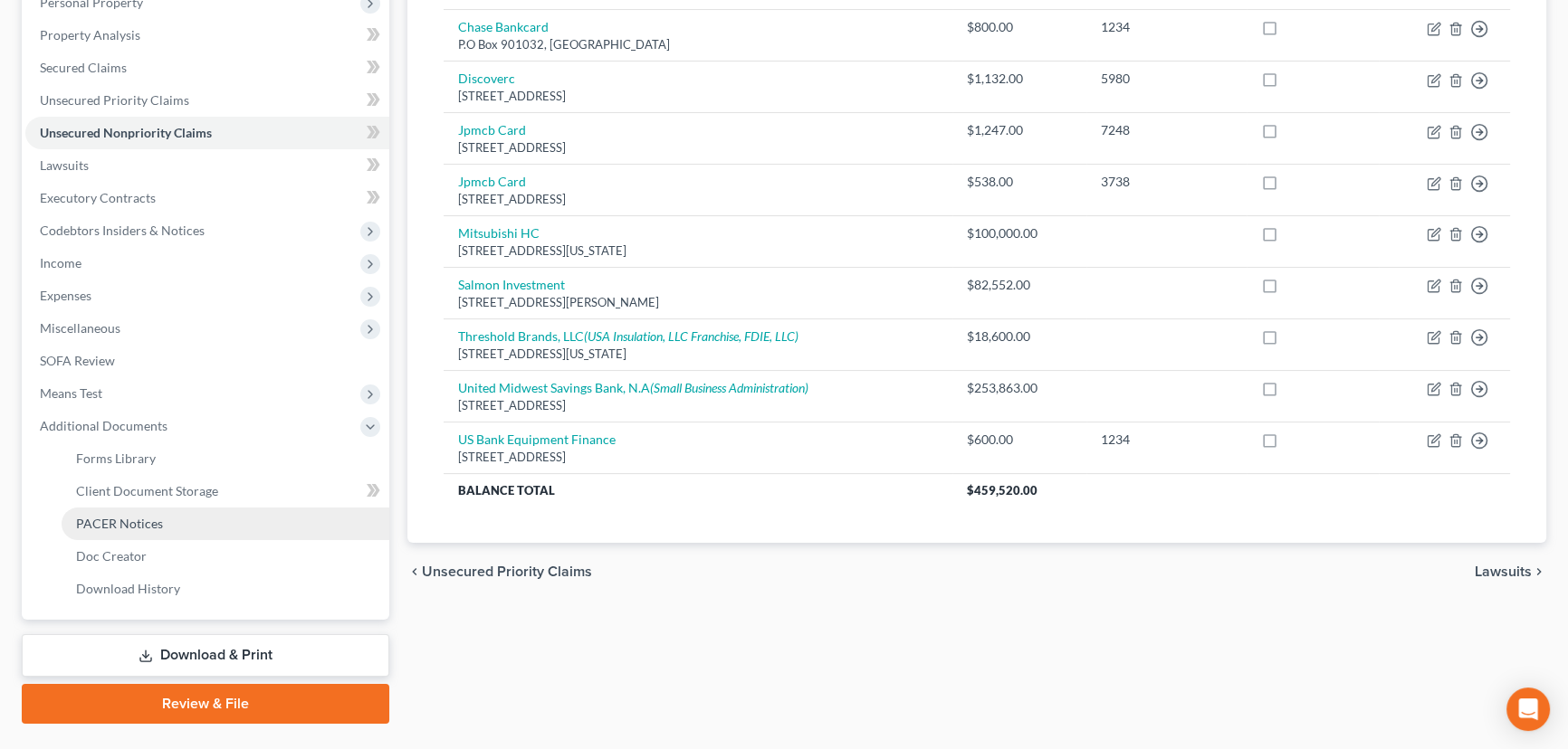
click at [137, 517] on span "PACER Notices" at bounding box center [119, 524] width 87 height 15
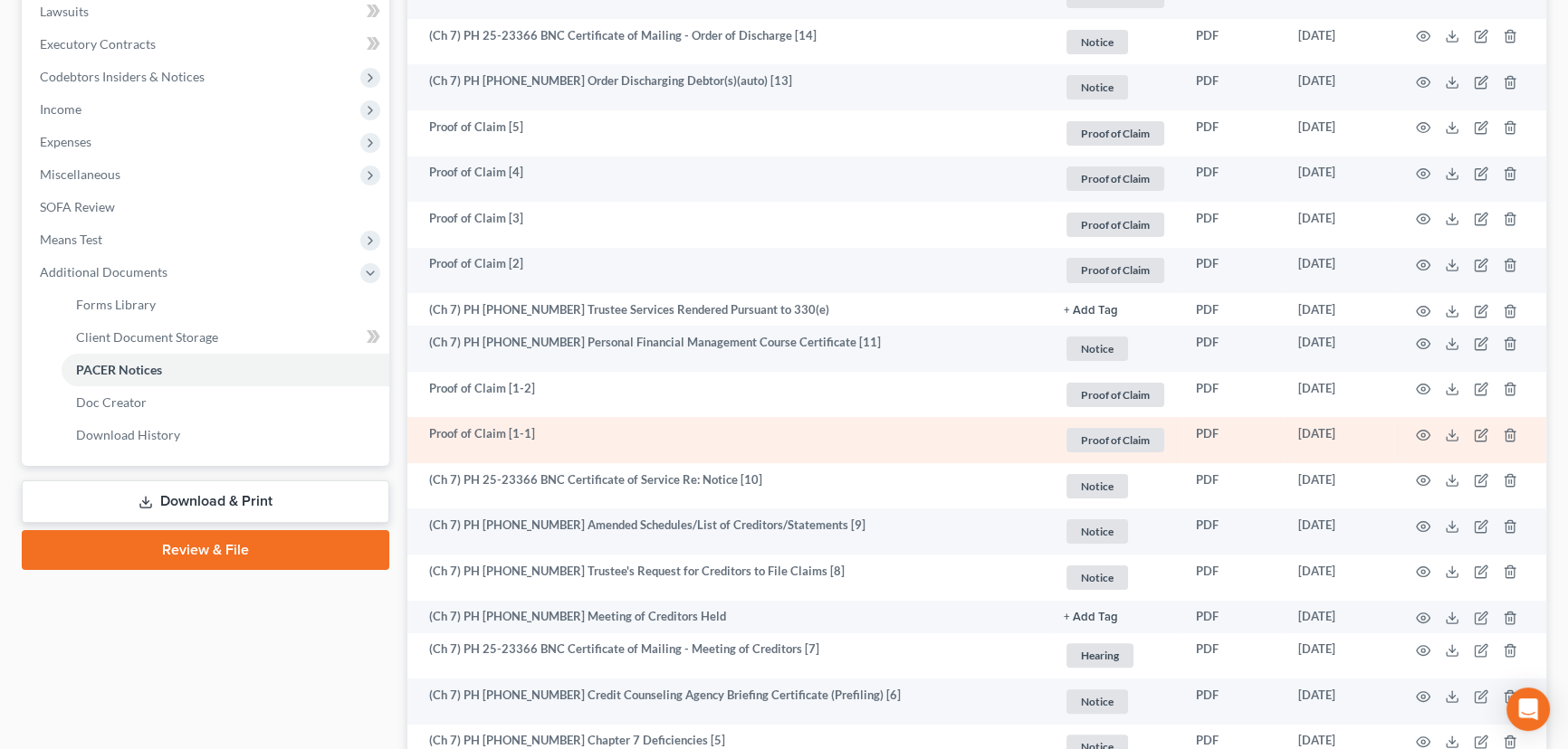
scroll to position [493, 0]
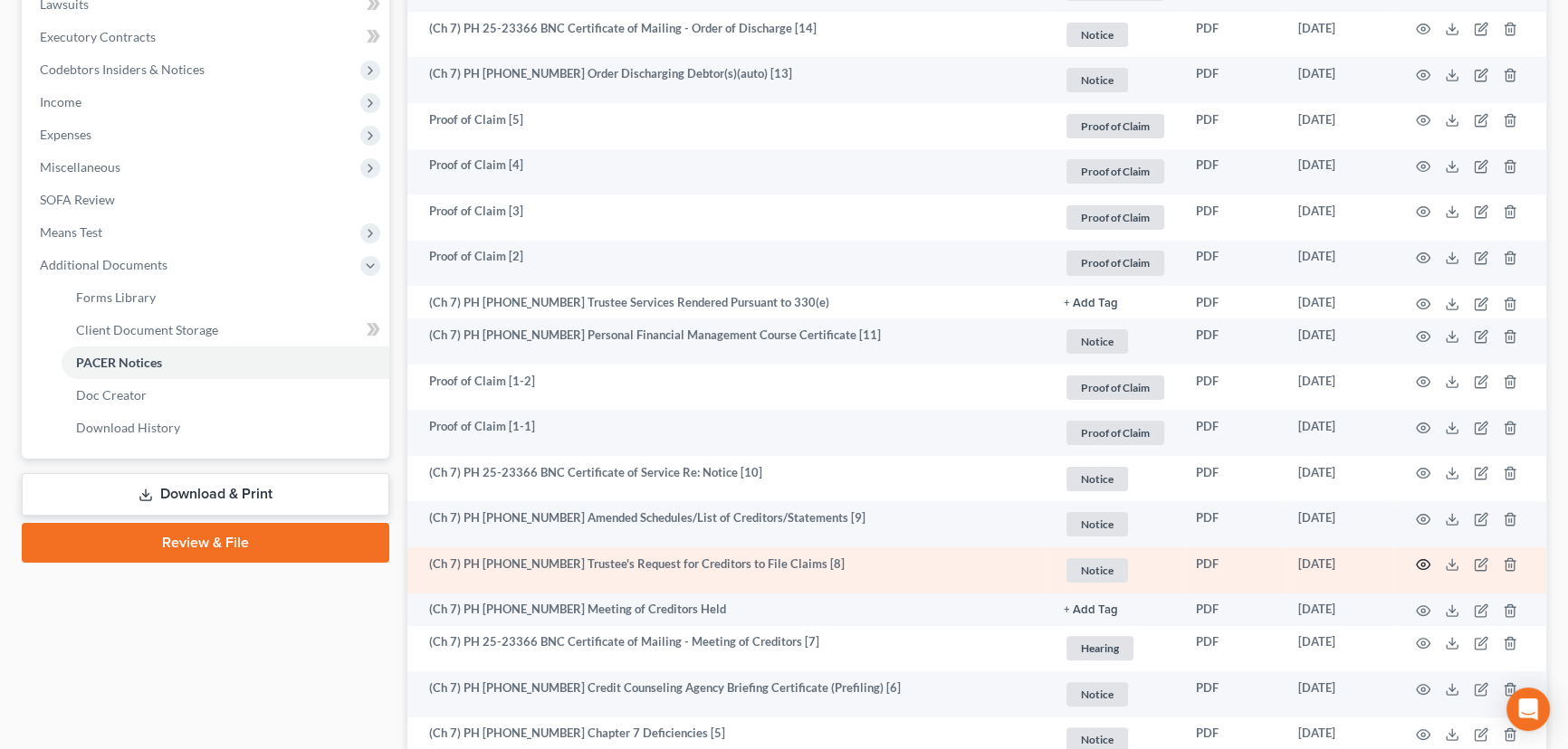
click at [1425, 560] on icon "button" at bounding box center [1423, 564] width 14 height 14
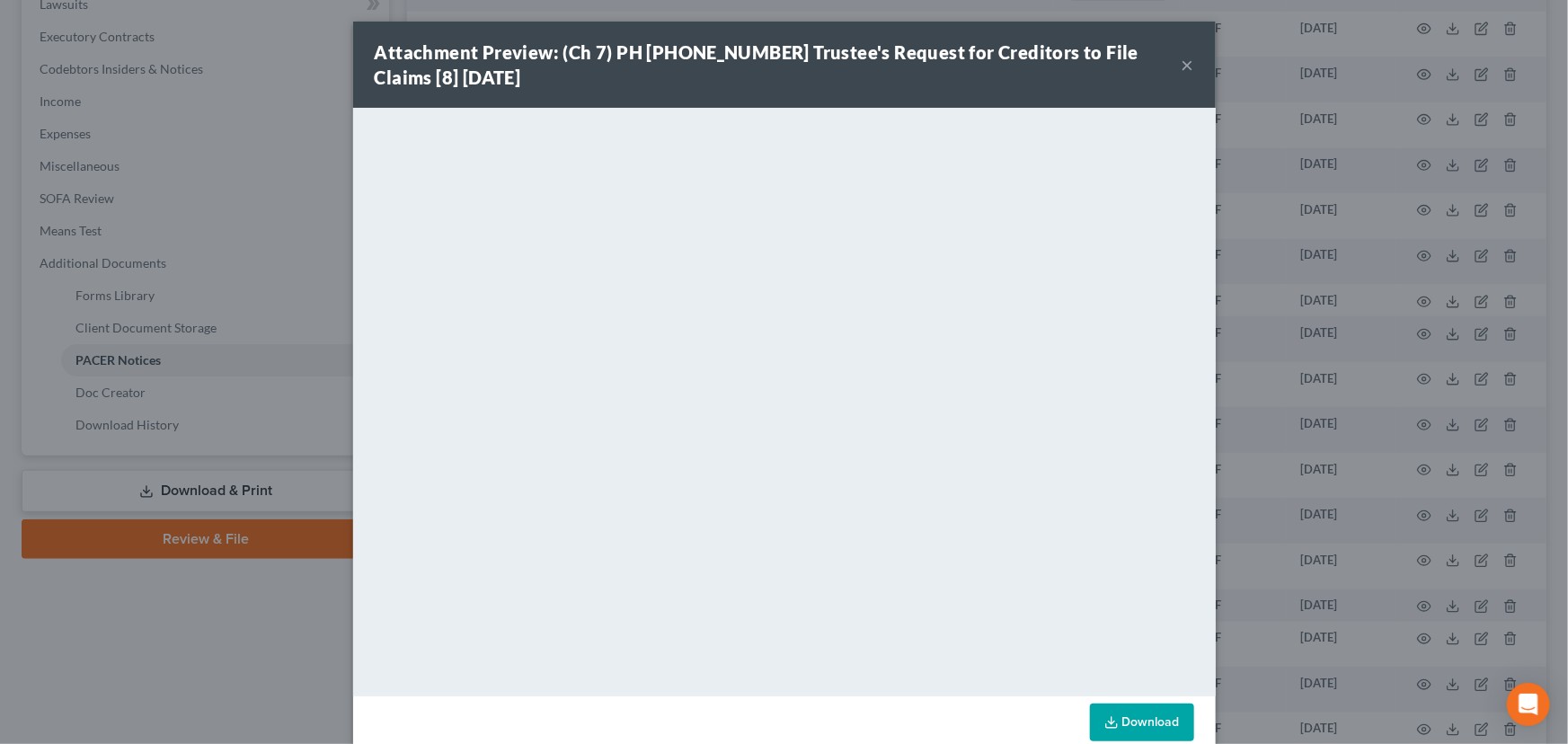
click at [1183, 67] on button "×" at bounding box center [1187, 65] width 12 height 22
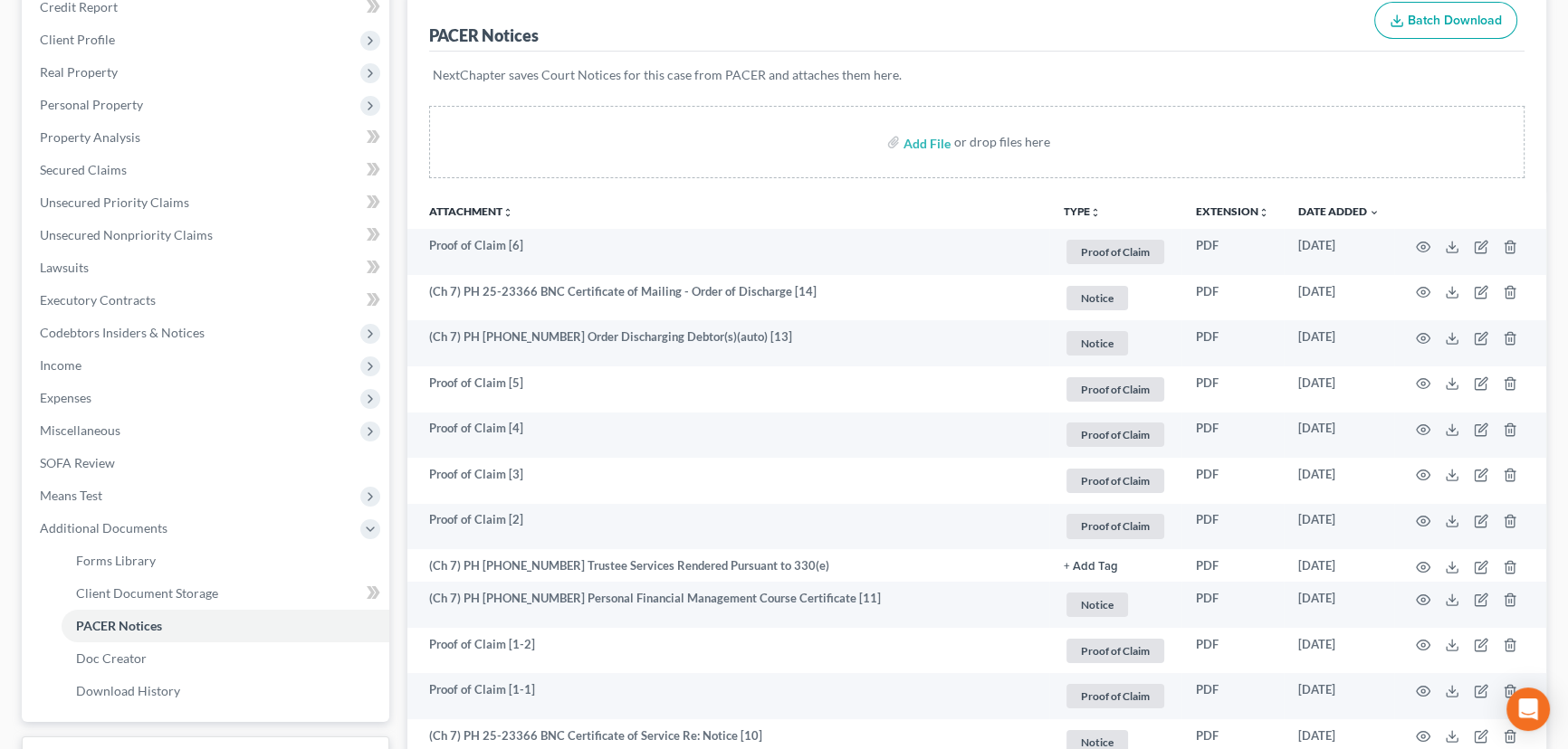
scroll to position [145, 0]
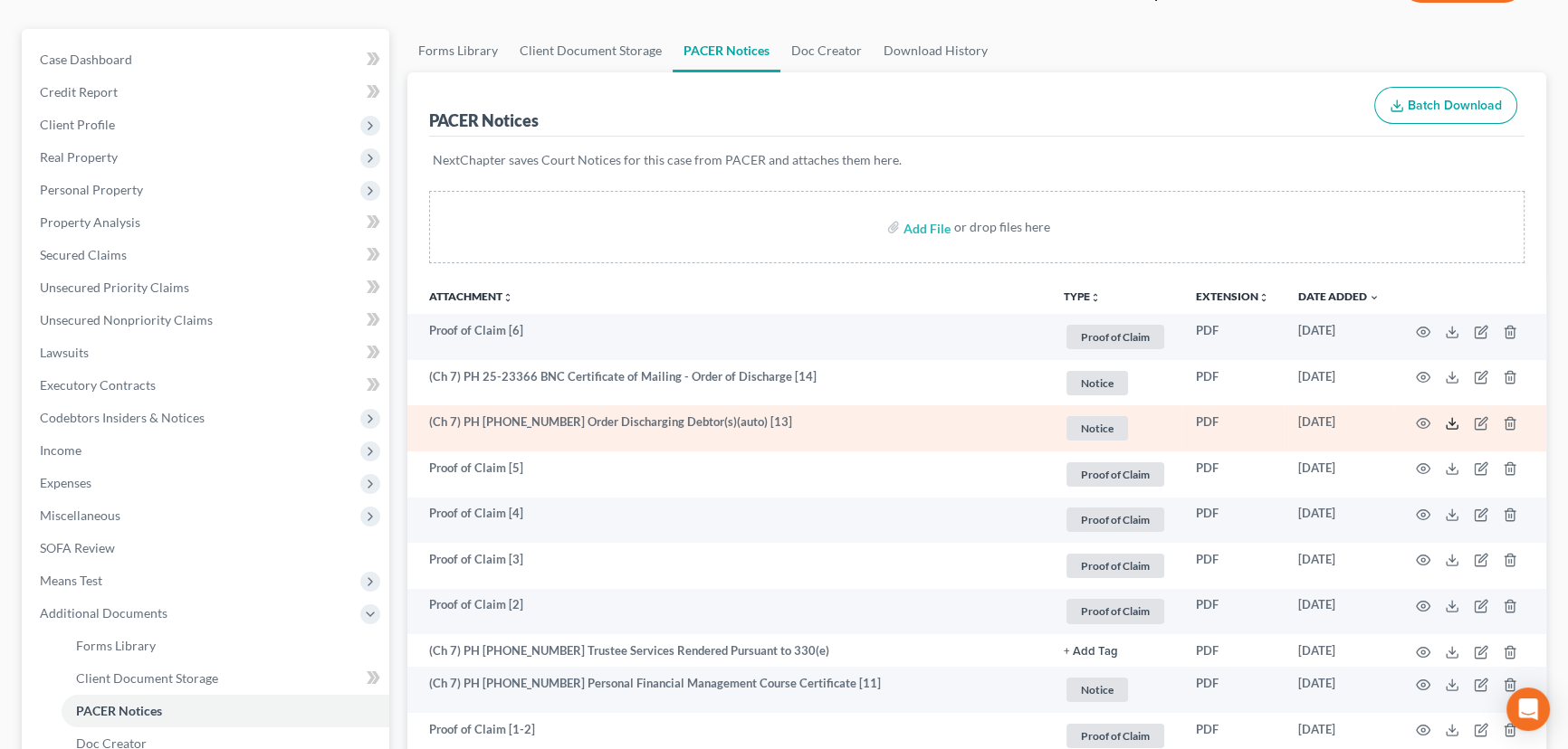
click at [1451, 419] on icon at bounding box center [1452, 423] width 14 height 14
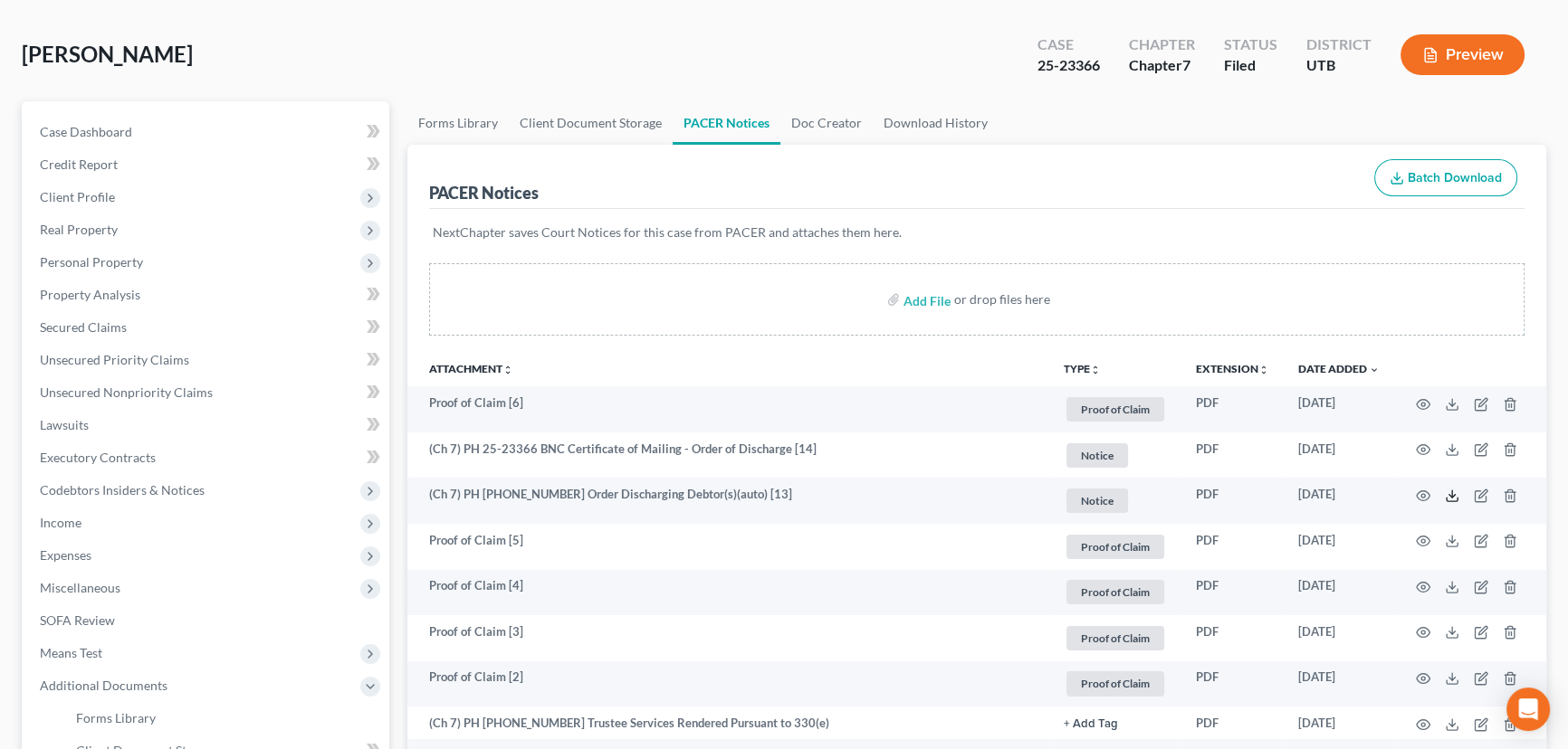
scroll to position [0, 0]
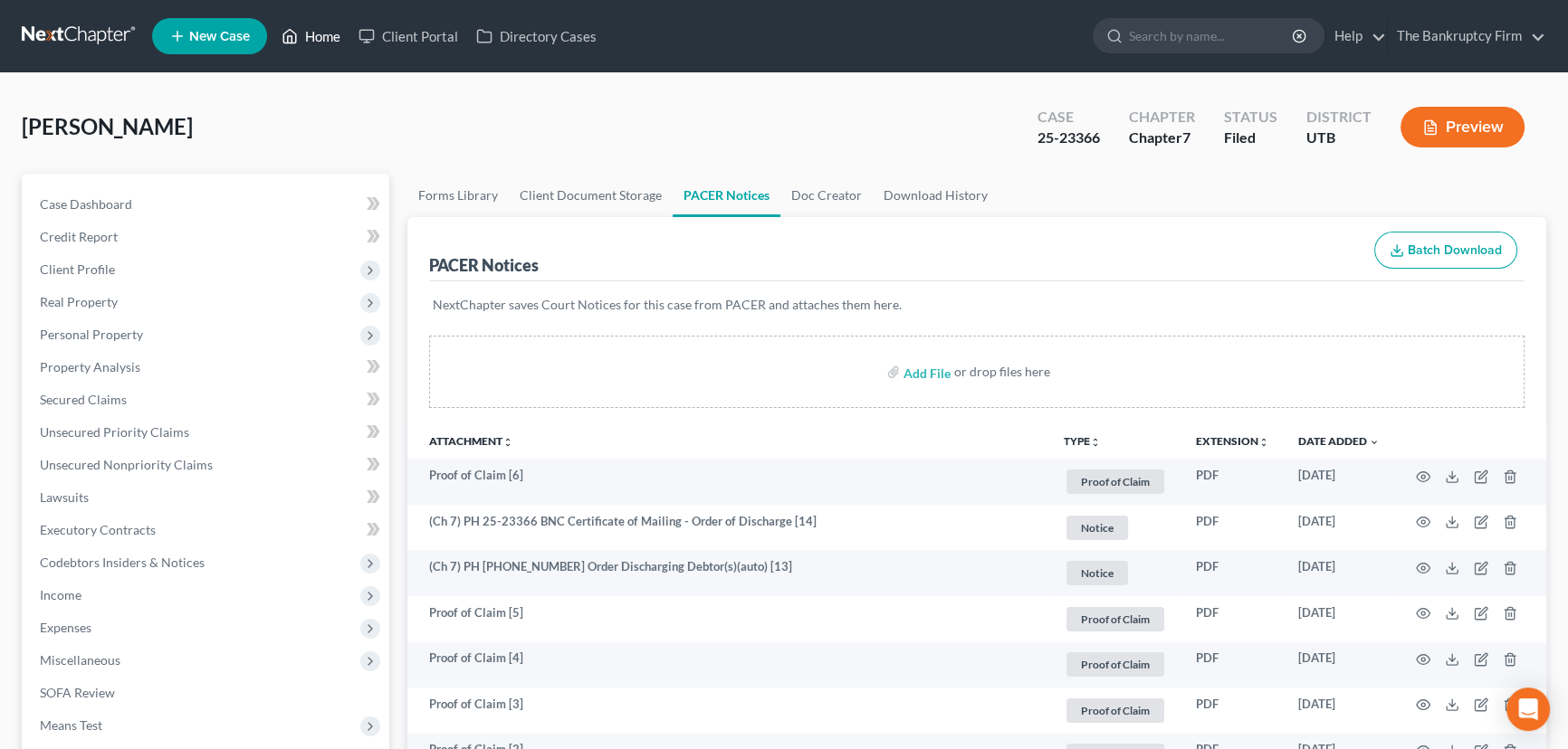
click at [312, 34] on link "Home" at bounding box center [311, 36] width 77 height 33
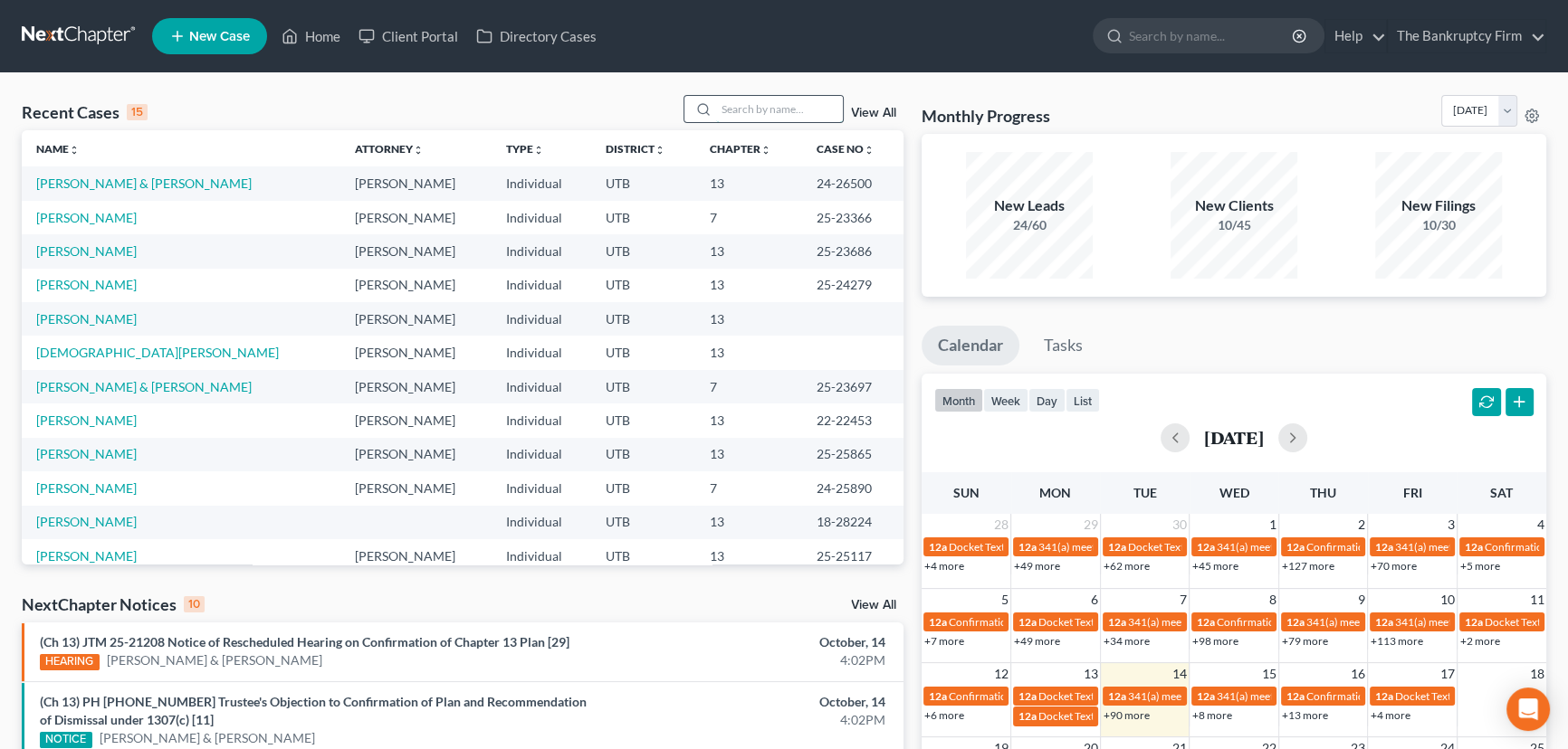
click at [743, 113] on input "search" at bounding box center [779, 108] width 127 height 26
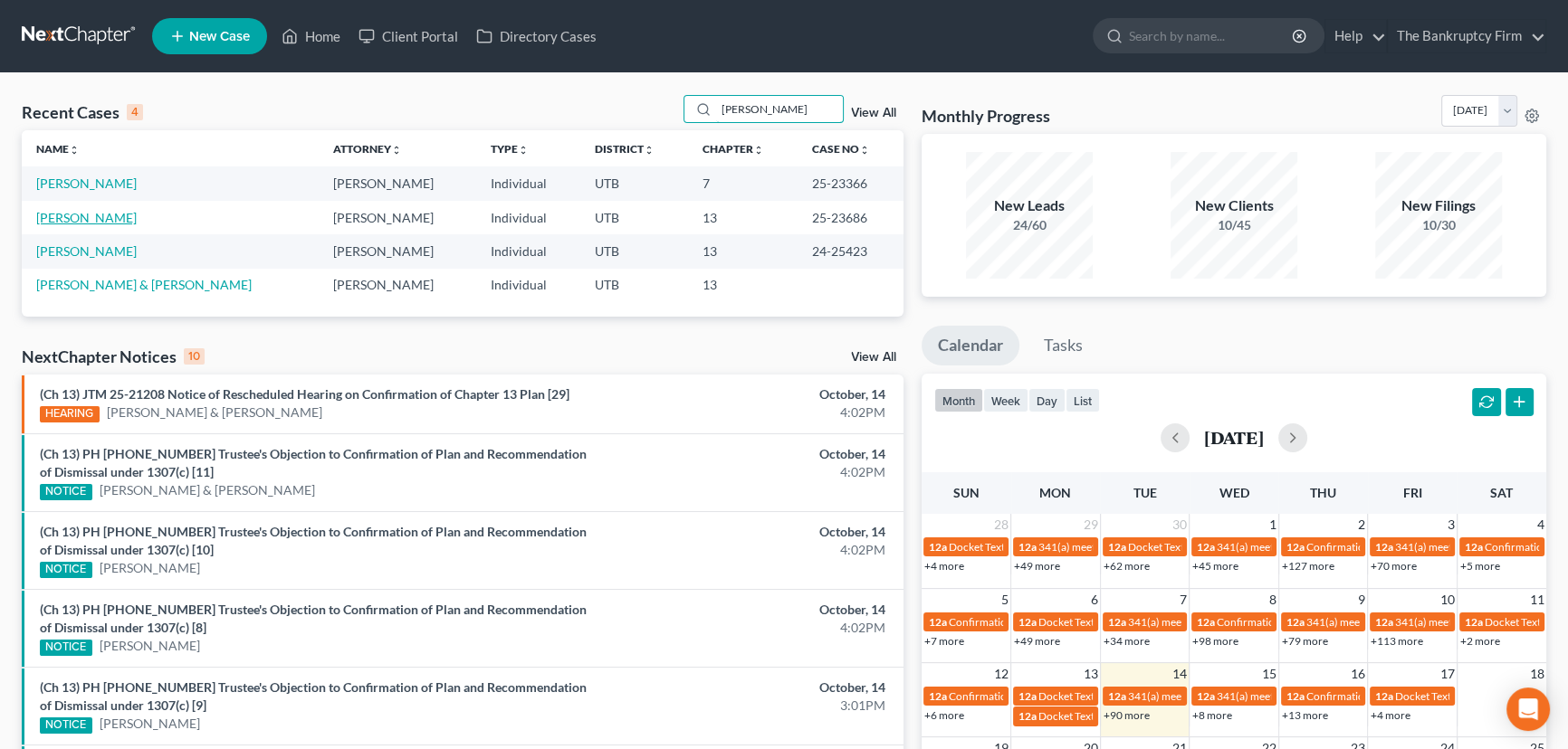
type input "Rigby"
click at [53, 219] on link "[PERSON_NAME]" at bounding box center [86, 217] width 101 height 15
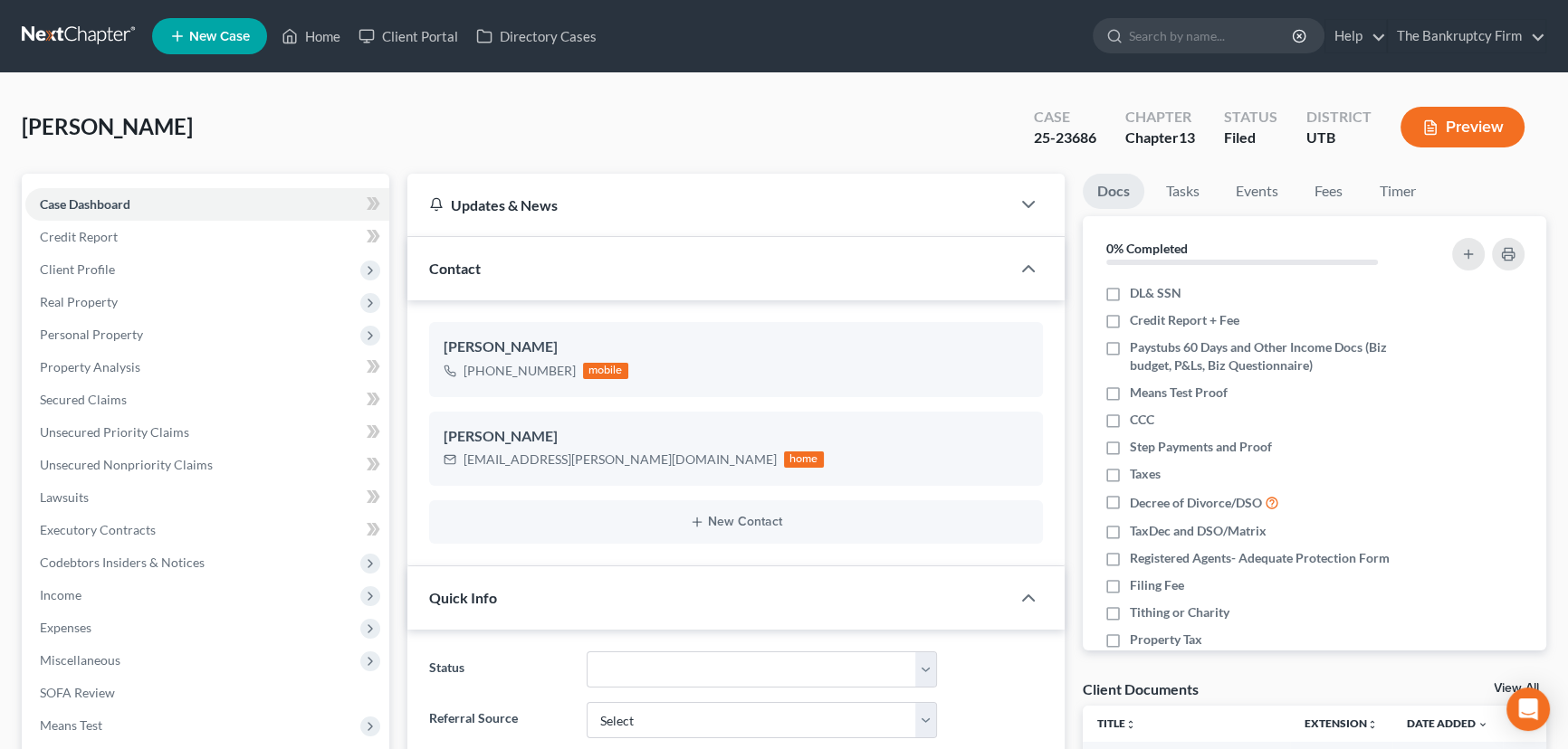
click at [1498, 685] on link "View All" at bounding box center [1516, 688] width 45 height 12
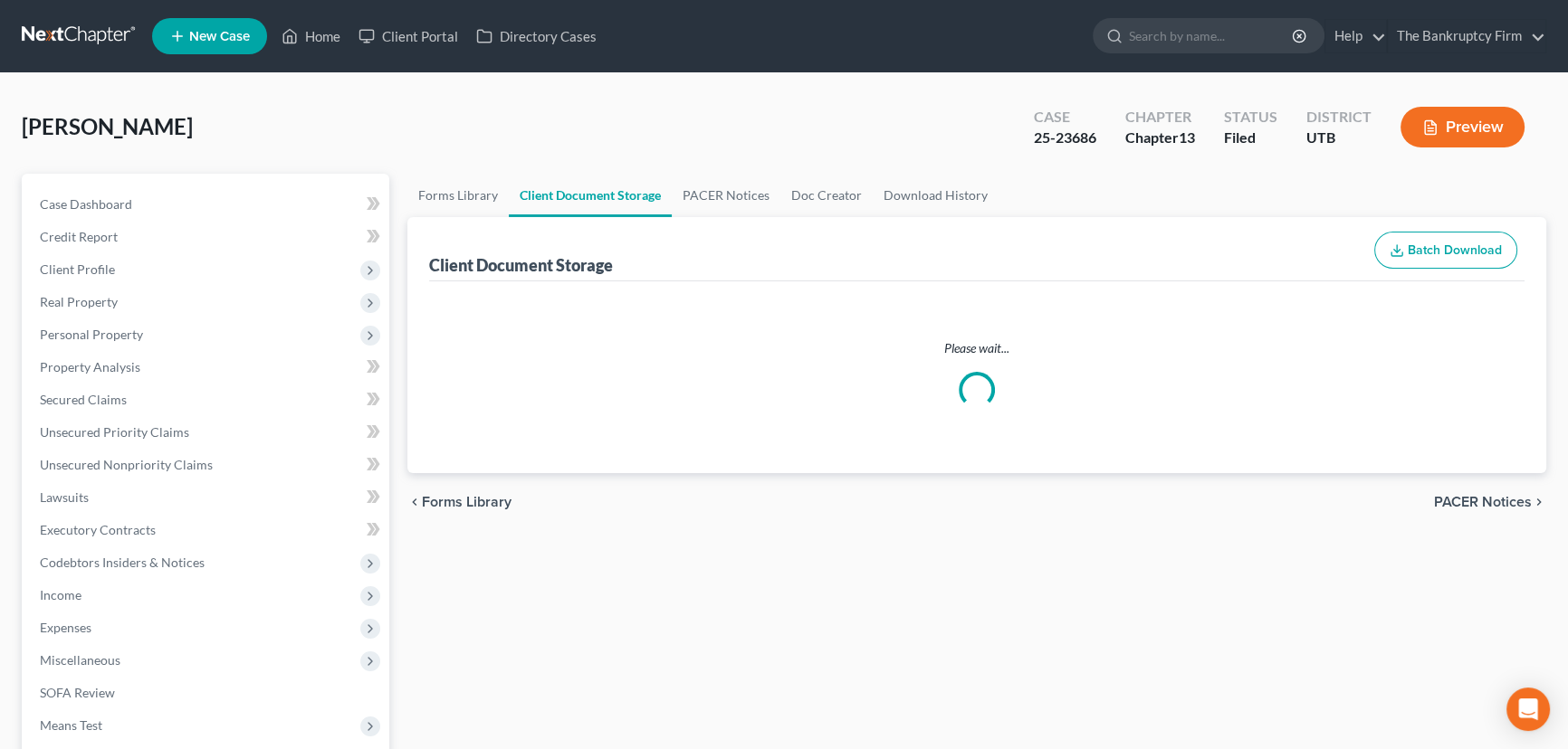
select select "26"
select select "30"
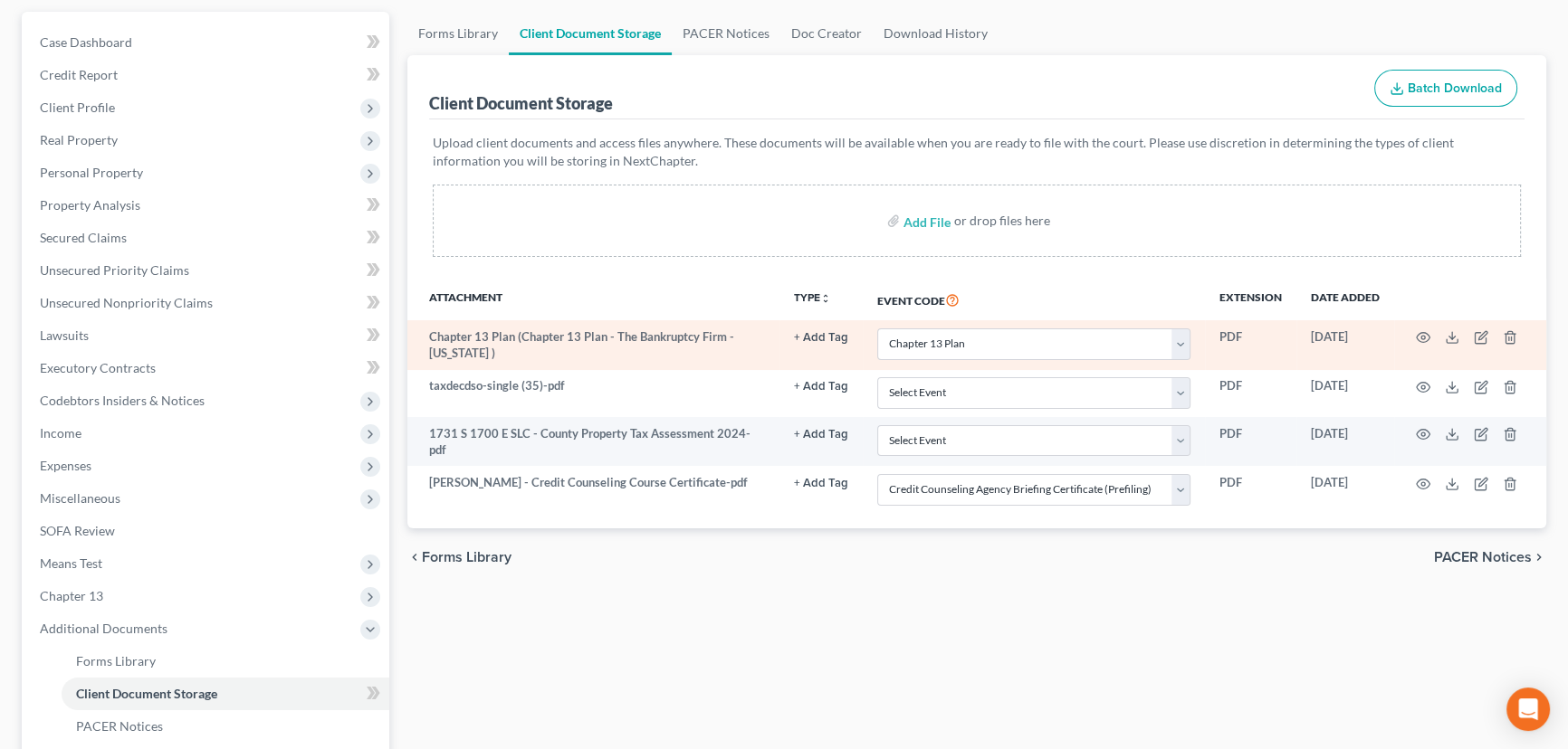
scroll to position [81, 0]
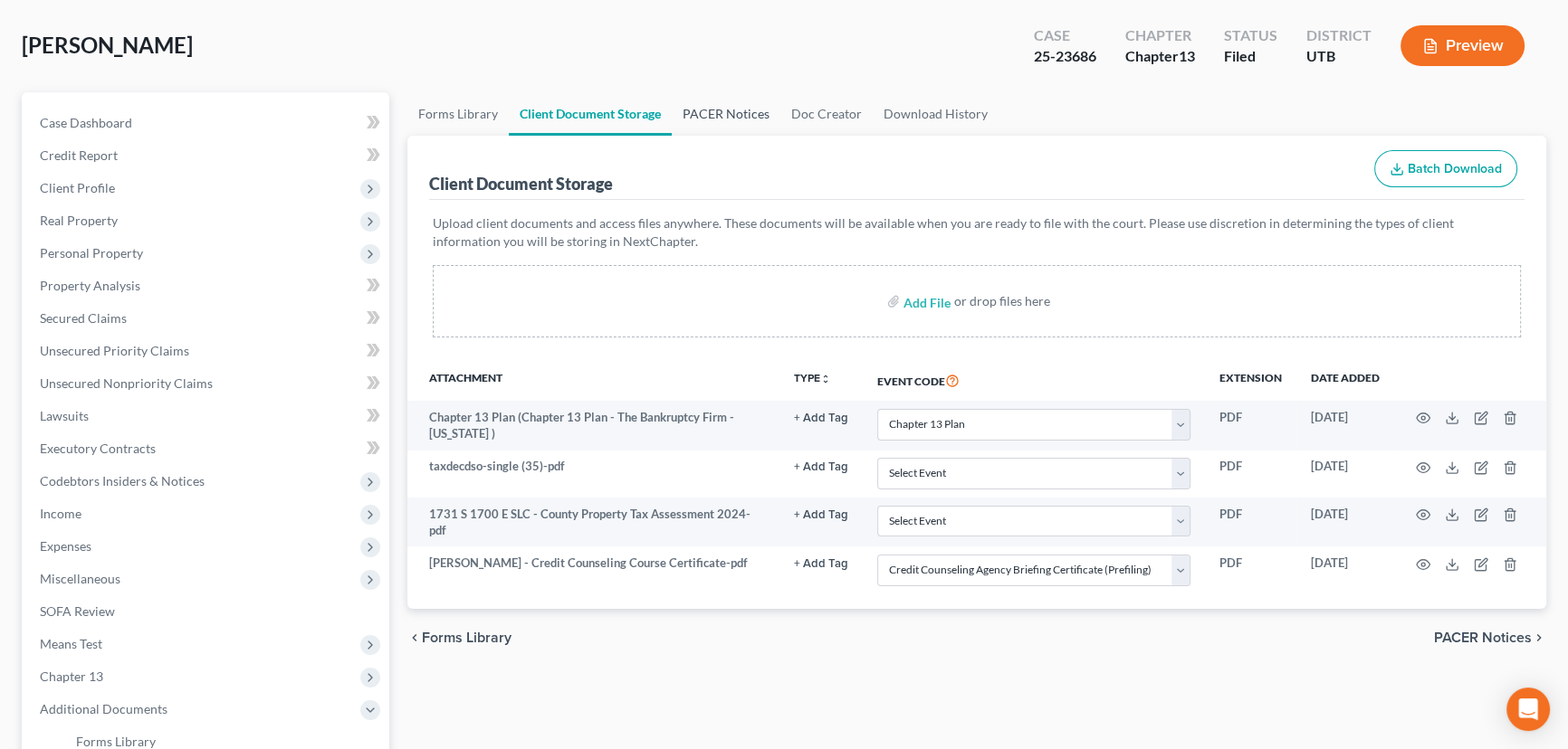
click at [706, 110] on link "PACER Notices" at bounding box center [726, 113] width 108 height 43
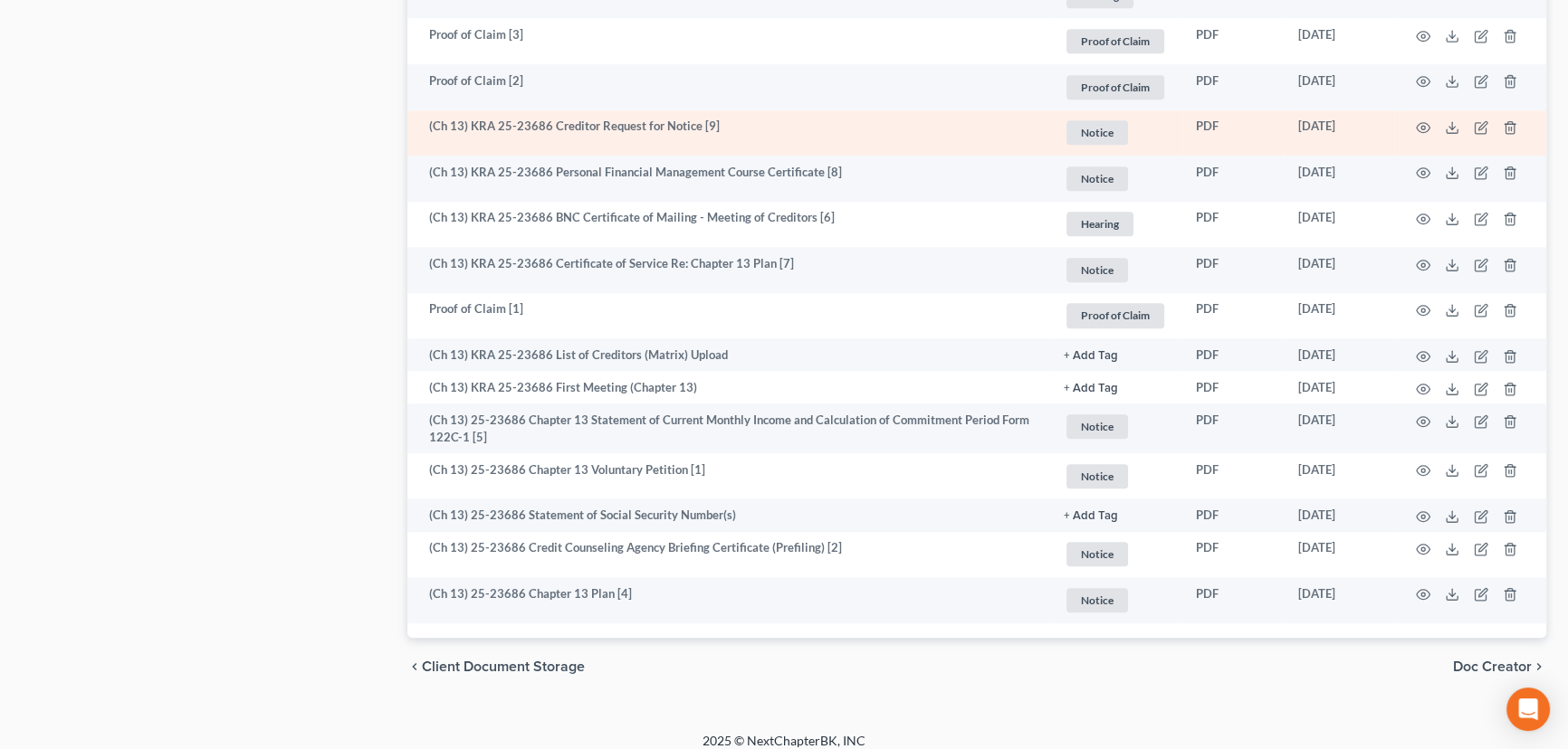
scroll to position [1705, 0]
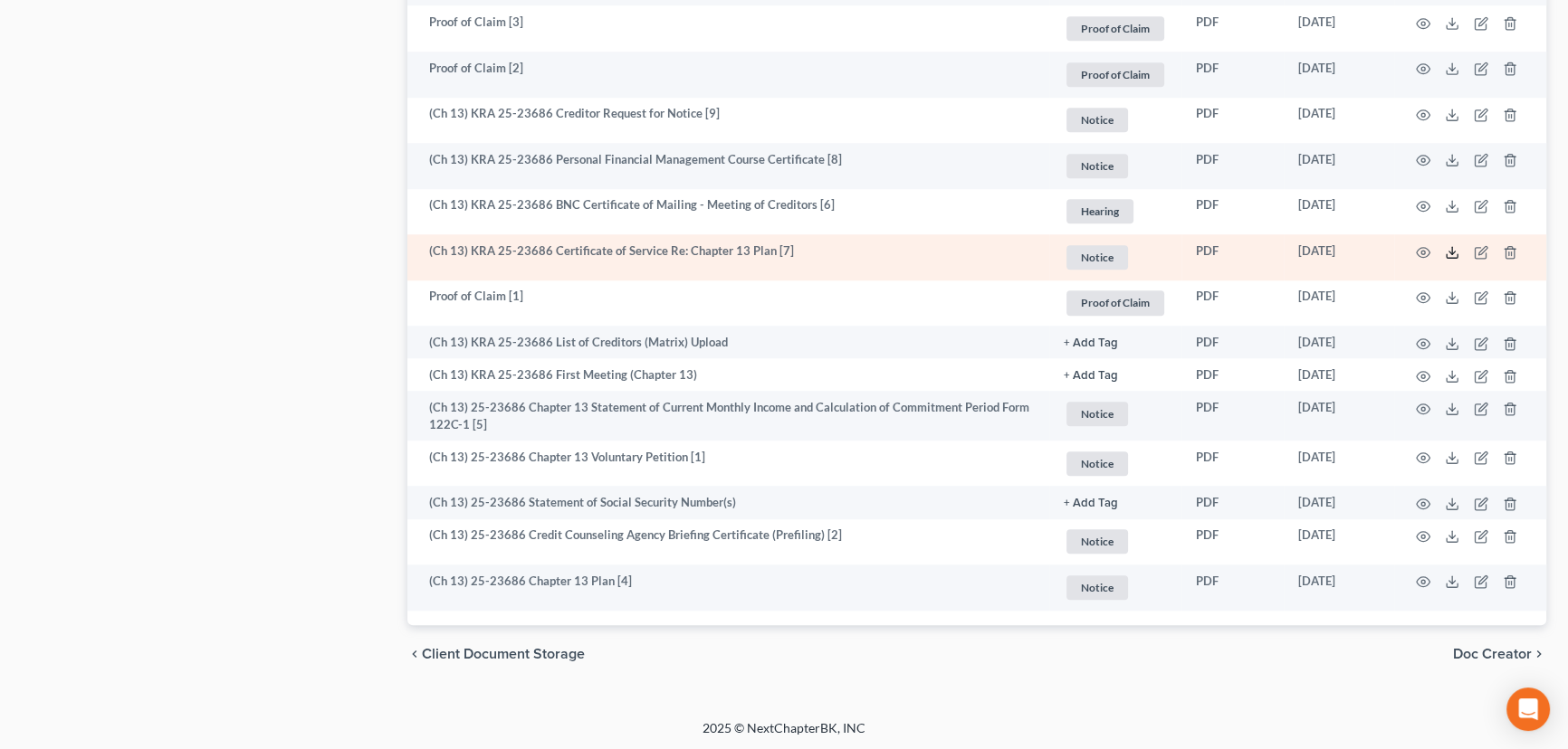
click at [1451, 251] on polyline at bounding box center [1453, 252] width 7 height 3
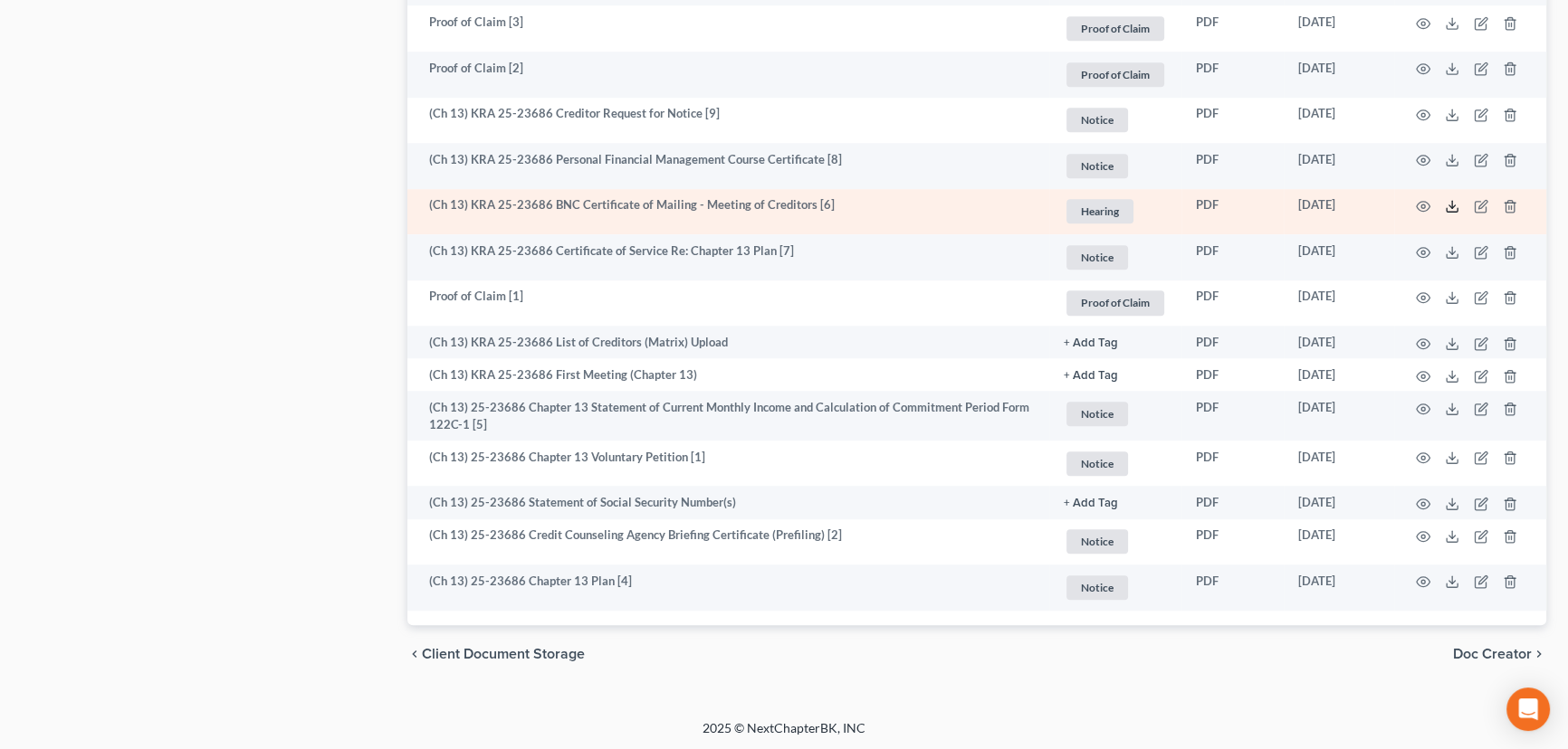
click at [1449, 205] on icon at bounding box center [1452, 206] width 14 height 14
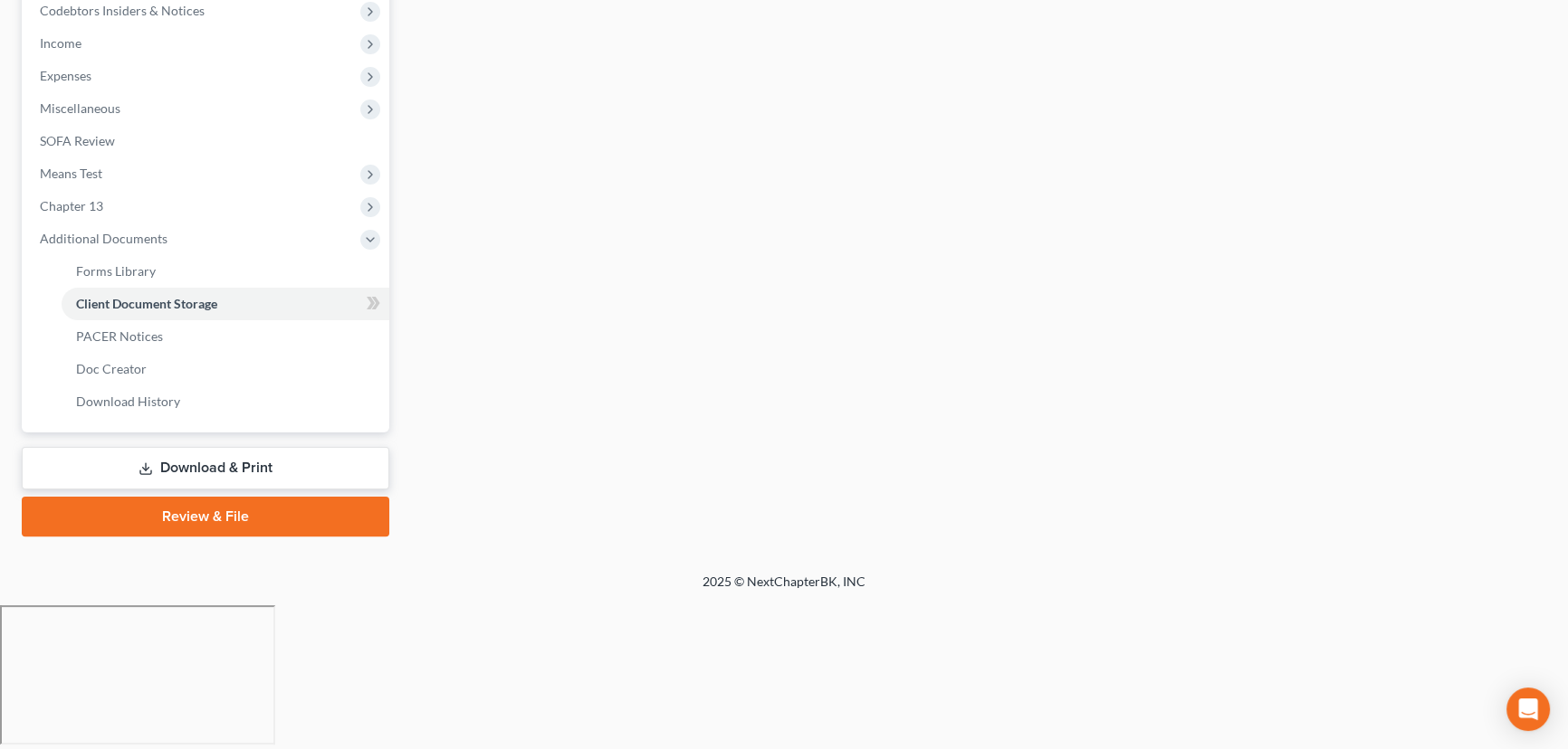
scroll to position [81, 0]
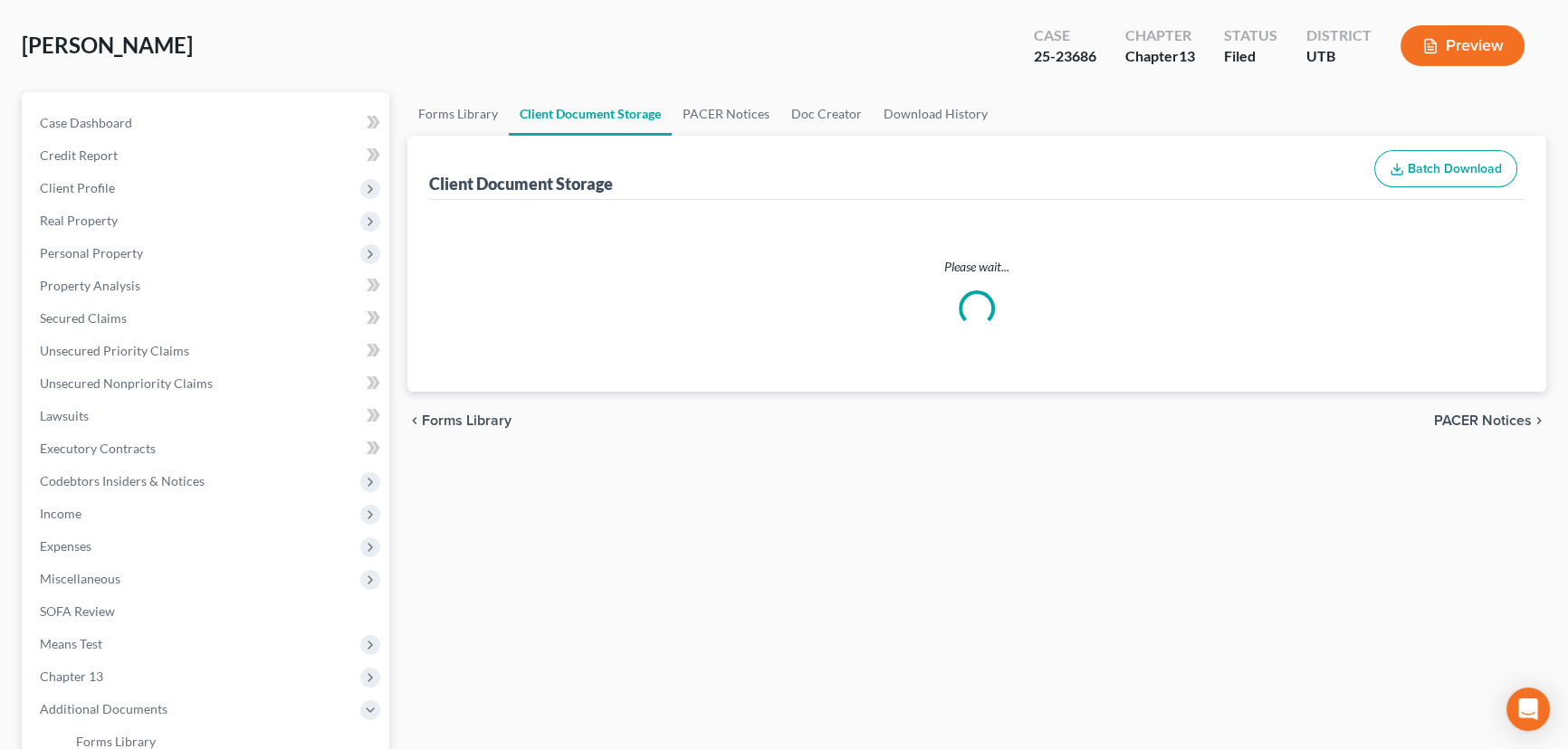
select select "26"
select select "30"
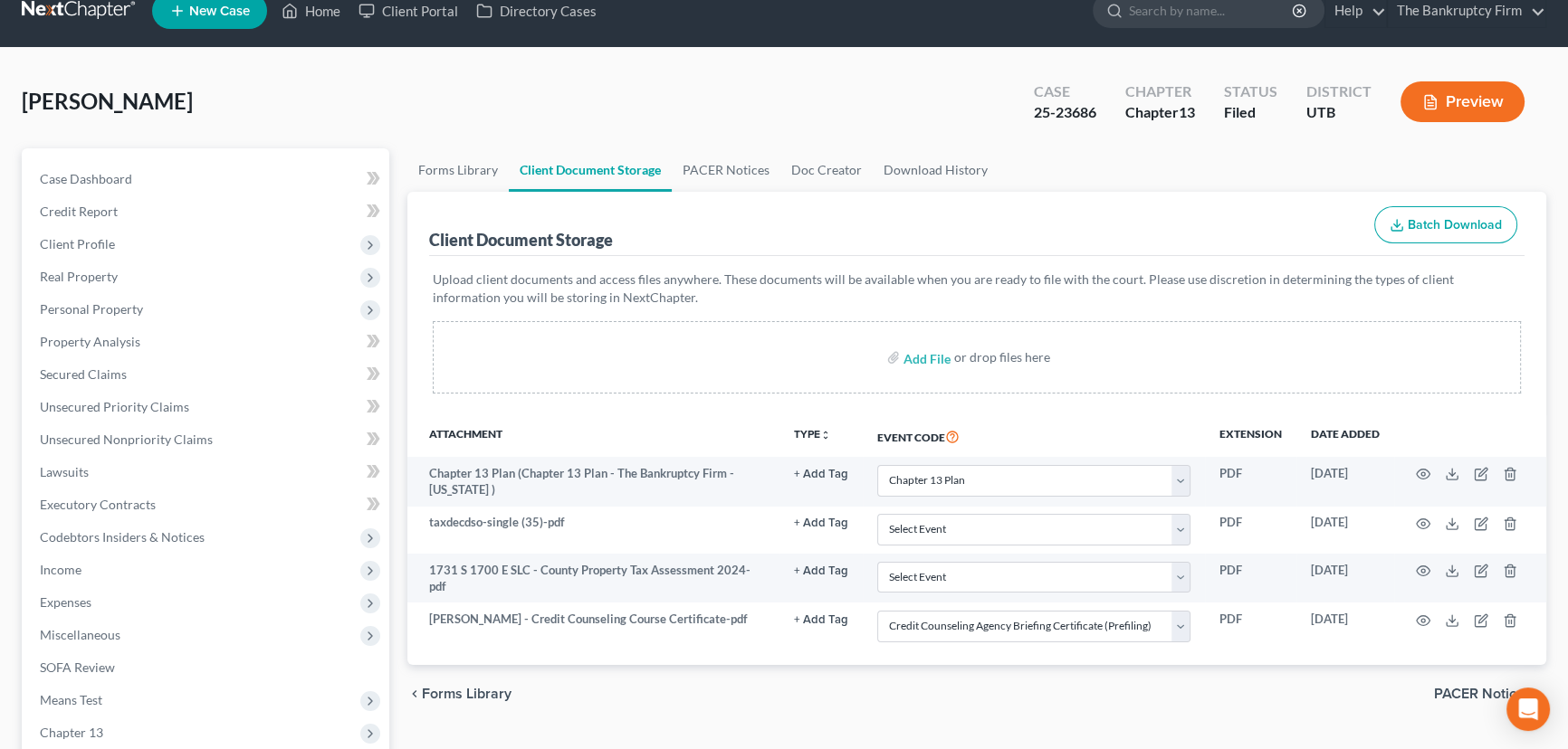
scroll to position [0, 0]
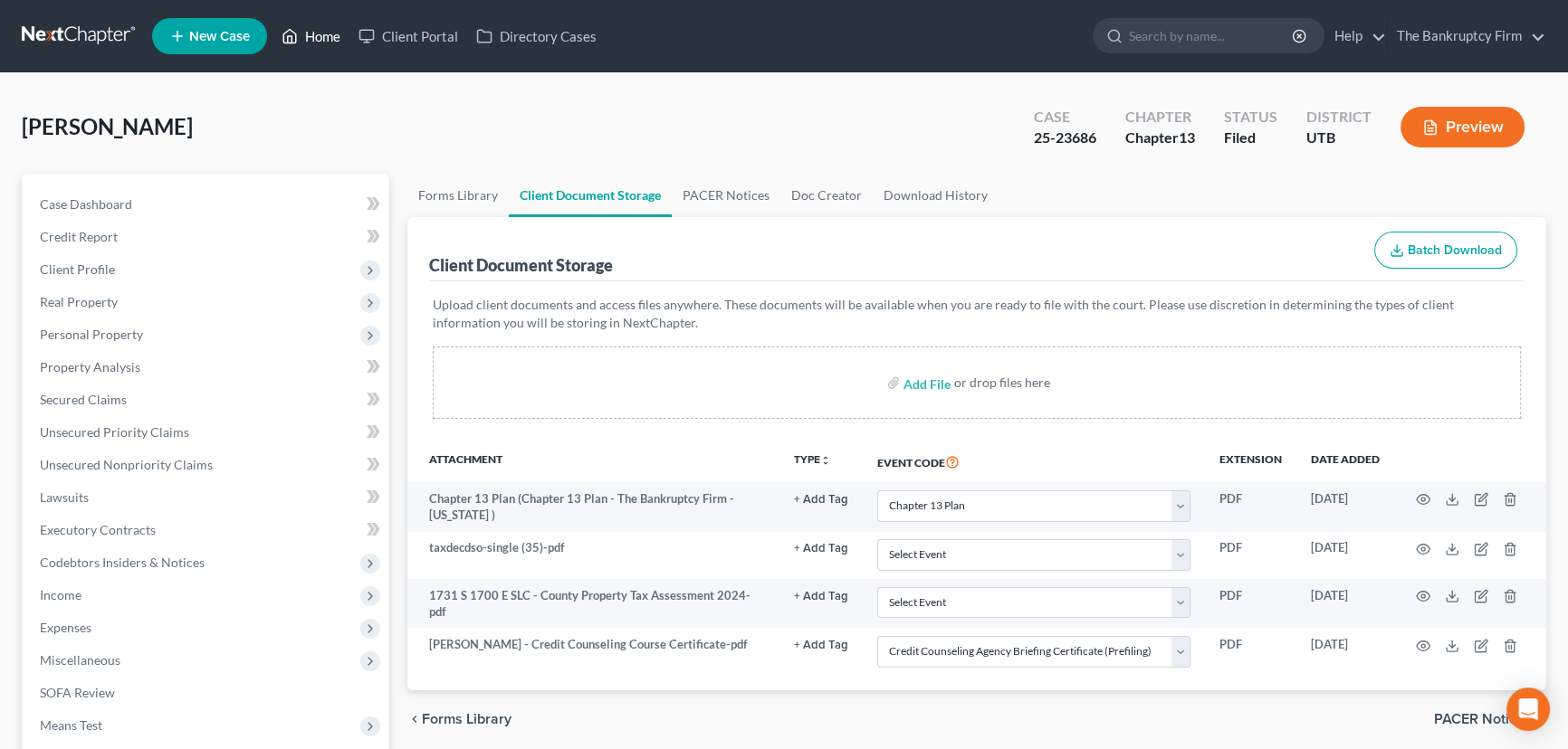
click at [325, 37] on link "Home" at bounding box center [311, 36] width 77 height 33
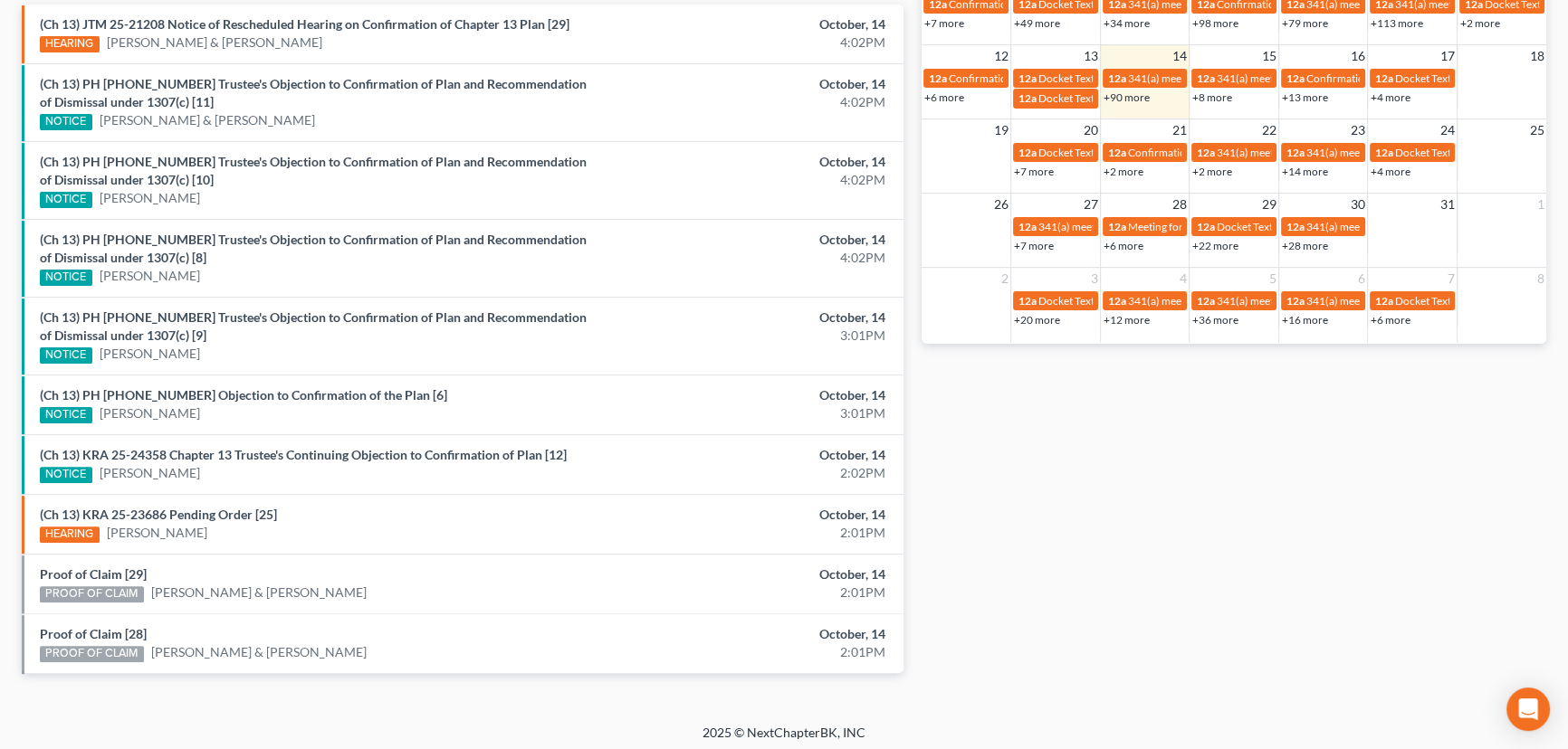
scroll to position [622, 0]
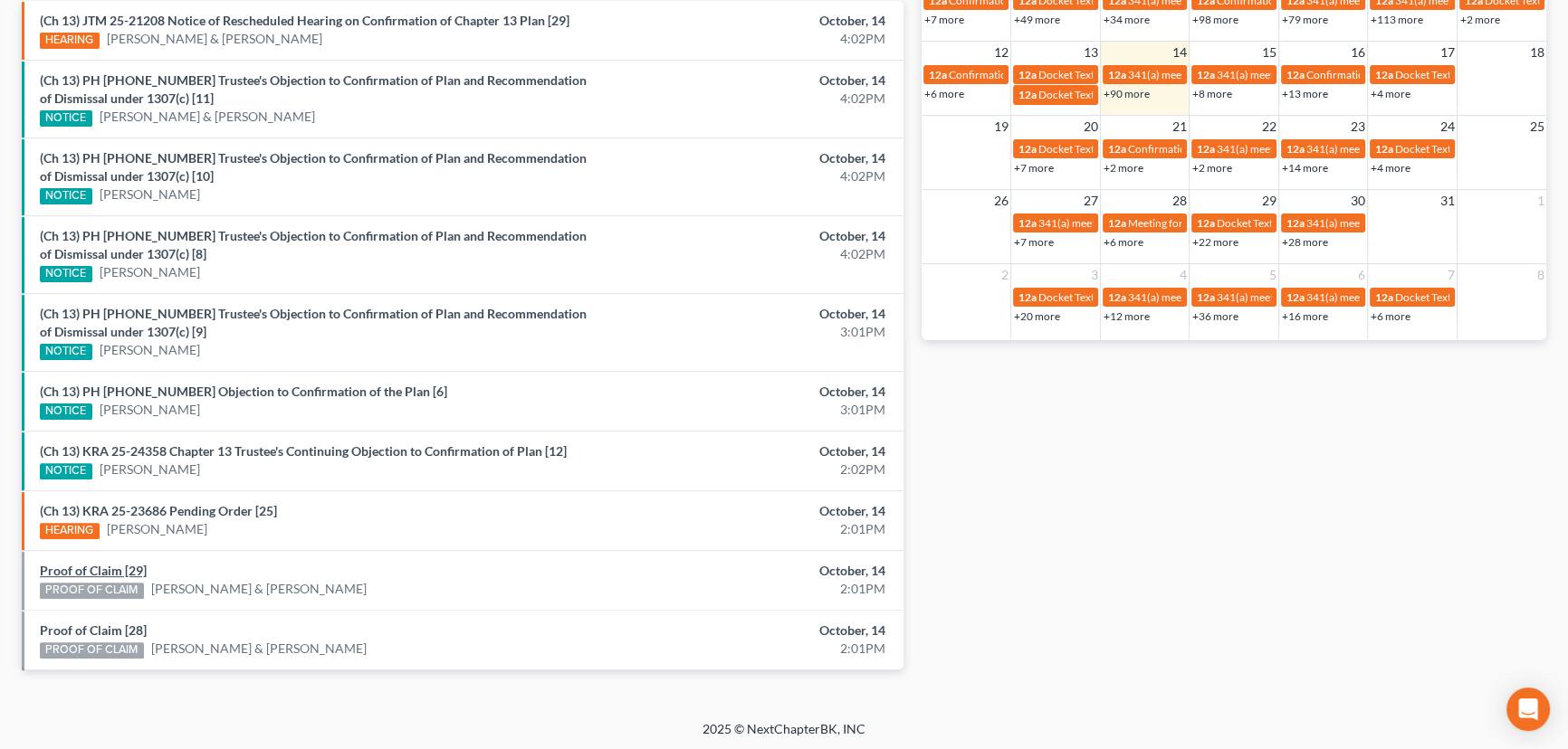
click at [107, 565] on link "Proof of Claim [29]" at bounding box center [93, 571] width 106 height 15
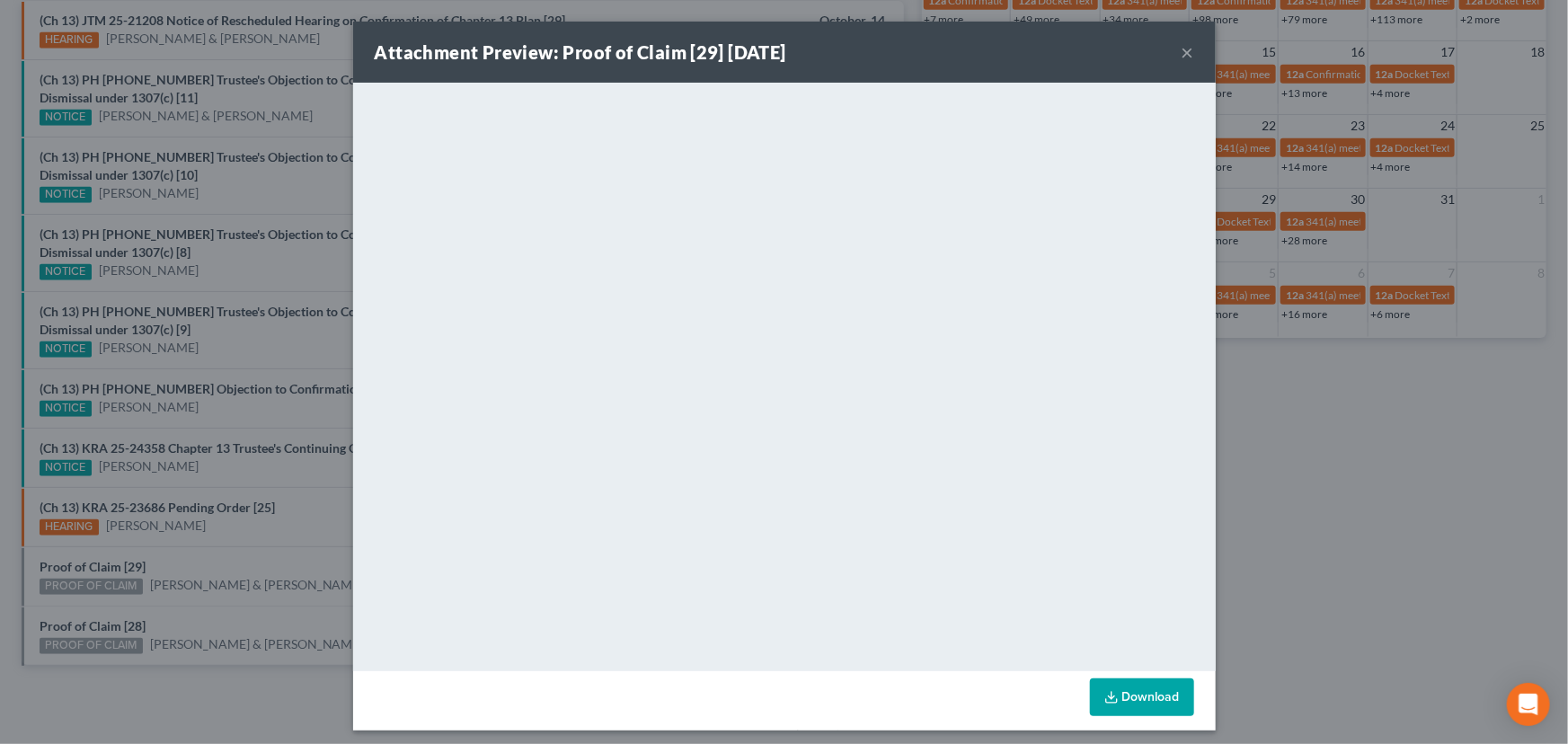
click at [213, 561] on div "Attachment Preview: Proof of Claim [29] 10/14/2025 × <object ng-attr-data='http…" at bounding box center [784, 372] width 1568 height 744
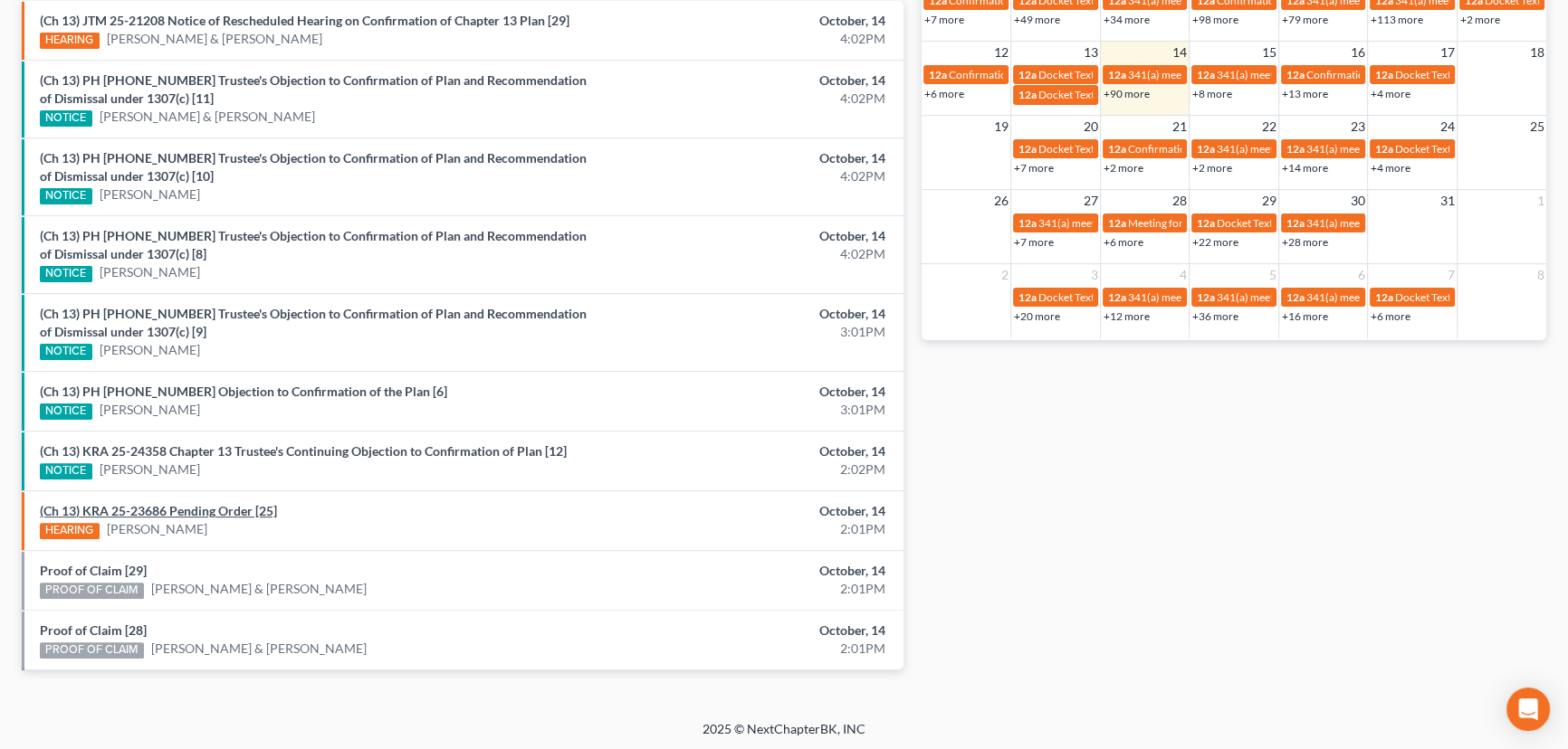
click at [221, 504] on link "(Ch 13) KRA 25-23686 Pending Order [25]" at bounding box center [159, 511] width 238 height 15
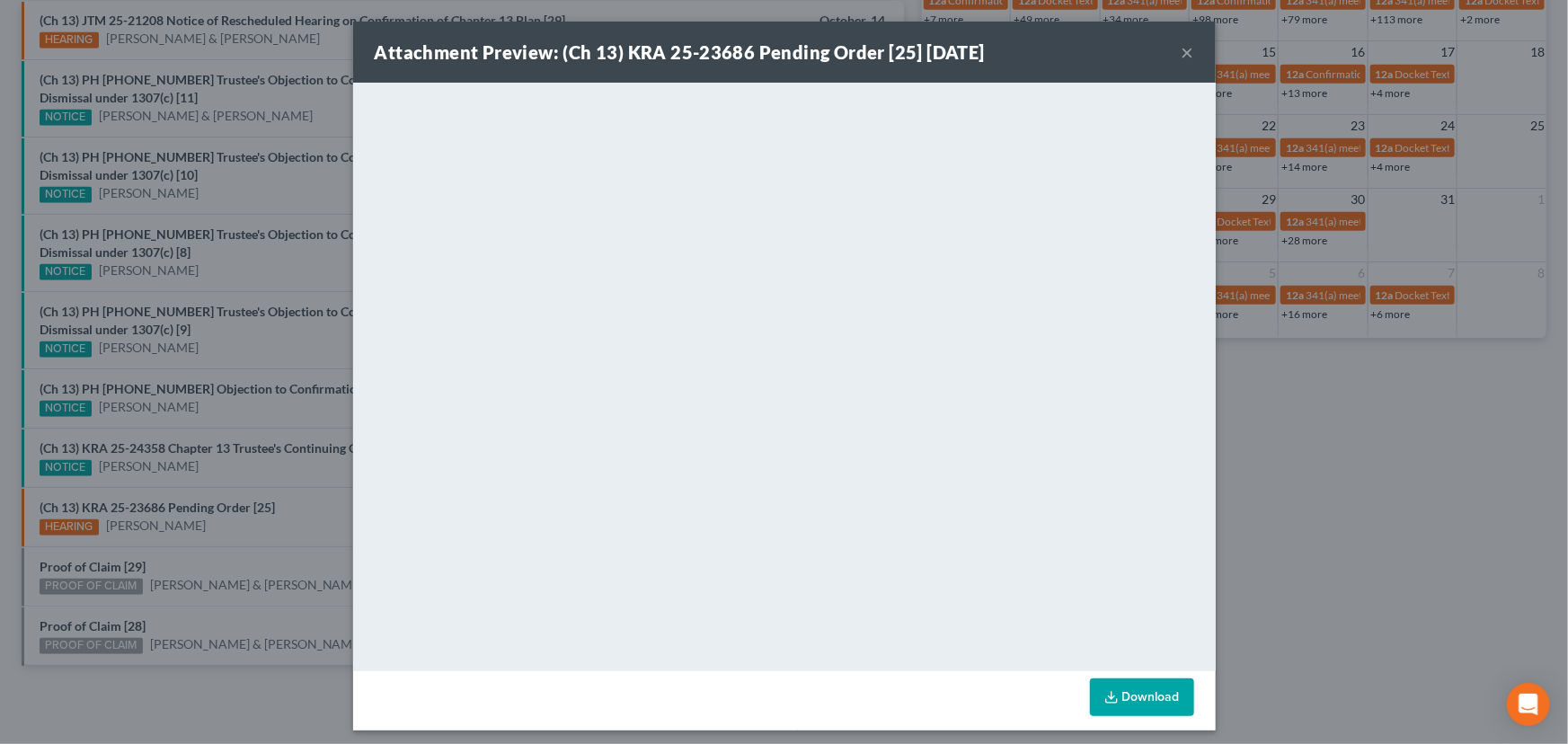
click at [248, 531] on div "Attachment Preview: (Ch 13) KRA 25-23686 Pending Order [25] 10/14/2025 × <objec…" at bounding box center [784, 372] width 1568 height 744
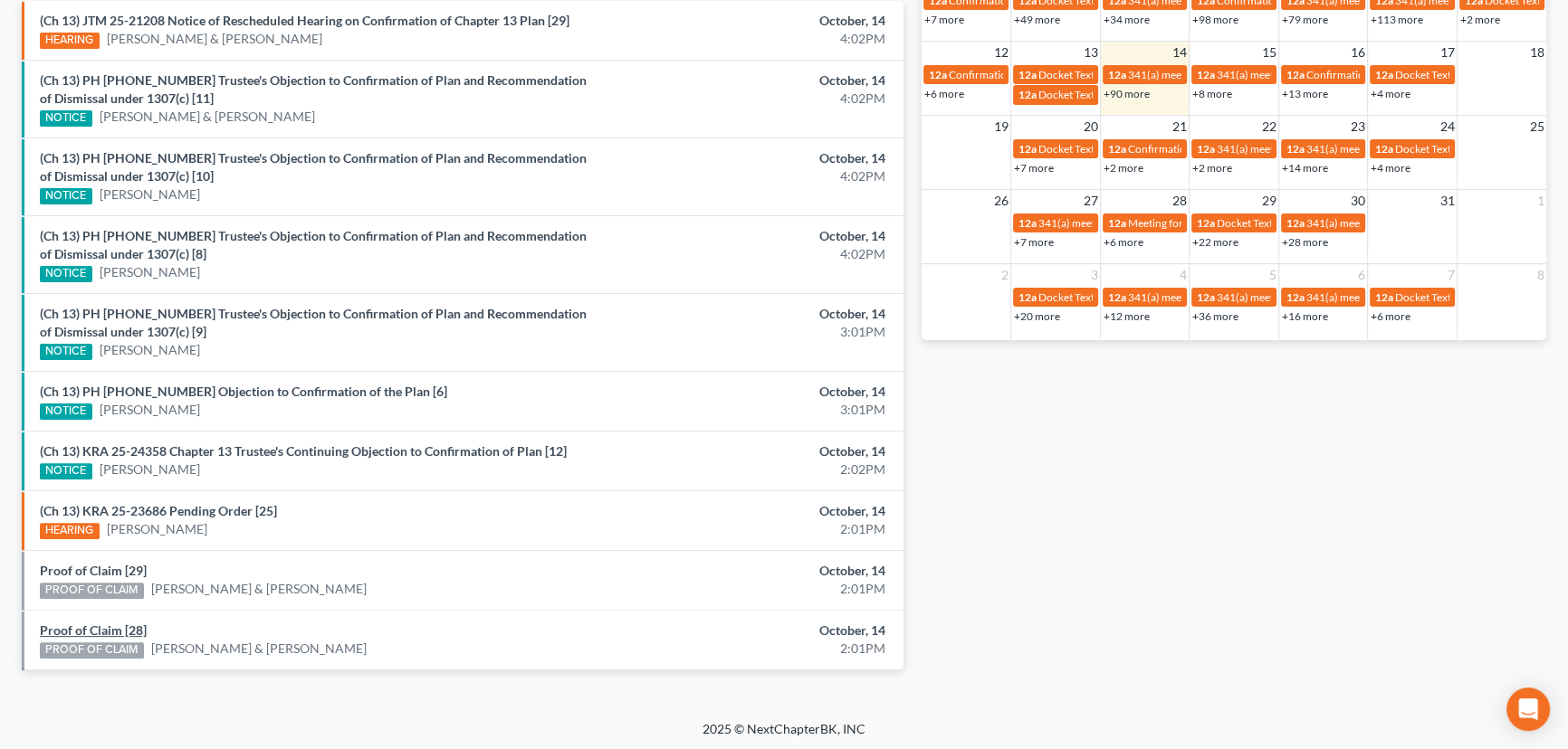
click at [92, 629] on link "Proof of Claim [28]" at bounding box center [93, 630] width 106 height 15
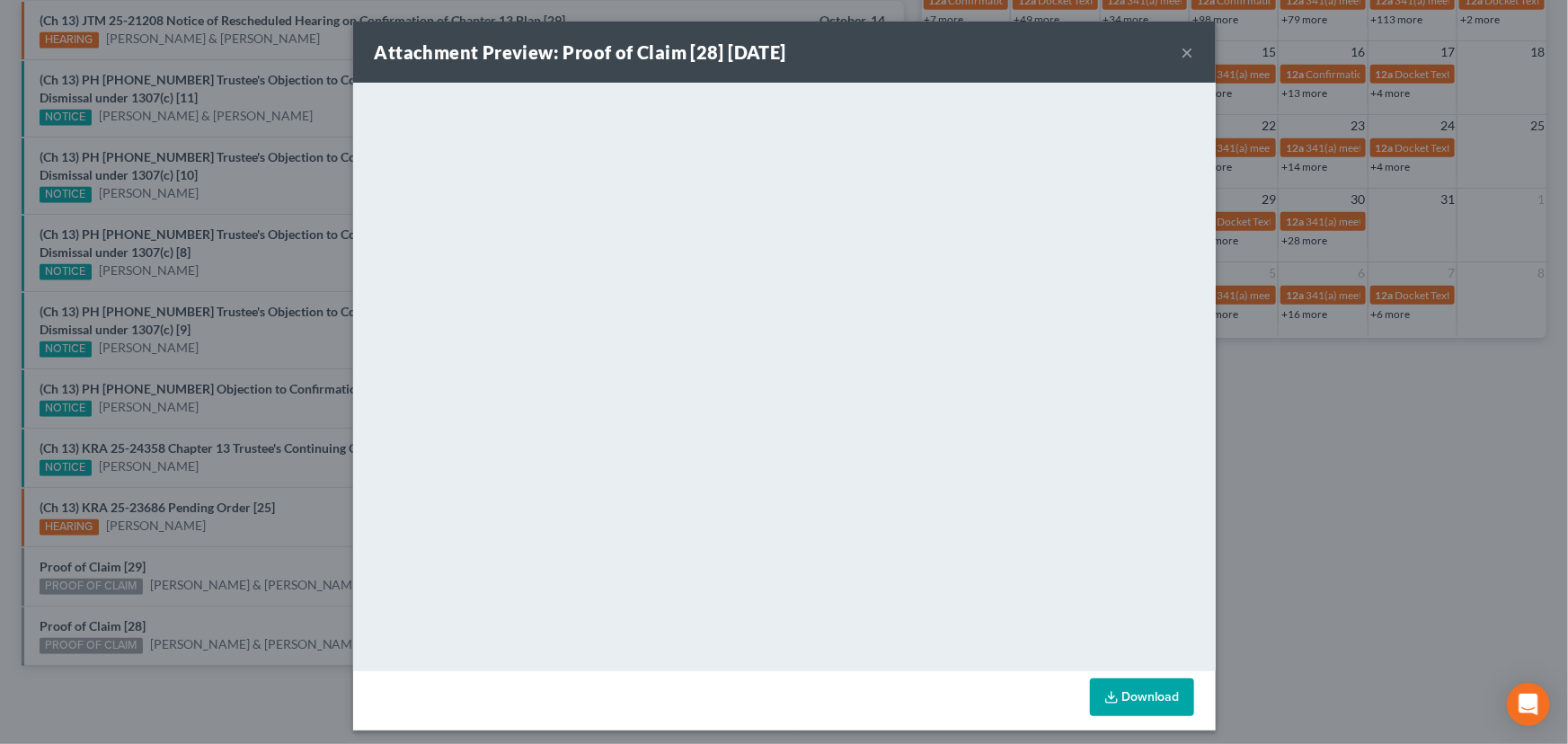
click at [223, 605] on div "Attachment Preview: Proof of Claim [28] 10/14/2025 × <object ng-attr-data='http…" at bounding box center [784, 372] width 1568 height 744
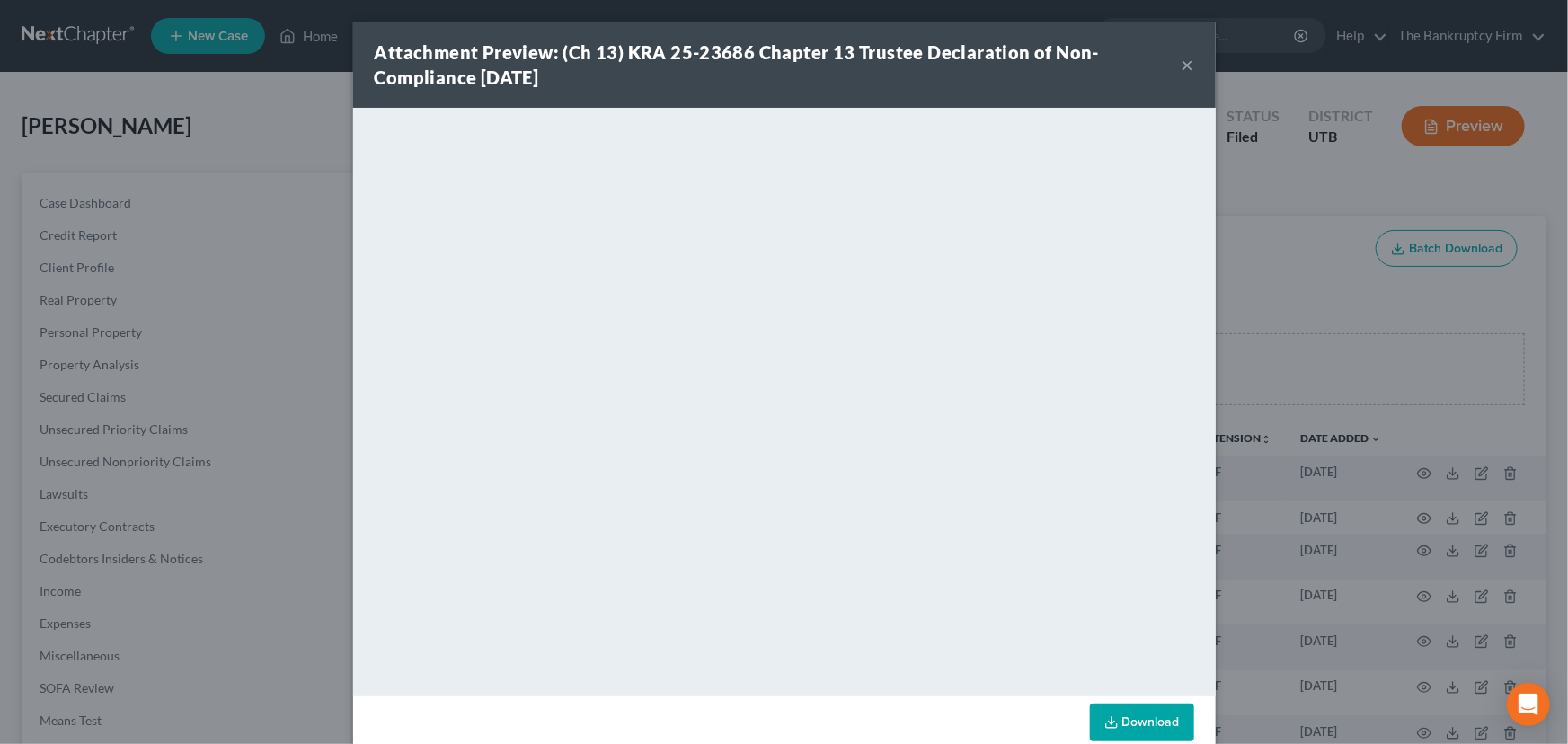
click at [1181, 62] on button "×" at bounding box center [1187, 65] width 12 height 22
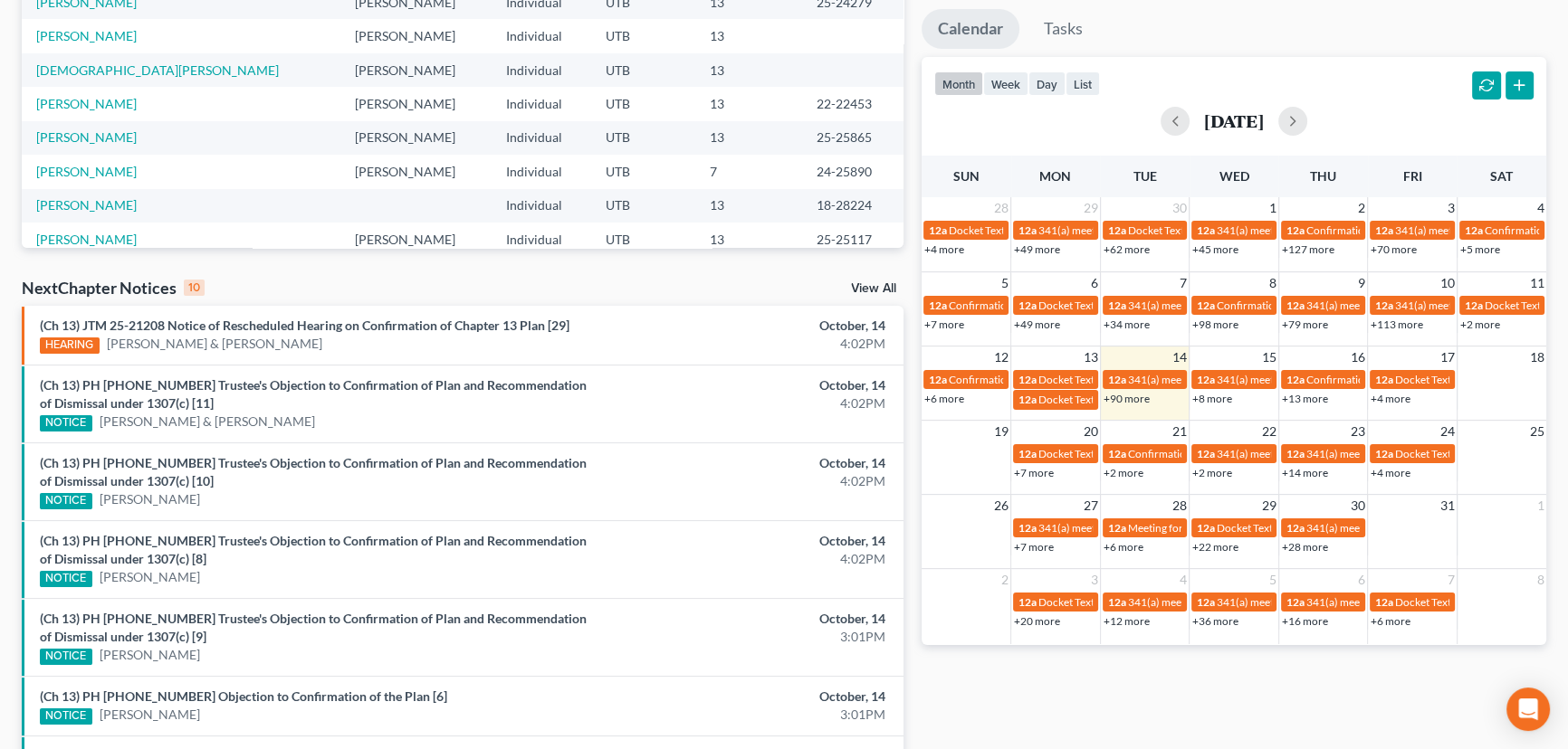
scroll to position [596, 0]
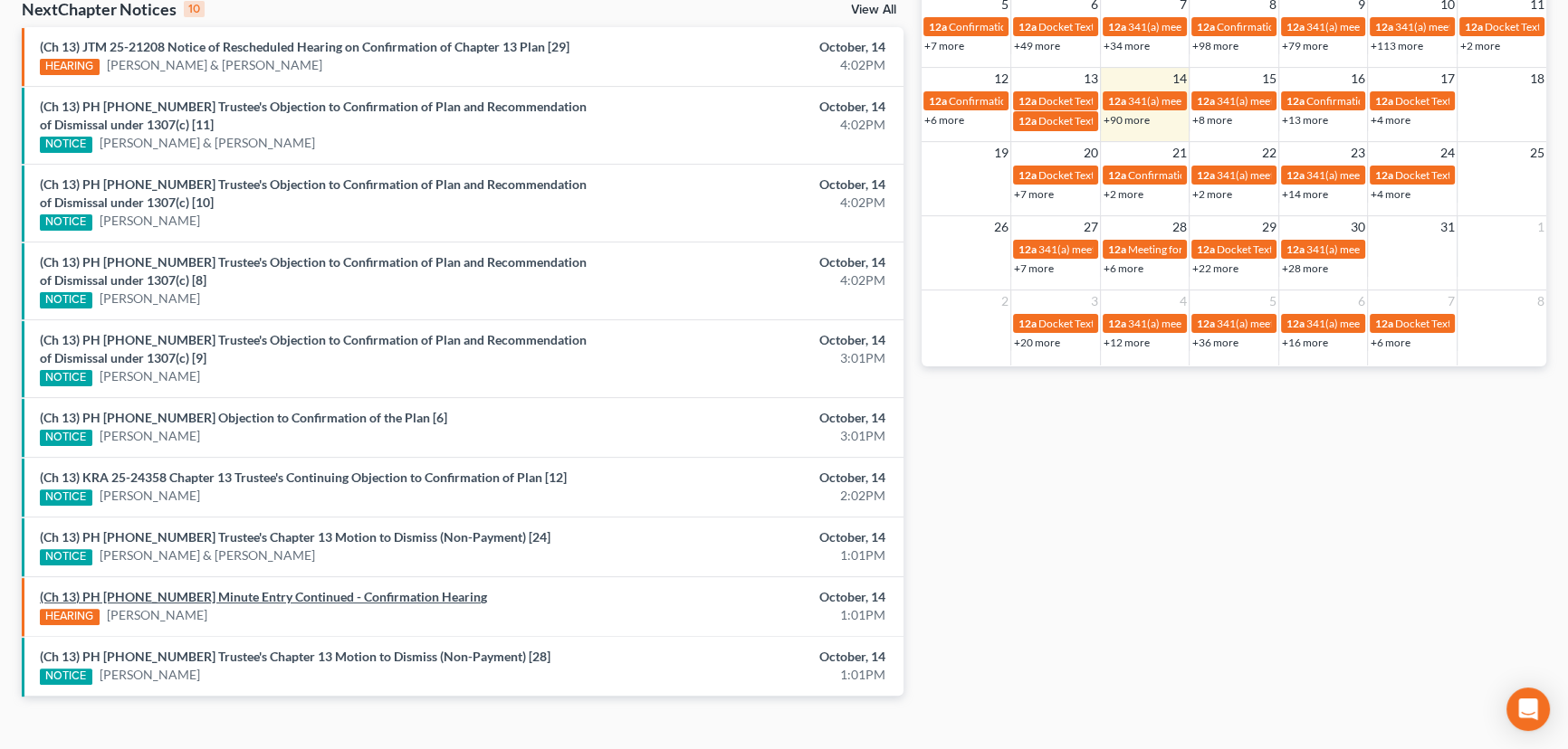
click at [198, 598] on link "(Ch 13) PH [PHONE_NUMBER] Minute Entry Continued - Confirmation Hearing" at bounding box center [264, 597] width 448 height 15
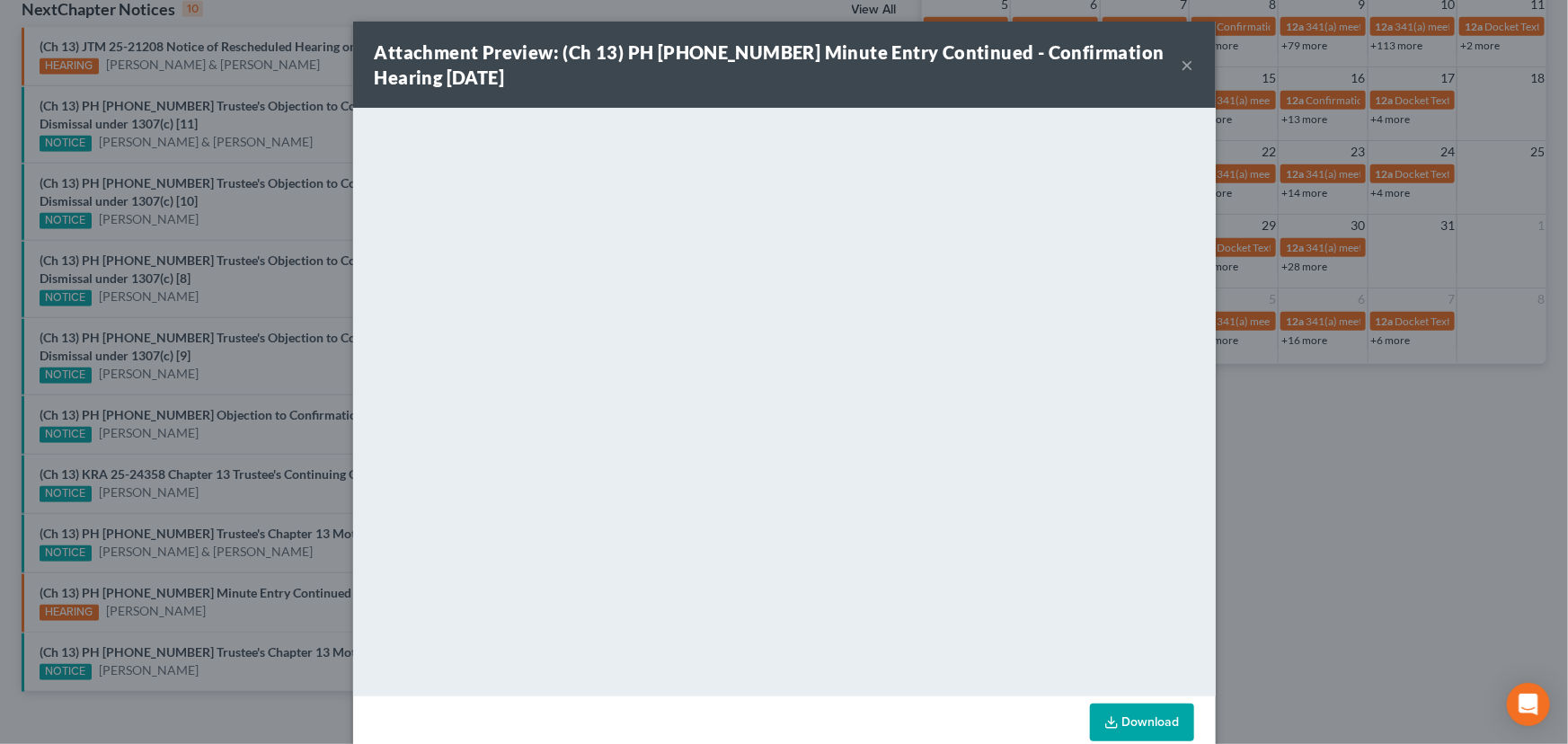
click at [230, 611] on div "Attachment Preview: (Ch 13) PH 25-20954 Minute Entry Continued - Confirmation H…" at bounding box center [784, 372] width 1568 height 744
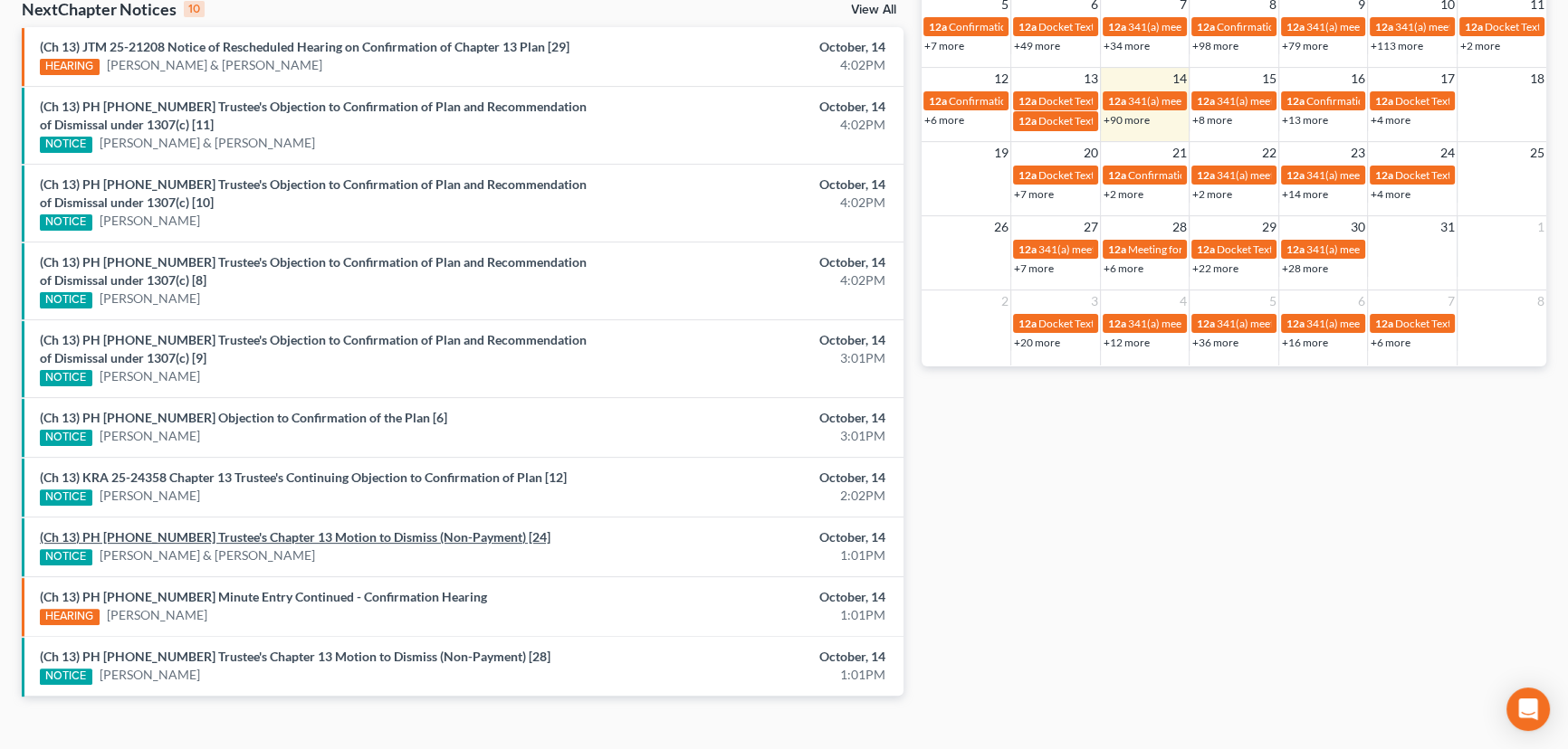
click at [281, 531] on link "(Ch 13) PH 24-26500 Trustee's Chapter 13 Motion to Dismiss (Non-Payment) [24]" at bounding box center [295, 537] width 511 height 15
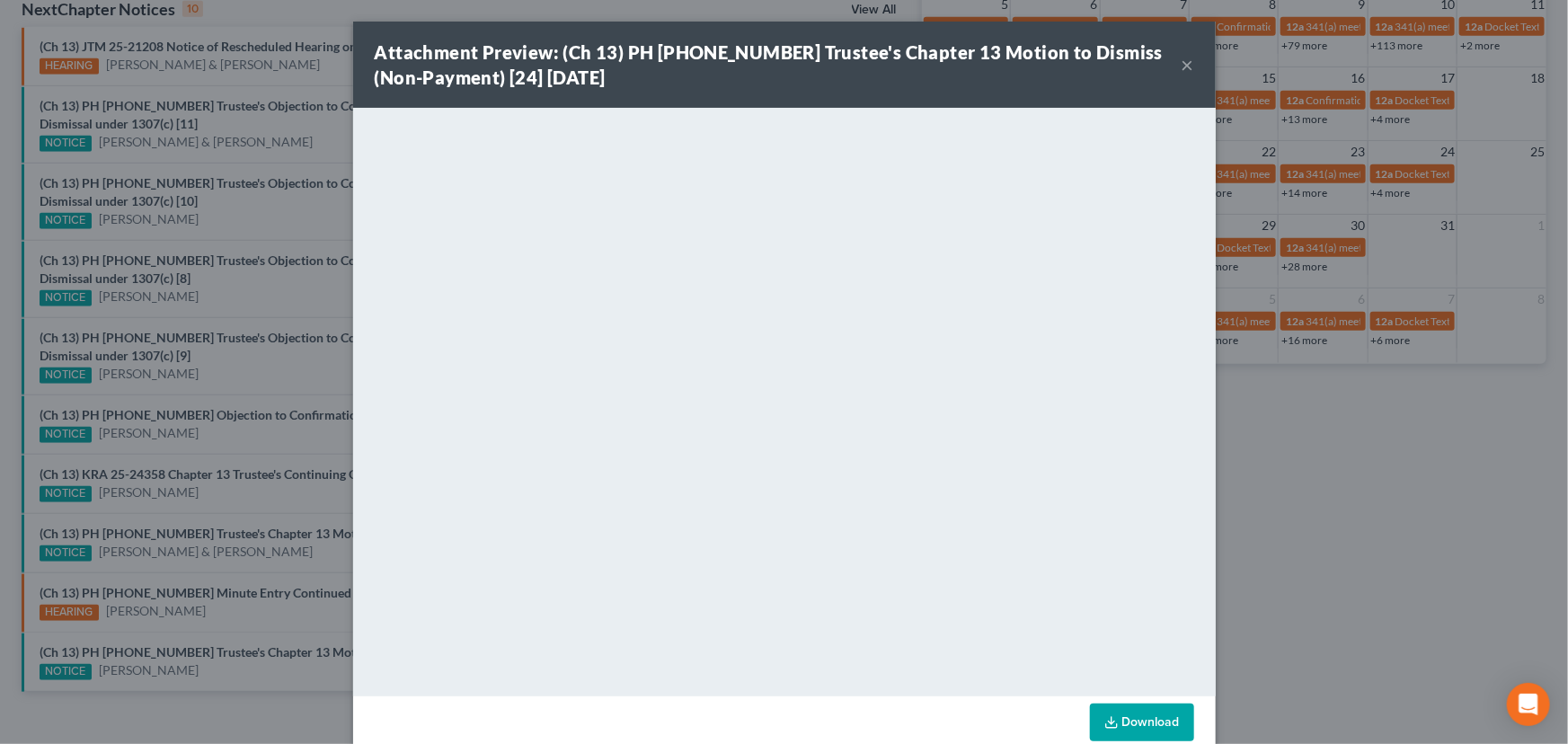
click at [1181, 65] on button "×" at bounding box center [1187, 65] width 12 height 22
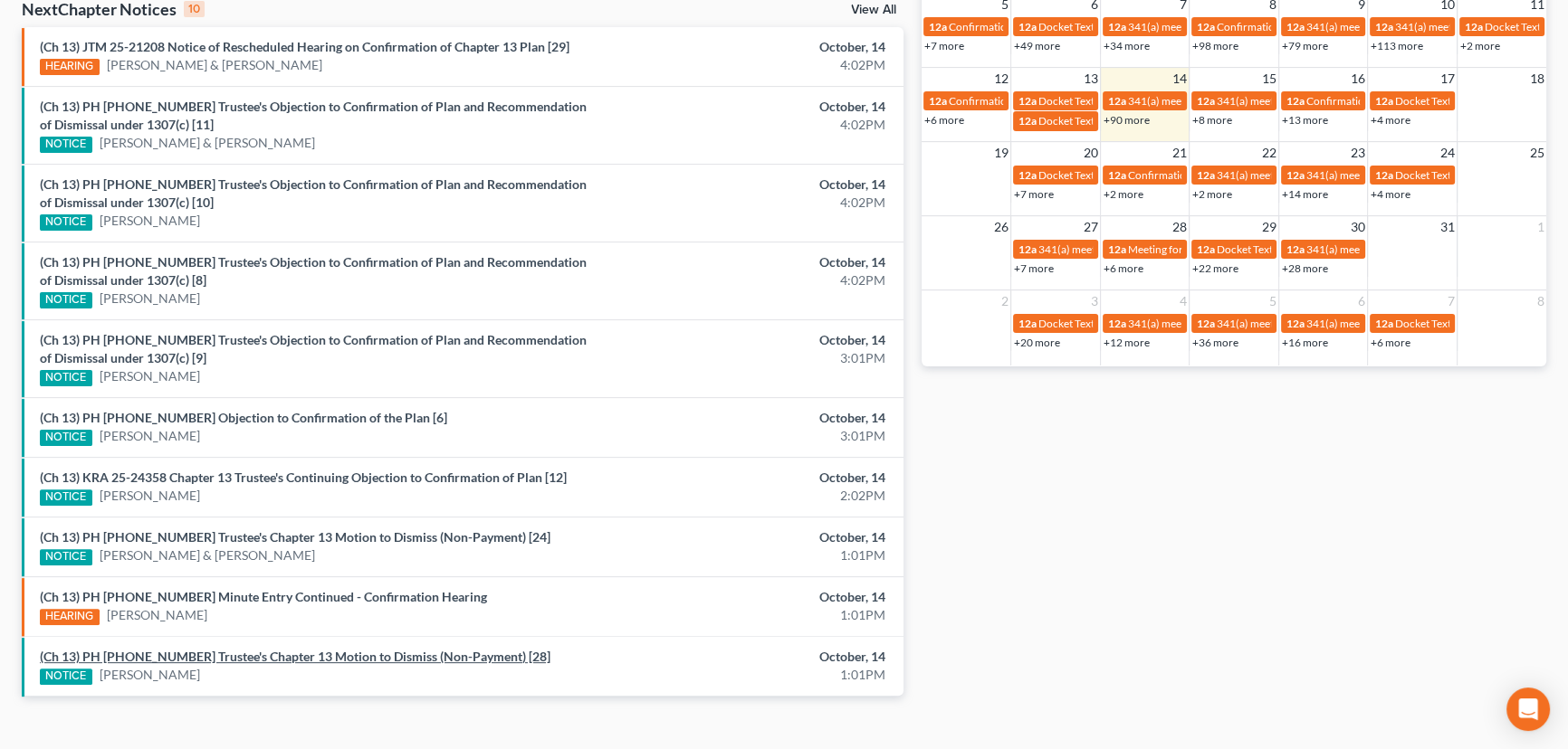
click at [181, 656] on link "(Ch 13) PH 24-25860 Trustee's Chapter 13 Motion to Dismiss (Non-Payment) [28]" at bounding box center [295, 656] width 511 height 15
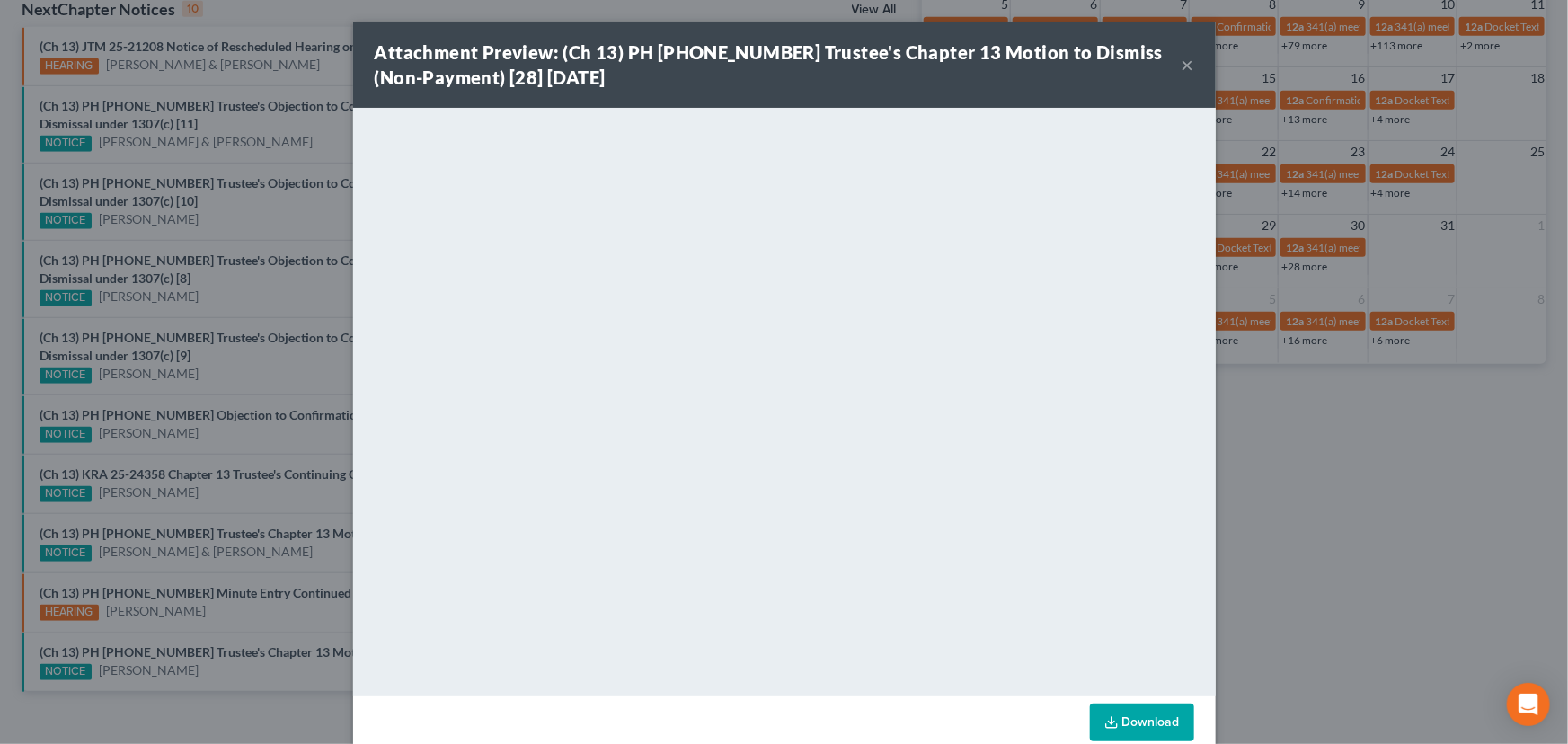
click at [212, 667] on div "Attachment Preview: (Ch 13) PH 24-25860 Trustee's Chapter 13 Motion to Dismiss …" at bounding box center [784, 372] width 1568 height 744
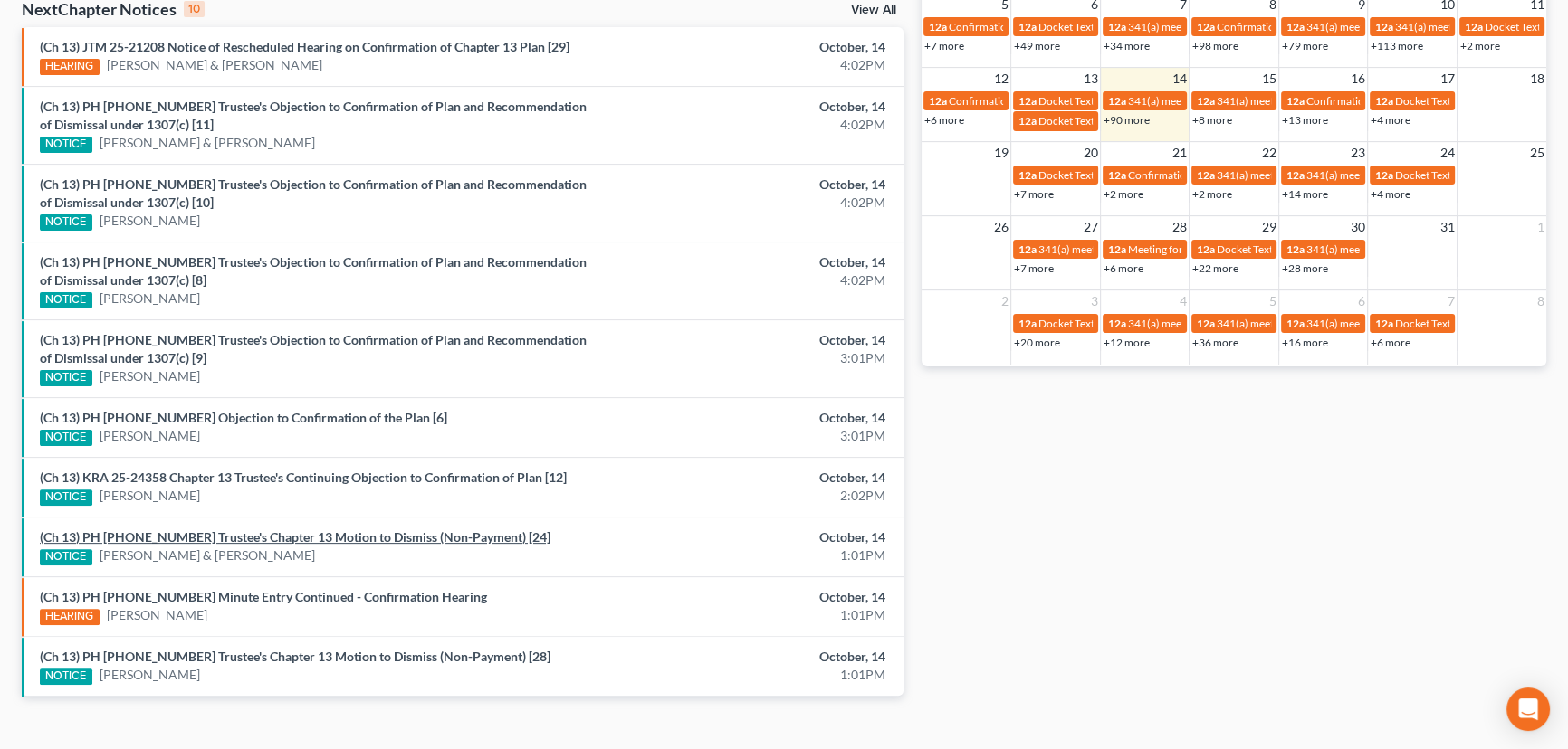
click at [242, 533] on link "(Ch 13) PH 24-26500 Trustee's Chapter 13 Motion to Dismiss (Non-Payment) [24]" at bounding box center [295, 537] width 511 height 15
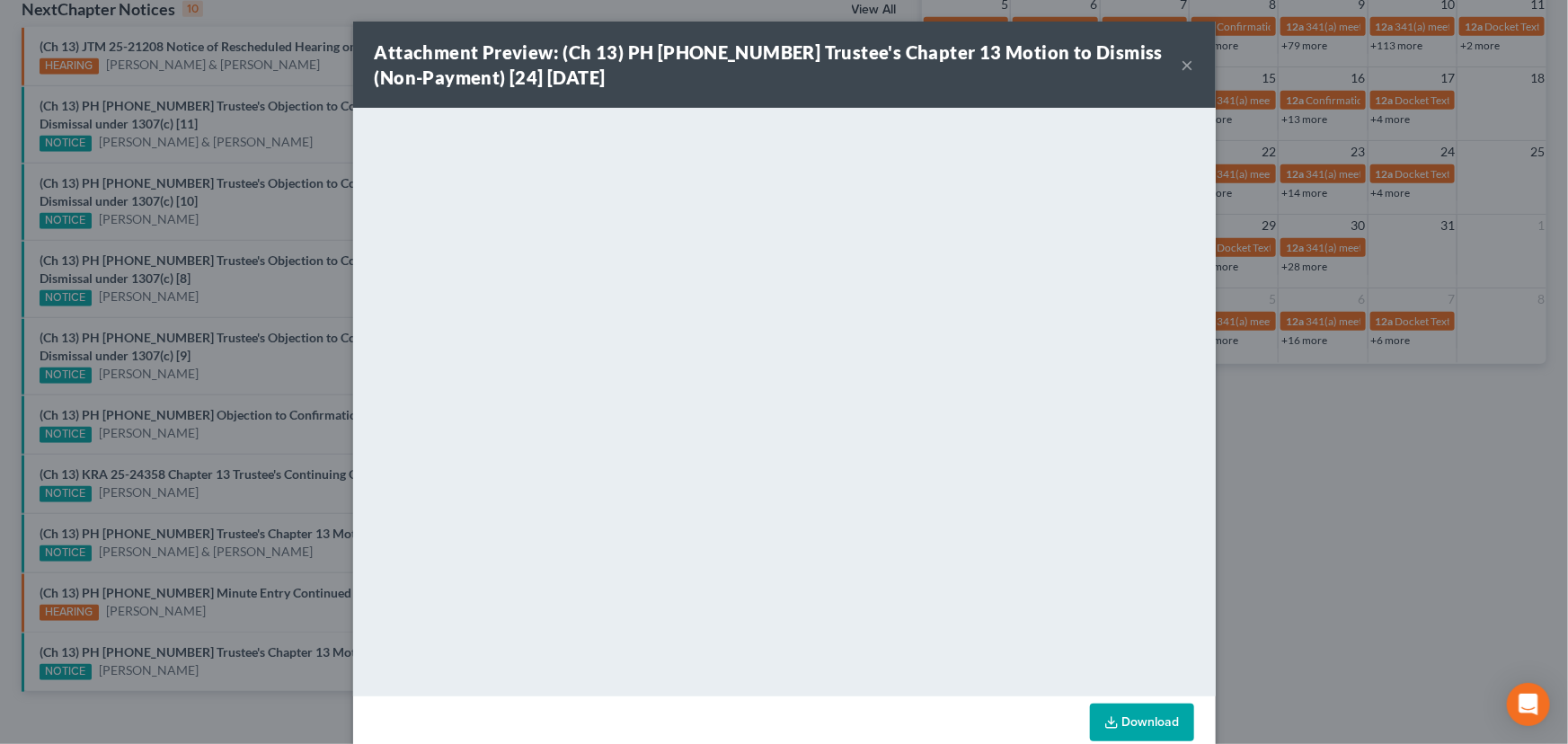
click at [269, 564] on div "Attachment Preview: (Ch 13) PH 24-26500 Trustee's Chapter 13 Motion to Dismiss …" at bounding box center [784, 372] width 1568 height 744
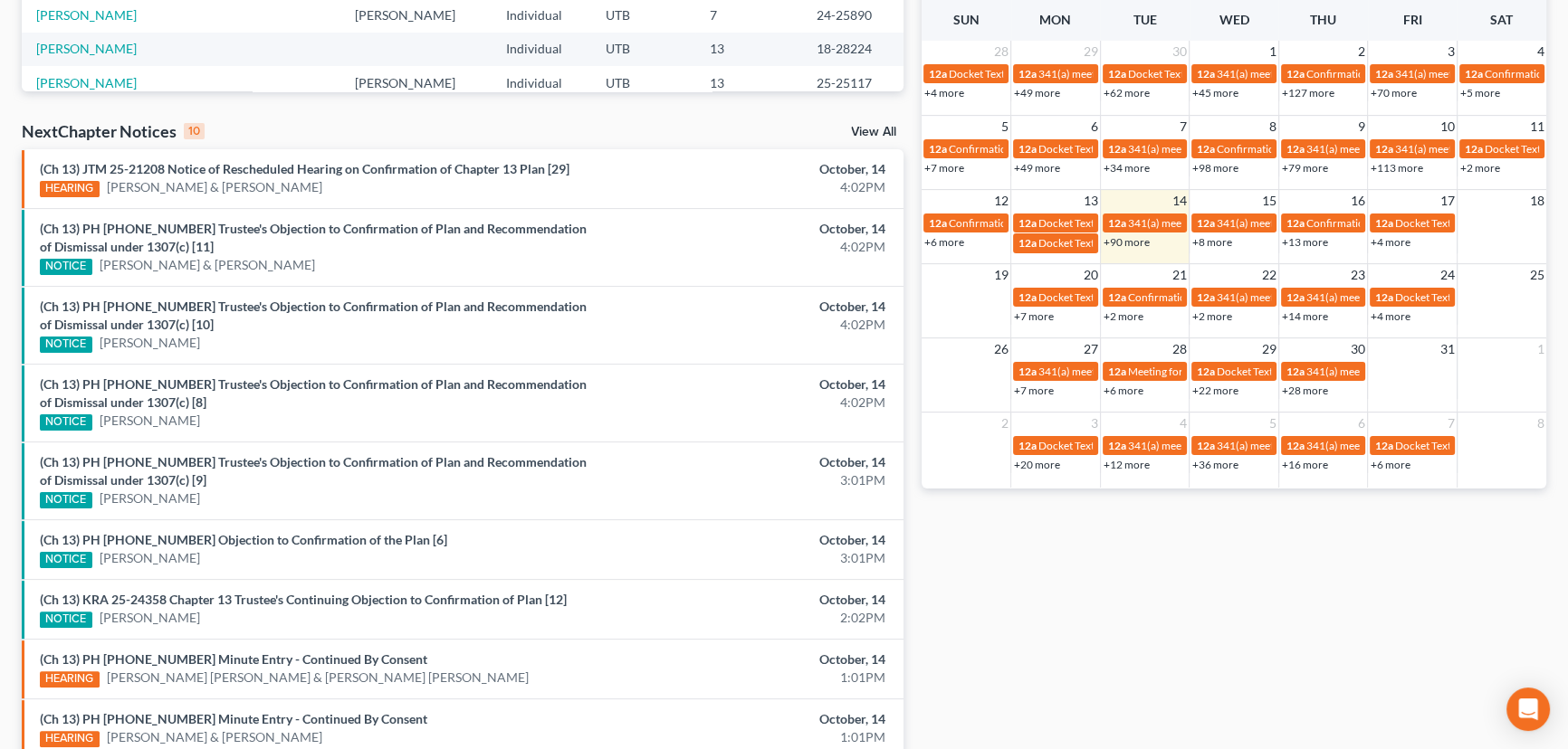
scroll to position [539, 0]
